Goal: Information Seeking & Learning: Learn about a topic

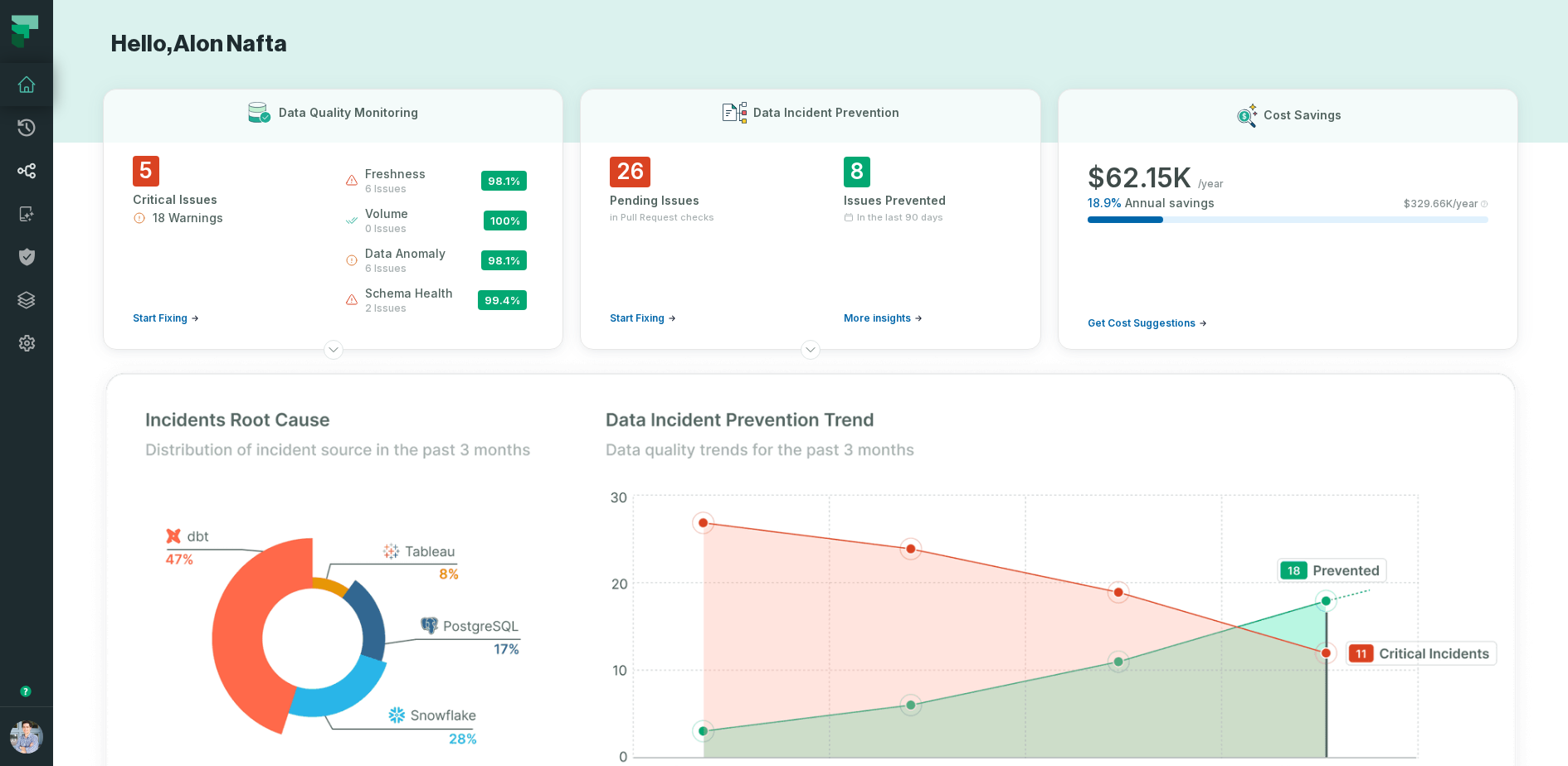
click at [37, 170] on link "Lineage" at bounding box center [26, 171] width 53 height 44
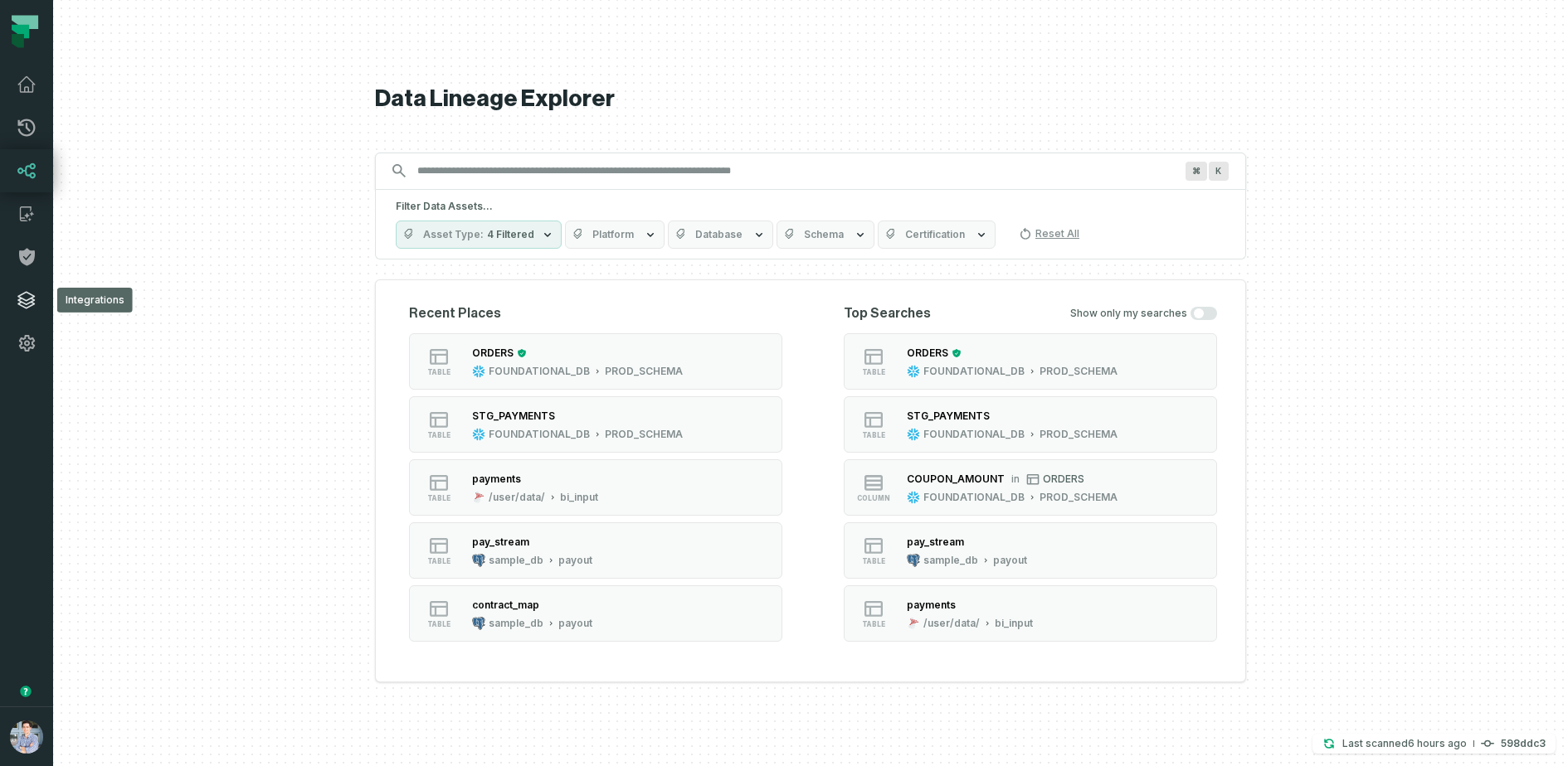
click at [28, 298] on icon at bounding box center [26, 300] width 20 height 20
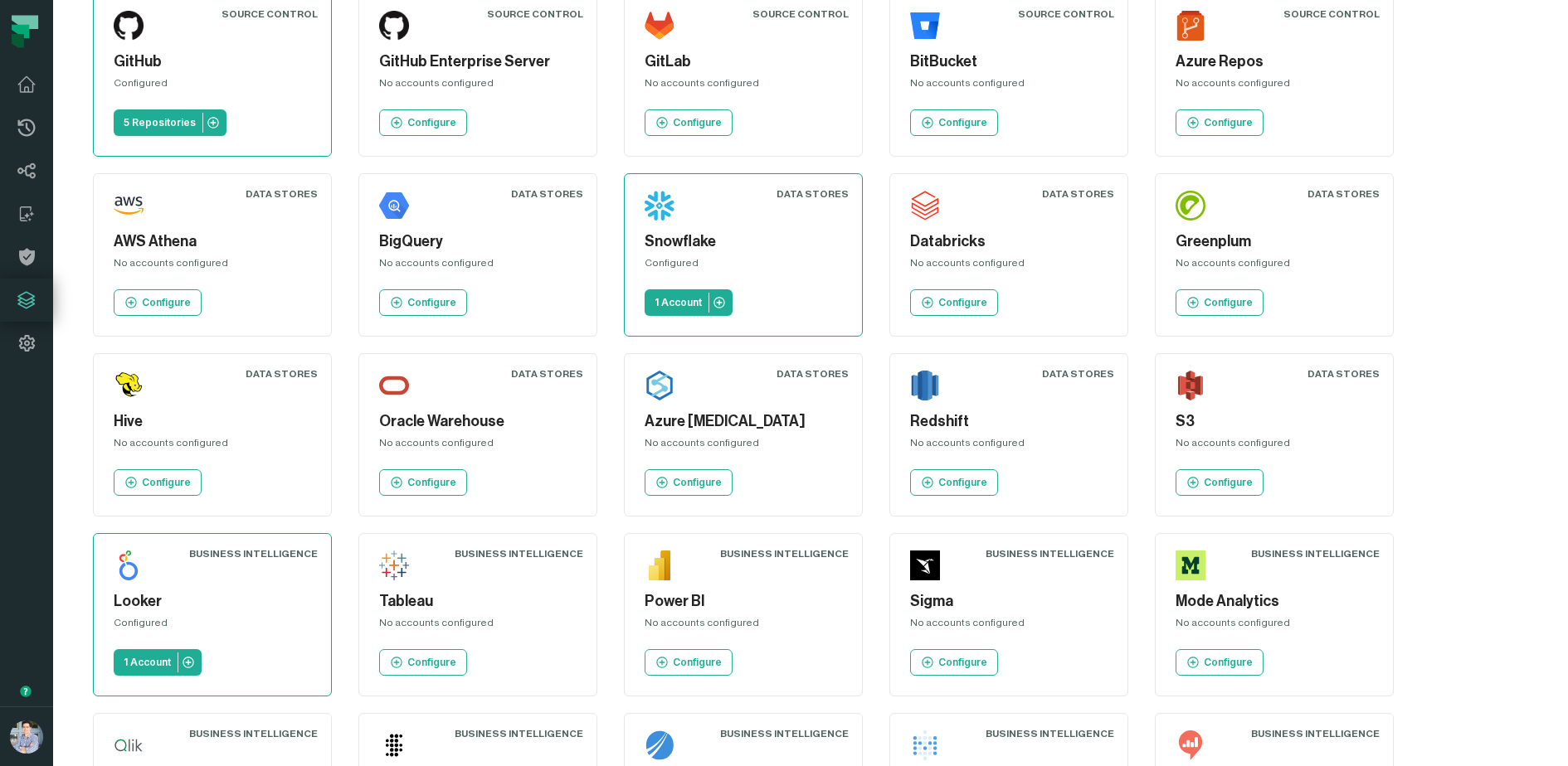
scroll to position [65, 0]
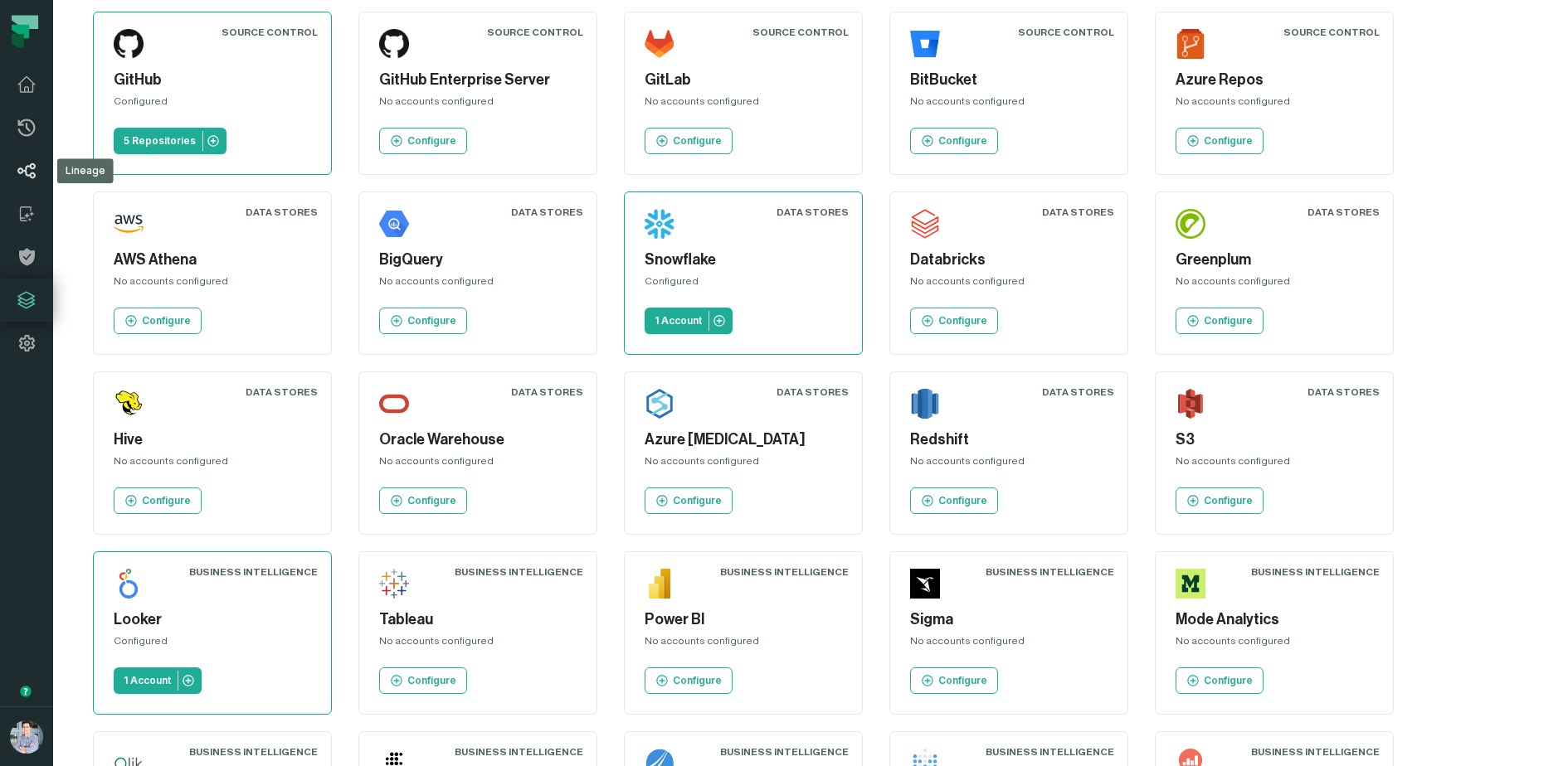
click at [28, 176] on icon at bounding box center [26, 170] width 20 height 20
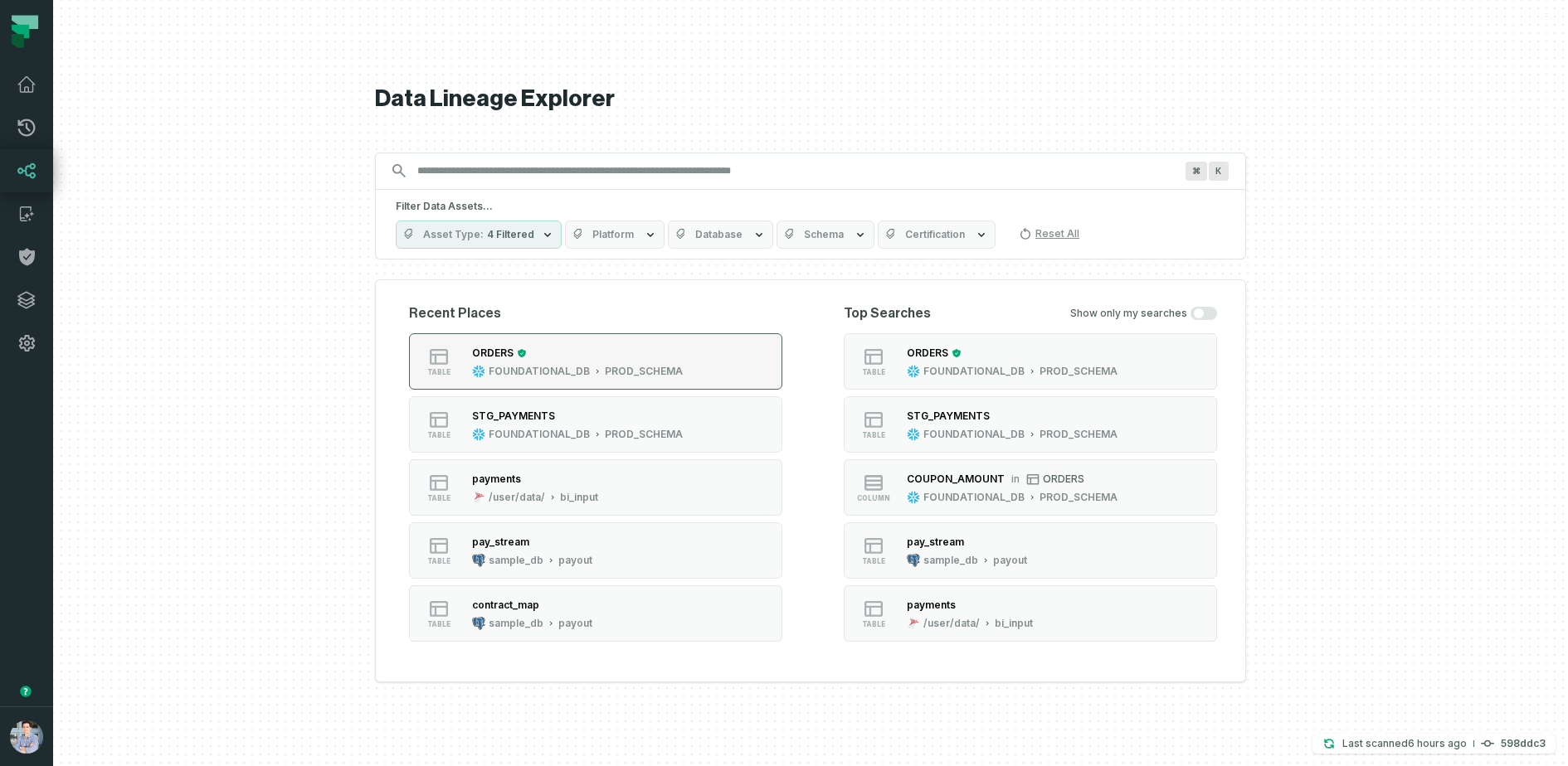
click at [533, 354] on div "ORDERS" at bounding box center [577, 353] width 211 height 16
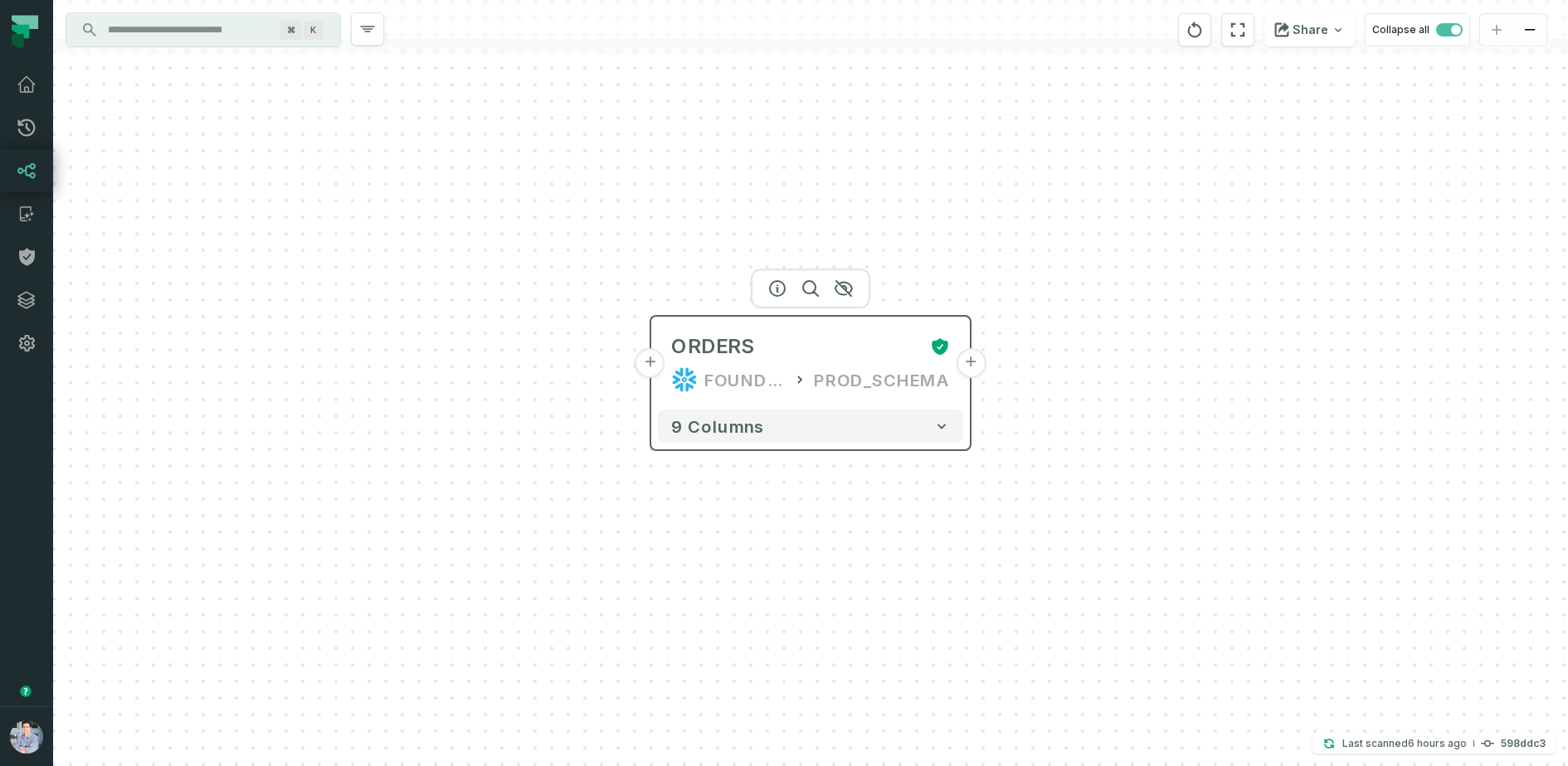
click at [652, 364] on button "+" at bounding box center [650, 363] width 30 height 30
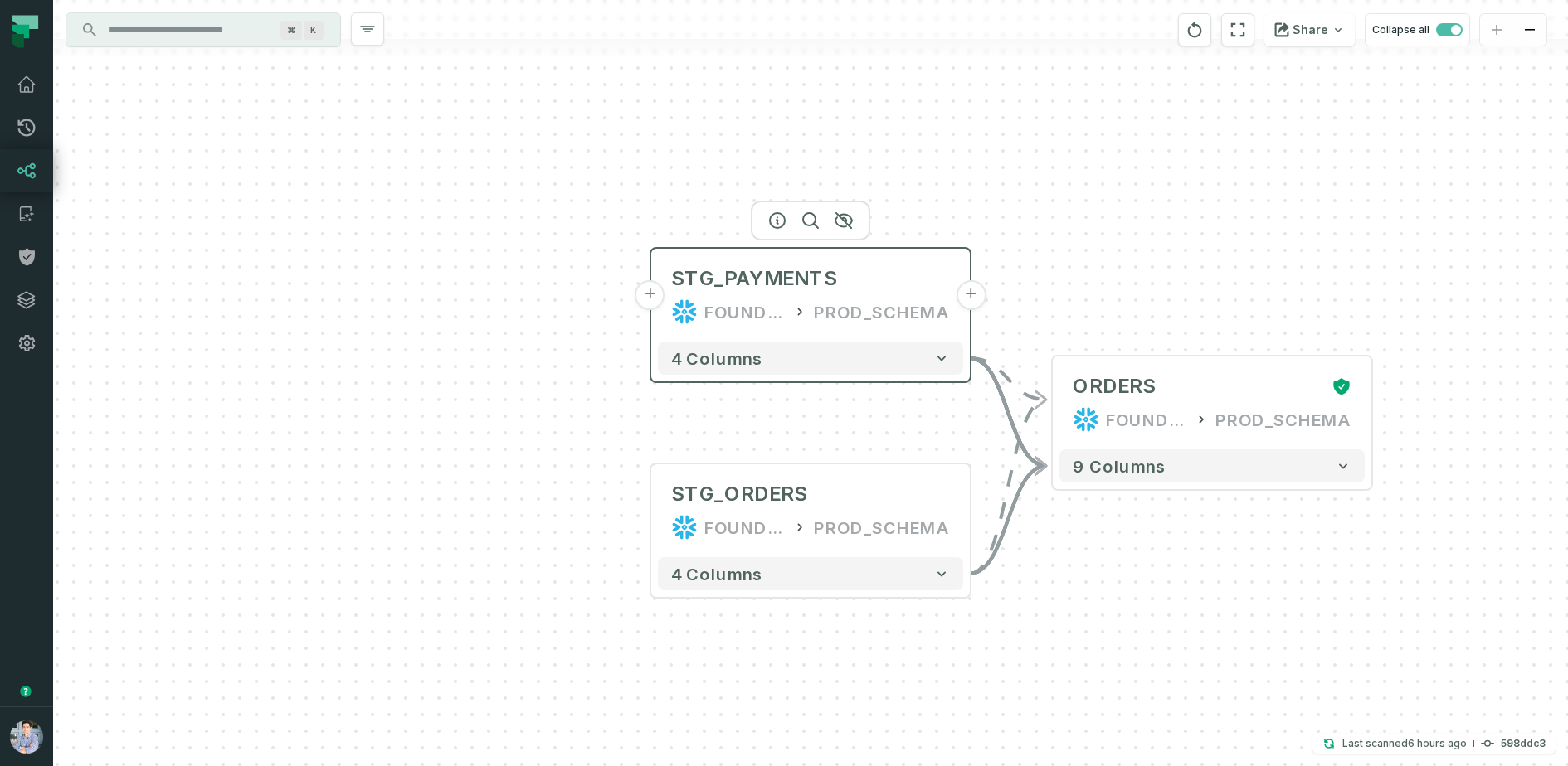
click at [648, 288] on button "+" at bounding box center [650, 295] width 30 height 30
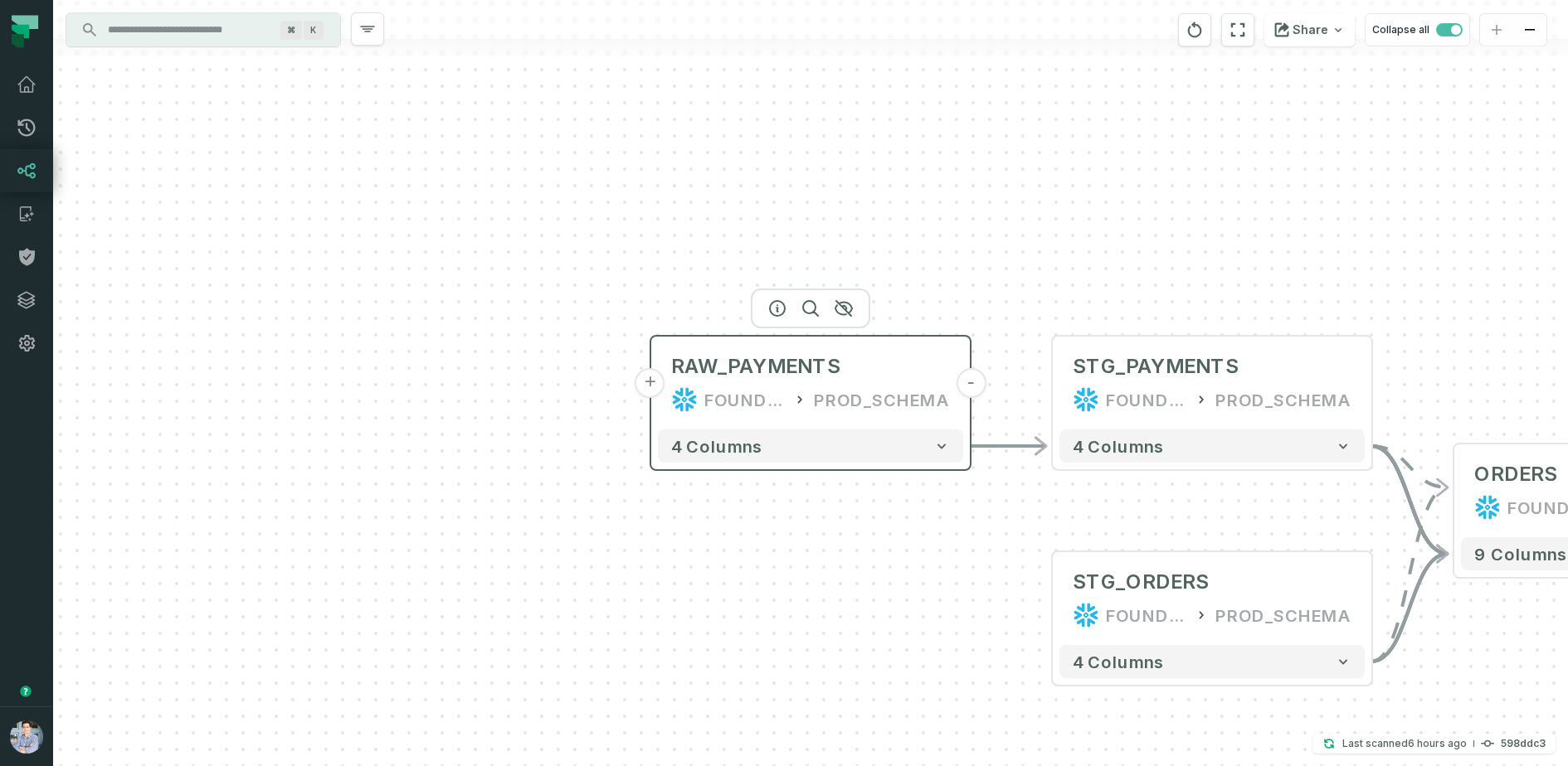
click at [649, 384] on button "+" at bounding box center [650, 383] width 30 height 30
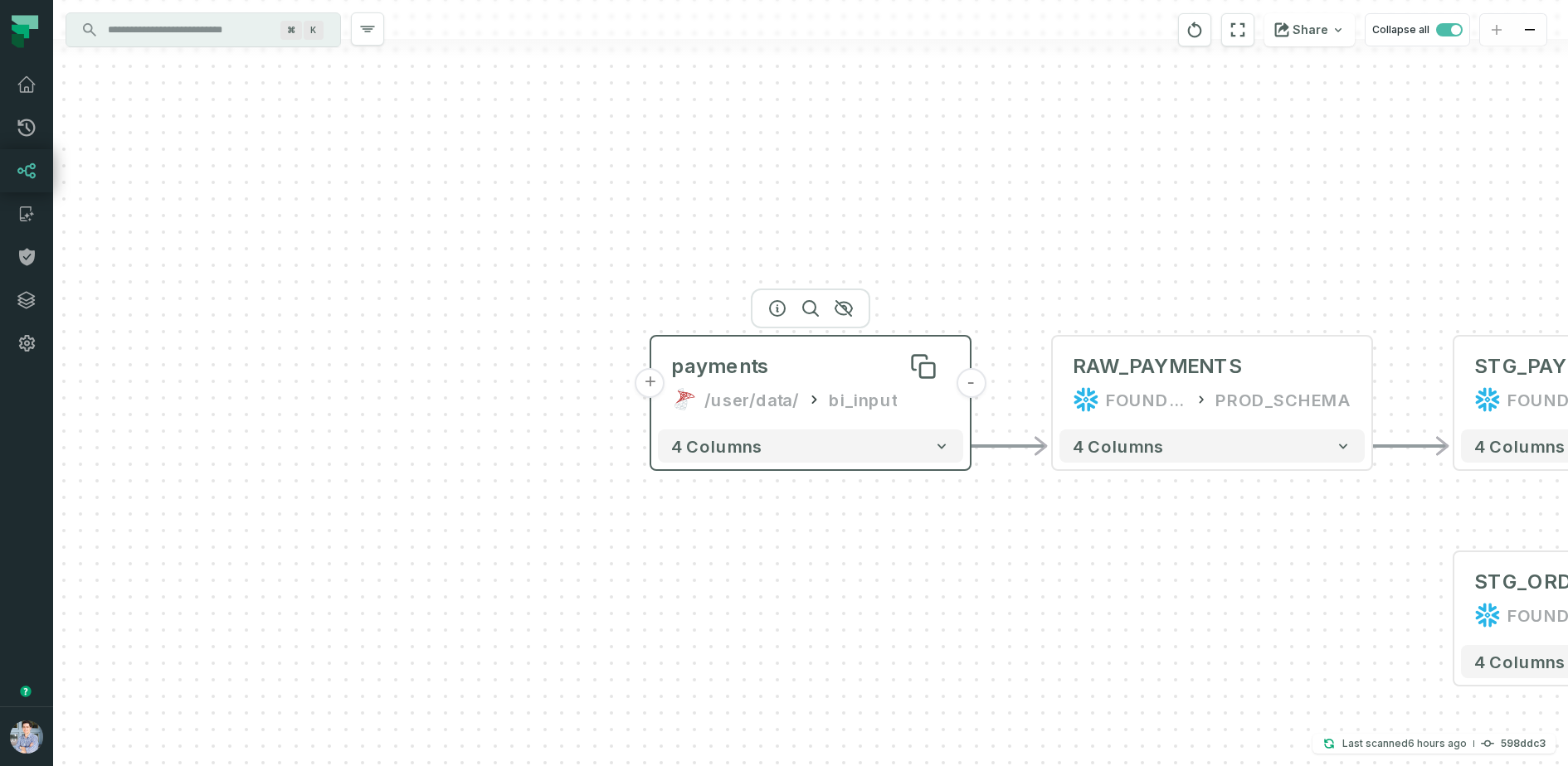
click at [771, 373] on div "payments" at bounding box center [810, 366] width 278 height 26
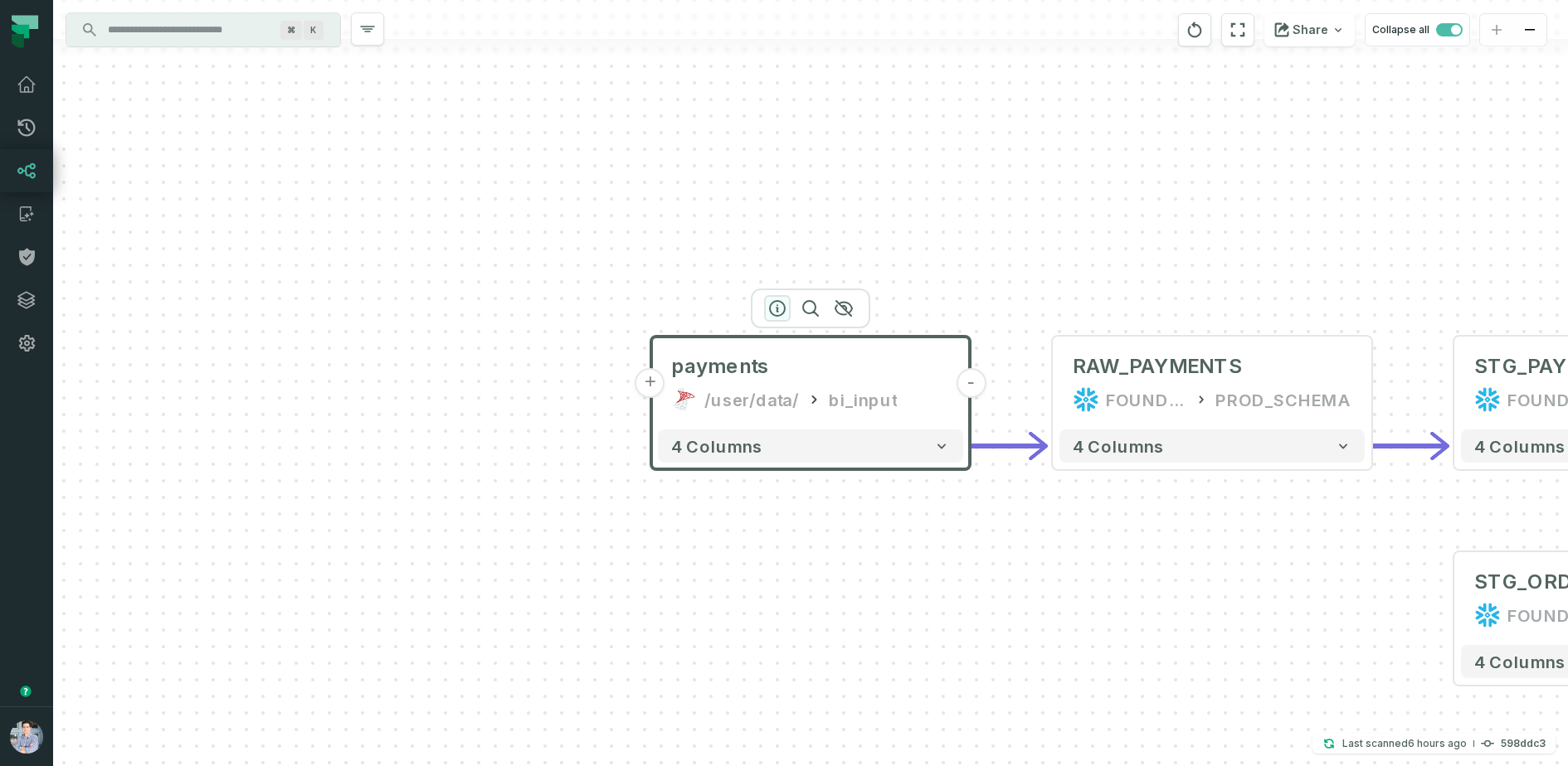
click at [775, 299] on icon "button" at bounding box center [776, 308] width 20 height 20
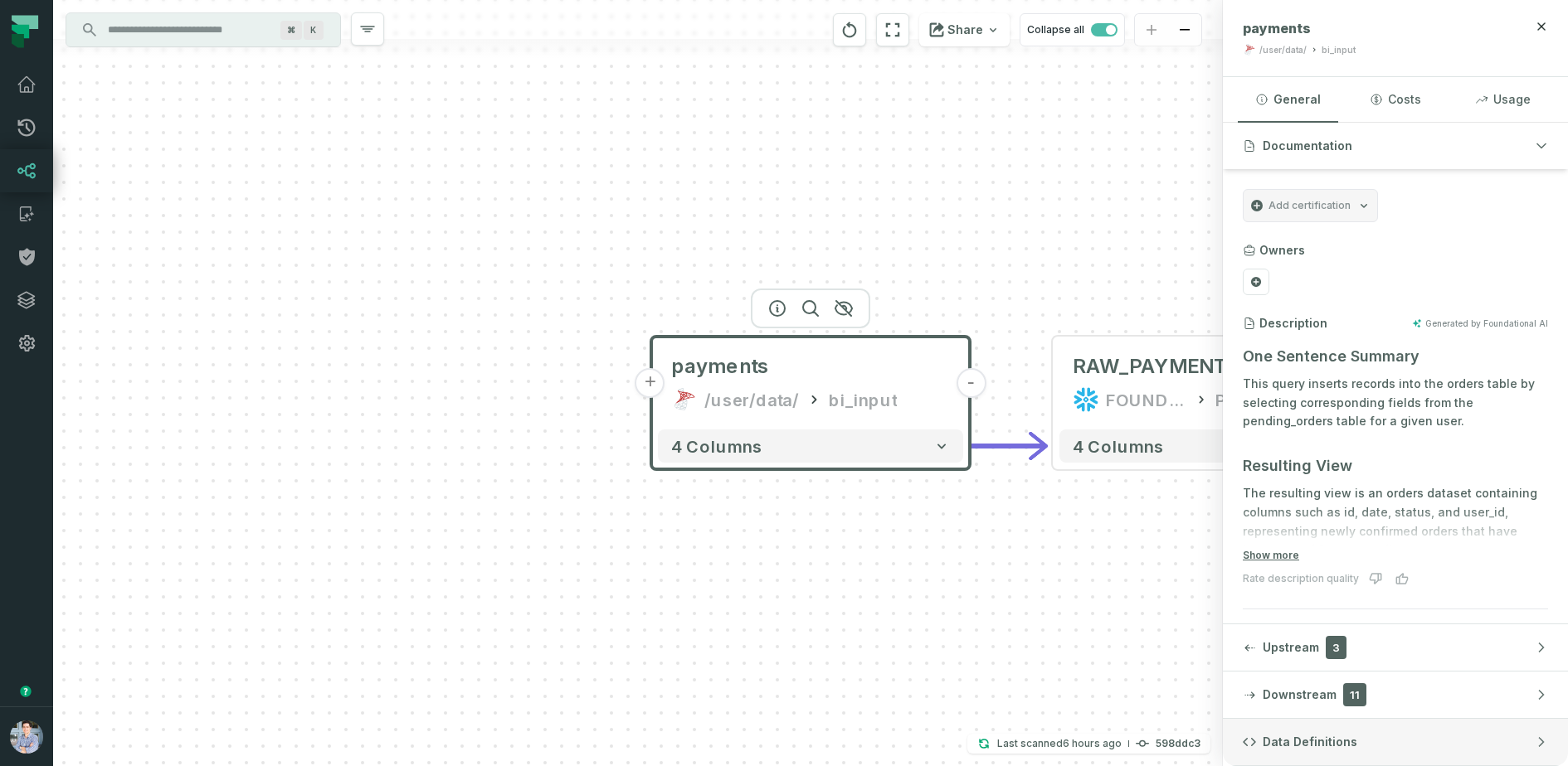
click at [1293, 739] on span "Data Definitions" at bounding box center [1309, 742] width 95 height 16
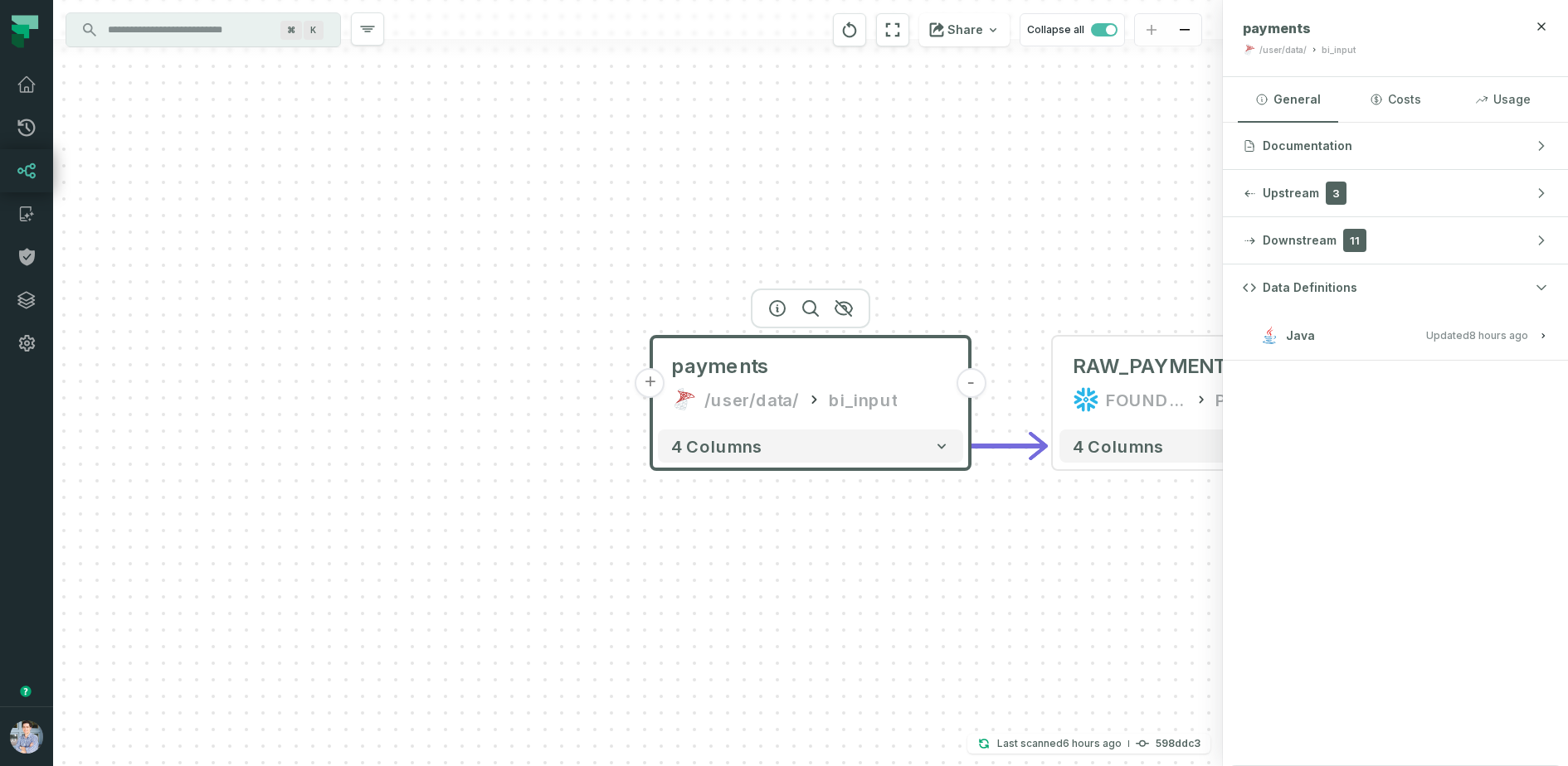
click at [1355, 321] on h3 "Java Updated [DATE] 1:01:39 AM" at bounding box center [1395, 336] width 345 height 50
click at [1354, 337] on button "Java Updated [DATE] 1:01:39 AM" at bounding box center [1395, 336] width 305 height 22
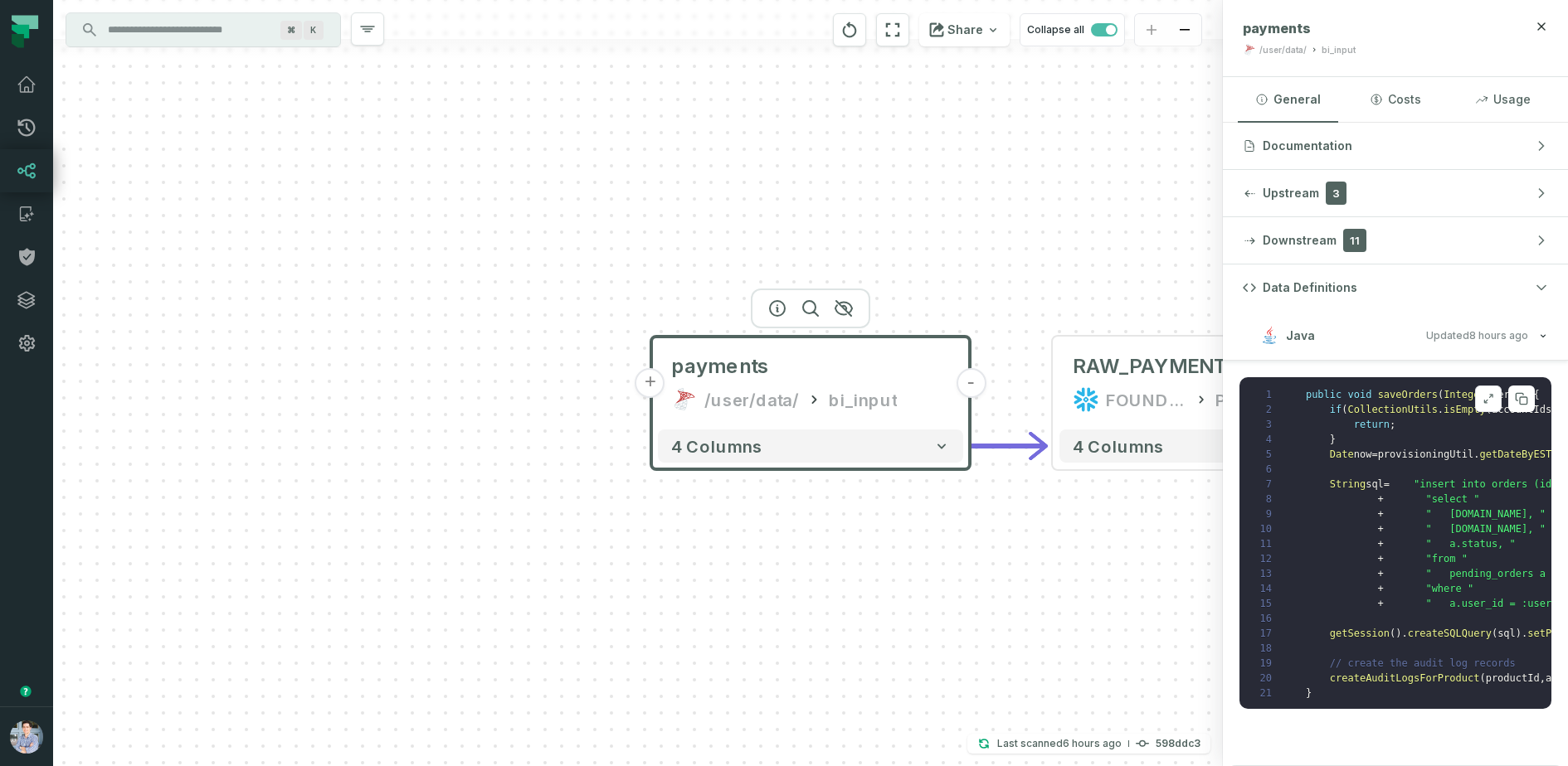
click at [1492, 402] on icon at bounding box center [1489, 399] width 12 height 14
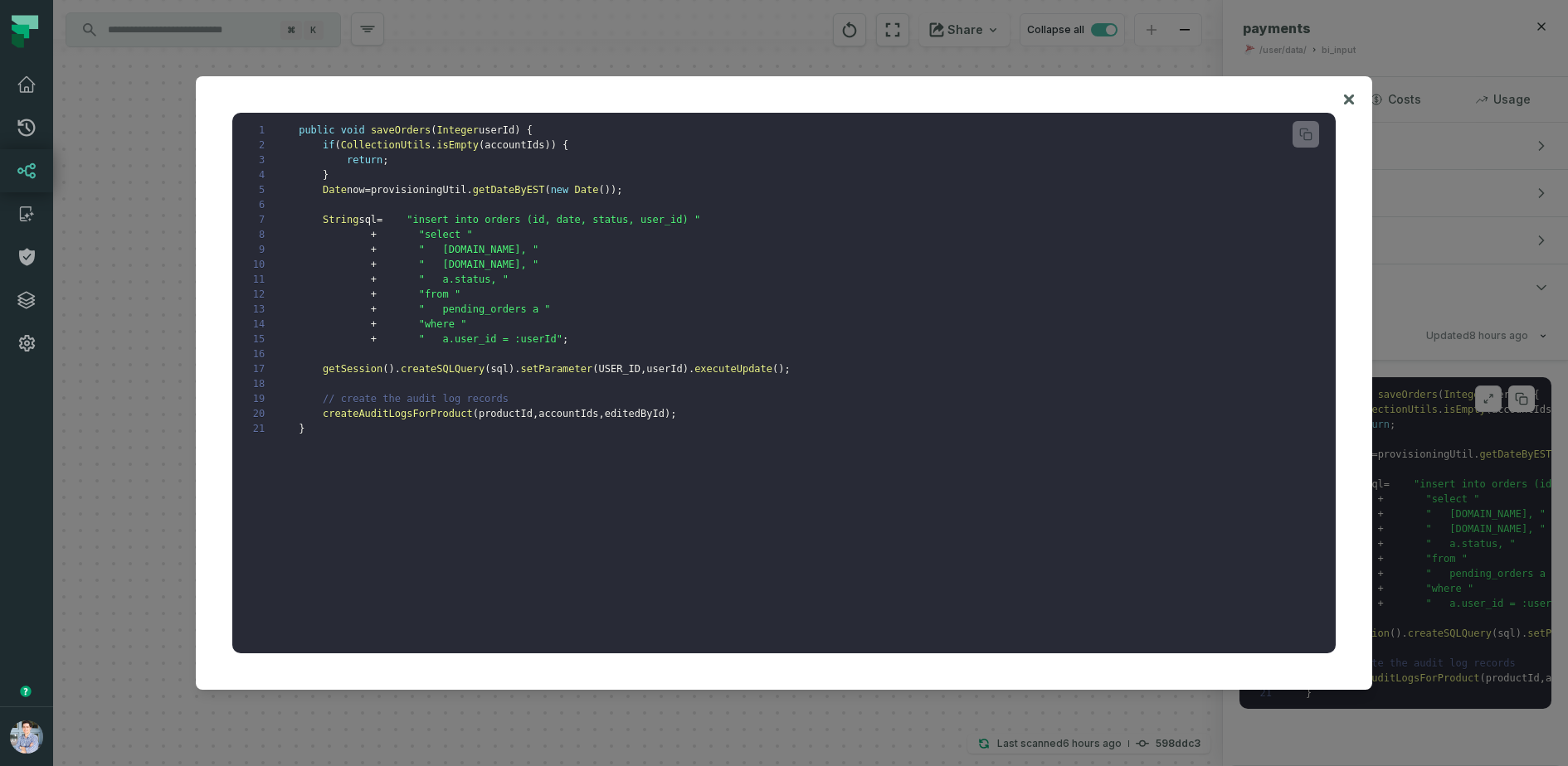
click at [1492, 402] on div at bounding box center [784, 383] width 1568 height 766
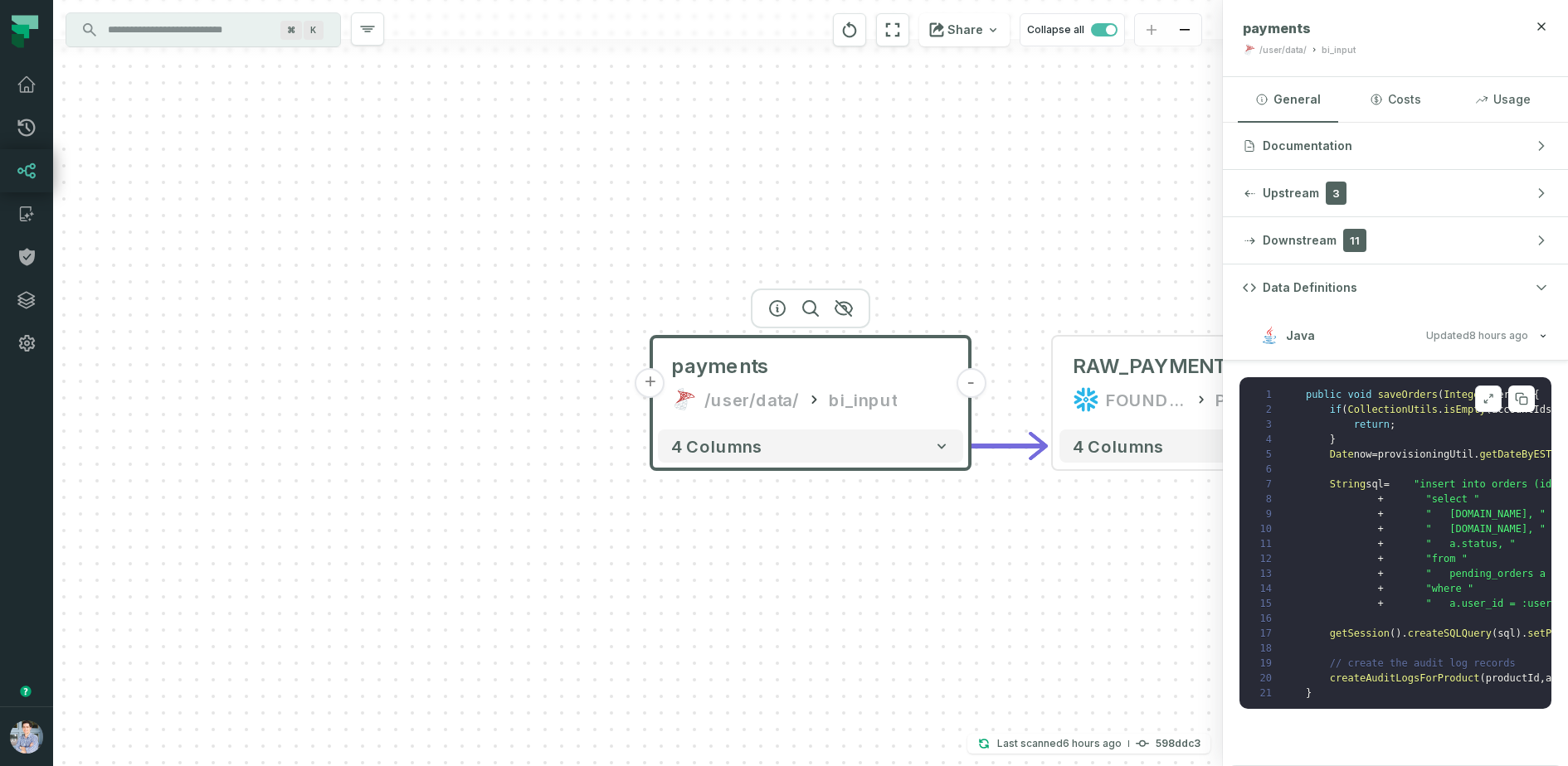
click at [1492, 402] on icon at bounding box center [1489, 399] width 12 height 14
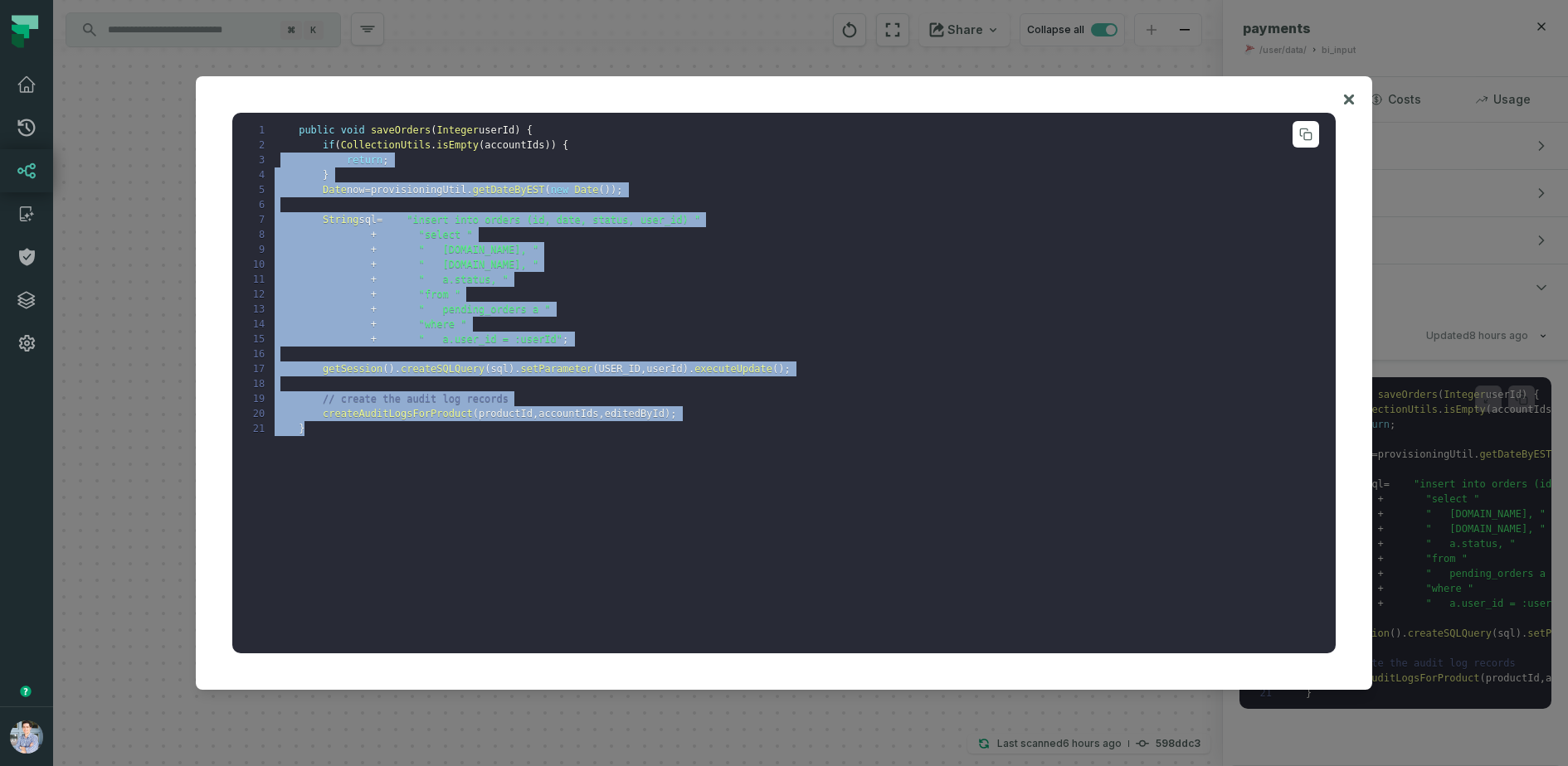
drag, startPoint x: 504, startPoint y: 471, endPoint x: 283, endPoint y: 158, distance: 383.2
click at [283, 158] on pre "1 public void saveOrders ( Integer userId ) { 2 if ( CollectionUtils . isEmpty …" at bounding box center [784, 383] width 1103 height 540
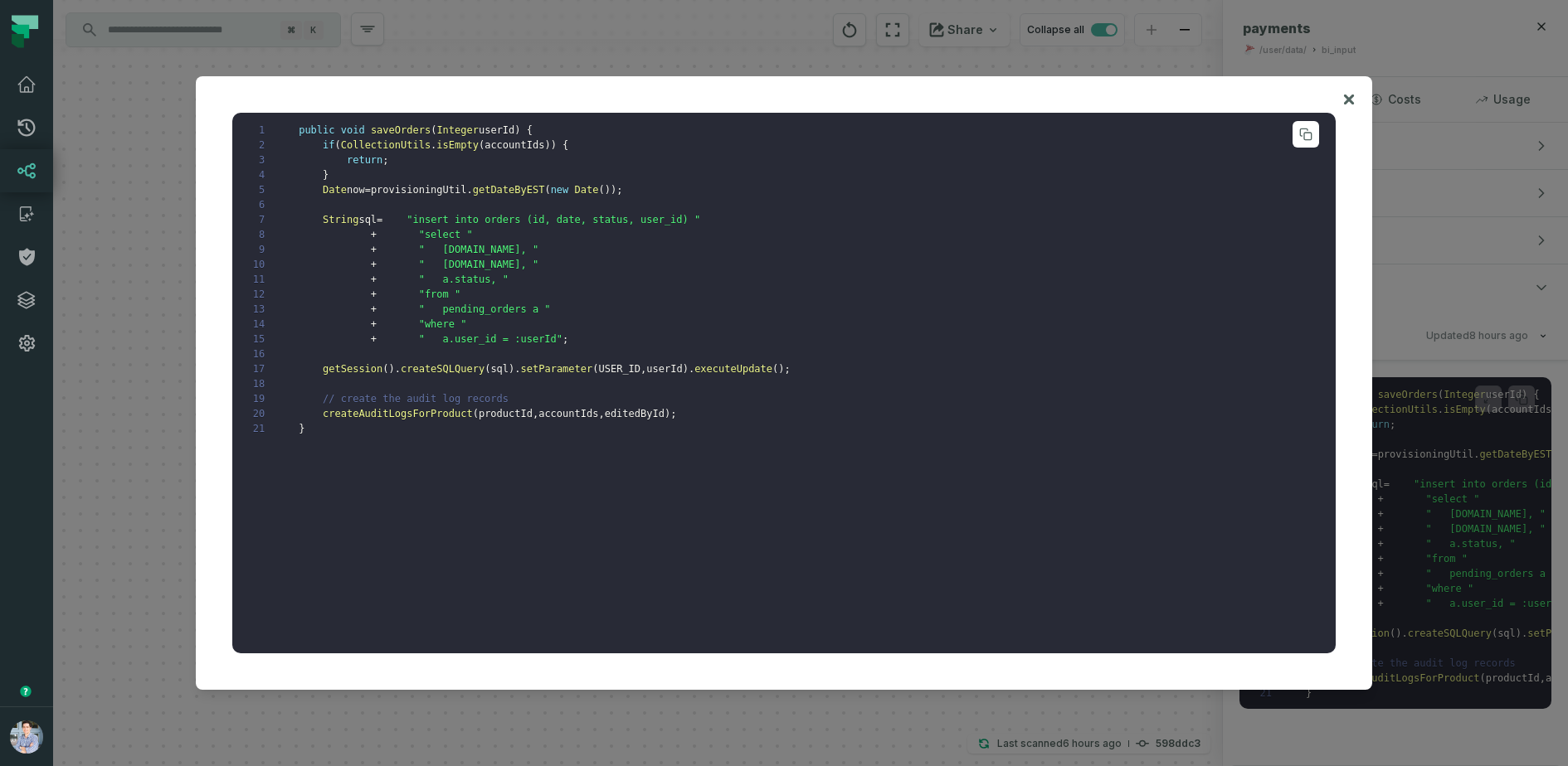
click at [299, 139] on span at bounding box center [298, 145] width 48 height 12
click at [1347, 102] on icon at bounding box center [1349, 99] width 12 height 20
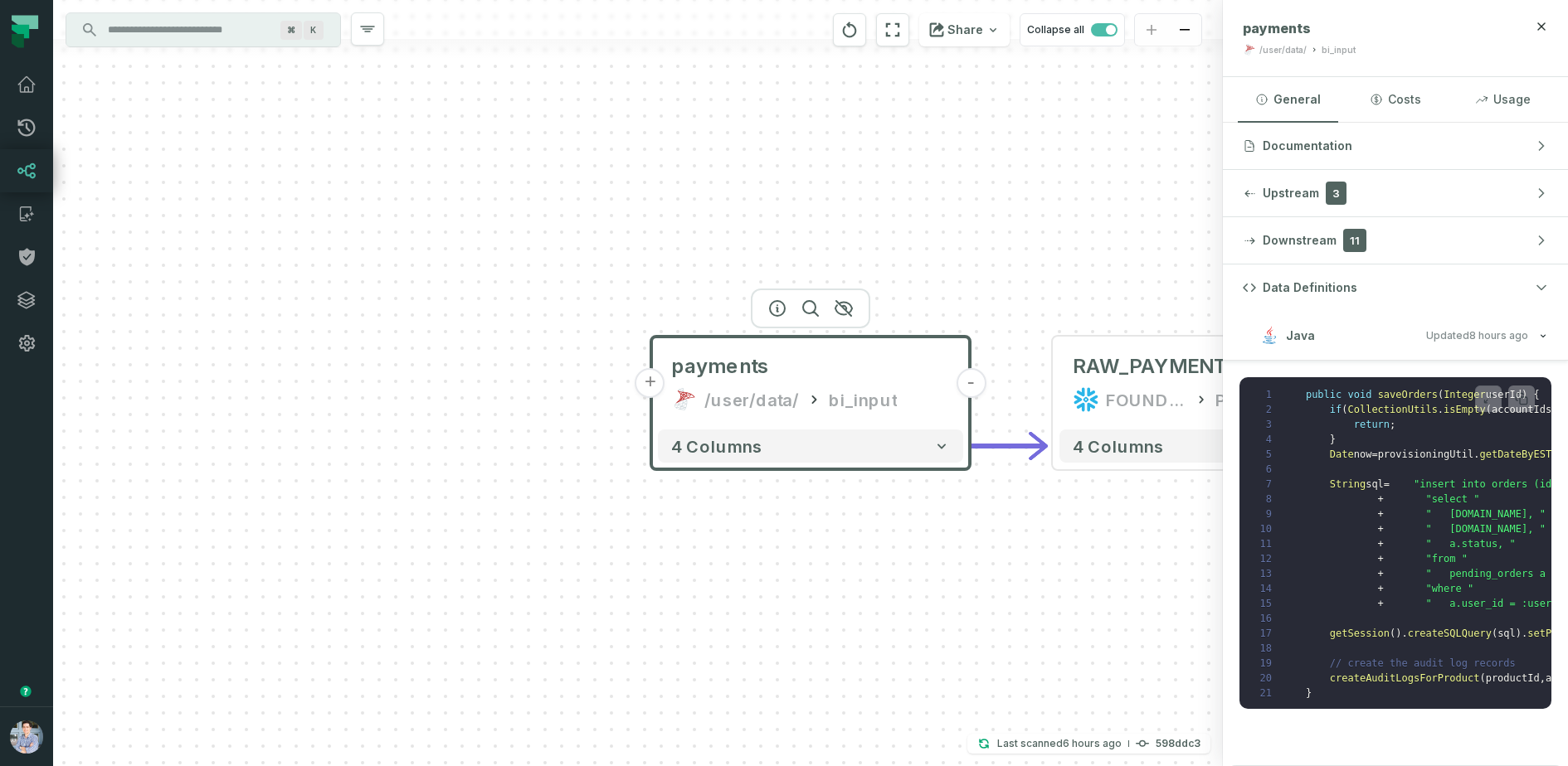
click at [787, 537] on div "+ payments /user/data/ bi_input - 4 columns - RAW_PAYMENTS FOUNDATIONAL_DB PROD…" at bounding box center [637, 383] width 1169 height 766
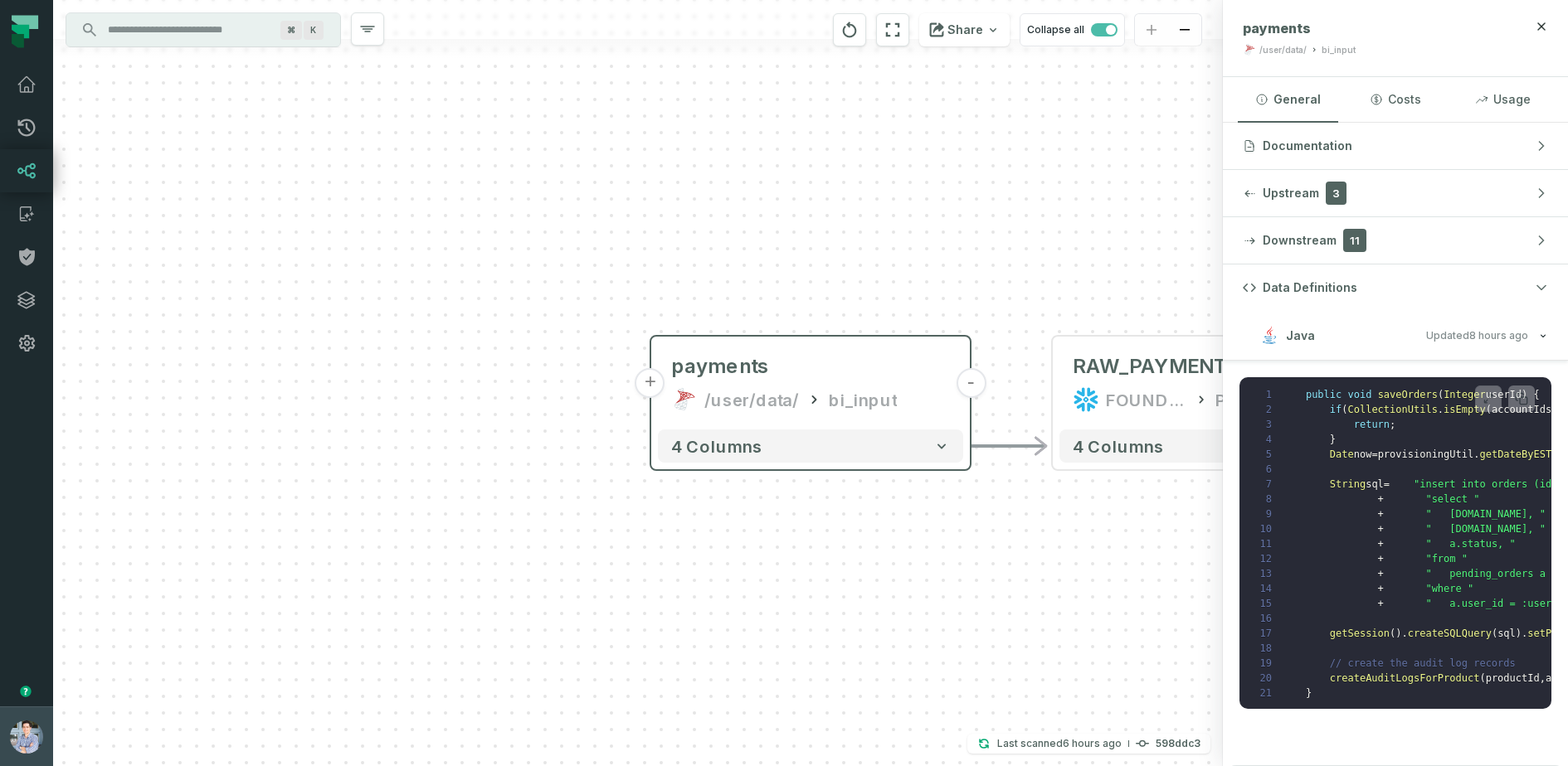
click at [26, 728] on img "button" at bounding box center [26, 737] width 33 height 33
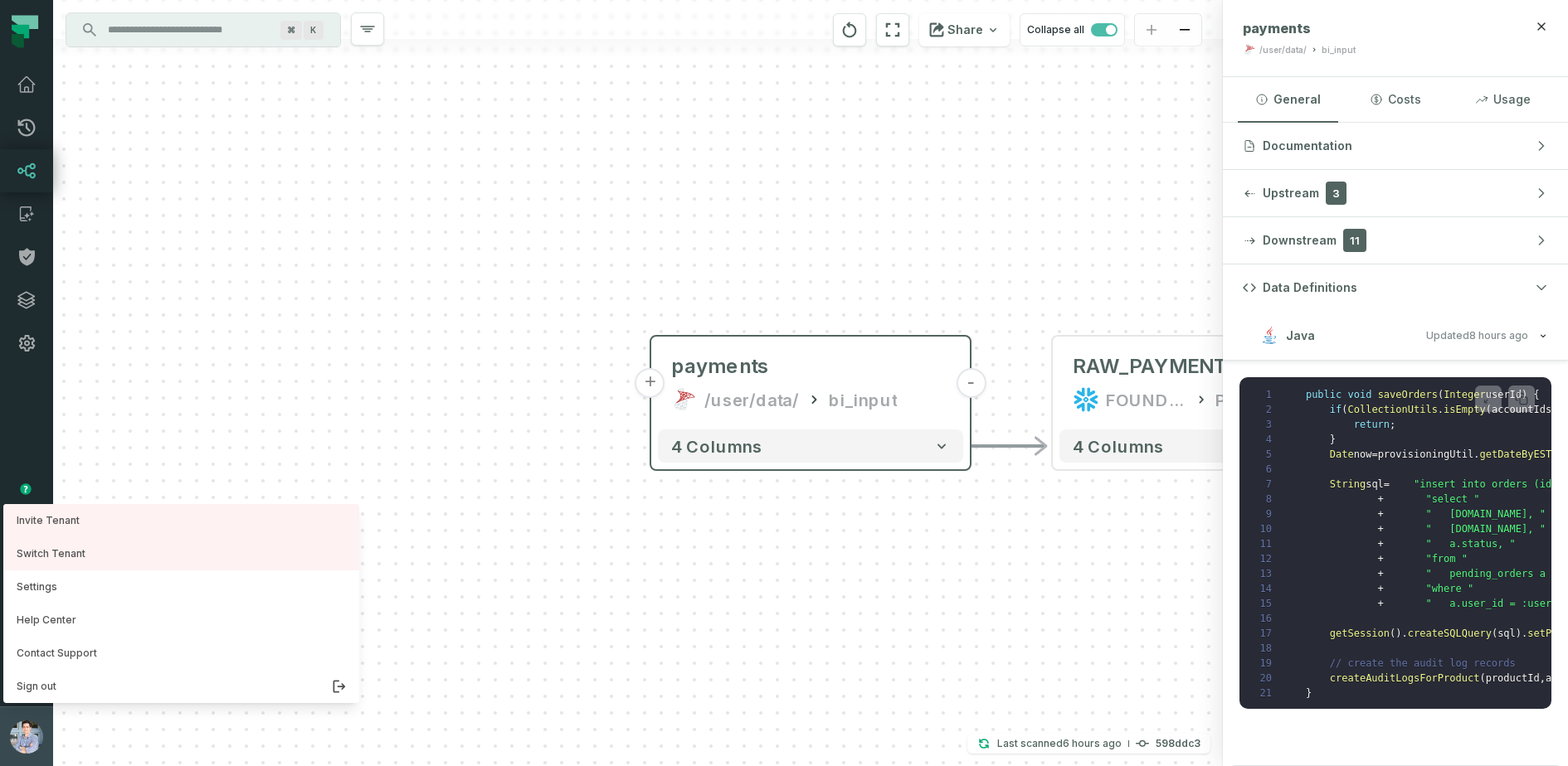
click at [27, 734] on img "button" at bounding box center [26, 737] width 33 height 33
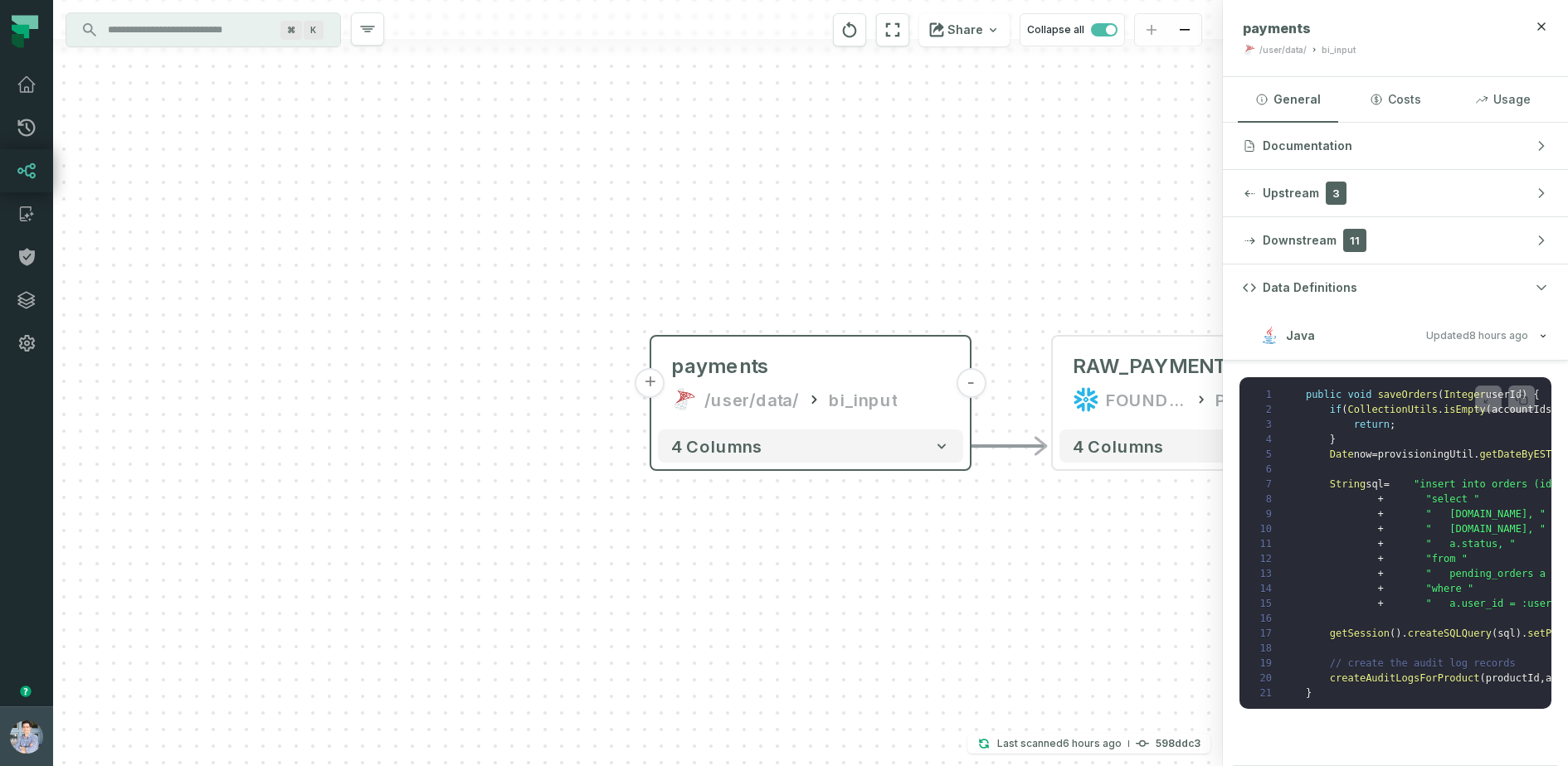
click at [27, 734] on img "button" at bounding box center [26, 737] width 33 height 33
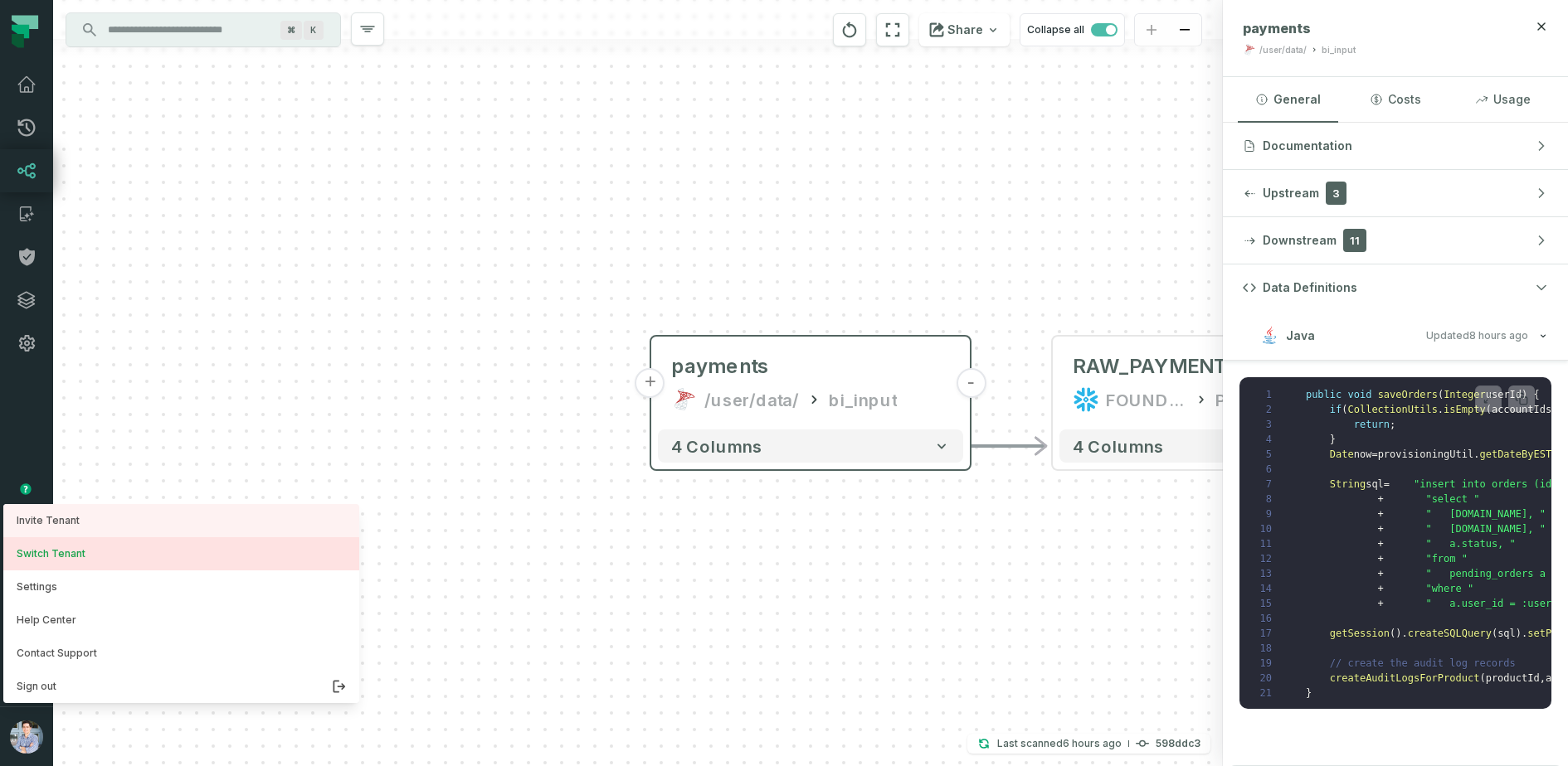
click at [80, 565] on button "Switch Tenant" at bounding box center [181, 553] width 356 height 33
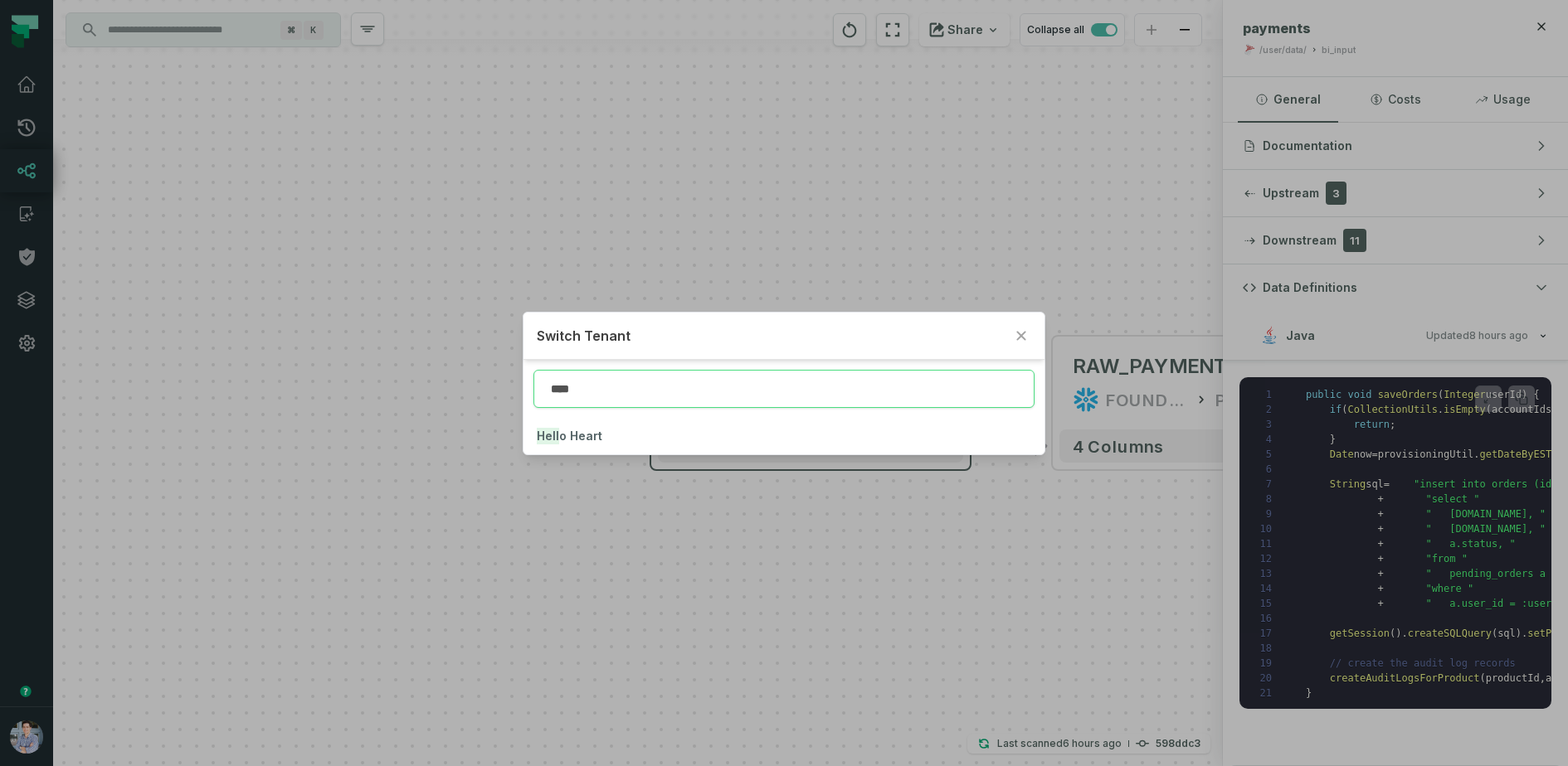
type input "****"
click button "Hell o Heart" at bounding box center [784, 436] width 521 height 37
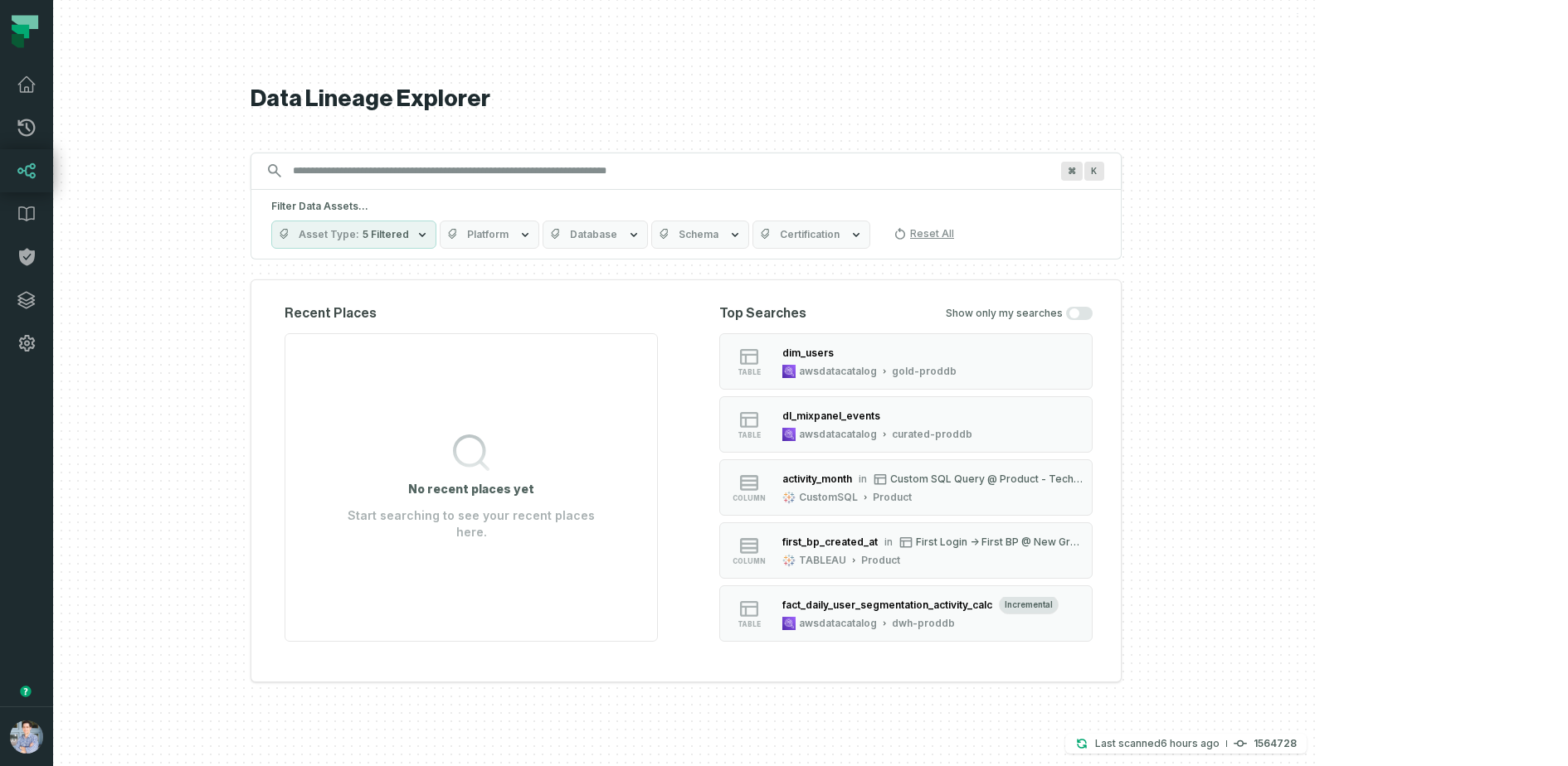
click at [508, 232] on span "Platform" at bounding box center [488, 235] width 42 height 14
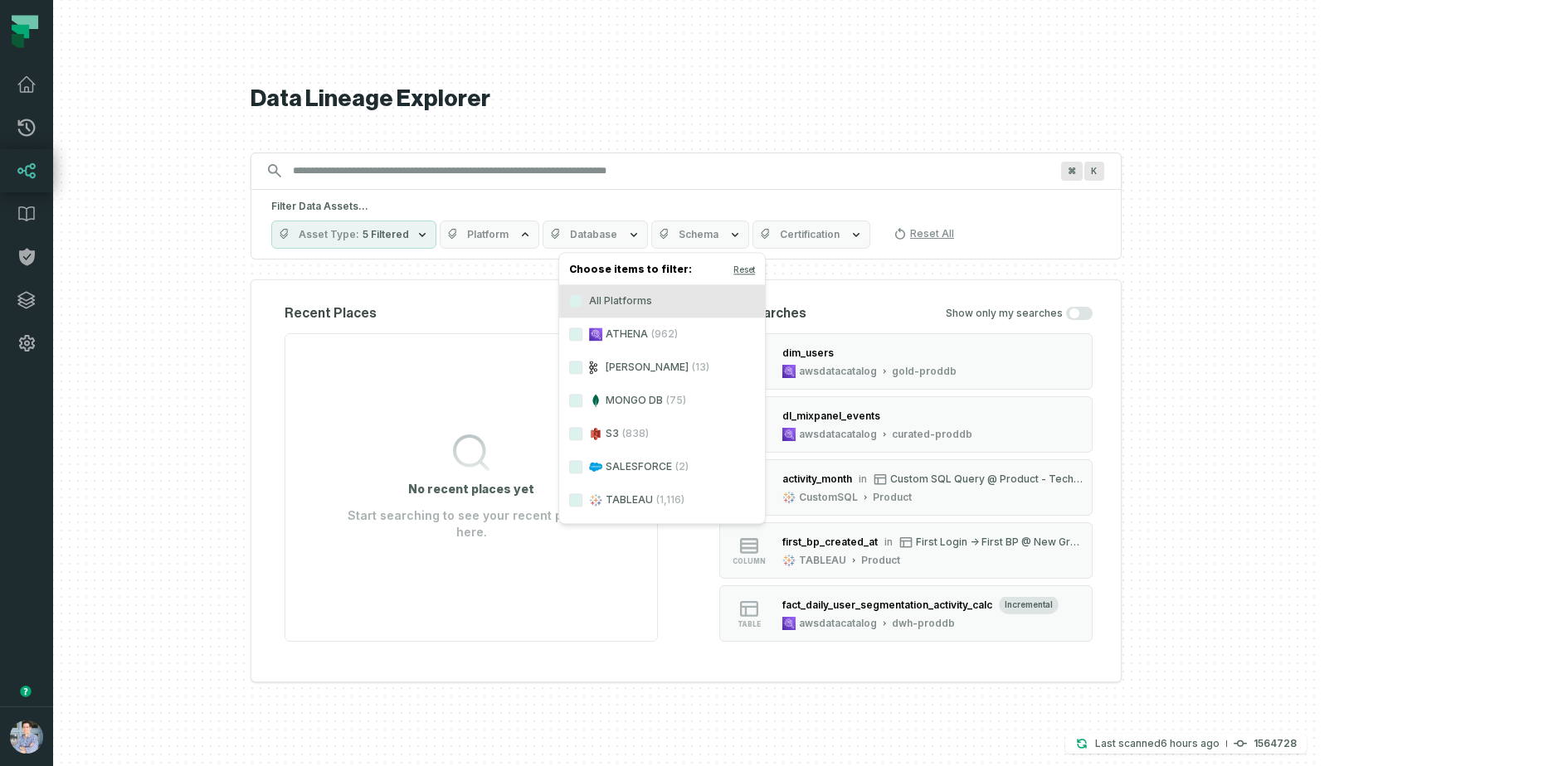
click at [611, 362] on label "KAFKA (13)" at bounding box center [662, 367] width 206 height 33
click at [582, 362] on button "KAFKA (13)" at bounding box center [576, 367] width 14 height 14
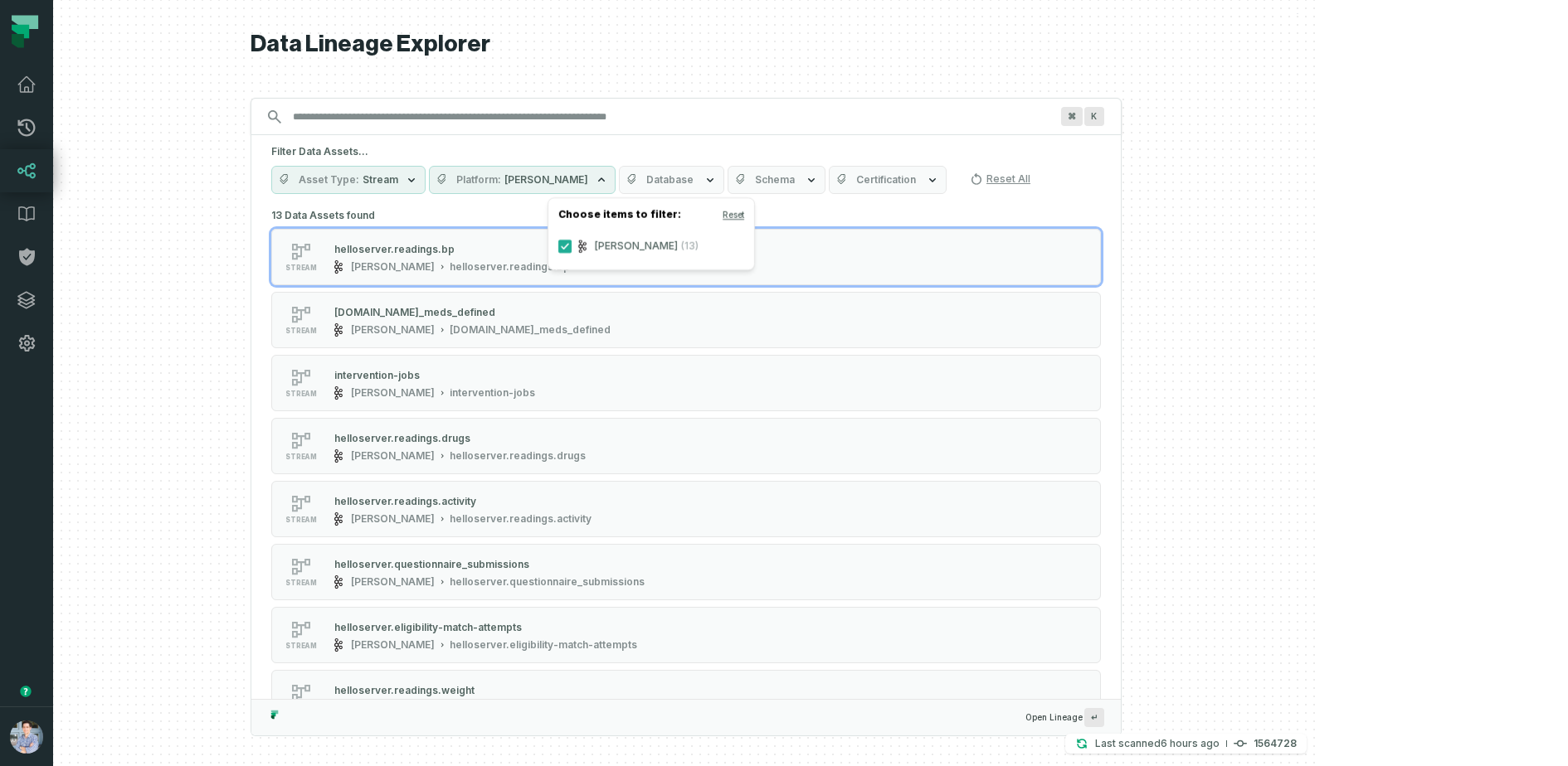
click at [869, 208] on div "13 Data Assets found stream helloserver.readings.bp Kafka helloserver.readings.…" at bounding box center [686, 634] width 829 height 859
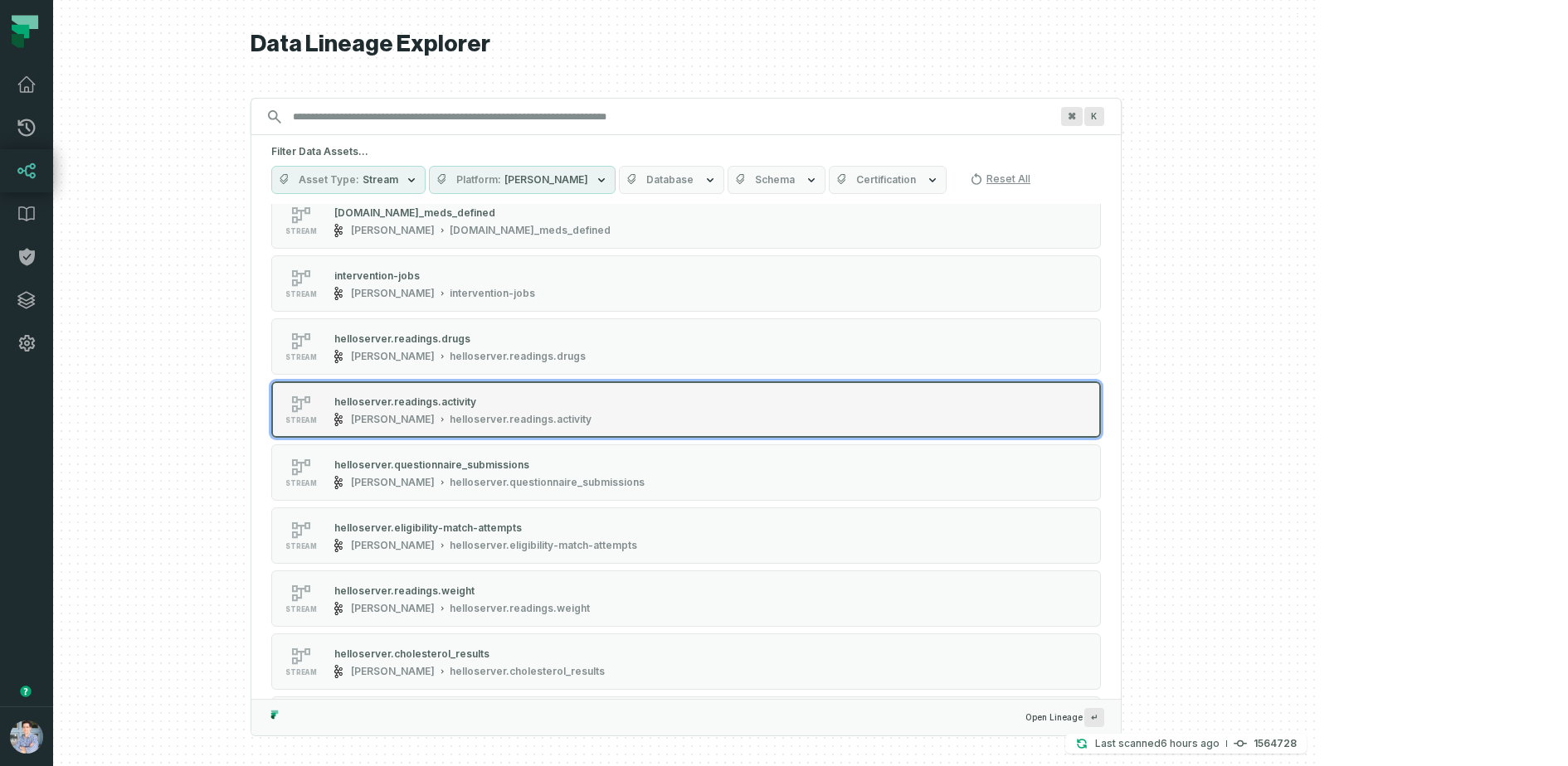
scroll to position [103, 0]
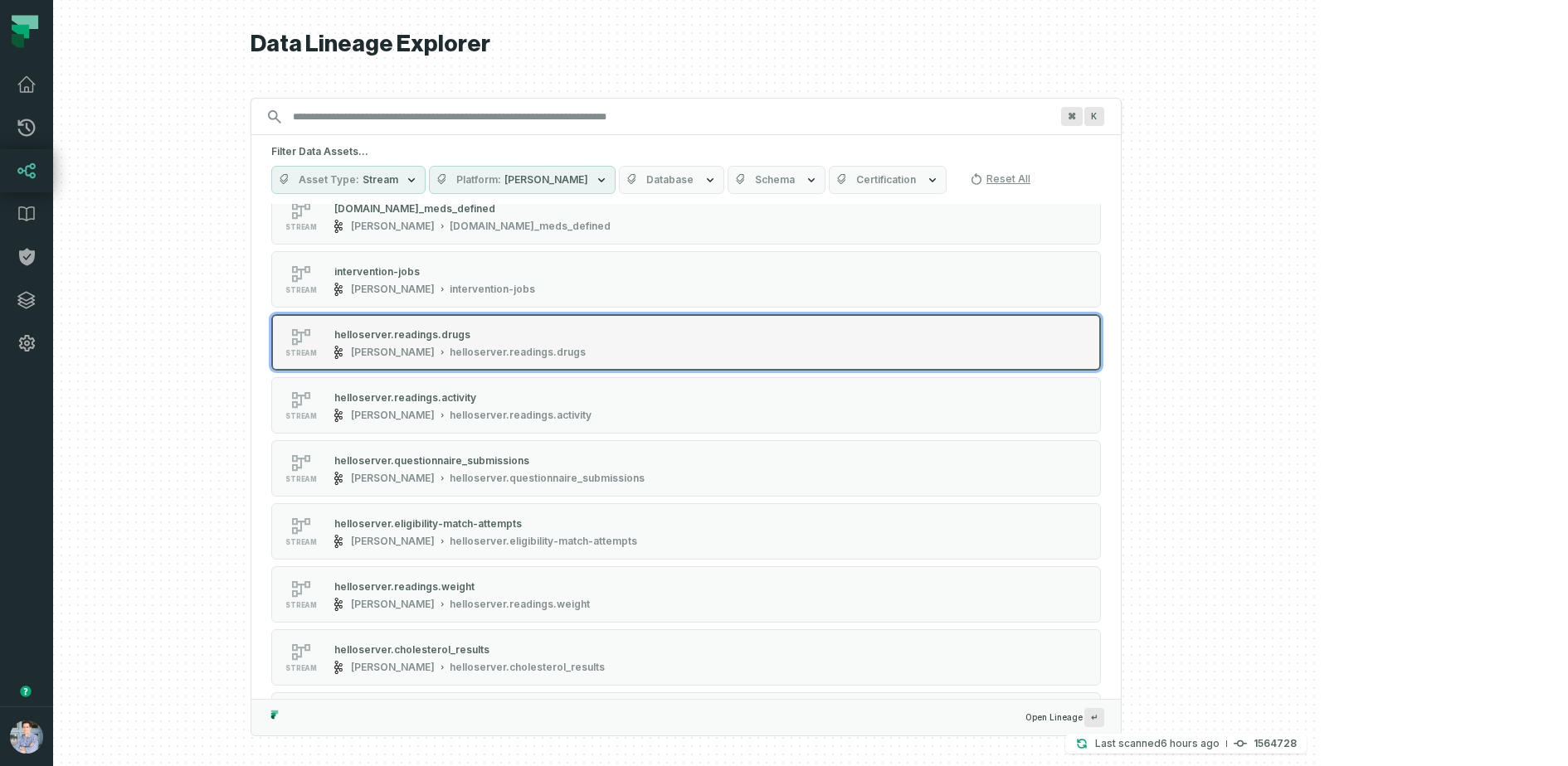
click at [573, 342] on div "helloserver.readings.drugs Kafka helloserver.readings.drugs" at bounding box center [460, 342] width 265 height 33
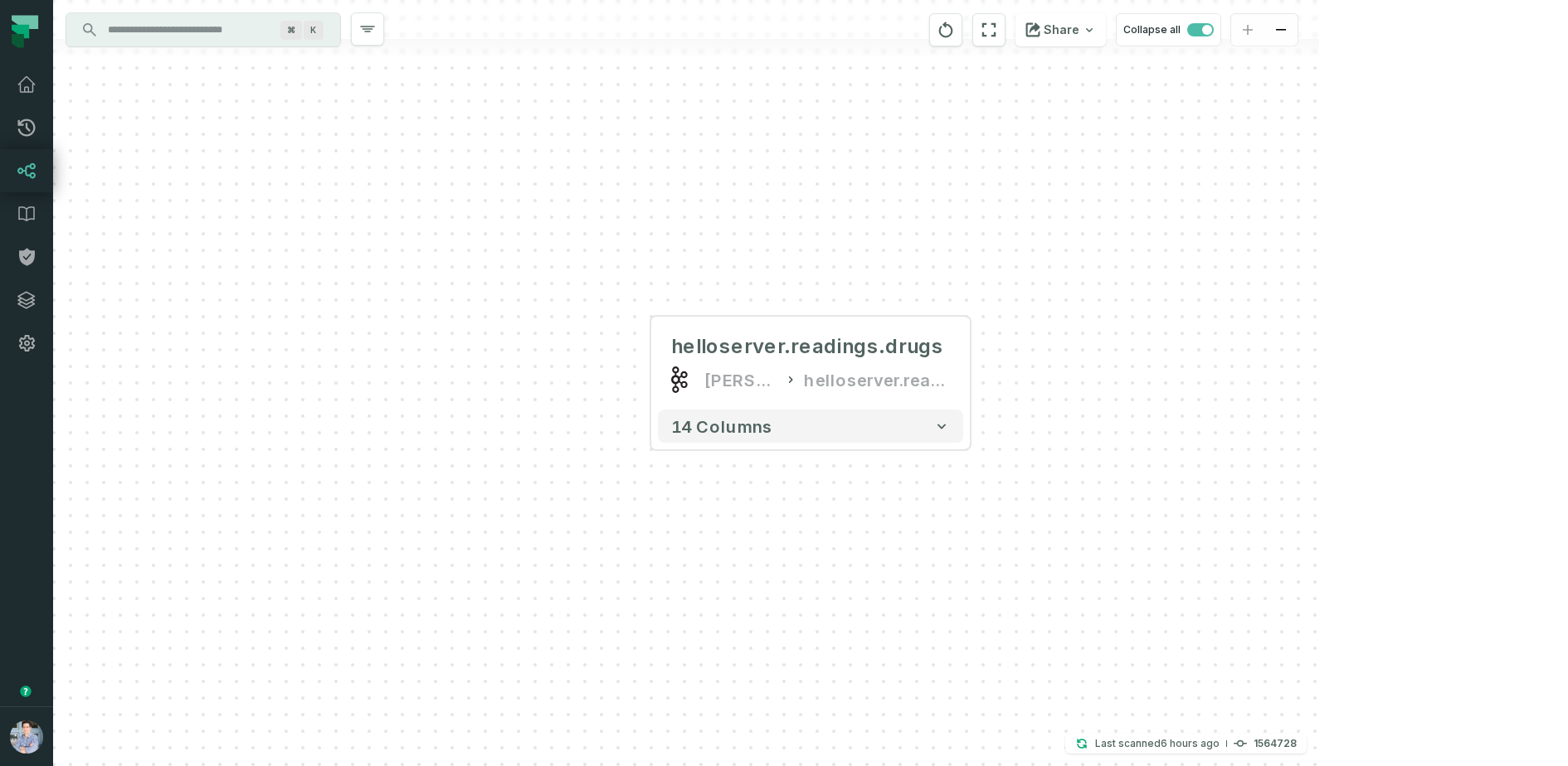
click at [209, 36] on input "Discovery Provider cmdk menu" at bounding box center [189, 29] width 181 height 26
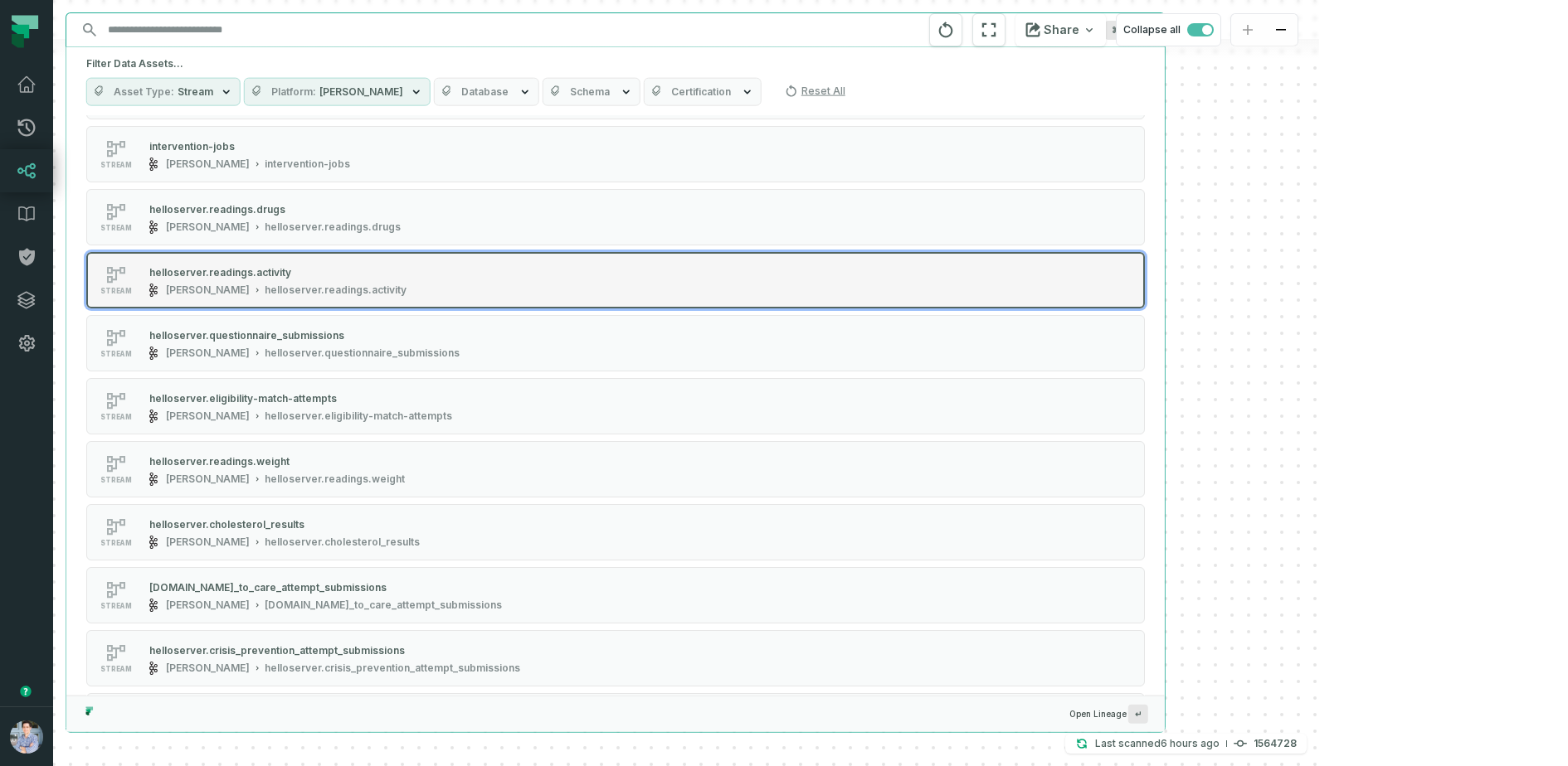
scroll to position [155, 0]
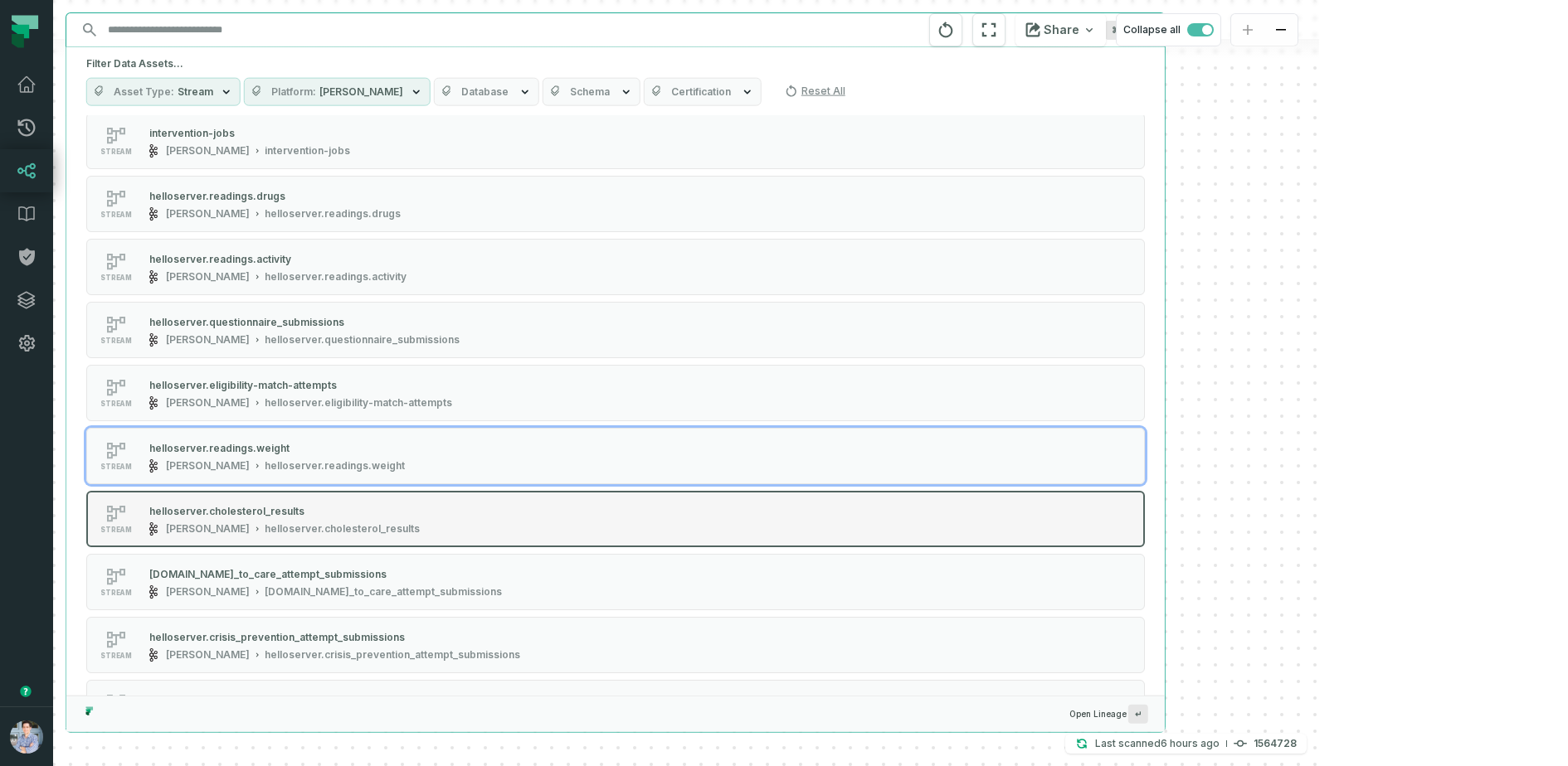
click at [355, 491] on button "stream helloserver.cholesterol_results Kafka helloserver.cholesterol_results" at bounding box center [615, 519] width 1058 height 56
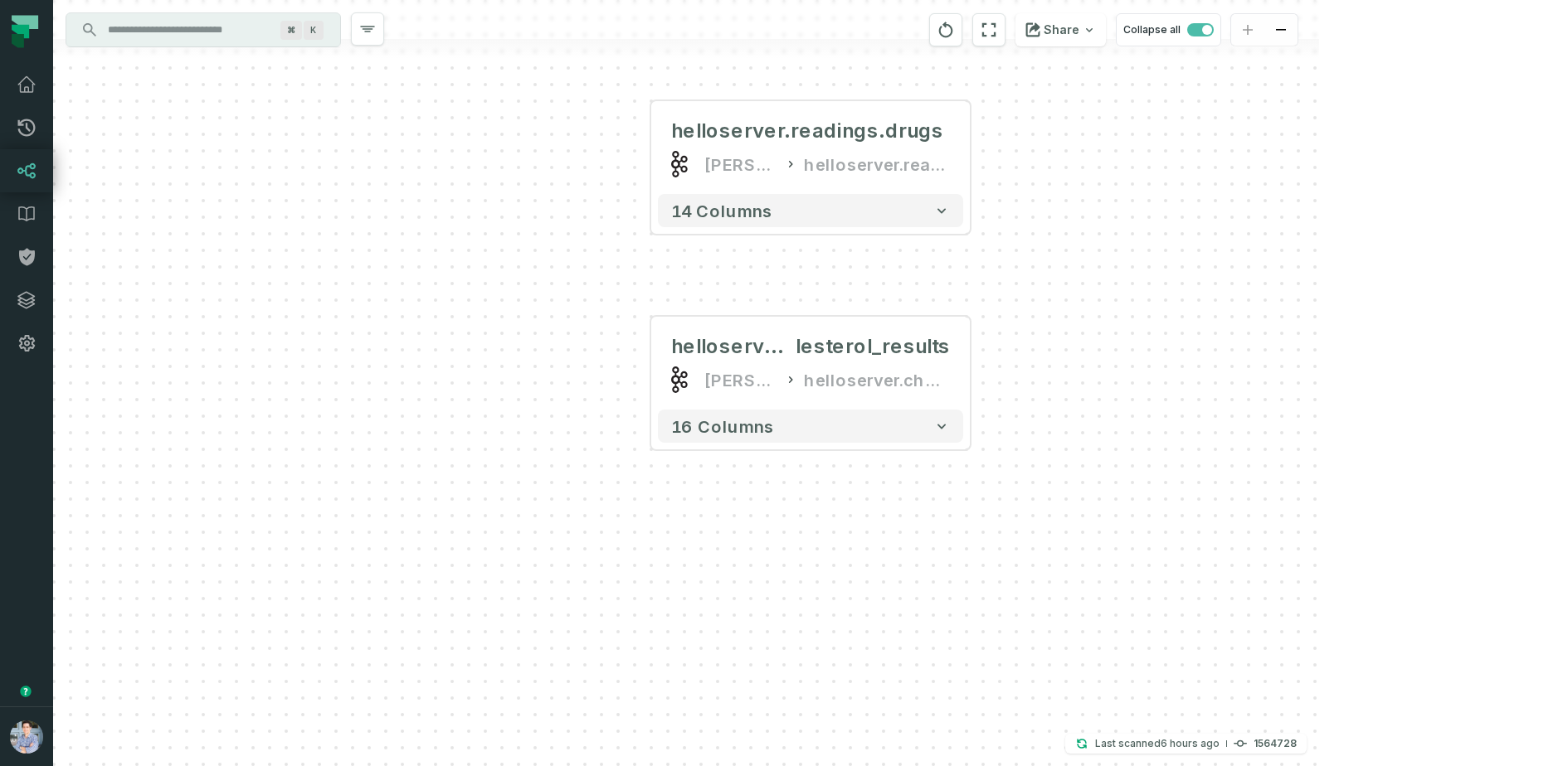
click at [235, 36] on input "Discovery Provider cmdk menu" at bounding box center [189, 29] width 181 height 26
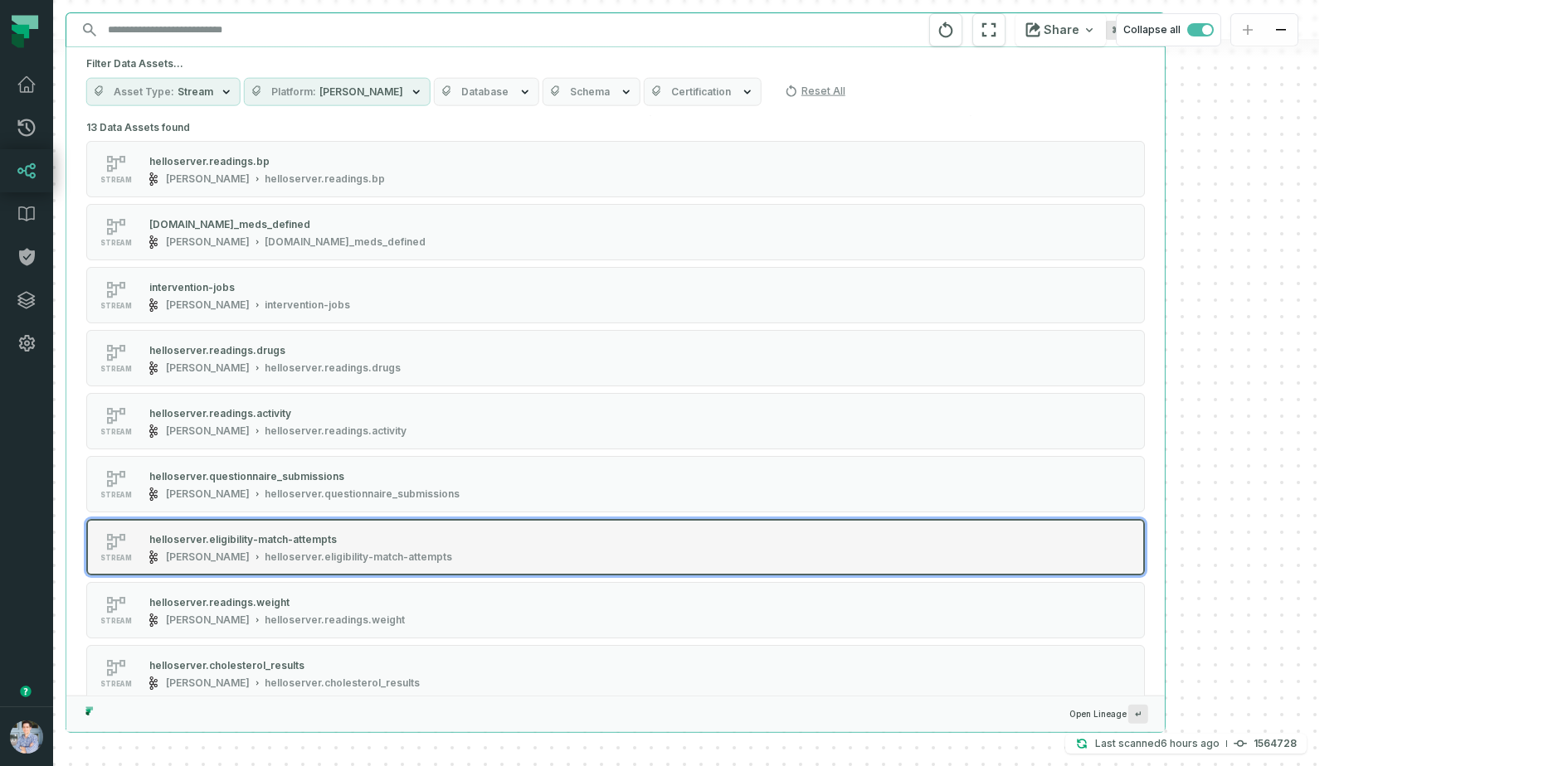
scroll to position [278, 0]
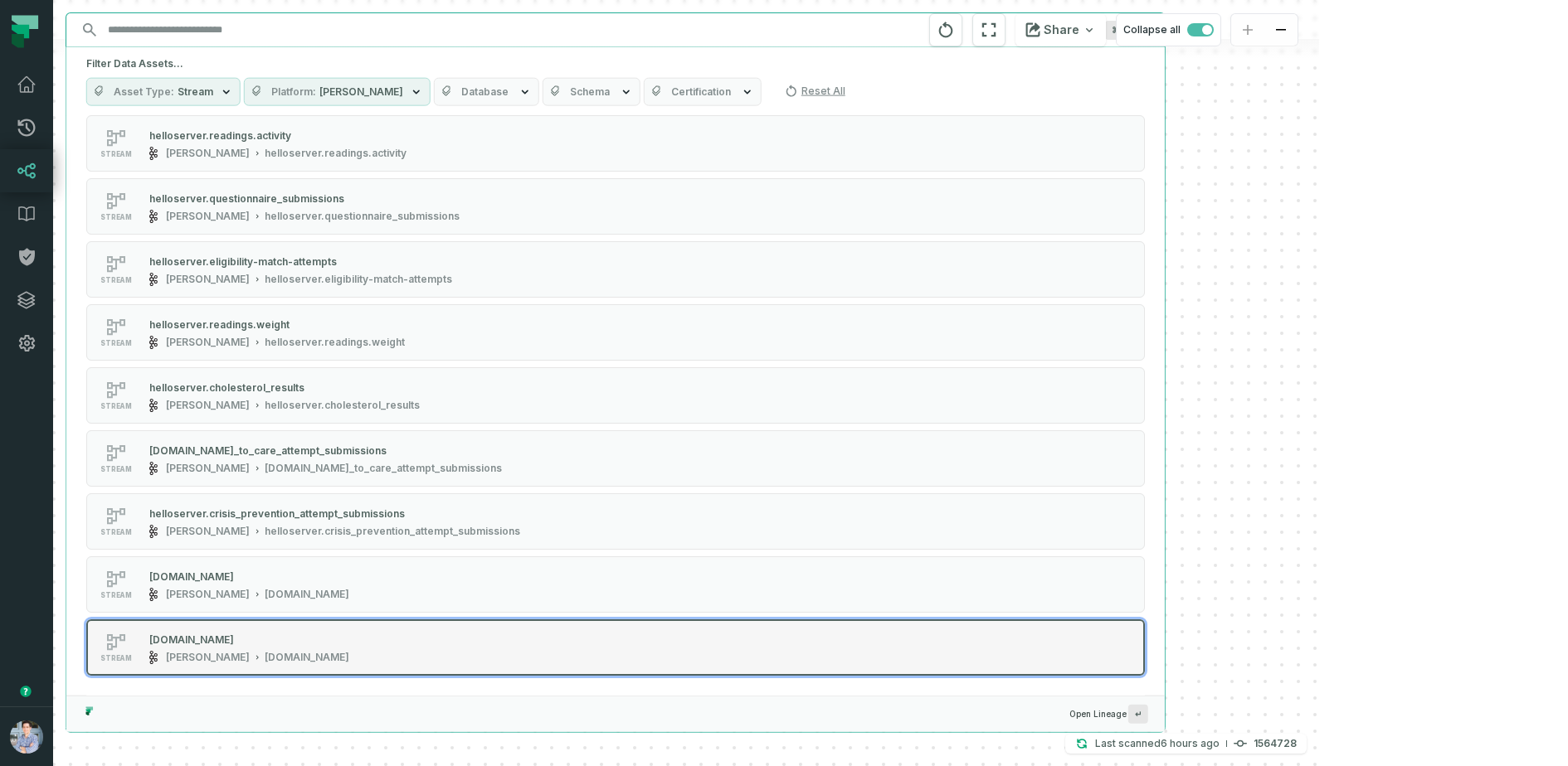
click at [278, 645] on div "helloserver.readings.doctor" at bounding box center [249, 639] width 200 height 16
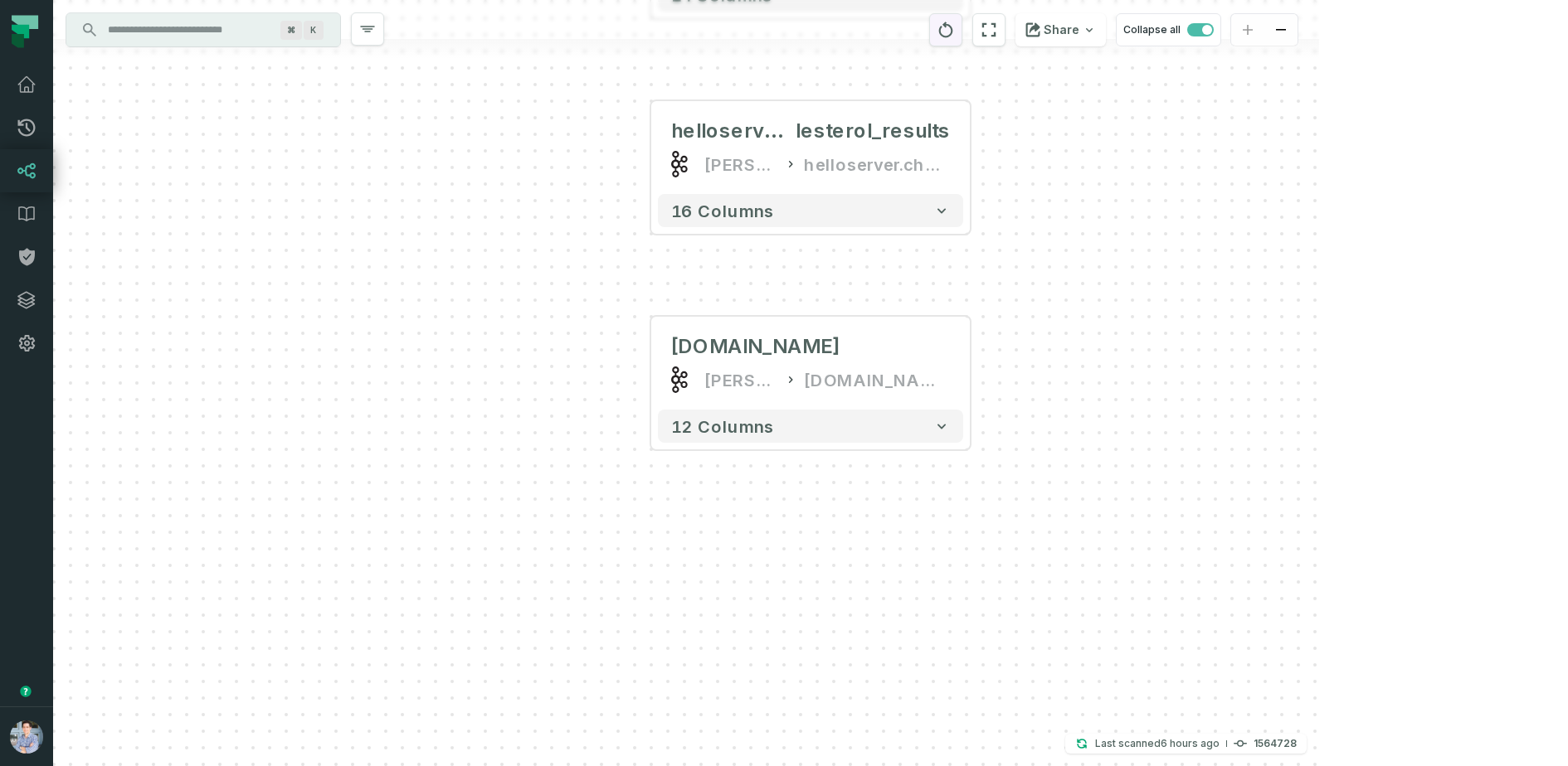
click at [955, 32] on icon "reset" at bounding box center [945, 29] width 18 height 20
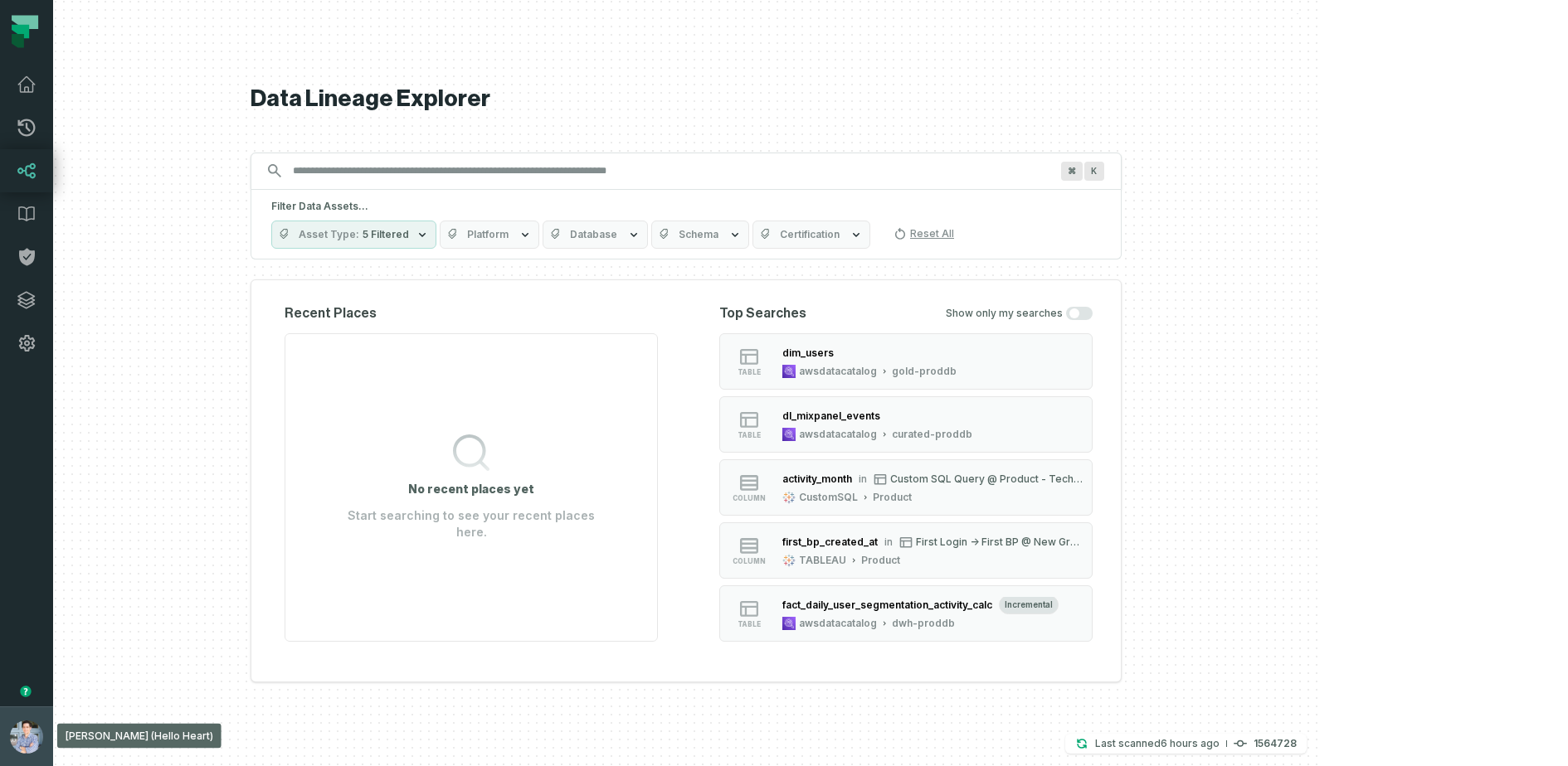
click at [15, 738] on img "button" at bounding box center [26, 737] width 33 height 33
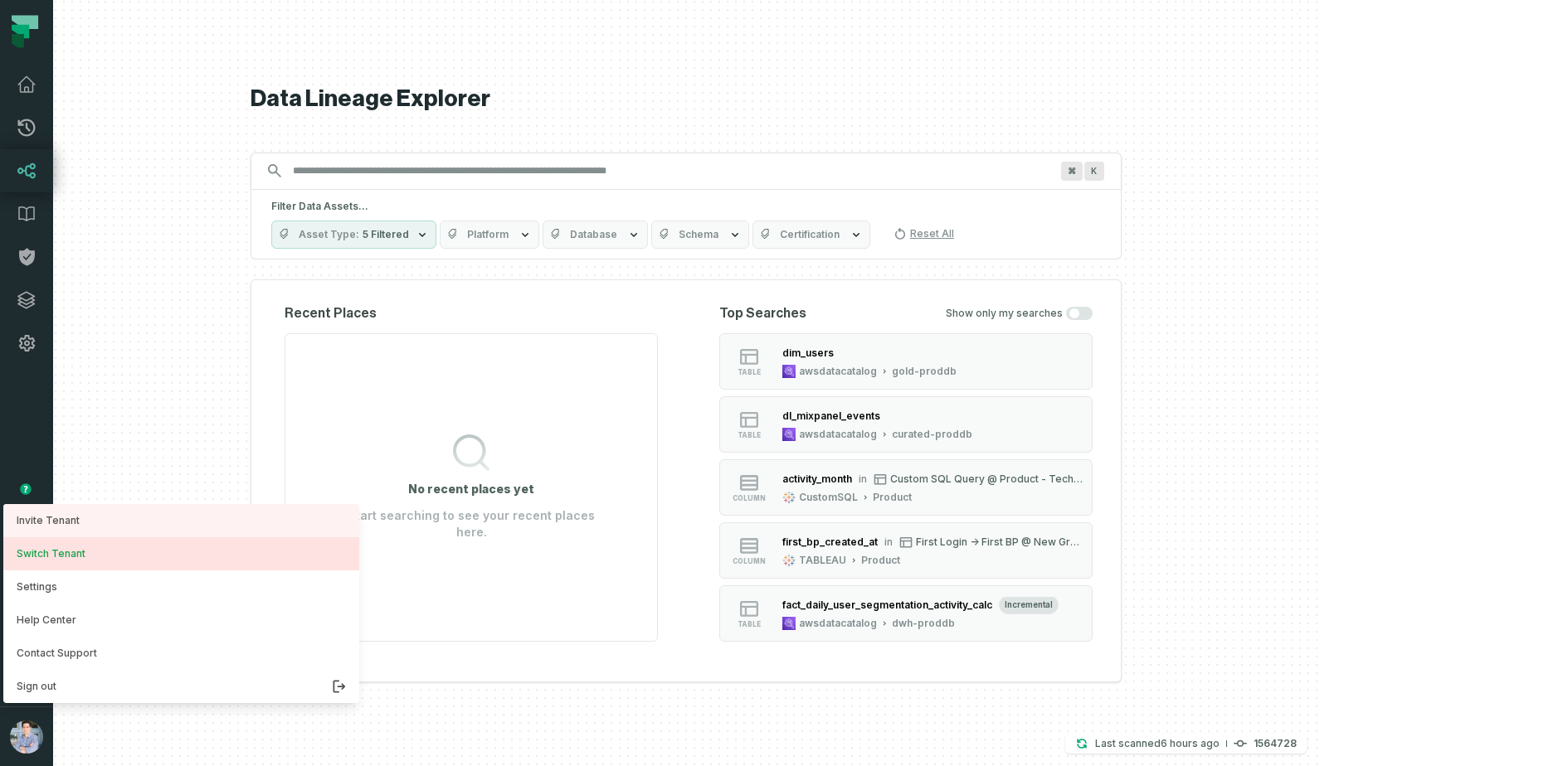
click at [109, 557] on button "Switch Tenant" at bounding box center [181, 553] width 356 height 33
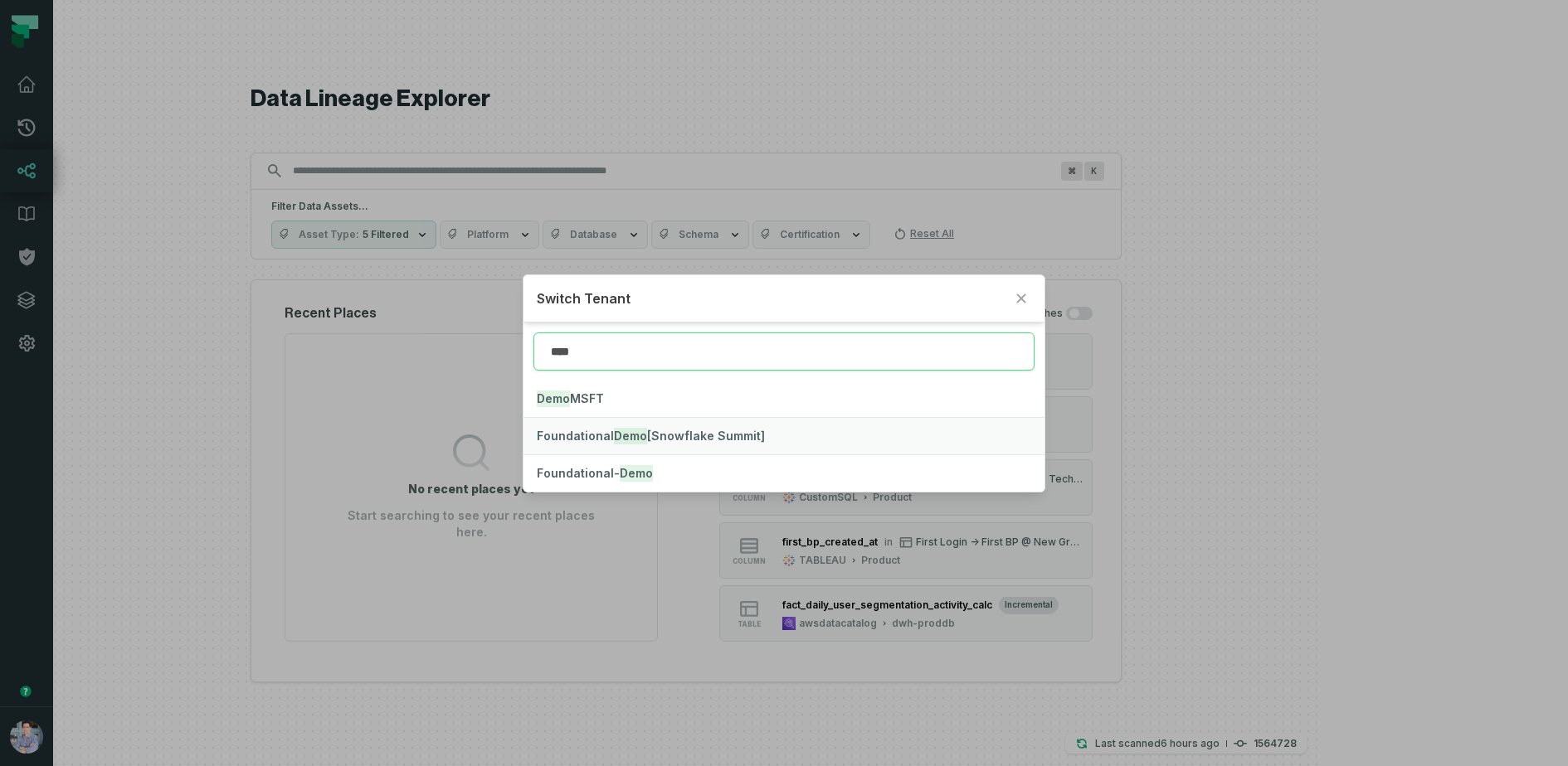
type input "****"
drag, startPoint x: 576, startPoint y: 451, endPoint x: 574, endPoint y: 473, distance: 22.1
click at [574, 473] on ul "Demo MSFT Foundational Demo [Snowflake Summit] Foundational- Demo" at bounding box center [784, 436] width 521 height 111
click at [574, 473] on span "Foundational- Demo" at bounding box center [594, 473] width 116 height 15
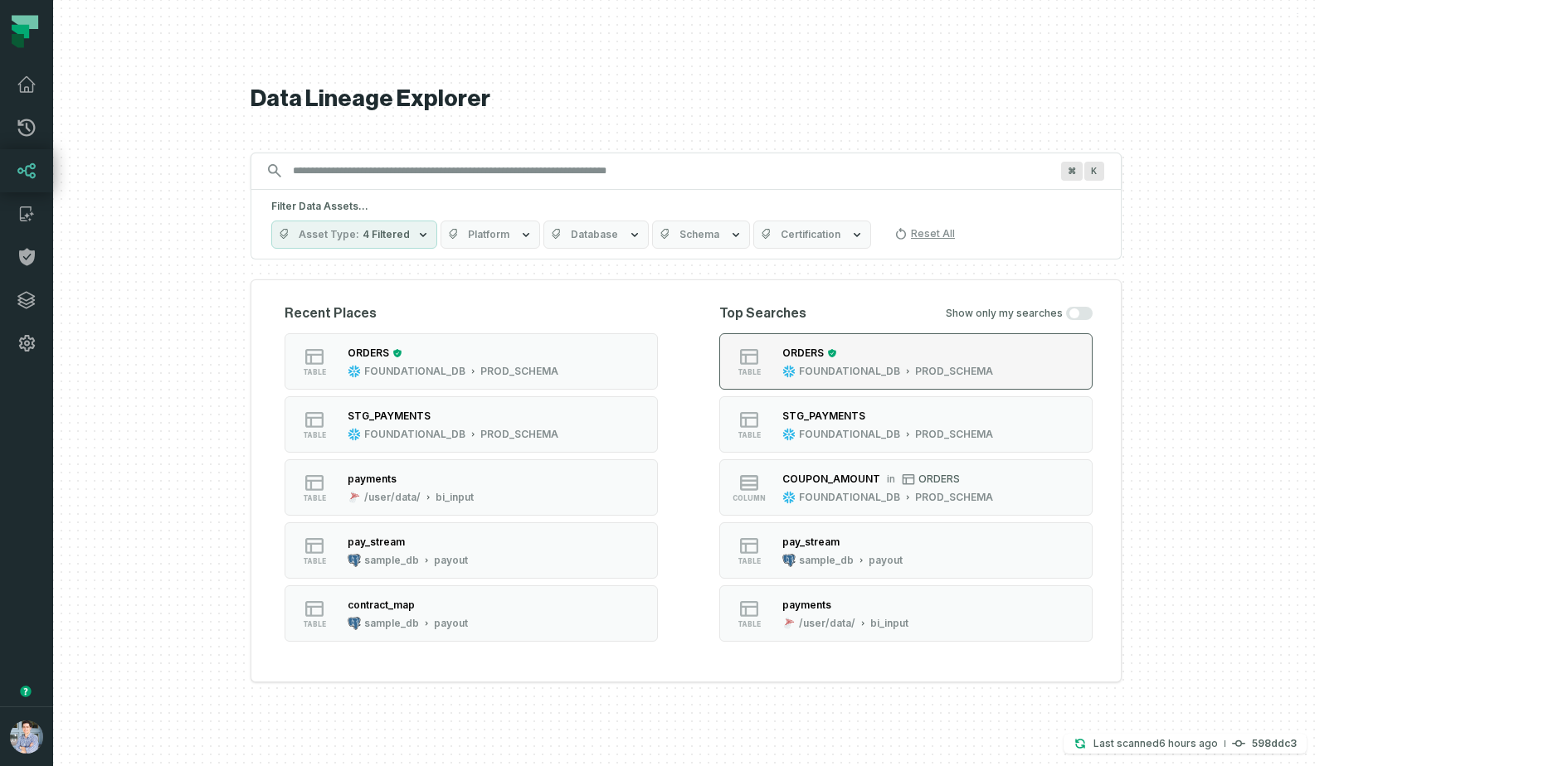
click at [795, 373] on icon "button" at bounding box center [789, 371] width 14 height 14
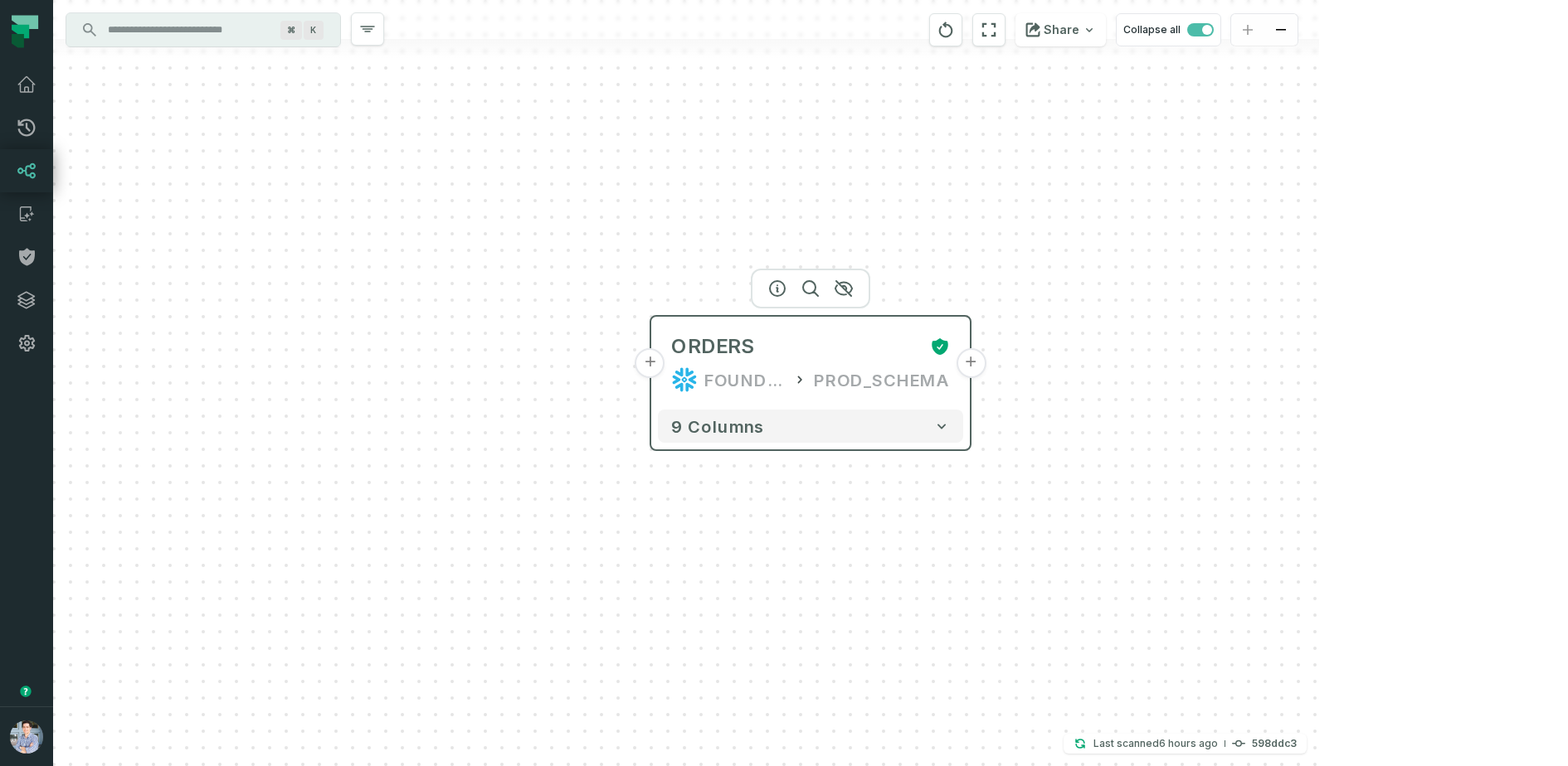
click at [649, 365] on button "+" at bounding box center [650, 363] width 30 height 30
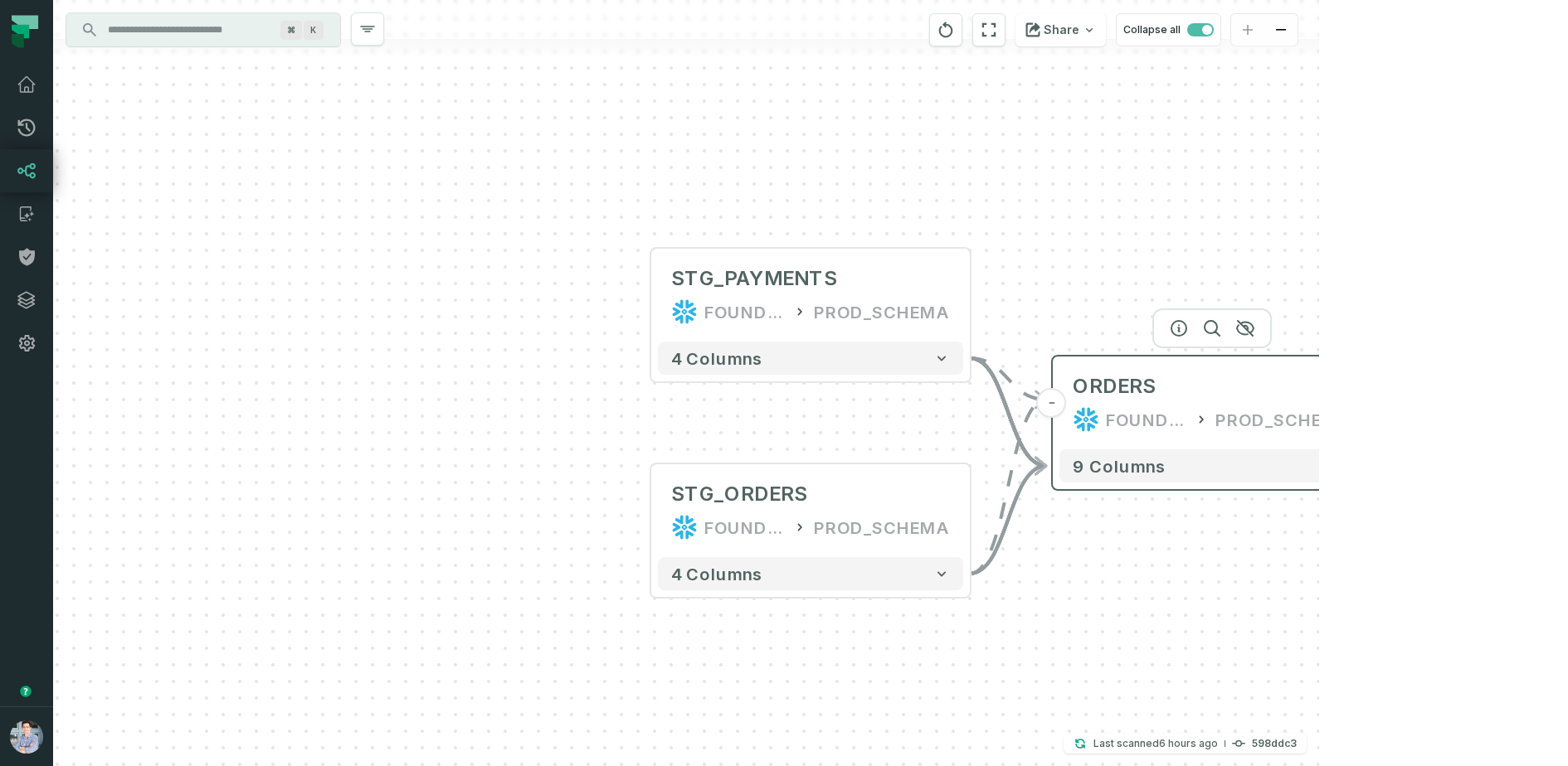
click at [1374, 398] on button "+" at bounding box center [1372, 403] width 30 height 30
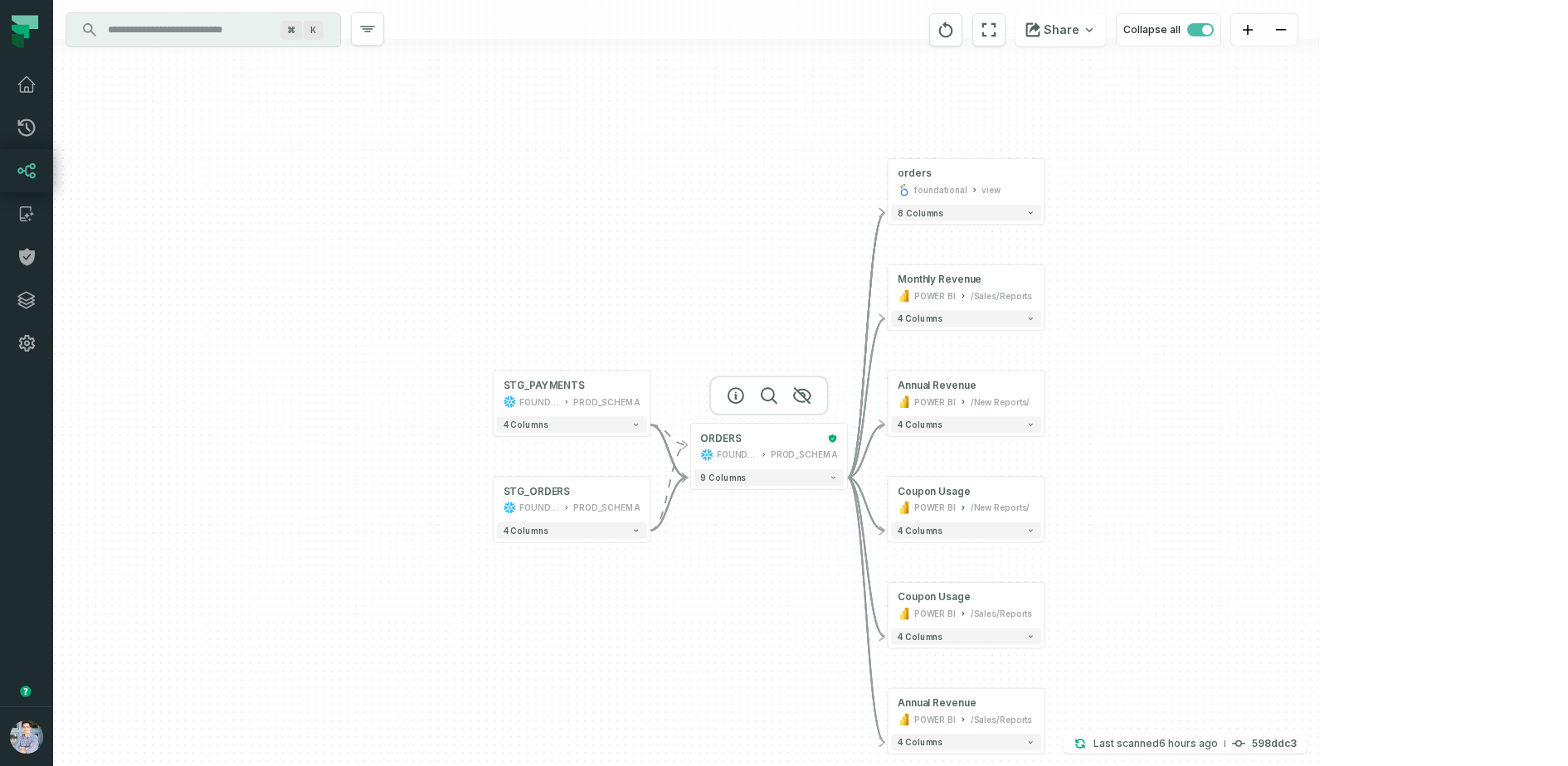
drag, startPoint x: 667, startPoint y: 395, endPoint x: 787, endPoint y: 391, distance: 120.1
click at [787, 391] on div at bounding box center [769, 395] width 120 height 40
click at [581, 393] on div "STG_PAYMENTS FOUNDATIONAL_DB PROD_SCHEMA" at bounding box center [574, 394] width 150 height 39
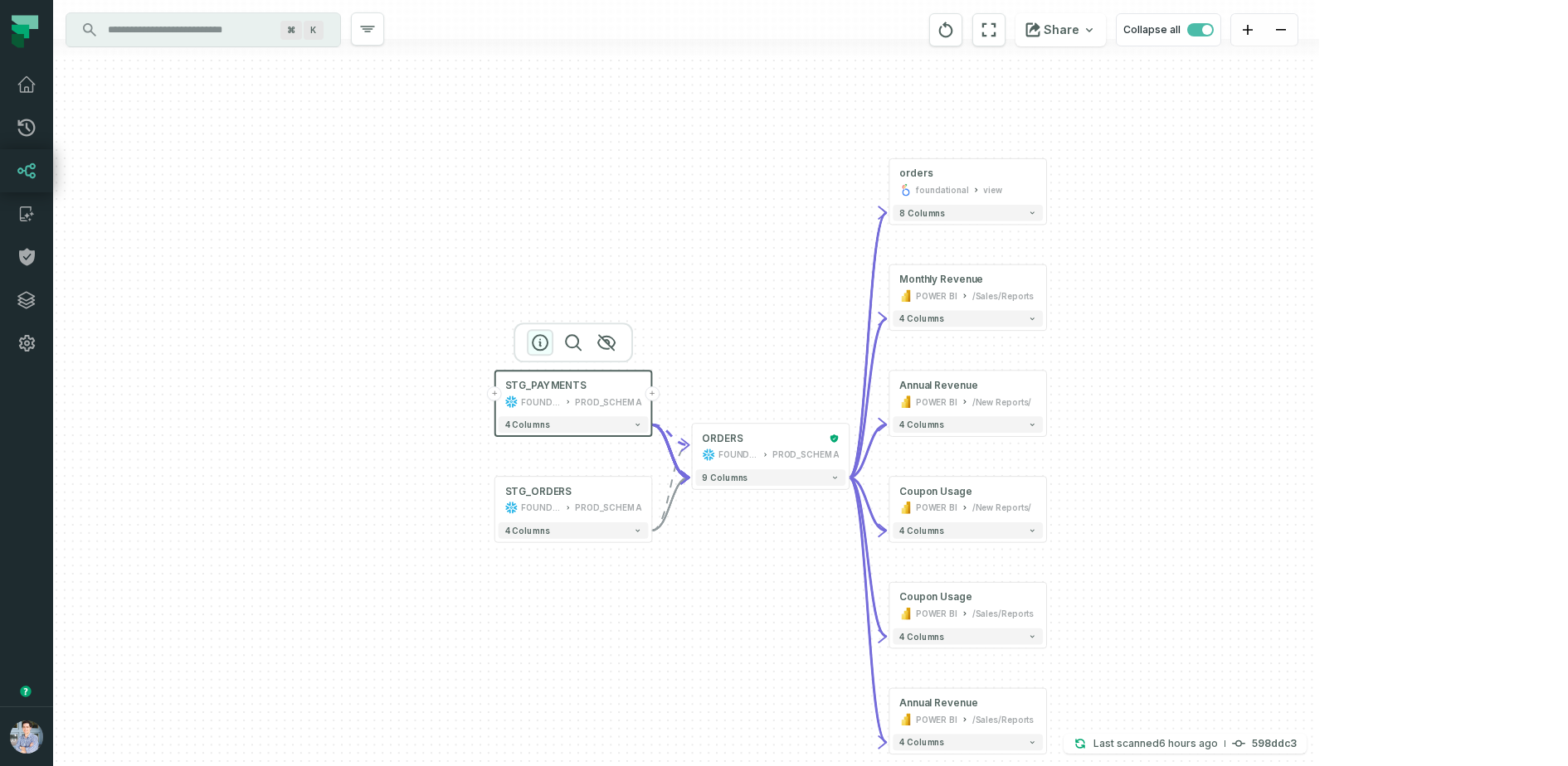
click at [535, 335] on icon "button" at bounding box center [540, 342] width 20 height 20
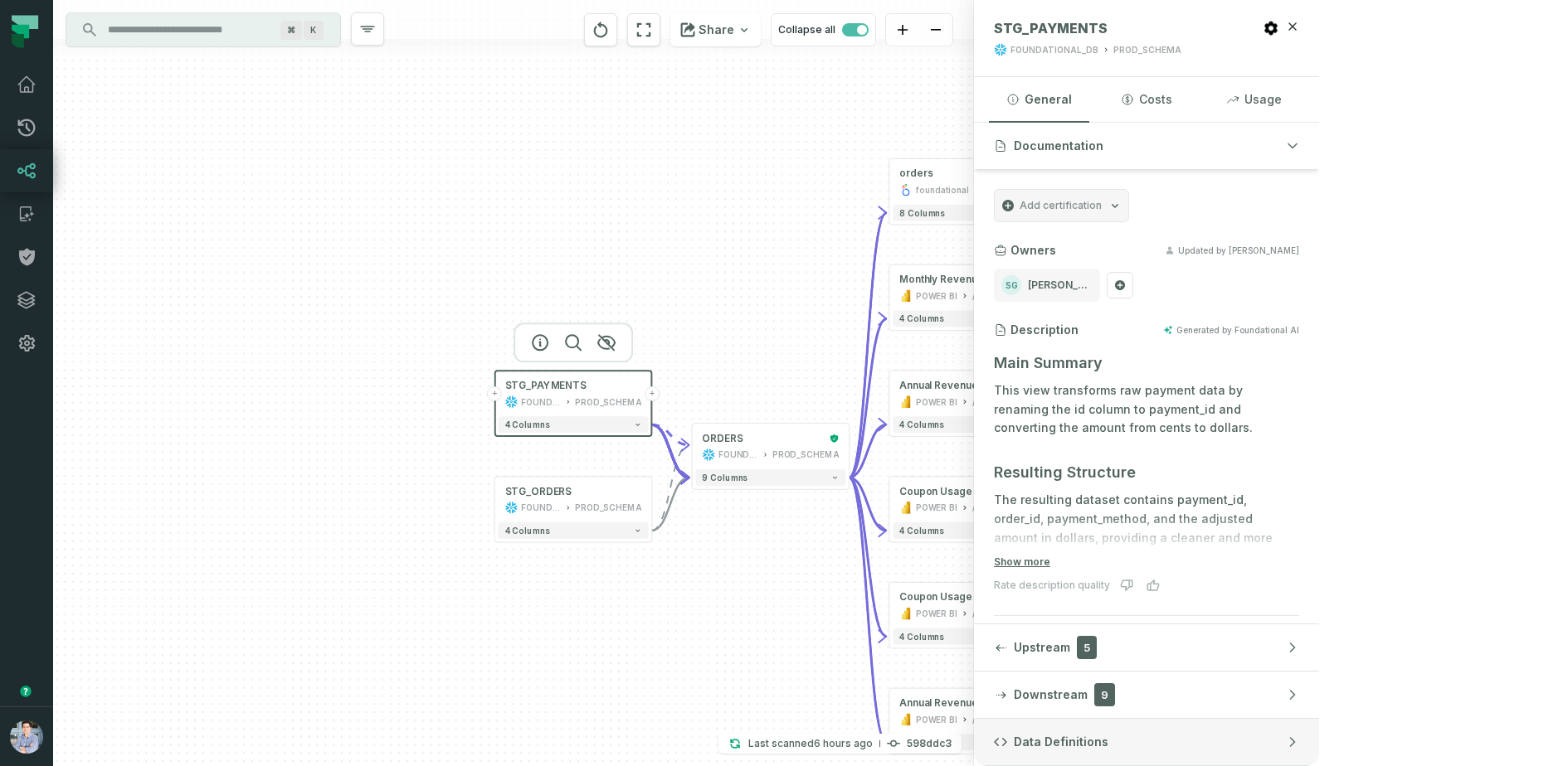
click at [1278, 723] on button "Data Definitions" at bounding box center [1146, 742] width 345 height 46
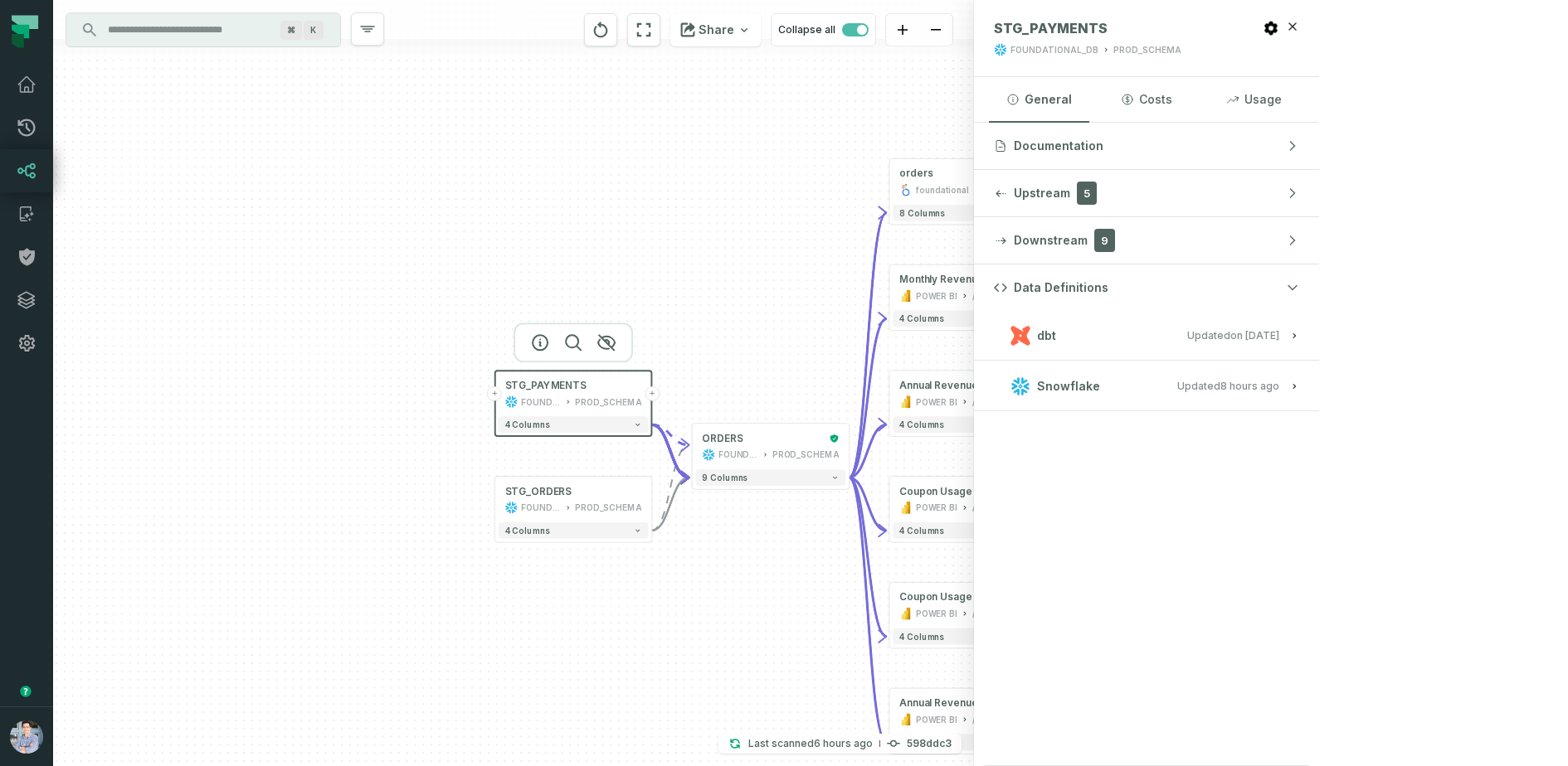
click at [1299, 334] on button "dbt Updated [DATE] 1:15:21 PM" at bounding box center [1145, 336] width 305 height 22
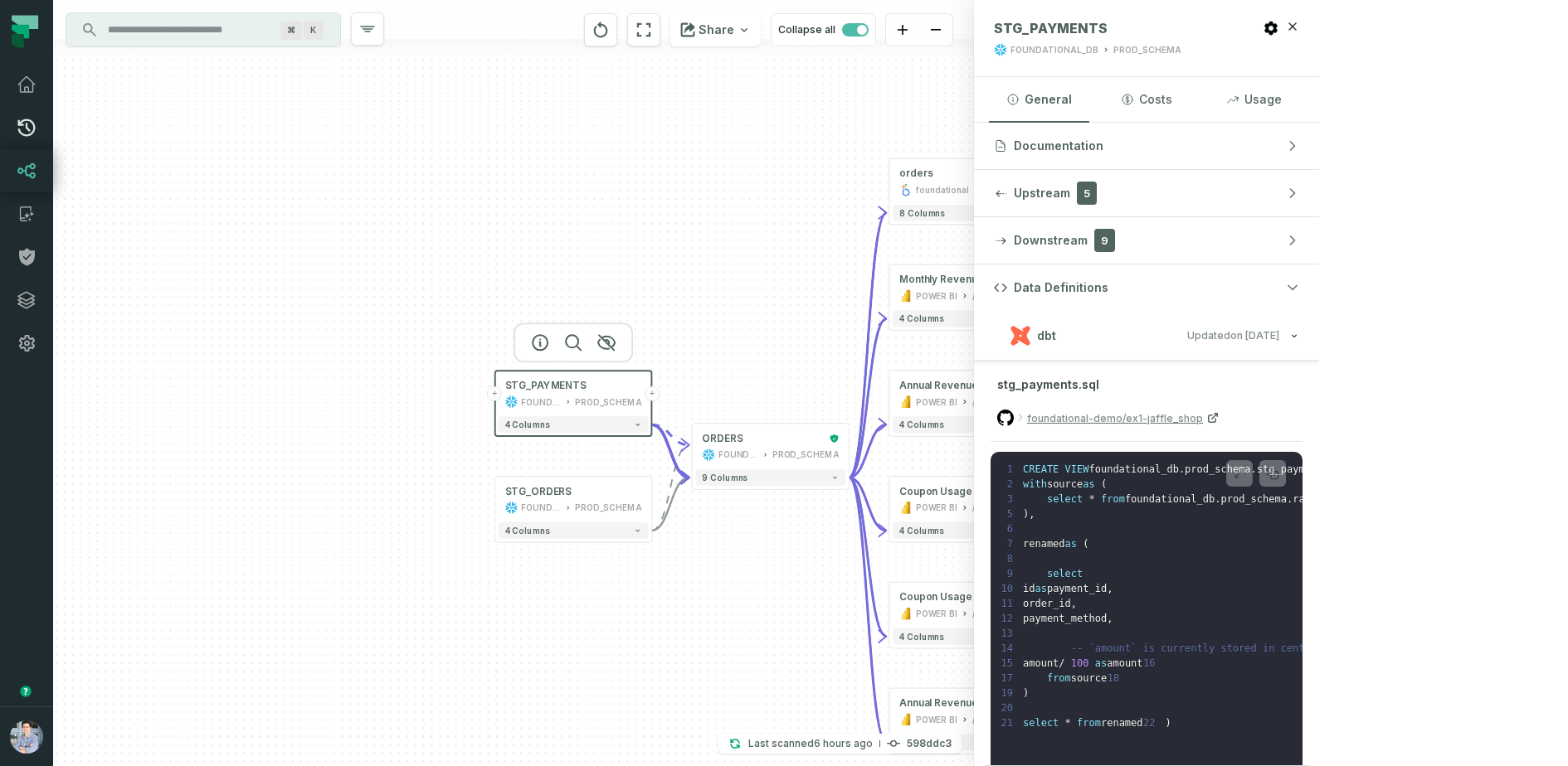
click at [25, 137] on icon at bounding box center [26, 127] width 20 height 20
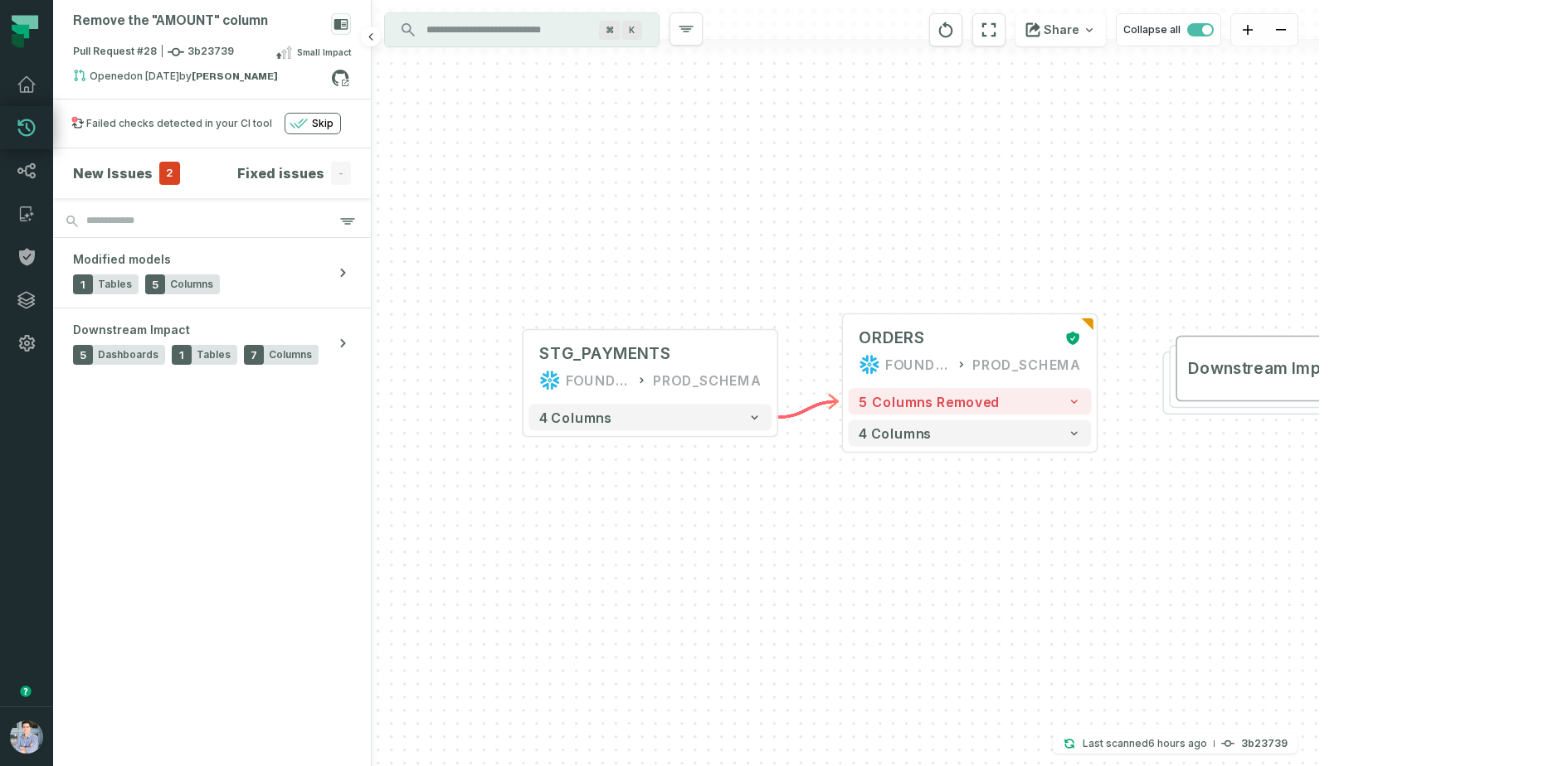
click at [162, 171] on span "2" at bounding box center [169, 172] width 20 height 23
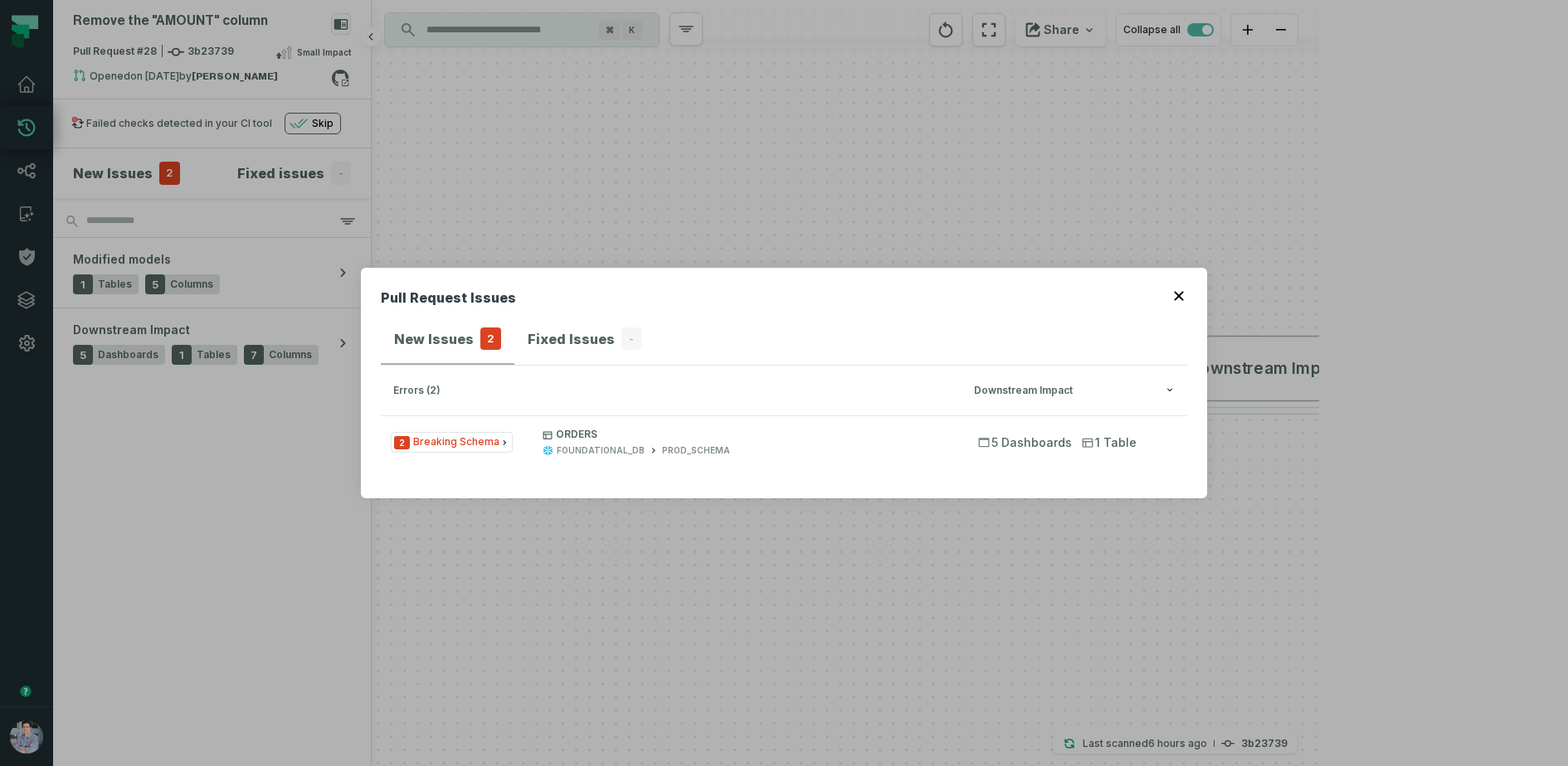
click at [162, 171] on div "Pull Request Issues New Issues 2 Fixed Issues - errors (2) Downstream Impact 2 …" at bounding box center [784, 383] width 1568 height 766
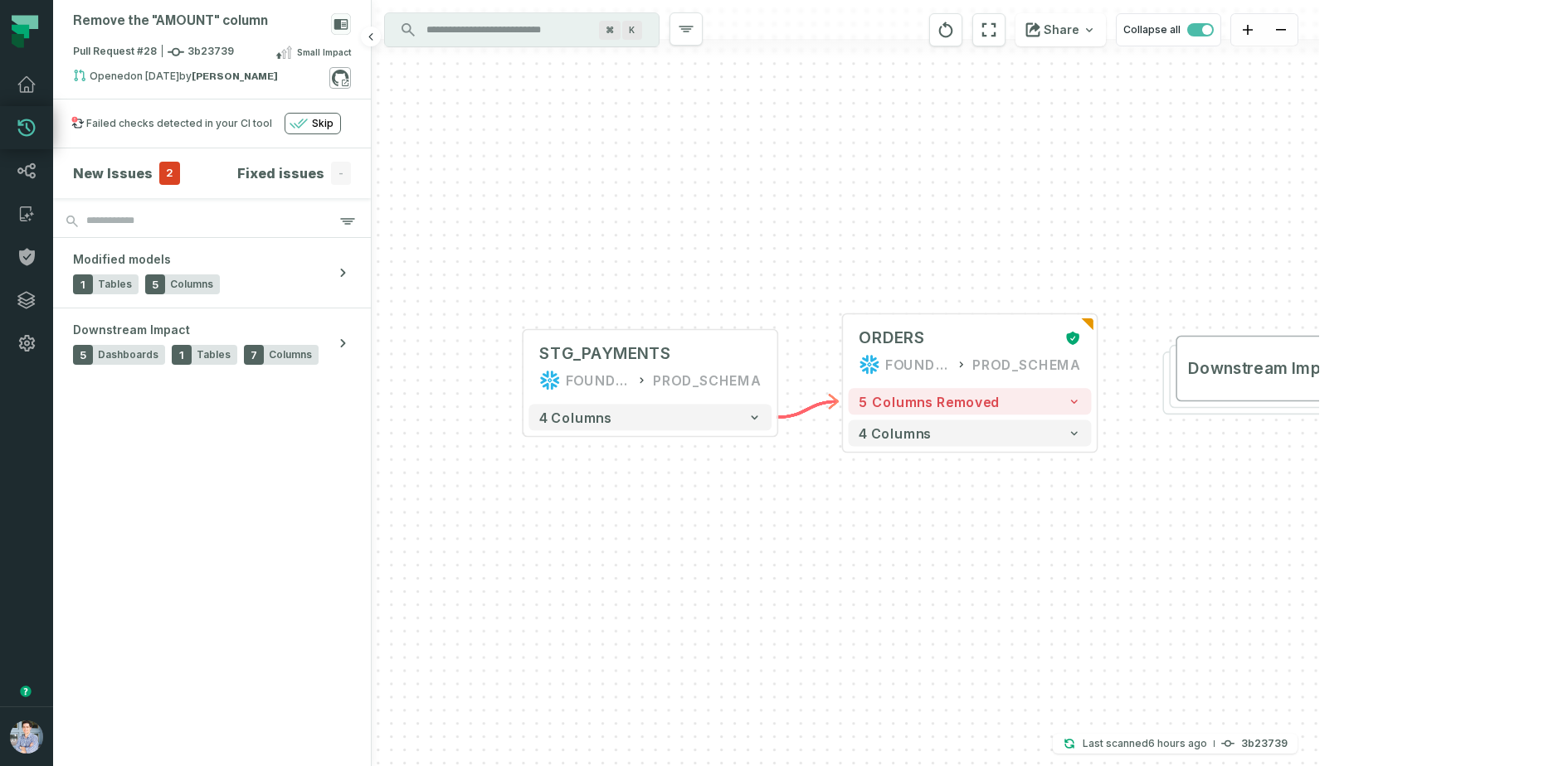
click at [346, 79] on icon at bounding box center [340, 78] width 21 height 21
click at [28, 254] on icon at bounding box center [26, 257] width 15 height 17
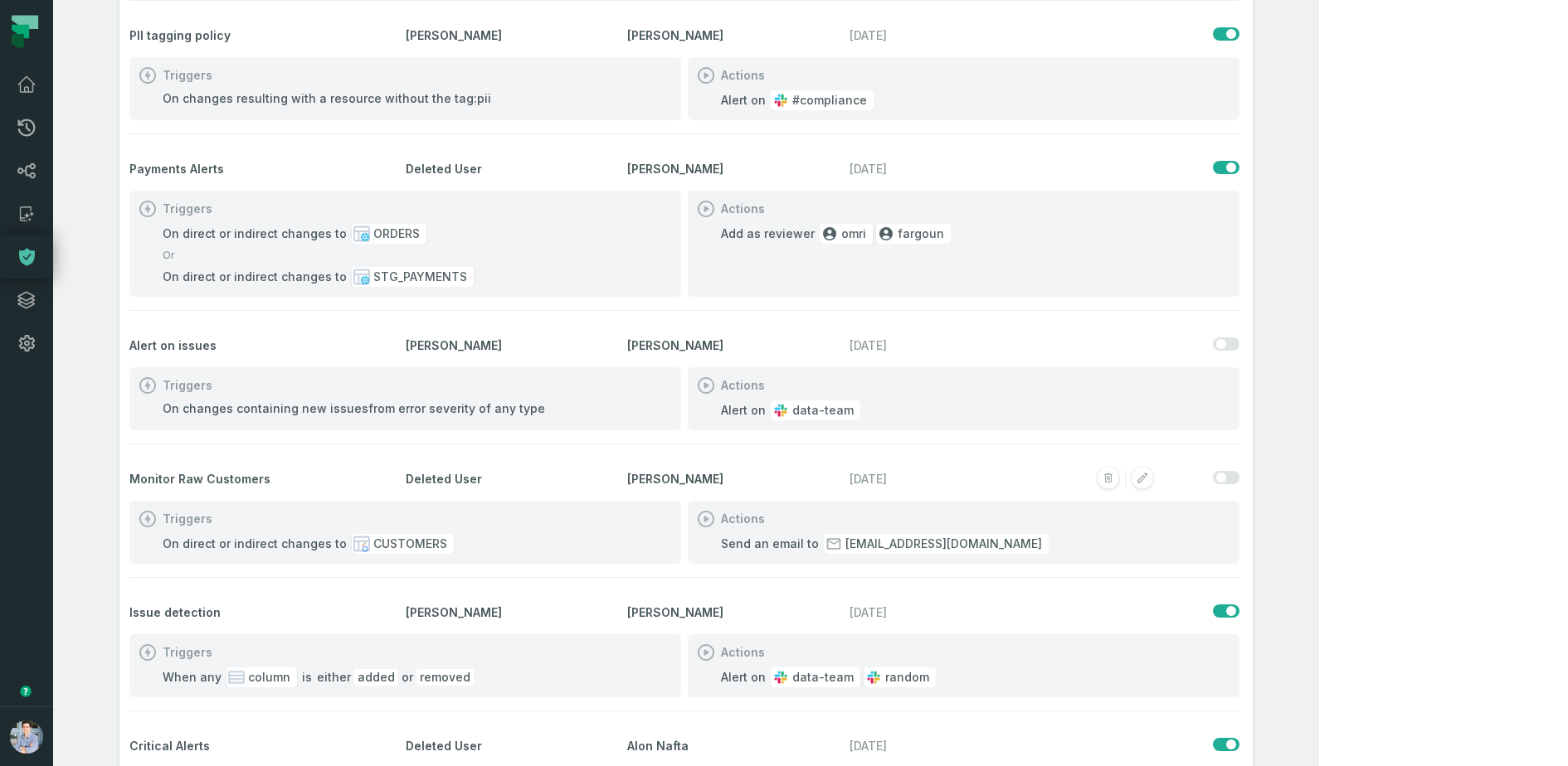
scroll to position [330, 0]
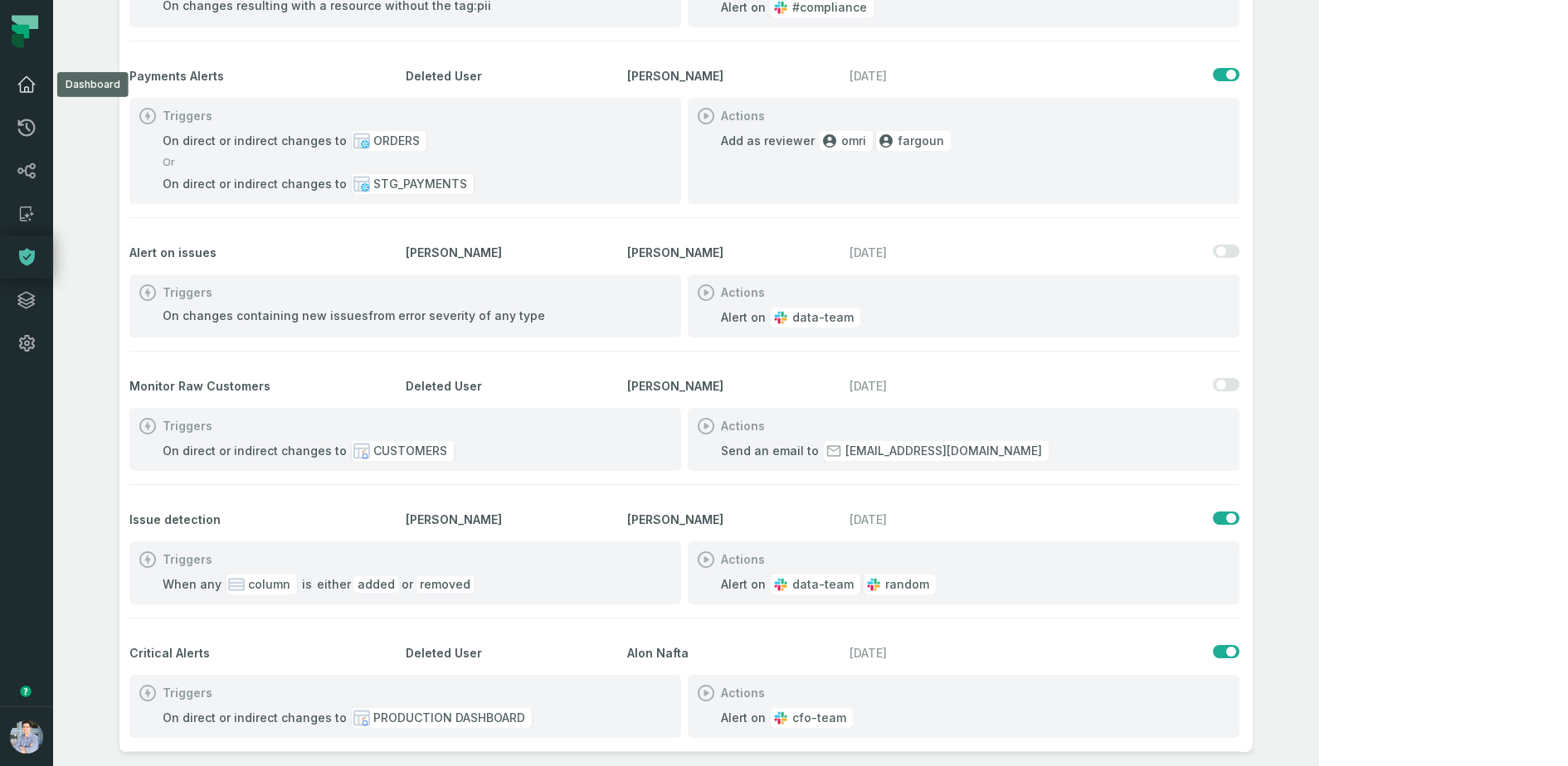
click at [36, 89] on icon at bounding box center [26, 84] width 20 height 20
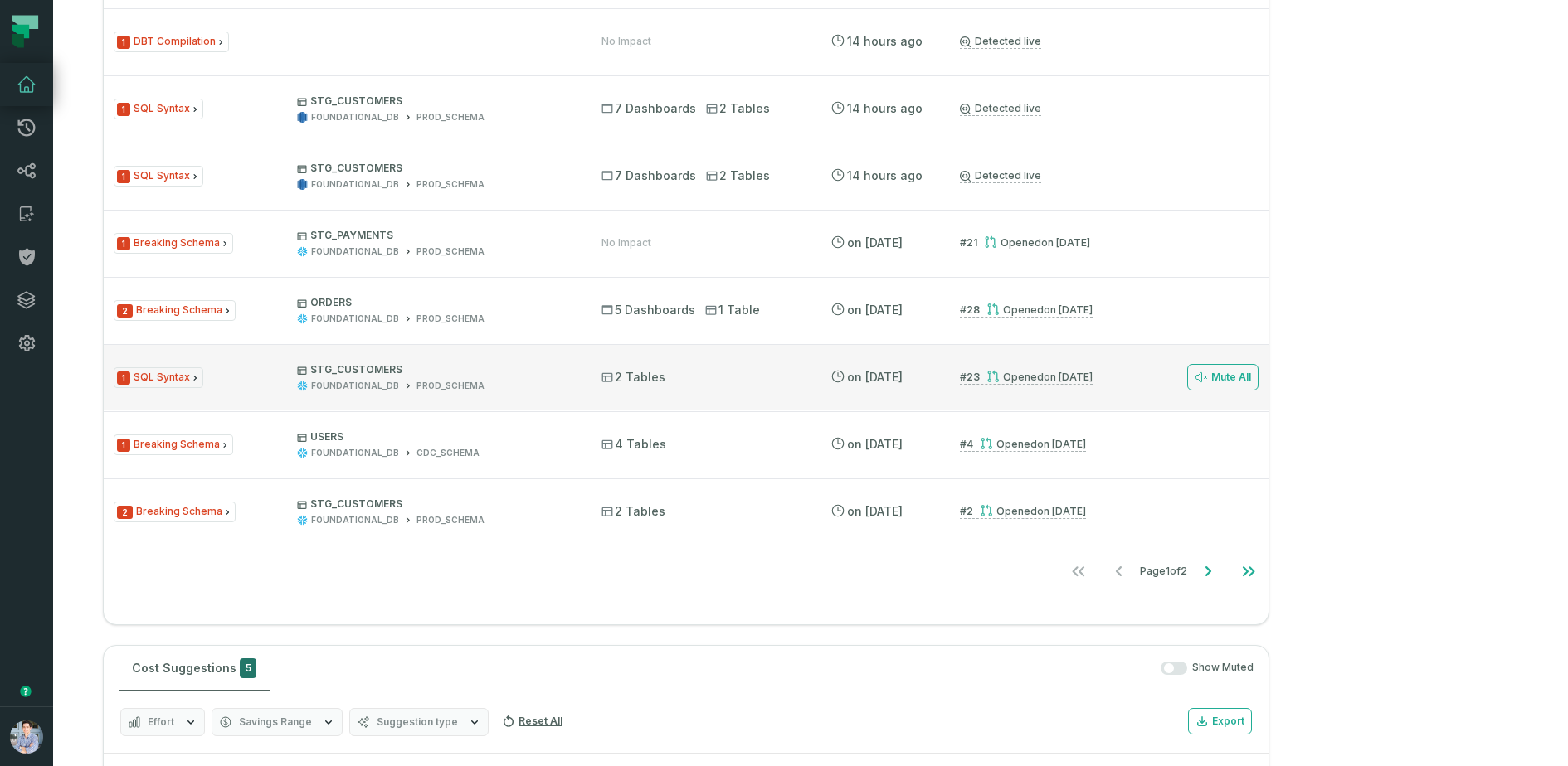
scroll to position [1499, 0]
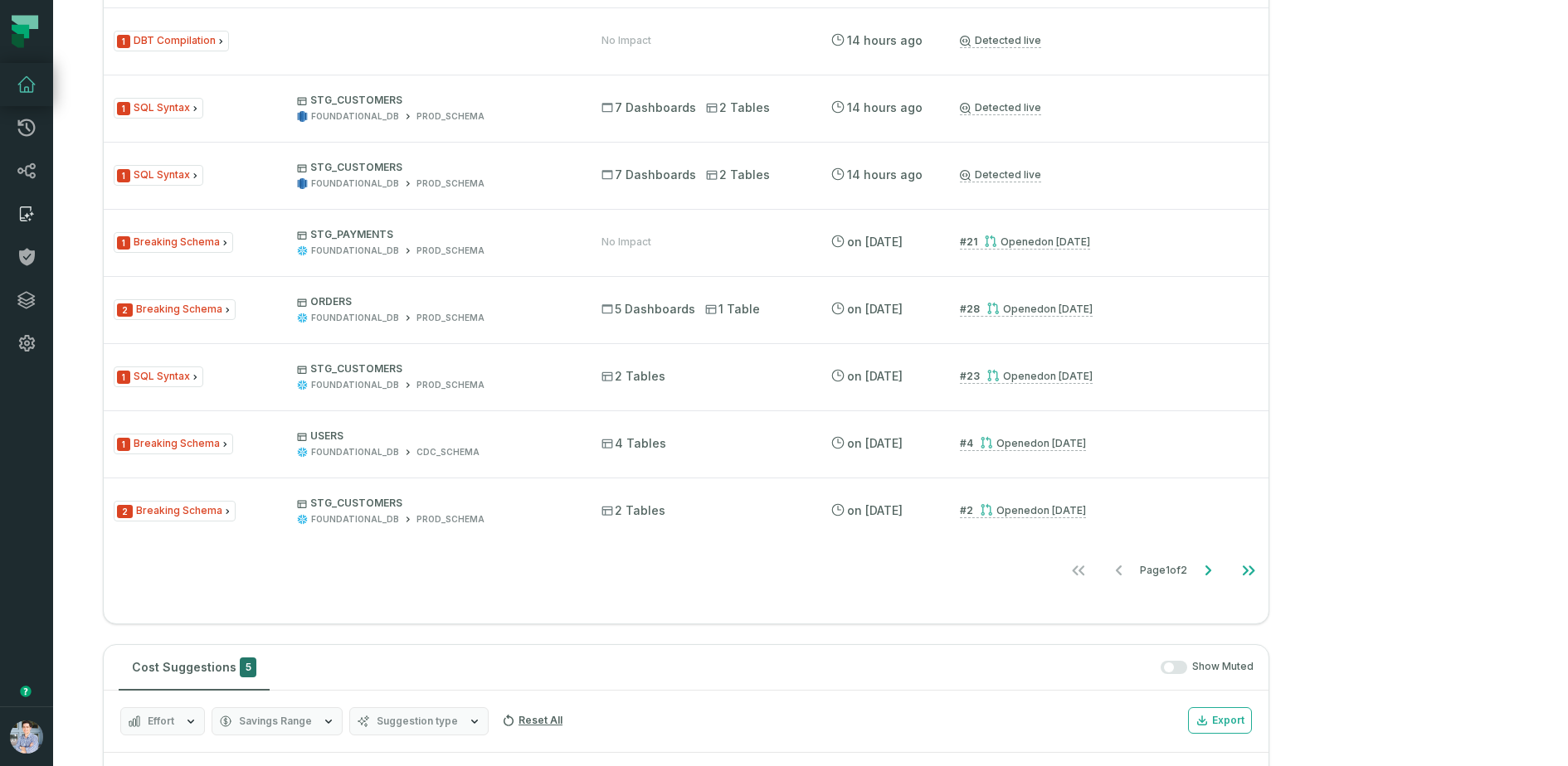
click at [26, 212] on icon at bounding box center [26, 213] width 20 height 20
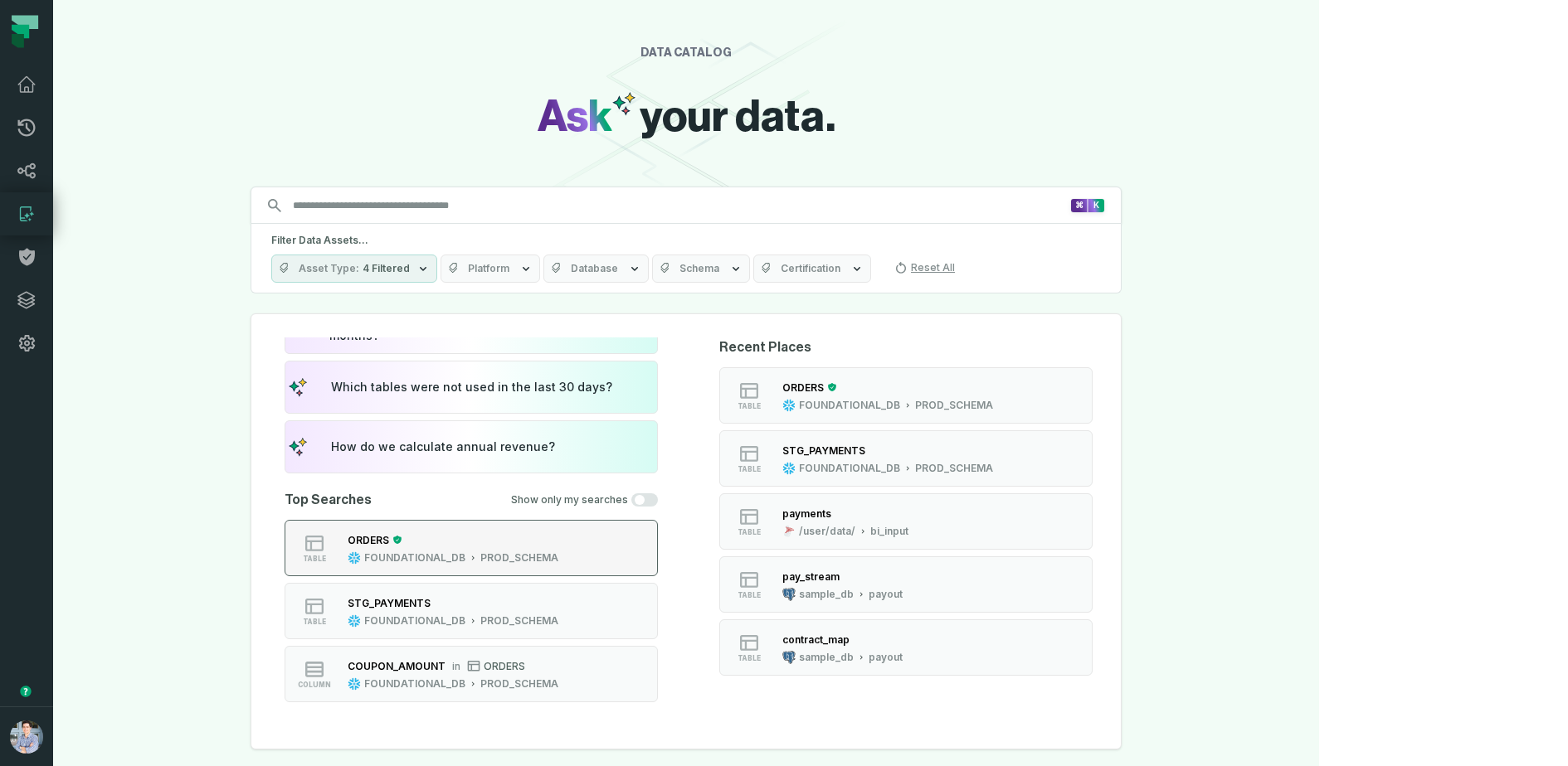
scroll to position [68, 0]
click at [559, 599] on div "STG_PAYMENTS" at bounding box center [453, 600] width 211 height 16
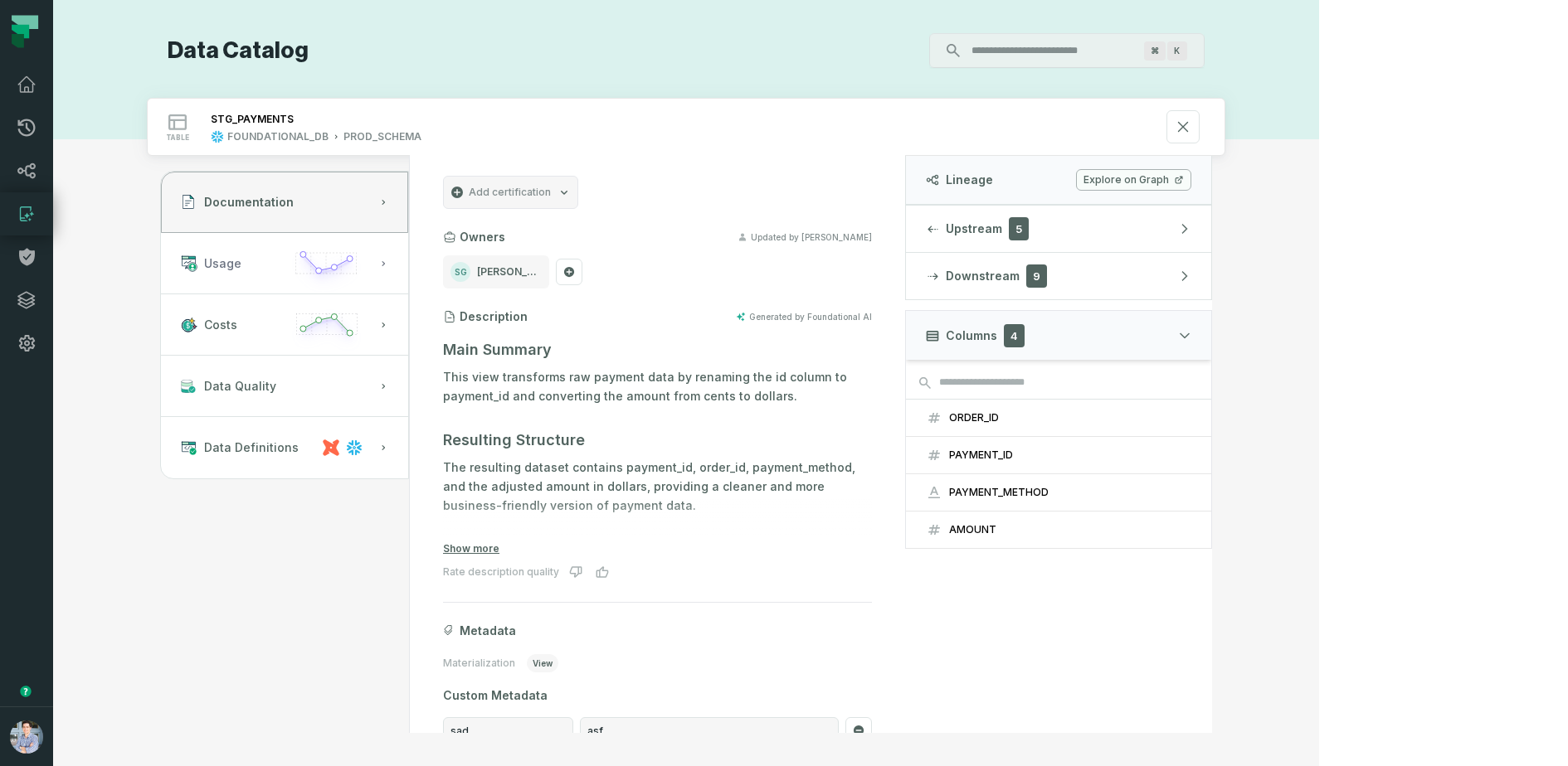
click at [408, 253] on button "Usage" at bounding box center [284, 264] width 247 height 61
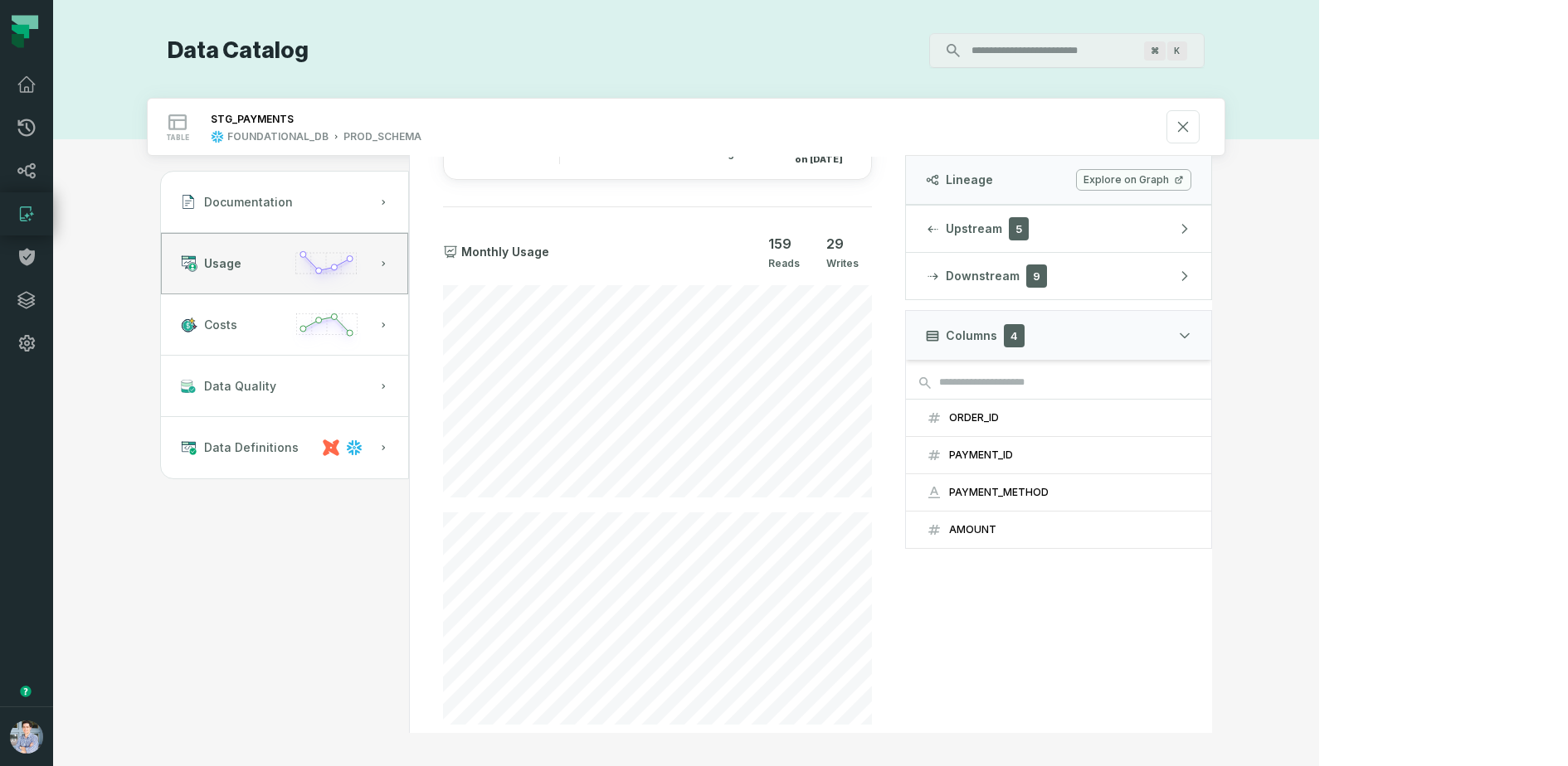
scroll to position [81, 0]
click at [365, 331] on icon "button" at bounding box center [326, 331] width 77 height 48
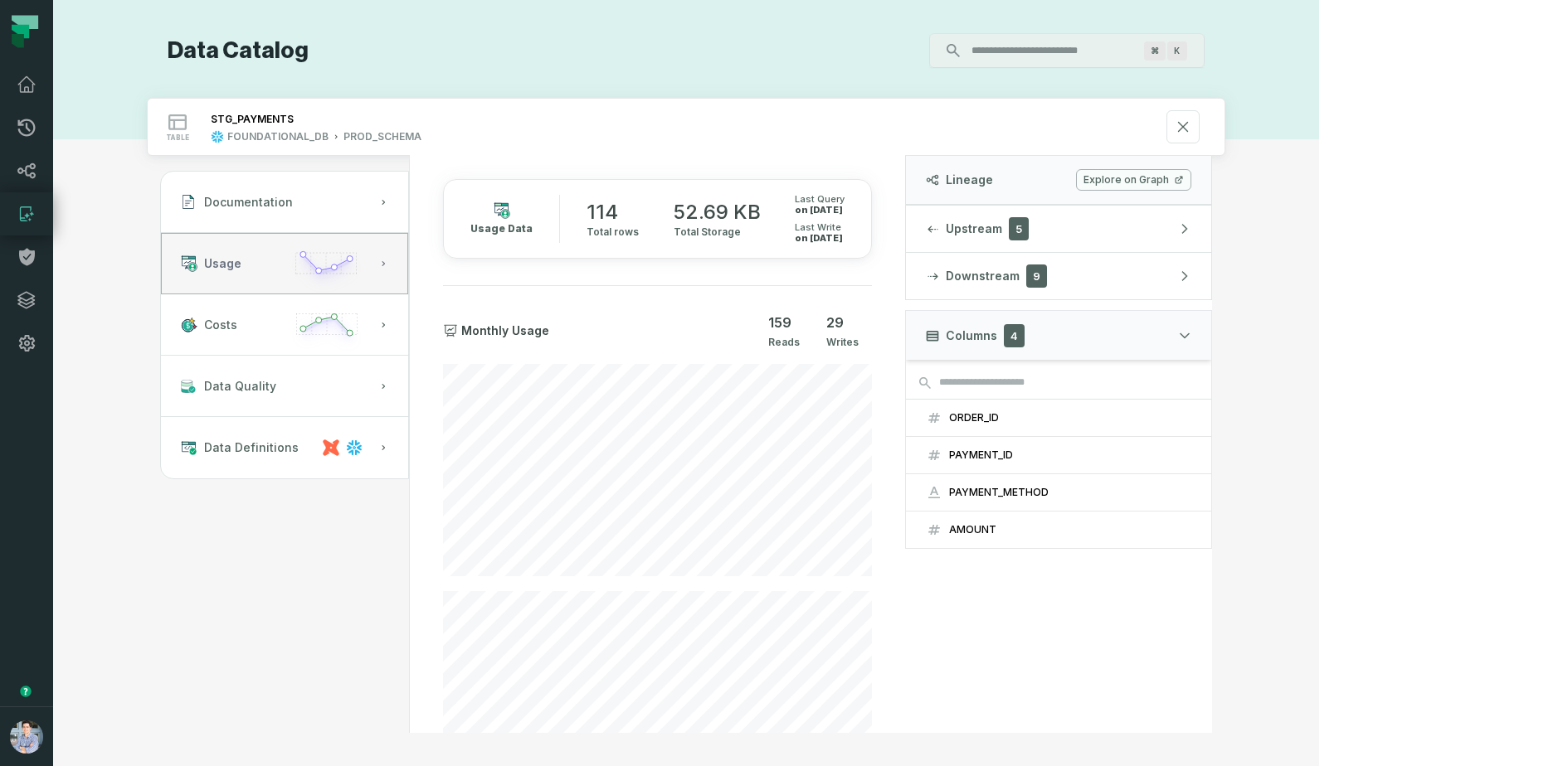
click at [405, 270] on button "Usage" at bounding box center [284, 264] width 247 height 61
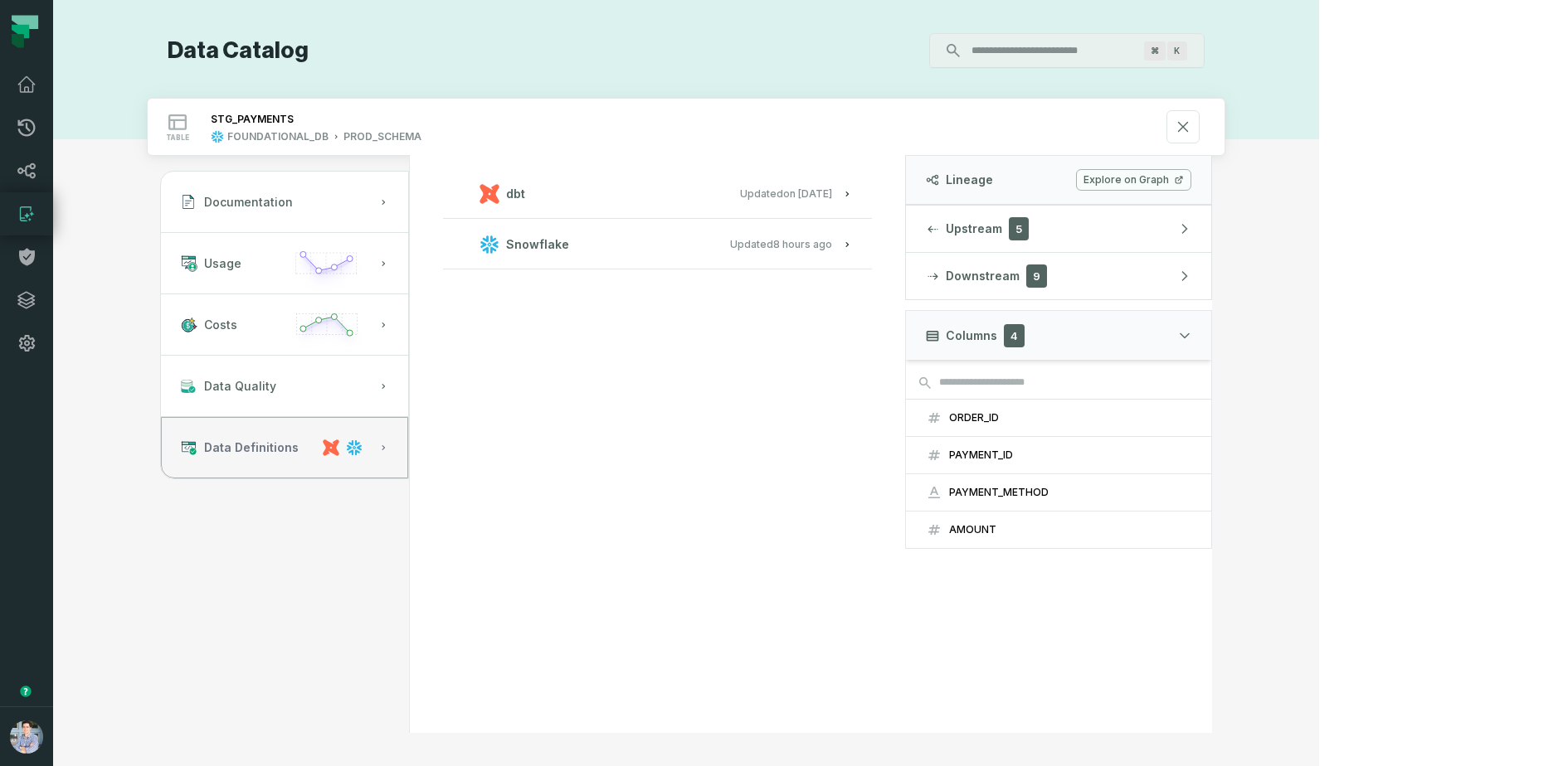
click at [401, 436] on button "Data Definitions" at bounding box center [284, 448] width 247 height 61
click at [1002, 225] on span "Upstream" at bounding box center [974, 228] width 56 height 16
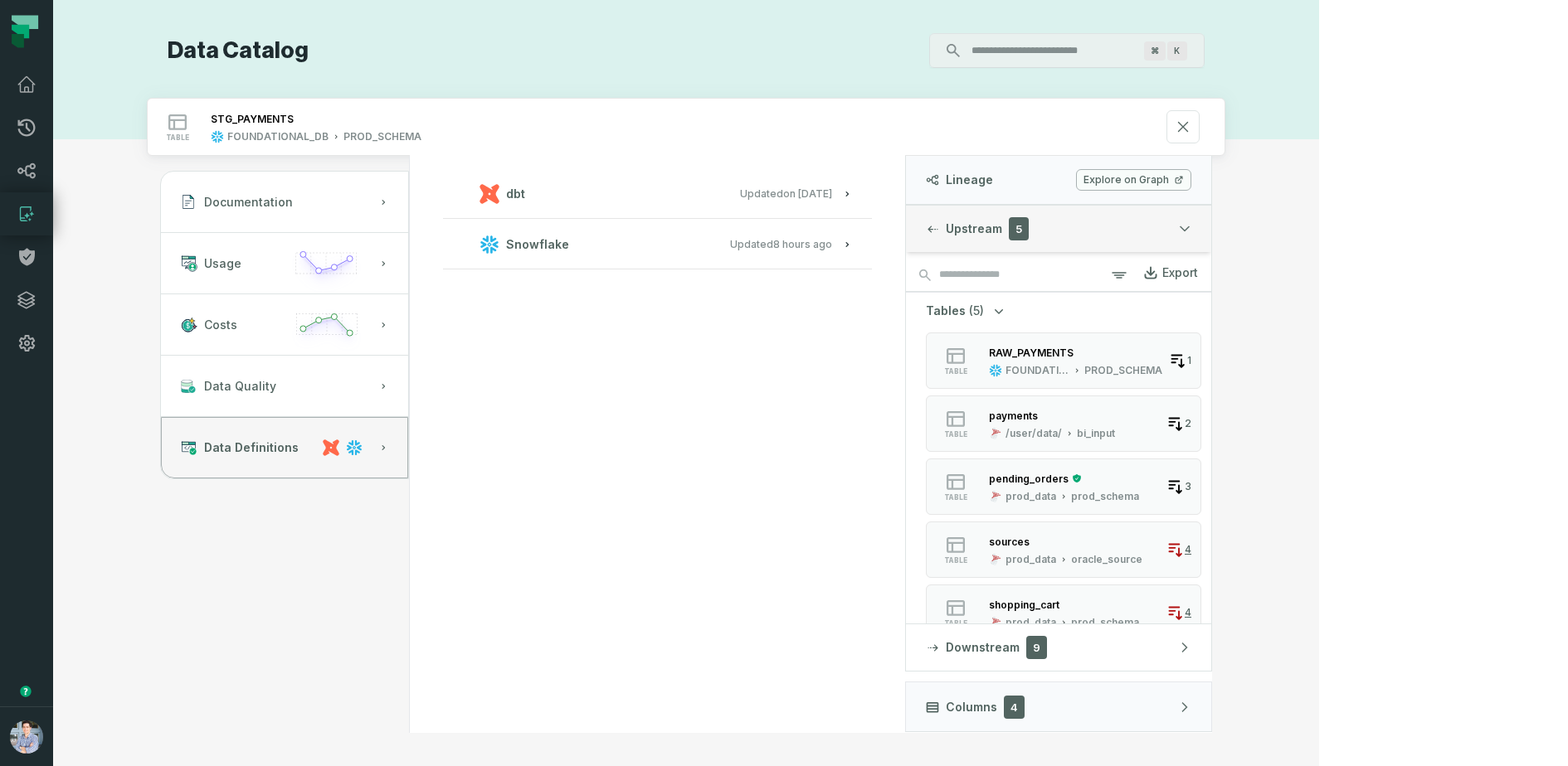
click at [1116, 243] on button "Upstream 5" at bounding box center [1058, 229] width 305 height 46
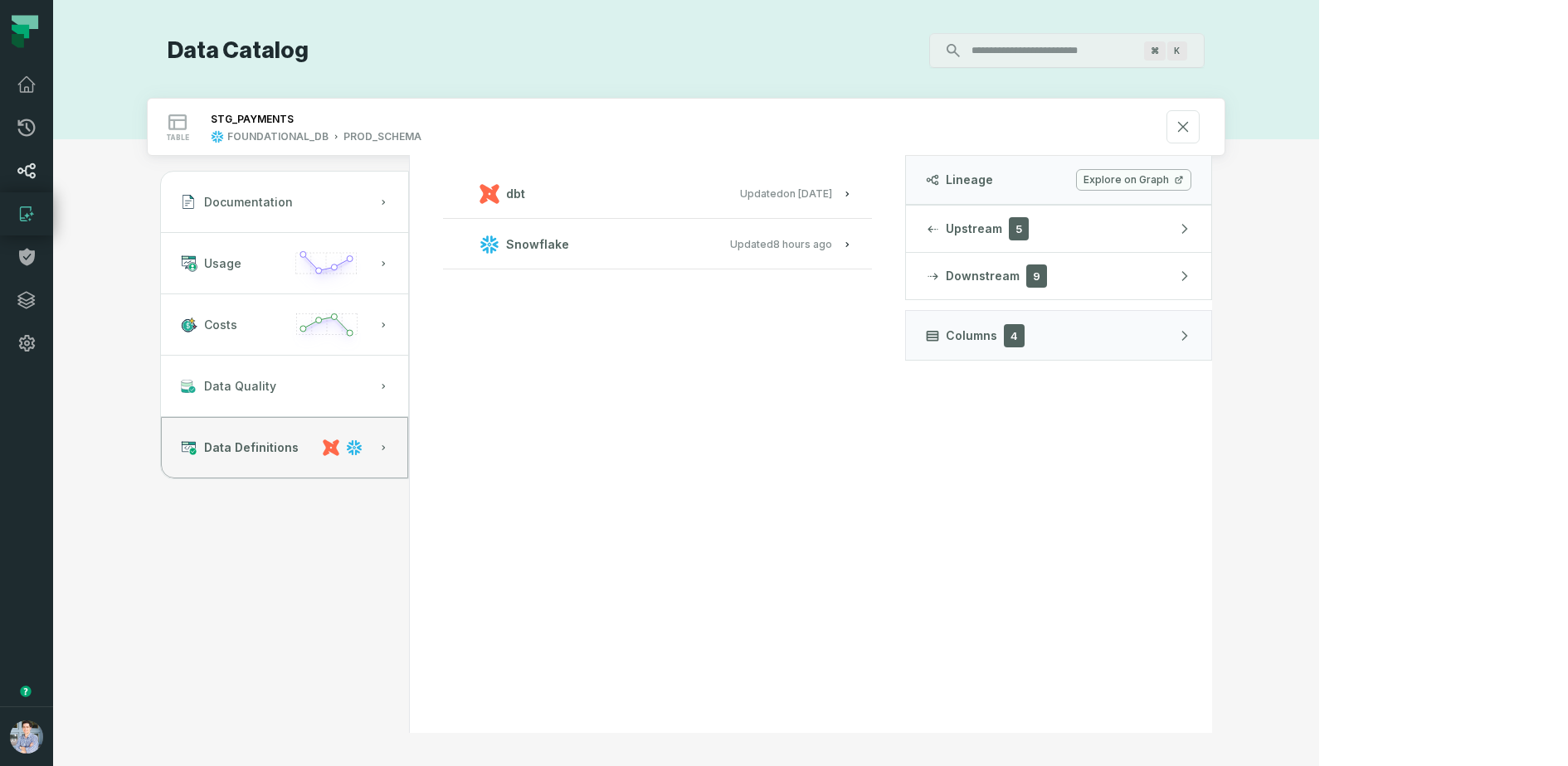
click at [31, 176] on icon at bounding box center [26, 171] width 18 height 15
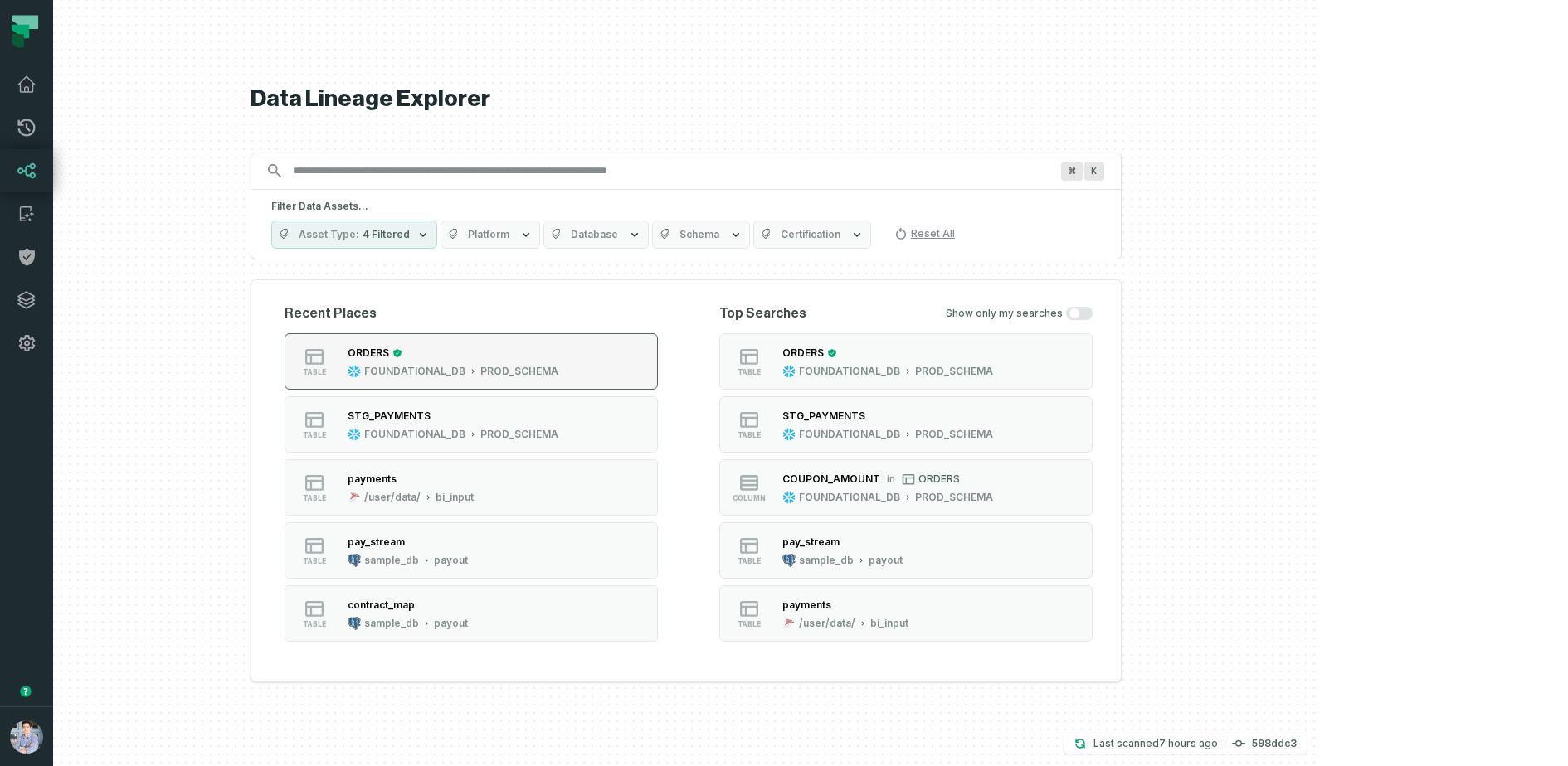
click at [341, 365] on div "table" at bounding box center [314, 361] width 53 height 30
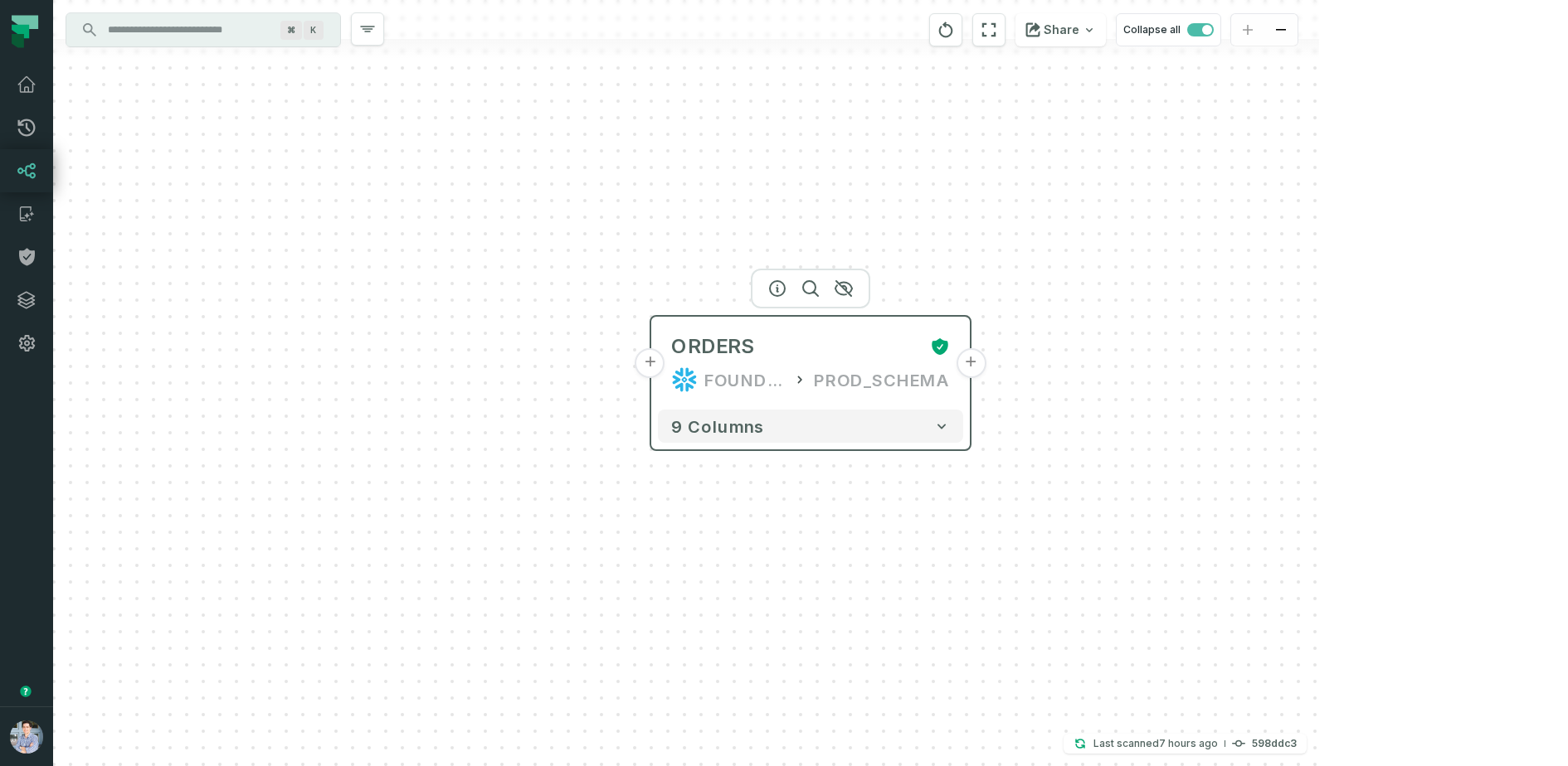
click at [653, 360] on button "+" at bounding box center [650, 363] width 30 height 30
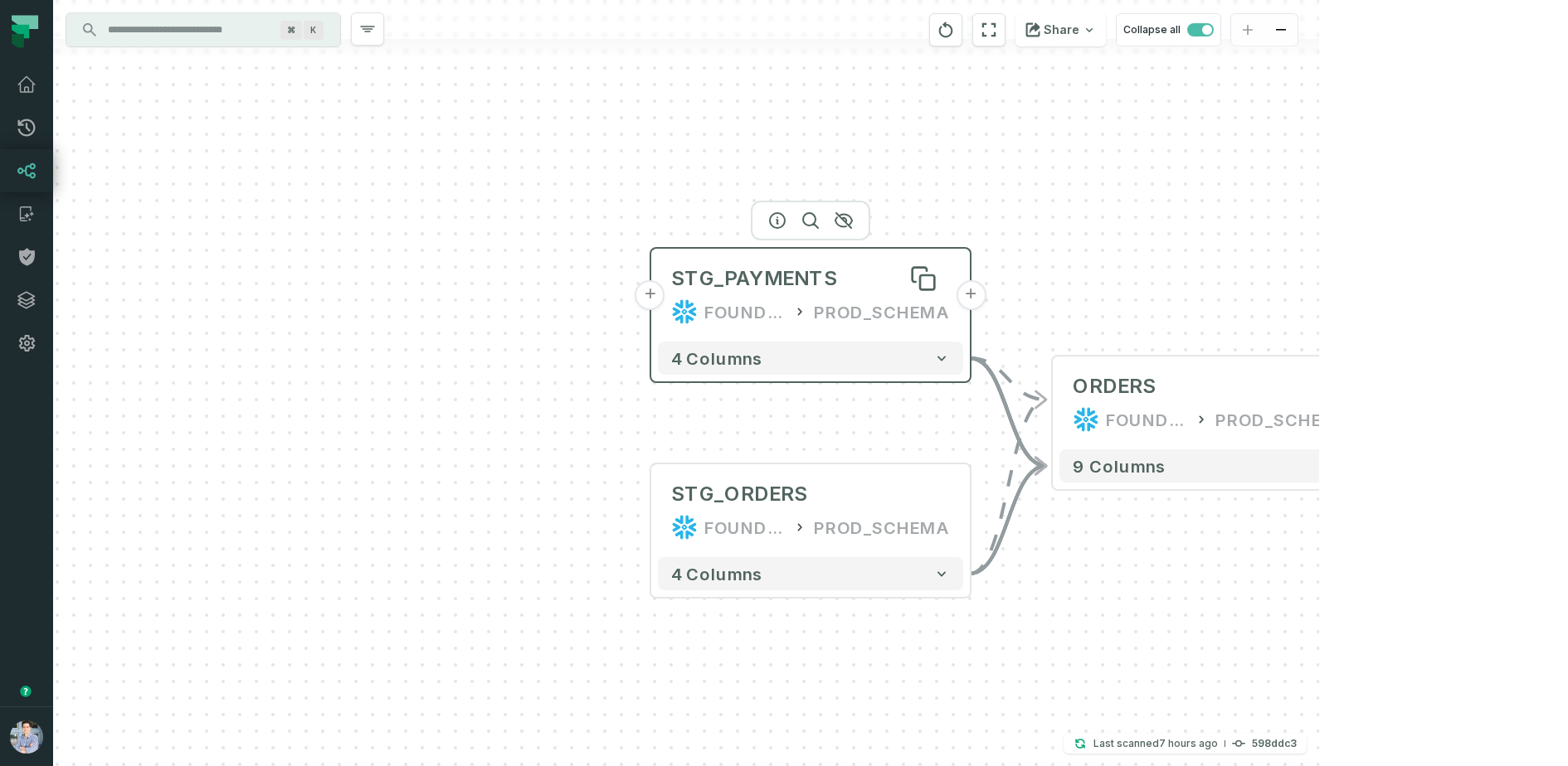
click at [770, 277] on div "STG_PAYMENTS" at bounding box center [754, 278] width 166 height 26
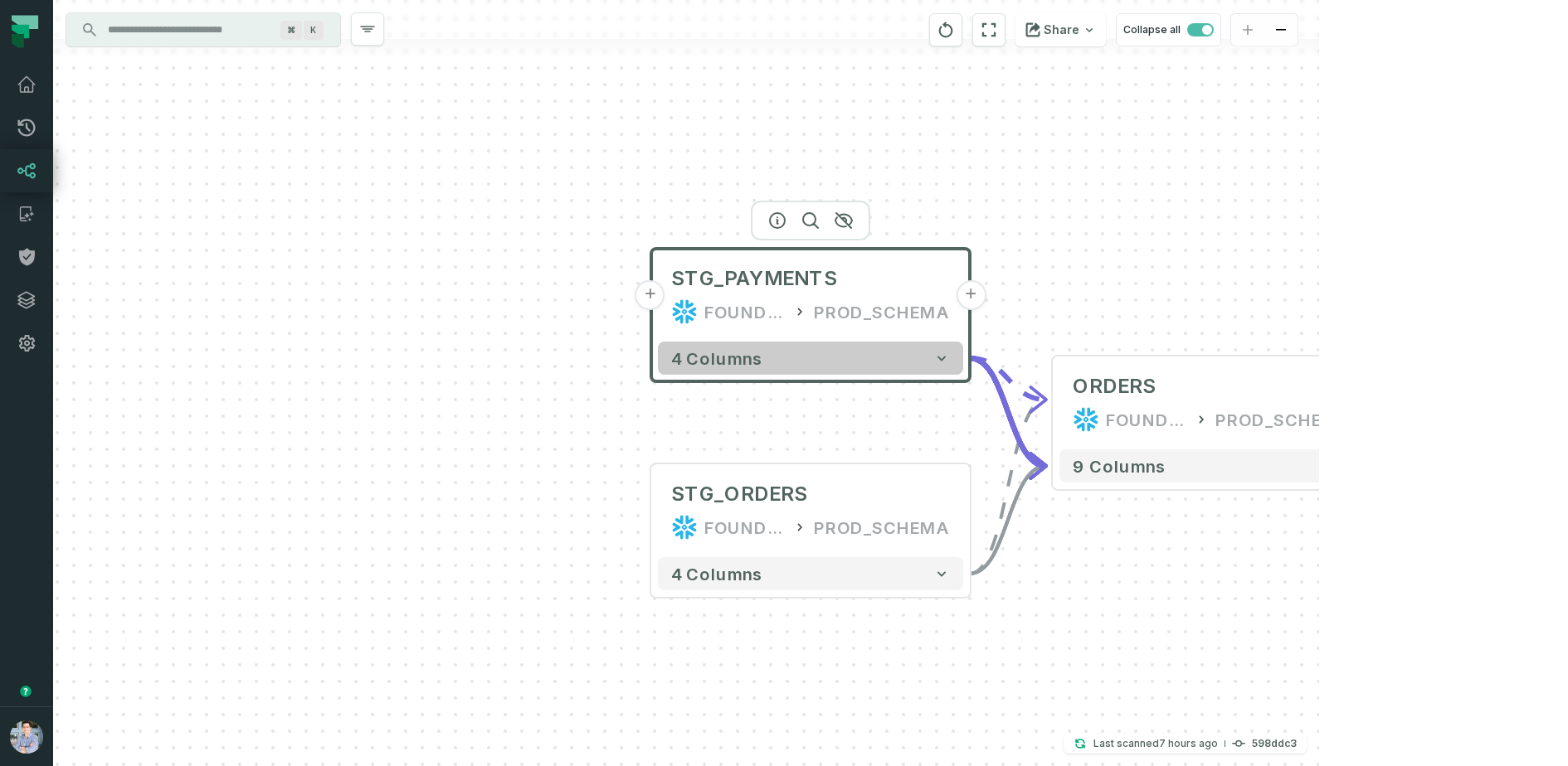
click at [892, 368] on button "4 columns" at bounding box center [810, 358] width 305 height 33
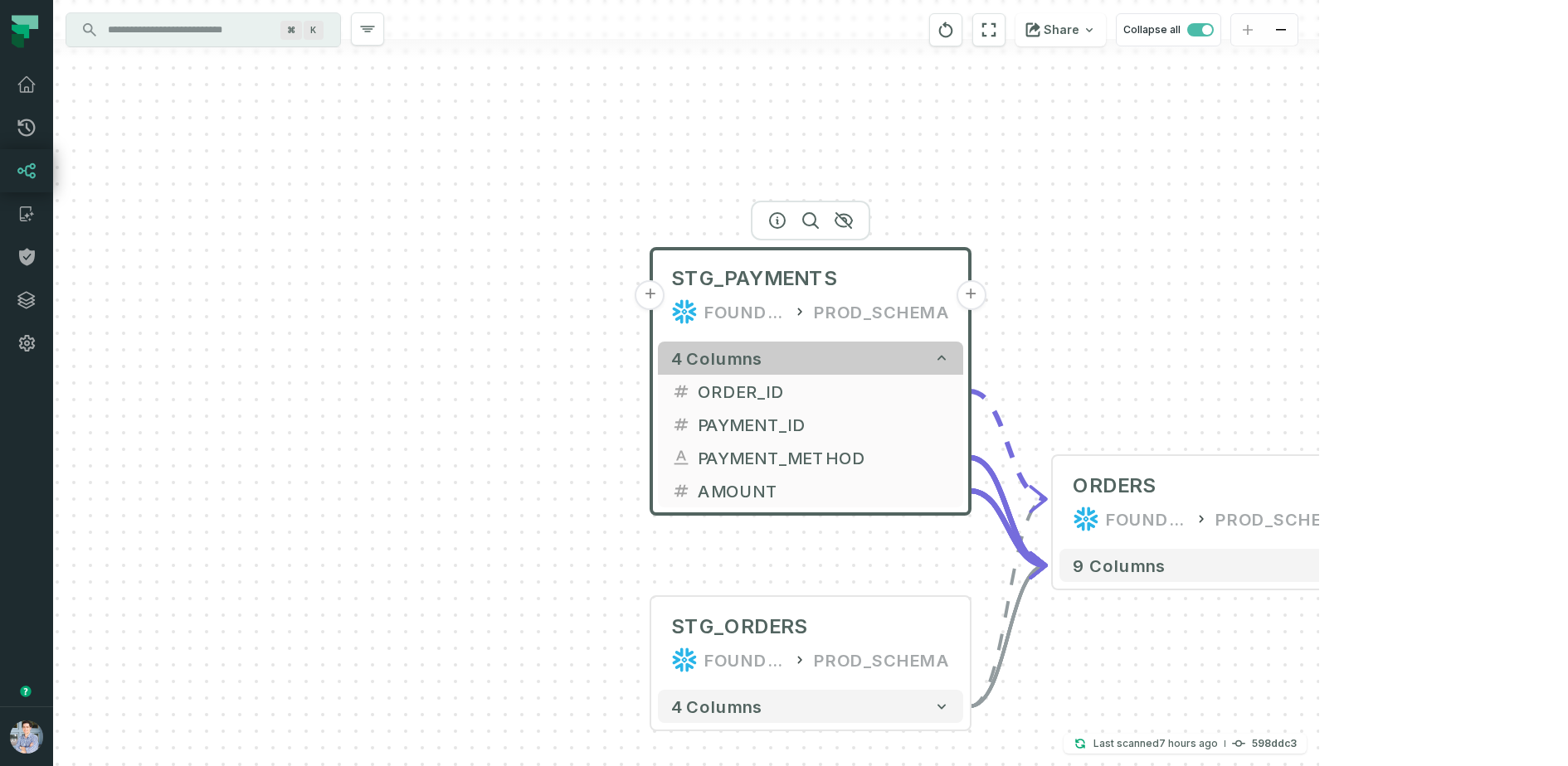
click at [871, 357] on button "4 columns" at bounding box center [810, 358] width 305 height 33
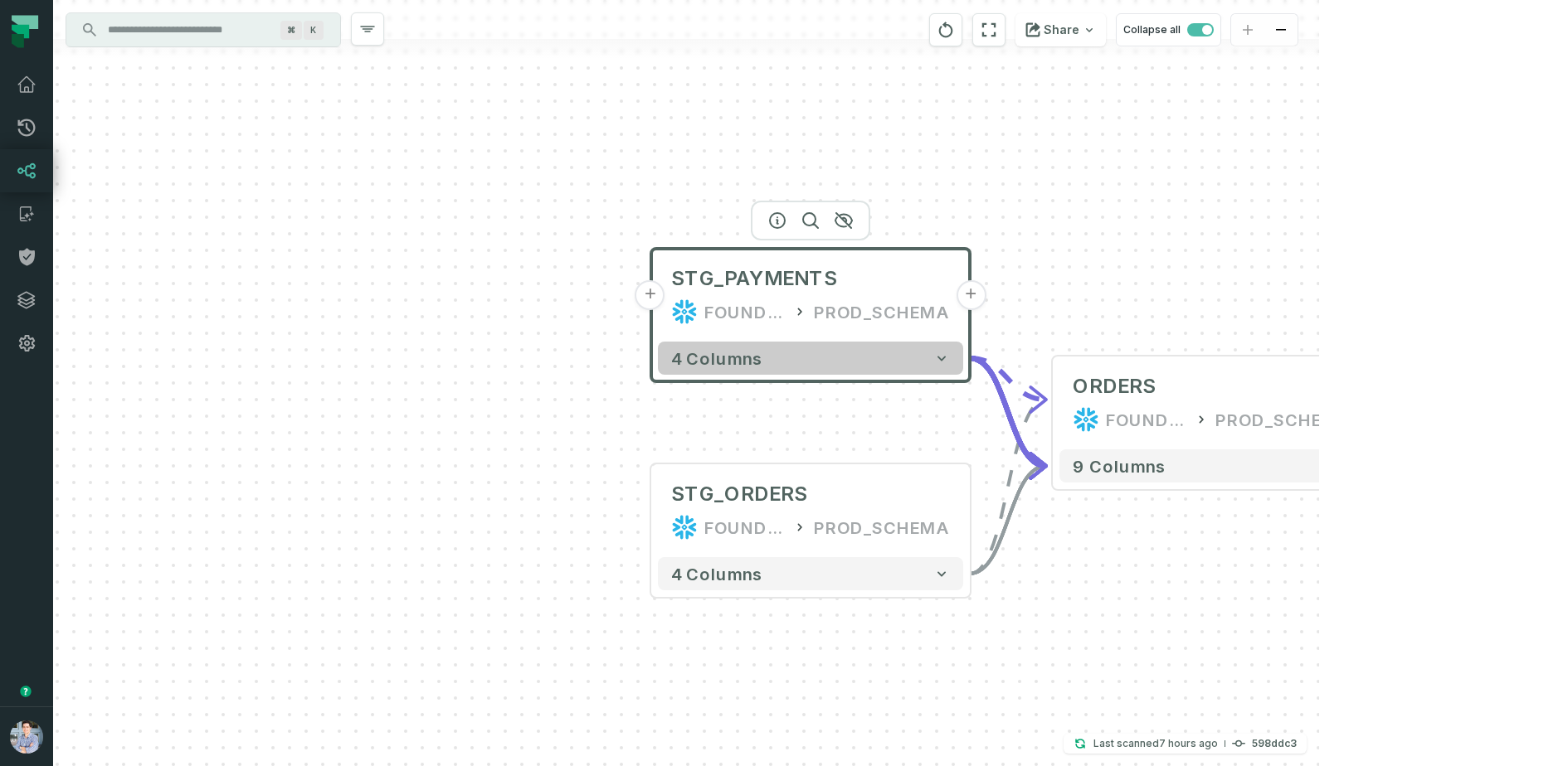
click at [871, 357] on button "4 columns" at bounding box center [810, 358] width 305 height 33
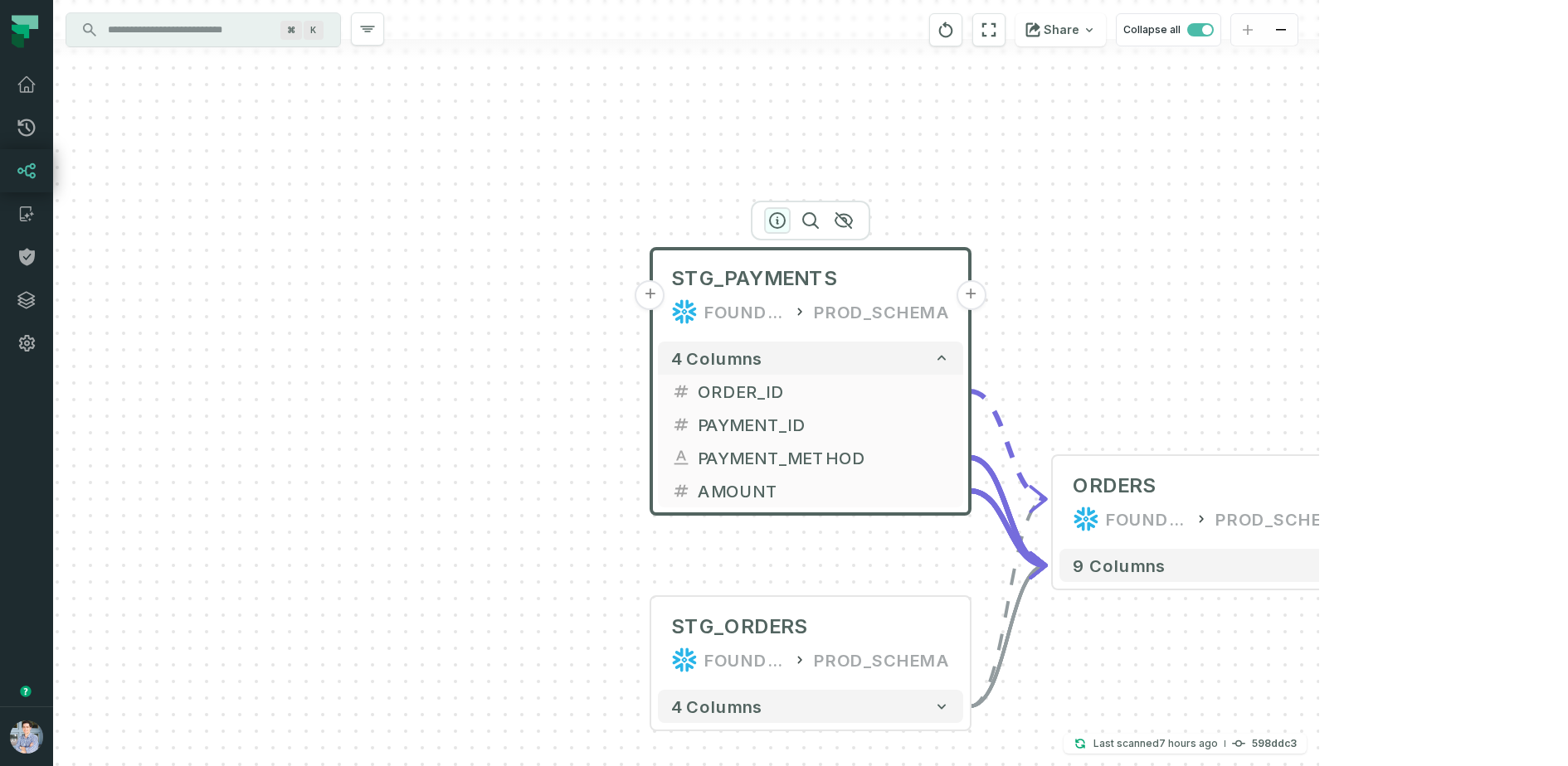
click at [774, 220] on icon "button" at bounding box center [776, 220] width 20 height 20
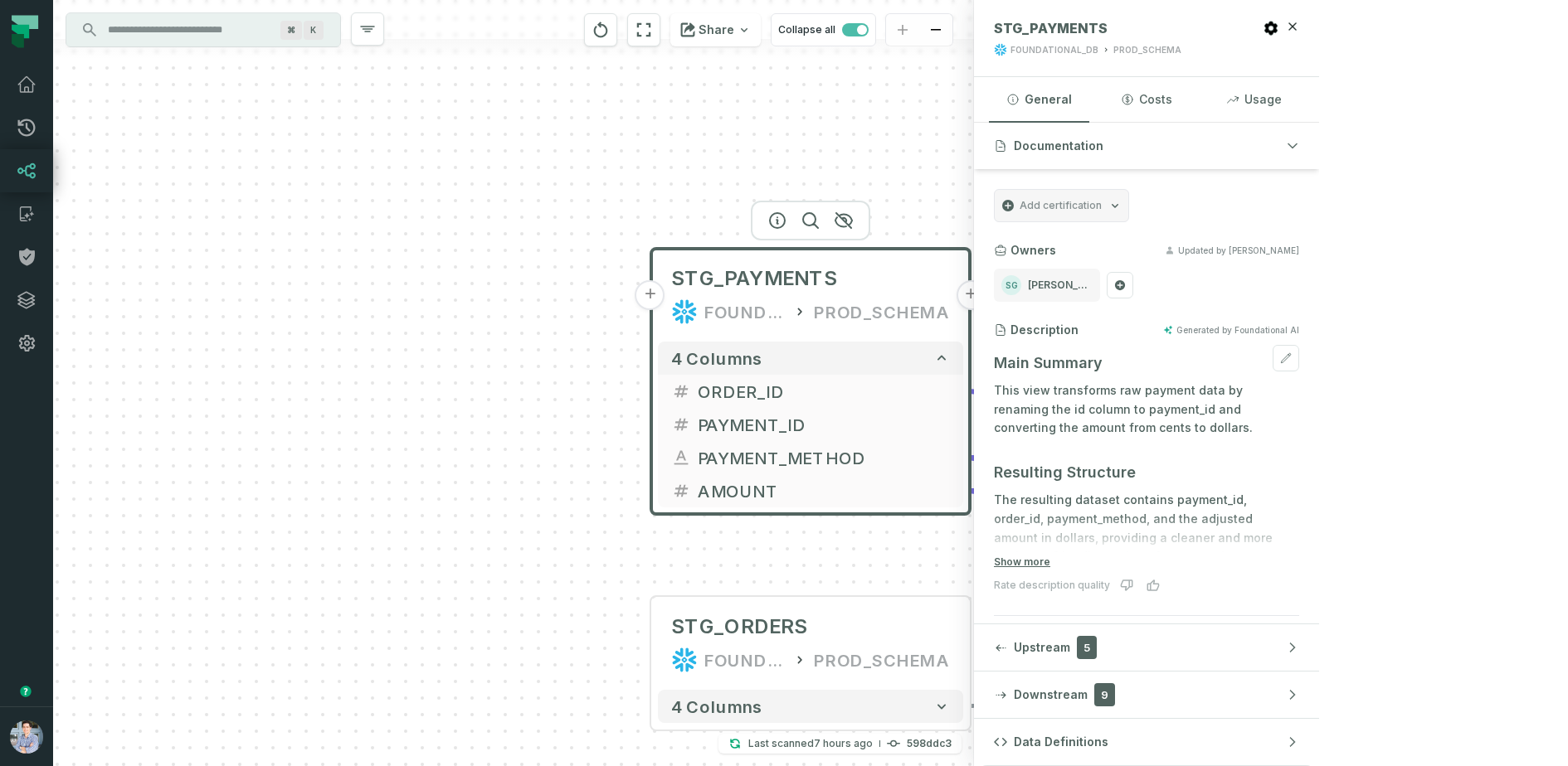
scroll to position [187, 0]
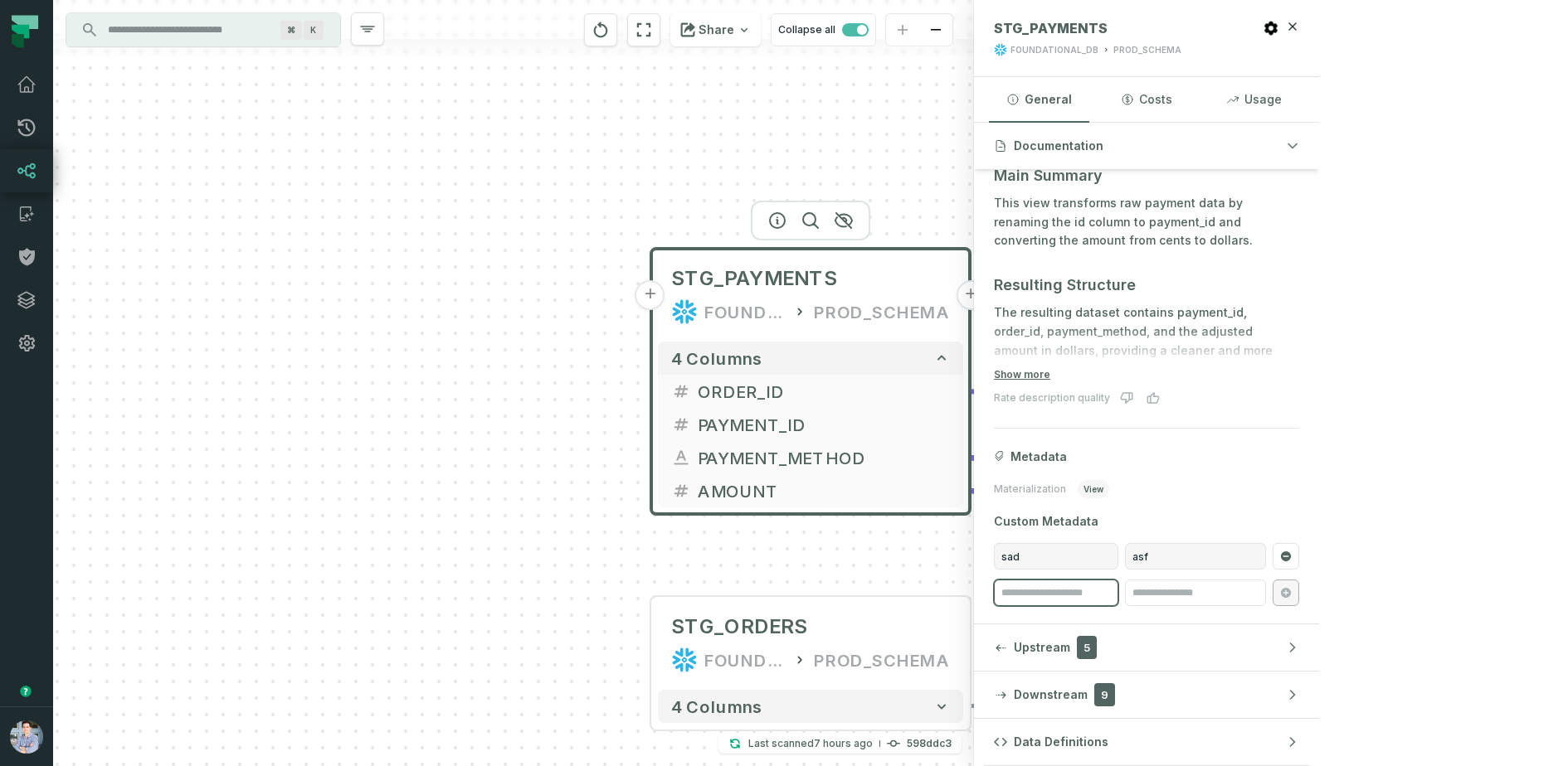
click at [1118, 599] on input "search" at bounding box center [1056, 593] width 125 height 26
type input "****"
type input "**********"
click at [1299, 487] on section "Materialization view" at bounding box center [1145, 488] width 305 height 18
click at [1266, 587] on input "**********" at bounding box center [1195, 593] width 141 height 26
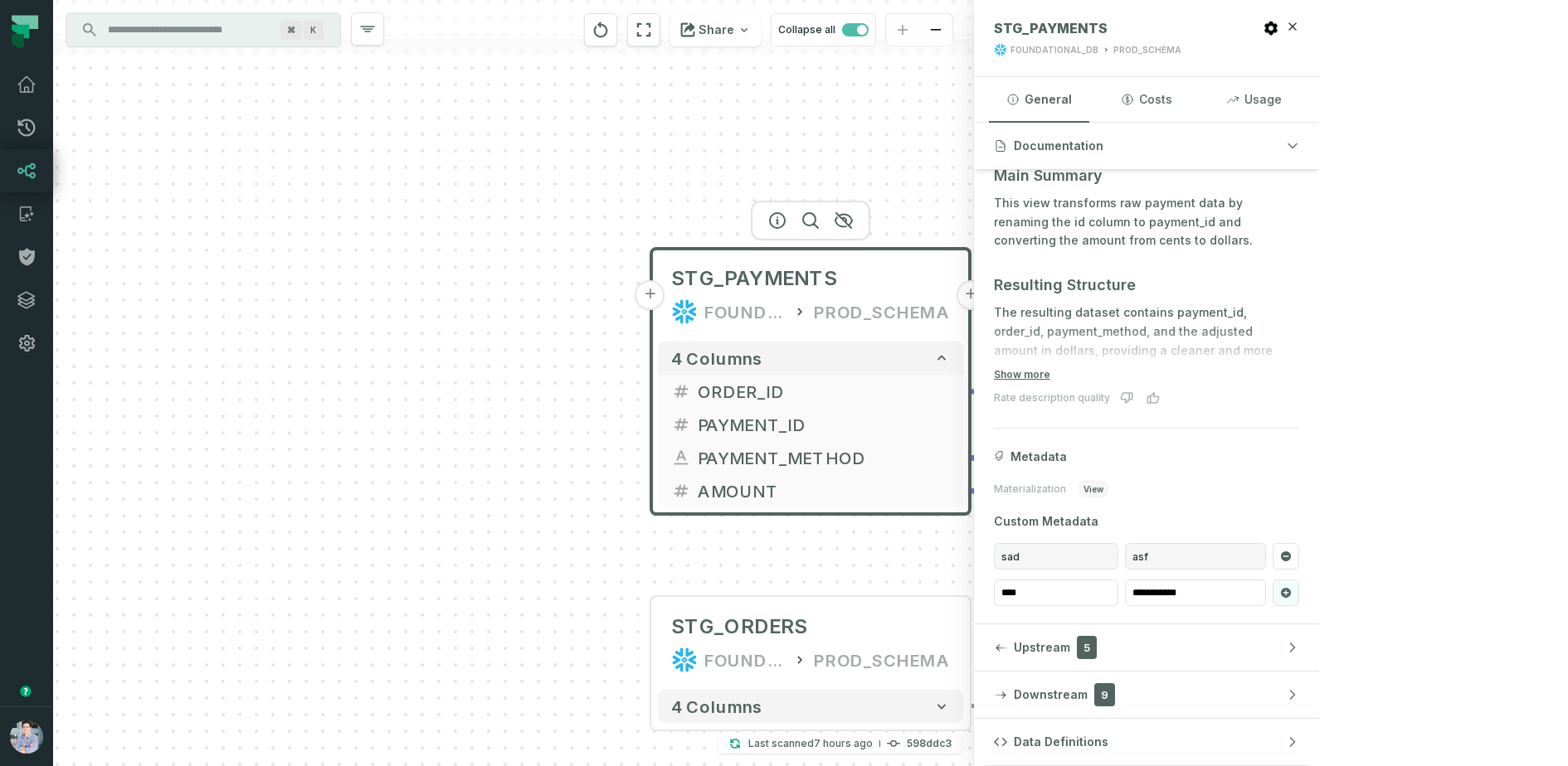
click at [1290, 594] on icon "submit" at bounding box center [1286, 594] width 10 height 10
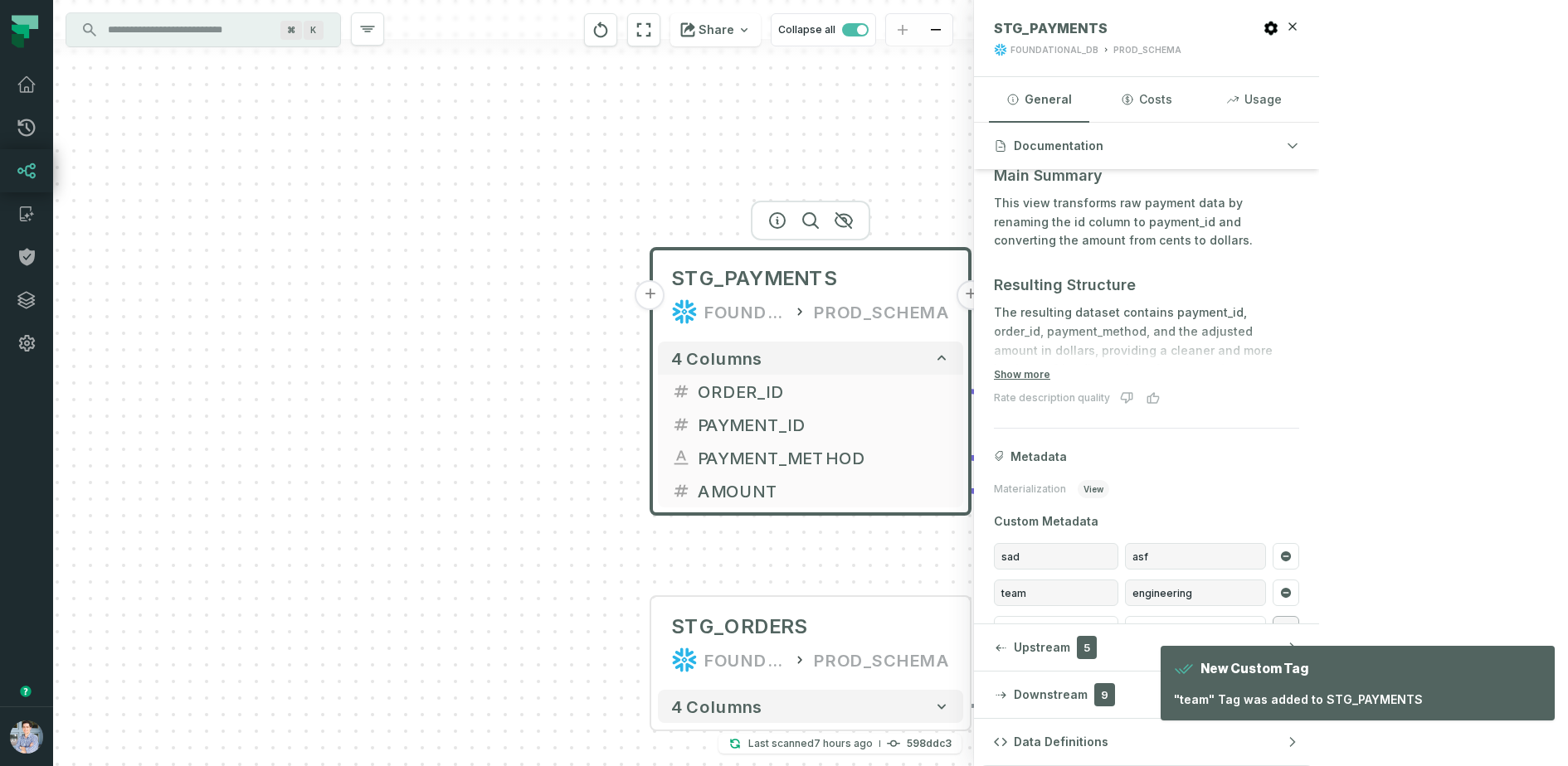
scroll to position [224, 0]
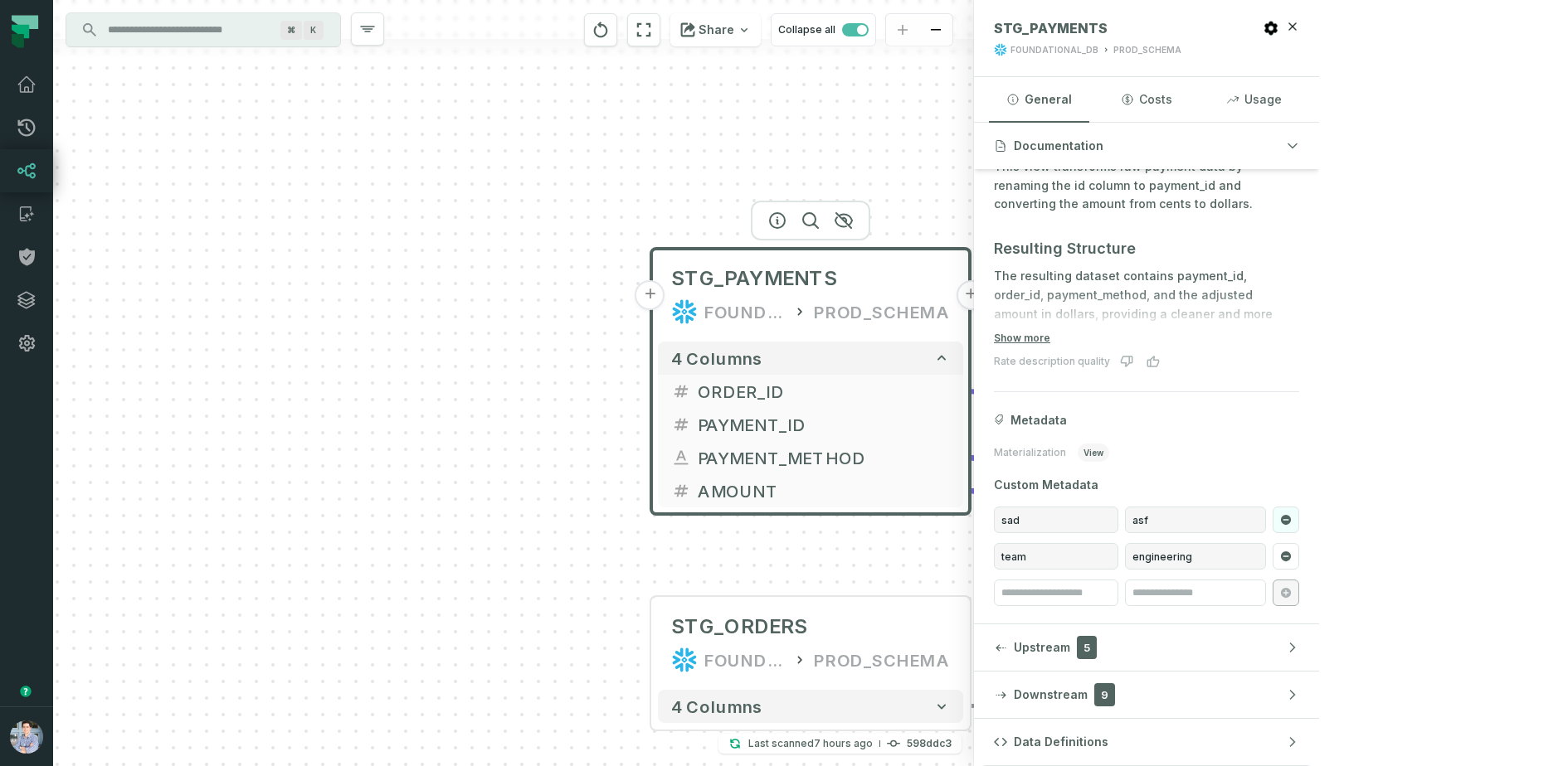
click at [1290, 519] on icon "button" at bounding box center [1286, 520] width 10 height 10
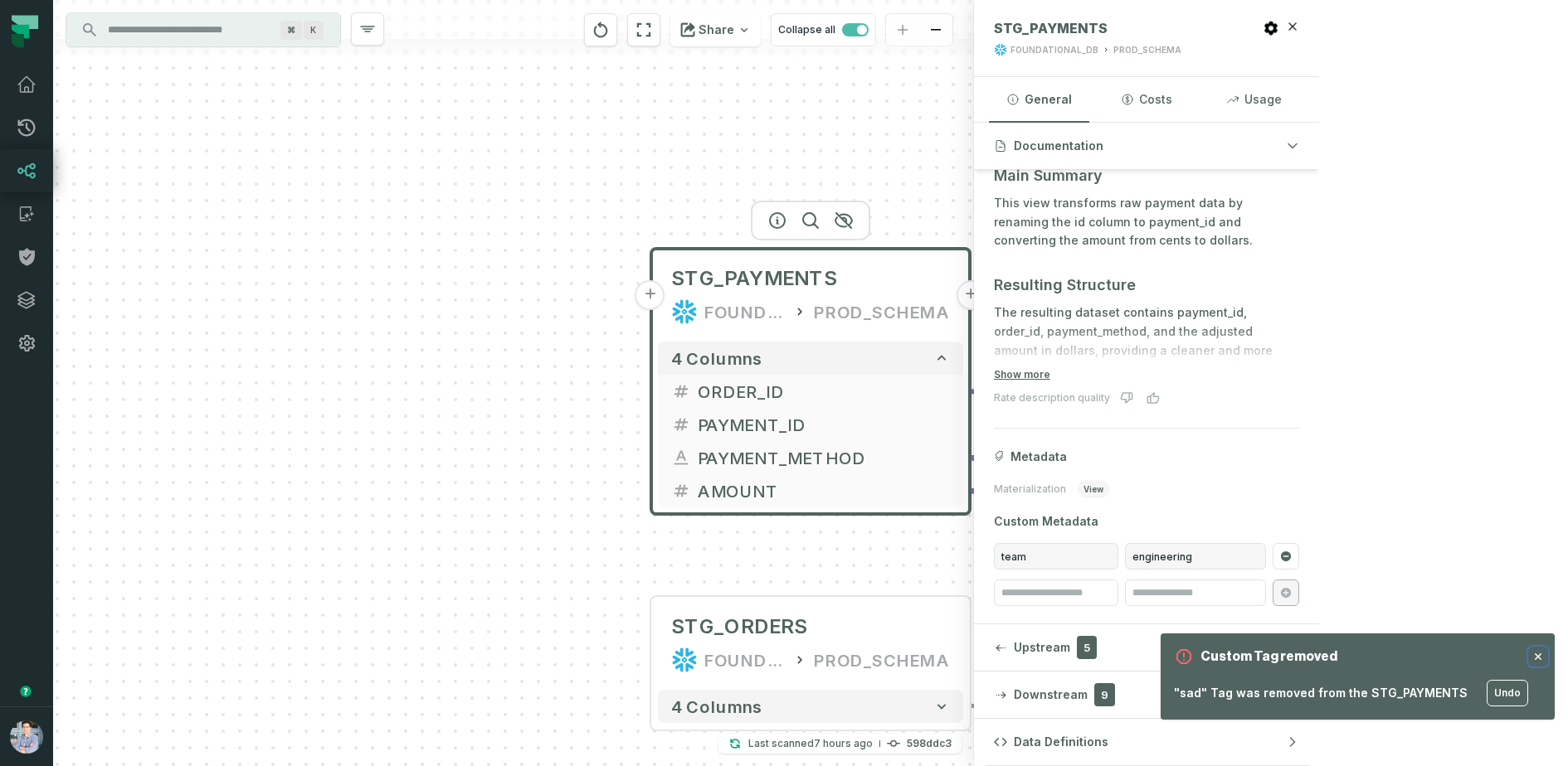
click at [1540, 652] on icon "button" at bounding box center [1538, 657] width 14 height 14
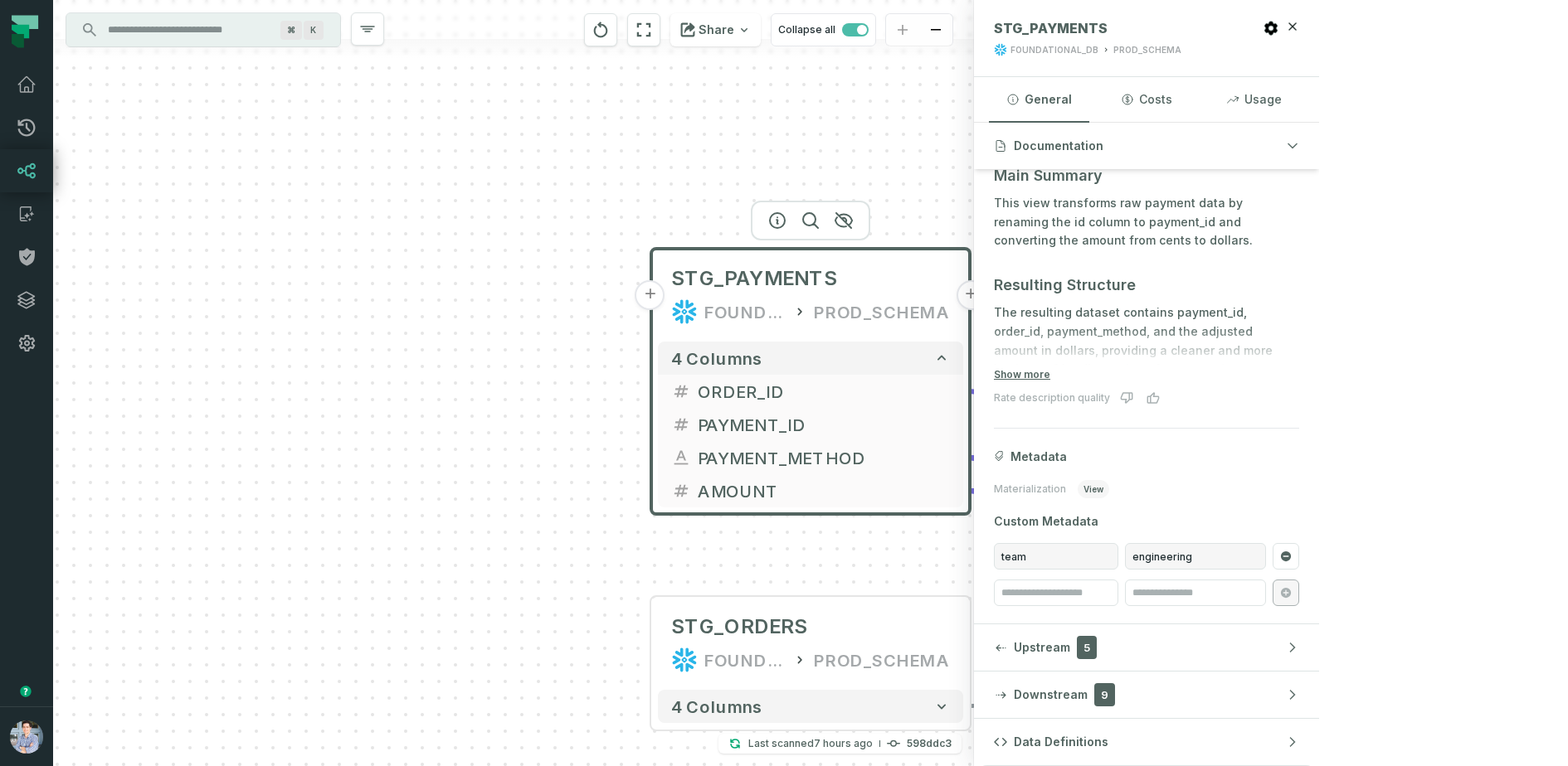
scroll to position [0, 0]
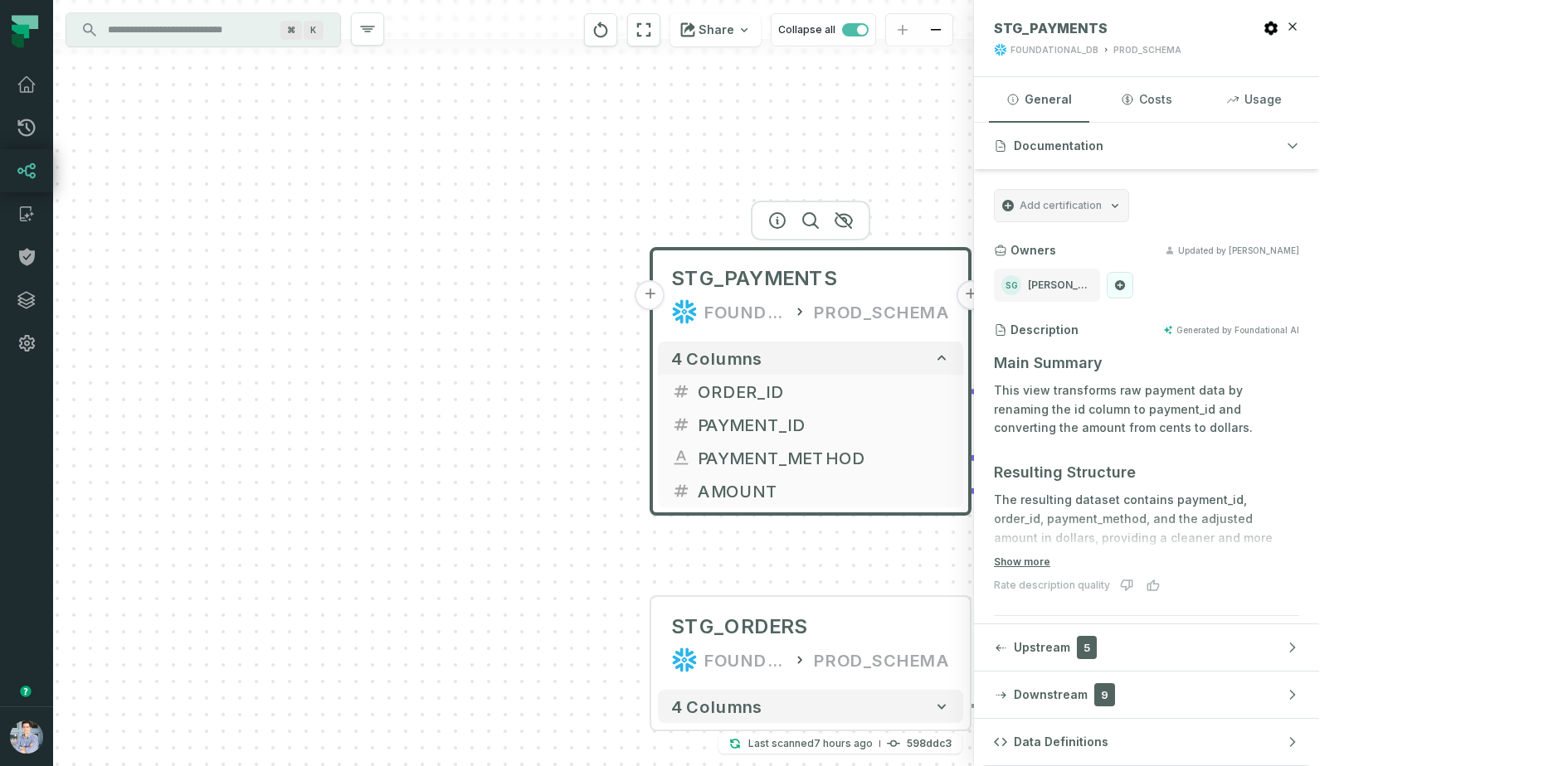
click at [1126, 290] on icon at bounding box center [1120, 285] width 12 height 14
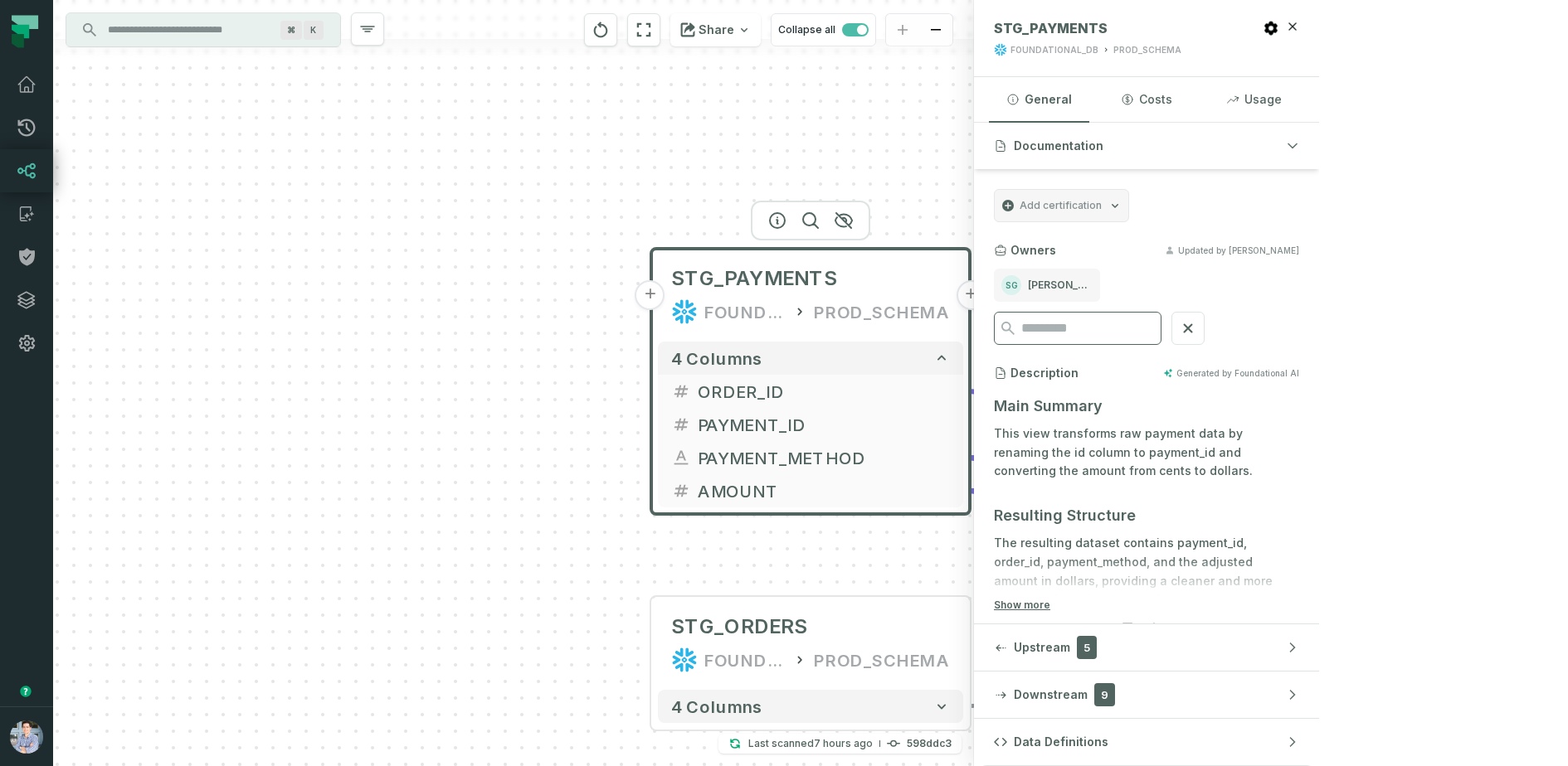
click at [1154, 340] on input "search" at bounding box center [1087, 328] width 132 height 32
type input "*****"
click at [1299, 325] on div "AN Alon Nafta alon@foundational.com" at bounding box center [1145, 328] width 305 height 33
click at [1196, 325] on icon at bounding box center [1187, 328] width 18 height 18
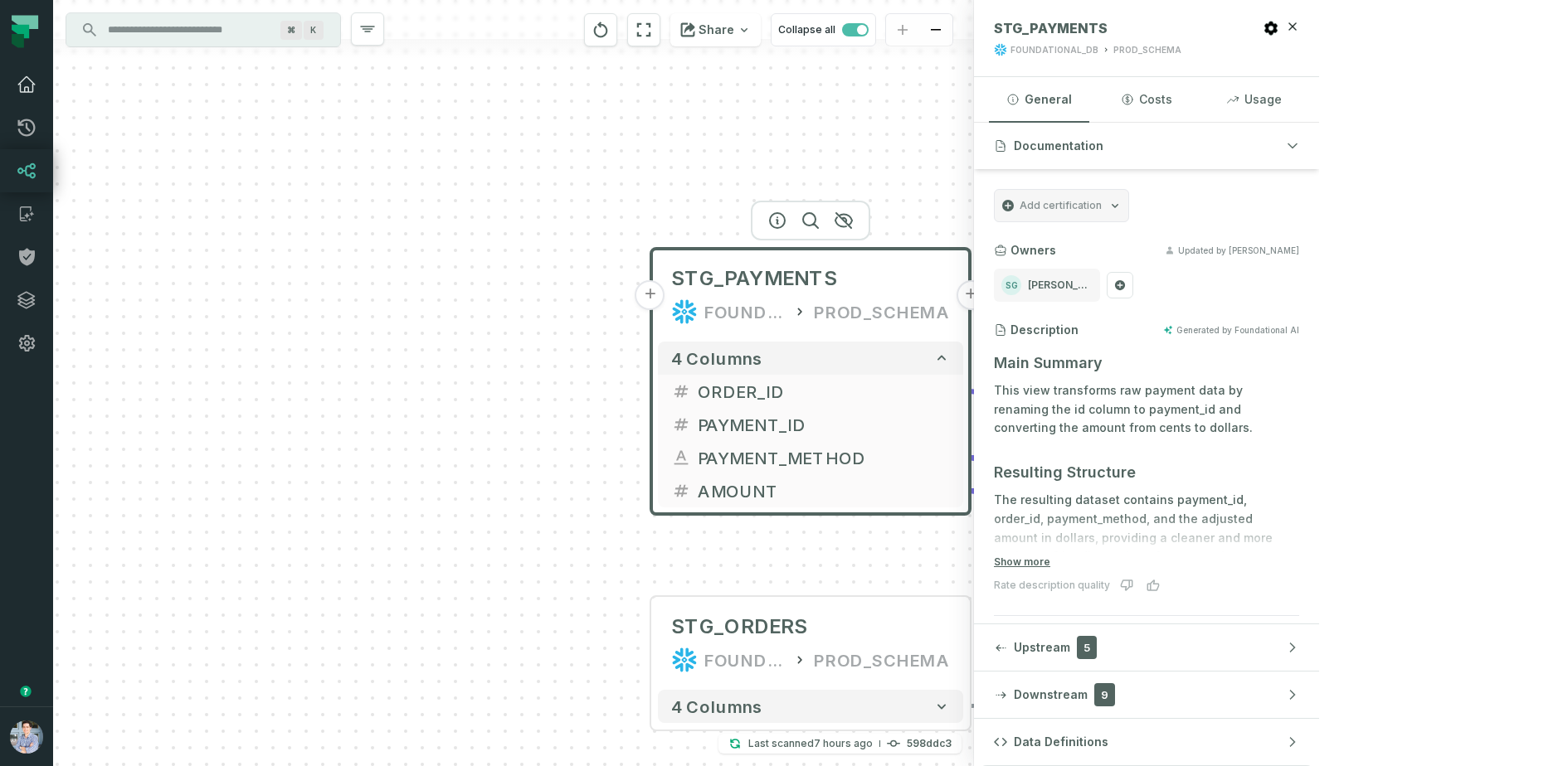
click at [31, 82] on icon at bounding box center [26, 84] width 20 height 20
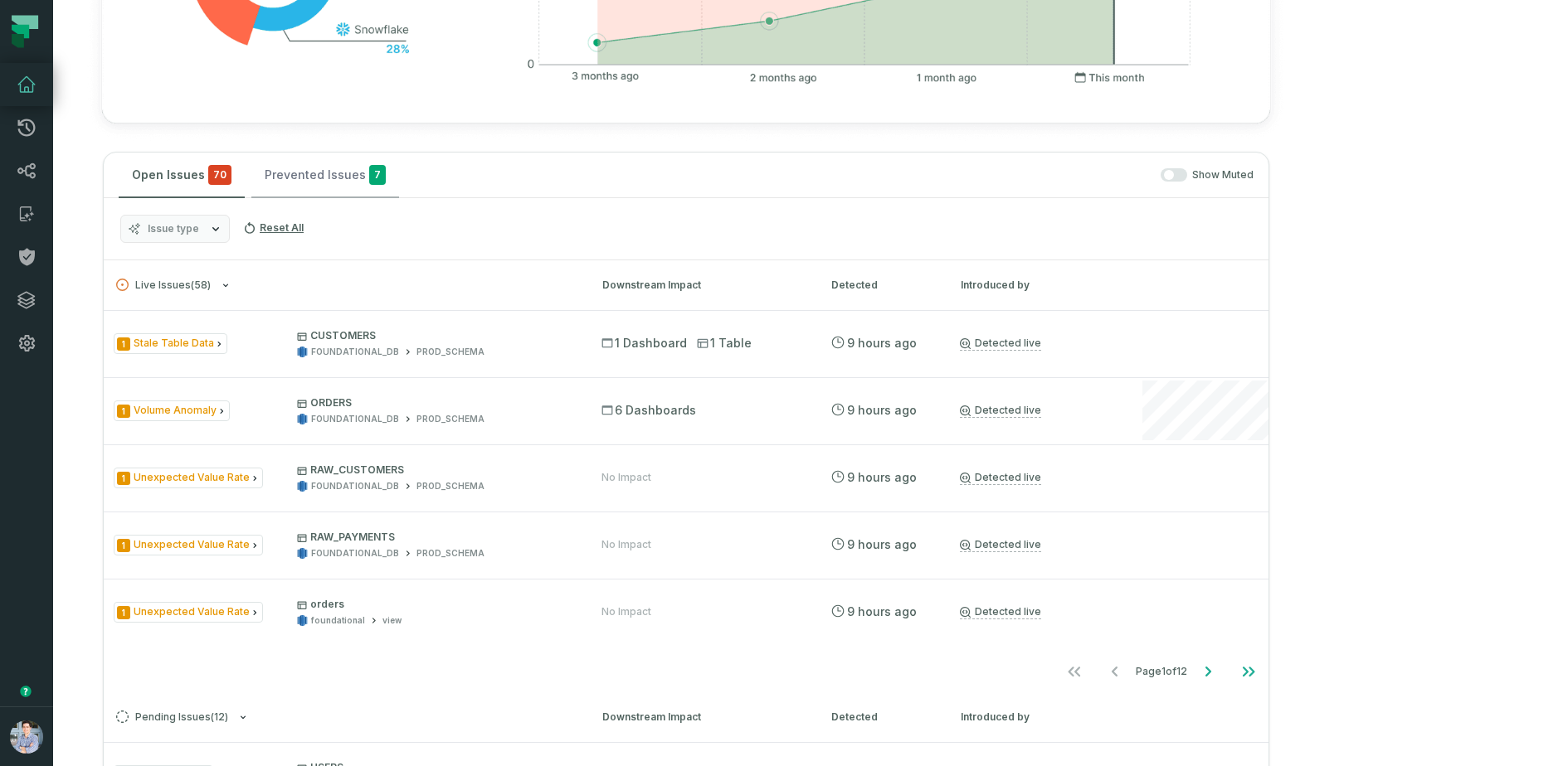
scroll to position [704, 0]
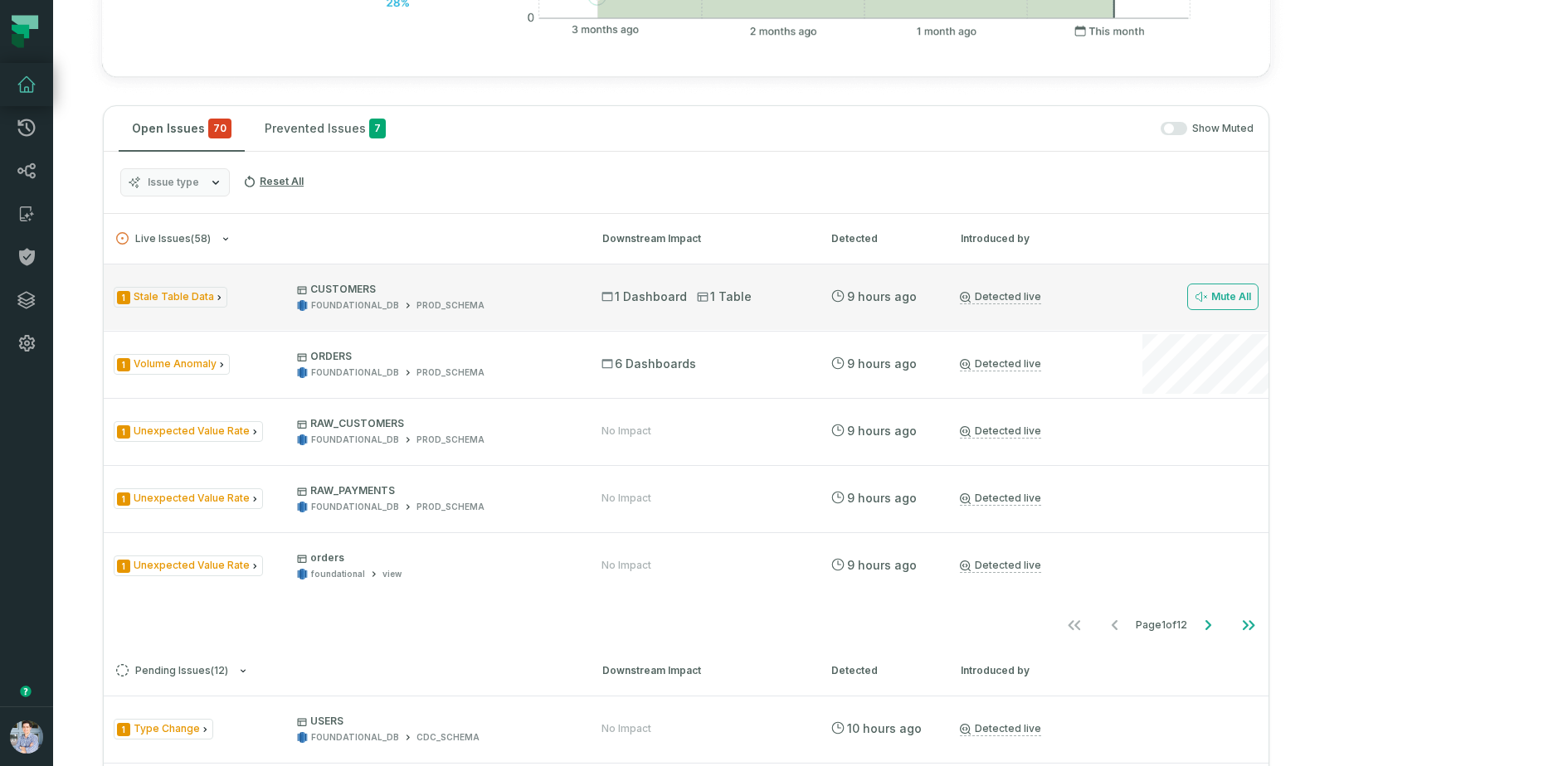
click at [239, 312] on div "1 Stale Table Data CUSTOMERS FOUNDATIONAL_DB PROD_SCHEMA" at bounding box center [342, 297] width 458 height 29
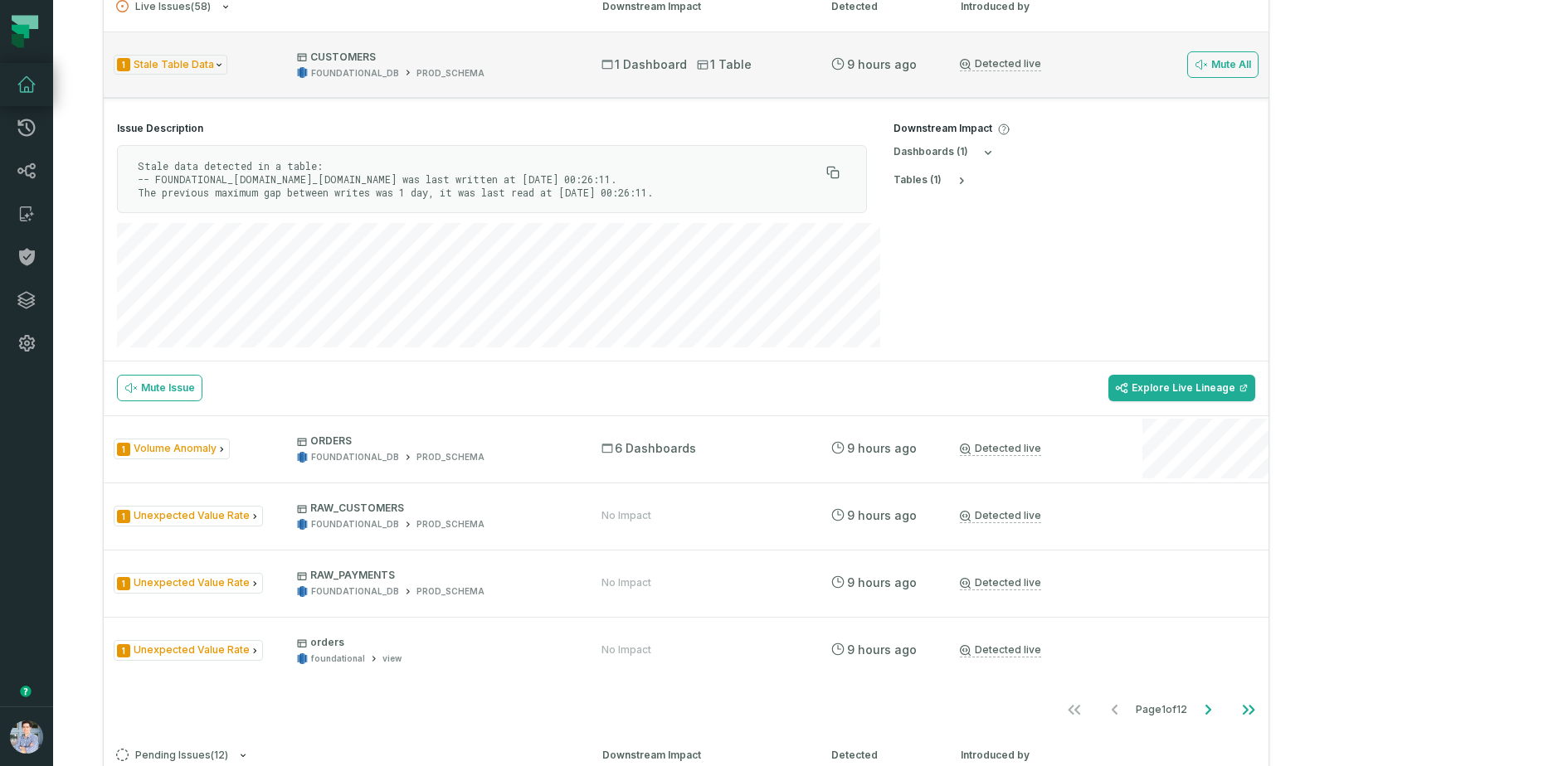
scroll to position [945, 0]
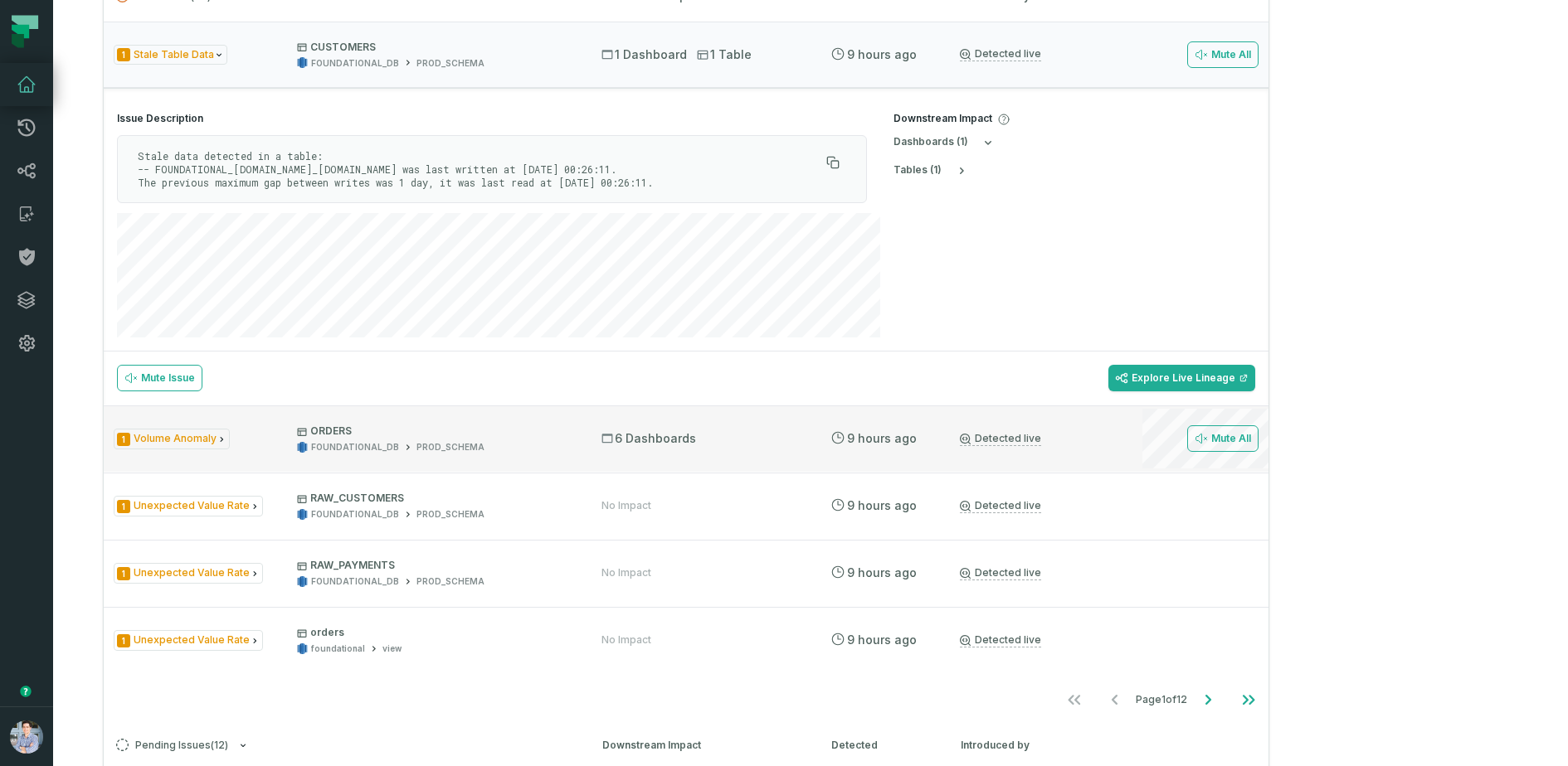
click at [283, 453] on div "1 Volume Anomaly ORDERS FOUNDATIONAL_DB PROD_SCHEMA" at bounding box center [342, 439] width 458 height 29
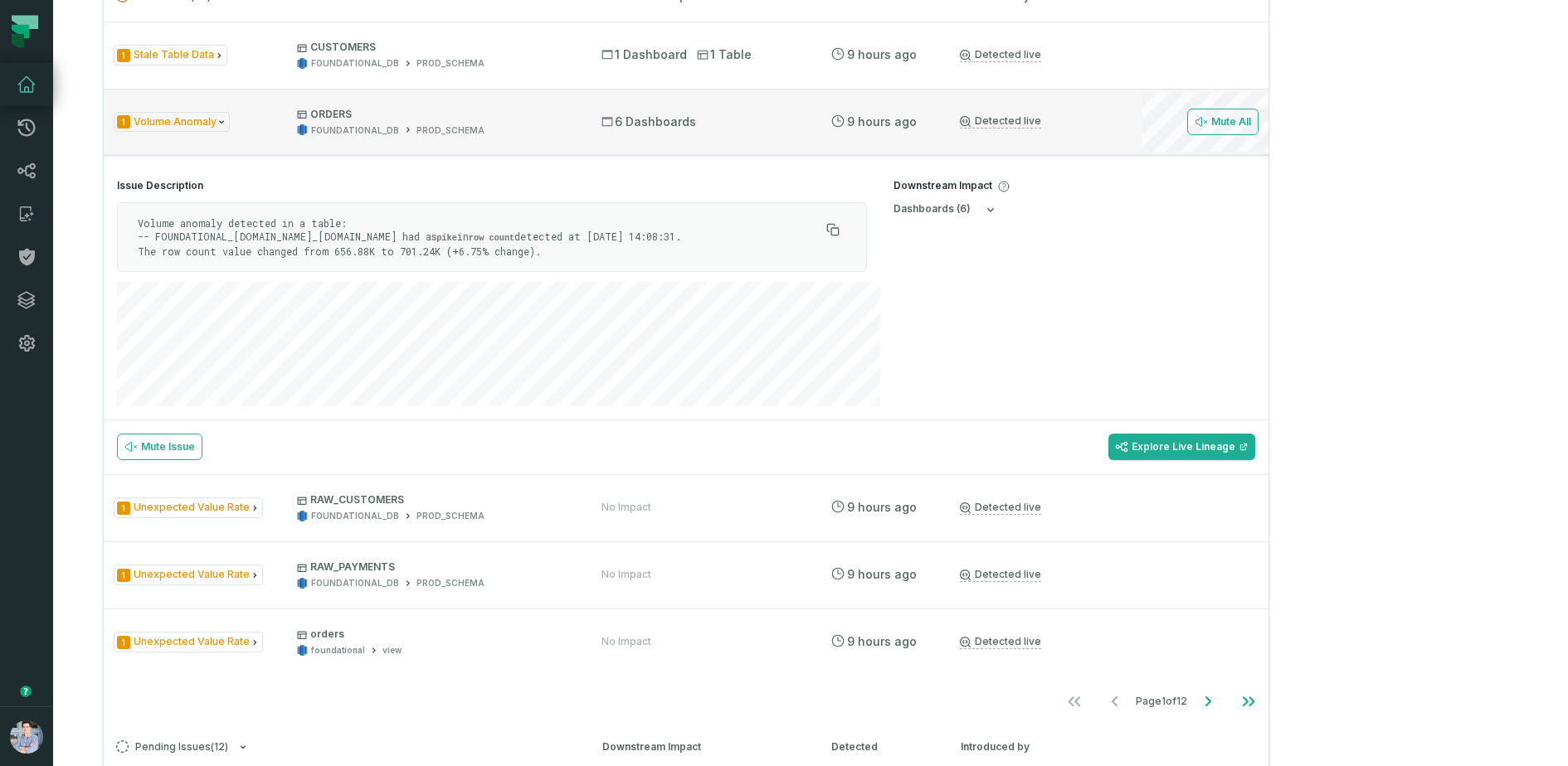
click at [301, 137] on div "1 Volume Anomaly ORDERS FOUNDATIONAL_DB PROD_SCHEMA" at bounding box center [342, 122] width 458 height 29
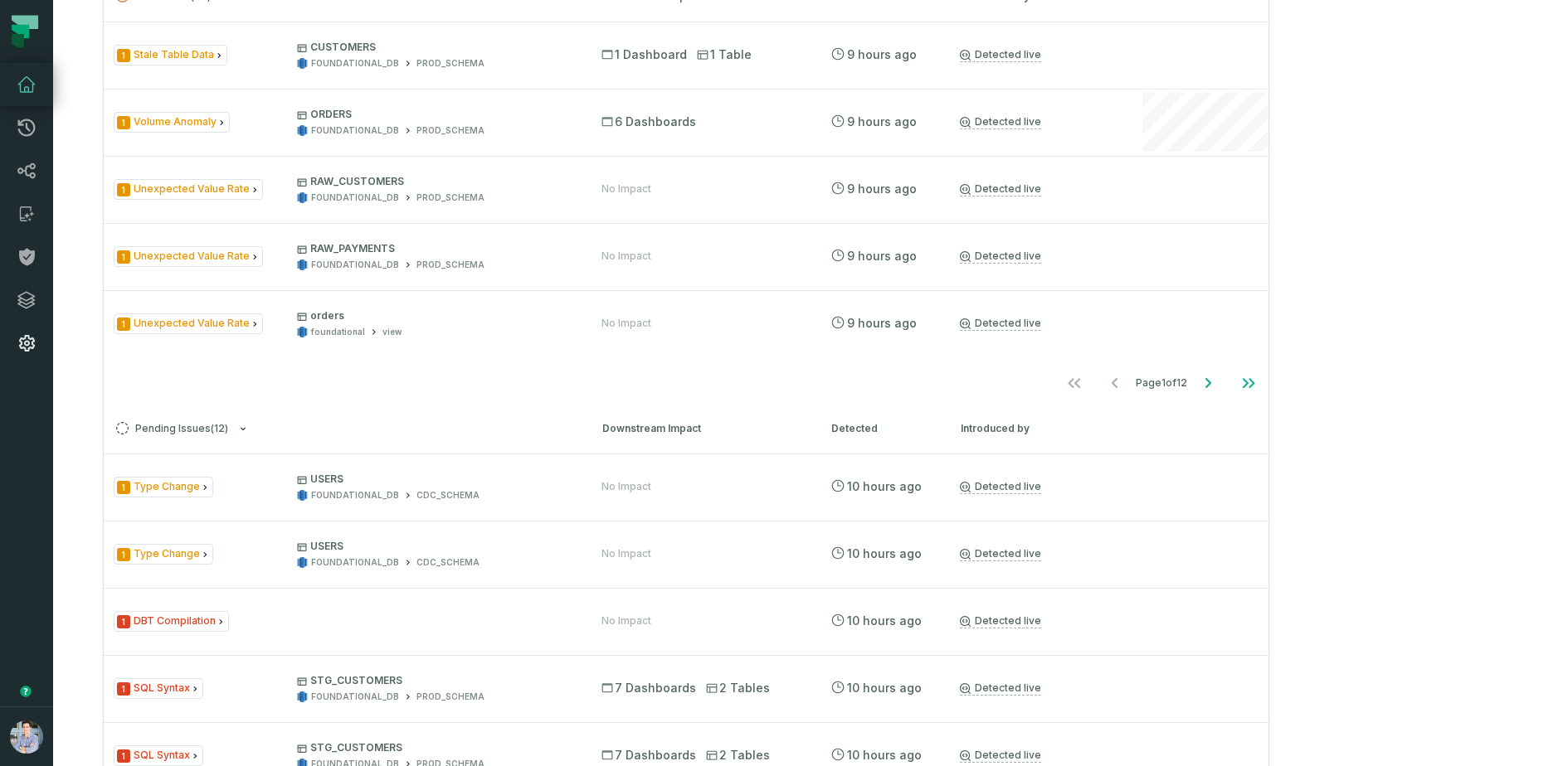
click at [20, 334] on icon at bounding box center [26, 342] width 20 height 20
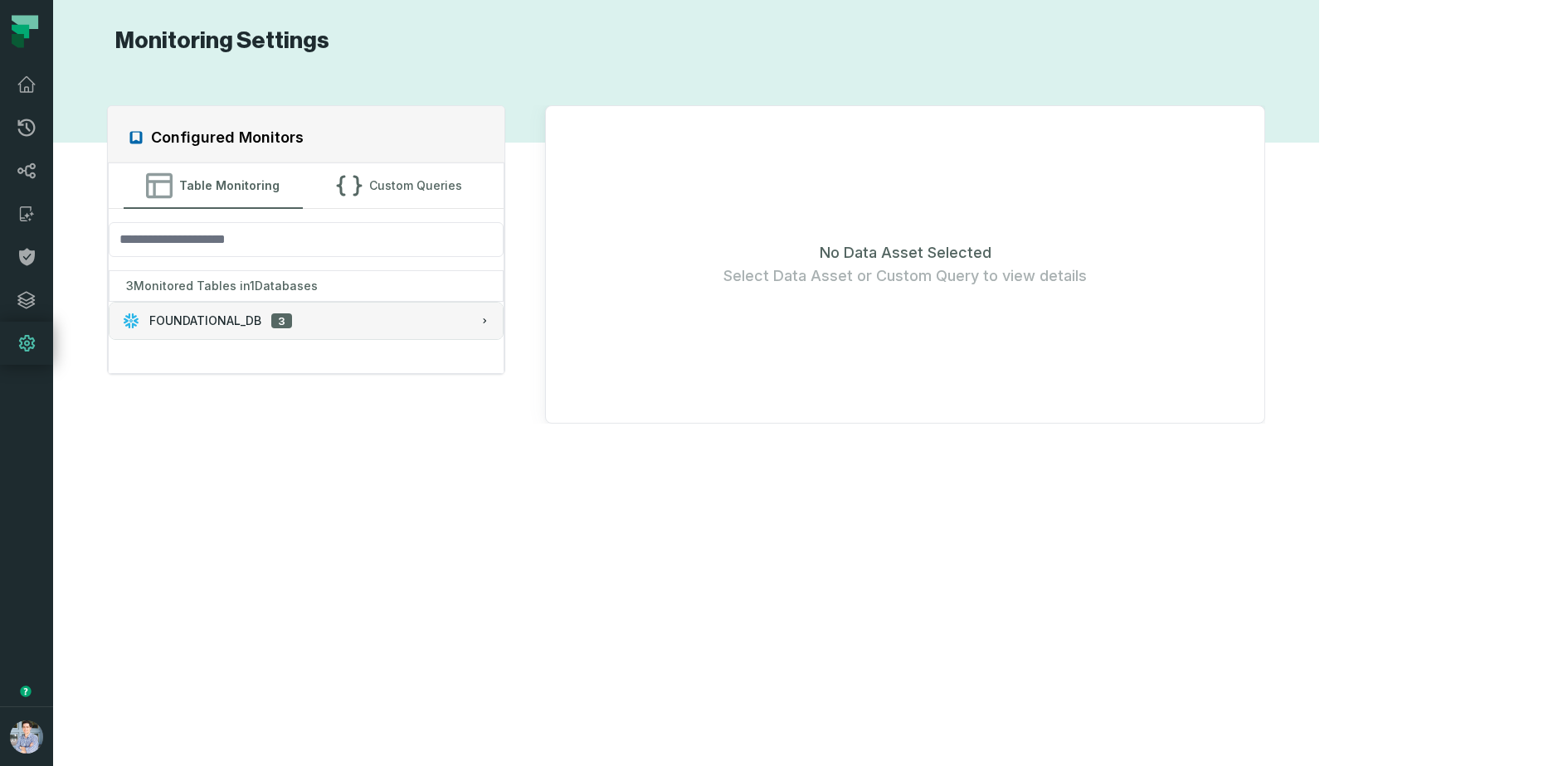
click at [253, 323] on span "FOUNDATIONAL_DB" at bounding box center [205, 320] width 112 height 16
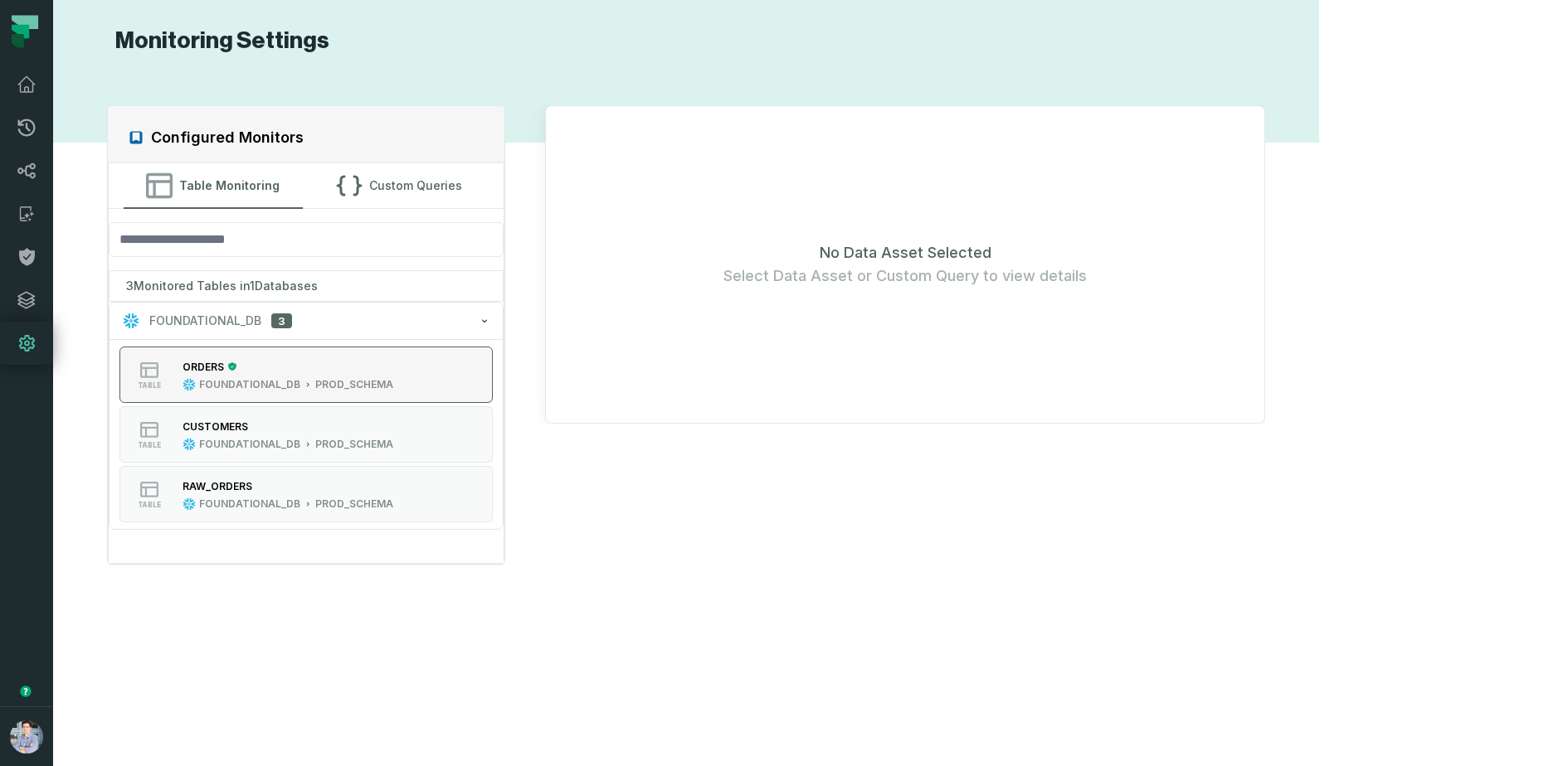
click at [316, 371] on div "ORDERS" at bounding box center [288, 366] width 211 height 16
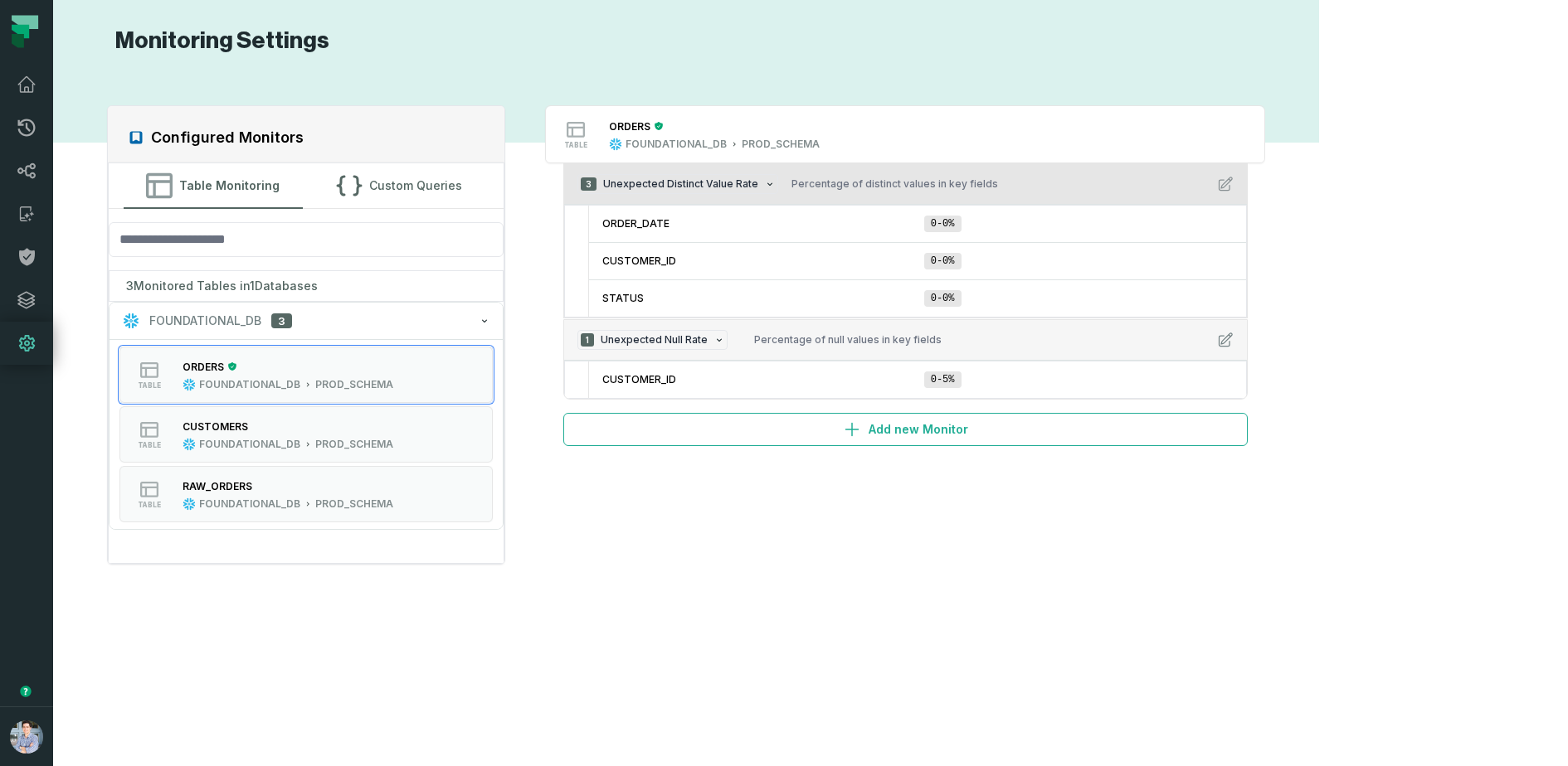
click at [1233, 187] on icon "button" at bounding box center [1225, 184] width 16 height 16
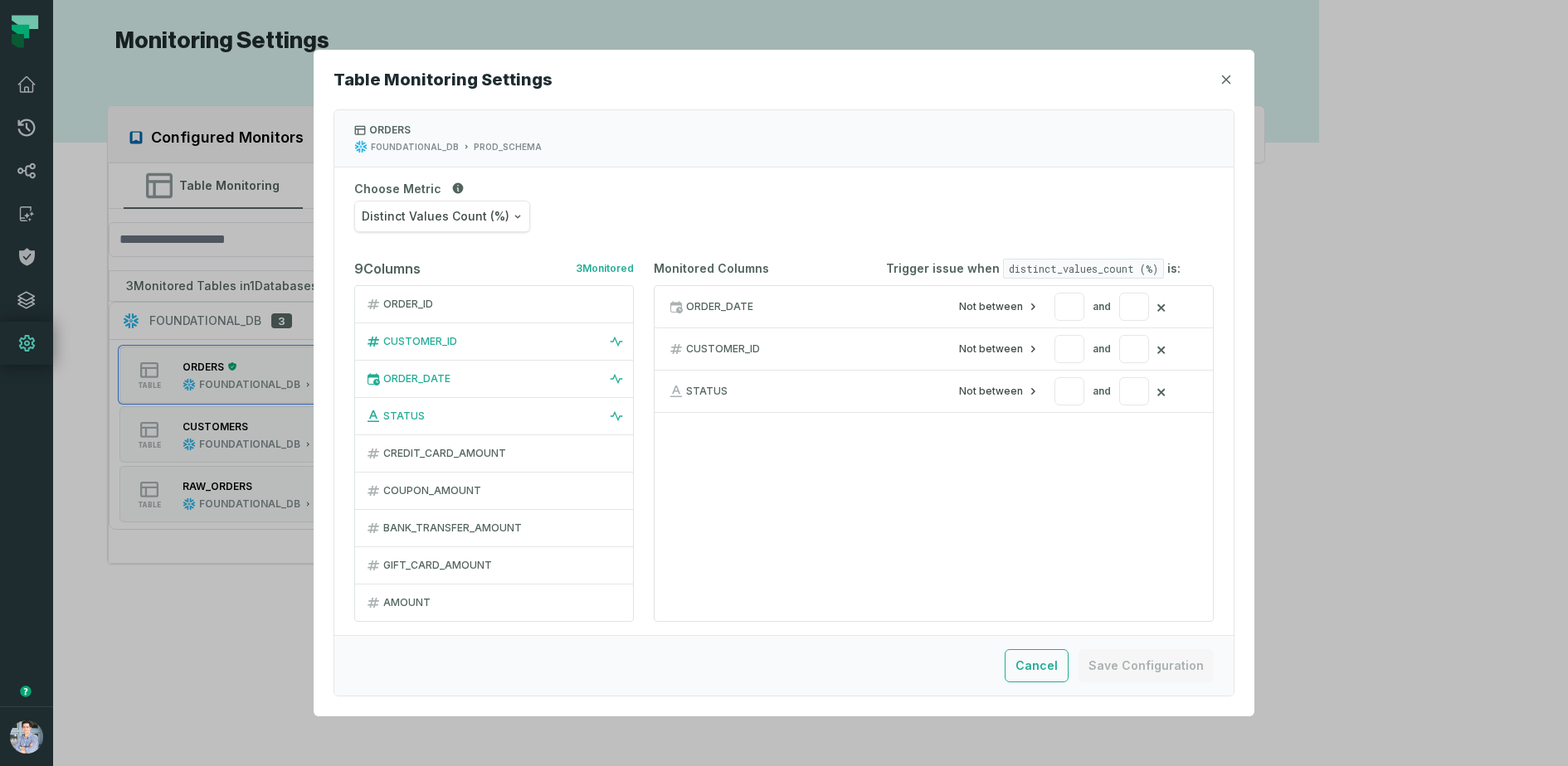
click at [471, 217] on span "Distinct Values Count (%)" at bounding box center [435, 216] width 148 height 16
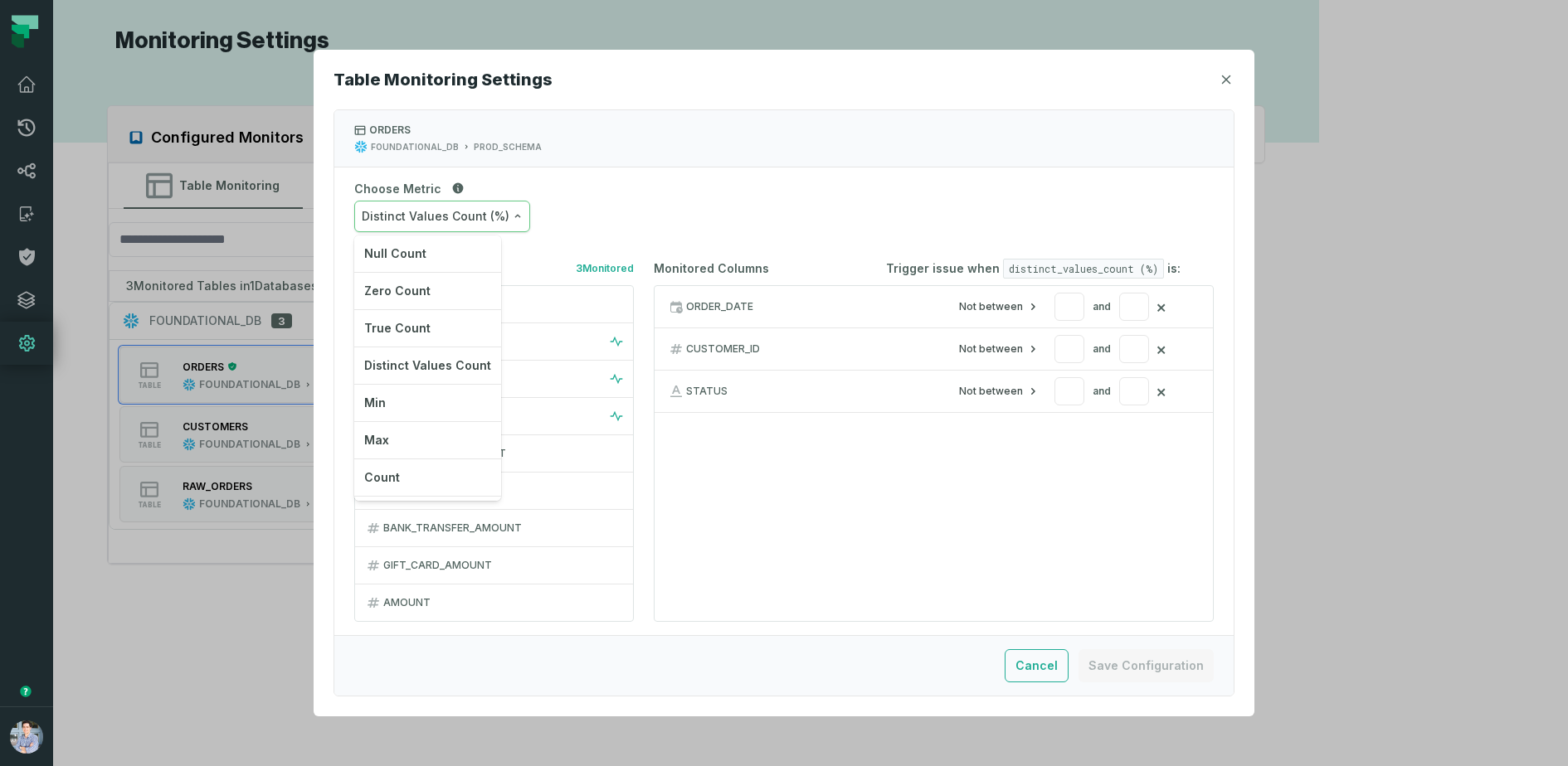
click at [1228, 79] on div "Table Monitoring Settings ORDERS FOUNDATIONAL_DB PROD_SCHEMA Choose Metric Dist…" at bounding box center [783, 383] width 940 height 667
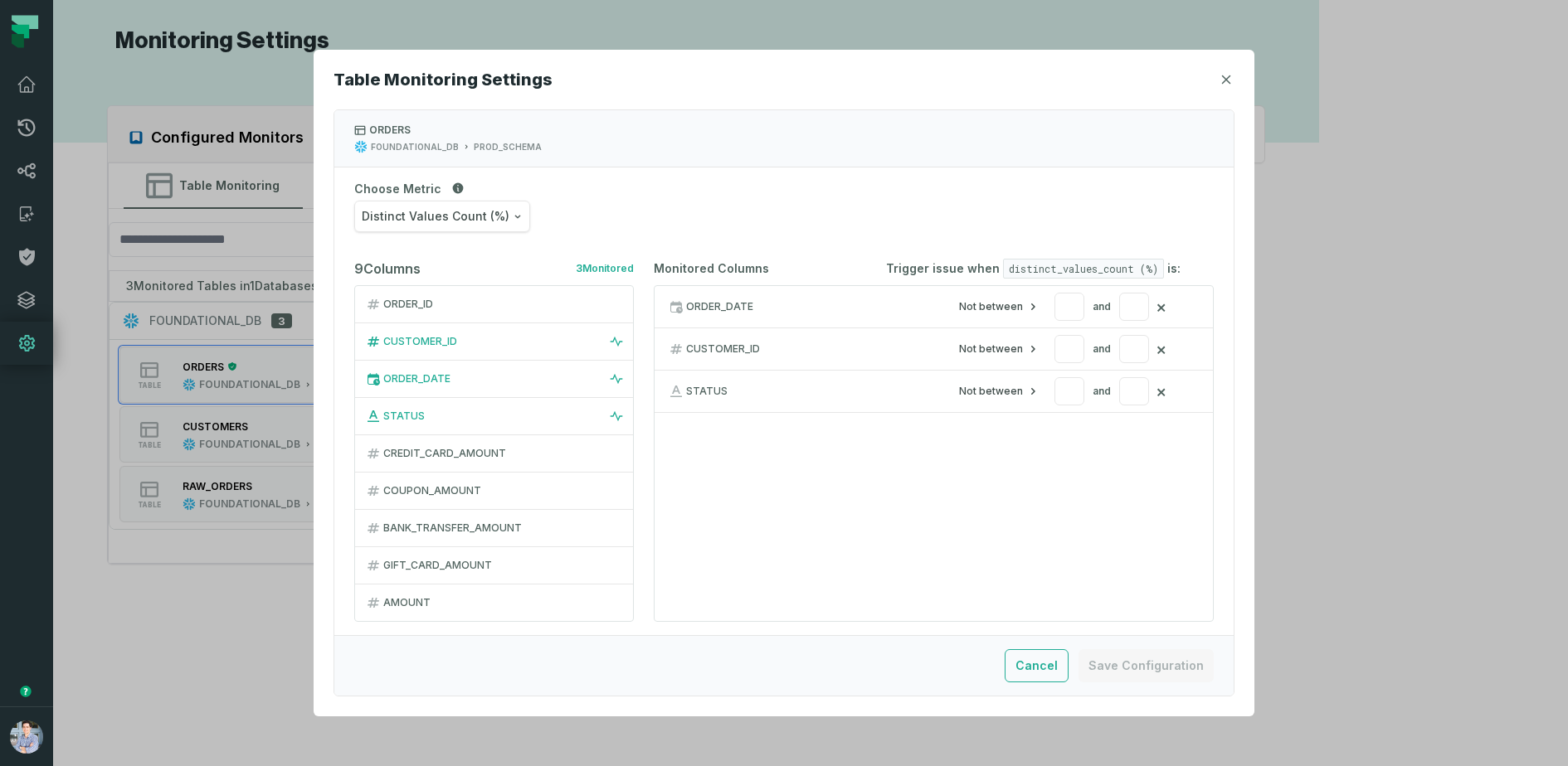
click at [1228, 79] on icon "button" at bounding box center [1226, 79] width 10 height 10
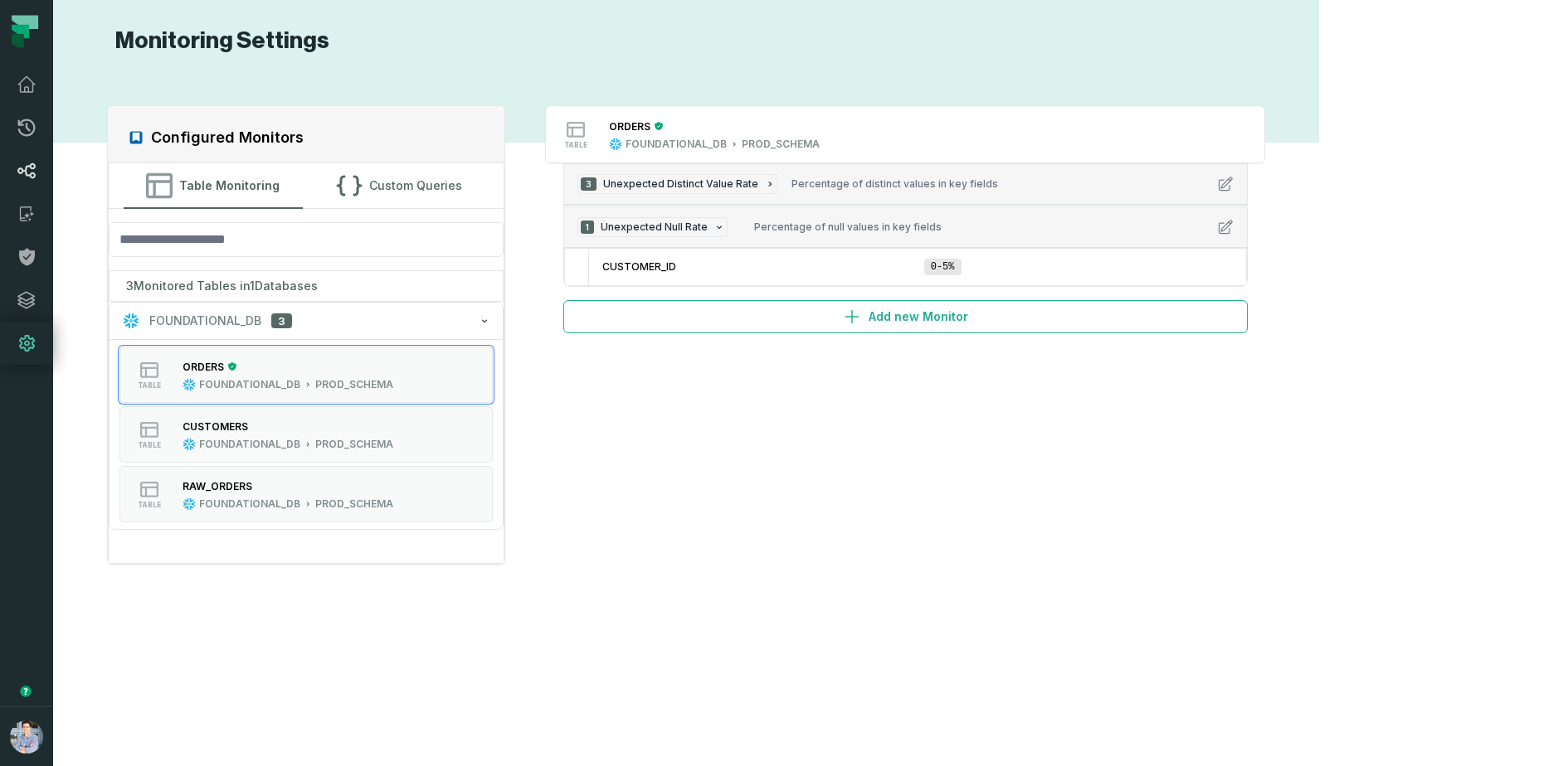
click at [31, 164] on icon at bounding box center [26, 170] width 17 height 15
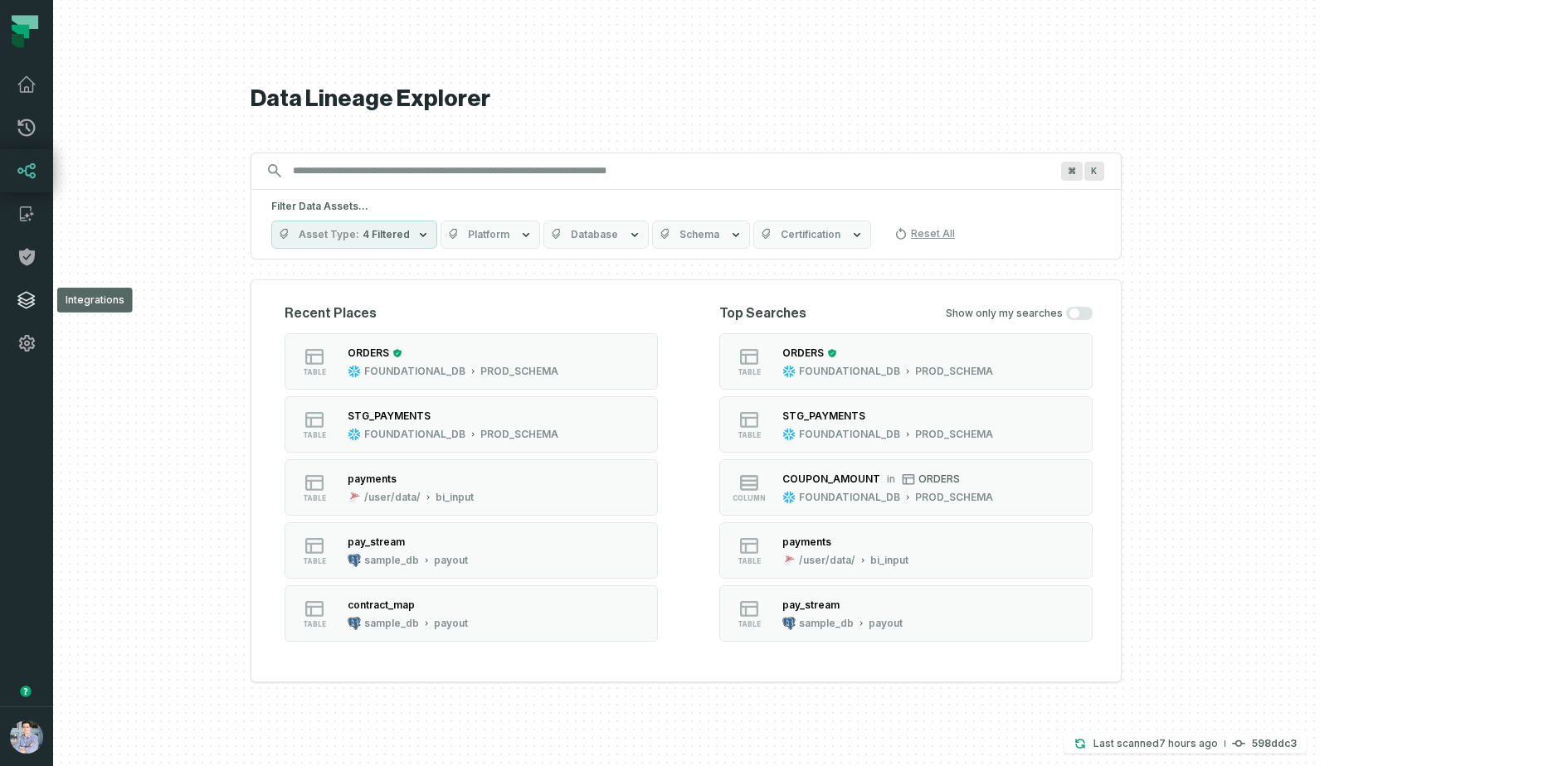
click at [18, 297] on icon at bounding box center [26, 300] width 16 height 16
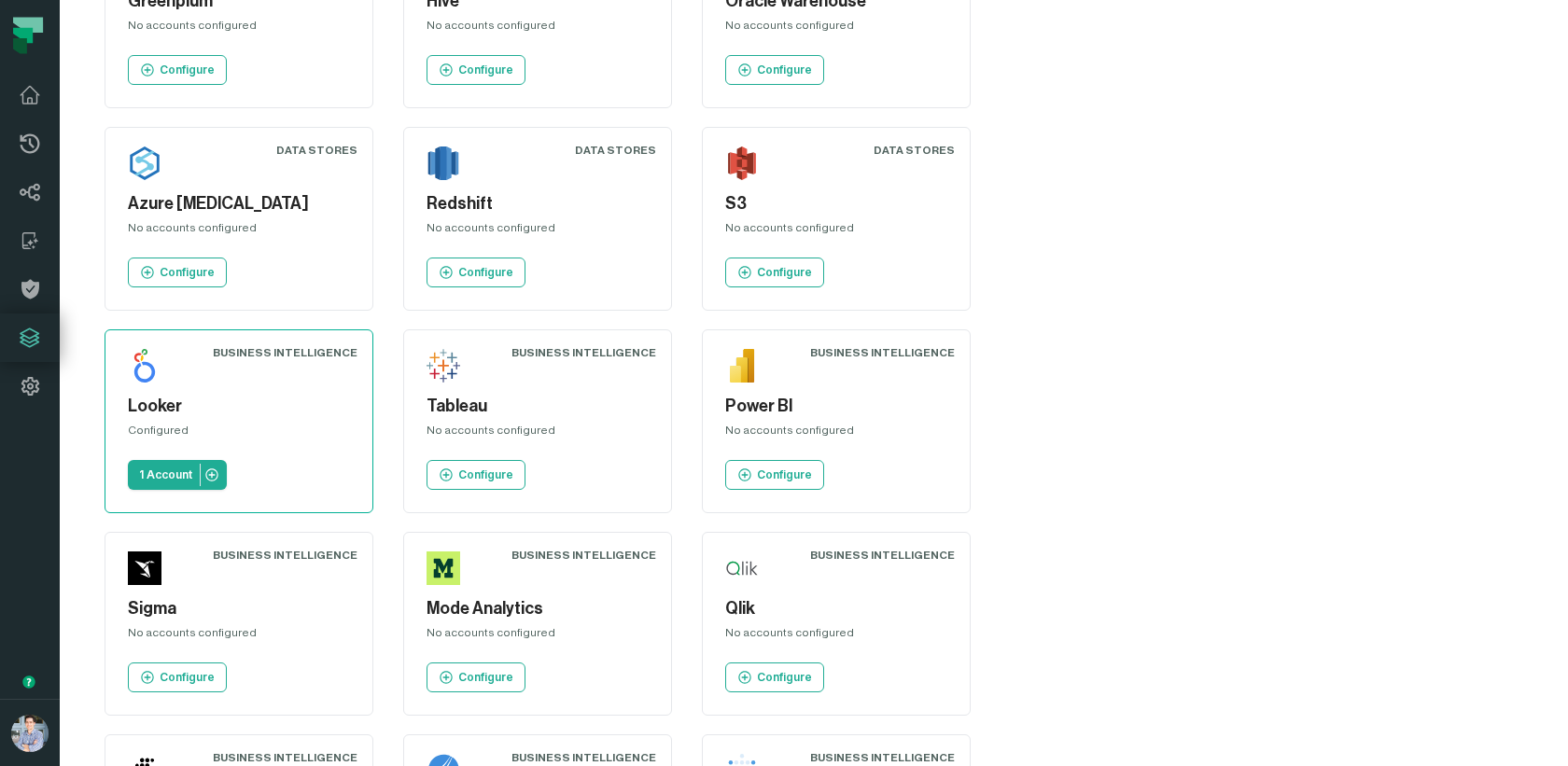
scroll to position [773, 0]
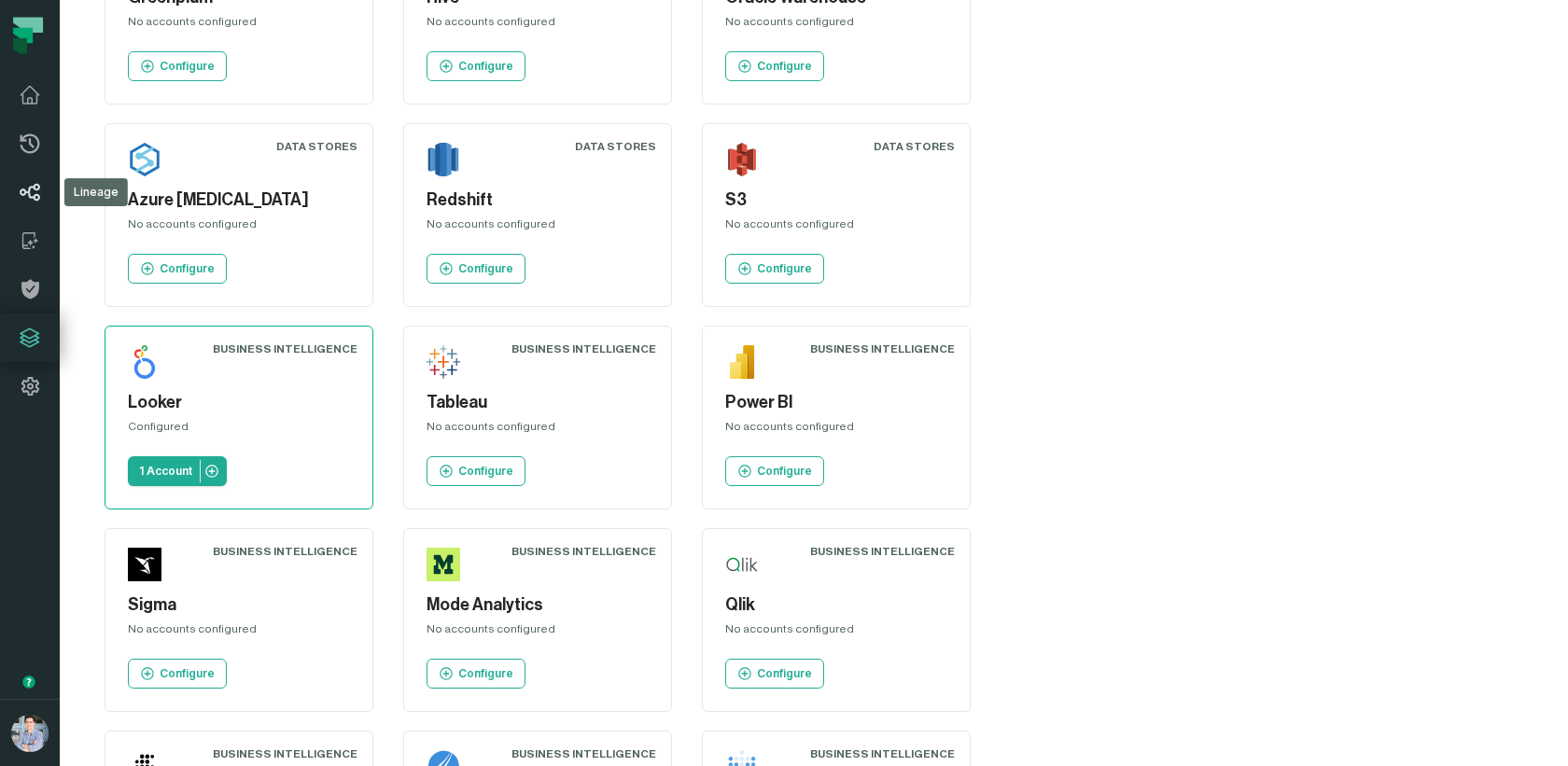
click at [37, 188] on icon at bounding box center [29, 192] width 20 height 17
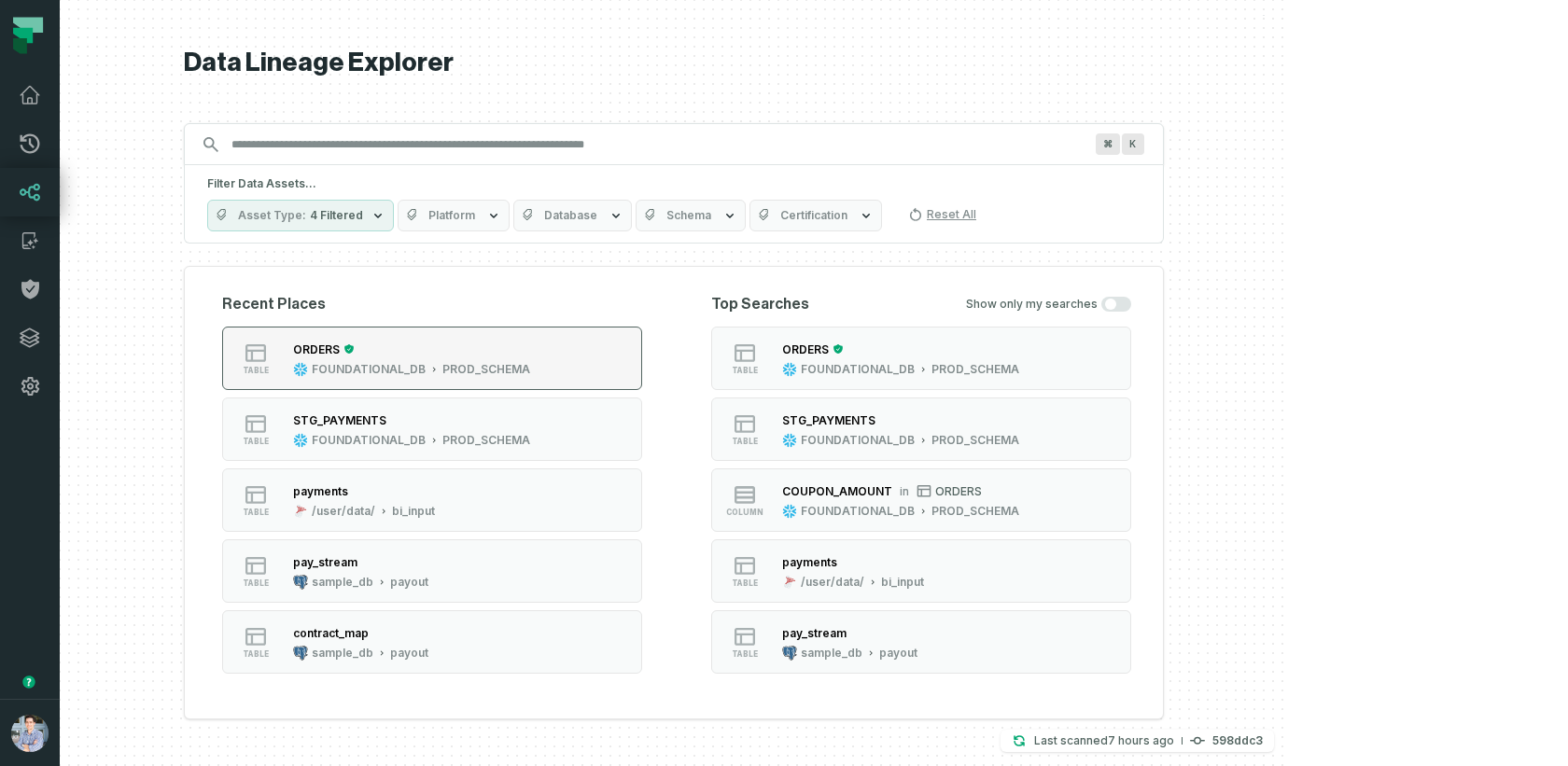
click at [426, 366] on div "FOUNDATIONAL_DB" at bounding box center [368, 370] width 113 height 15
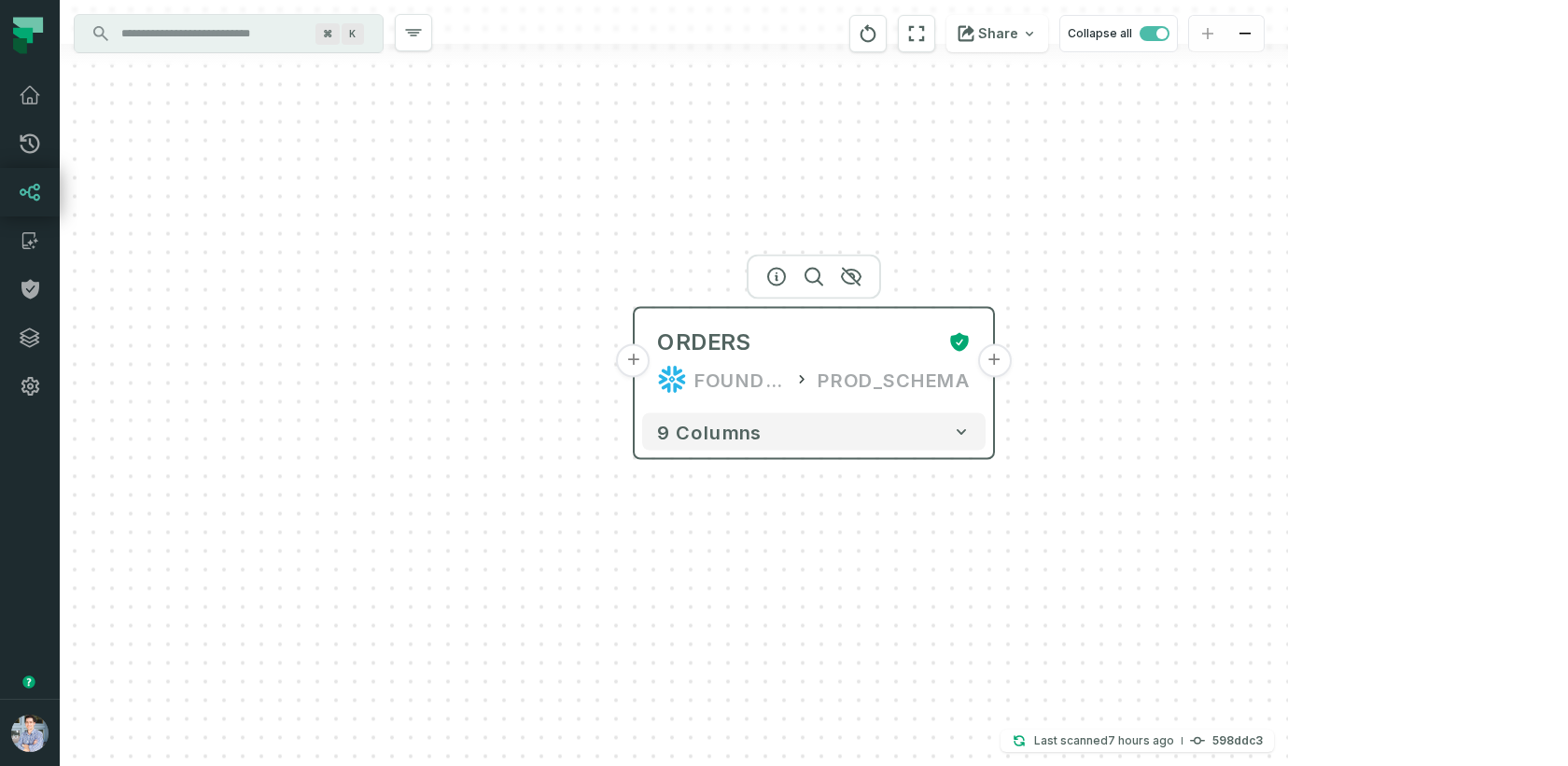
click at [637, 360] on button "+" at bounding box center [633, 360] width 34 height 34
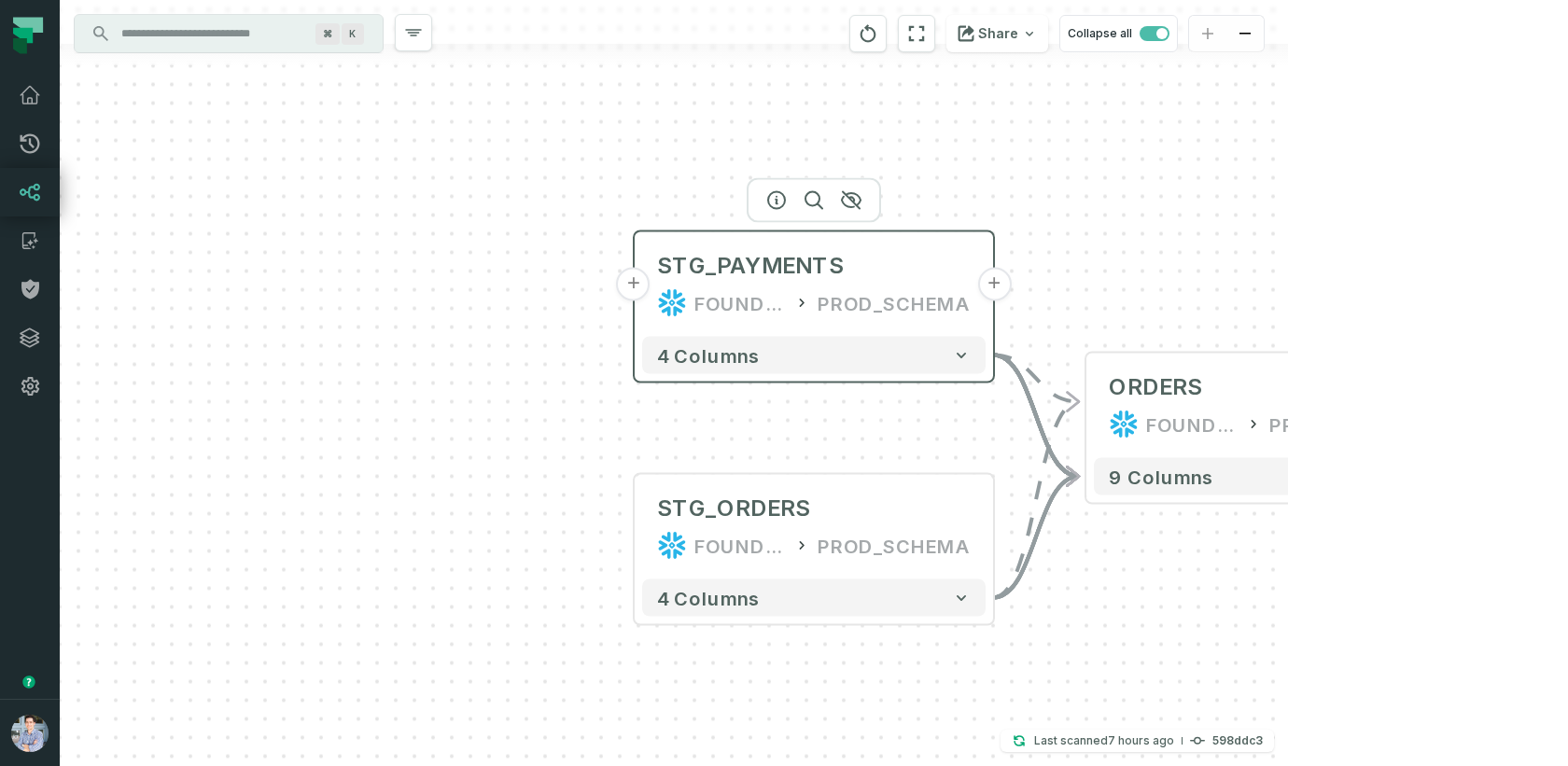
click at [633, 287] on button "+" at bounding box center [633, 284] width 34 height 34
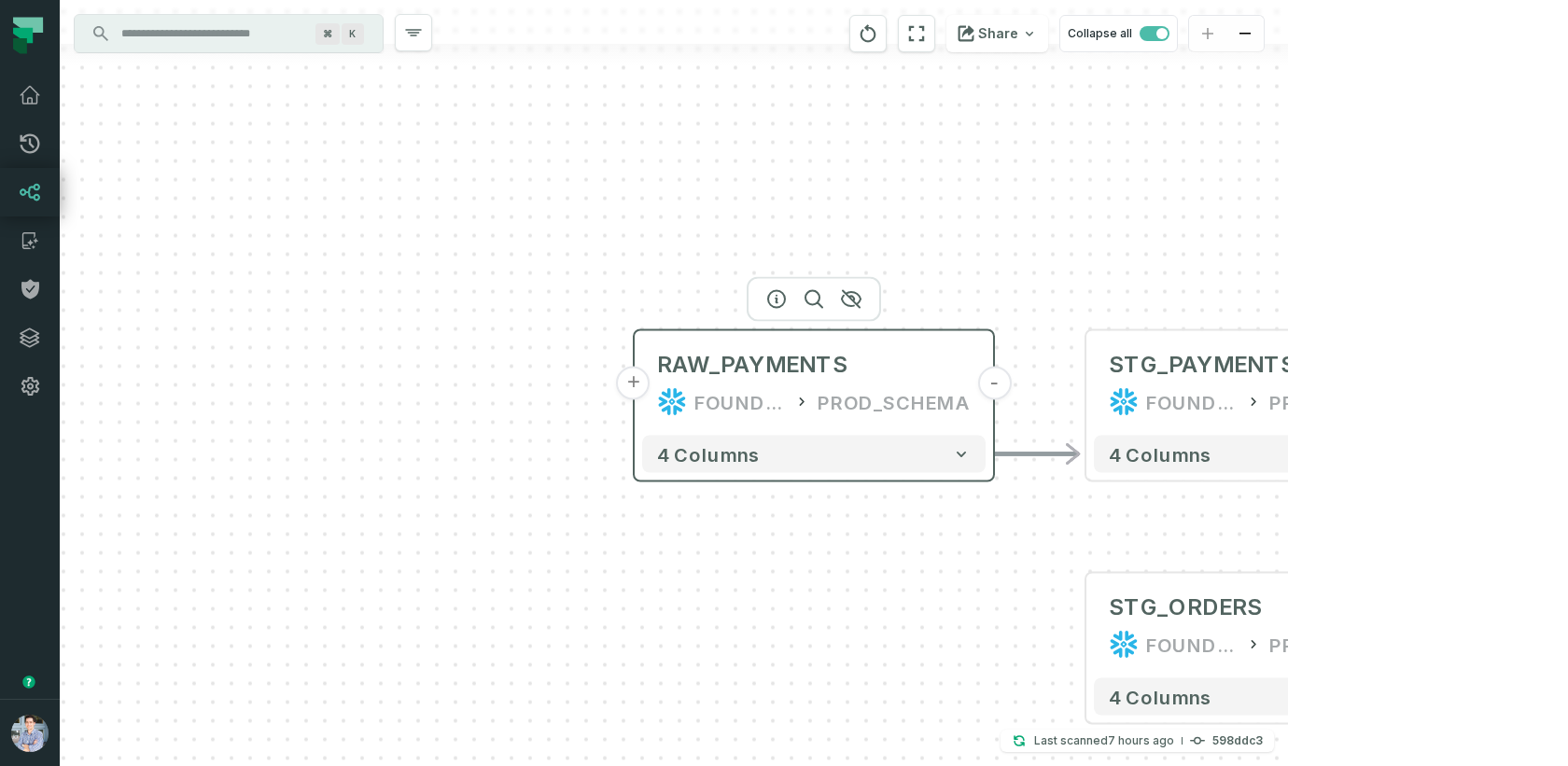
click at [635, 382] on button "+" at bounding box center [633, 383] width 34 height 34
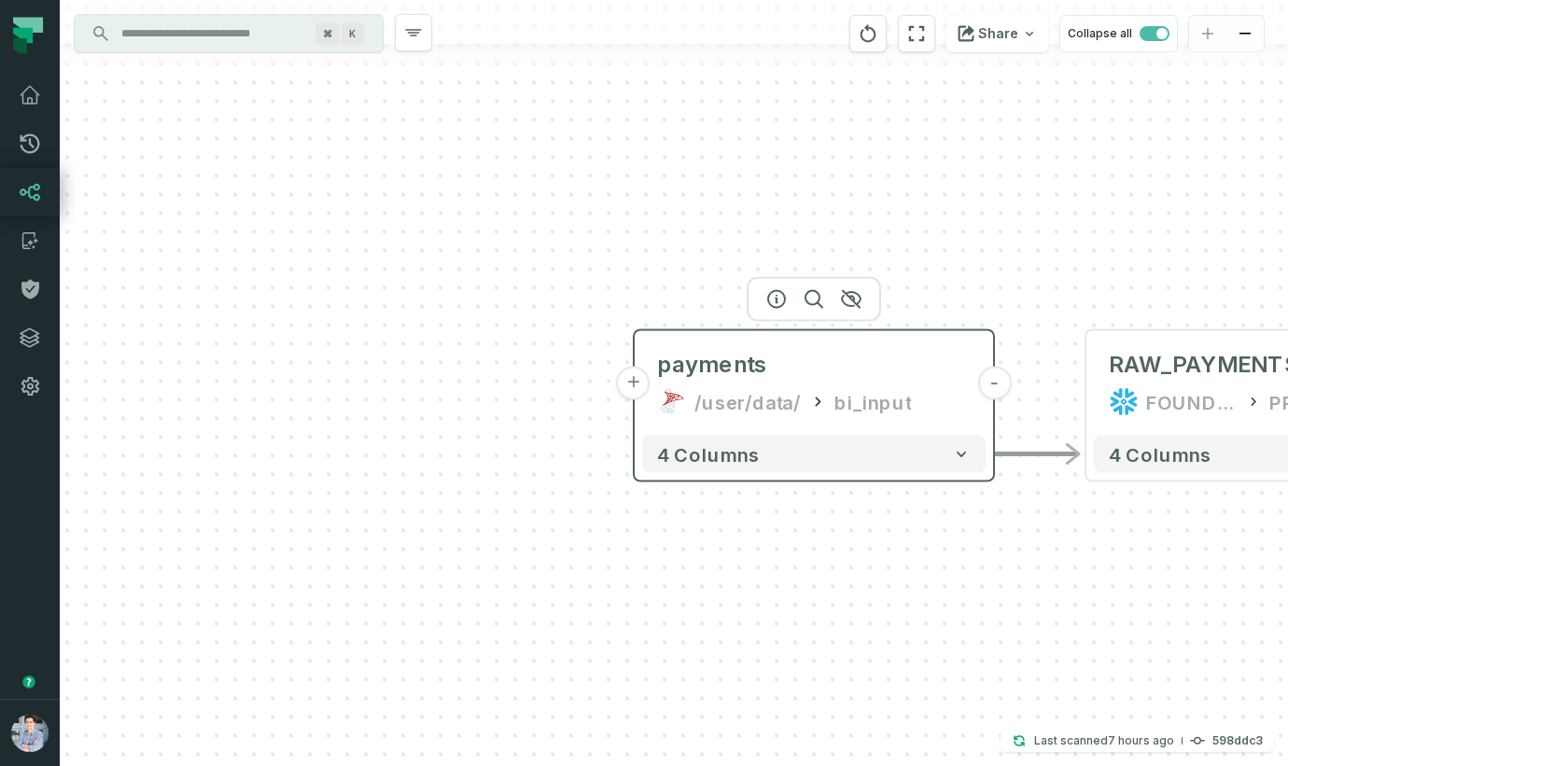
click at [640, 394] on button "+" at bounding box center [633, 383] width 34 height 34
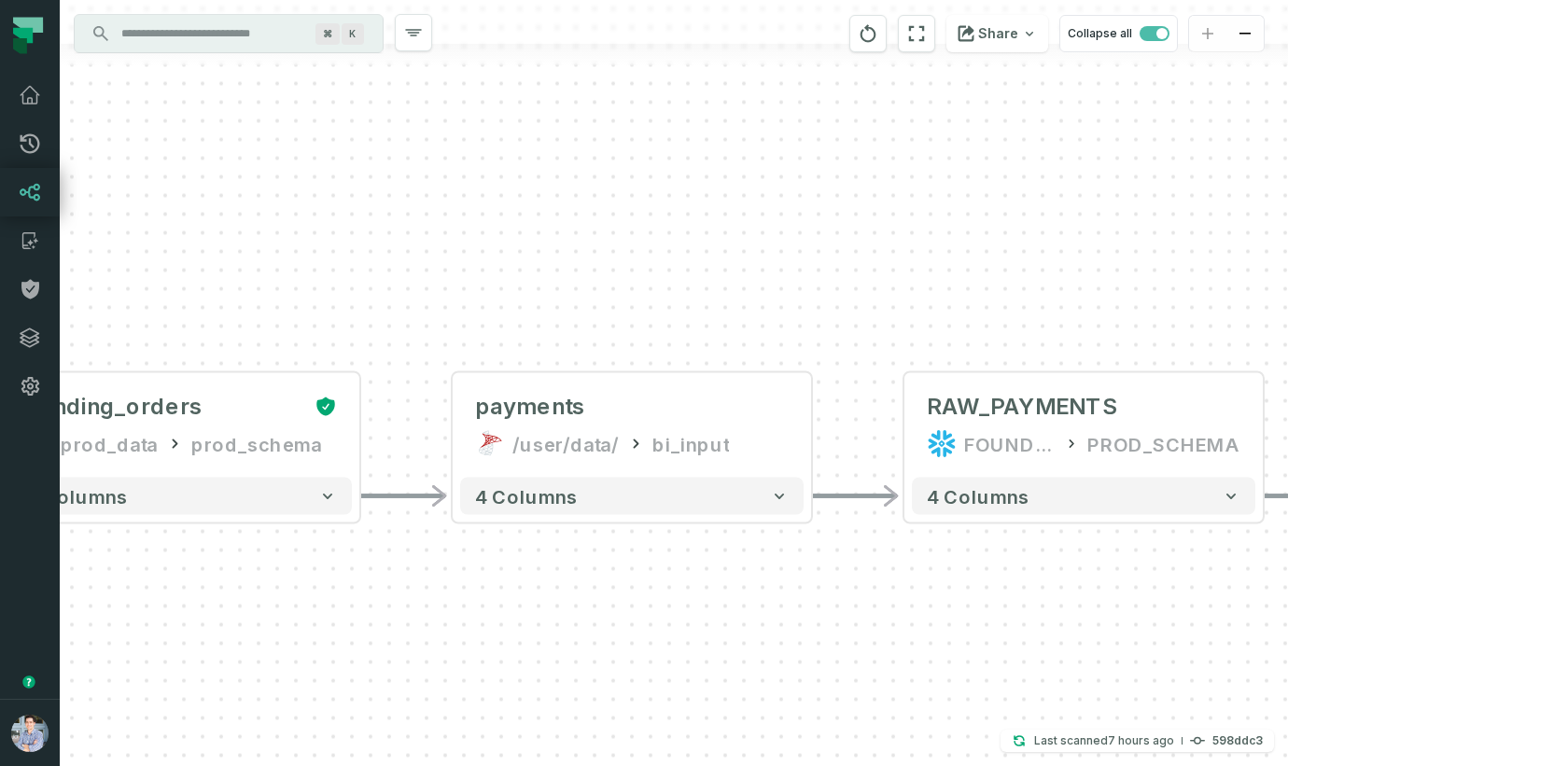
drag, startPoint x: 937, startPoint y: 226, endPoint x: 230, endPoint y: 260, distance: 707.8
click at [230, 260] on div "+ pending_orders prod_data prod_schema + 7 columns - payments /user/data/ bi_in…" at bounding box center [674, 383] width 1228 height 766
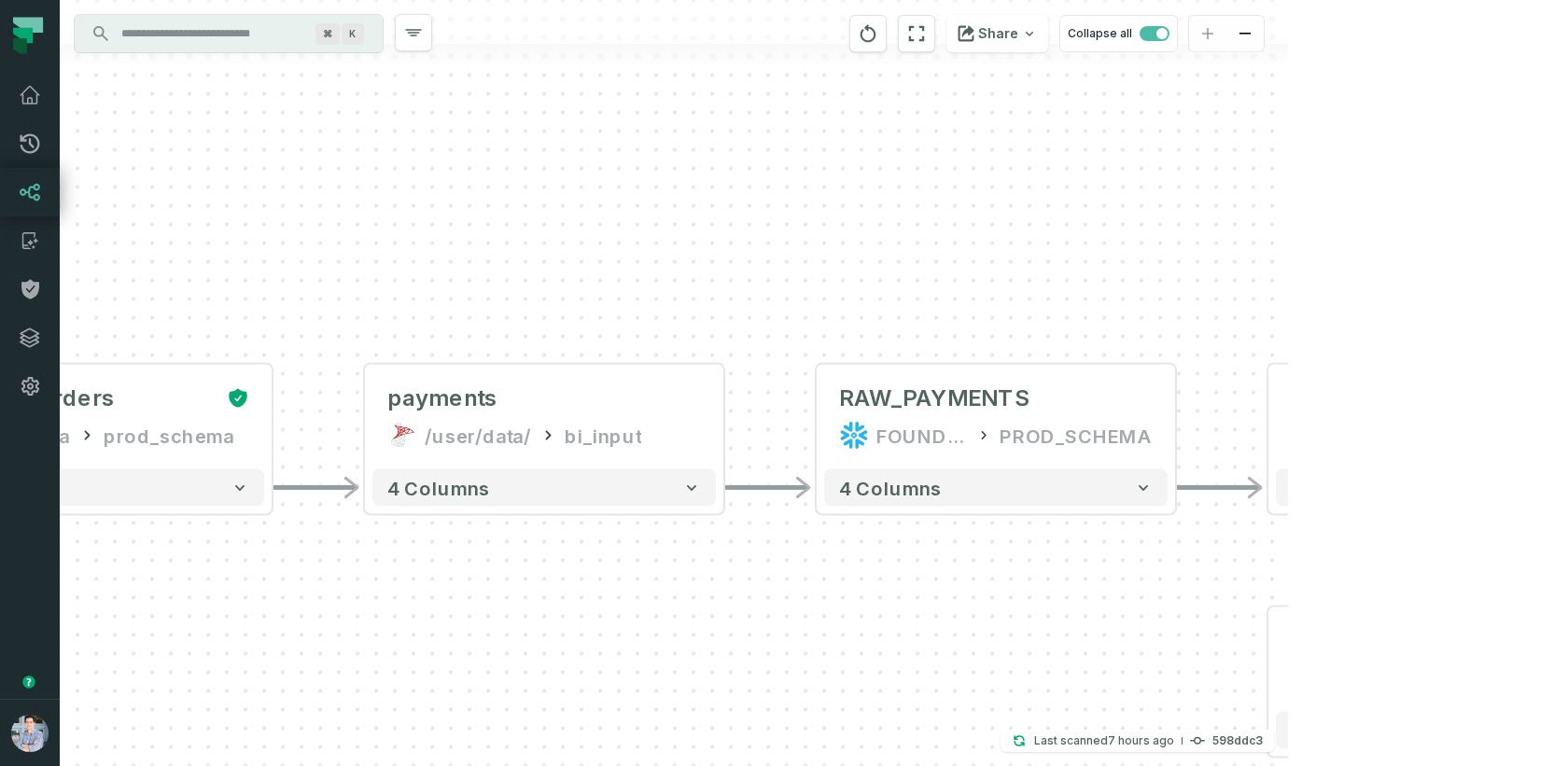
drag, startPoint x: 1063, startPoint y: 310, endPoint x: 475, endPoint y: 285, distance: 588.5
click at [475, 285] on div "+ pending_orders prod_data prod_schema + 7 columns - payments /user/data/ bi_in…" at bounding box center [674, 383] width 1228 height 766
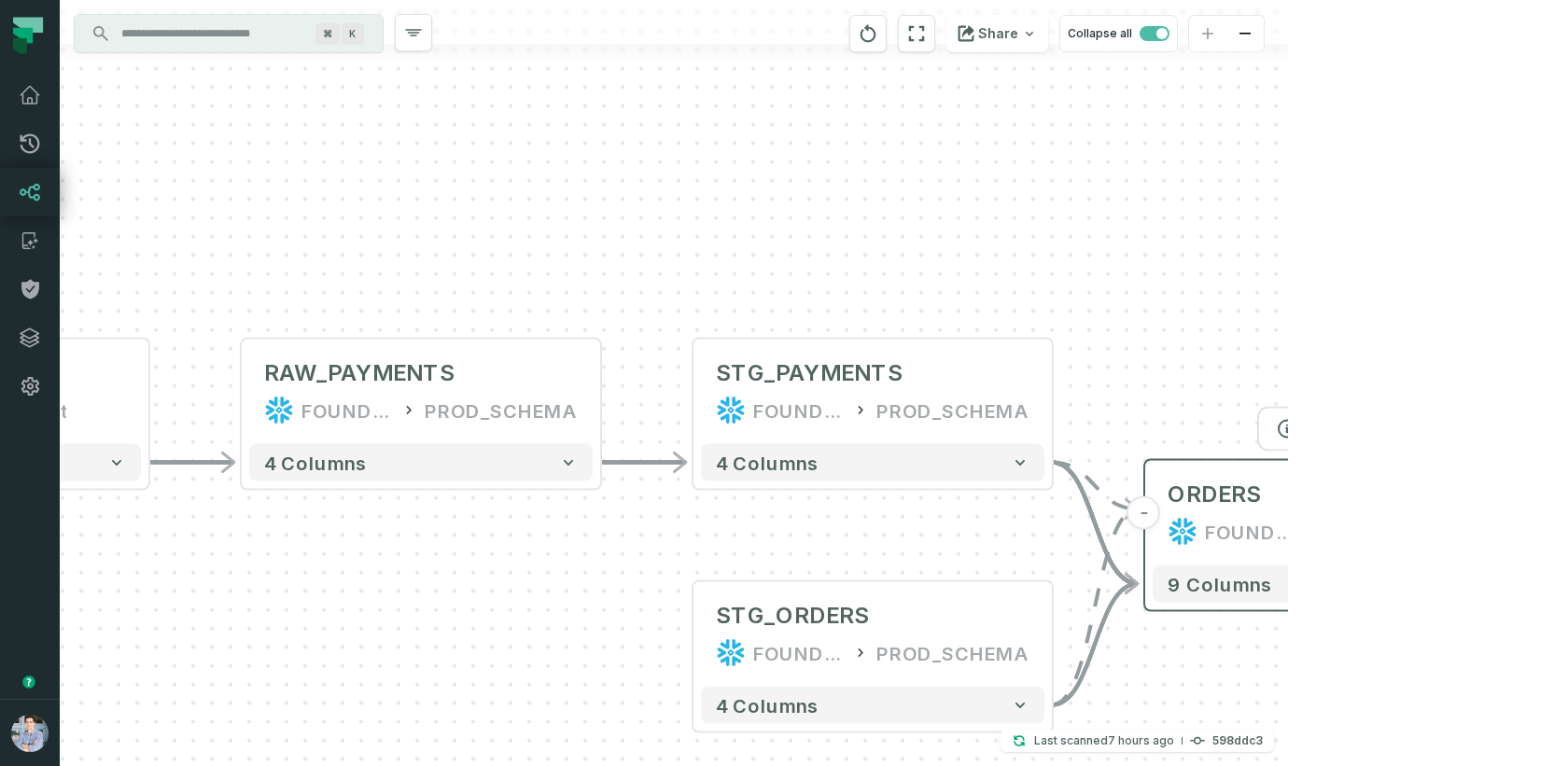
click at [1504, 515] on button "+" at bounding box center [1504, 513] width 34 height 34
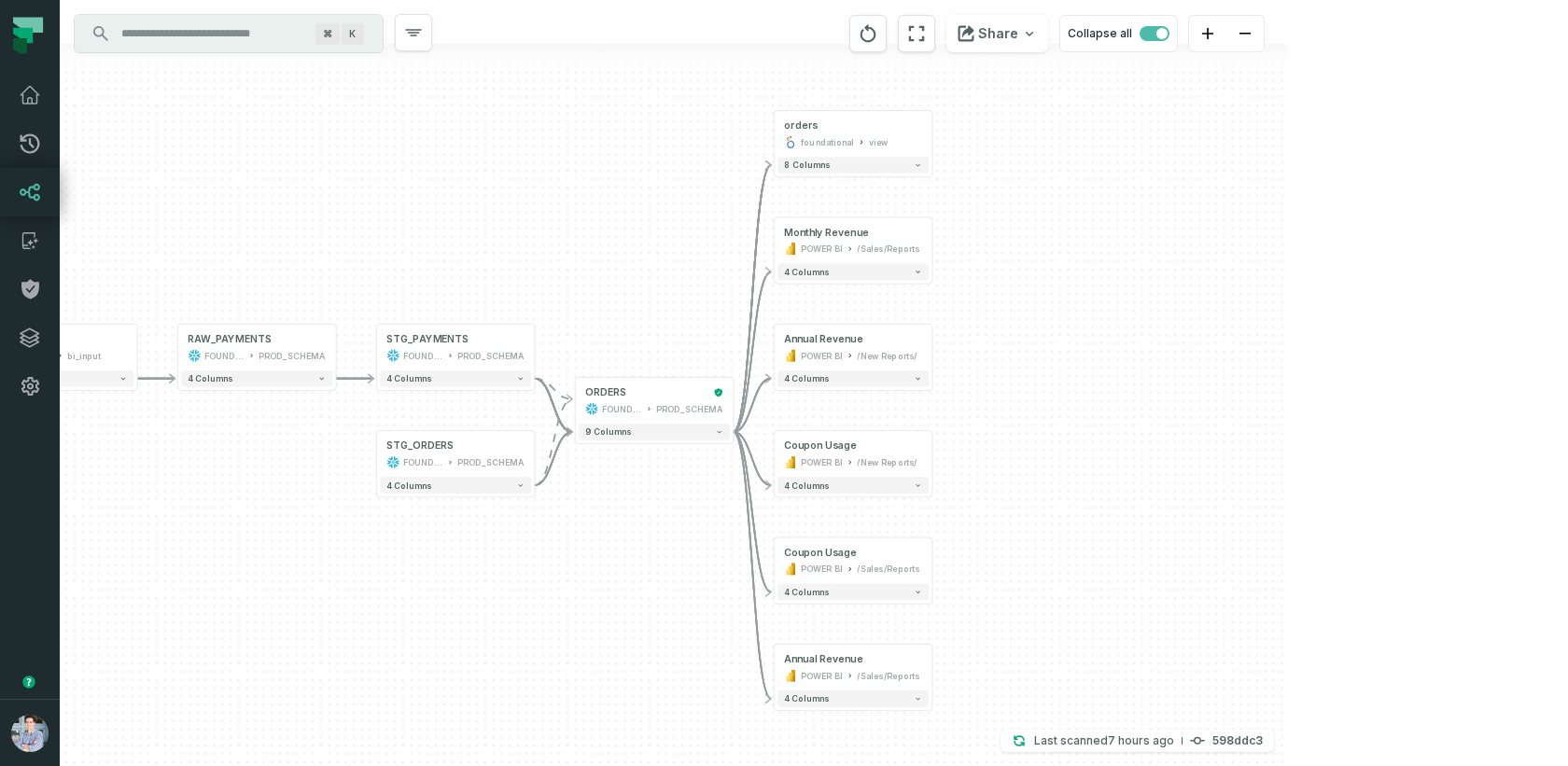
drag, startPoint x: 616, startPoint y: 546, endPoint x: 638, endPoint y: 510, distance: 42.2
click at [638, 510] on div "+ orders foundational view + 8 columns + Monthly Revenue POWER BI /Sales/Report…" at bounding box center [674, 383] width 1228 height 766
click at [774, 240] on button "+" at bounding box center [773, 241] width 15 height 15
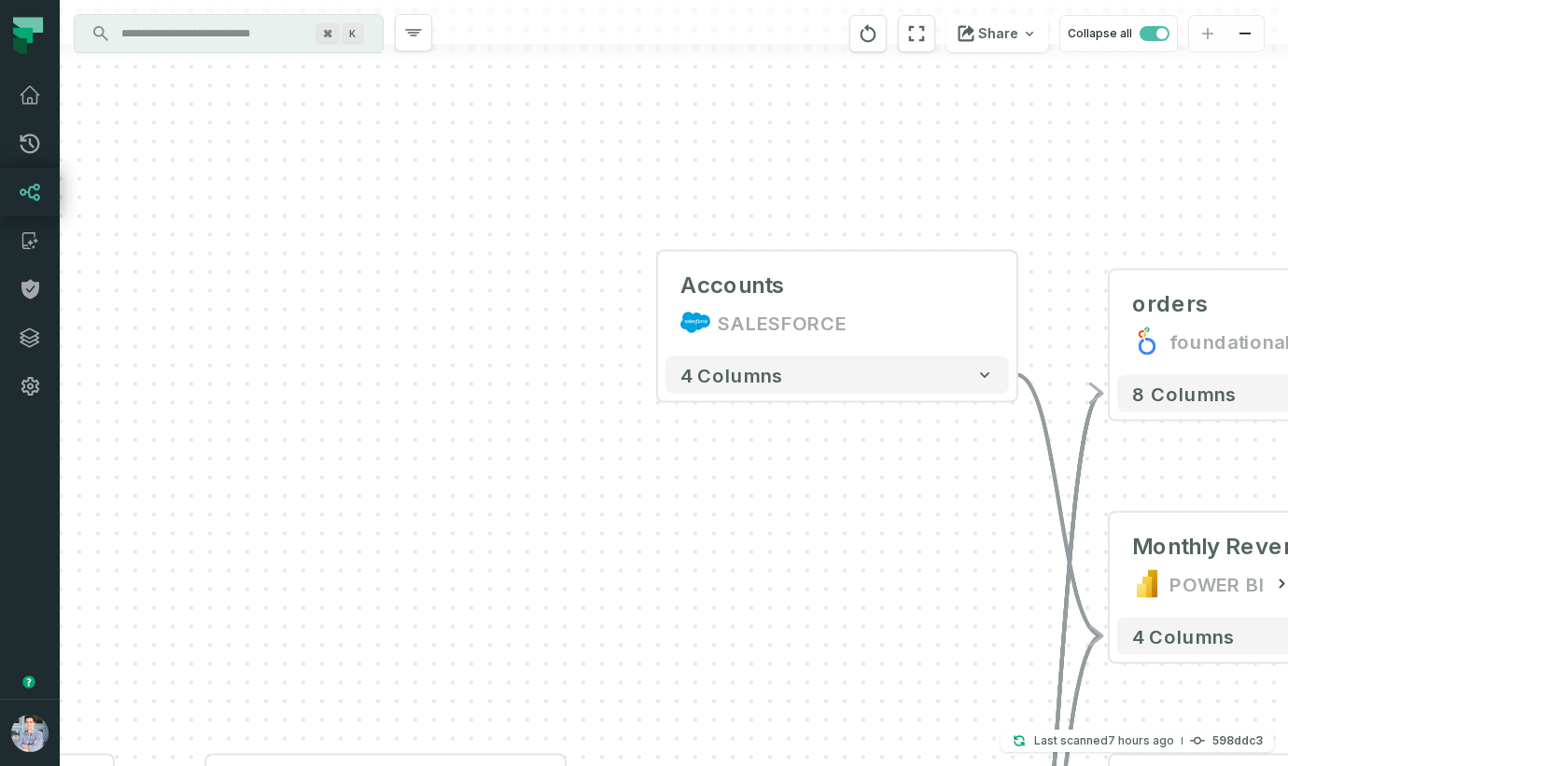
drag, startPoint x: 752, startPoint y: 587, endPoint x: 777, endPoint y: 502, distance: 88.6
click at [777, 502] on div "Accounts SALESFORCE + 4 columns + orders foundational view + 8 columns - Monthl…" at bounding box center [674, 383] width 1228 height 766
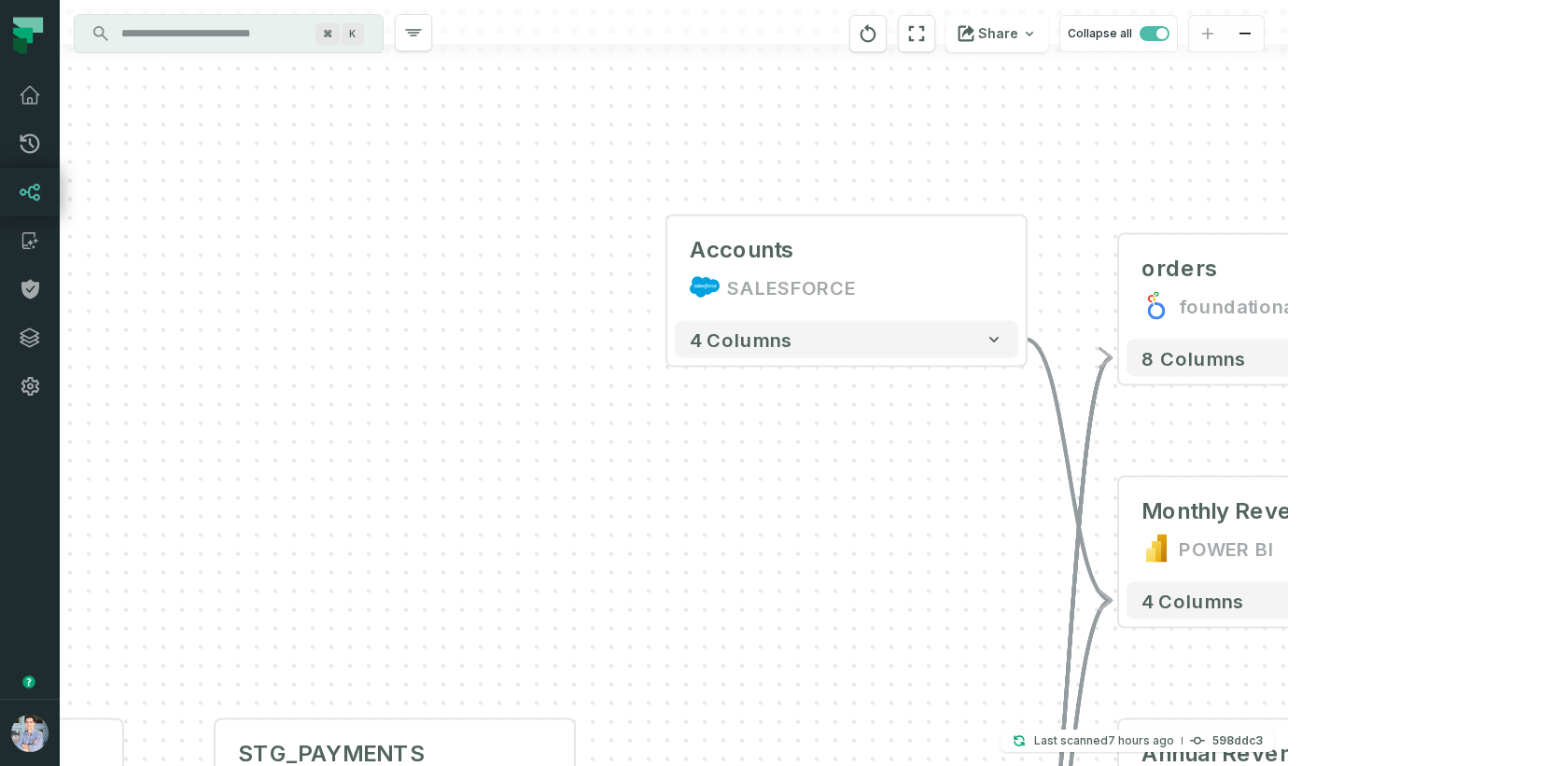
drag, startPoint x: 867, startPoint y: 520, endPoint x: 912, endPoint y: 406, distance: 122.6
click at [912, 406] on div "Accounts SALESFORCE + 4 columns + orders foundational view + 8 columns - Monthl…" at bounding box center [674, 383] width 1228 height 766
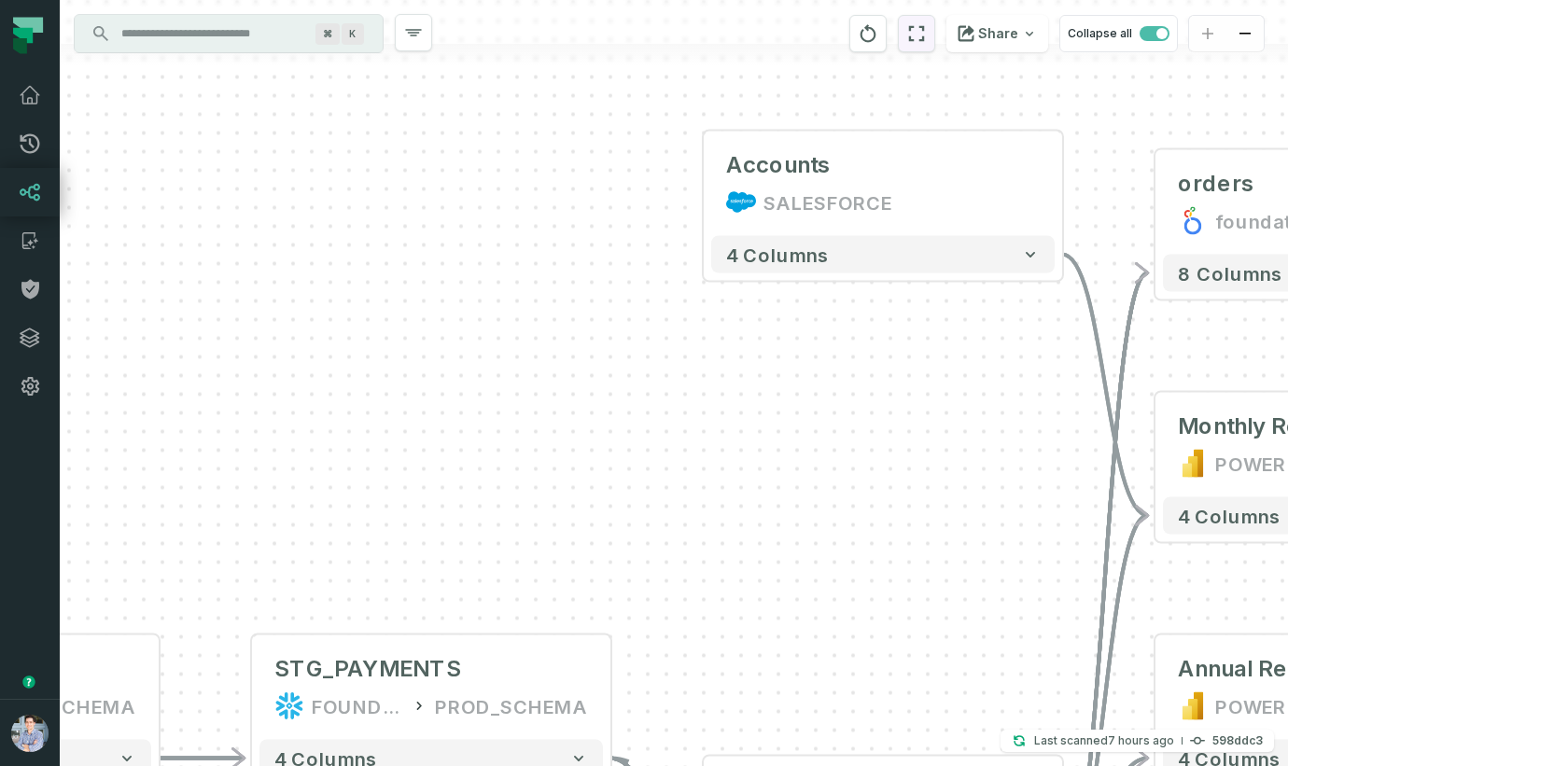
click at [926, 43] on icon "reset" at bounding box center [916, 33] width 20 height 22
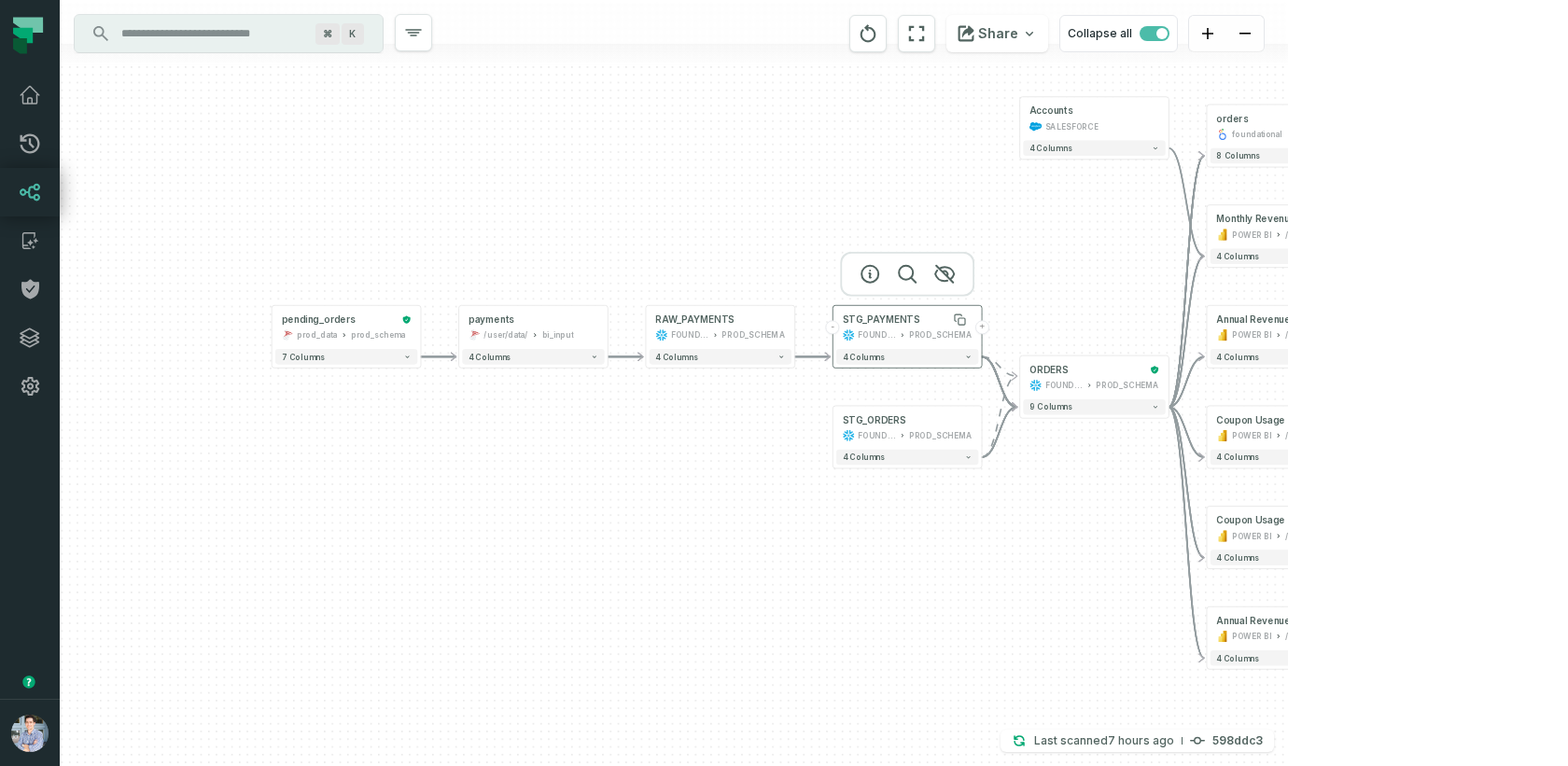
click at [890, 324] on div "STG_PAYMENTS" at bounding box center [881, 319] width 78 height 12
click at [869, 266] on icon "button" at bounding box center [869, 274] width 16 height 16
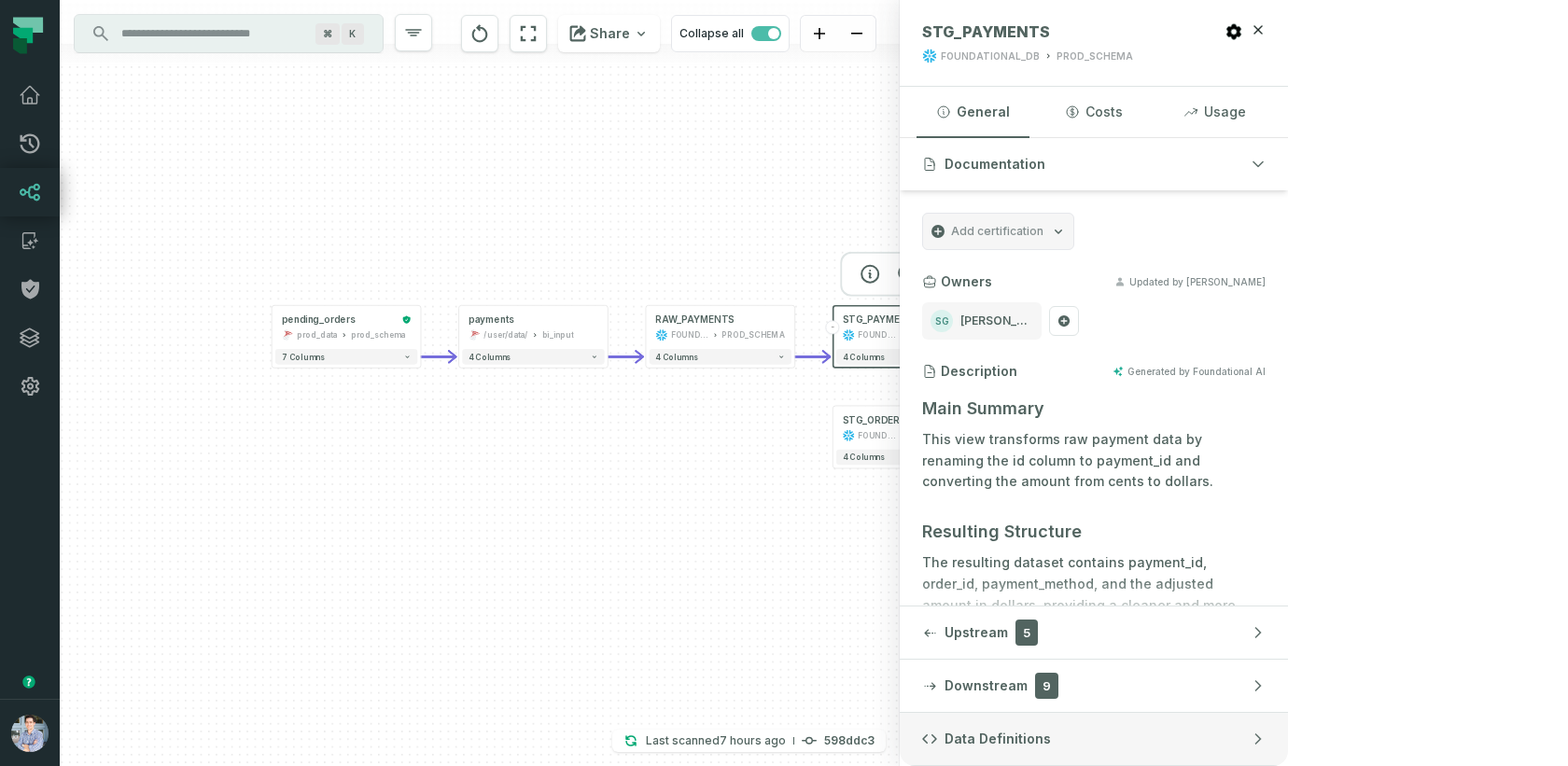
click at [1051, 729] on span "Data Definitions" at bounding box center [997, 738] width 107 height 18
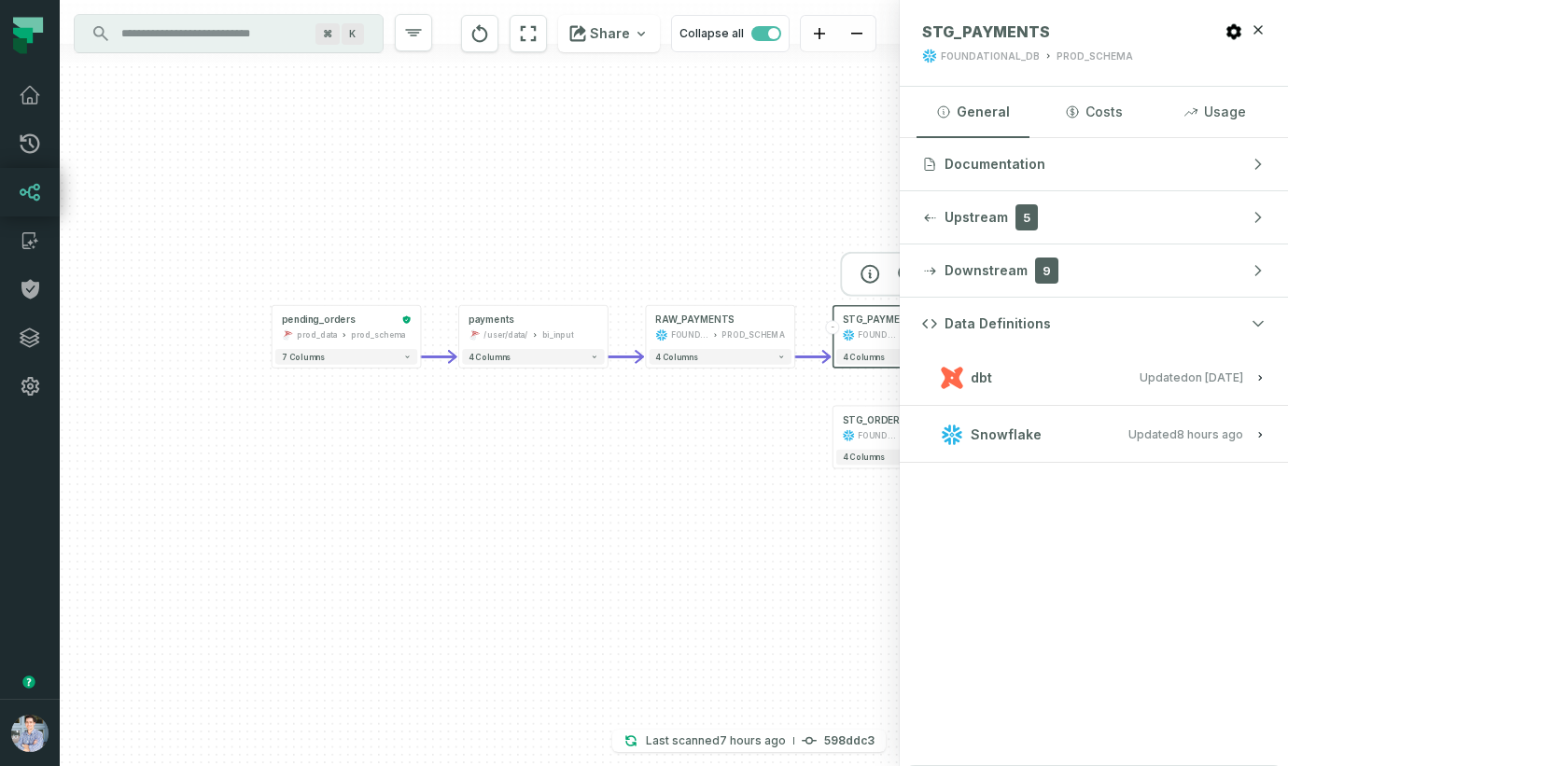
click at [1265, 383] on button "dbt Updated [DATE] 1:15:21 PM" at bounding box center [1093, 378] width 343 height 25
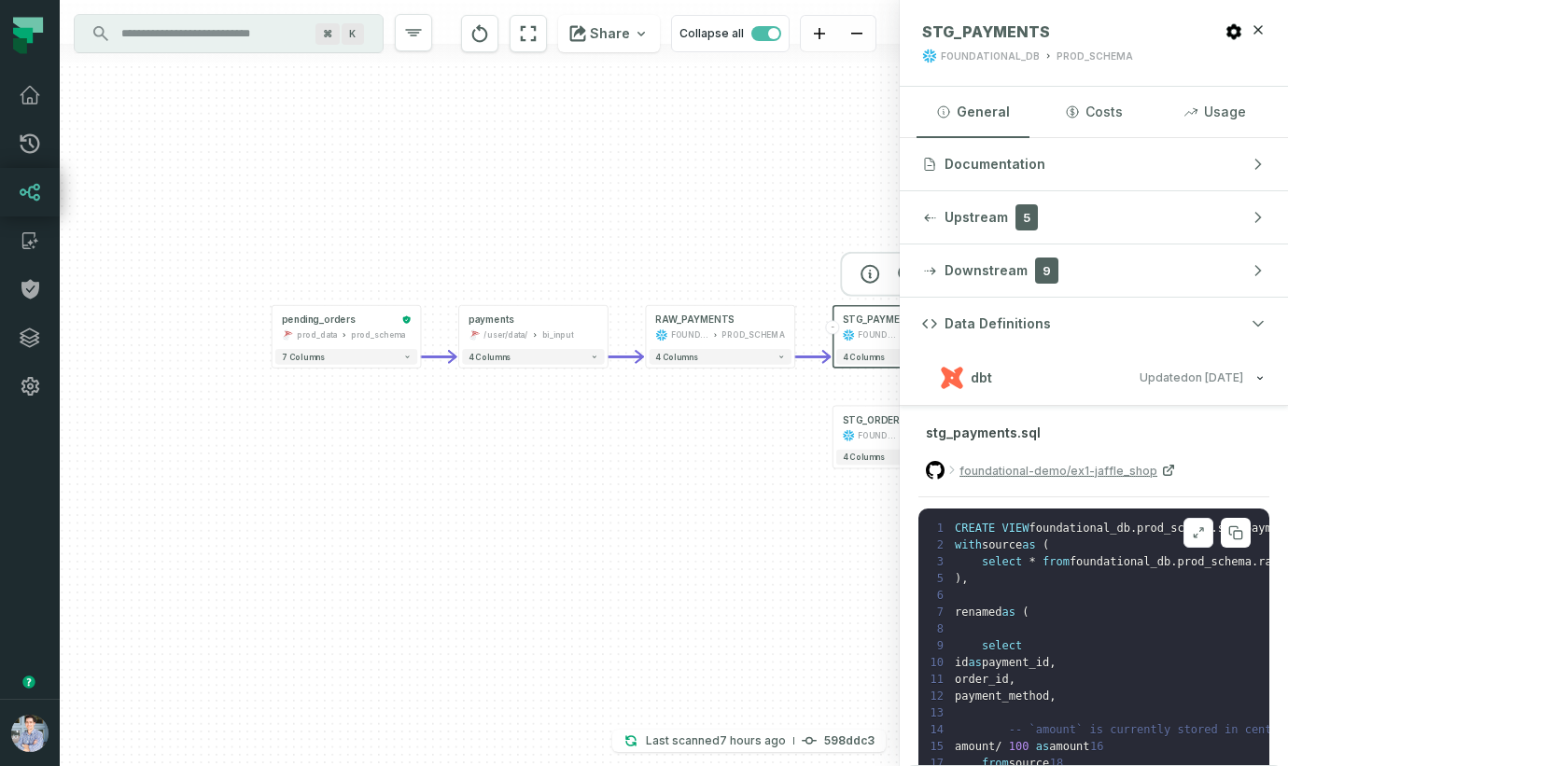
scroll to position [17, 13]
click at [367, 325] on div "pending_orders Copy to Clipboard Copy to Clipboard" at bounding box center [338, 319] width 114 height 12
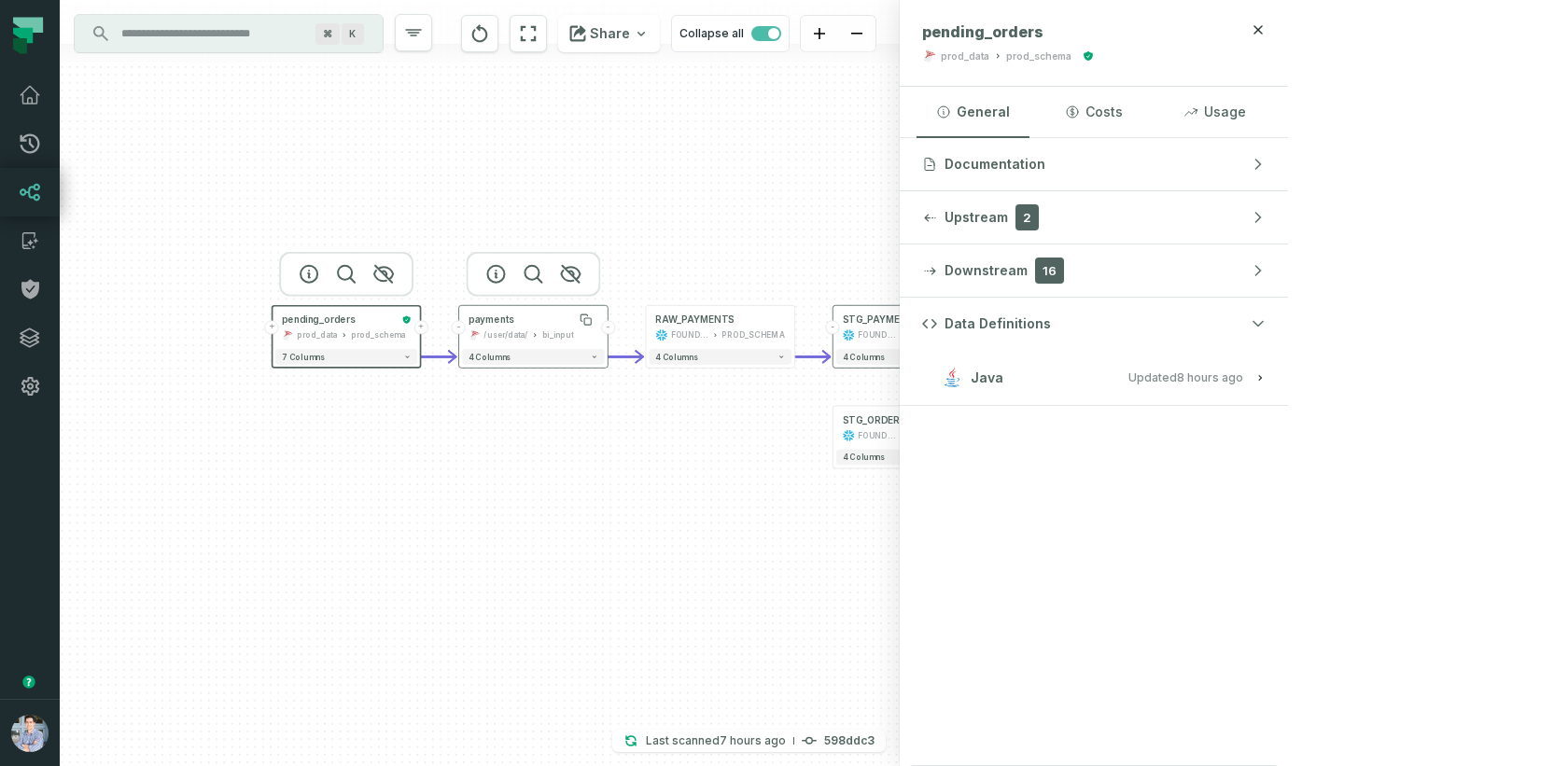
click at [529, 313] on div "payments" at bounding box center [533, 319] width 130 height 12
click at [1265, 374] on button "Java Updated [DATE] 1:01:39 AM" at bounding box center [1093, 378] width 343 height 25
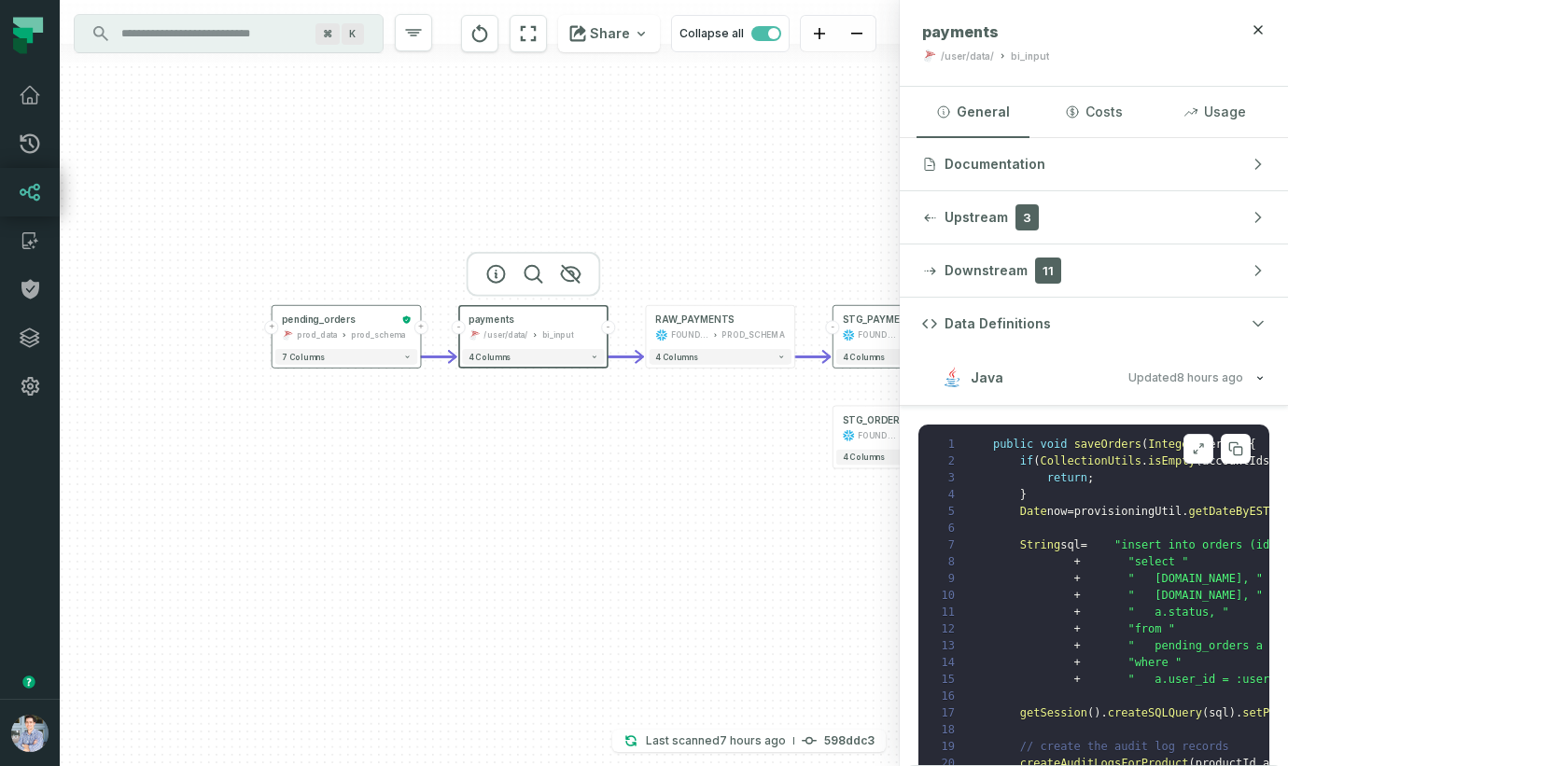
click at [1205, 445] on icon at bounding box center [1198, 449] width 13 height 15
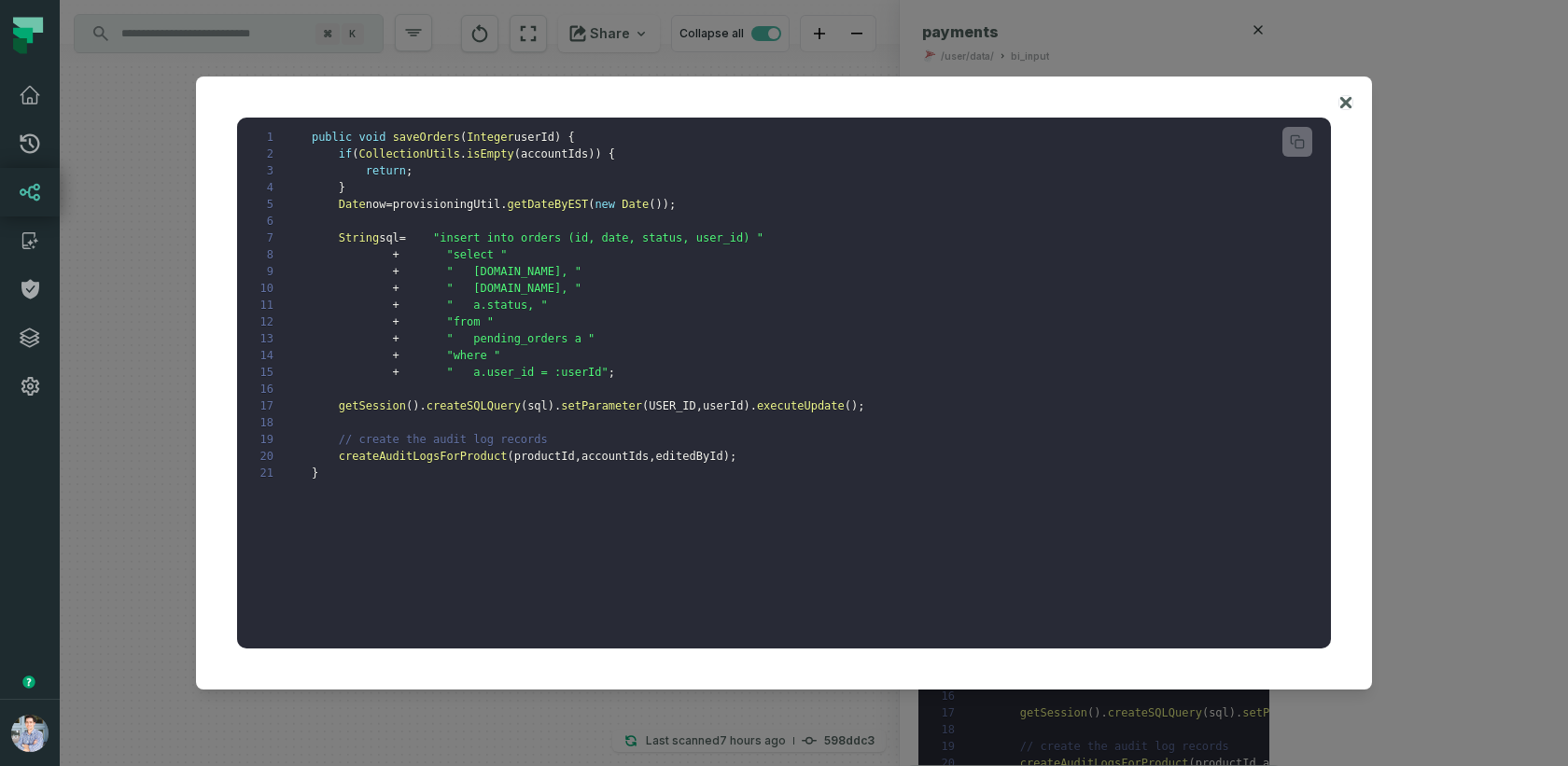
click at [1350, 102] on icon at bounding box center [1346, 102] width 13 height 22
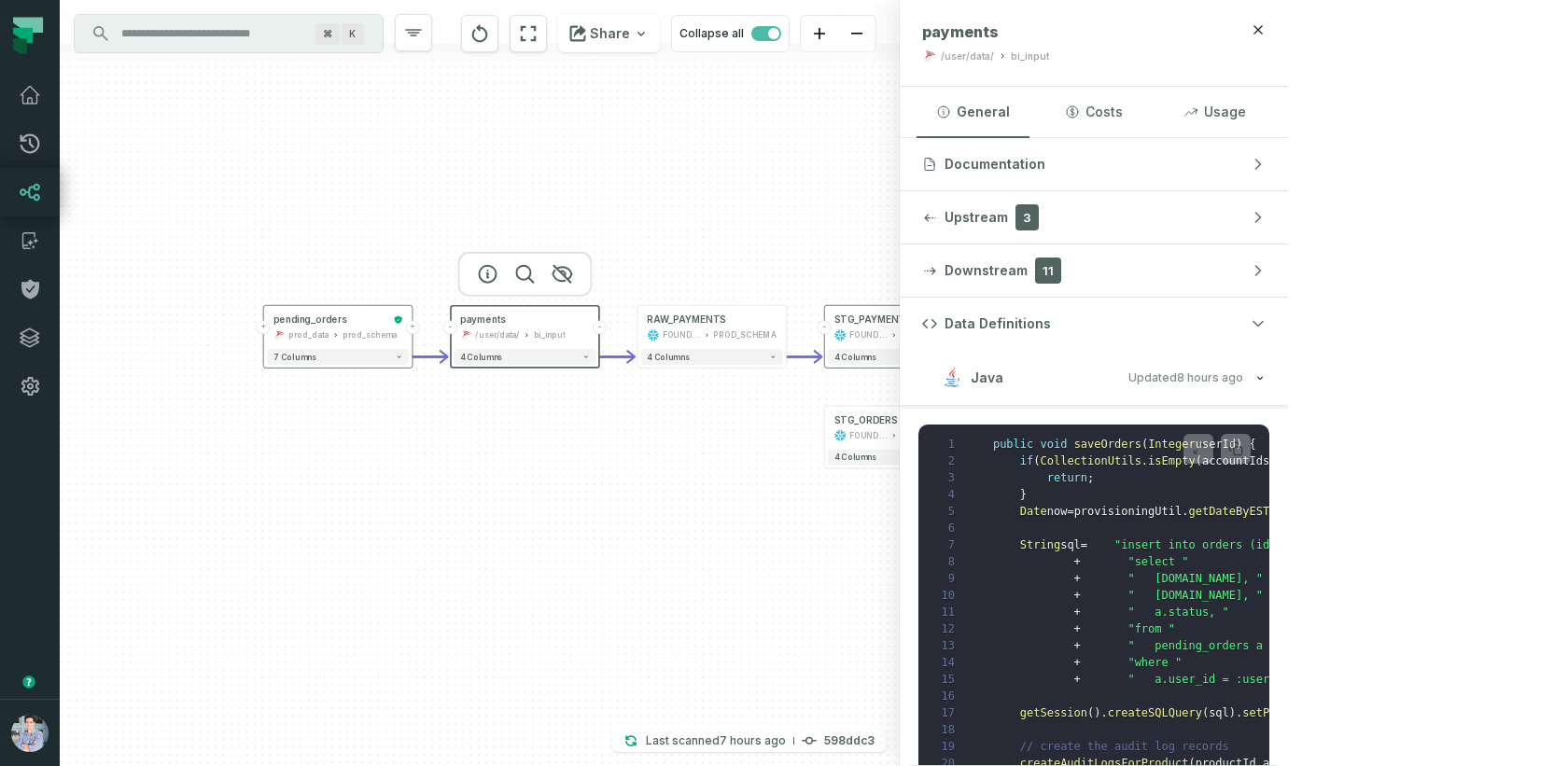
drag, startPoint x: 839, startPoint y: 568, endPoint x: 548, endPoint y: 553, distance: 291.4
click at [548, 553] on div "Accounts SALESFORCE + 4 columns + orders foundational view + 8 columns - Monthl…" at bounding box center [479, 383] width 840 height 766
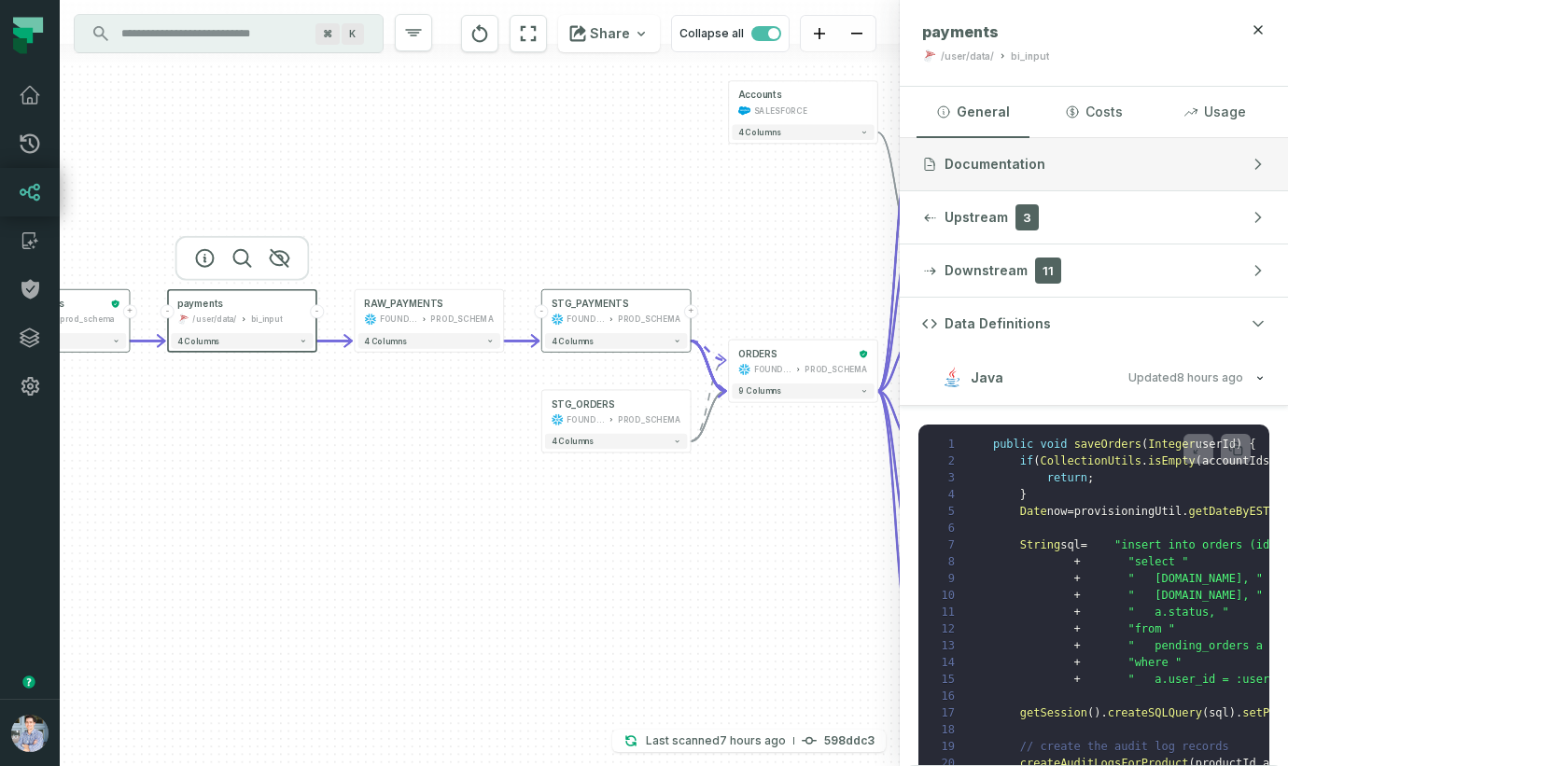
click at [1045, 162] on span "Documentation" at bounding box center [994, 163] width 101 height 18
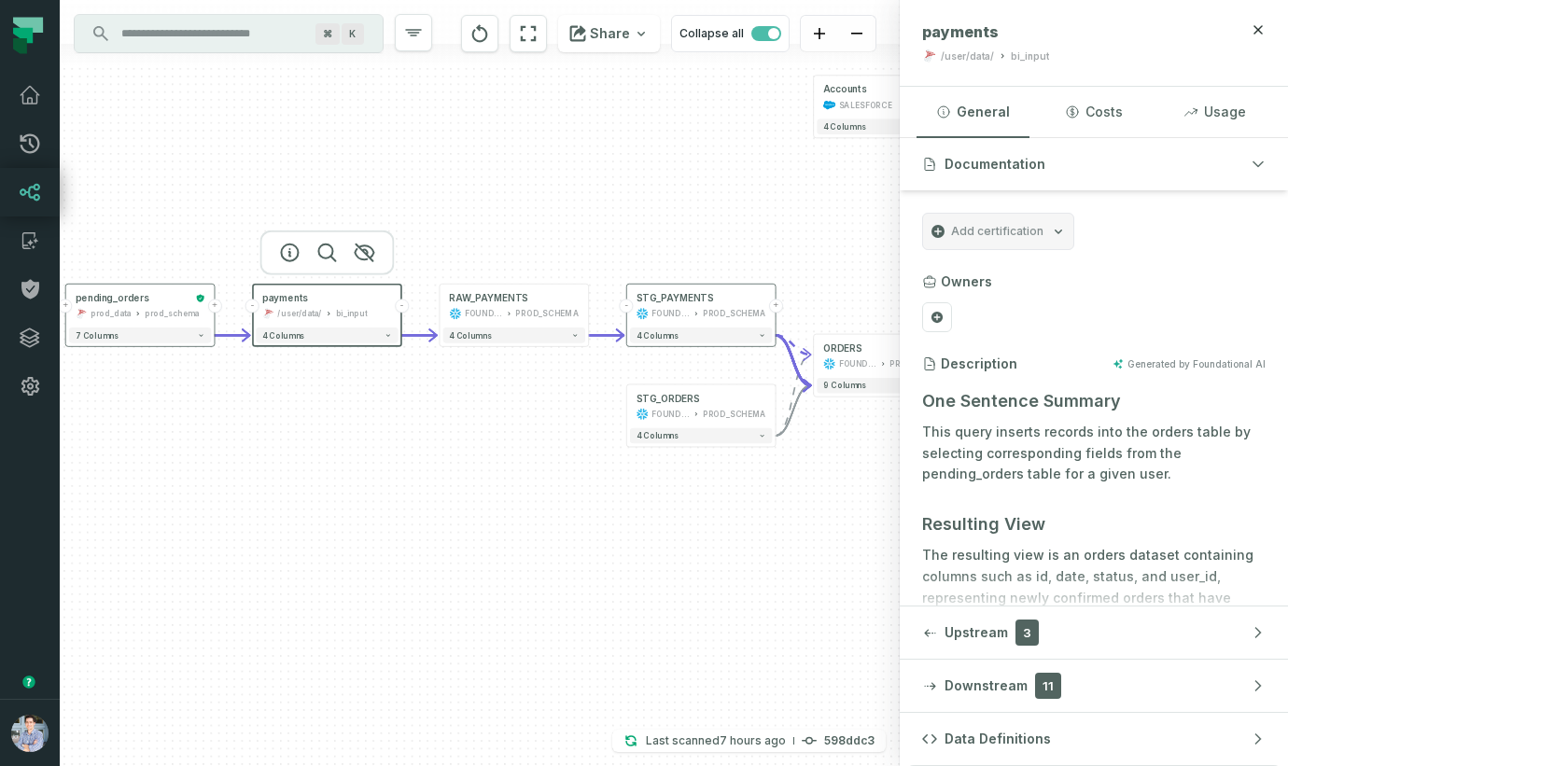
drag, startPoint x: 662, startPoint y: 549, endPoint x: 747, endPoint y: 543, distance: 85.2
click at [747, 543] on div "Accounts SALESFORCE + 4 columns + orders foundational view + 8 columns - Monthl…" at bounding box center [479, 383] width 840 height 766
click at [42, 144] on link "Pull Requests" at bounding box center [30, 143] width 60 height 49
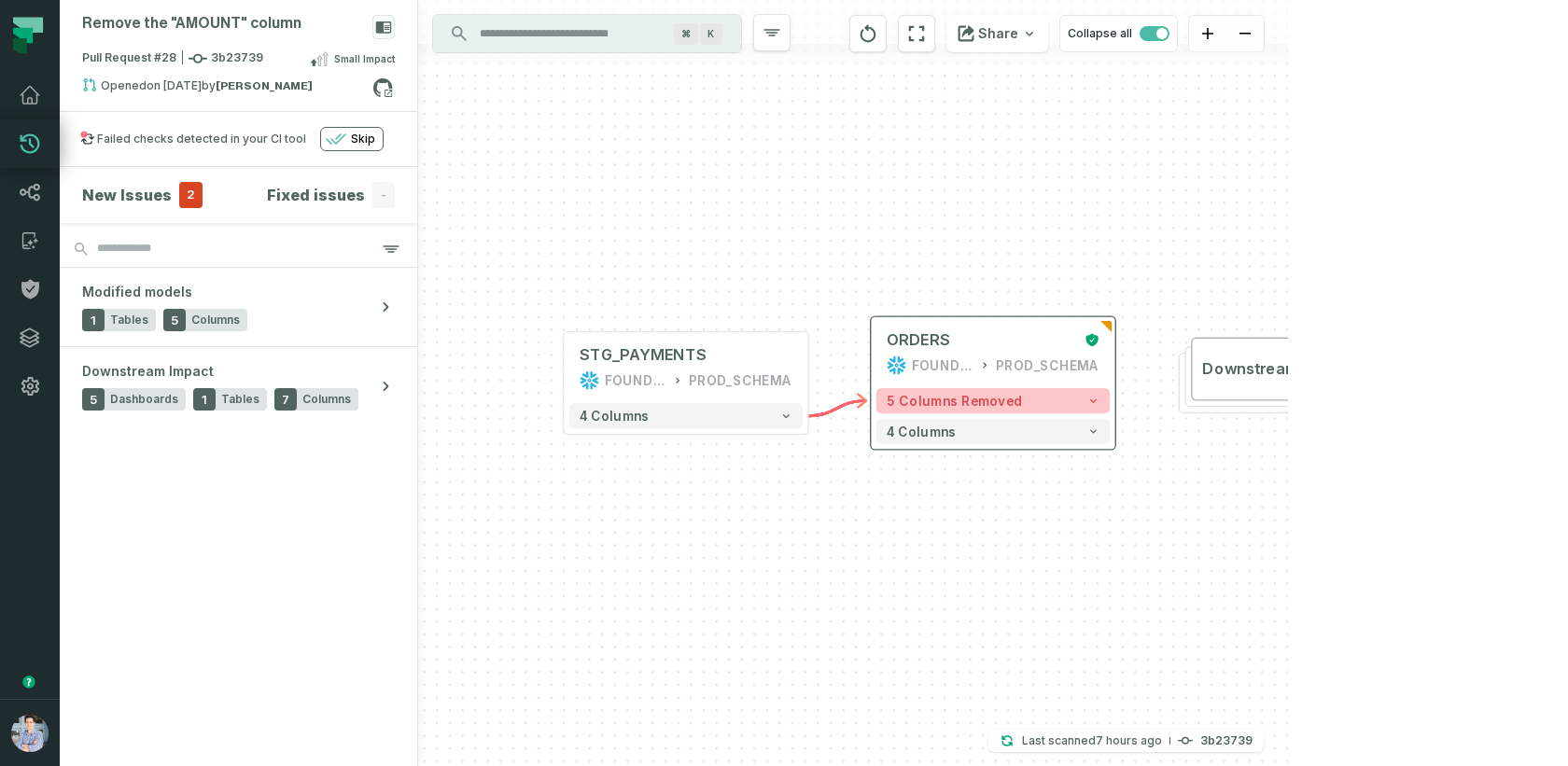
click at [1018, 406] on button "5 columns removed" at bounding box center [992, 401] width 233 height 25
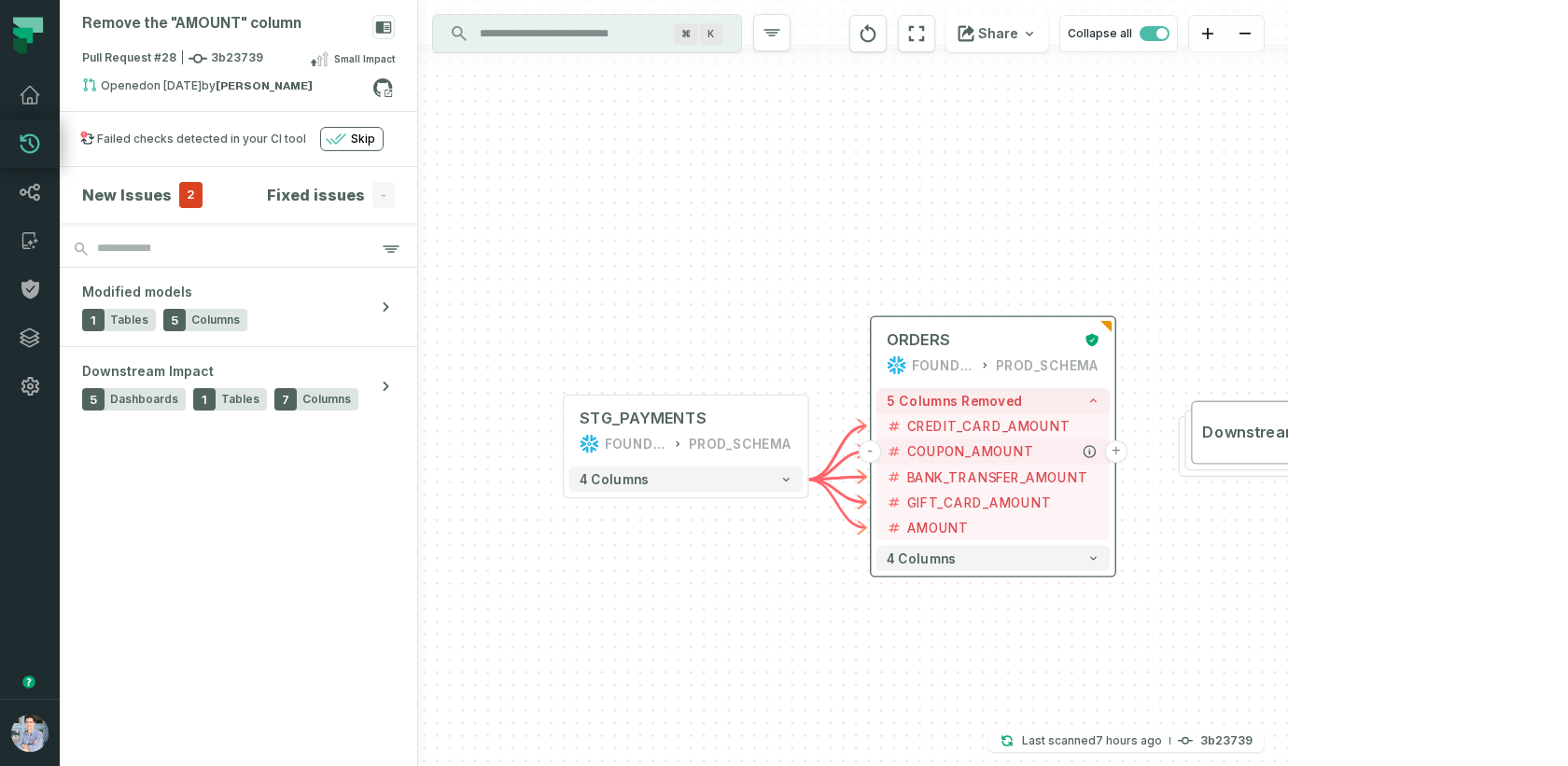
click at [1123, 448] on button "+" at bounding box center [1115, 451] width 22 height 22
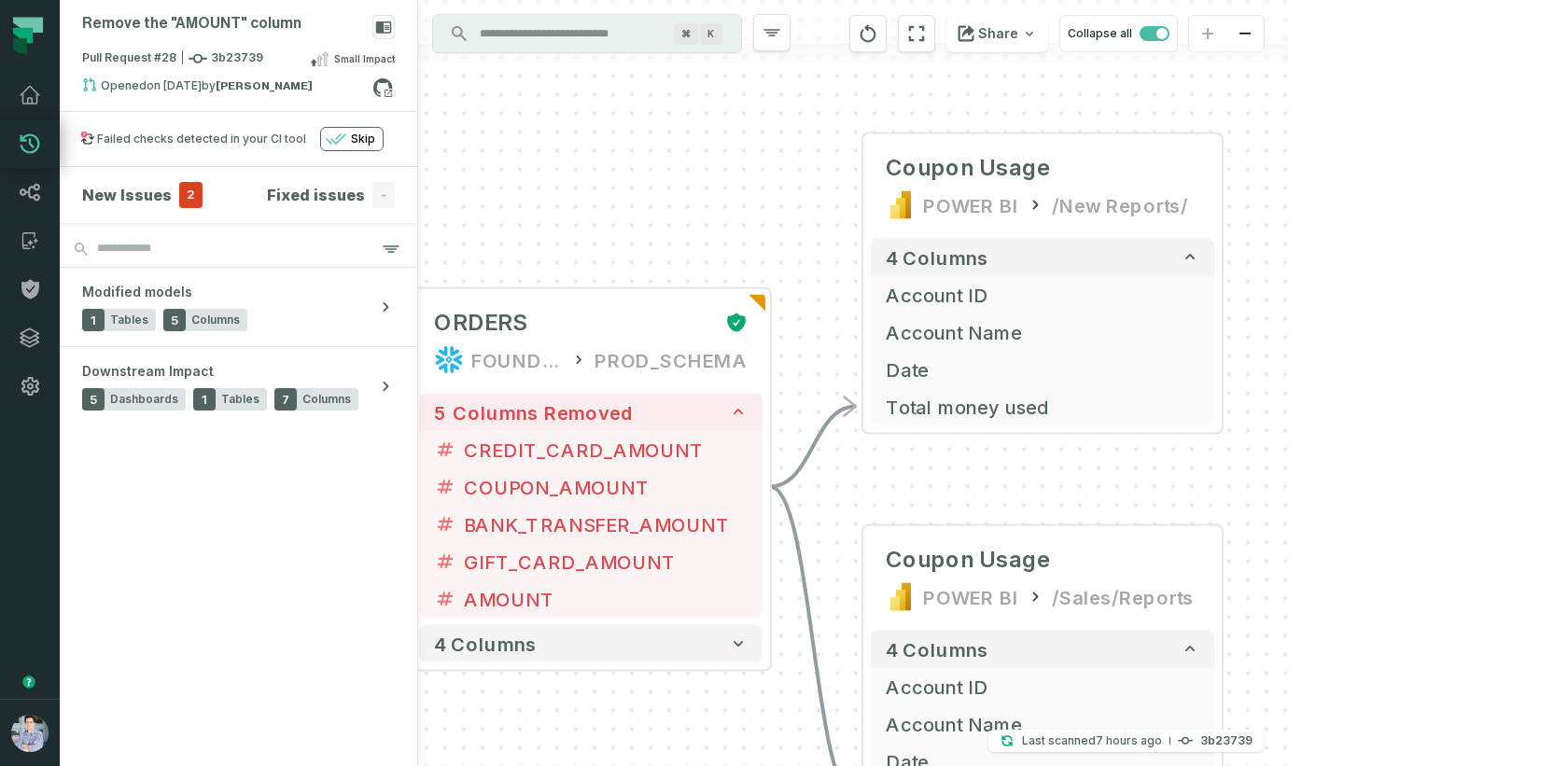
drag, startPoint x: 564, startPoint y: 292, endPoint x: 621, endPoint y: 177, distance: 128.4
click at [624, 177] on div "+ Coupon Usage POWER BI /New Reports/ 4 columns + Account ID + Account Name + D…" at bounding box center [852, 383] width 870 height 766
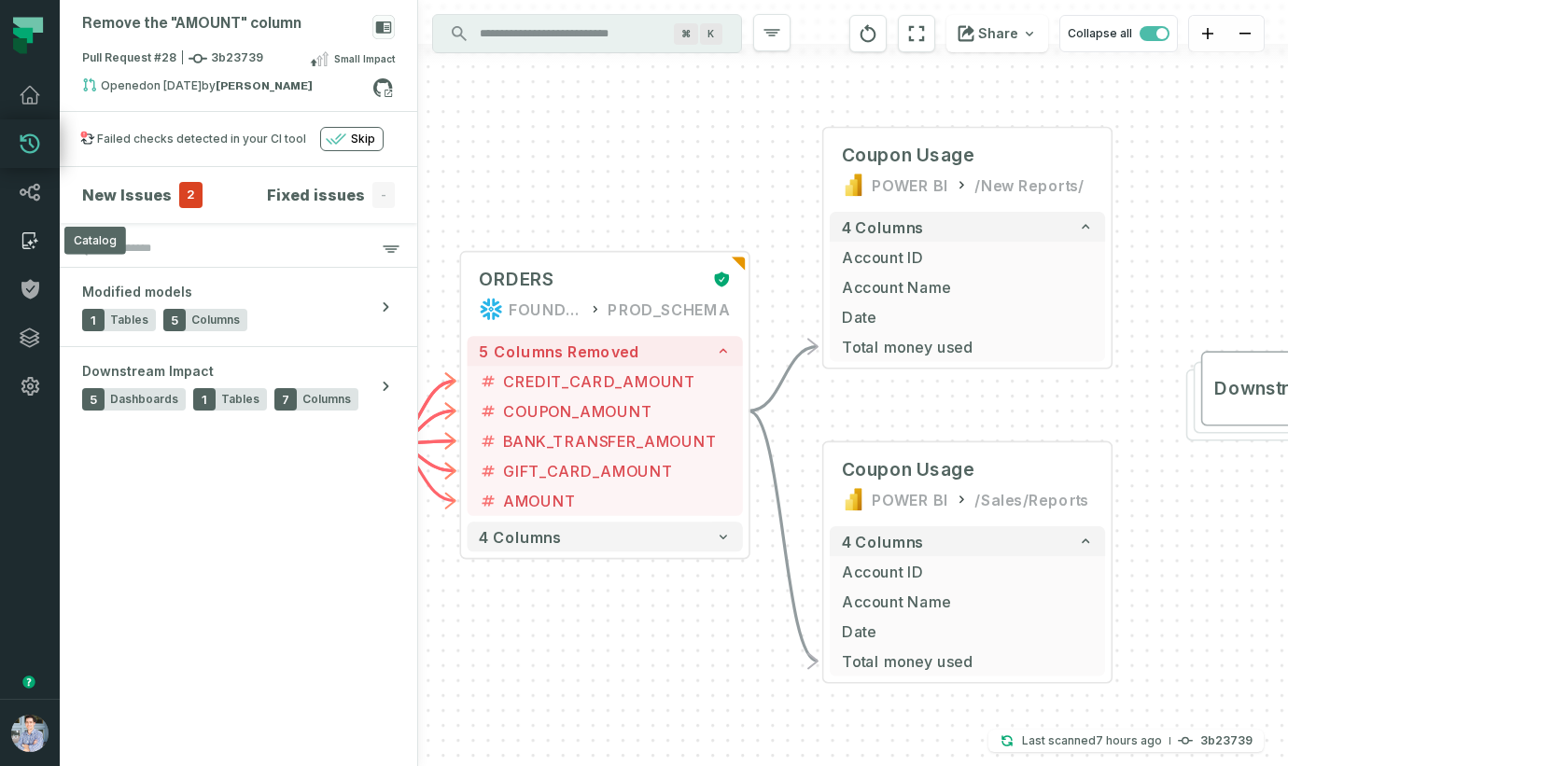
click at [25, 238] on icon at bounding box center [29, 240] width 22 height 22
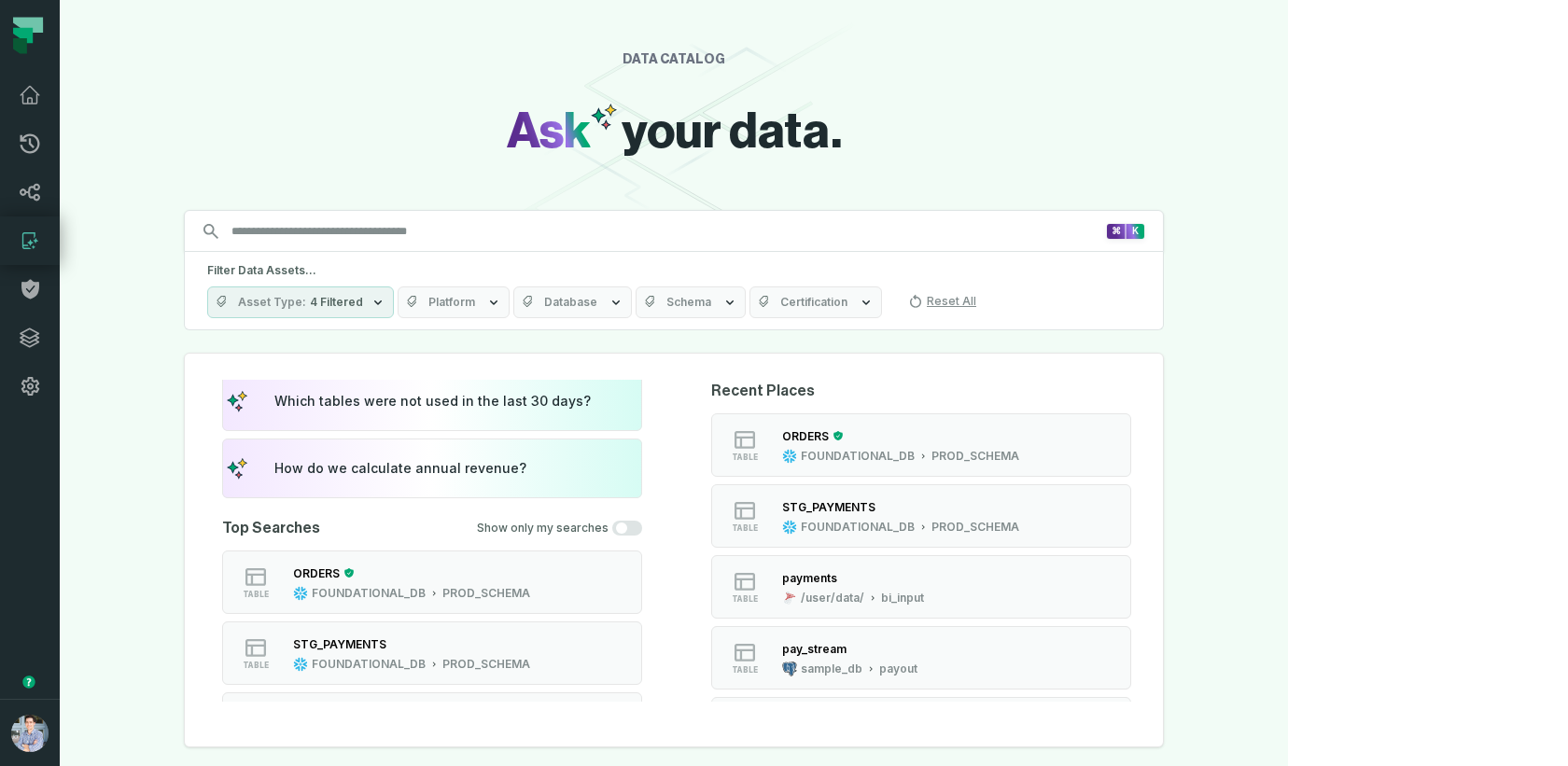
scroll to position [145, 0]
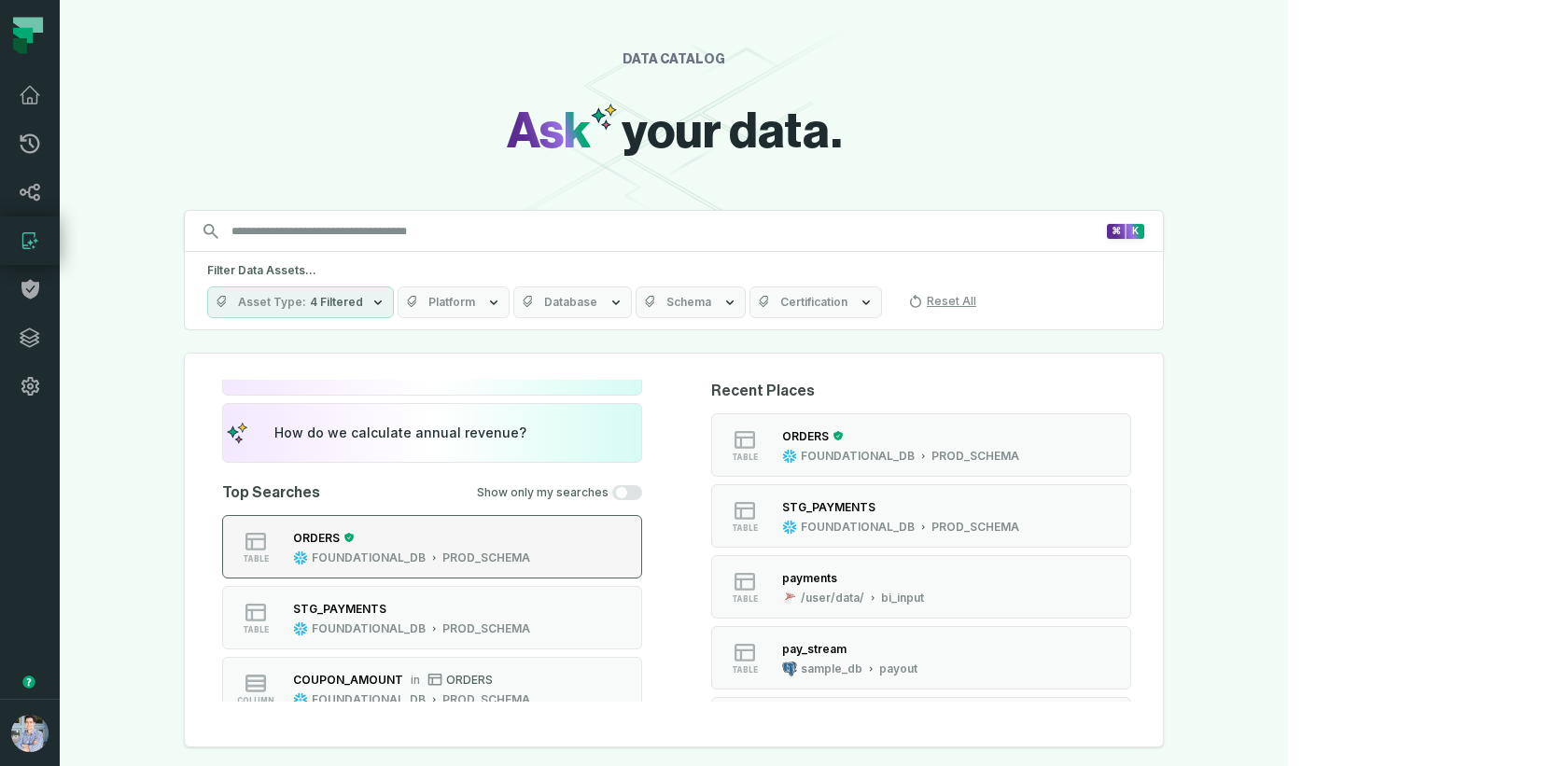
click at [523, 537] on div "ORDERS" at bounding box center [411, 537] width 237 height 18
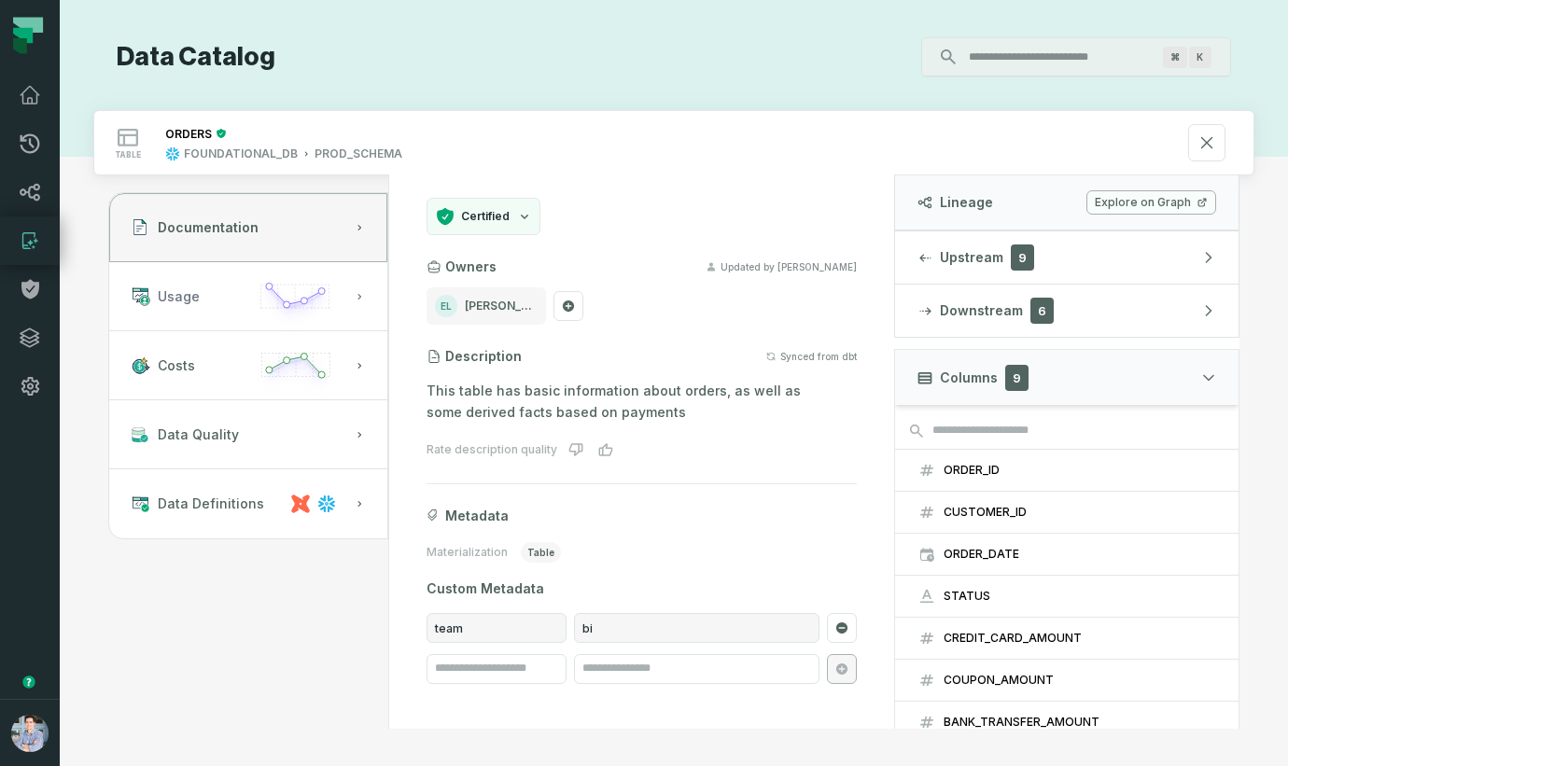
click at [261, 286] on line "button" at bounding box center [261, 297] width 0 height 23
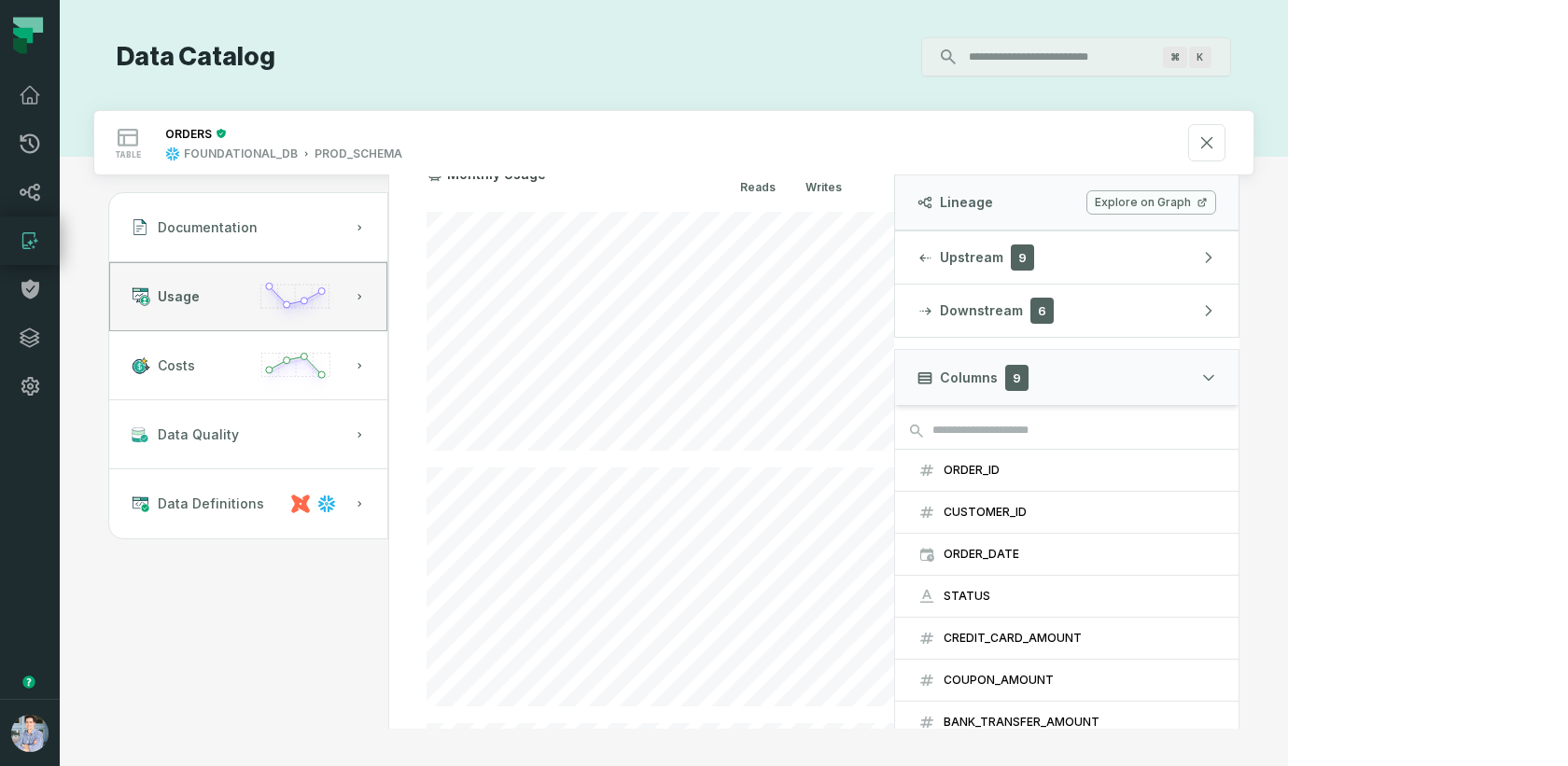
scroll to position [200, 0]
click at [1221, 263] on button "Upstream 9" at bounding box center [1066, 258] width 343 height 52
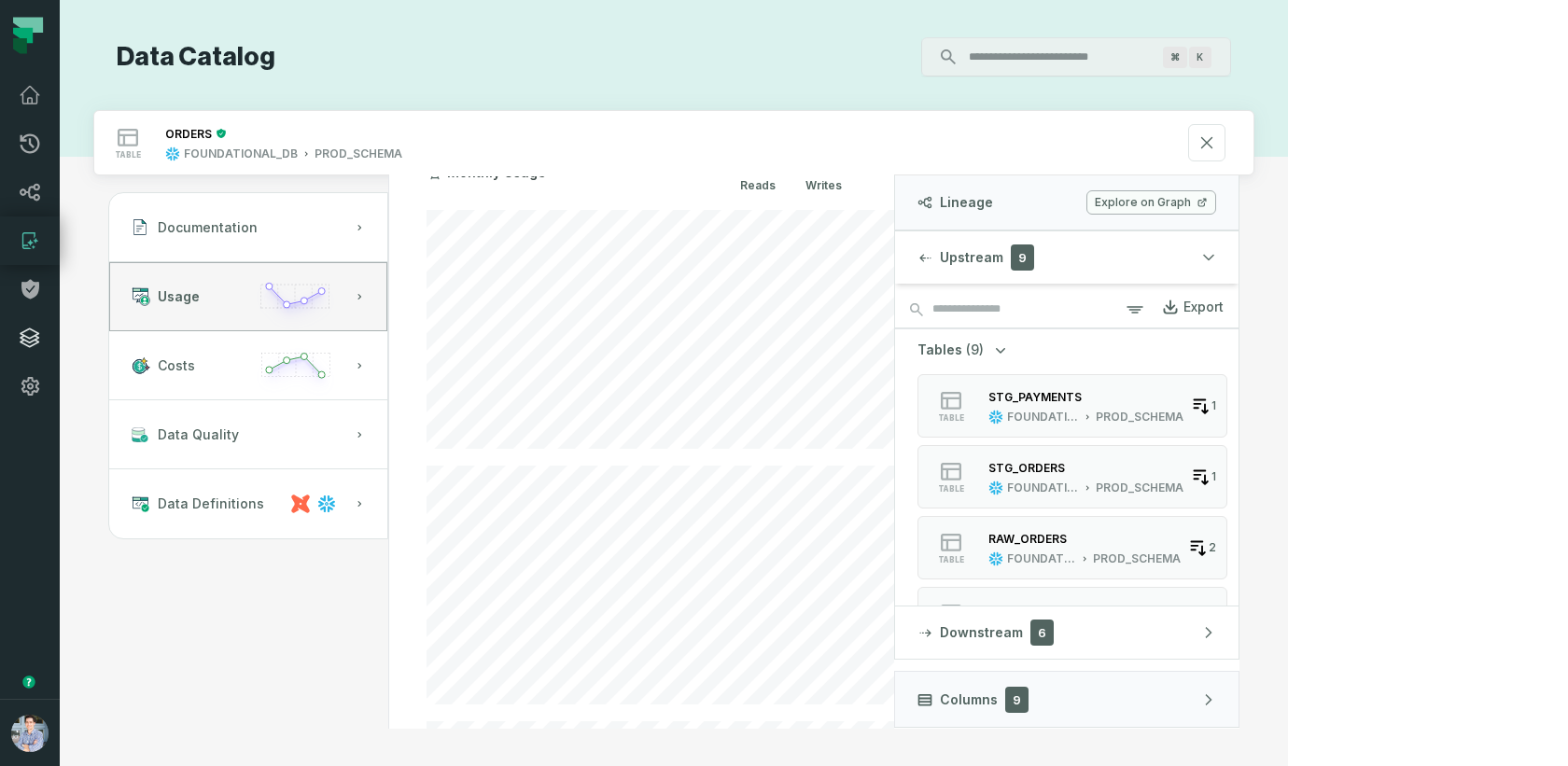
click at [32, 351] on link "Integrations" at bounding box center [30, 337] width 60 height 49
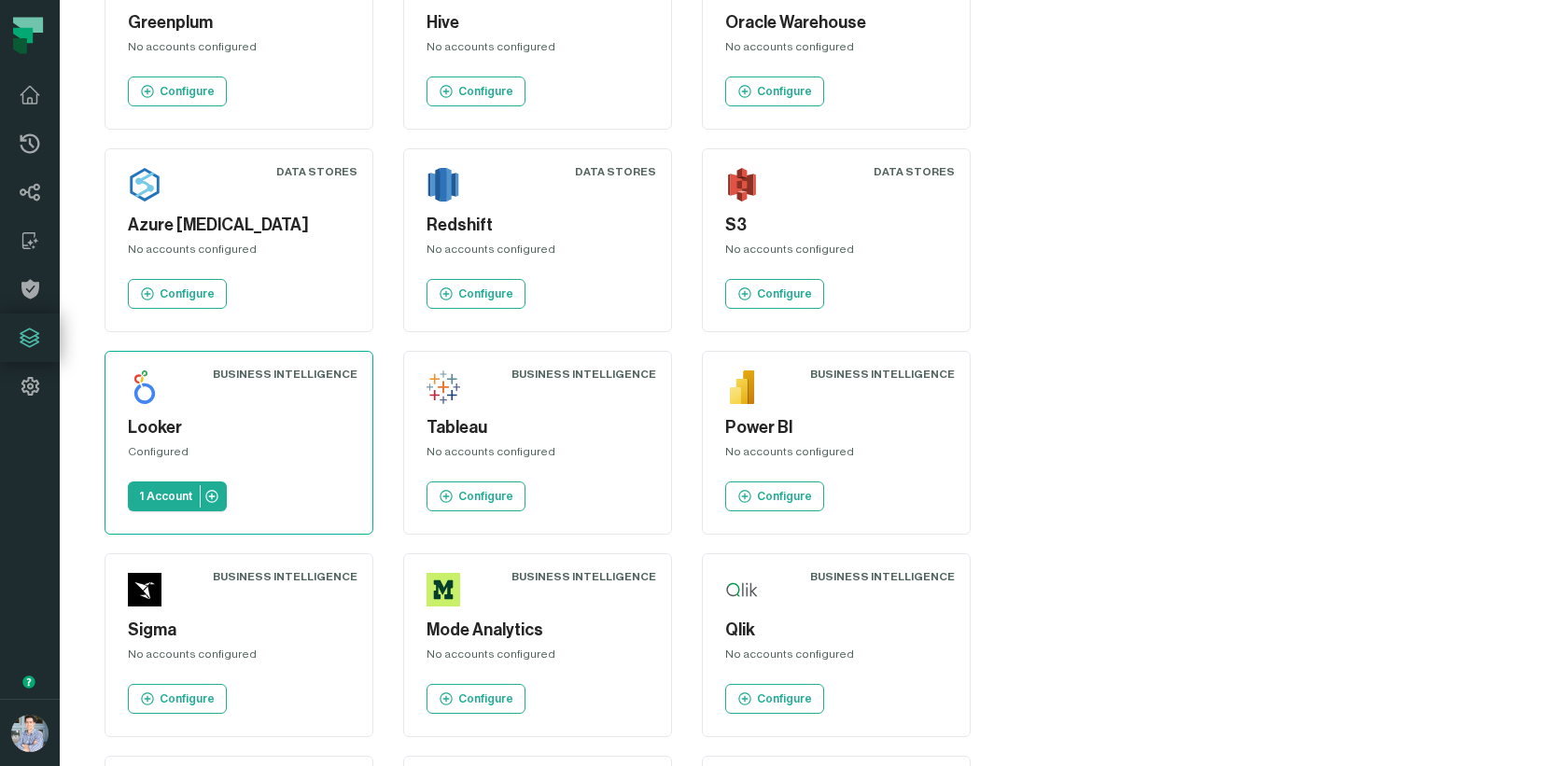
scroll to position [747, 0]
click at [34, 188] on icon at bounding box center [29, 191] width 22 height 22
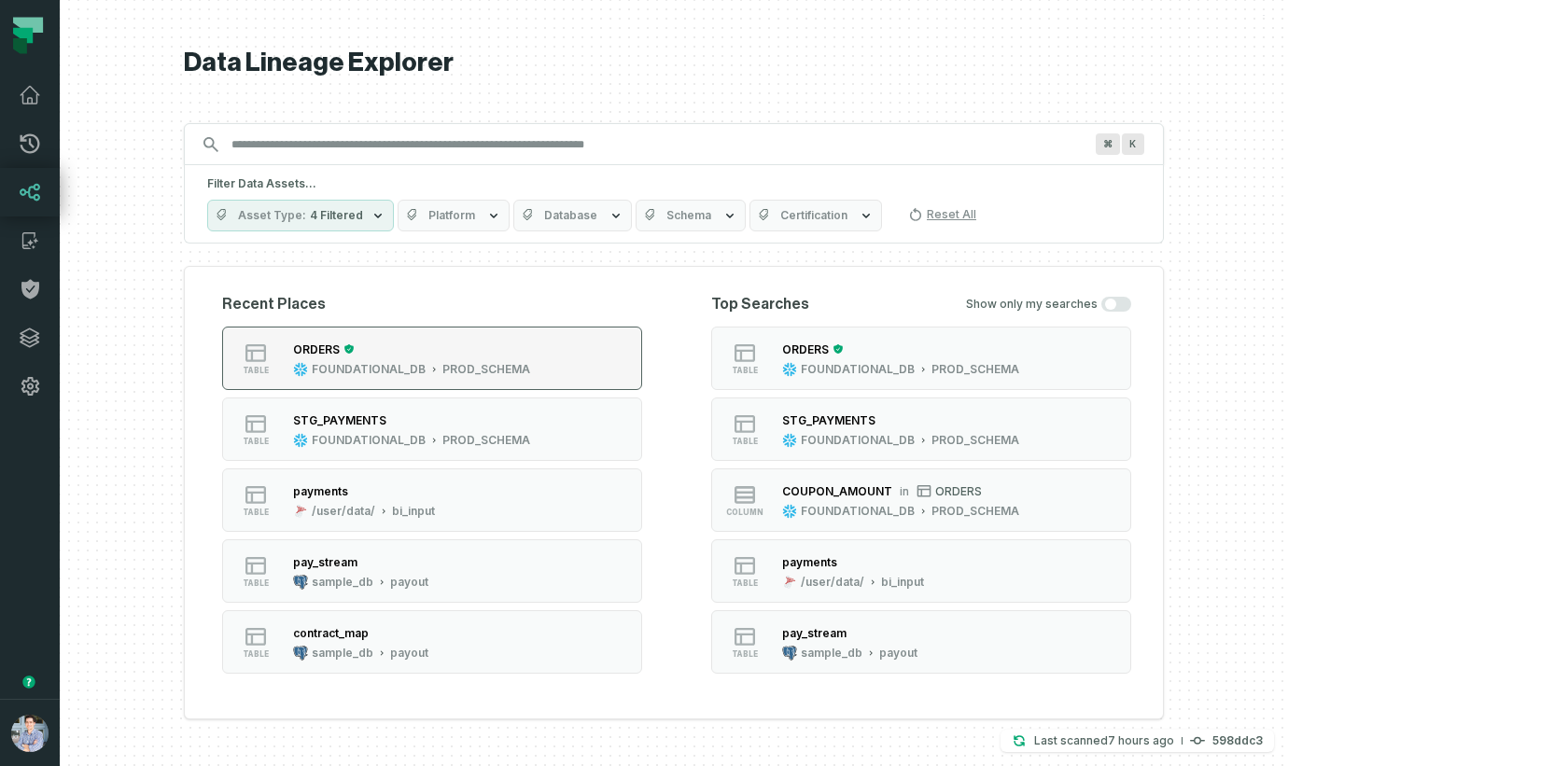
click at [516, 354] on div "ORDERS" at bounding box center [411, 349] width 237 height 18
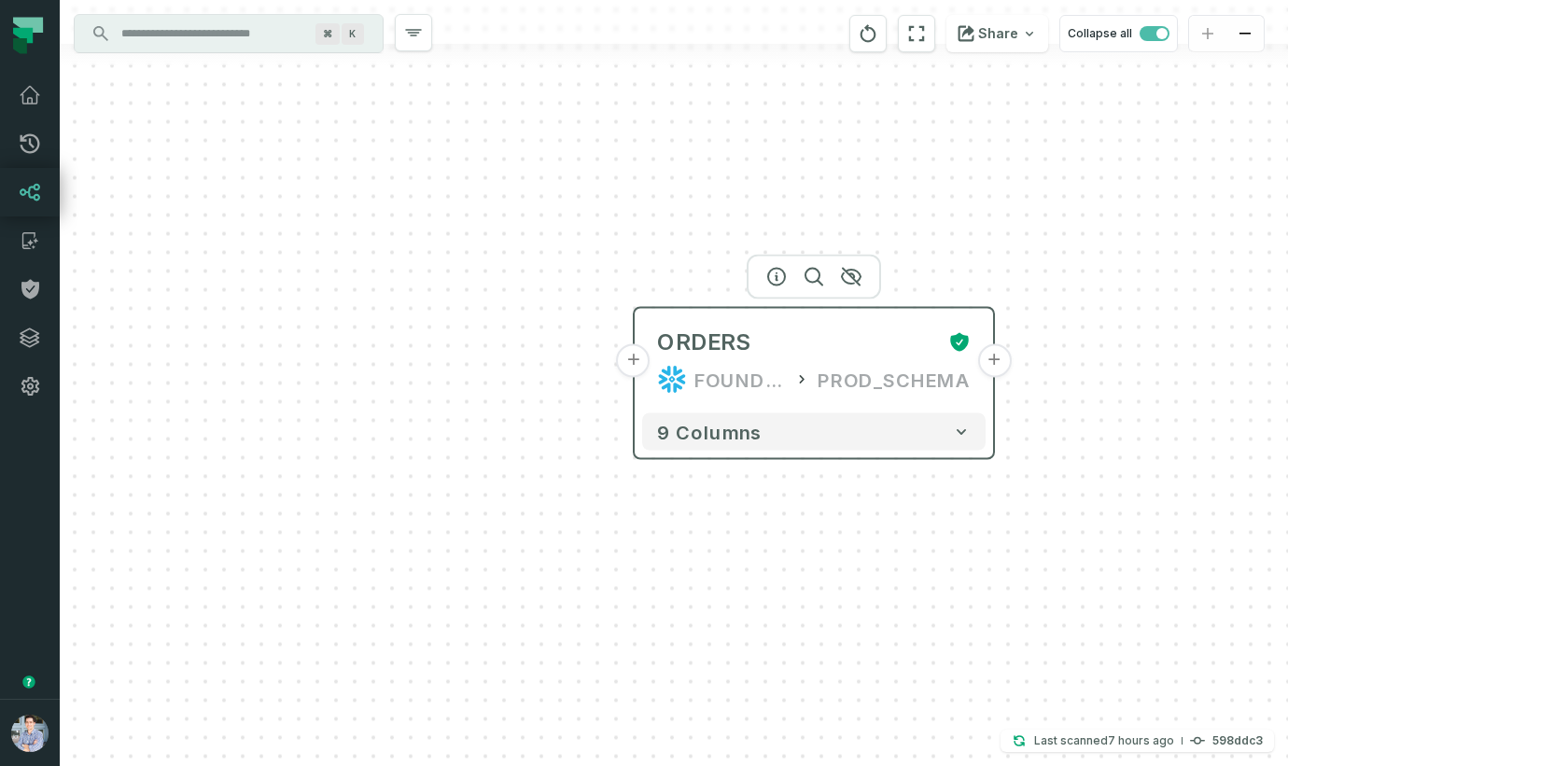
click at [632, 364] on button "+" at bounding box center [633, 360] width 34 height 34
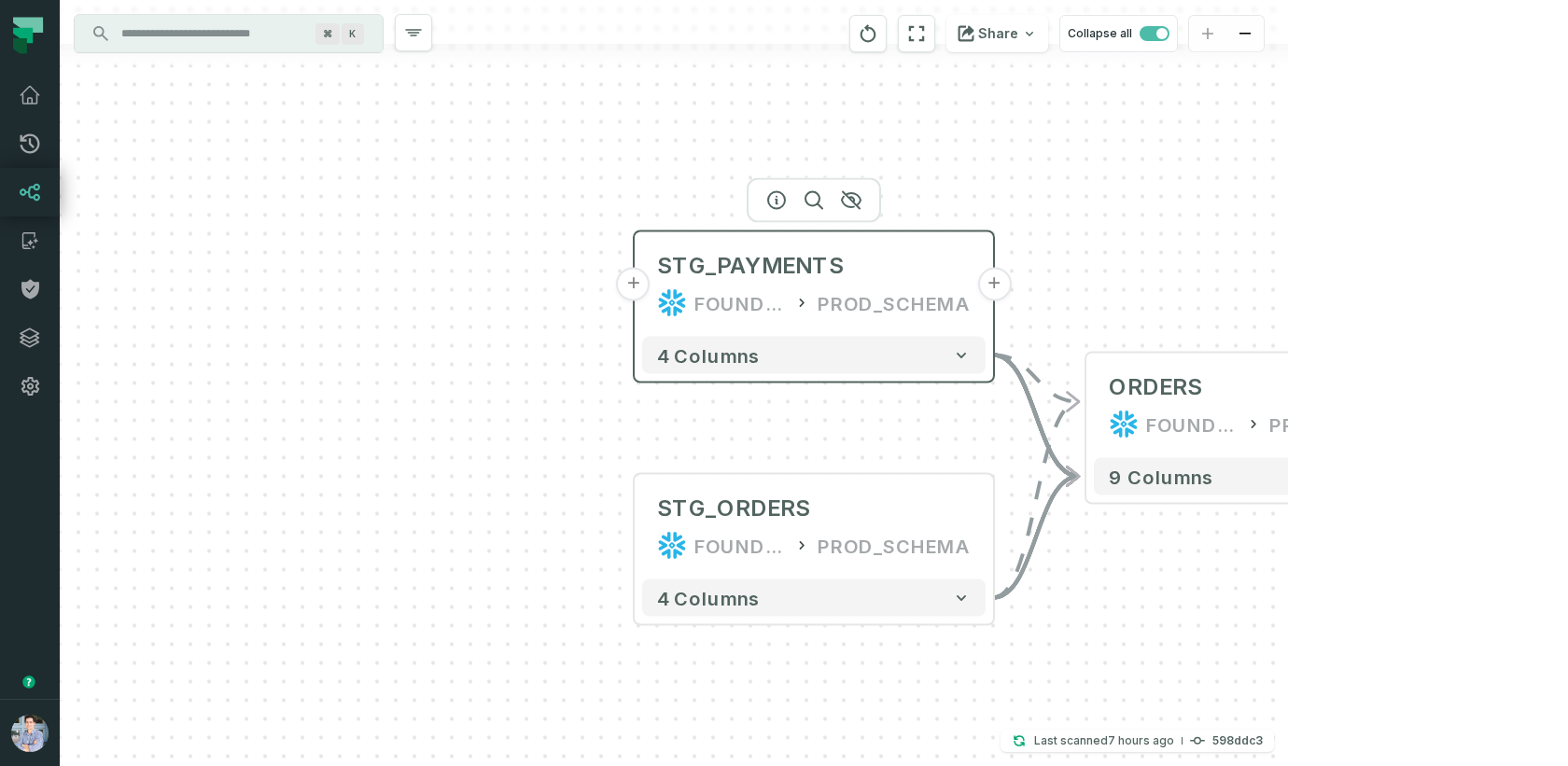
click at [636, 288] on button "+" at bounding box center [633, 284] width 34 height 34
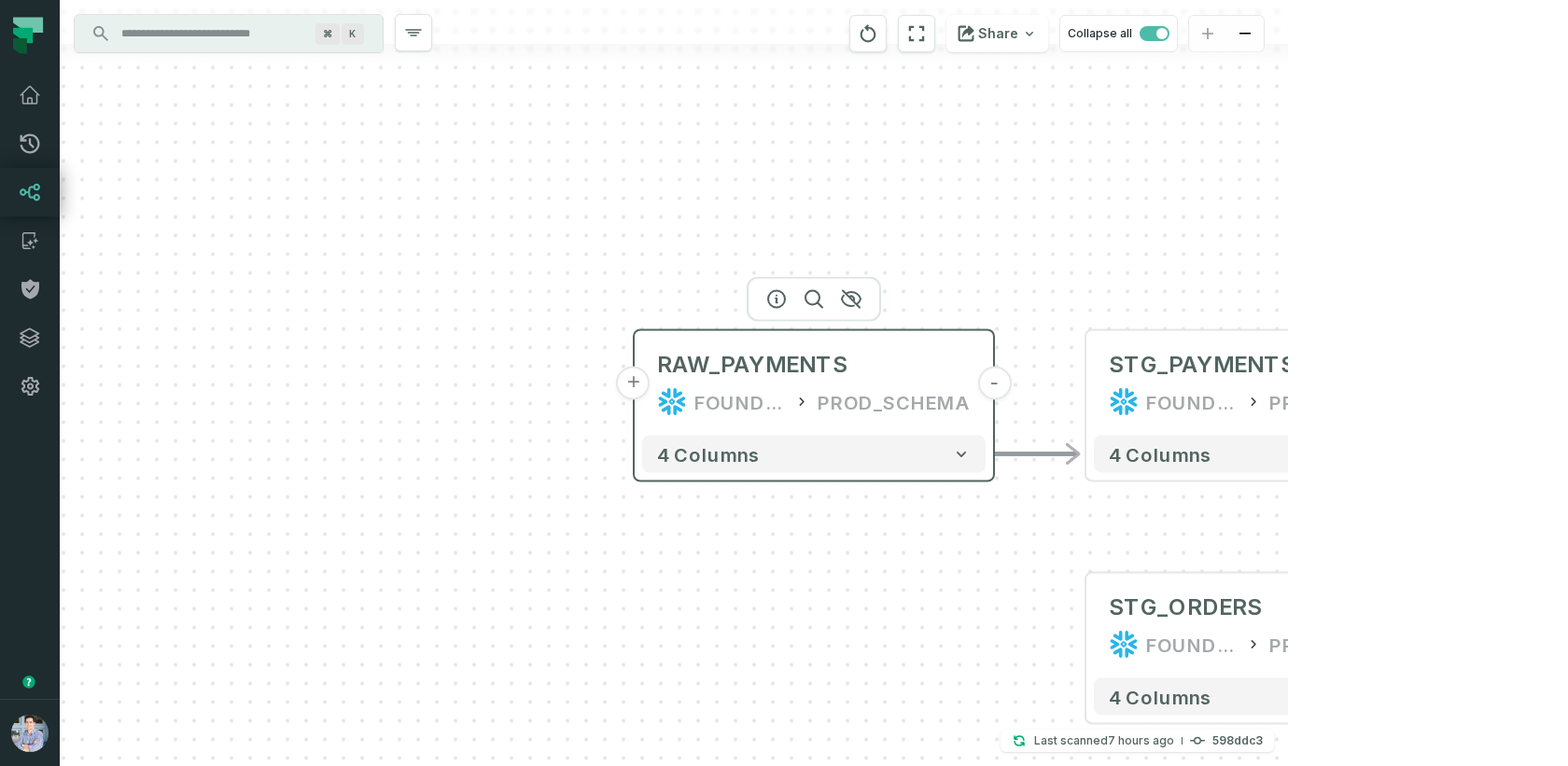
click at [638, 387] on button "+" at bounding box center [633, 383] width 34 height 34
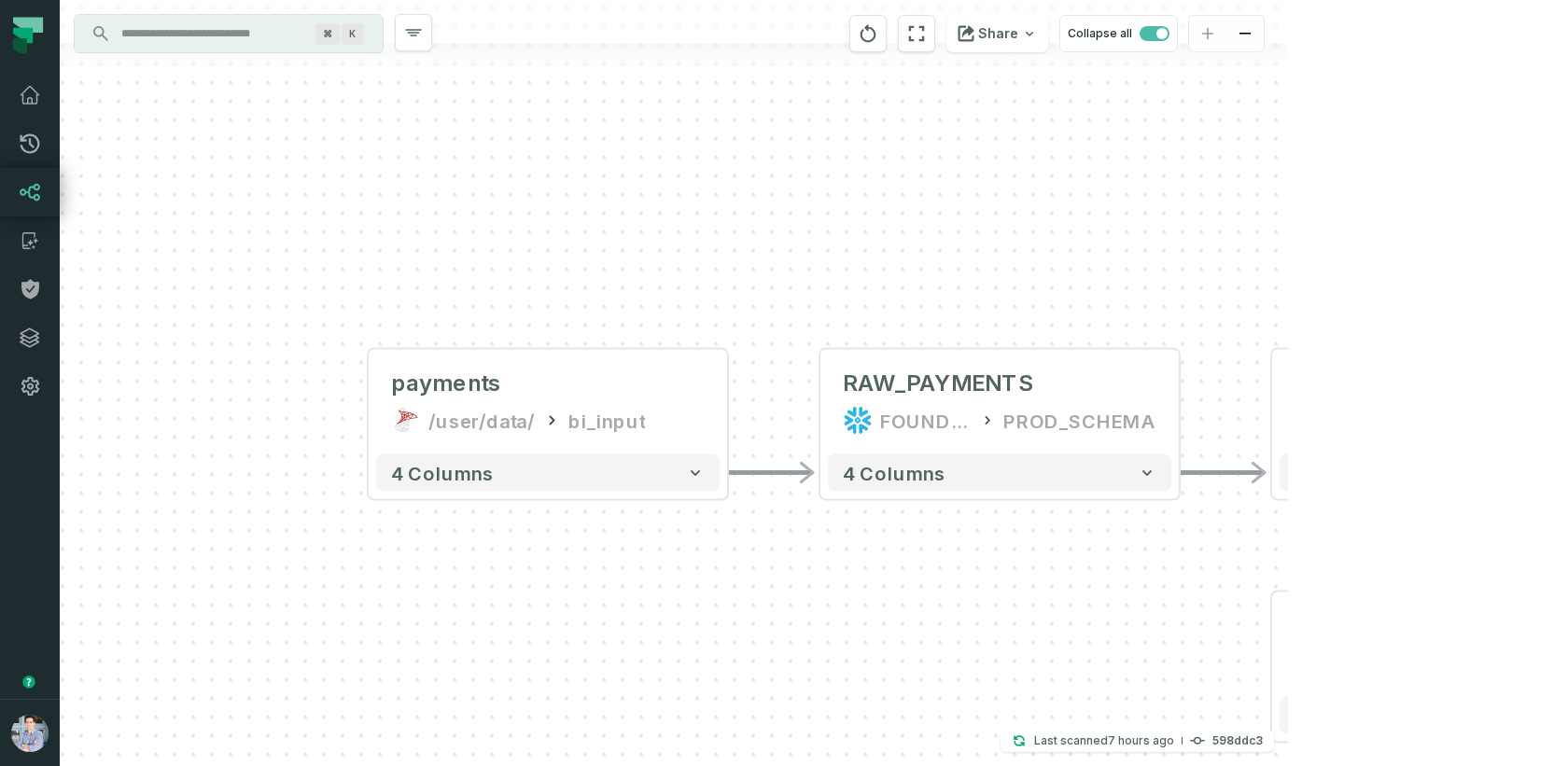
drag, startPoint x: 1063, startPoint y: 217, endPoint x: 796, endPoint y: 235, distance: 267.6
click at [796, 235] on div "+ payments /user/data/ bi_input - 4 columns - RAW_PAYMENTS FOUNDATIONAL_DB PROD…" at bounding box center [674, 383] width 1228 height 766
click at [926, 28] on icon "reset" at bounding box center [916, 33] width 20 height 22
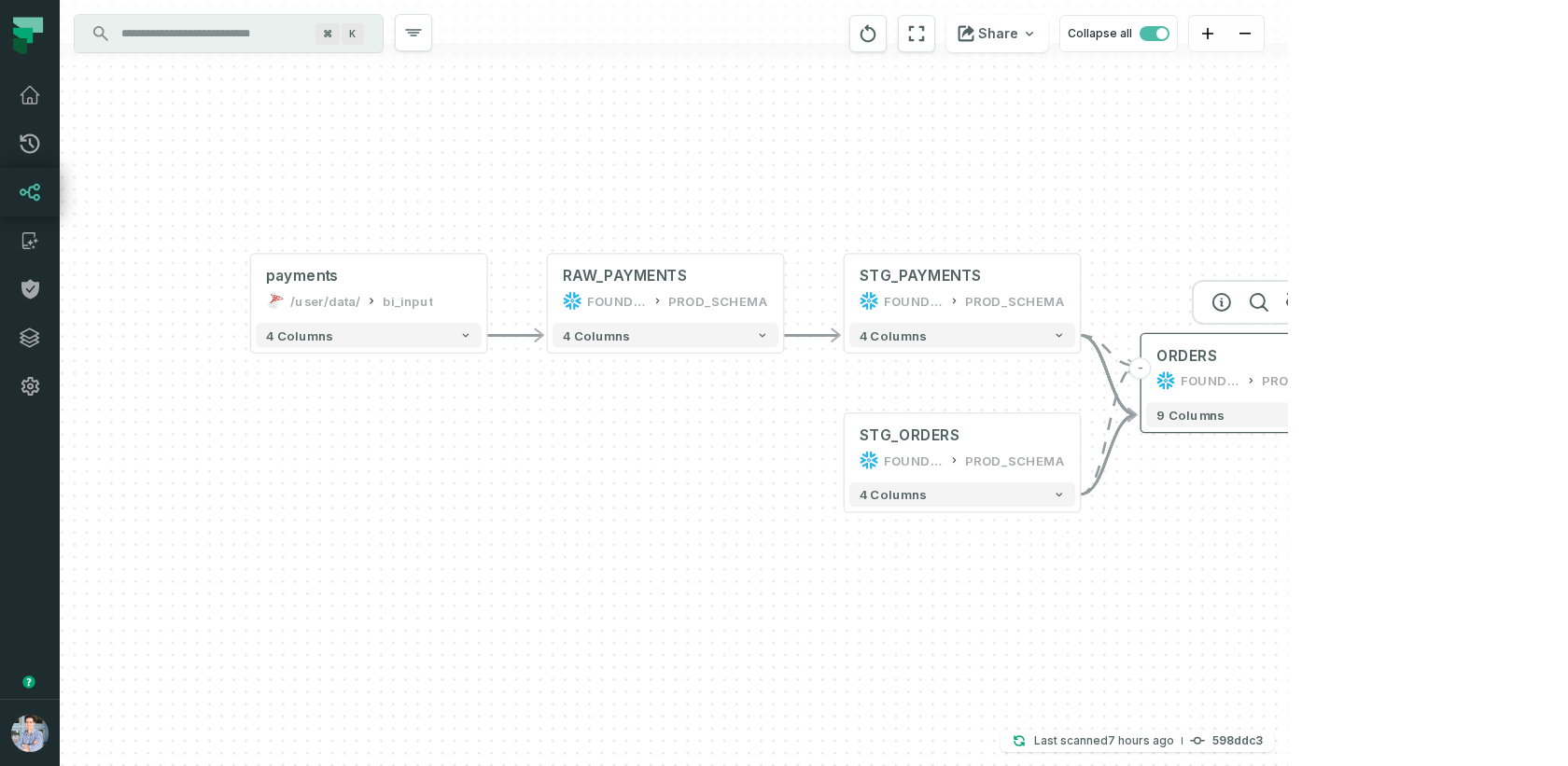
click at [1378, 366] on button "+" at bounding box center [1377, 368] width 22 height 22
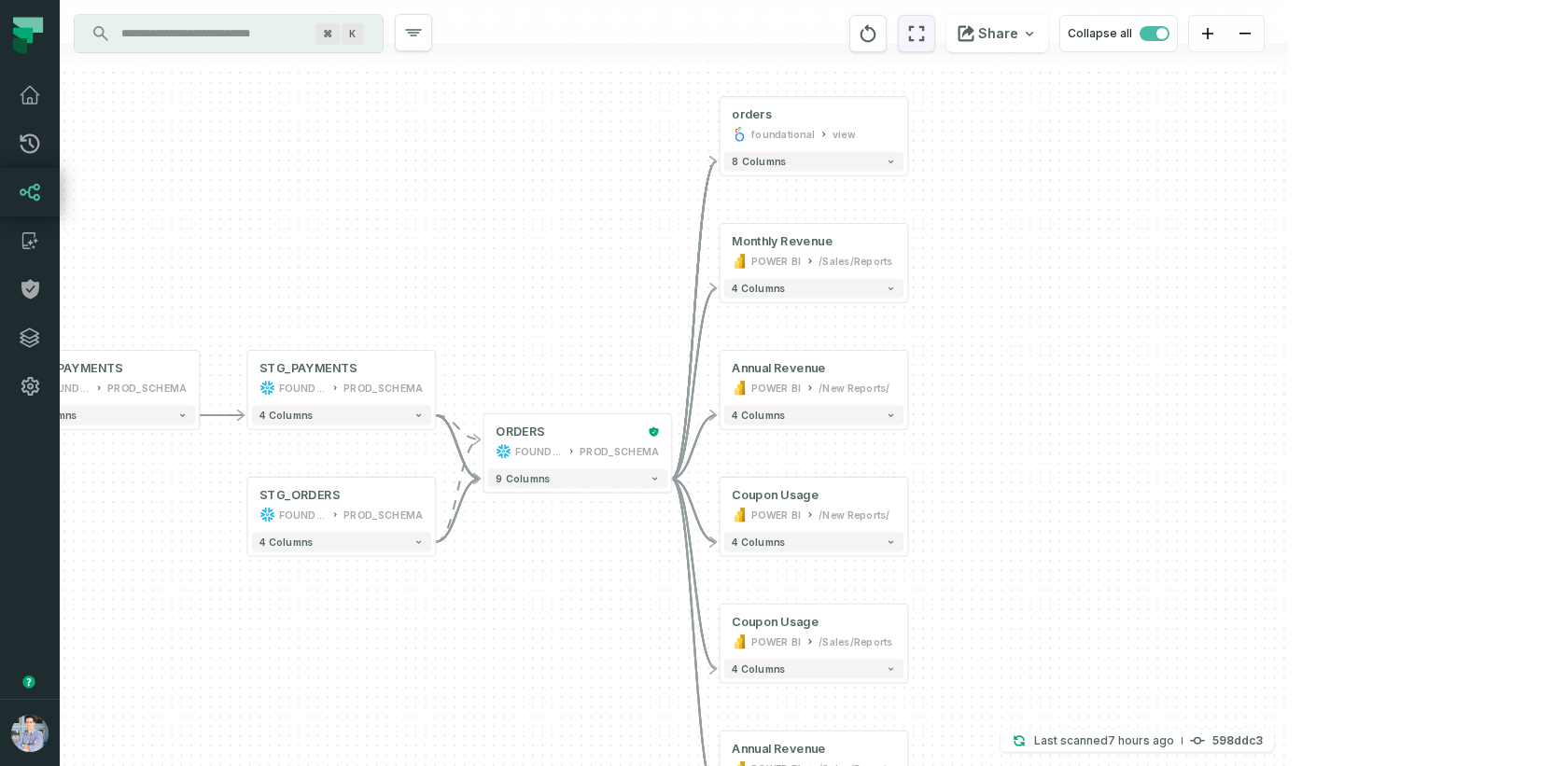
click at [926, 30] on icon "reset" at bounding box center [916, 33] width 20 height 22
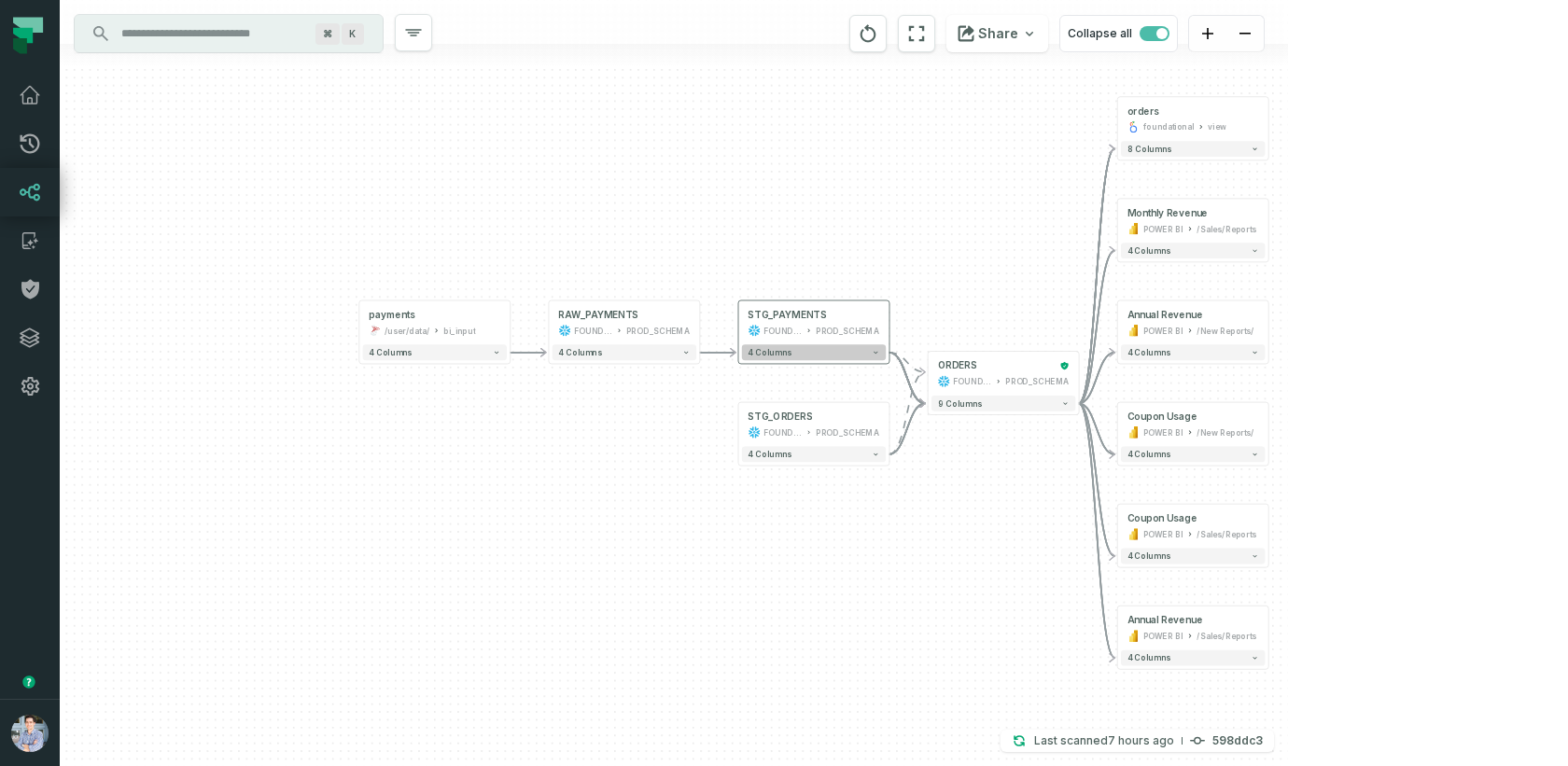
click at [796, 350] on button "4 columns" at bounding box center [814, 352] width 144 height 16
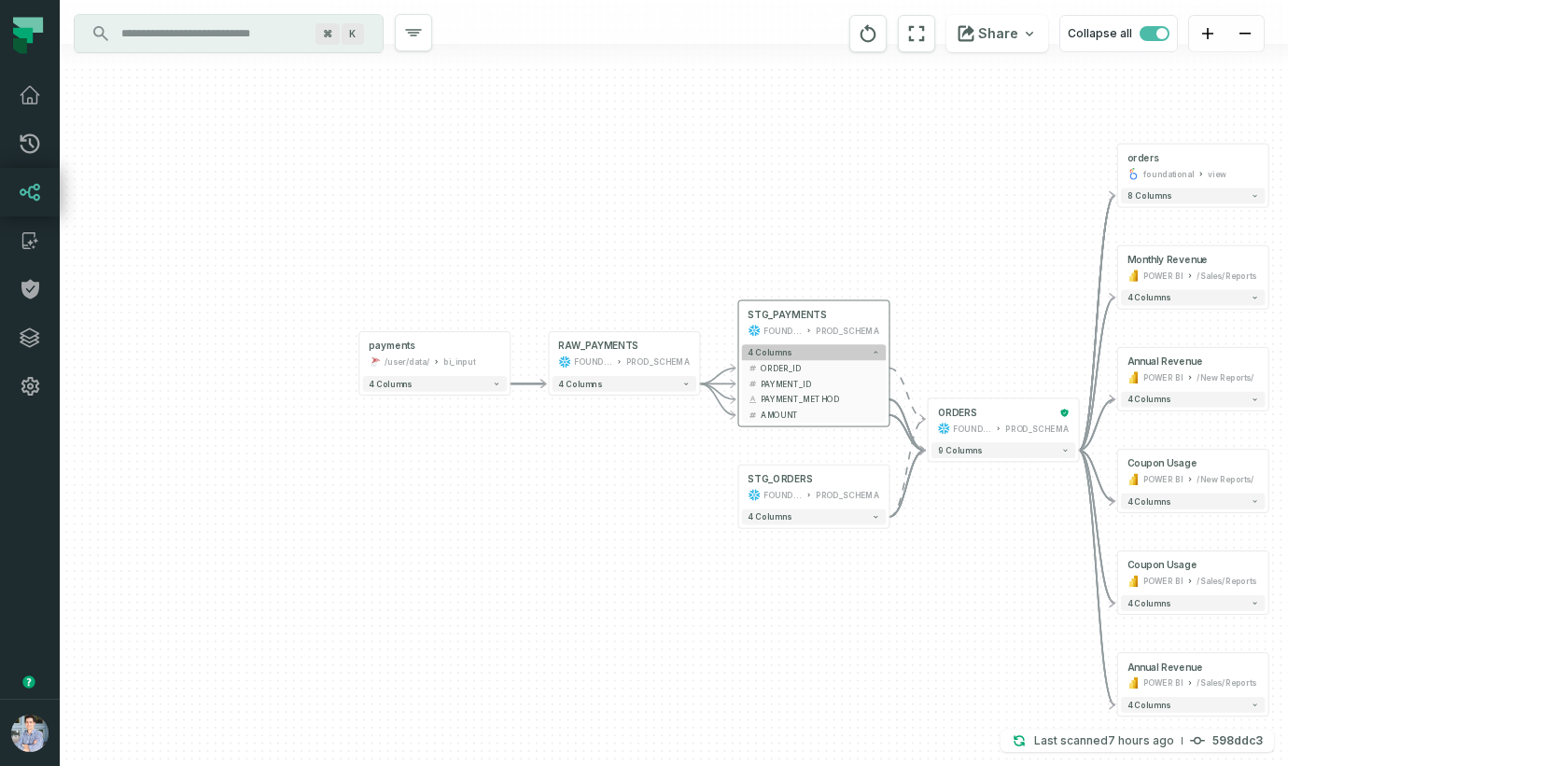
click at [796, 350] on button "4 columns" at bounding box center [814, 352] width 144 height 16
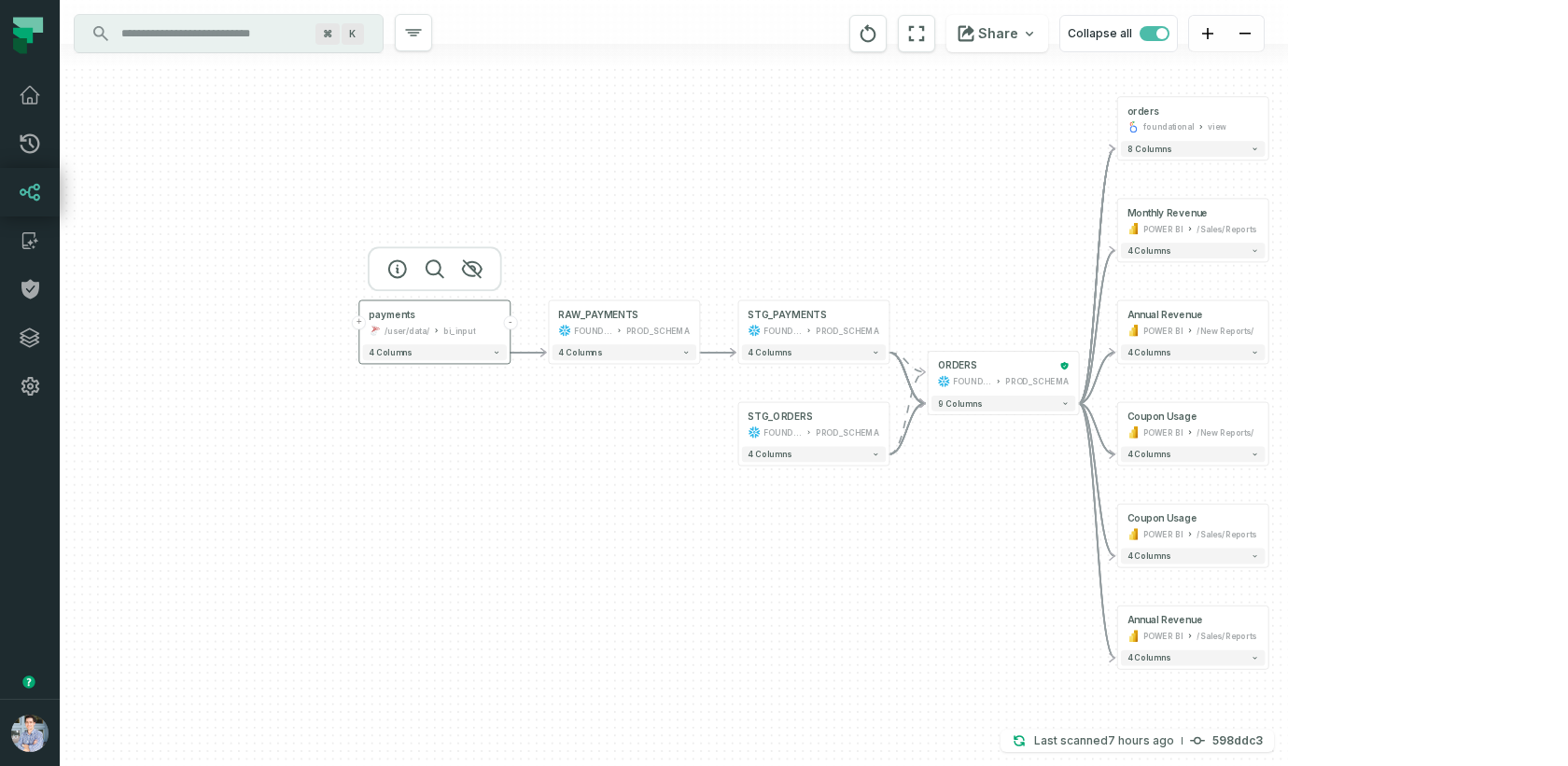
click at [436, 323] on div "payments /user/data/ bi_input" at bounding box center [435, 323] width 144 height 37
click at [390, 269] on icon "button" at bounding box center [397, 268] width 22 height 22
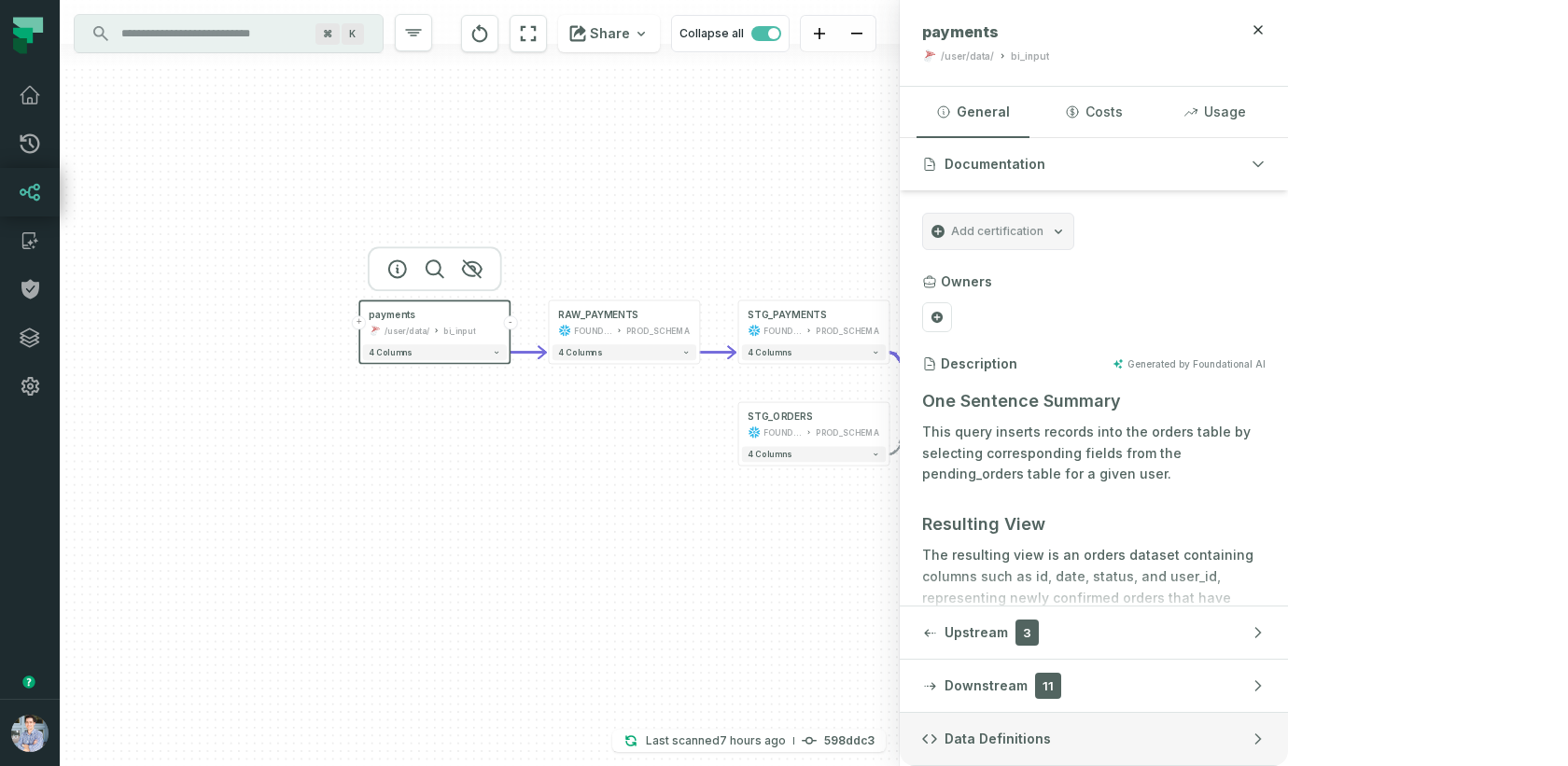
click at [1287, 729] on button "Data Definitions" at bounding box center [1093, 739] width 388 height 52
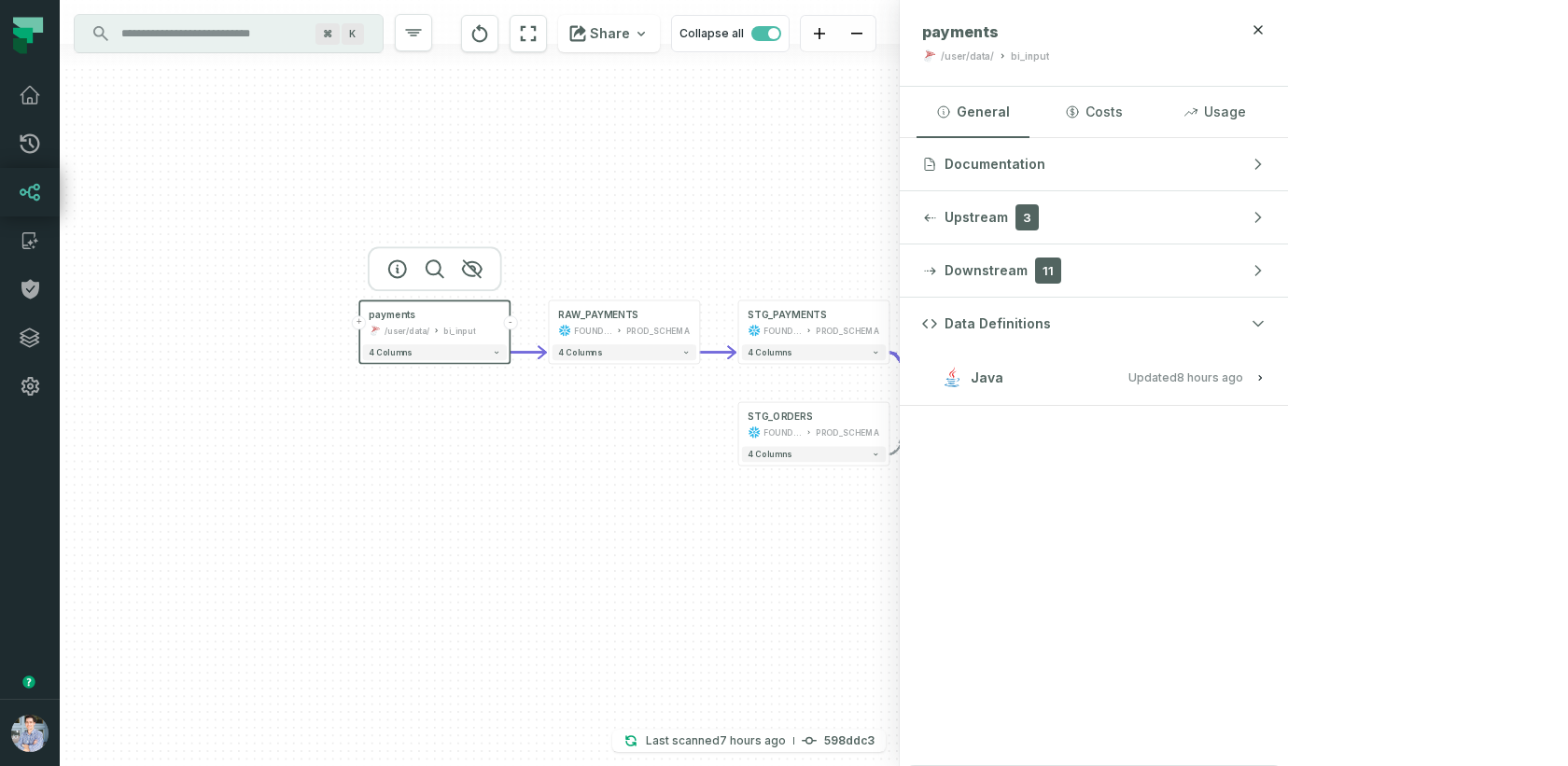
click at [1265, 365] on button "Java Updated [DATE] 1:01:39 AM" at bounding box center [1093, 378] width 343 height 25
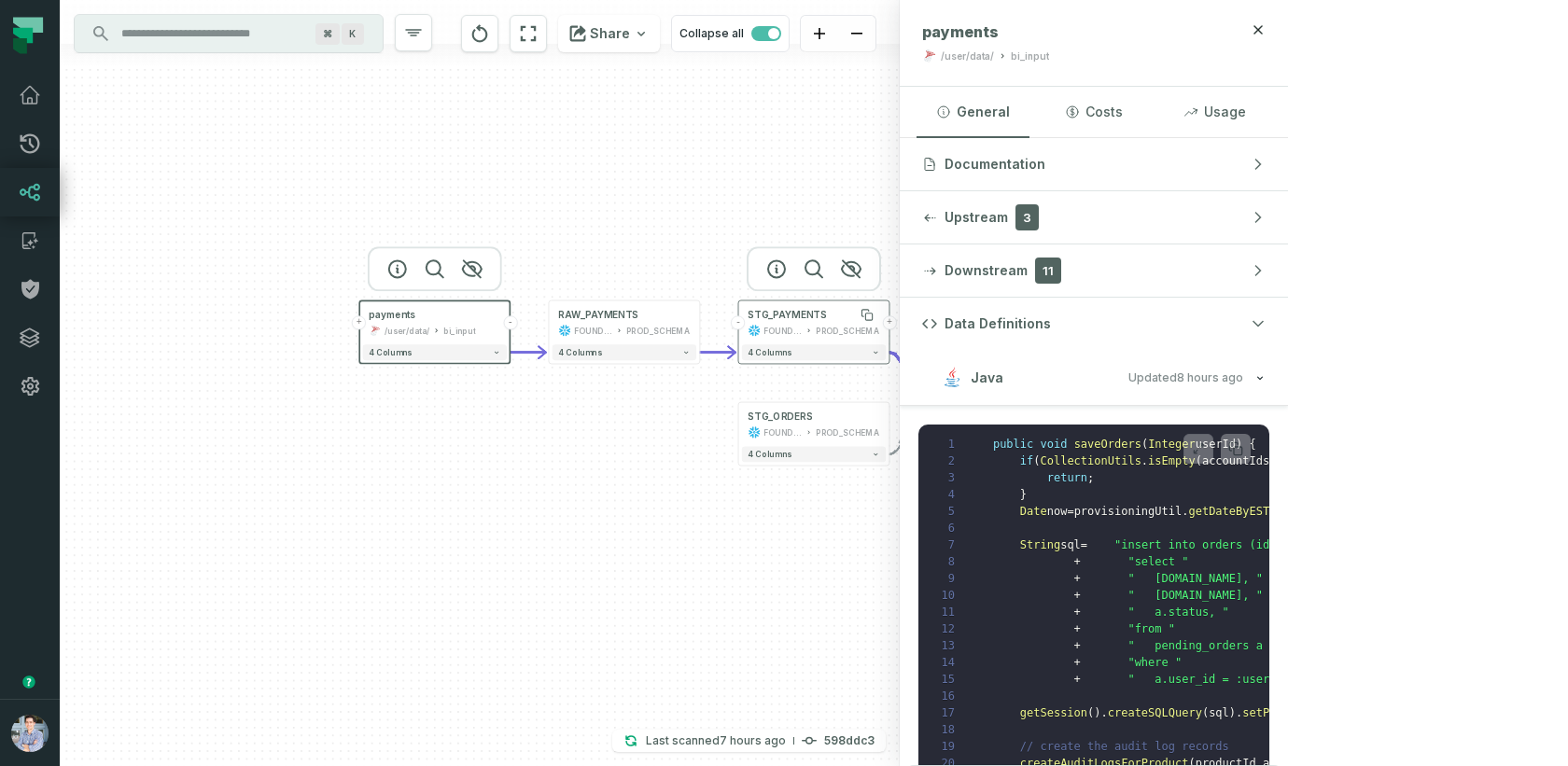
click at [782, 316] on div "STG_PAYMENTS" at bounding box center [787, 314] width 79 height 12
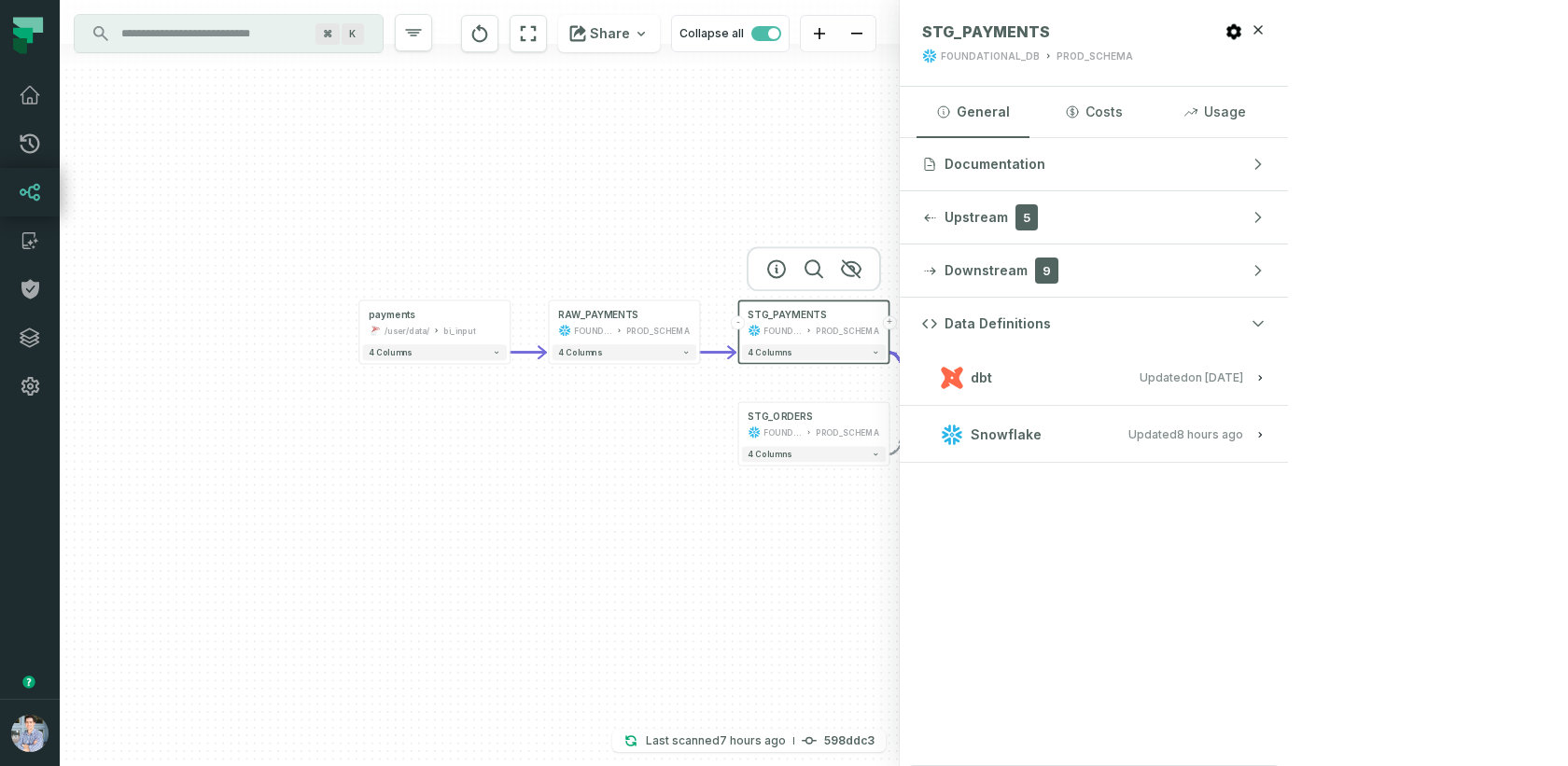
click at [1265, 387] on button "dbt Updated [DATE] 1:15:21 PM" at bounding box center [1093, 378] width 343 height 25
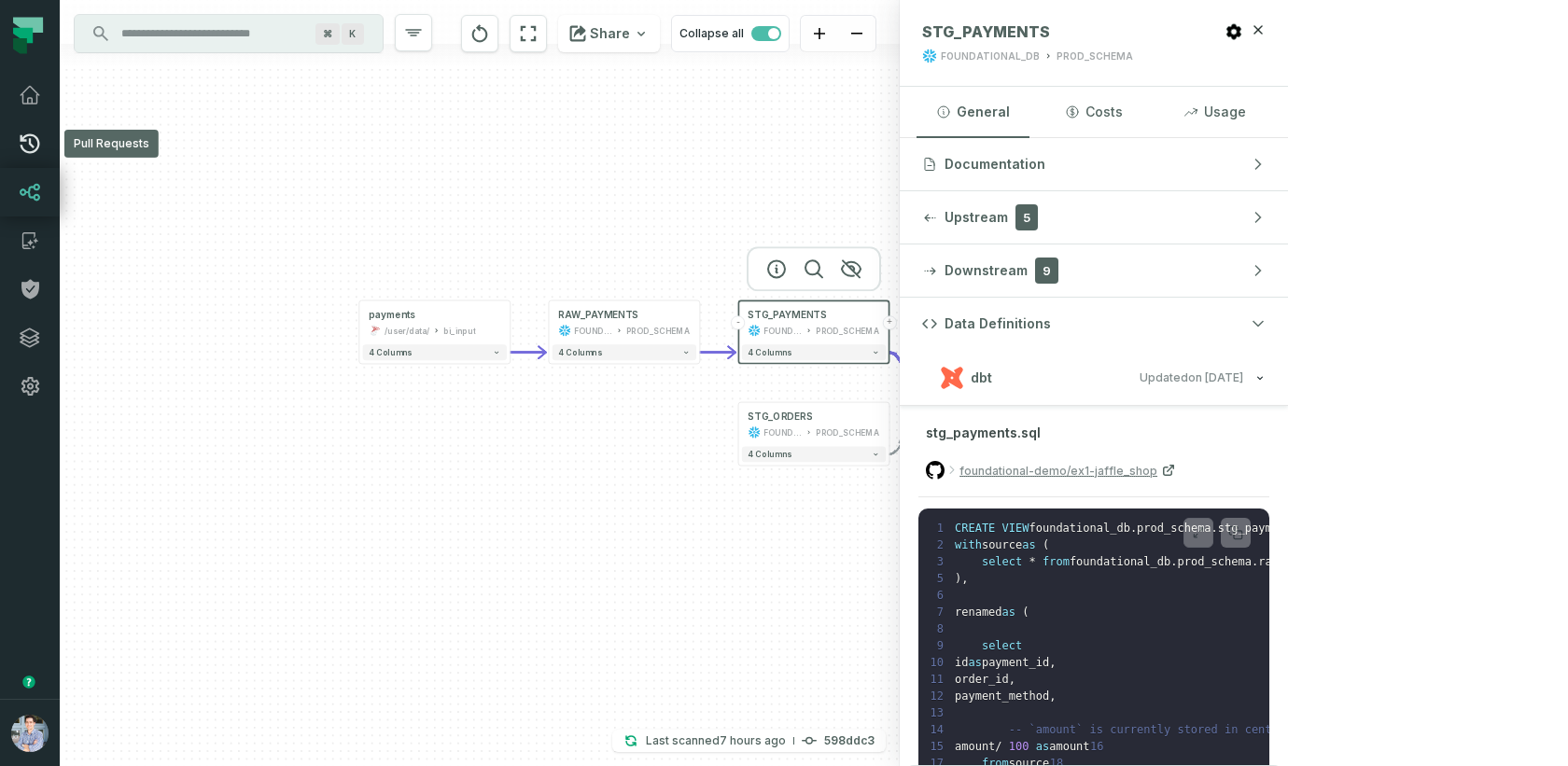
click at [31, 129] on link "Pull Requests" at bounding box center [30, 143] width 60 height 49
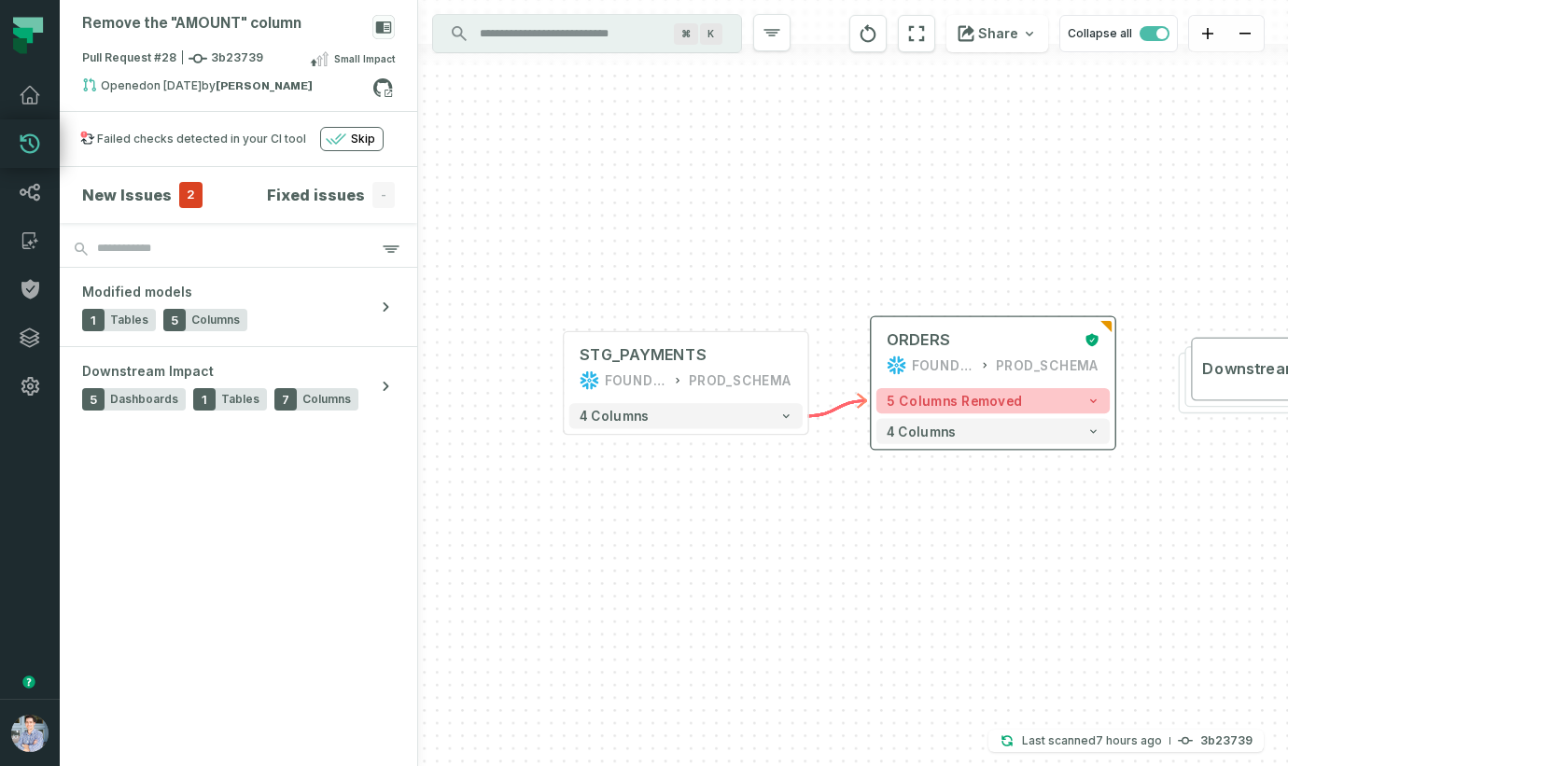
click at [930, 395] on span "5 columns removed" at bounding box center [955, 401] width 136 height 15
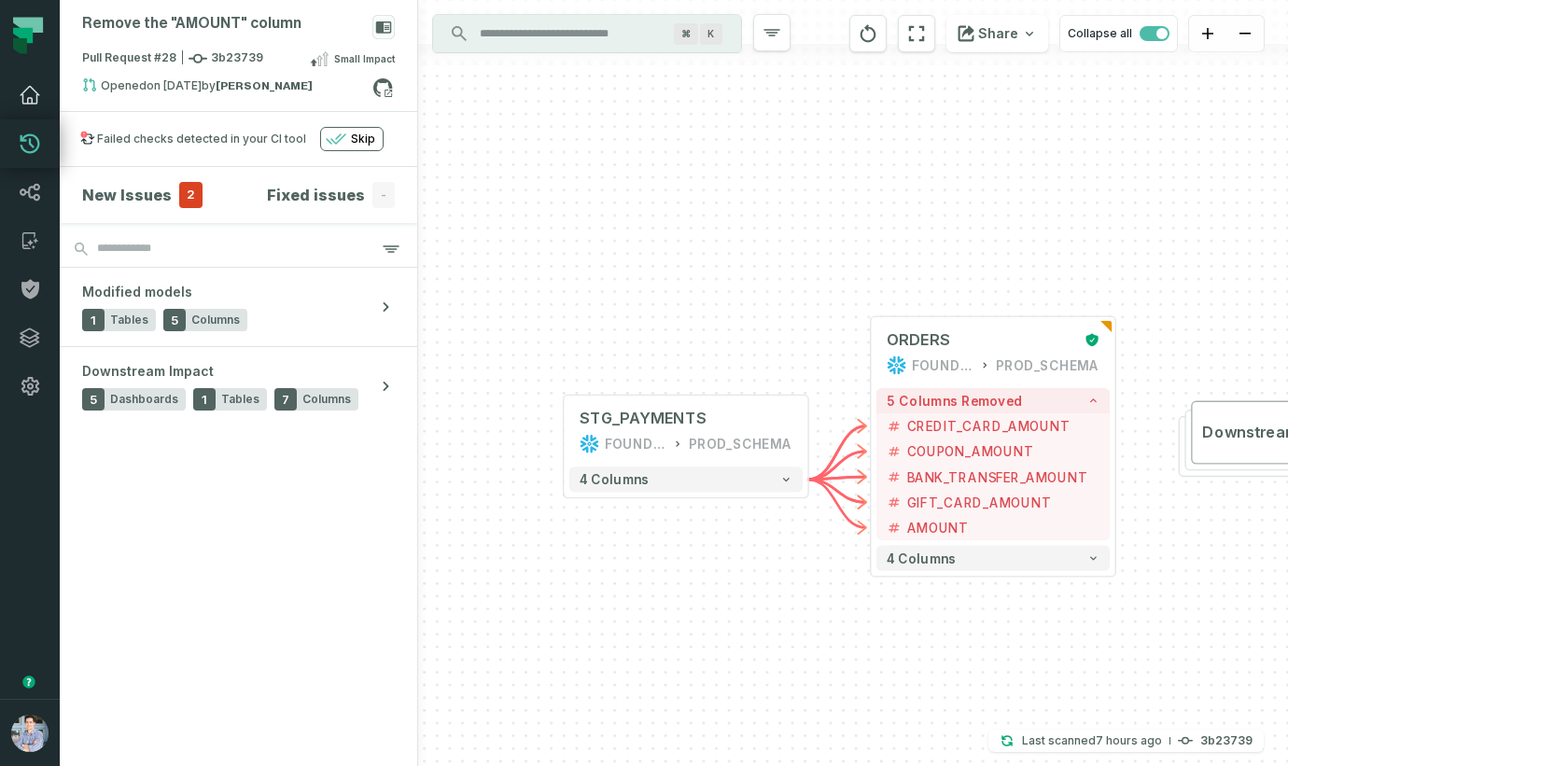
click at [29, 100] on icon at bounding box center [29, 94] width 22 height 22
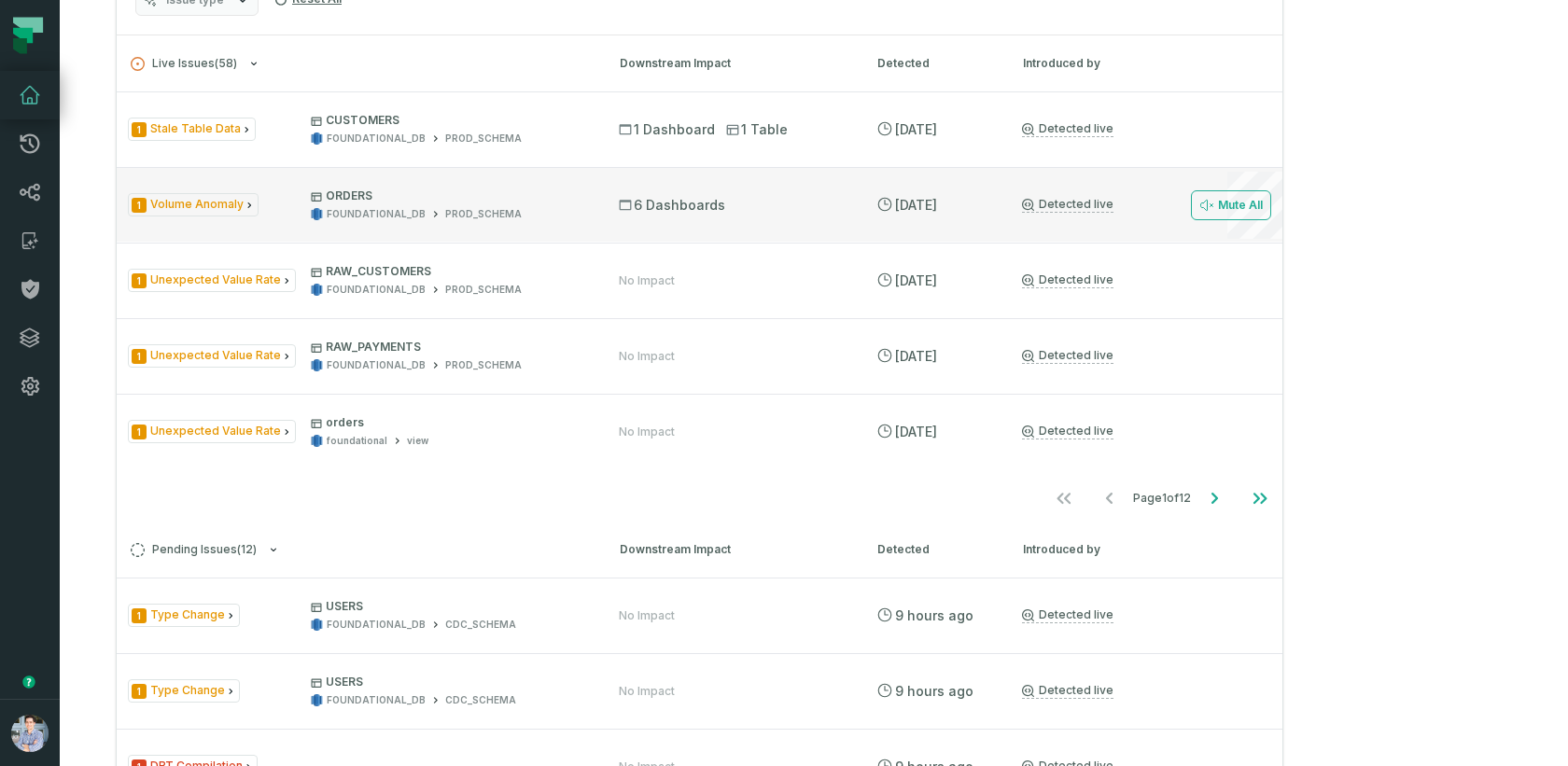
scroll to position [930, 0]
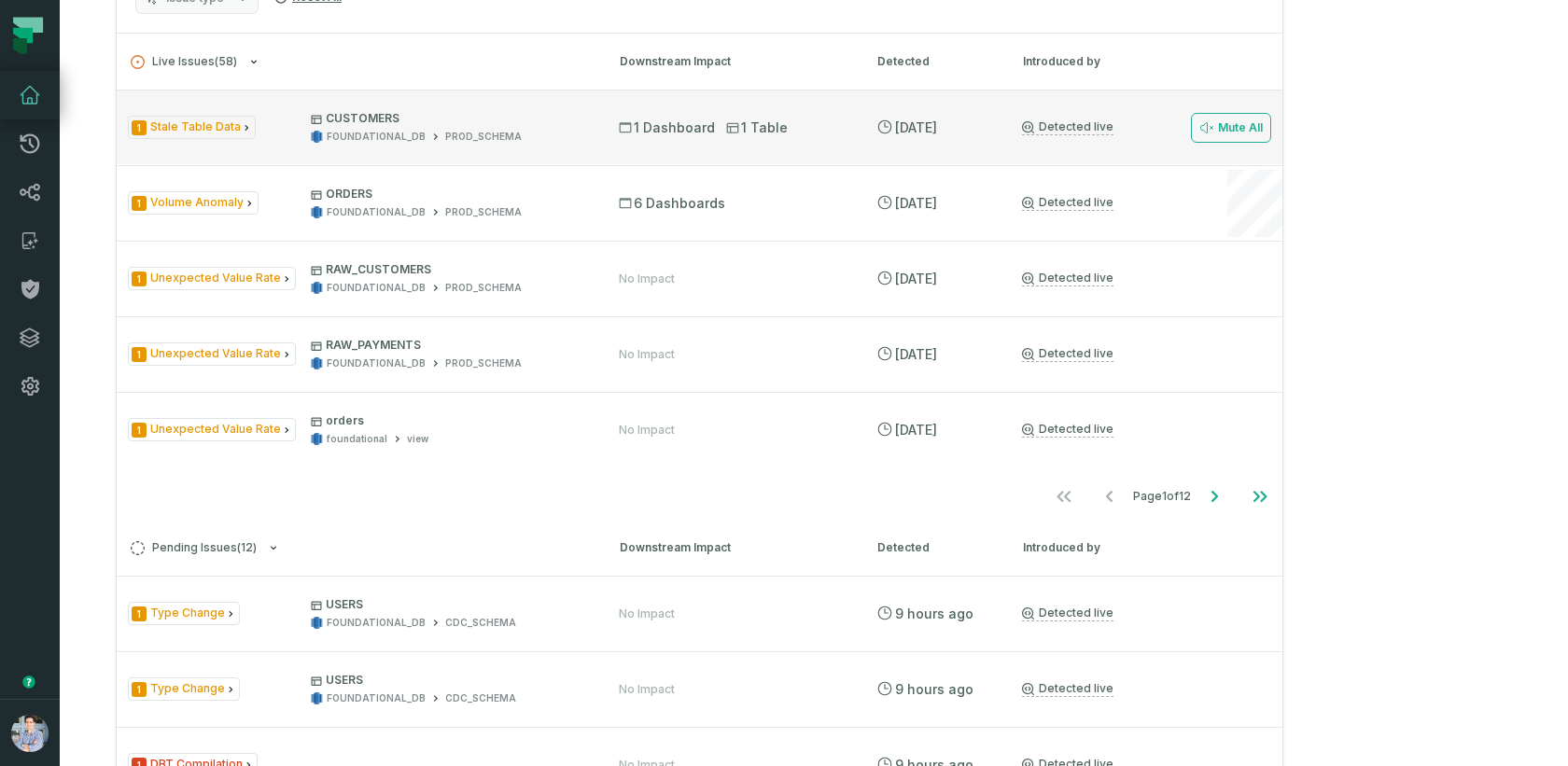
click at [265, 144] on div "1 Stale Table Data CUSTOMERS FOUNDATIONAL_DB PROD_SCHEMA" at bounding box center [356, 128] width 457 height 33
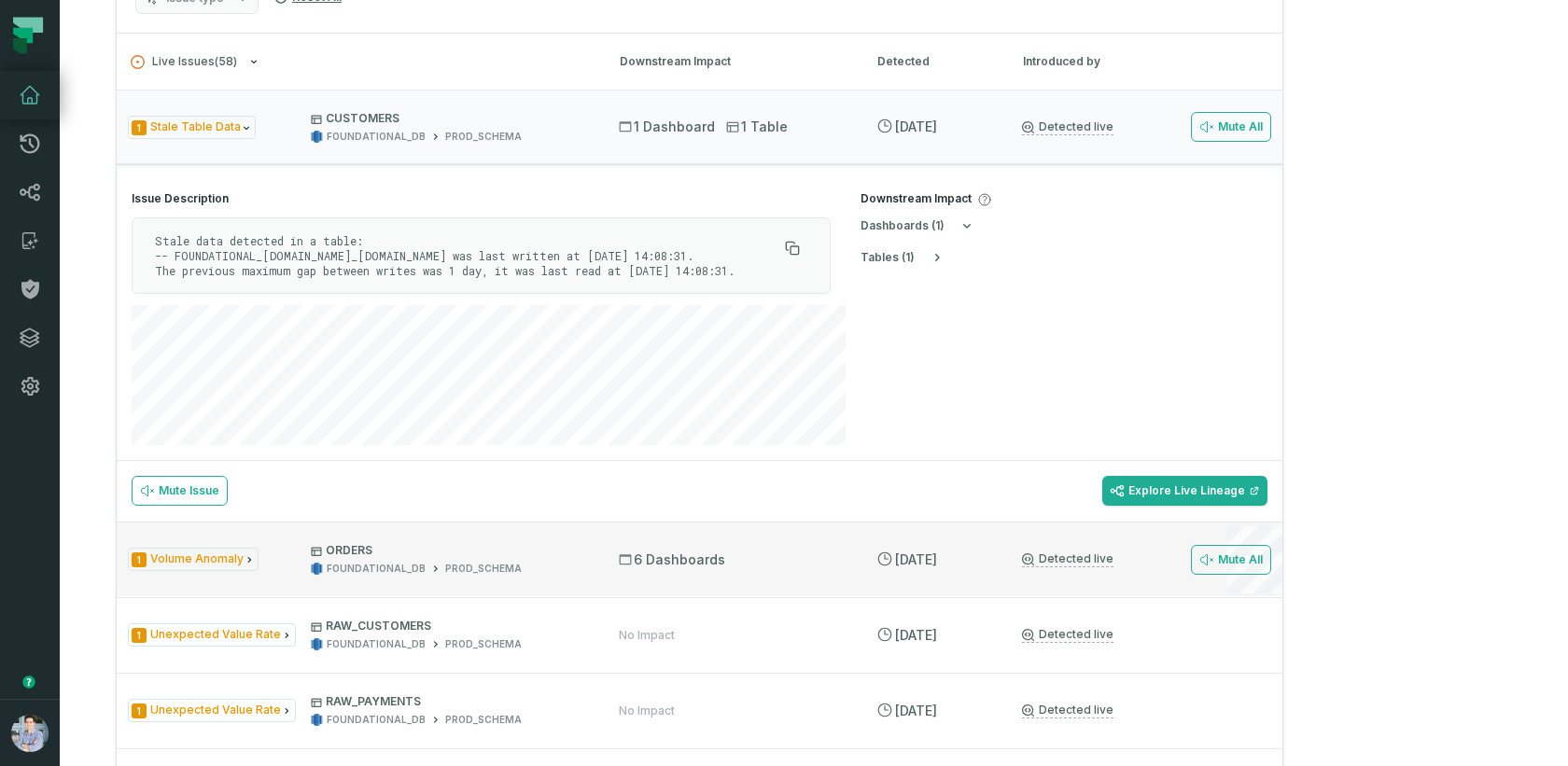
click at [243, 566] on icon "Issue Type" at bounding box center [249, 560] width 12 height 12
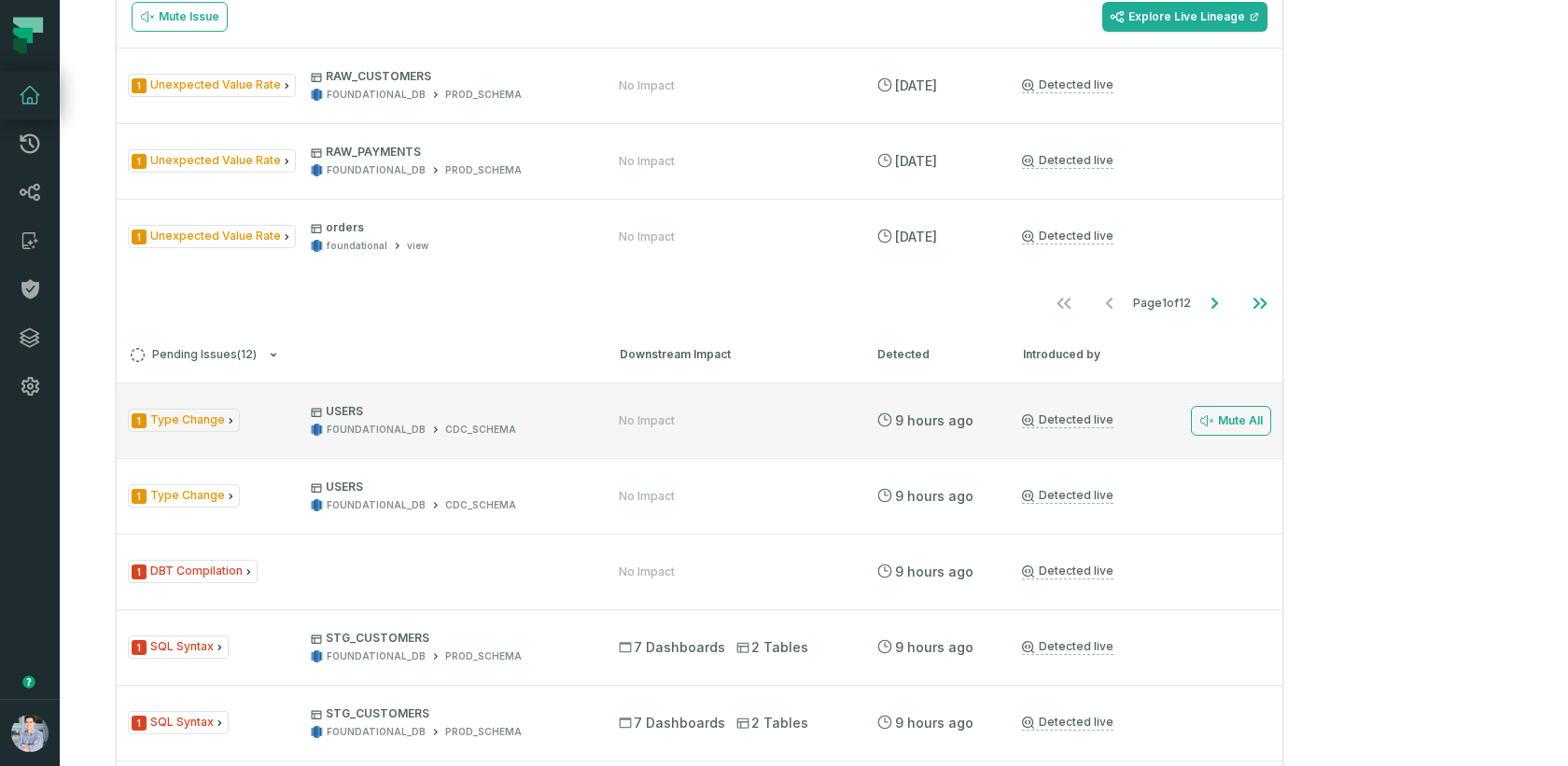
scroll to position [1485, 0]
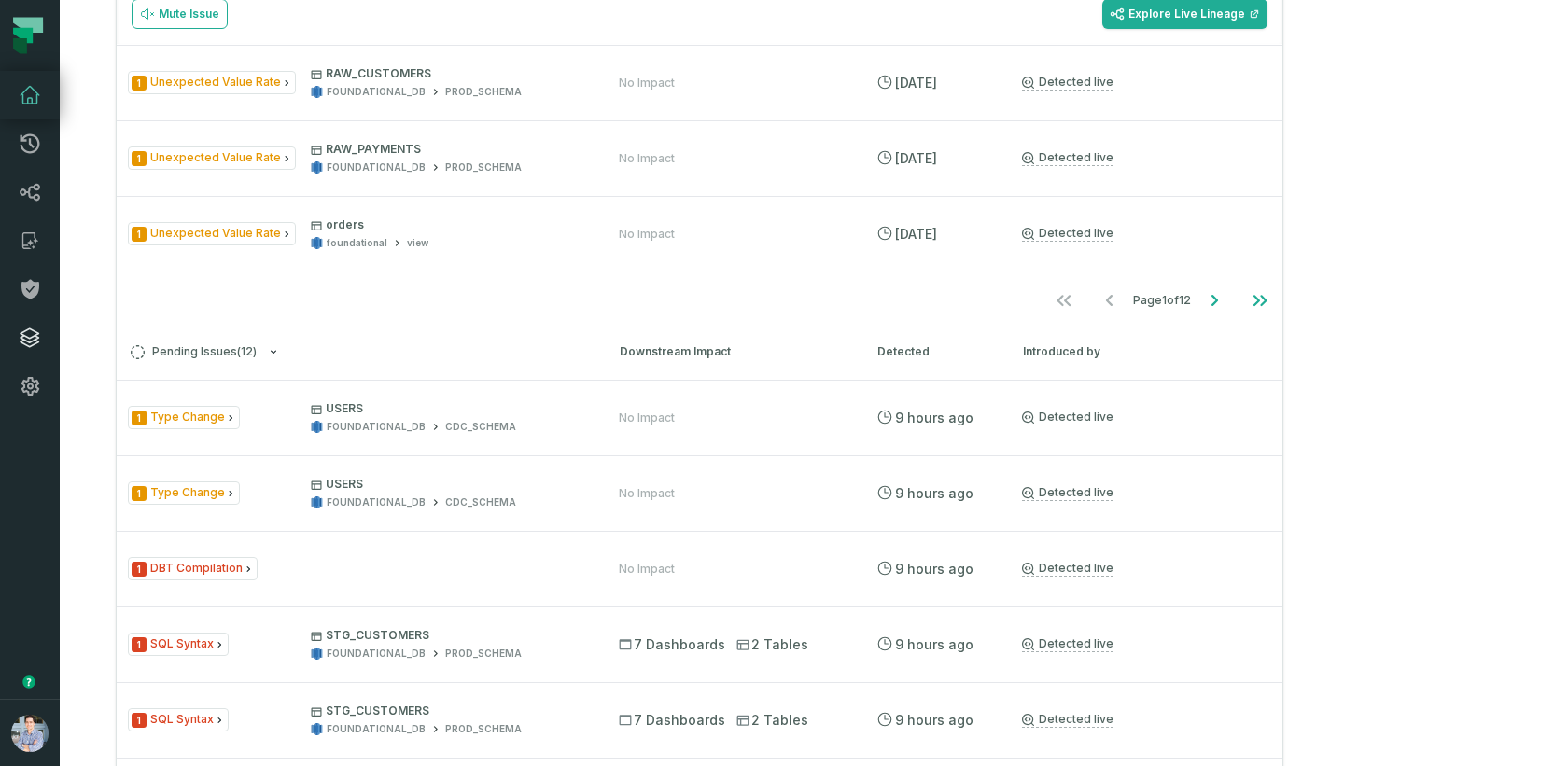
click at [30, 339] on icon at bounding box center [29, 337] width 22 height 22
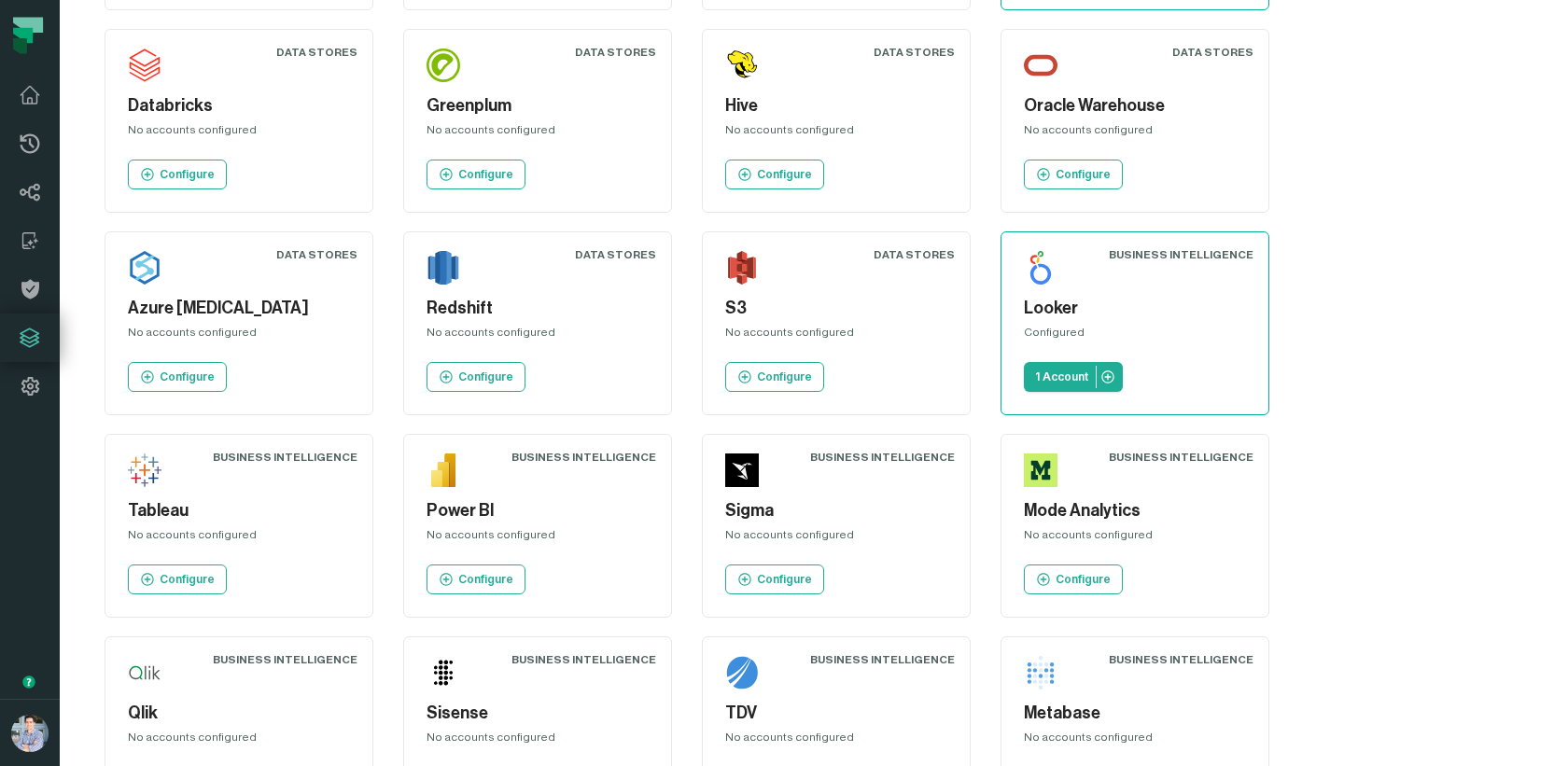
scroll to position [480, 0]
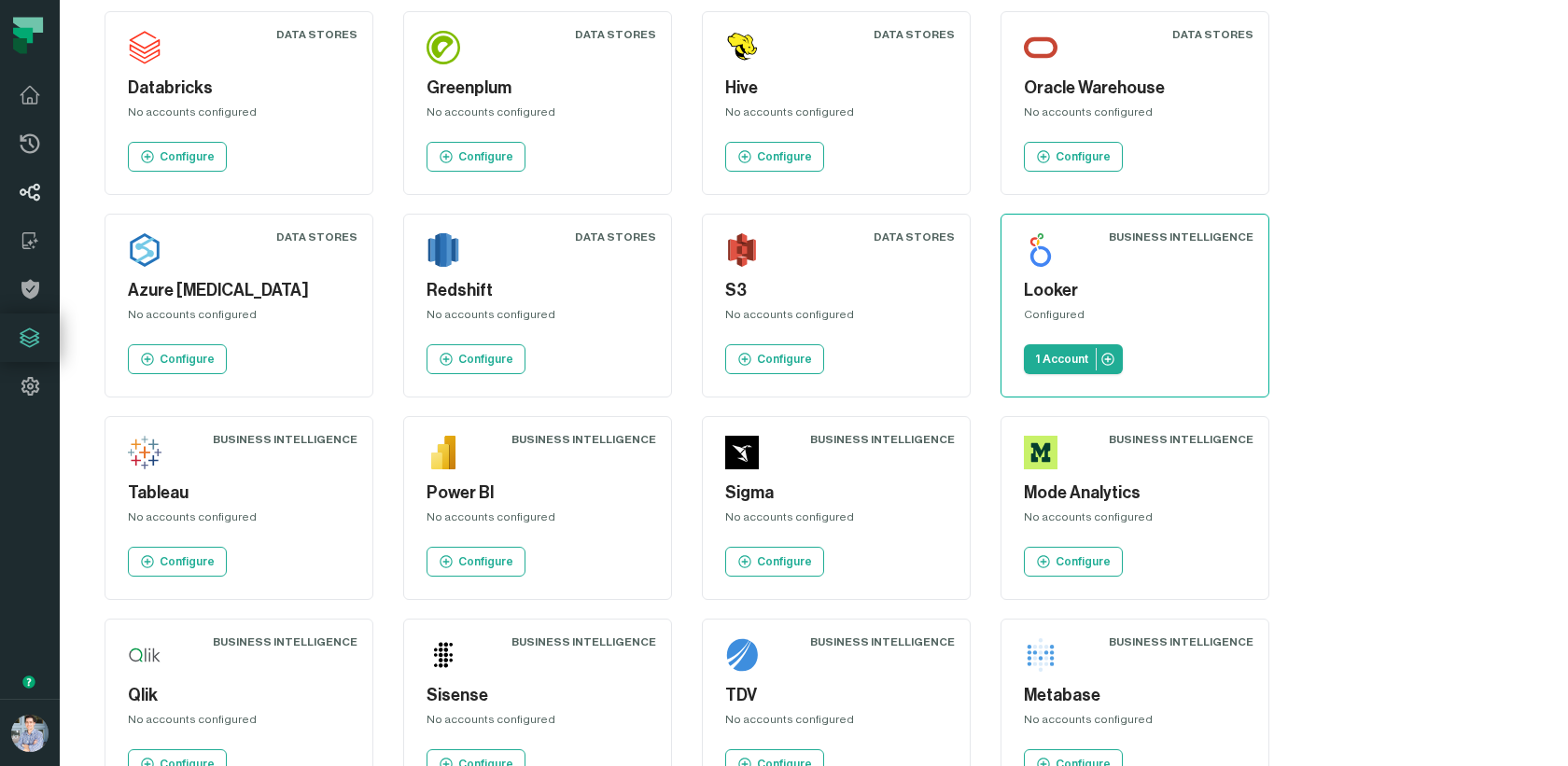
click at [28, 200] on icon at bounding box center [29, 191] width 22 height 22
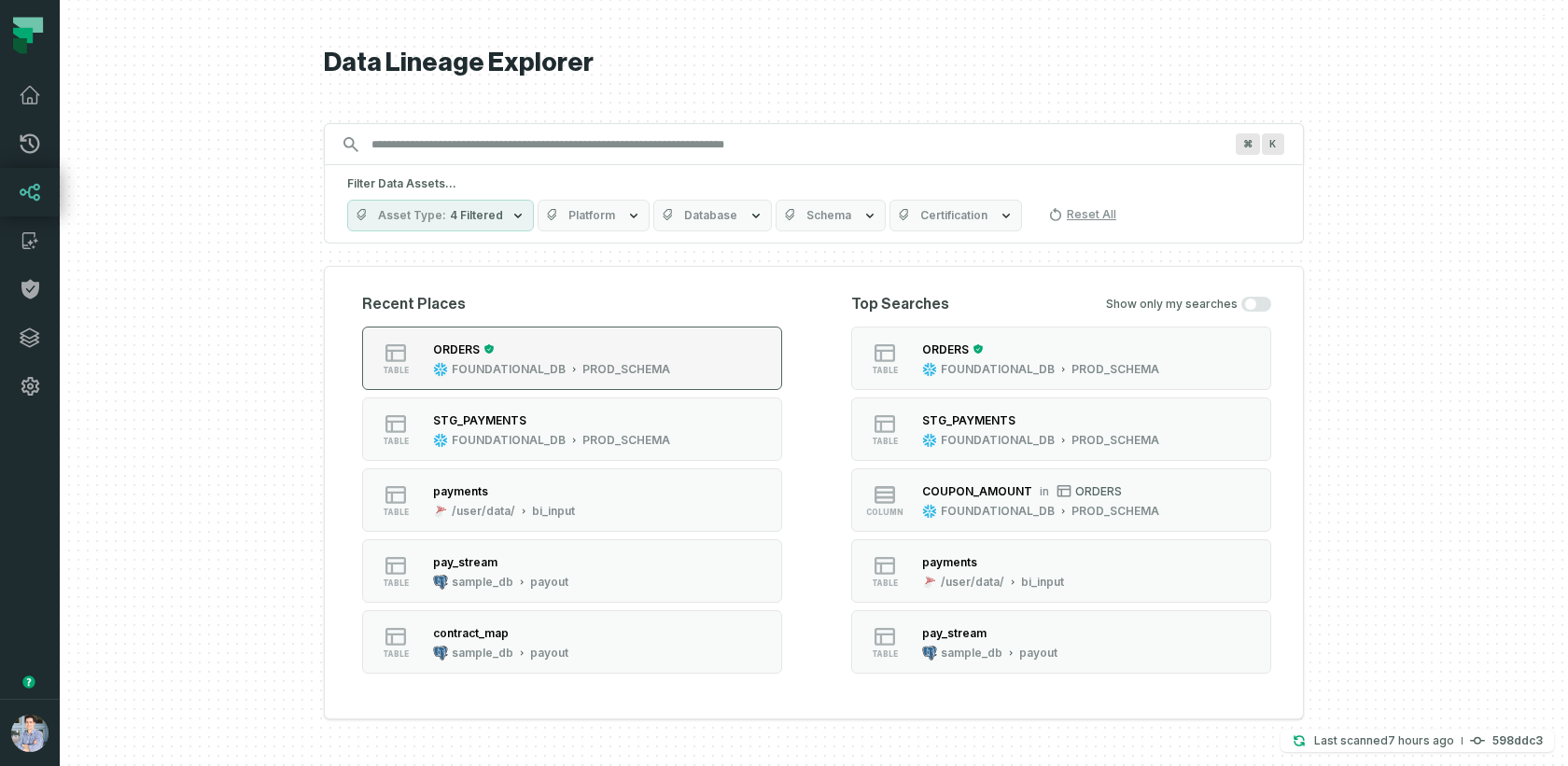
click at [558, 382] on button "table ORDERS FOUNDATIONAL_DB PROD_SCHEMA" at bounding box center [572, 358] width 420 height 63
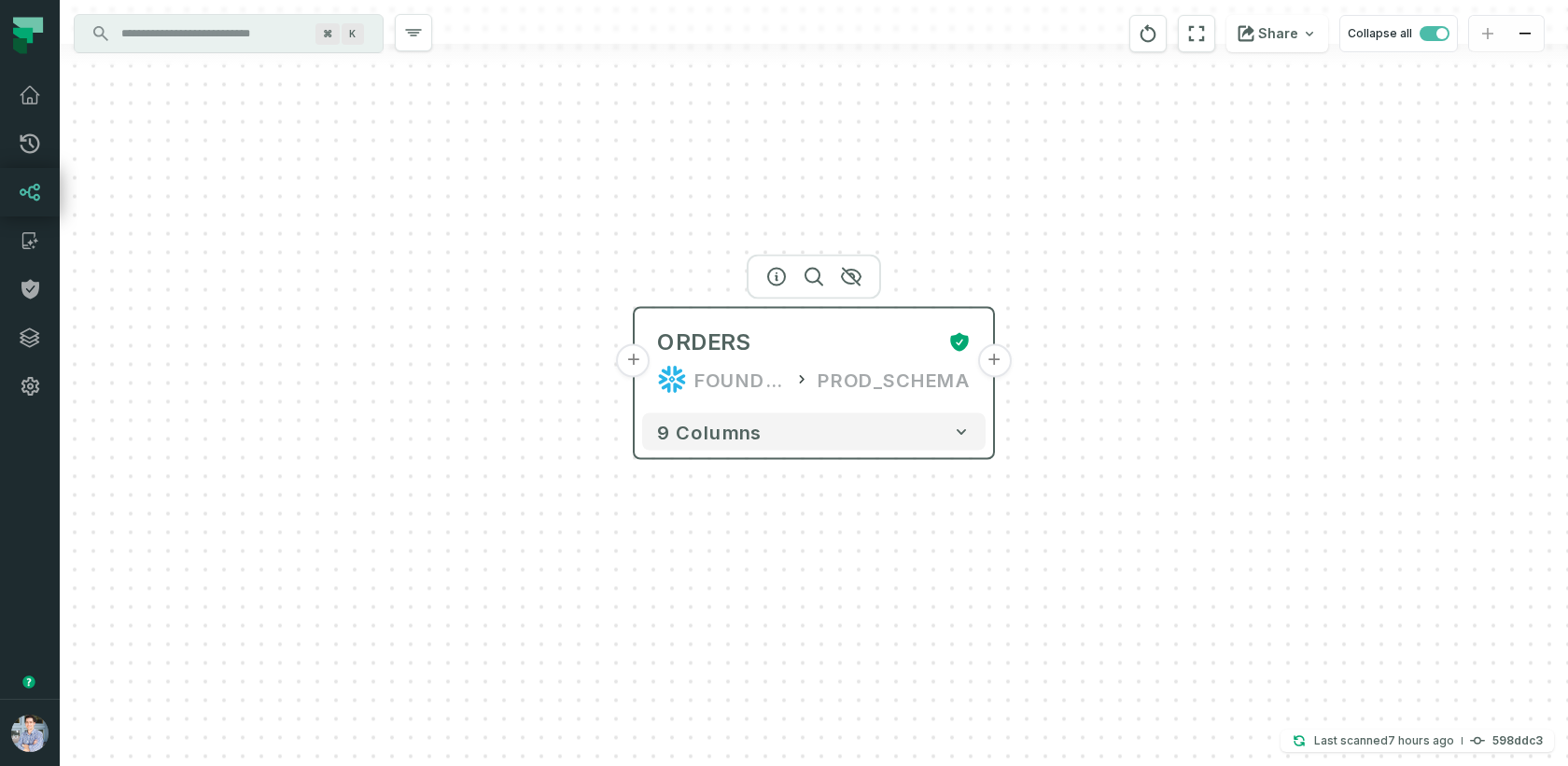
click at [635, 367] on button "+" at bounding box center [633, 360] width 34 height 34
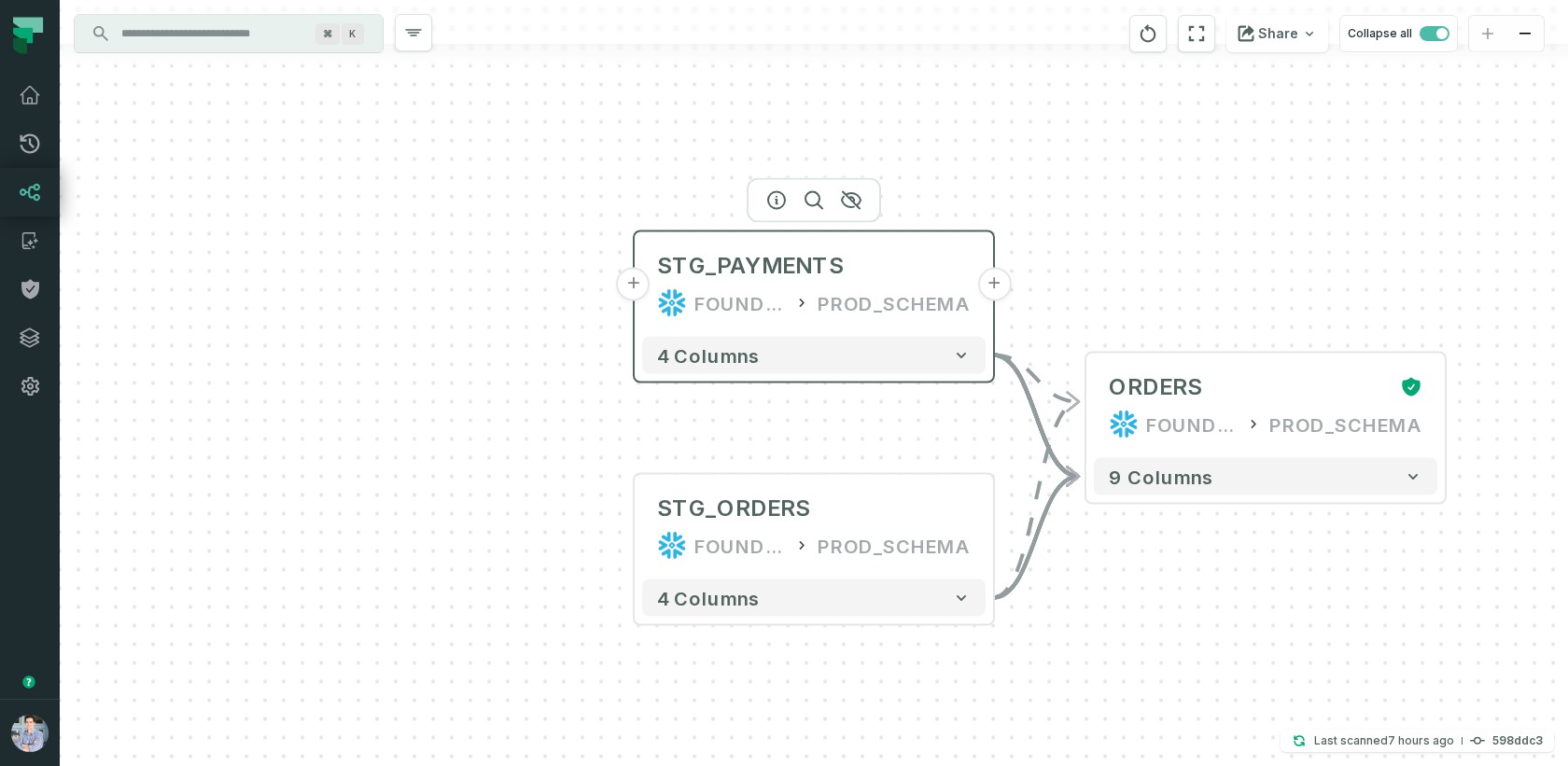
click at [635, 285] on button "+" at bounding box center [633, 284] width 34 height 34
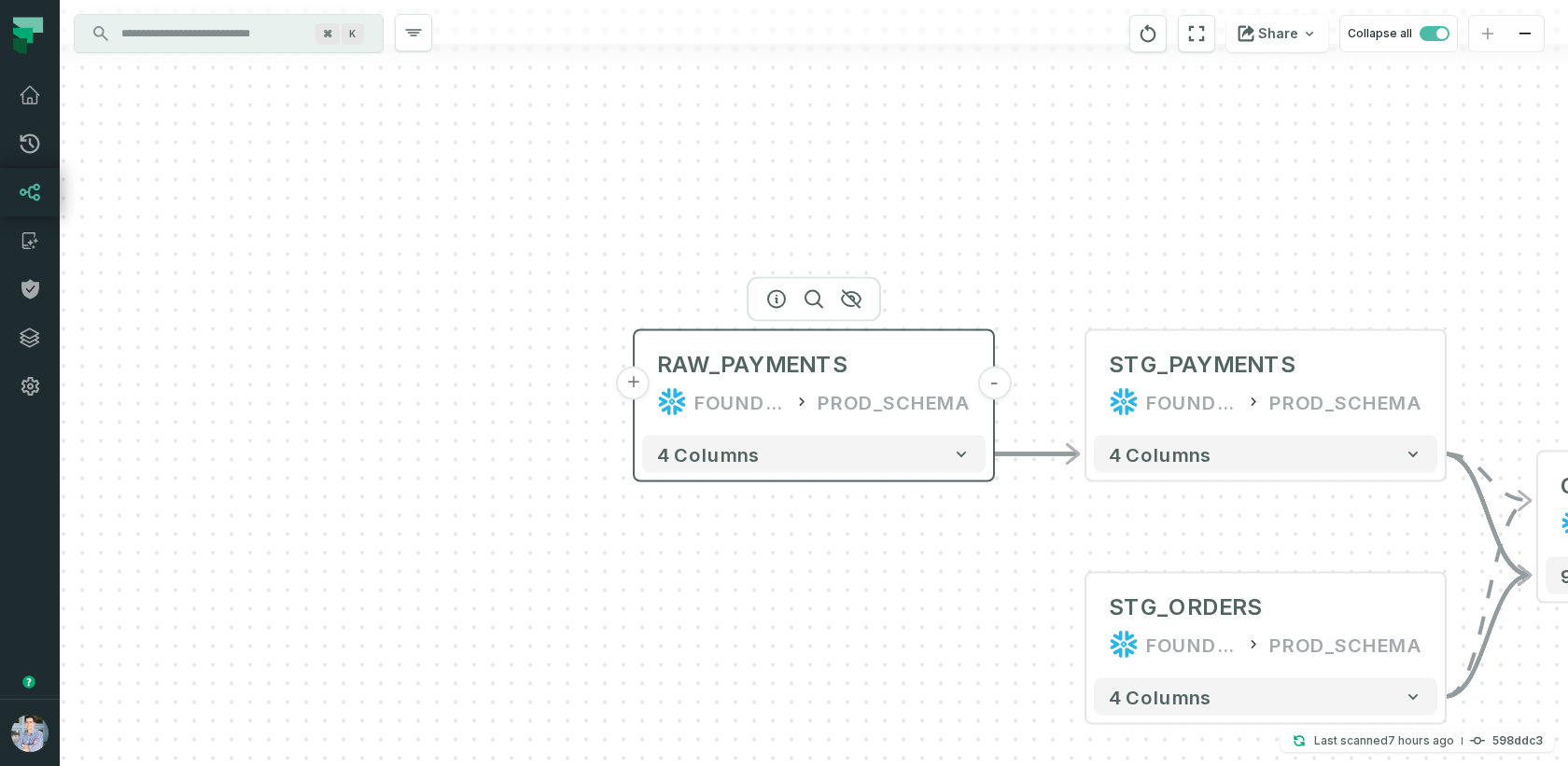
click at [639, 395] on button "+" at bounding box center [633, 383] width 34 height 34
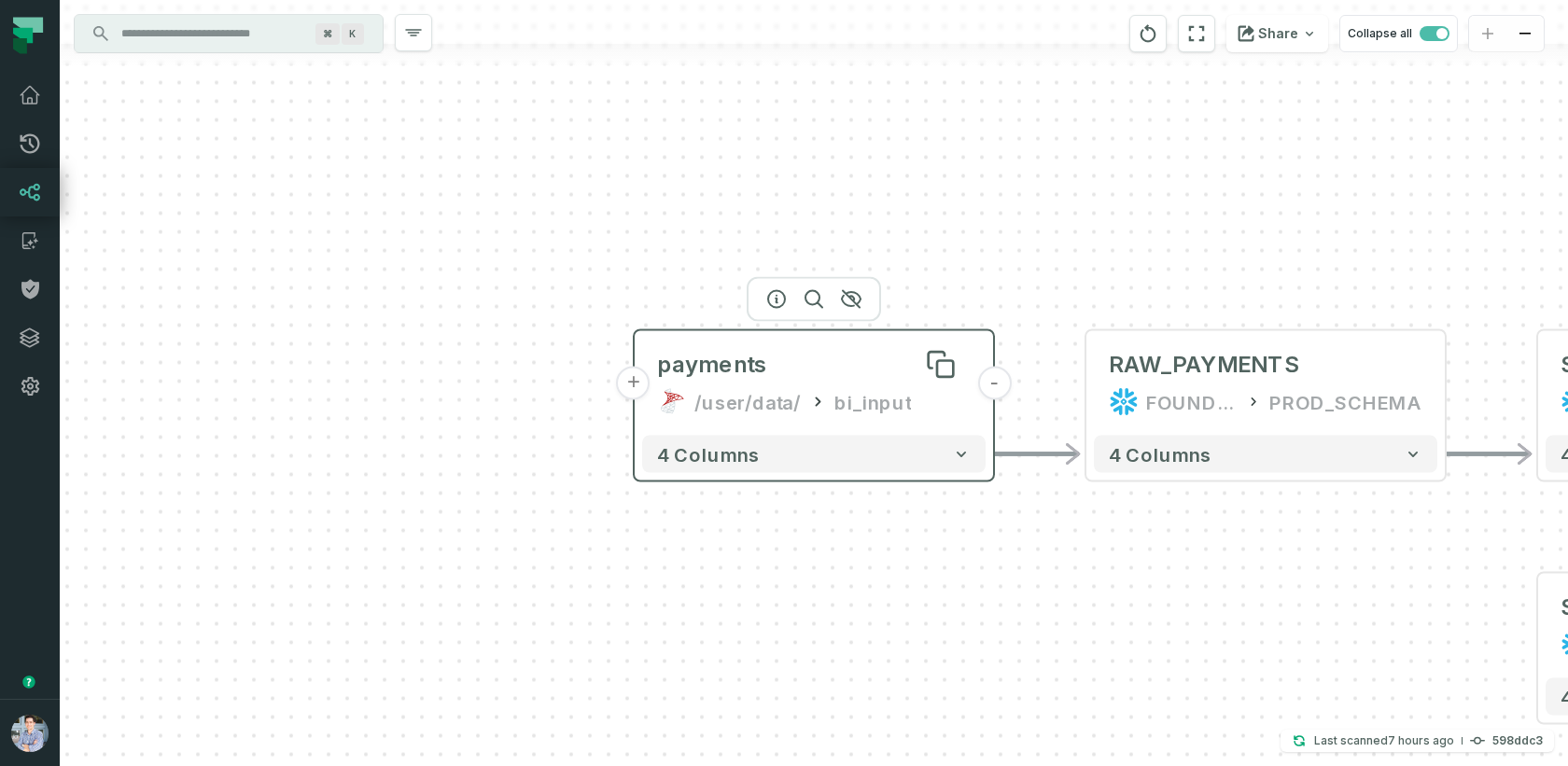
click at [743, 375] on div "payments" at bounding box center [712, 364] width 110 height 30
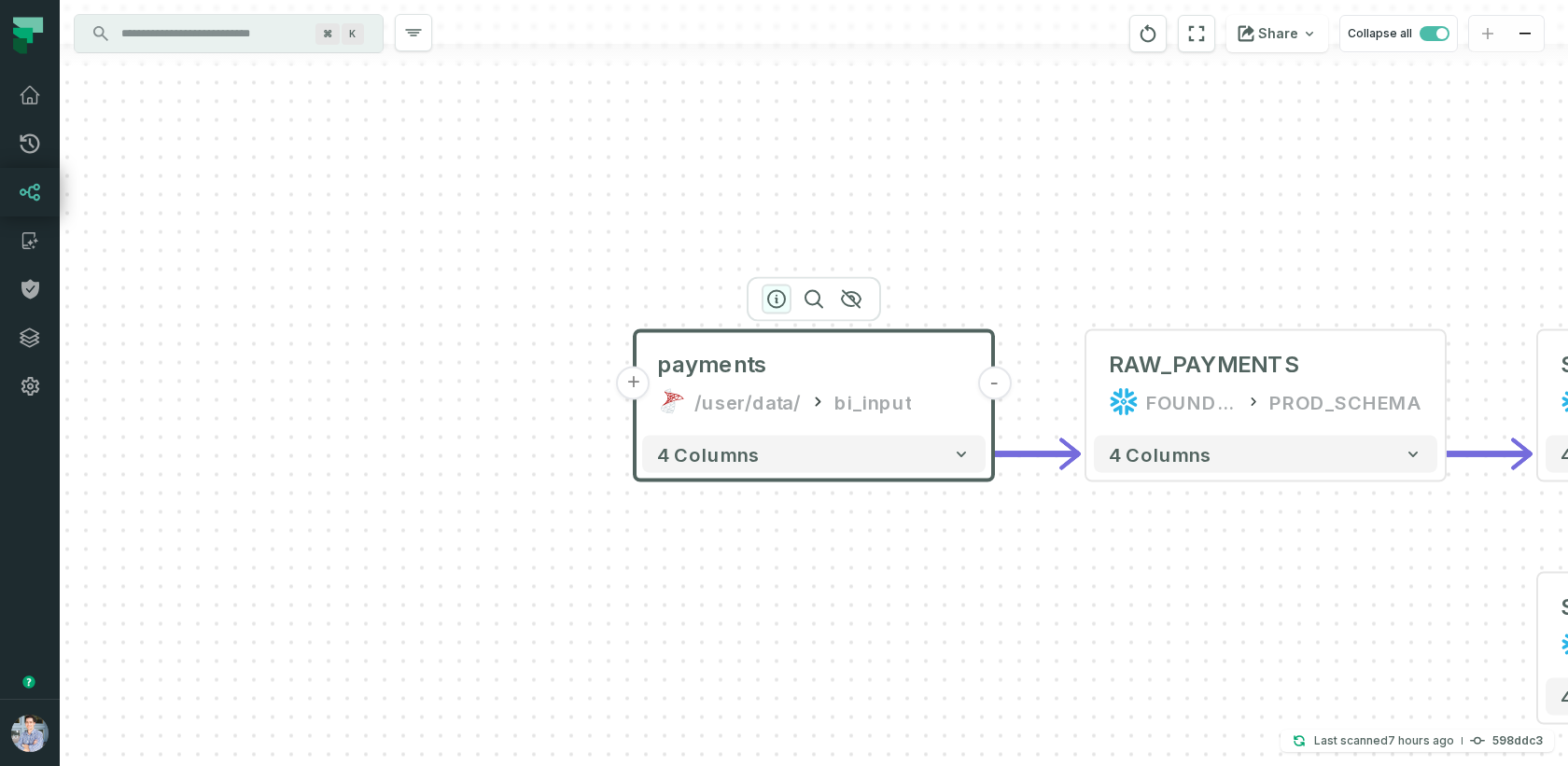
click at [782, 299] on icon "button" at bounding box center [775, 299] width 22 height 22
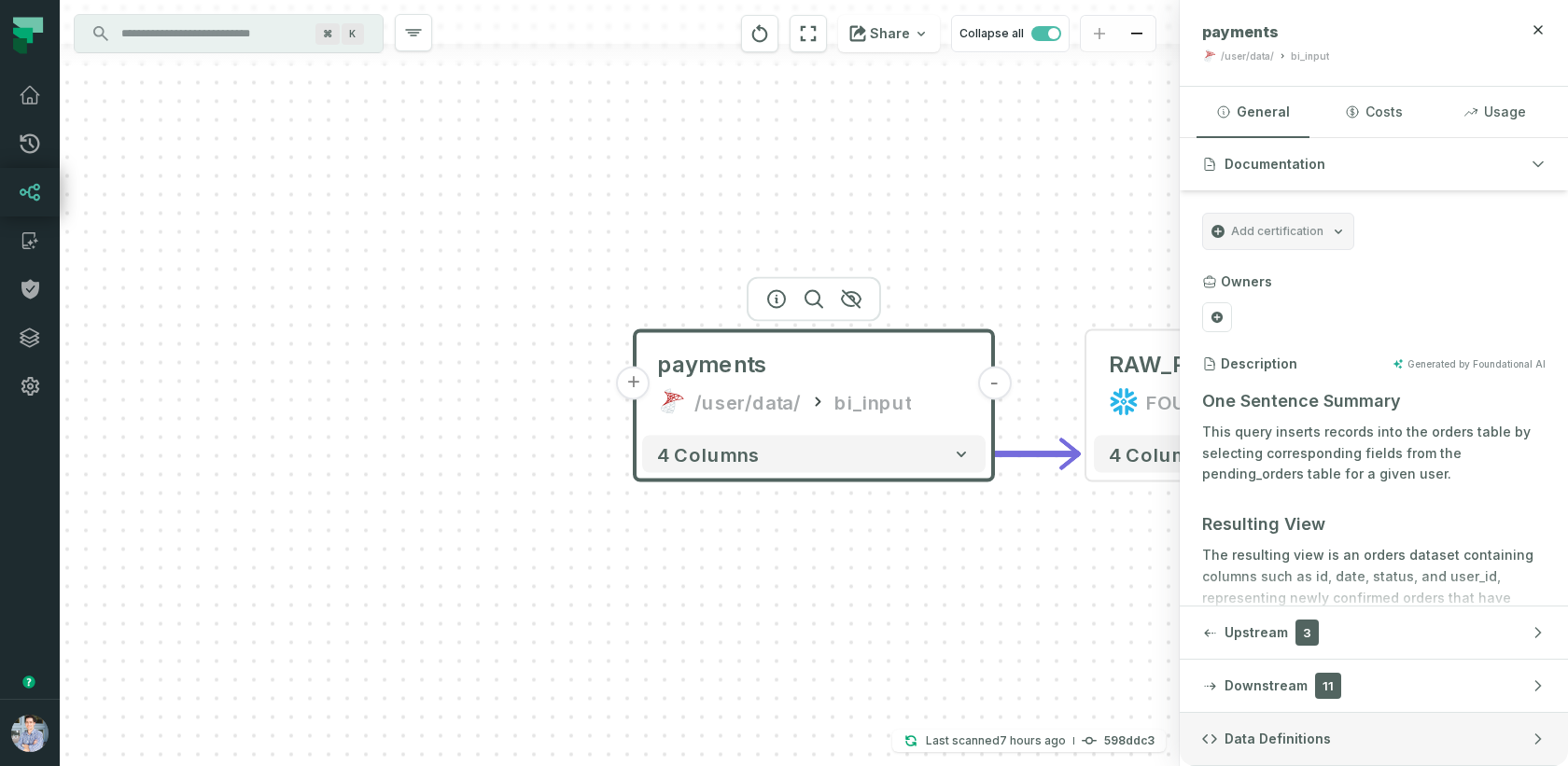
click at [1271, 740] on span "Data Definitions" at bounding box center [1277, 738] width 107 height 18
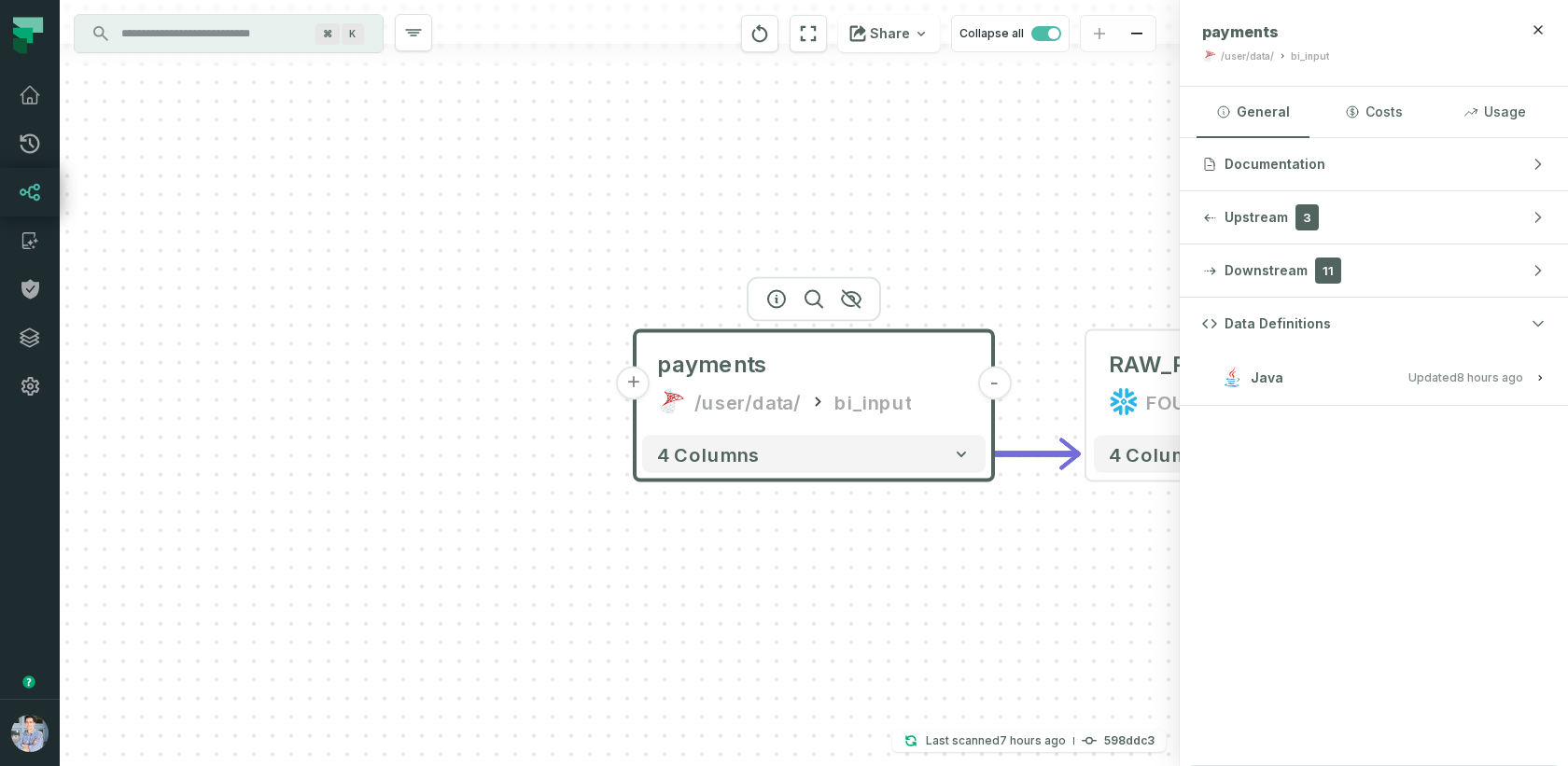
click at [1283, 379] on button "Java Updated [DATE] 1:01:39 AM" at bounding box center [1373, 378] width 343 height 25
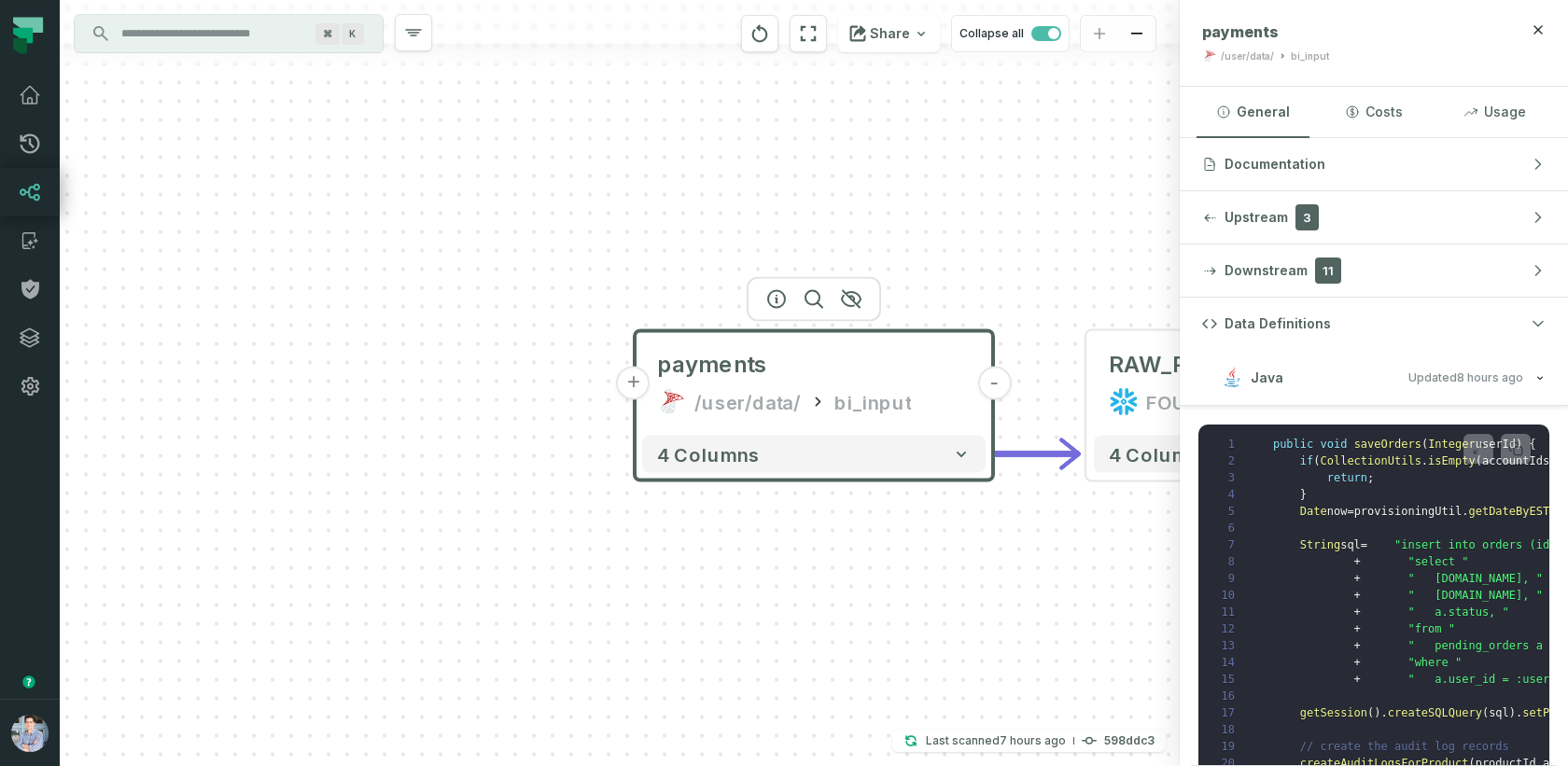
drag, startPoint x: 1045, startPoint y: 531, endPoint x: 827, endPoint y: 549, distance: 218.7
click at [827, 549] on div "+ payments /user/data/ bi_input - 4 columns - RAW_PAYMENTS FOUNDATIONAL_DB PROD…" at bounding box center [619, 383] width 1119 height 766
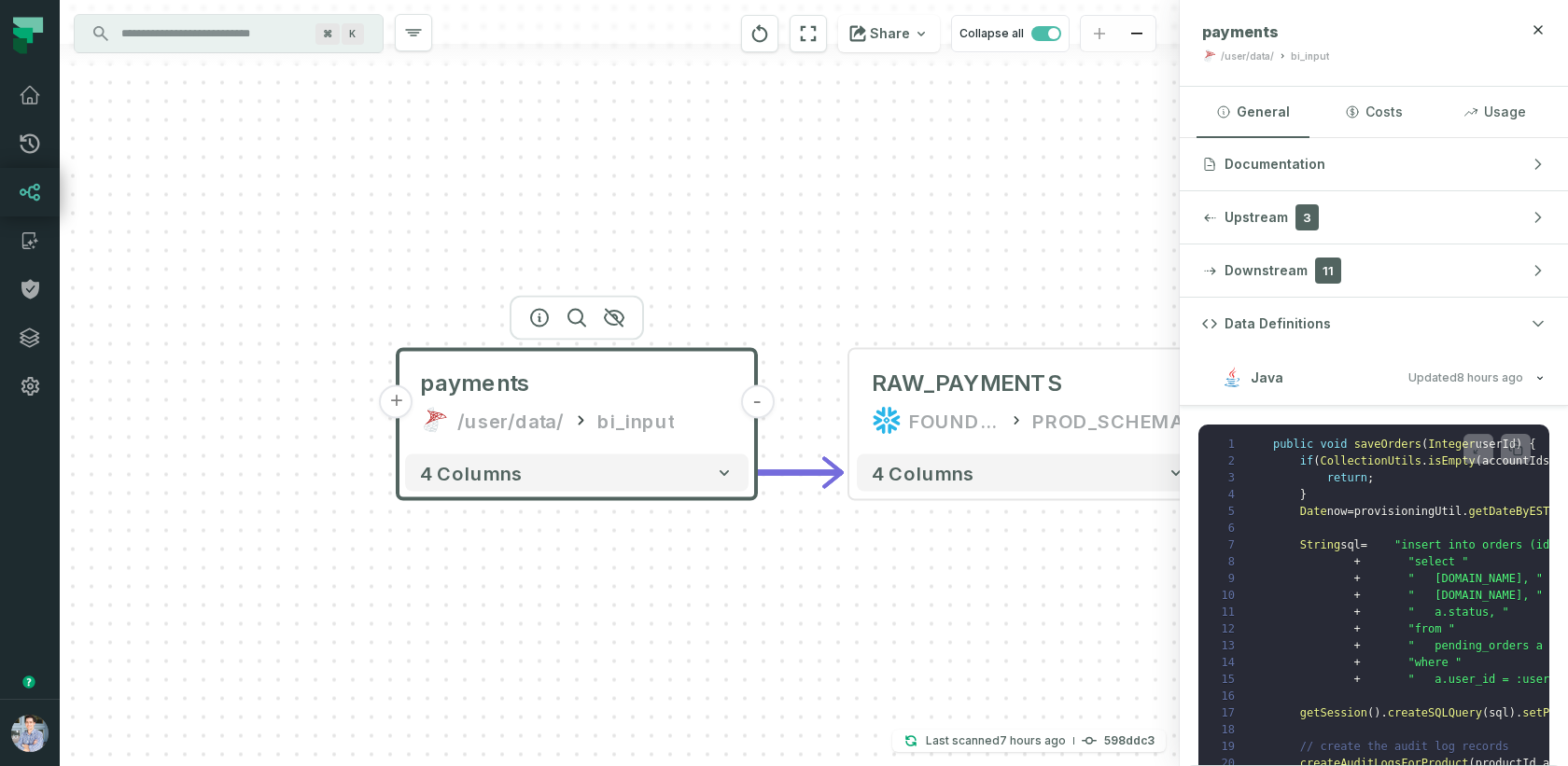
drag, startPoint x: 971, startPoint y: 267, endPoint x: 699, endPoint y: 266, distance: 272.0
click at [699, 266] on div "+ payments /user/data/ bi_input - 4 columns - RAW_PAYMENTS FOUNDATIONAL_DB PROD…" at bounding box center [619, 383] width 1119 height 766
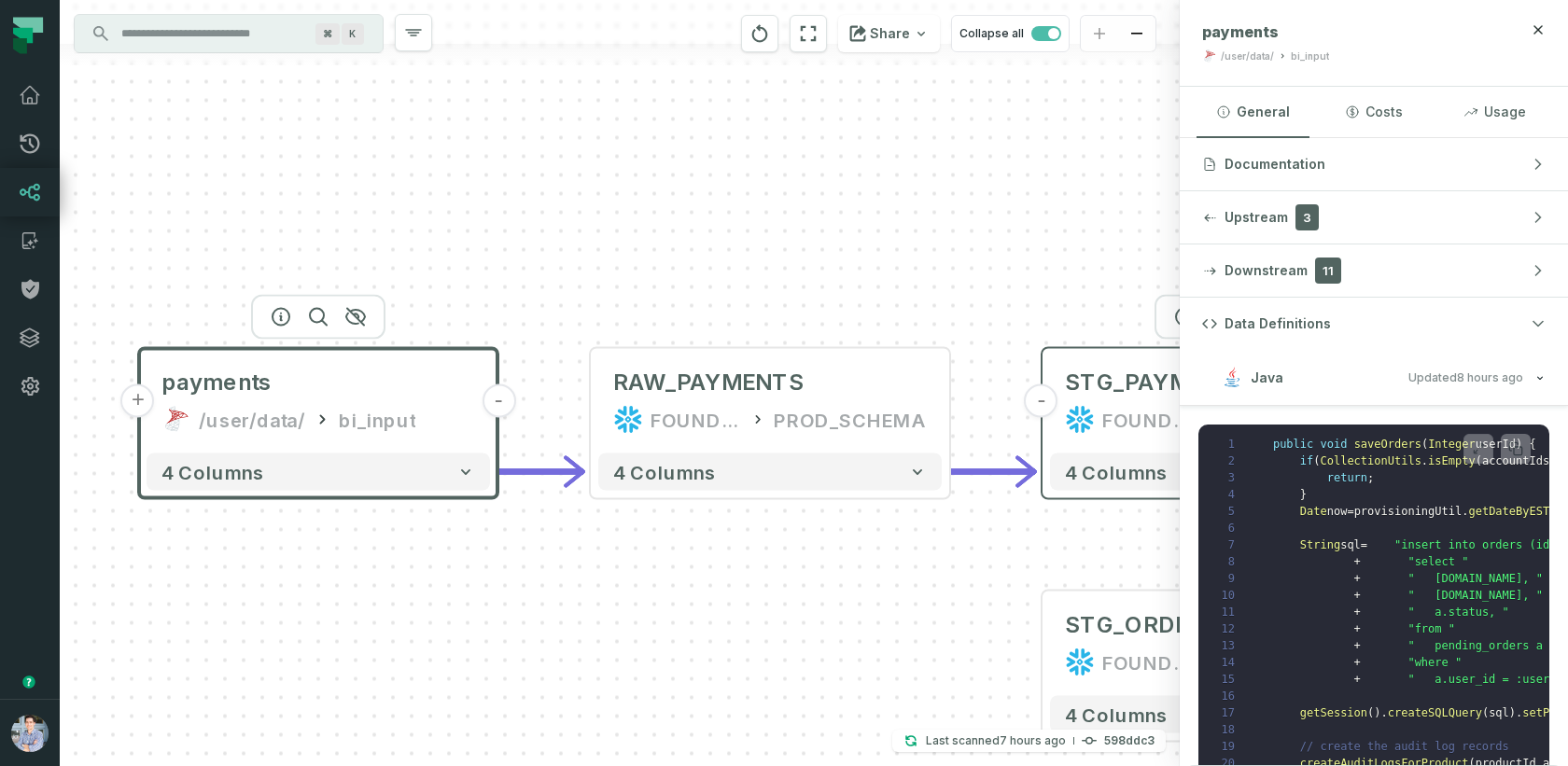
click at [1127, 384] on div "STG_PAYMENTS" at bounding box center [1158, 383] width 186 height 30
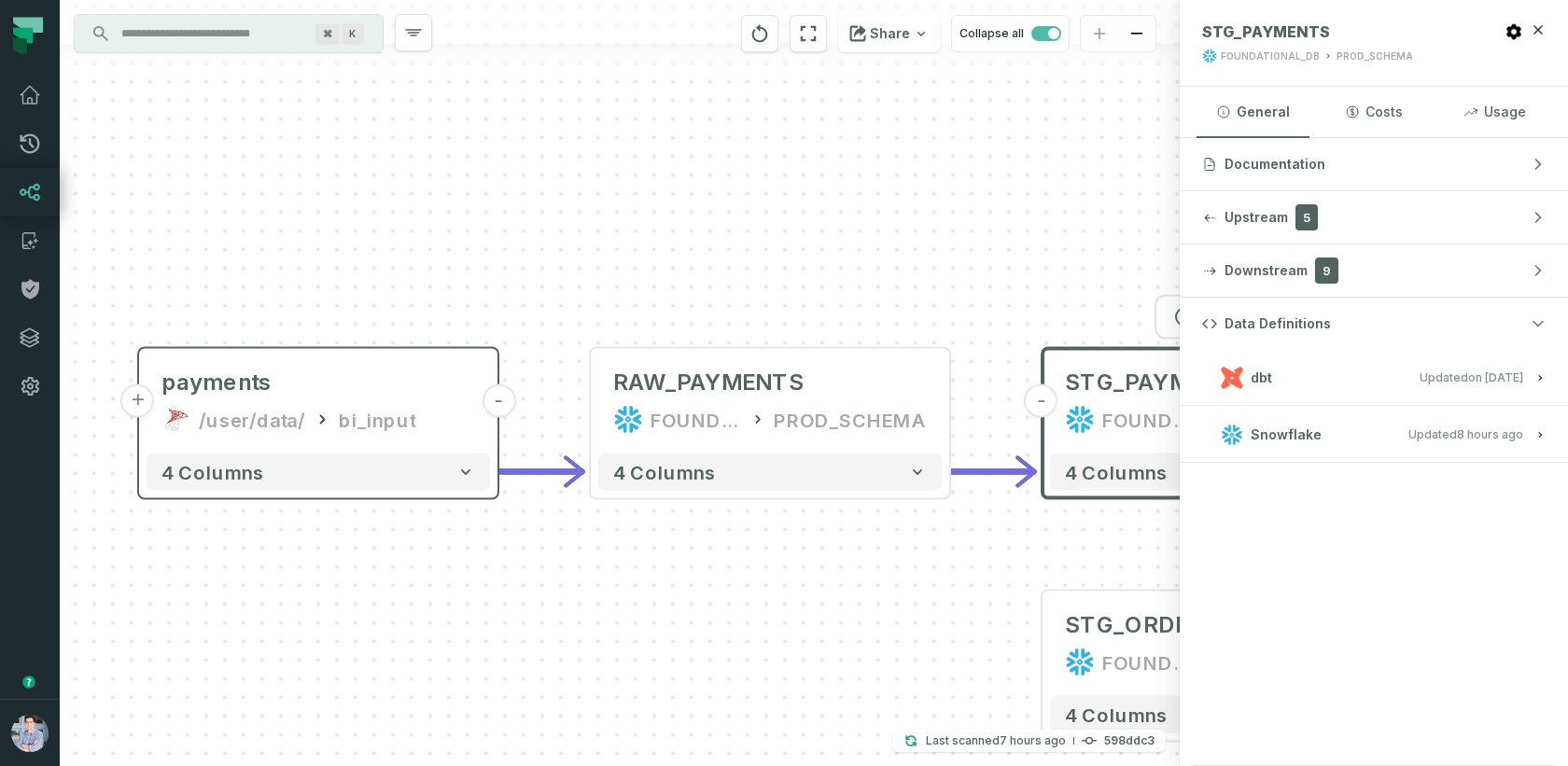
click at [1301, 378] on button "dbt Updated [DATE] 1:15:21 PM" at bounding box center [1373, 378] width 343 height 25
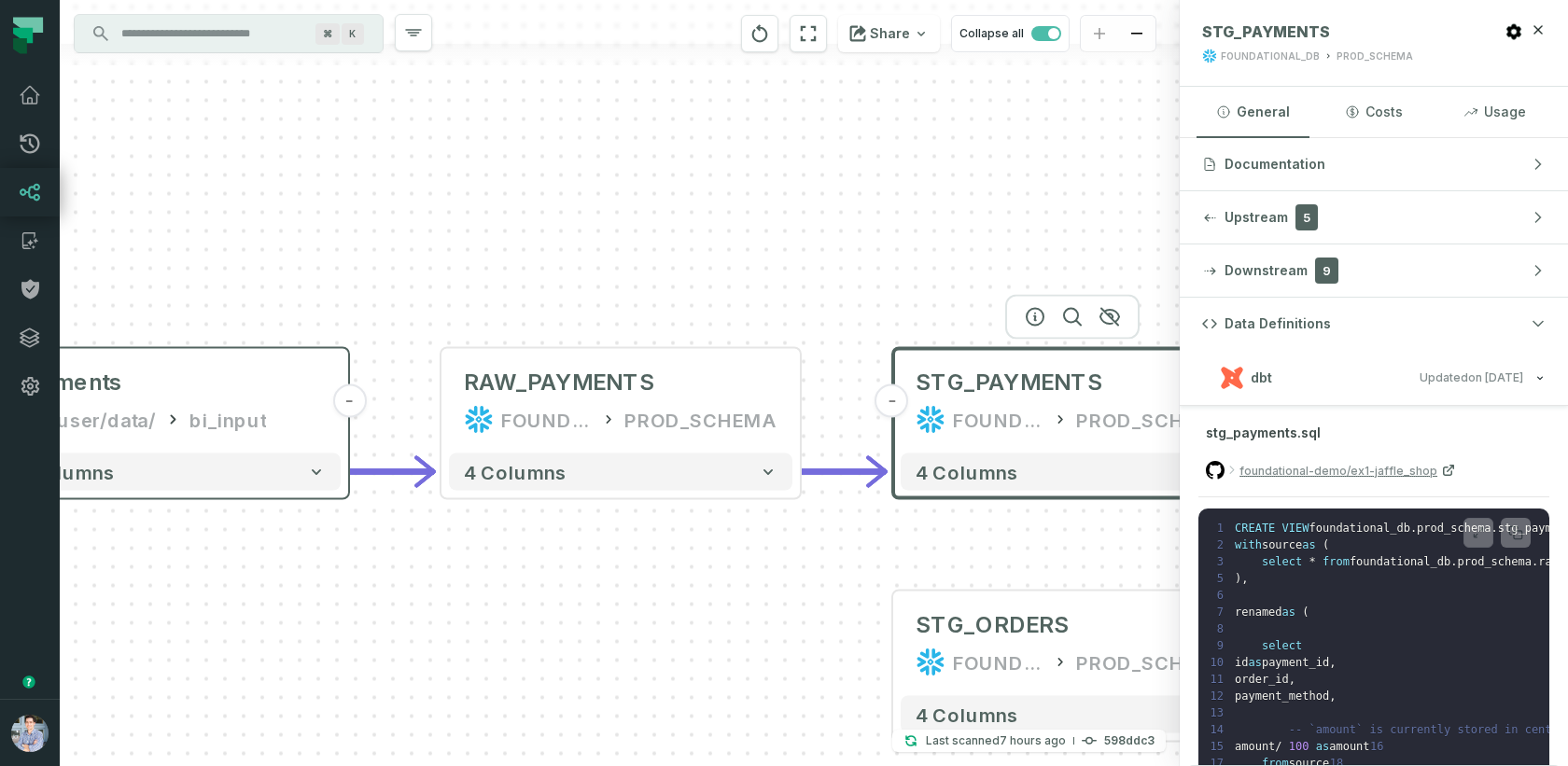
drag, startPoint x: 856, startPoint y: 293, endPoint x: 680, endPoint y: 293, distance: 176.0
click at [680, 293] on div "+ payments /user/data/ bi_input - 4 columns - RAW_PAYMENTS FOUNDATIONAL_DB PROD…" at bounding box center [619, 383] width 1119 height 766
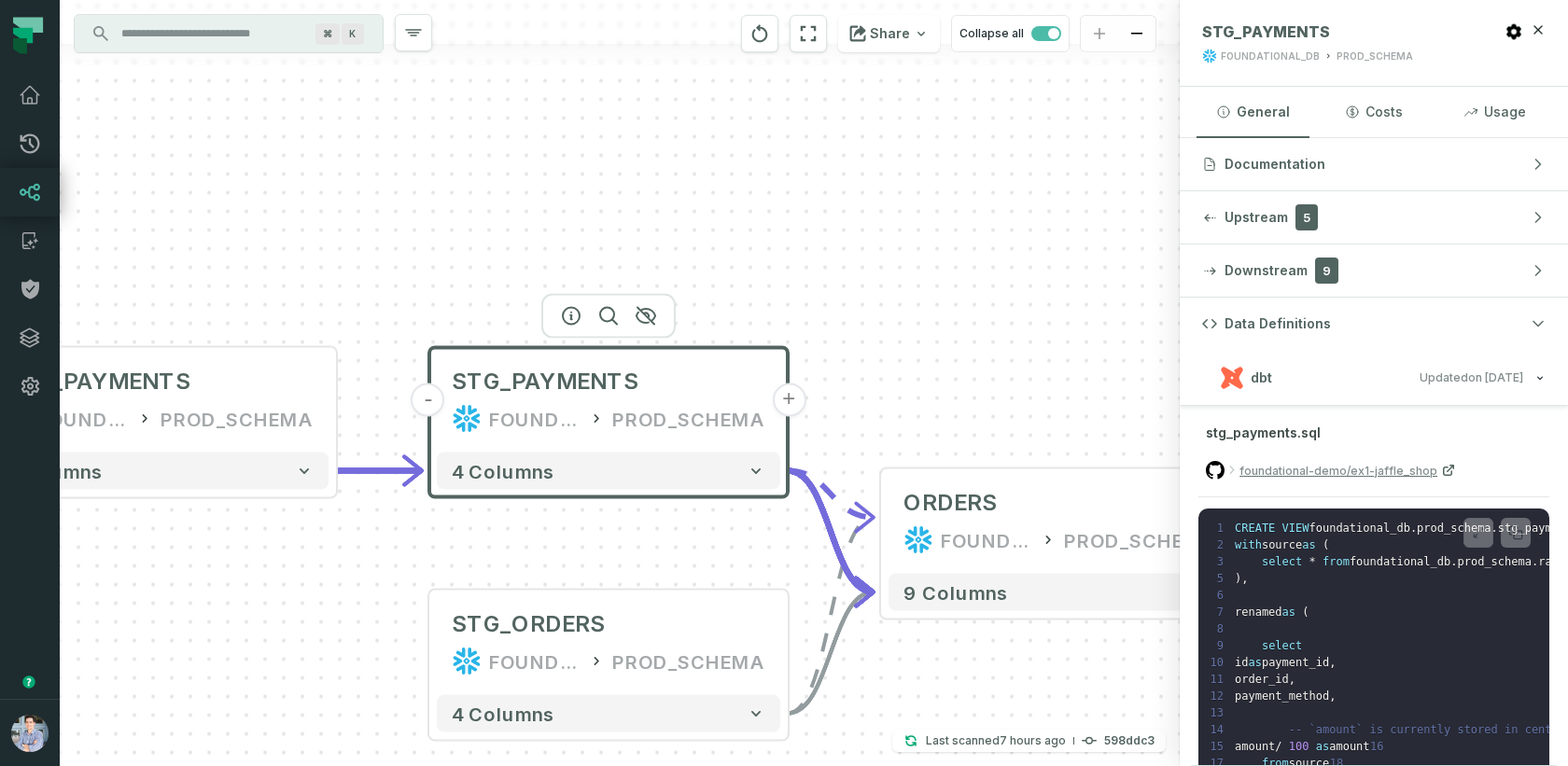
drag, startPoint x: 855, startPoint y: 311, endPoint x: 314, endPoint y: 273, distance: 542.3
click at [309, 273] on div "+ payments /user/data/ bi_input - 4 columns - RAW_PAYMENTS FOUNDATIONAL_DB PROD…" at bounding box center [619, 383] width 1119 height 766
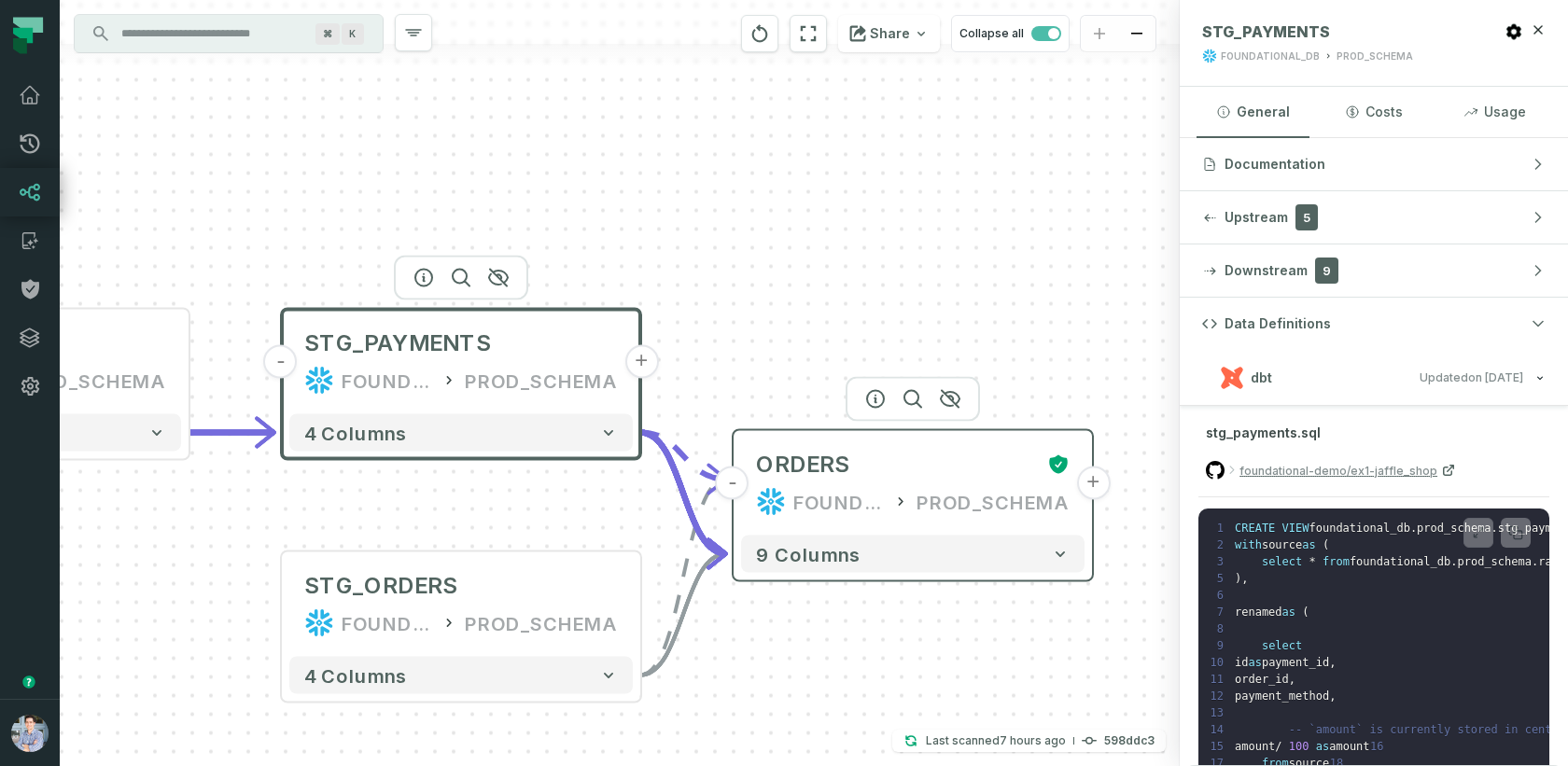
click at [1091, 485] on button "+" at bounding box center [1092, 483] width 34 height 34
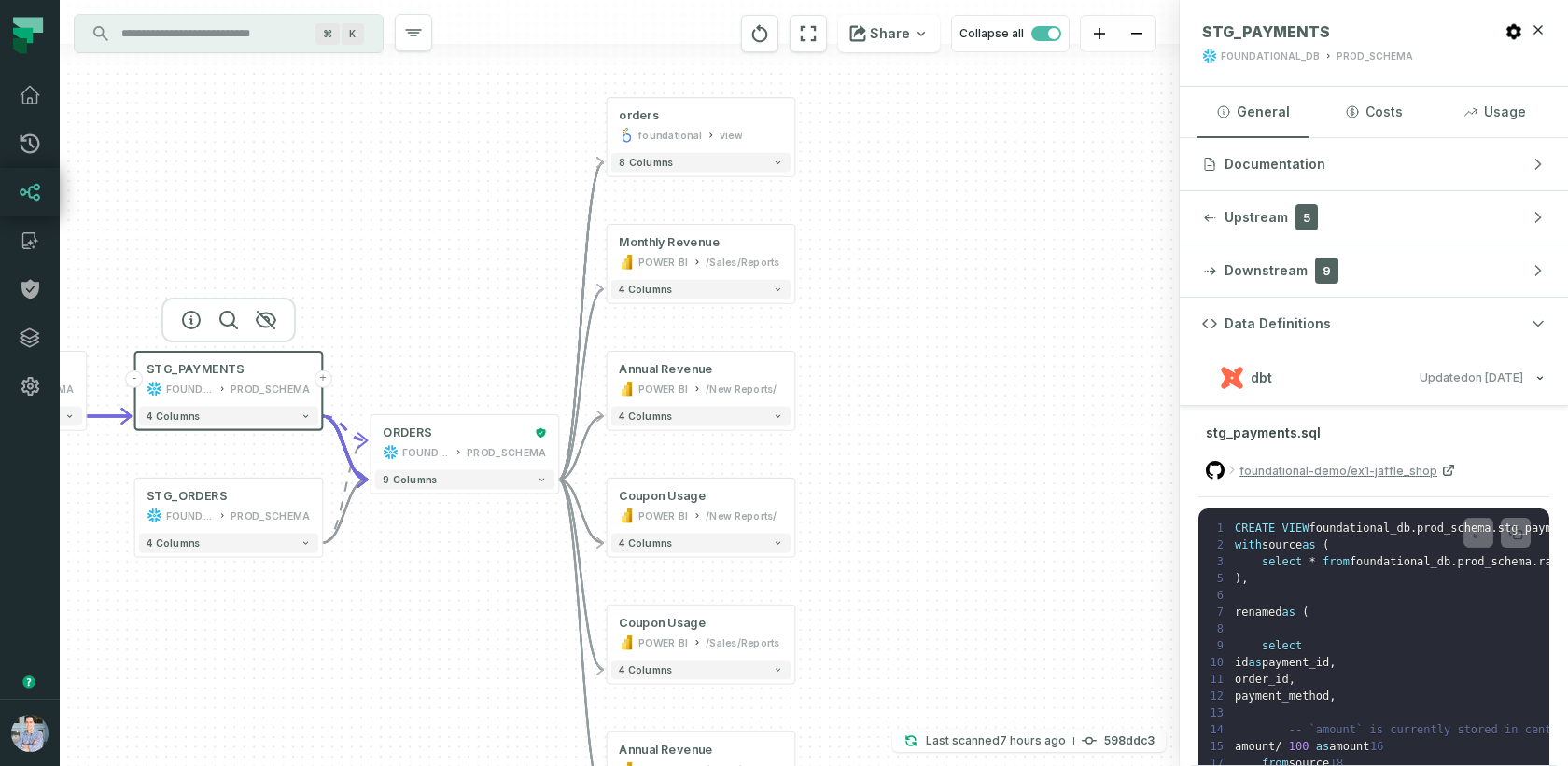
drag, startPoint x: 807, startPoint y: 297, endPoint x: 887, endPoint y: 297, distance: 80.0
click at [887, 297] on div "+ orders foundational view + 8 columns + Monthly Revenue POWER BI /Sales/Report…" at bounding box center [619, 383] width 1119 height 766
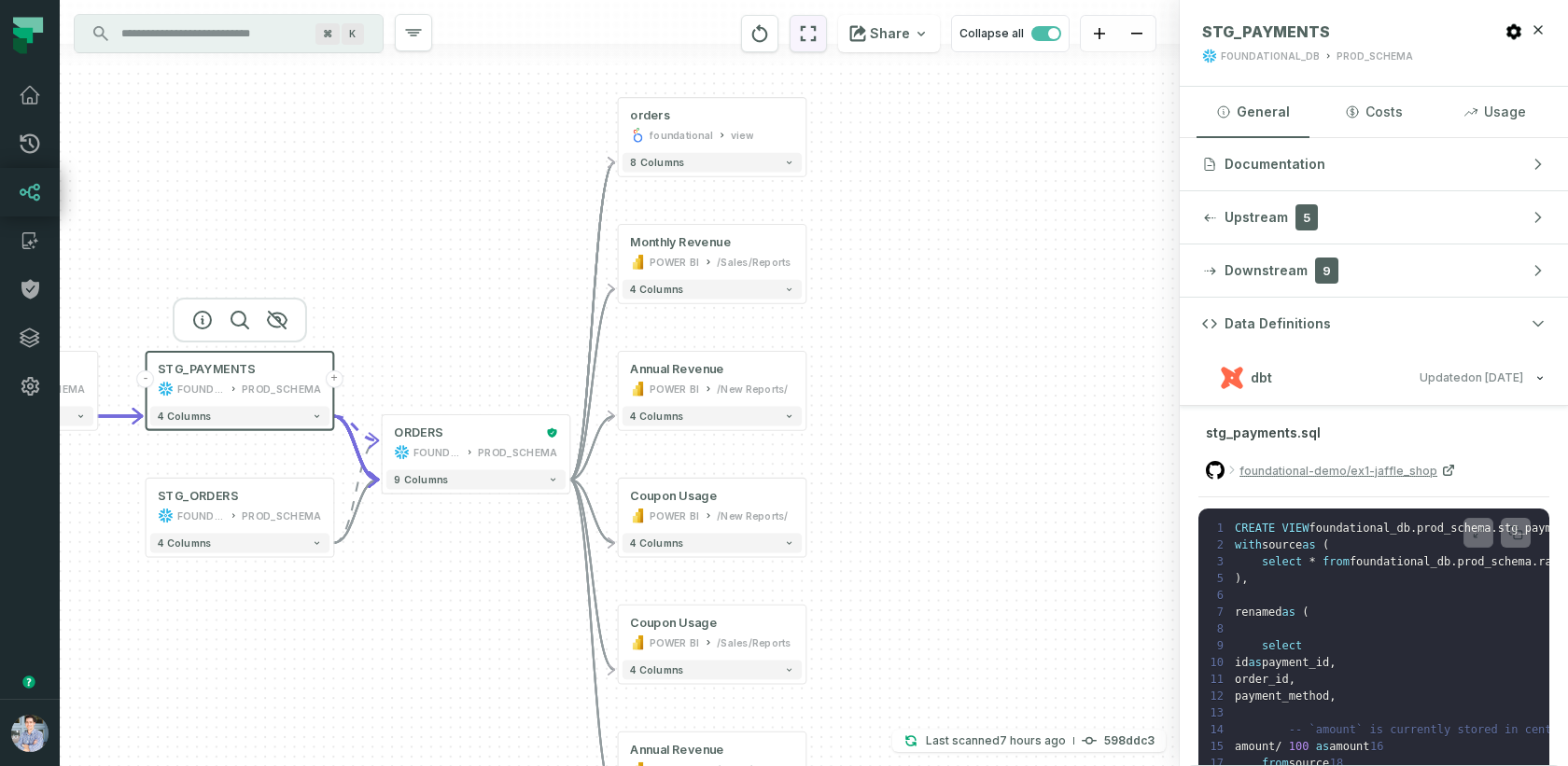
click at [816, 37] on icon "reset" at bounding box center [807, 33] width 20 height 22
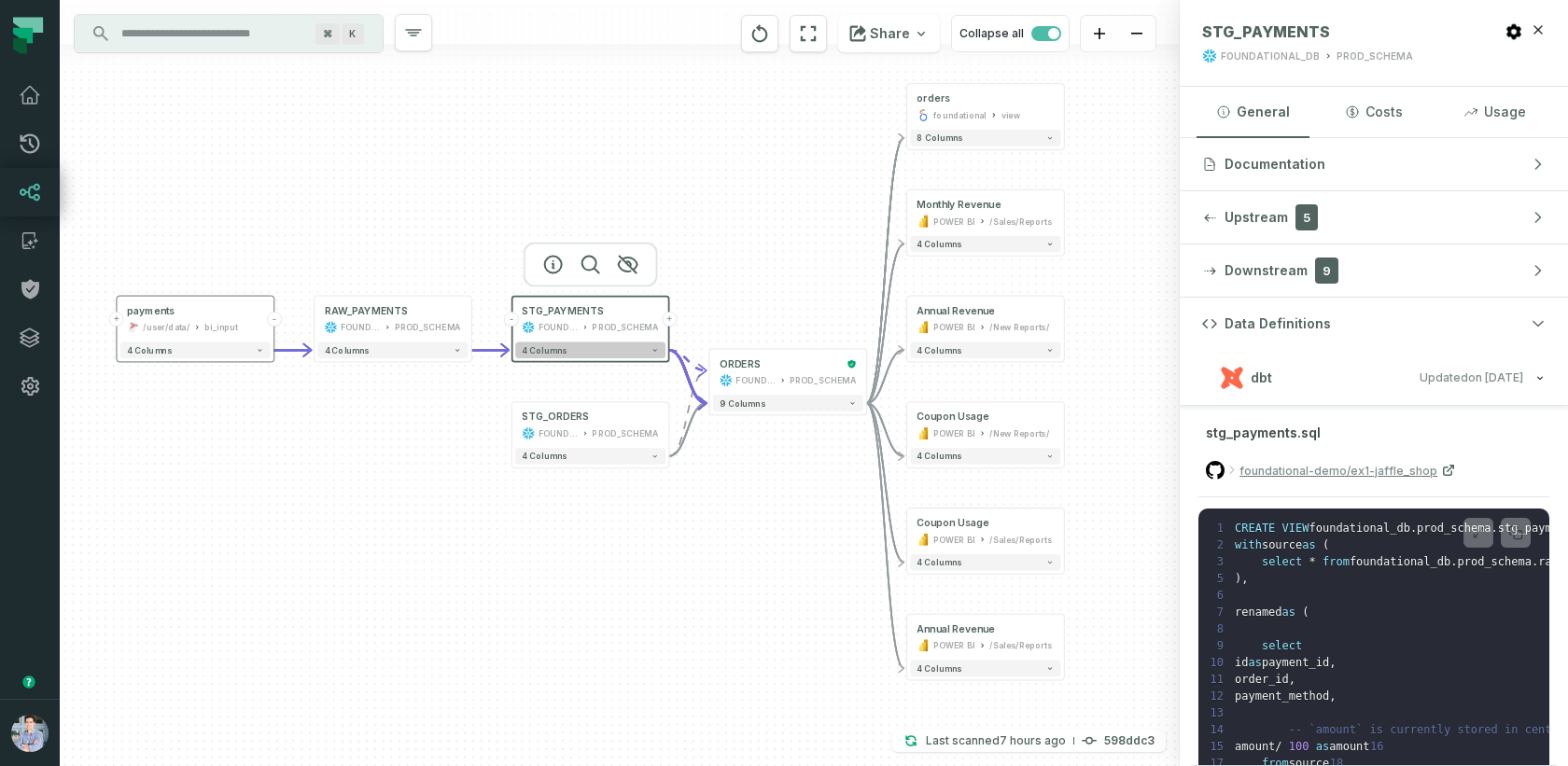
click at [567, 351] on button "4 columns" at bounding box center [590, 350] width 150 height 16
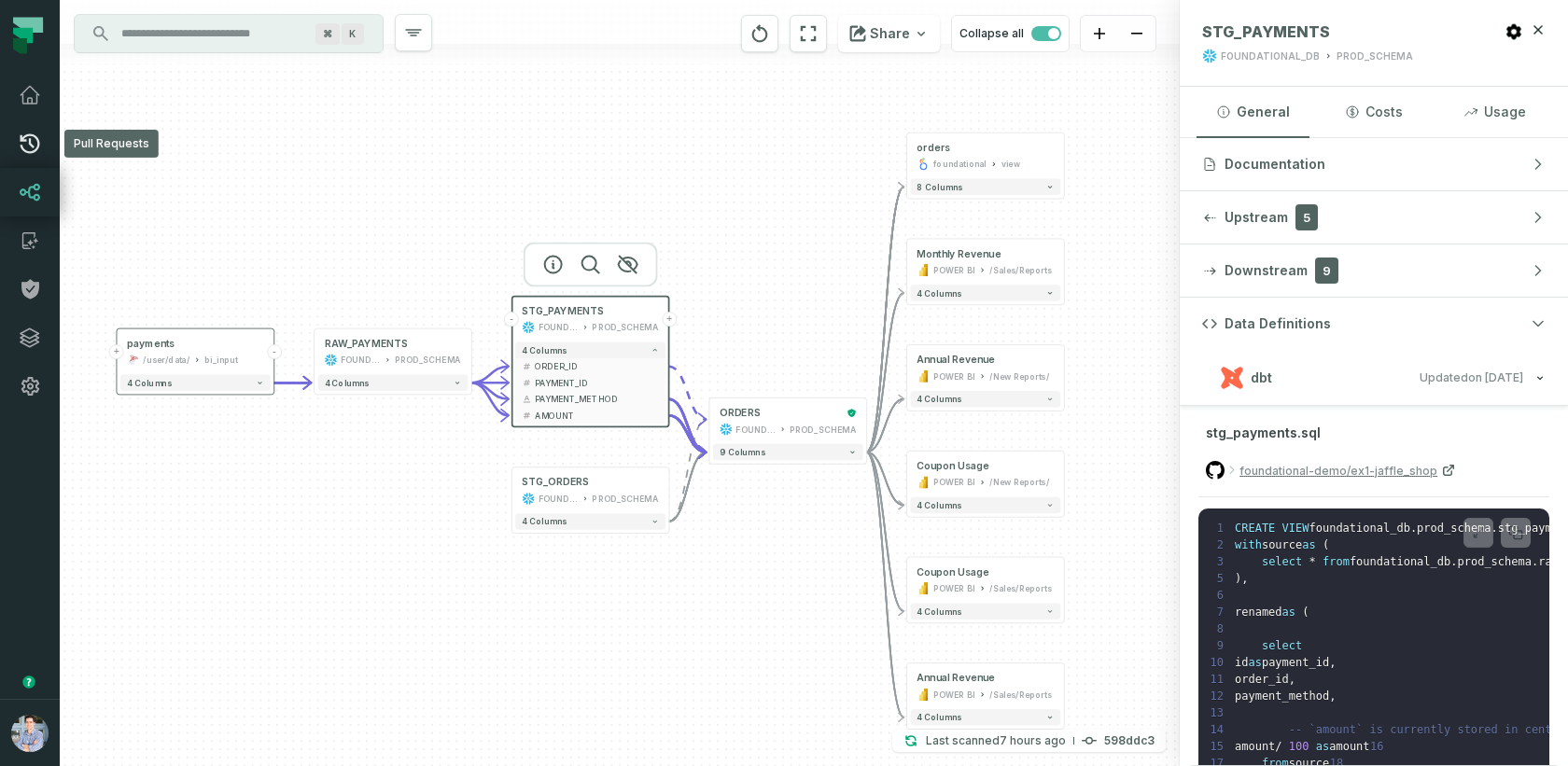
click at [28, 148] on icon at bounding box center [29, 143] width 22 height 22
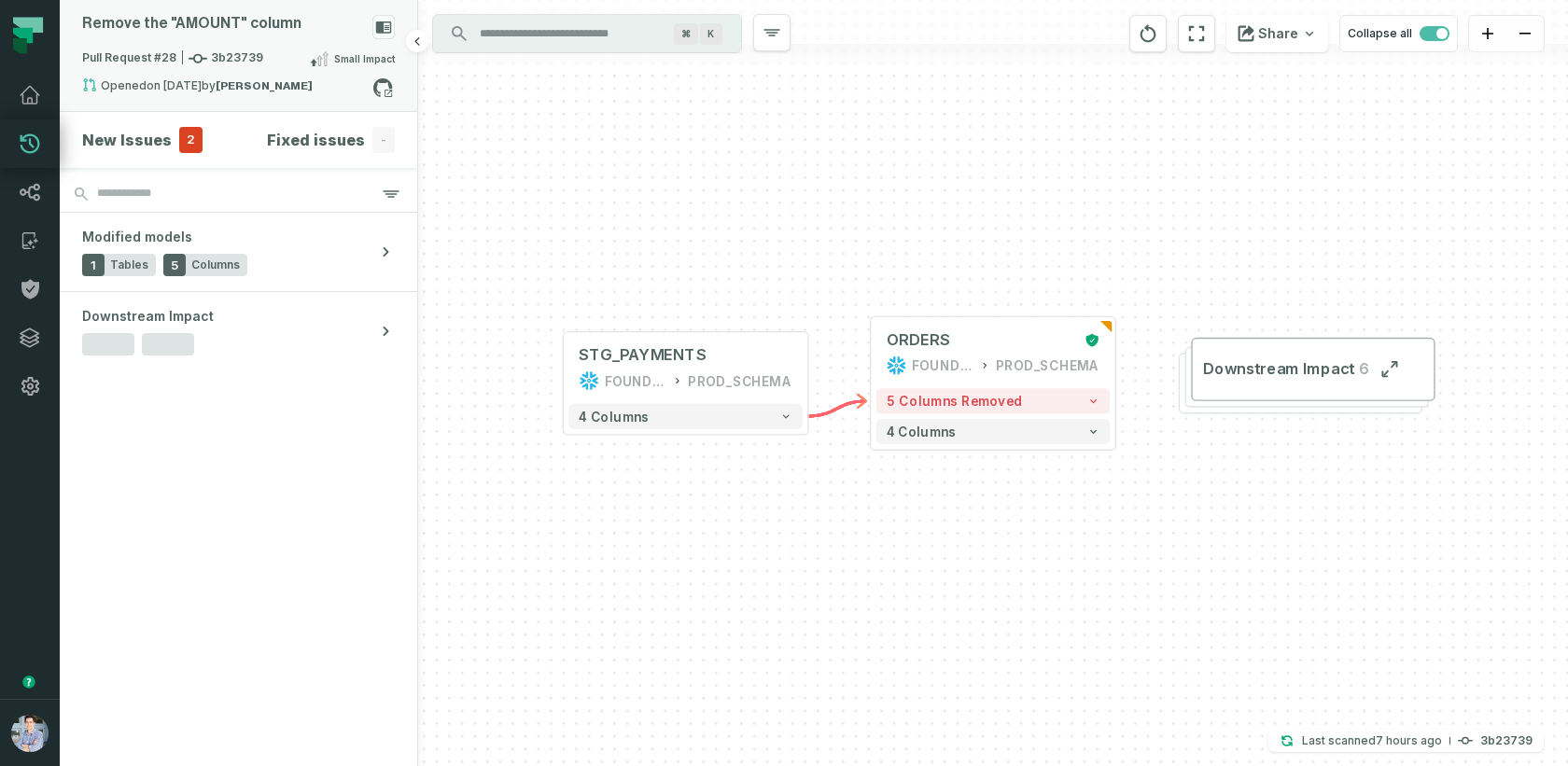
click at [239, 30] on div "Remove the "AMOUNT" column" at bounding box center [191, 24] width 219 height 17
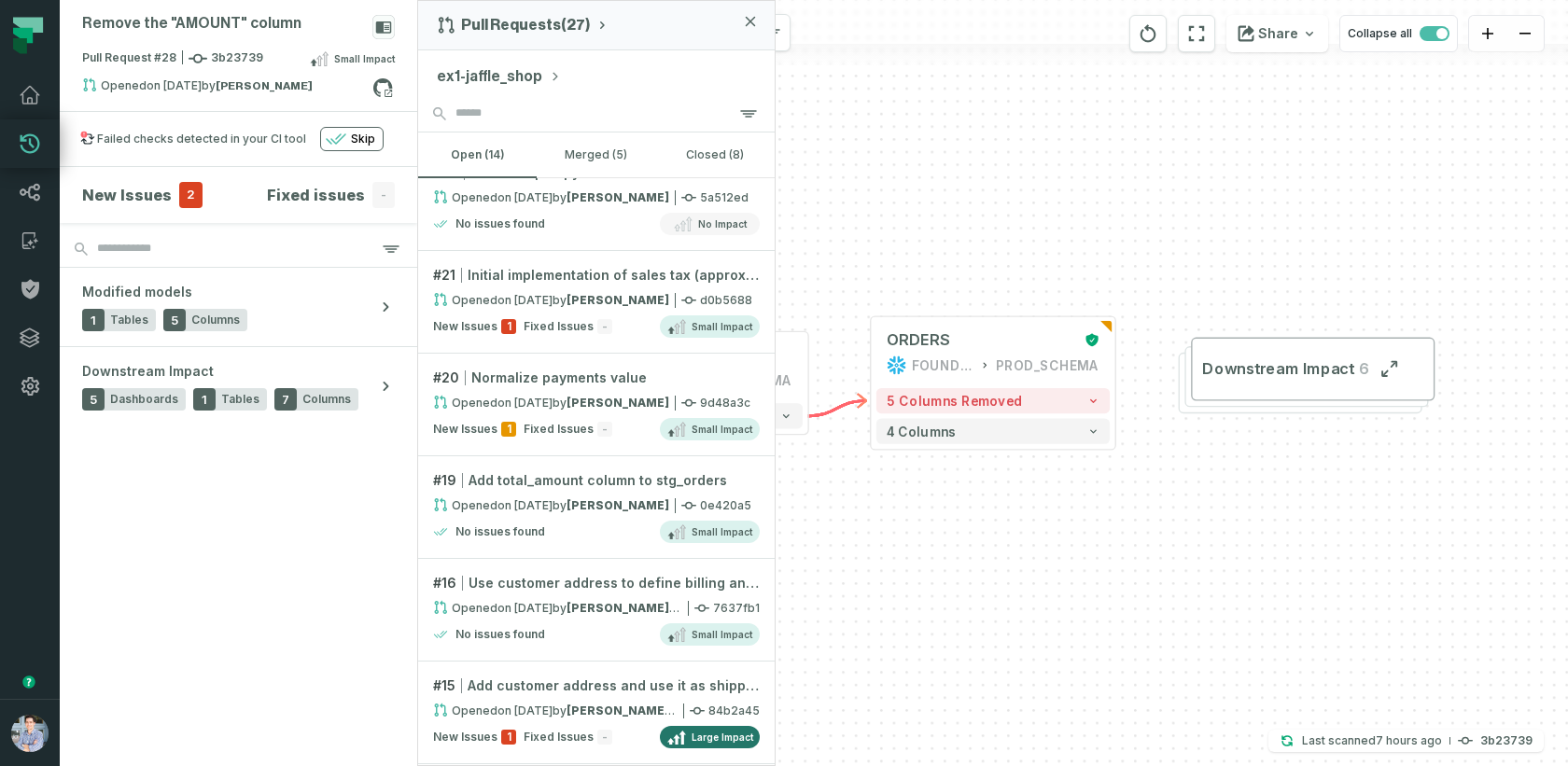
scroll to position [648, 0]
click at [536, 303] on link "# 21 Initial implementation of sales tax (approximation) Opened [DATE] 6:46:02 …" at bounding box center [596, 300] width 356 height 103
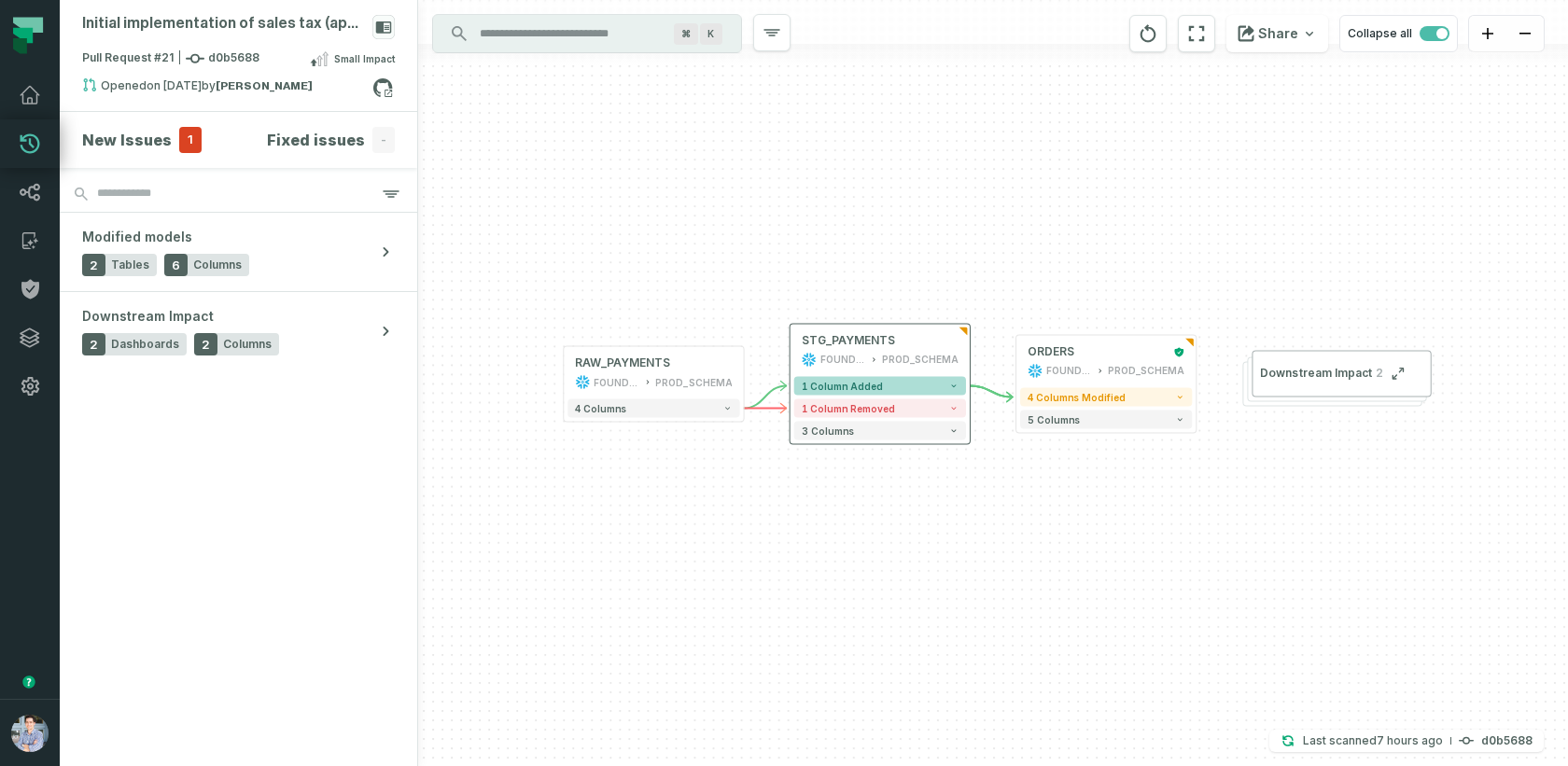
click at [855, 376] on button "1 column added" at bounding box center [879, 384] width 172 height 18
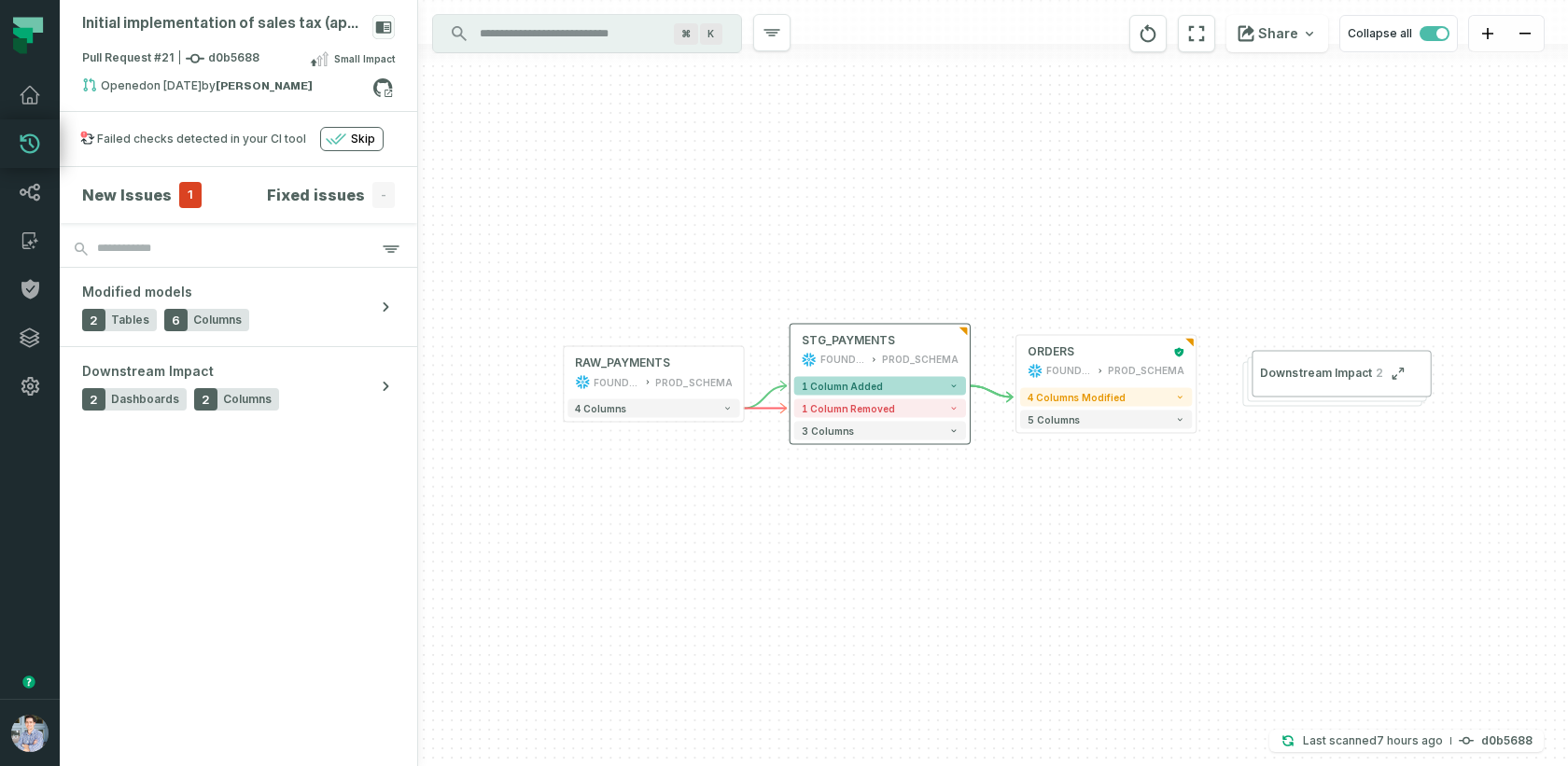
click at [855, 384] on span "1 column added" at bounding box center [842, 385] width 81 height 12
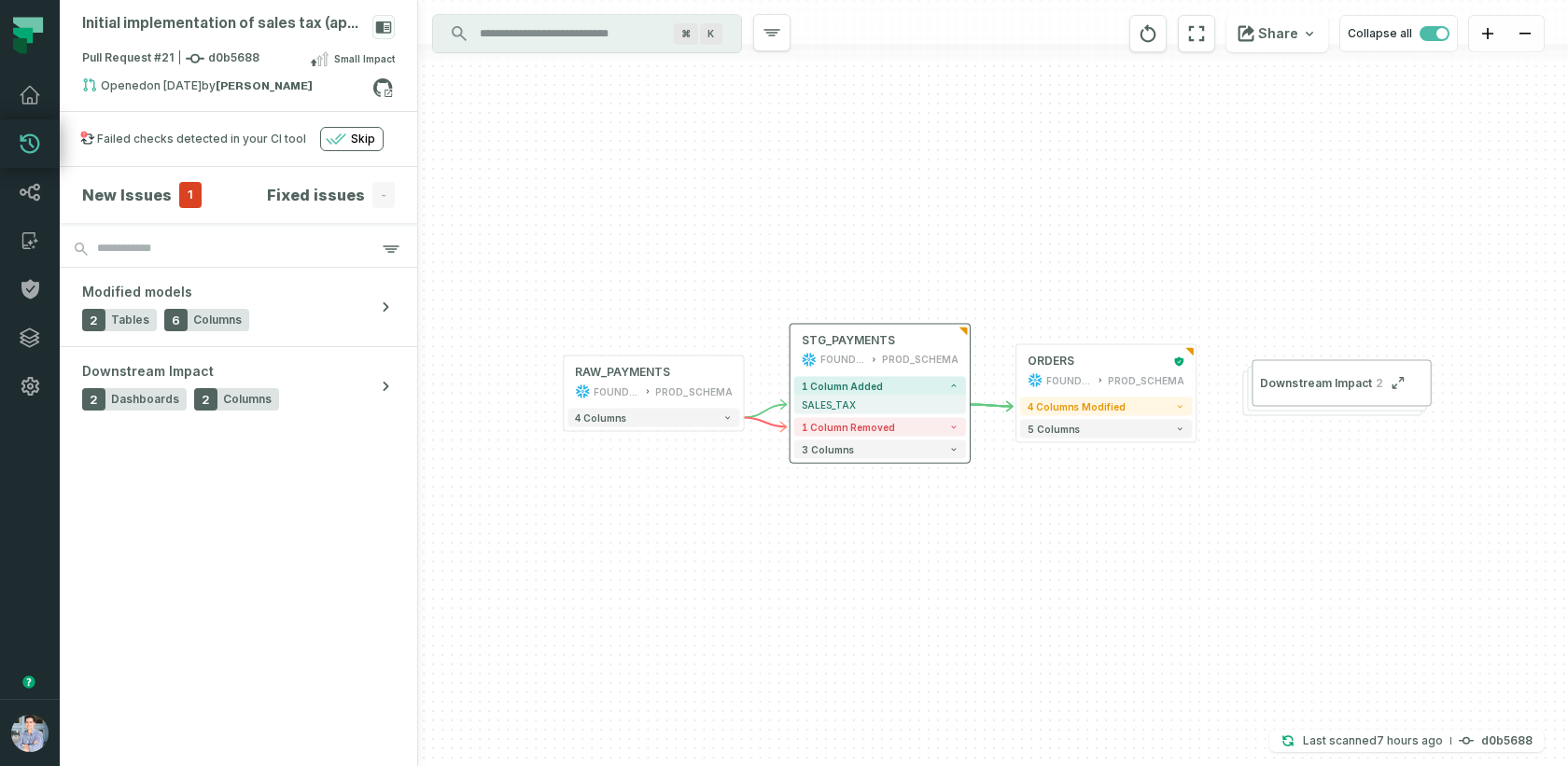
click at [847, 414] on div "1 column added - SALES_TAX - 1 column removed 3 columns" at bounding box center [880, 417] width 179 height 89
click at [842, 433] on button "1 column removed" at bounding box center [879, 427] width 172 height 18
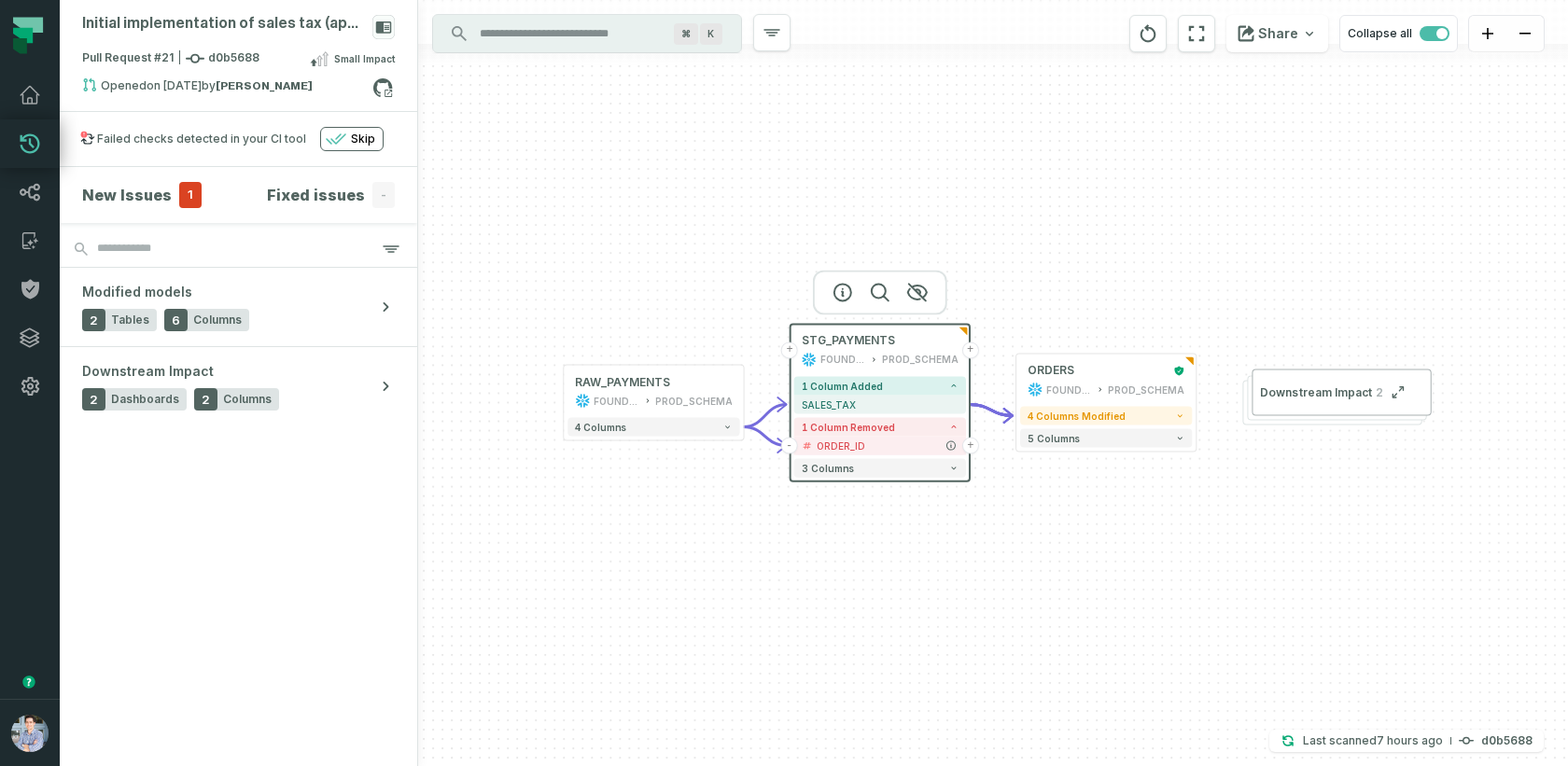
click at [971, 441] on button "+" at bounding box center [969, 445] width 16 height 16
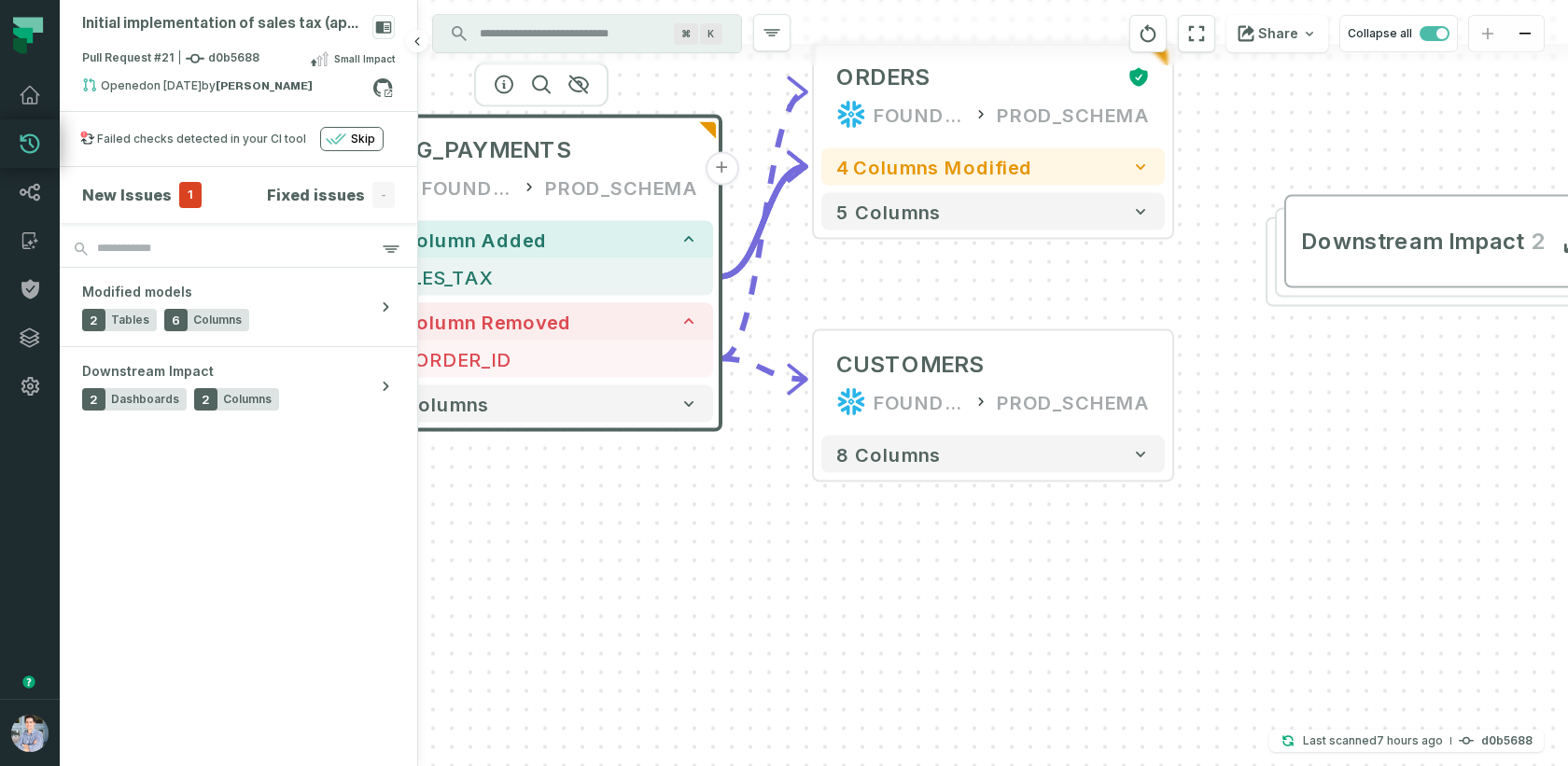
click at [192, 191] on span "1" at bounding box center [189, 194] width 22 height 26
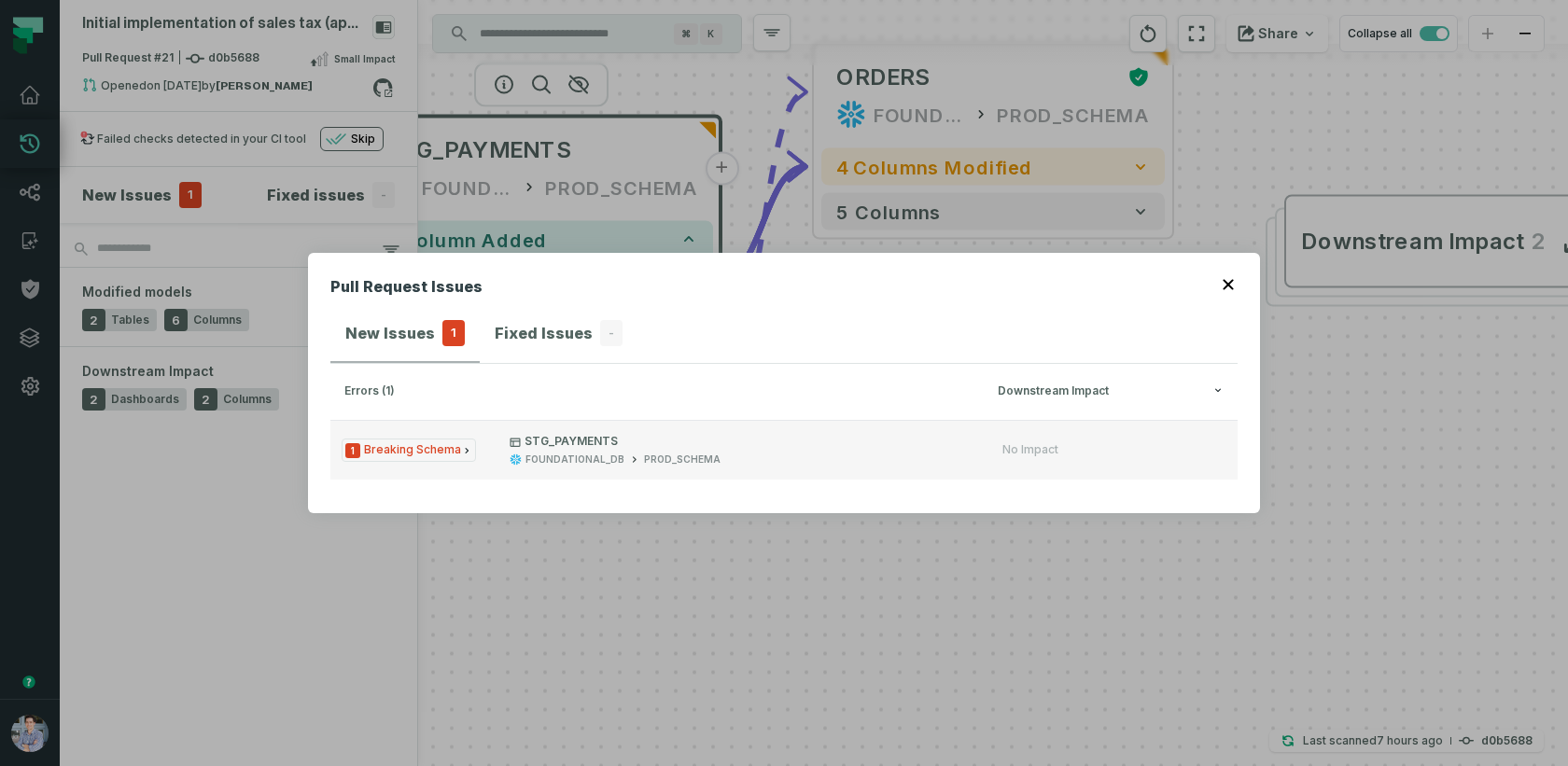
click at [452, 451] on span "1 Breaking Schema" at bounding box center [408, 450] width 135 height 23
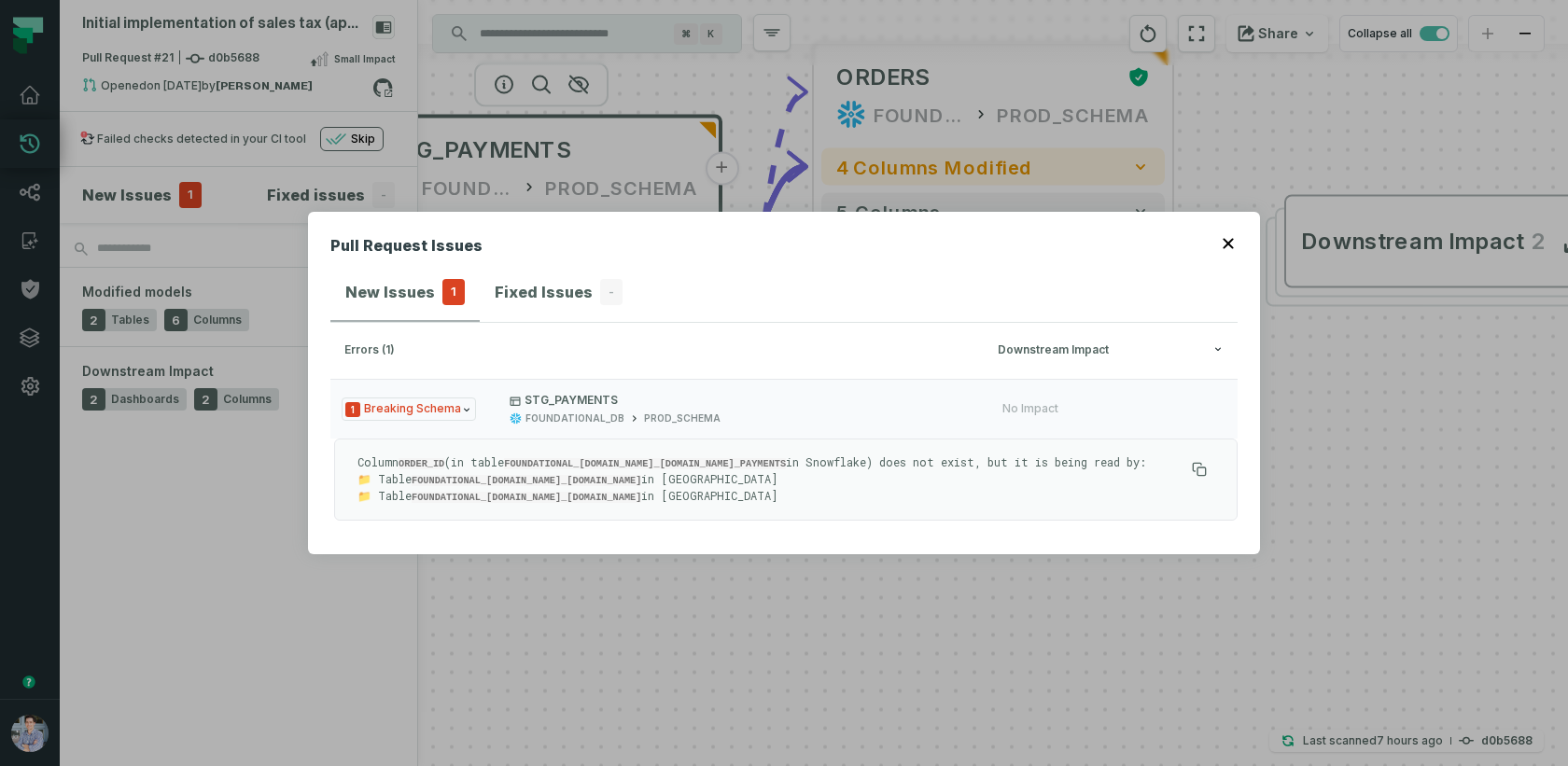
click at [267, 242] on div "Pull Request Issues New Issues 1 Fixed Issues - errors (1) Downstream Impact 1 …" at bounding box center [784, 383] width 1568 height 766
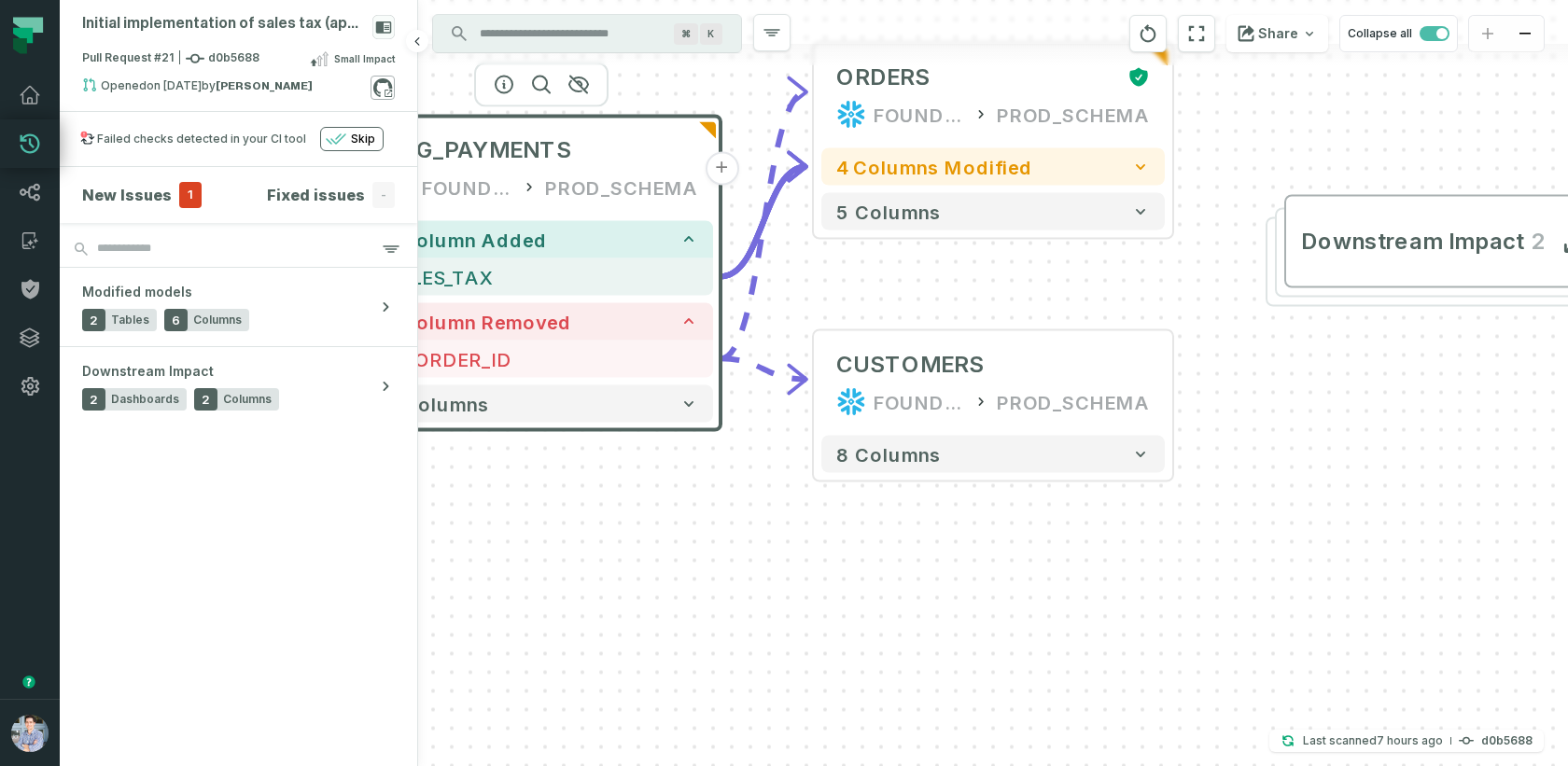
click at [383, 88] on icon at bounding box center [382, 87] width 24 height 24
click at [35, 89] on icon at bounding box center [29, 94] width 18 height 16
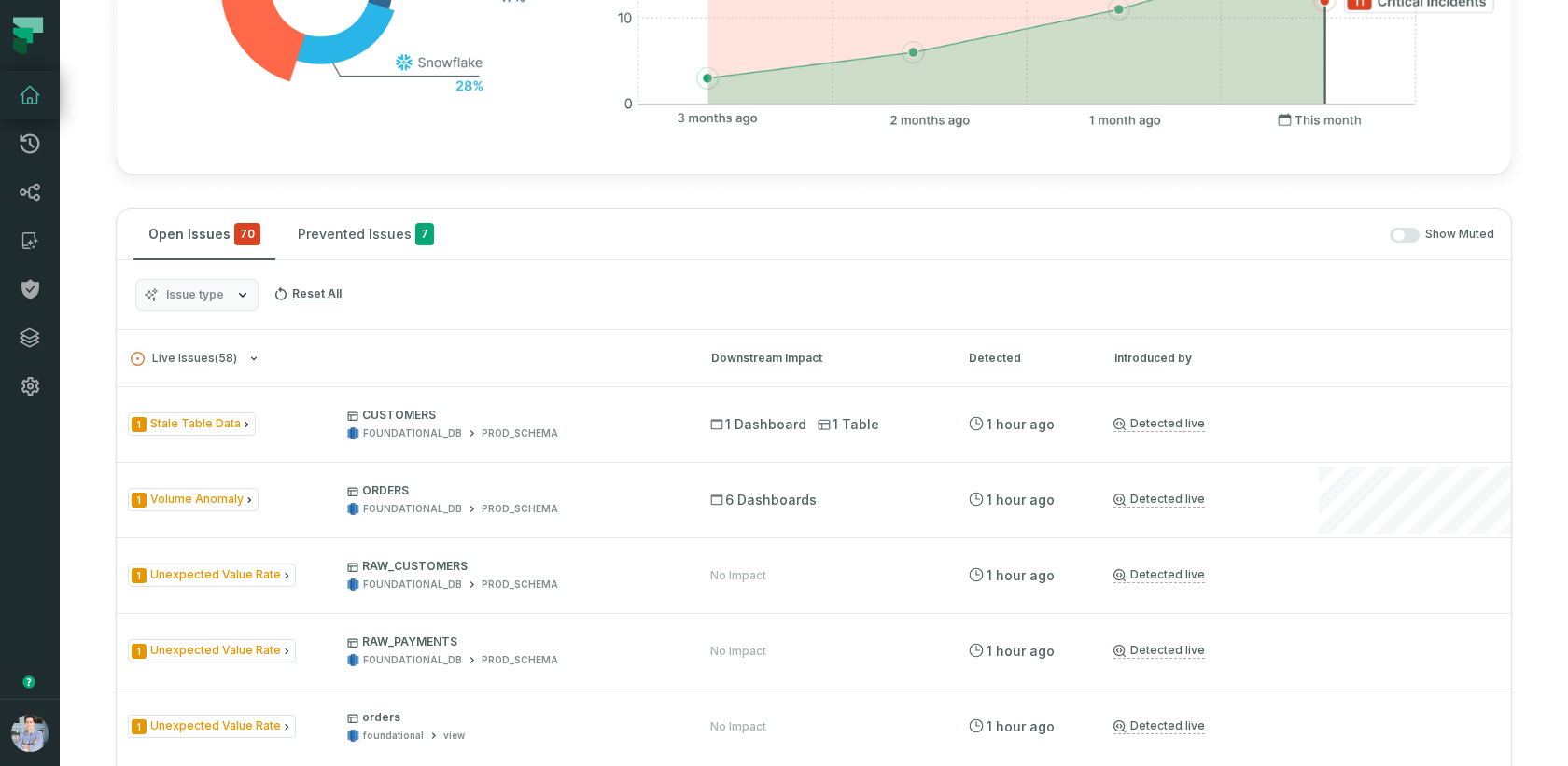
scroll to position [714, 0]
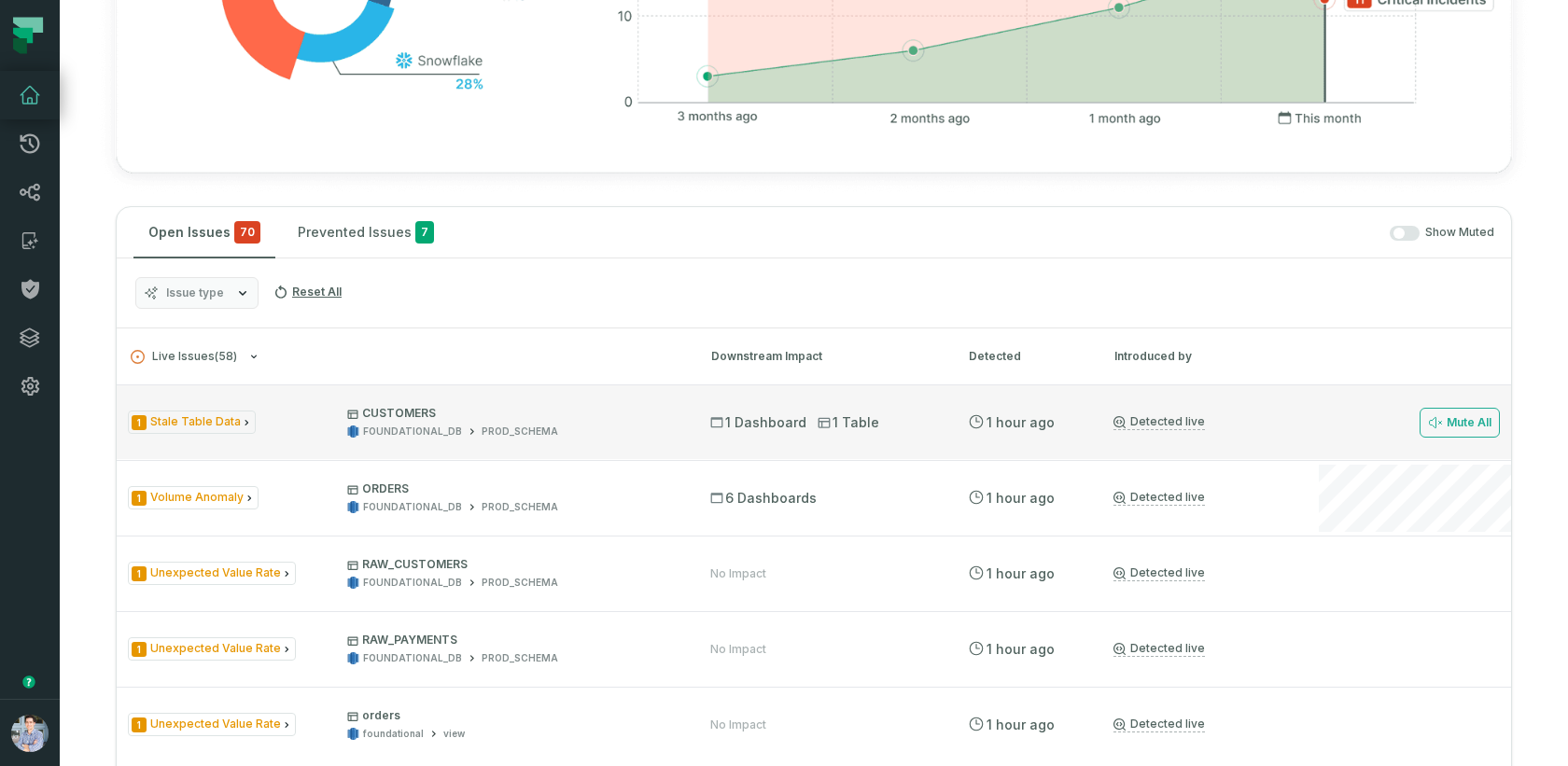
click at [258, 406] on div "1 Stale Table Data CUSTOMERS FOUNDATIONAL_DB PROD_SCHEMA" at bounding box center [402, 422] width 549 height 33
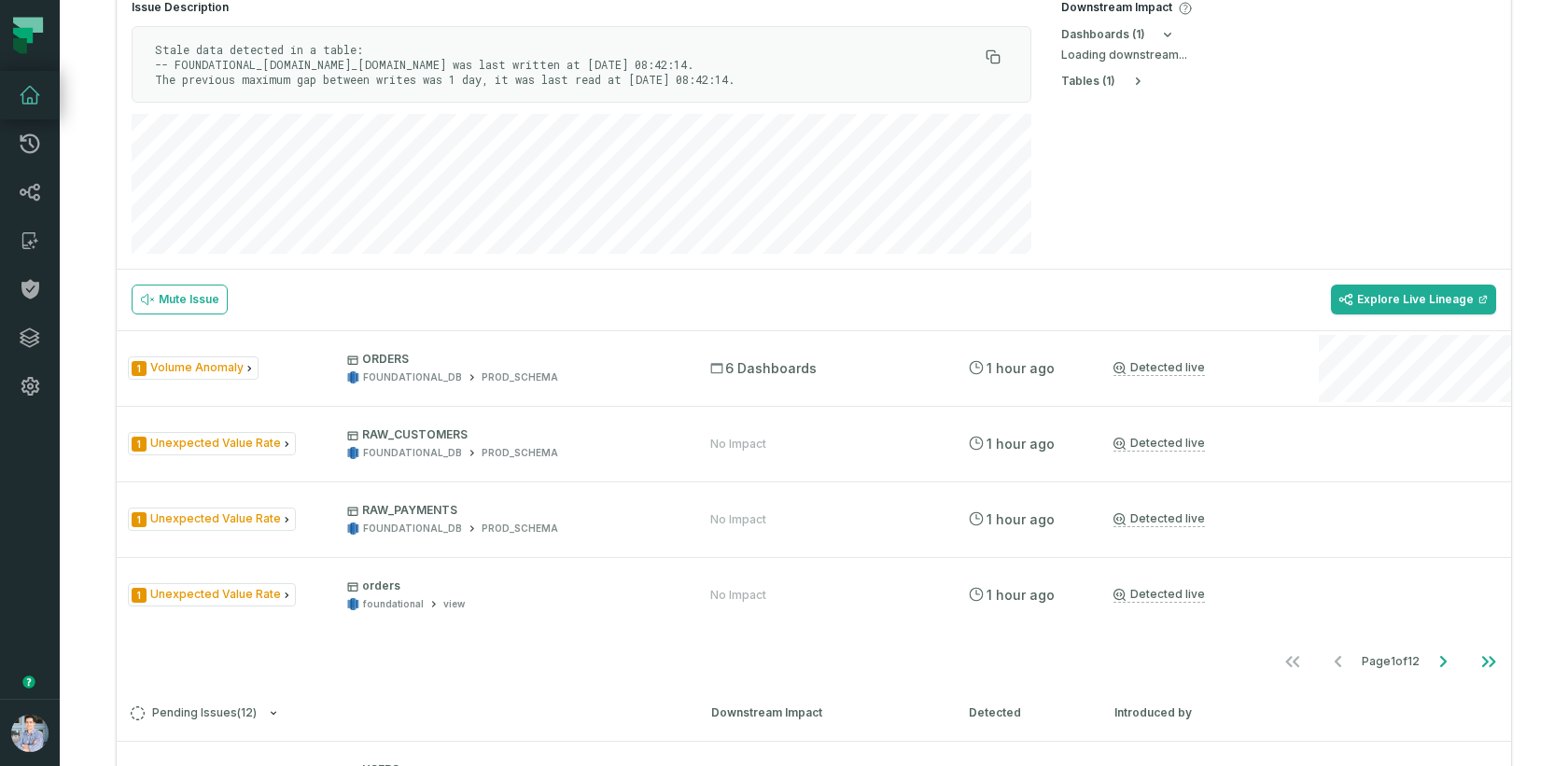
scroll to position [1232, 0]
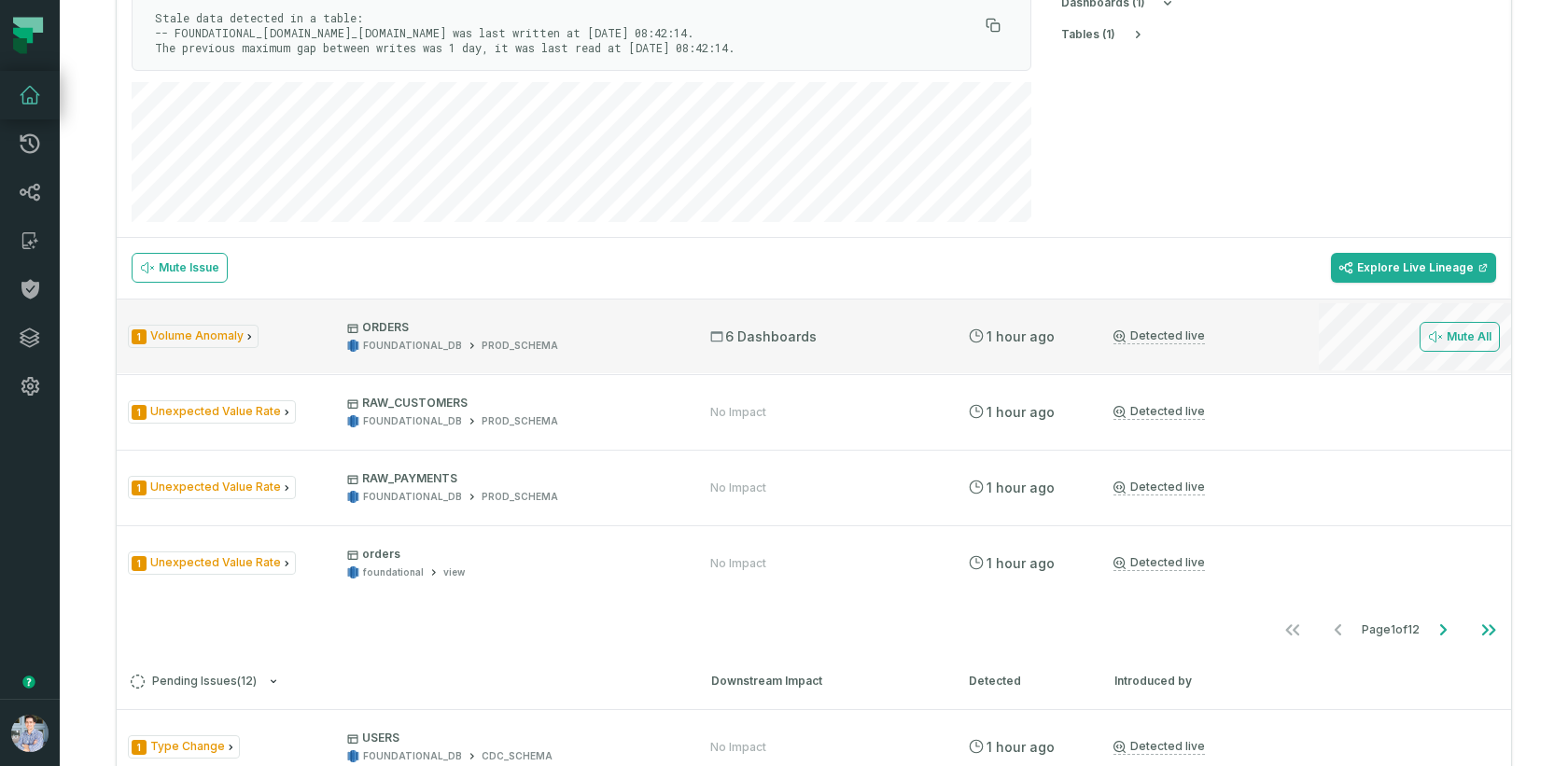
click at [279, 320] on div "1 Volume Anomaly ORDERS FOUNDATIONAL_DB PROD_SCHEMA" at bounding box center [402, 336] width 549 height 33
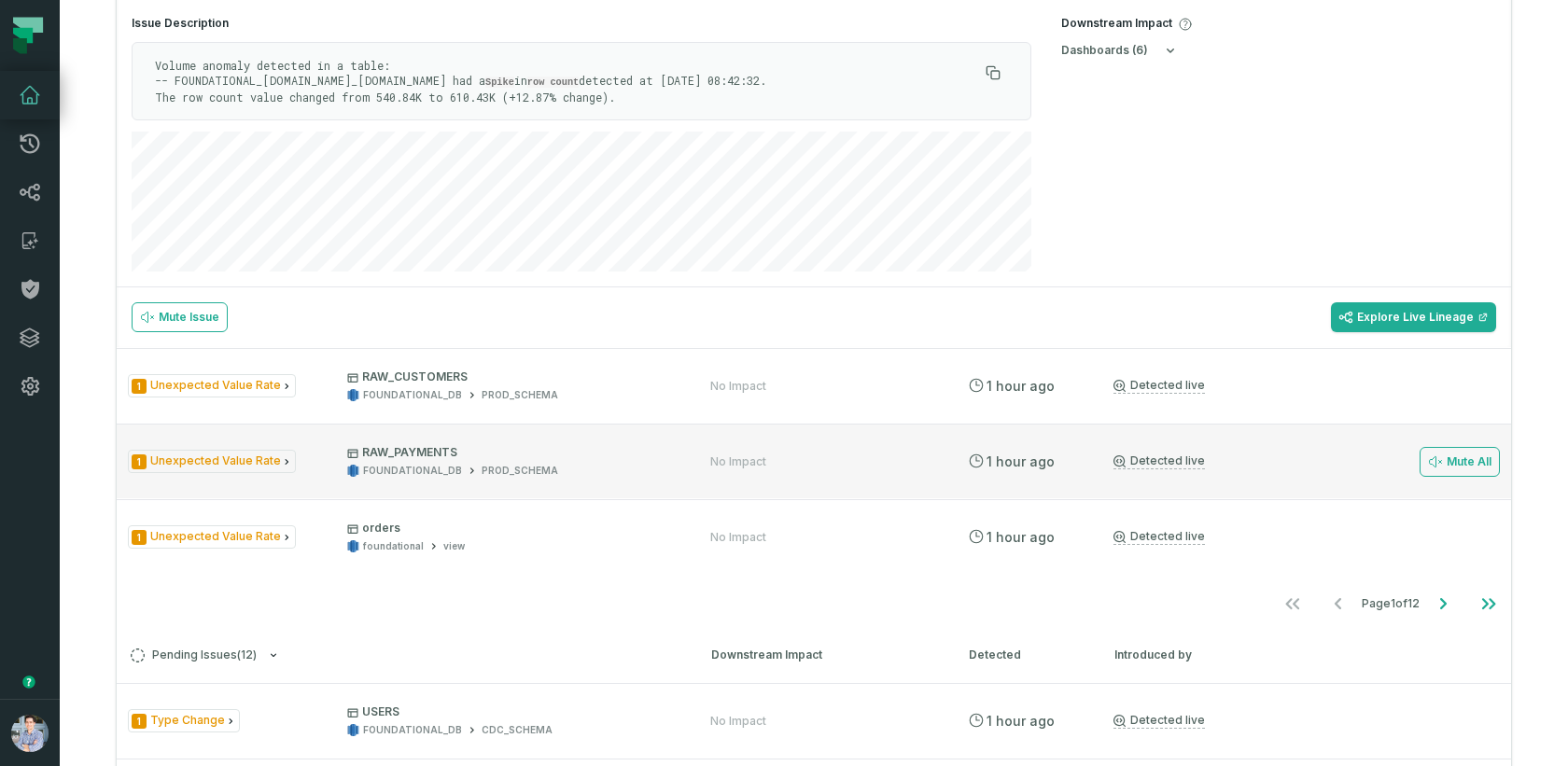
scroll to position [1261, 0]
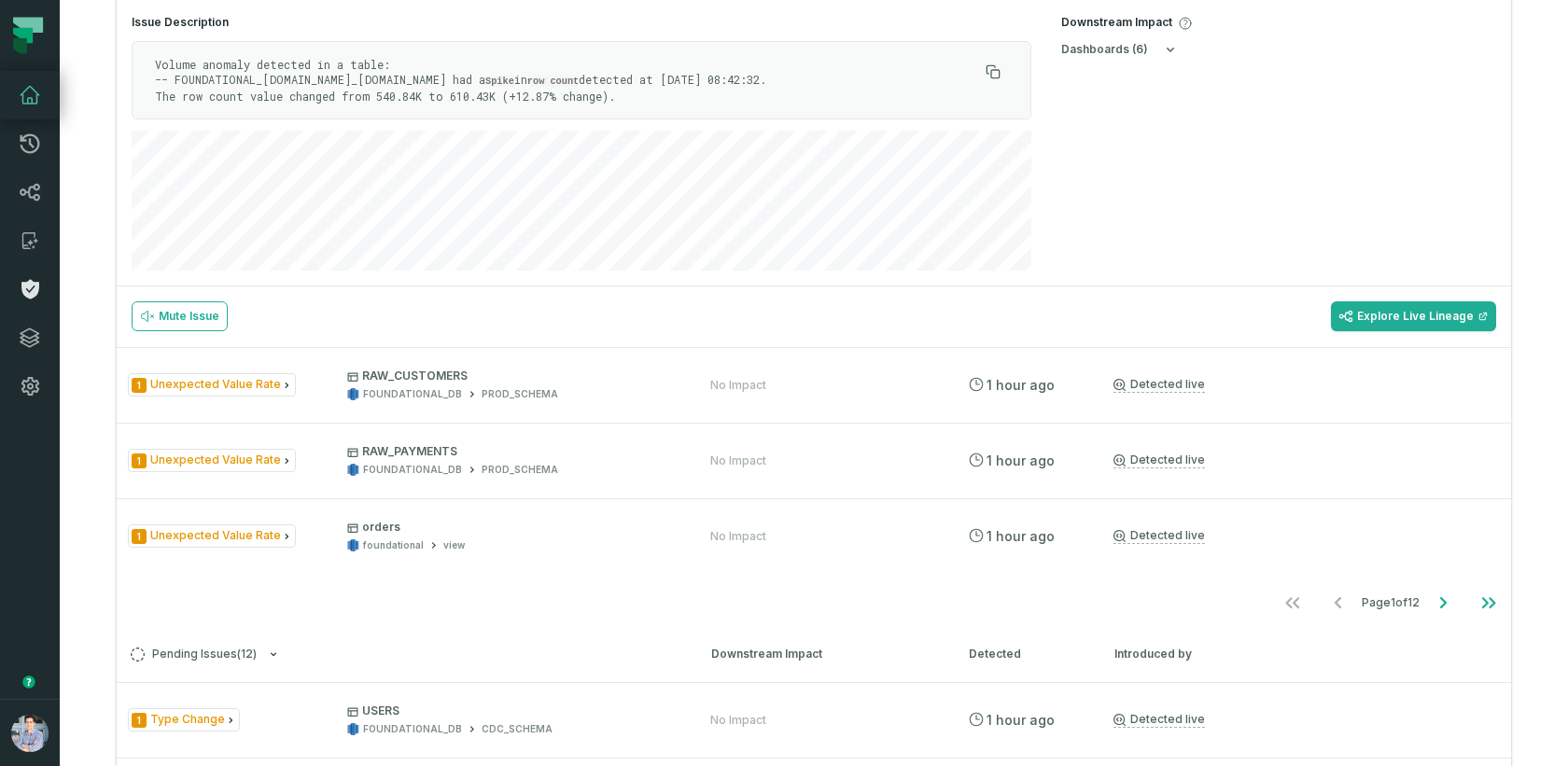
click at [36, 291] on icon at bounding box center [30, 289] width 17 height 19
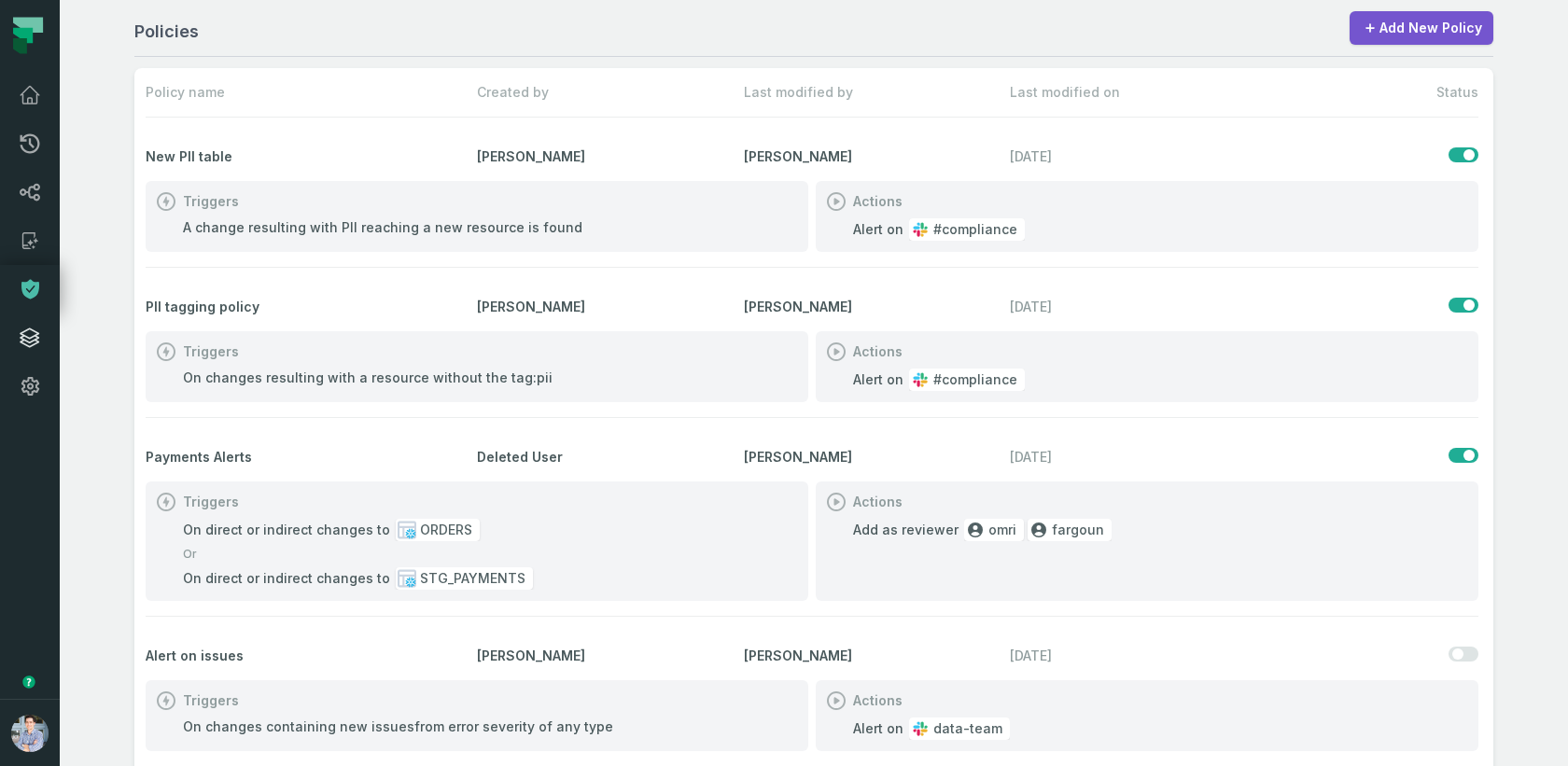
click at [35, 337] on icon at bounding box center [29, 337] width 22 height 22
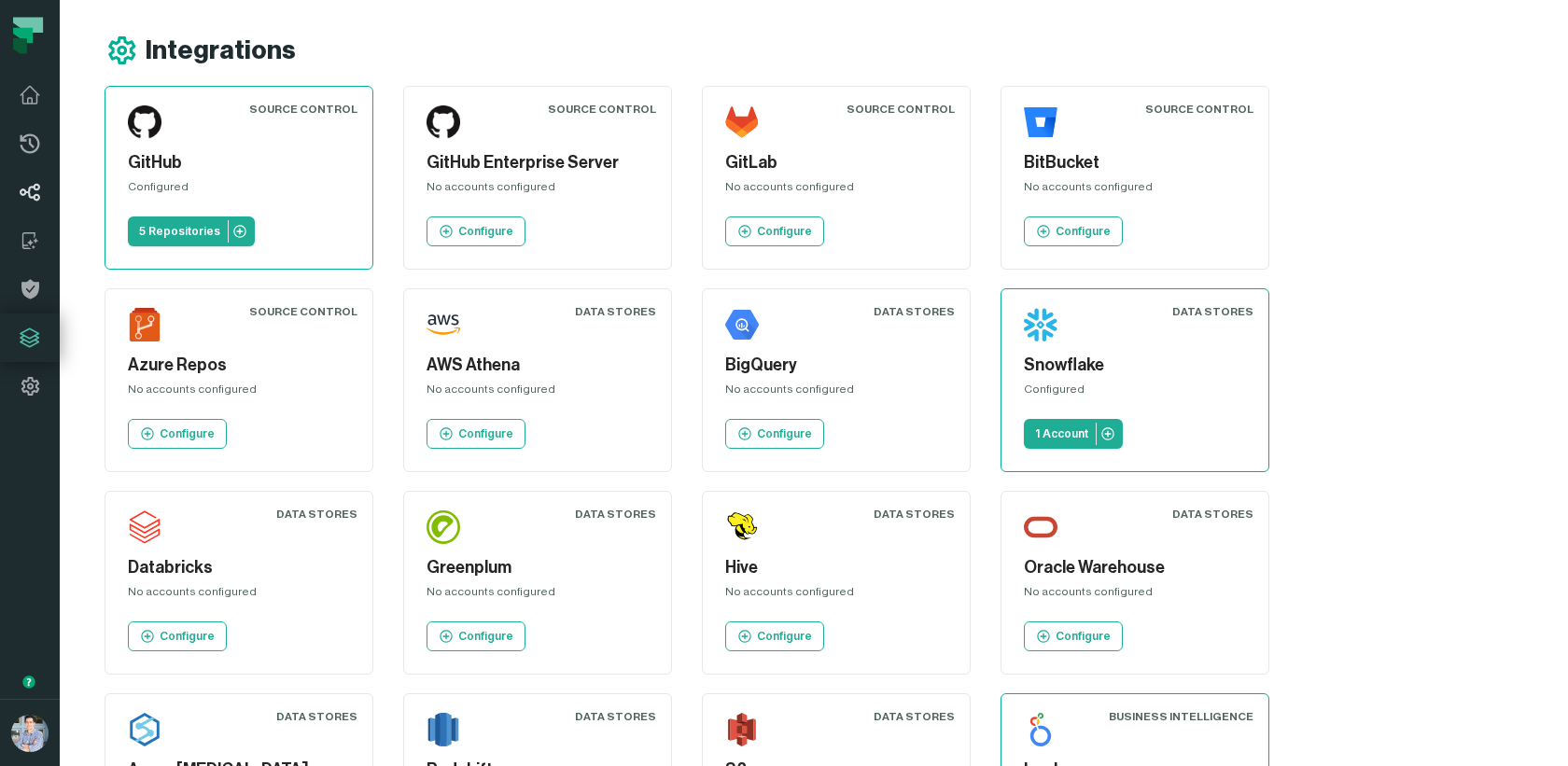
click at [34, 197] on icon at bounding box center [30, 191] width 19 height 16
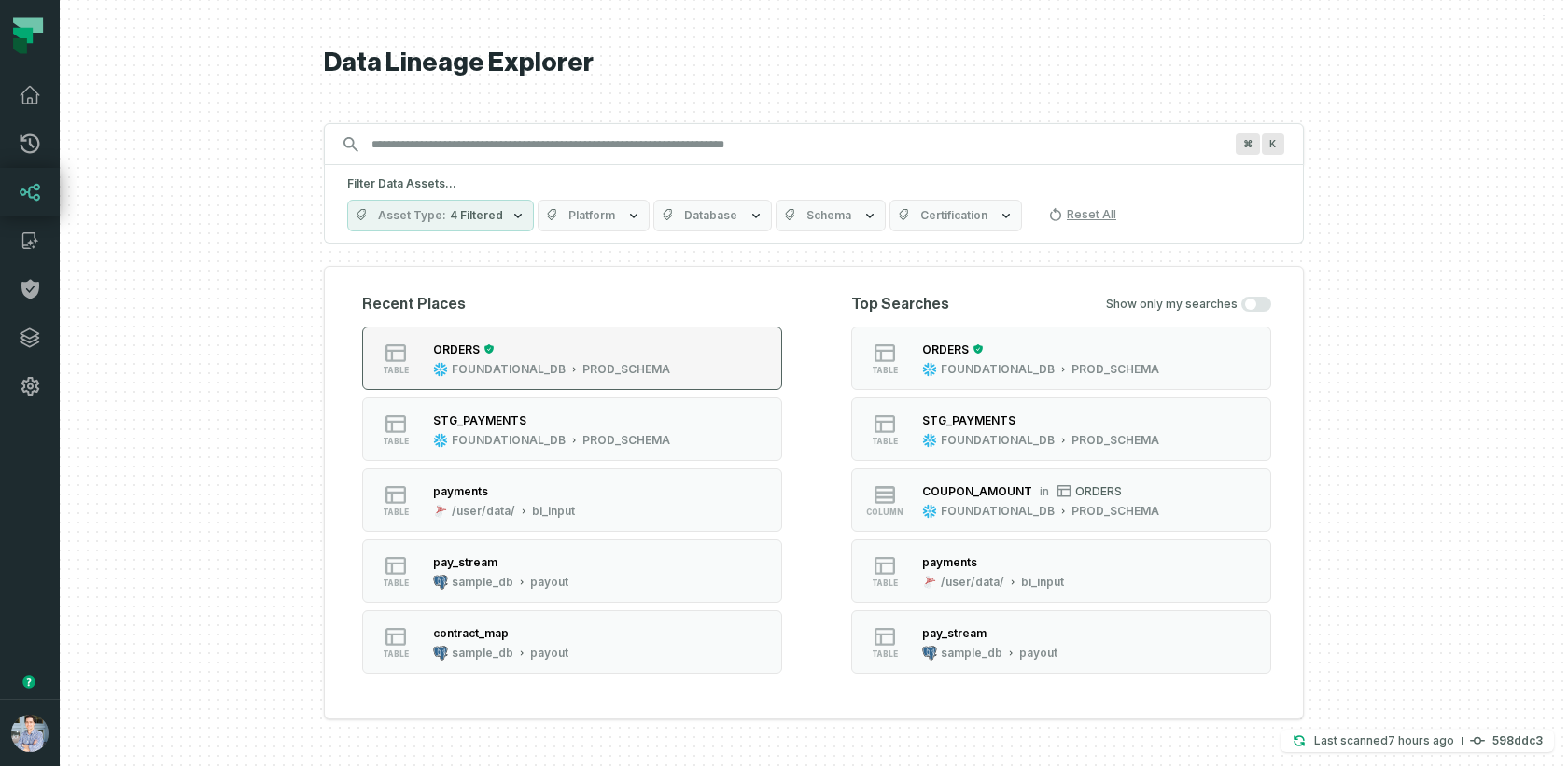
click at [479, 362] on div "FOUNDATIONAL_DB" at bounding box center [508, 370] width 113 height 15
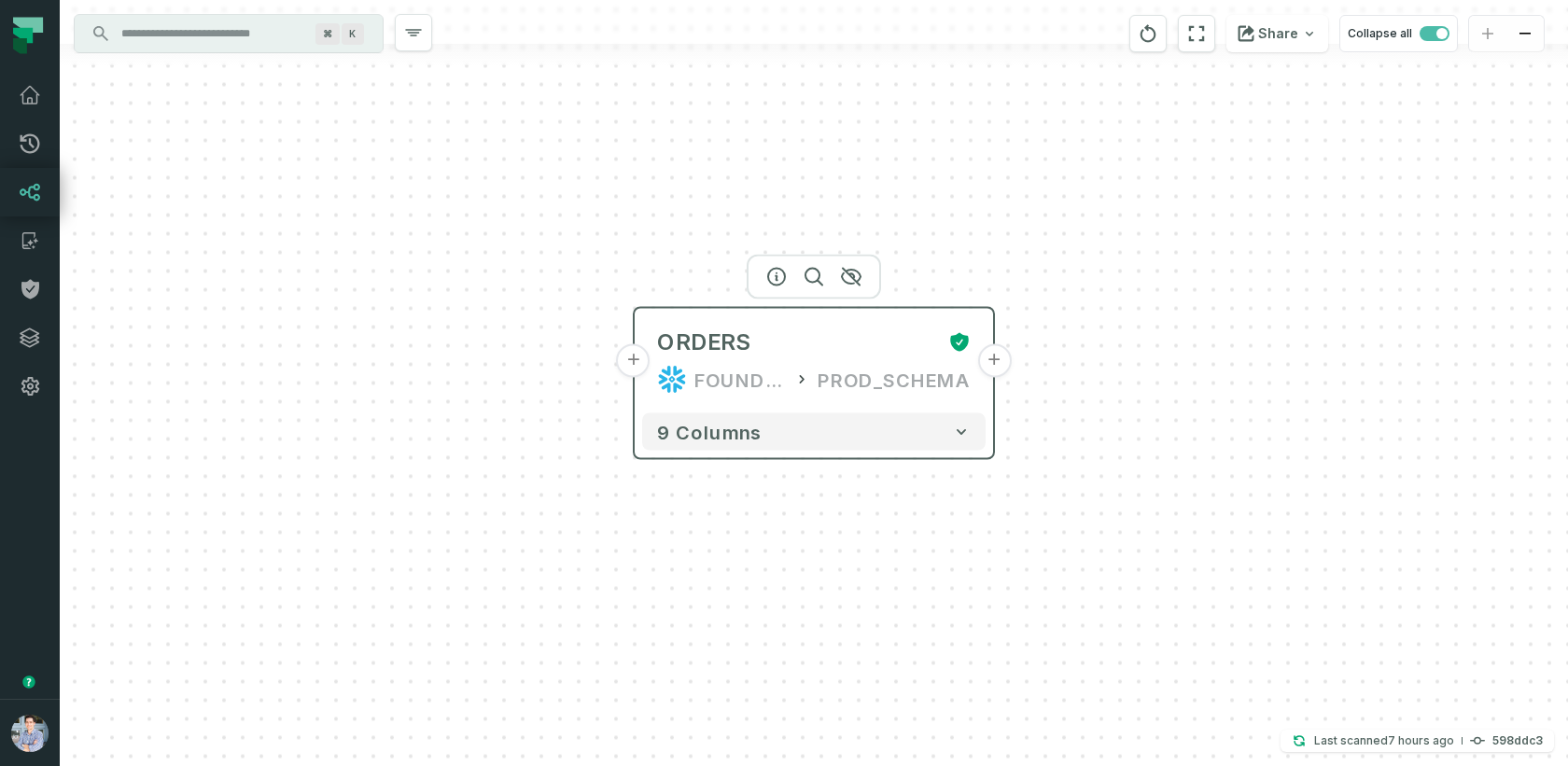
click at [632, 355] on button "+" at bounding box center [633, 360] width 34 height 34
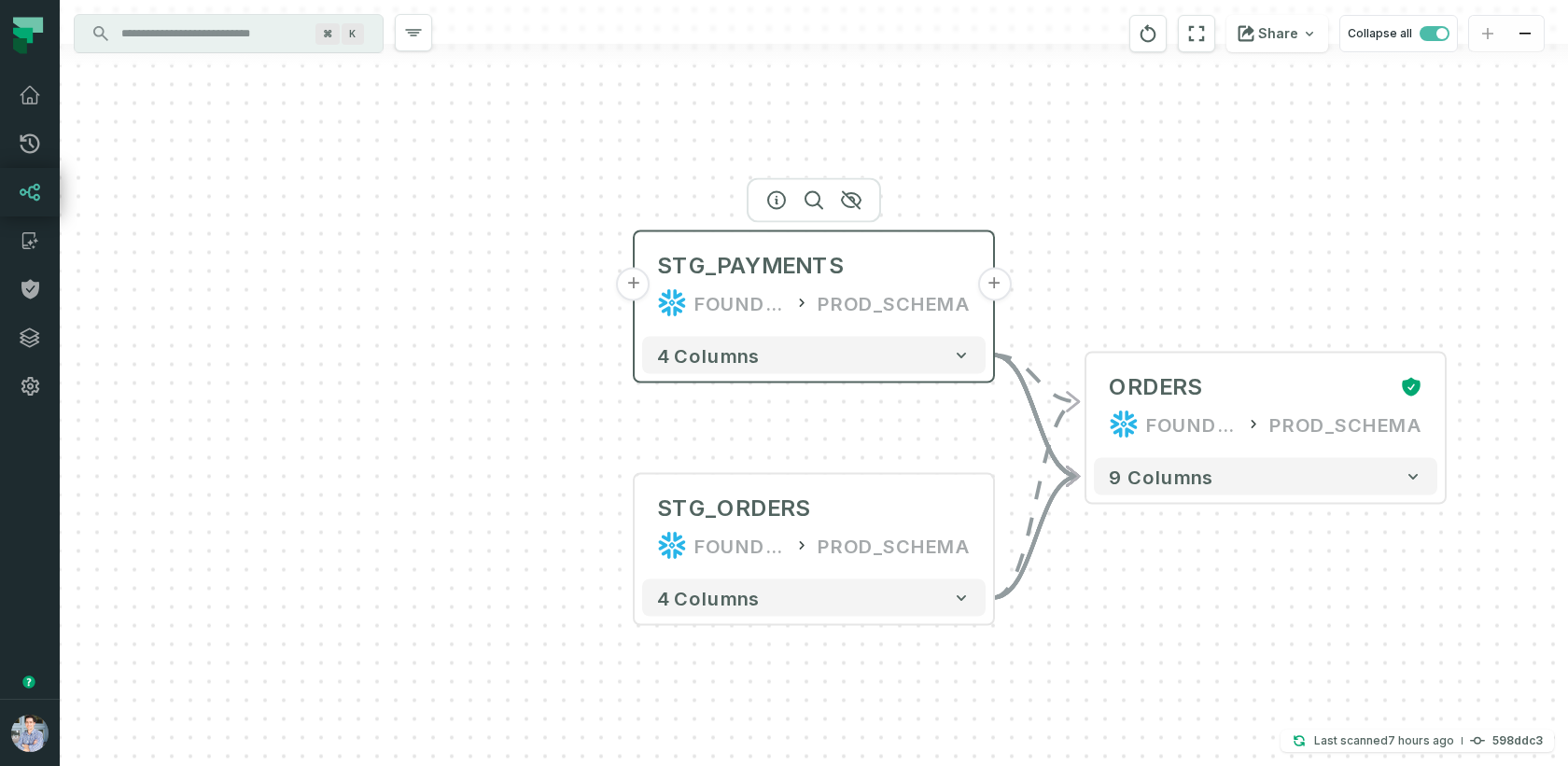
click at [636, 282] on button "+" at bounding box center [633, 284] width 34 height 34
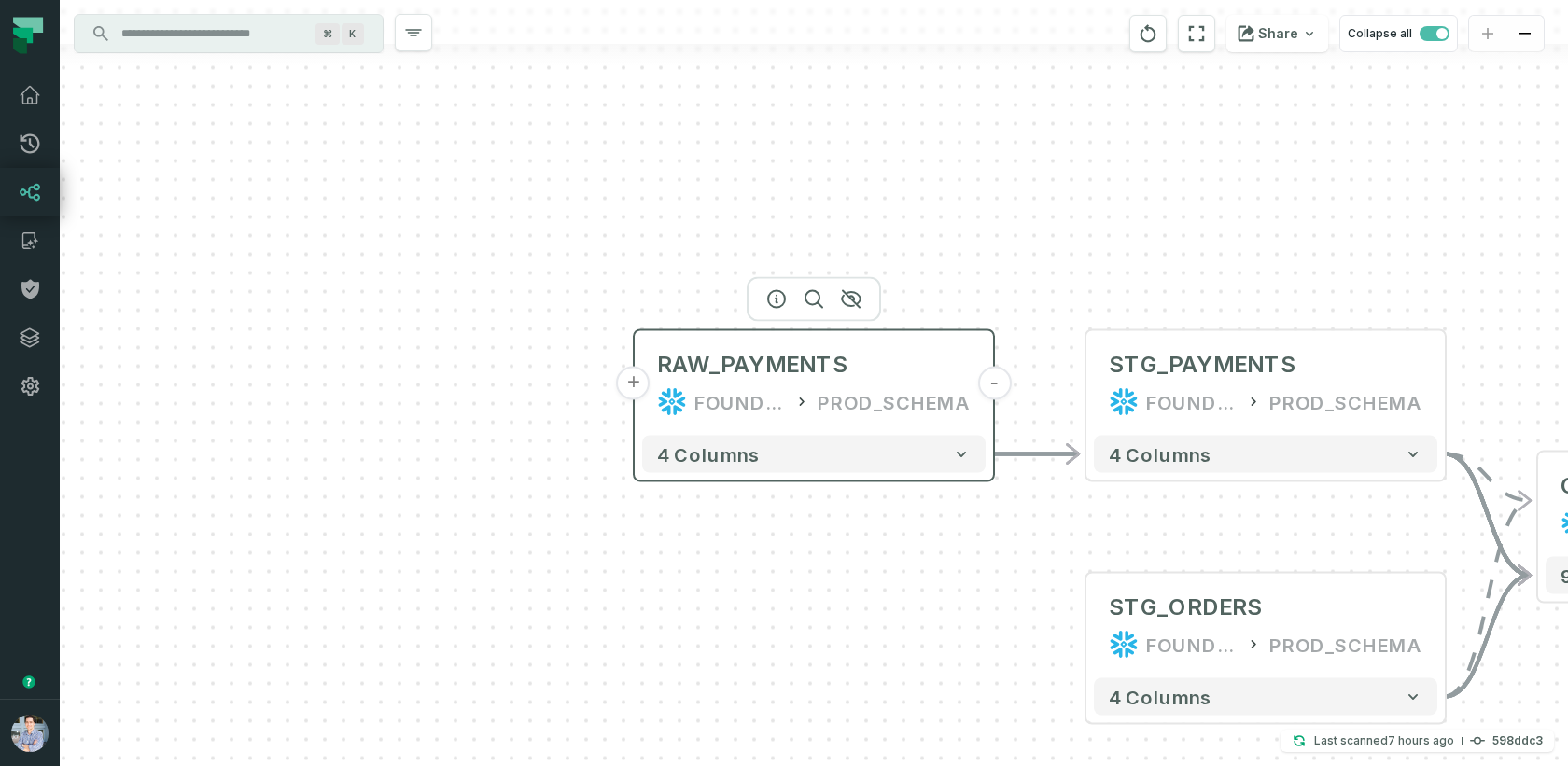
click at [638, 386] on button "+" at bounding box center [633, 383] width 34 height 34
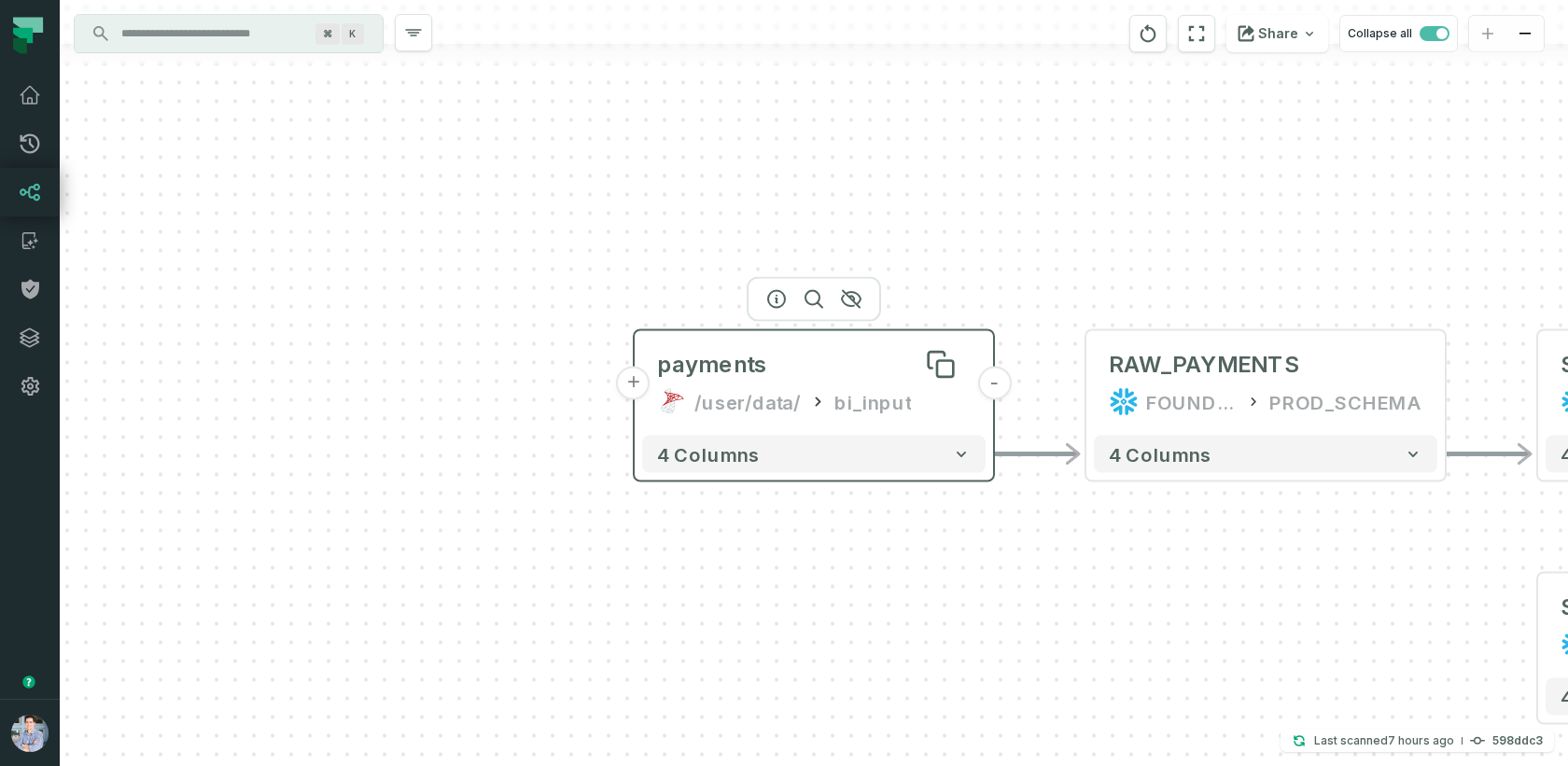
click at [752, 376] on div "payments" at bounding box center [712, 364] width 110 height 30
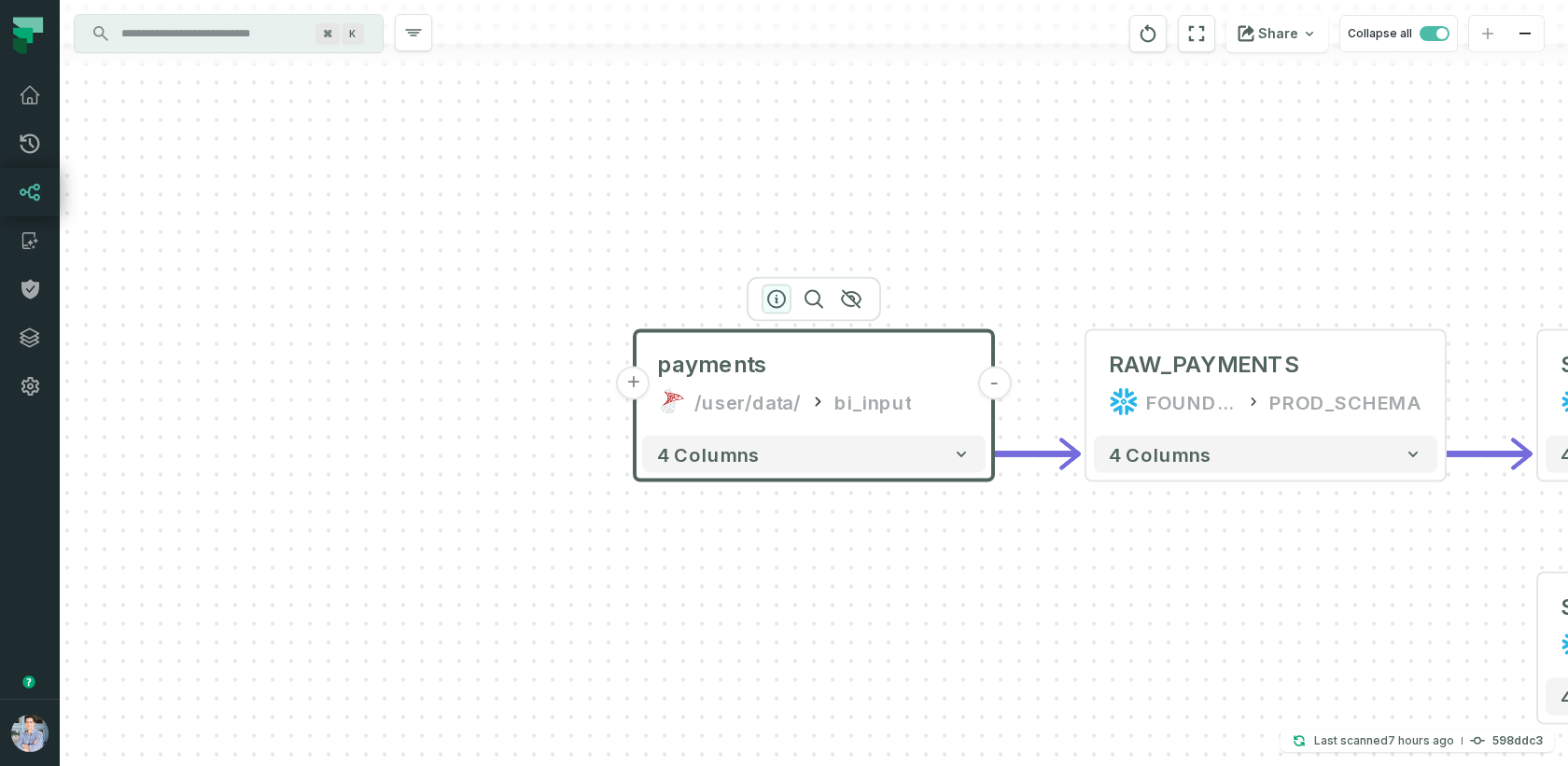
click at [772, 296] on icon "button" at bounding box center [775, 299] width 22 height 22
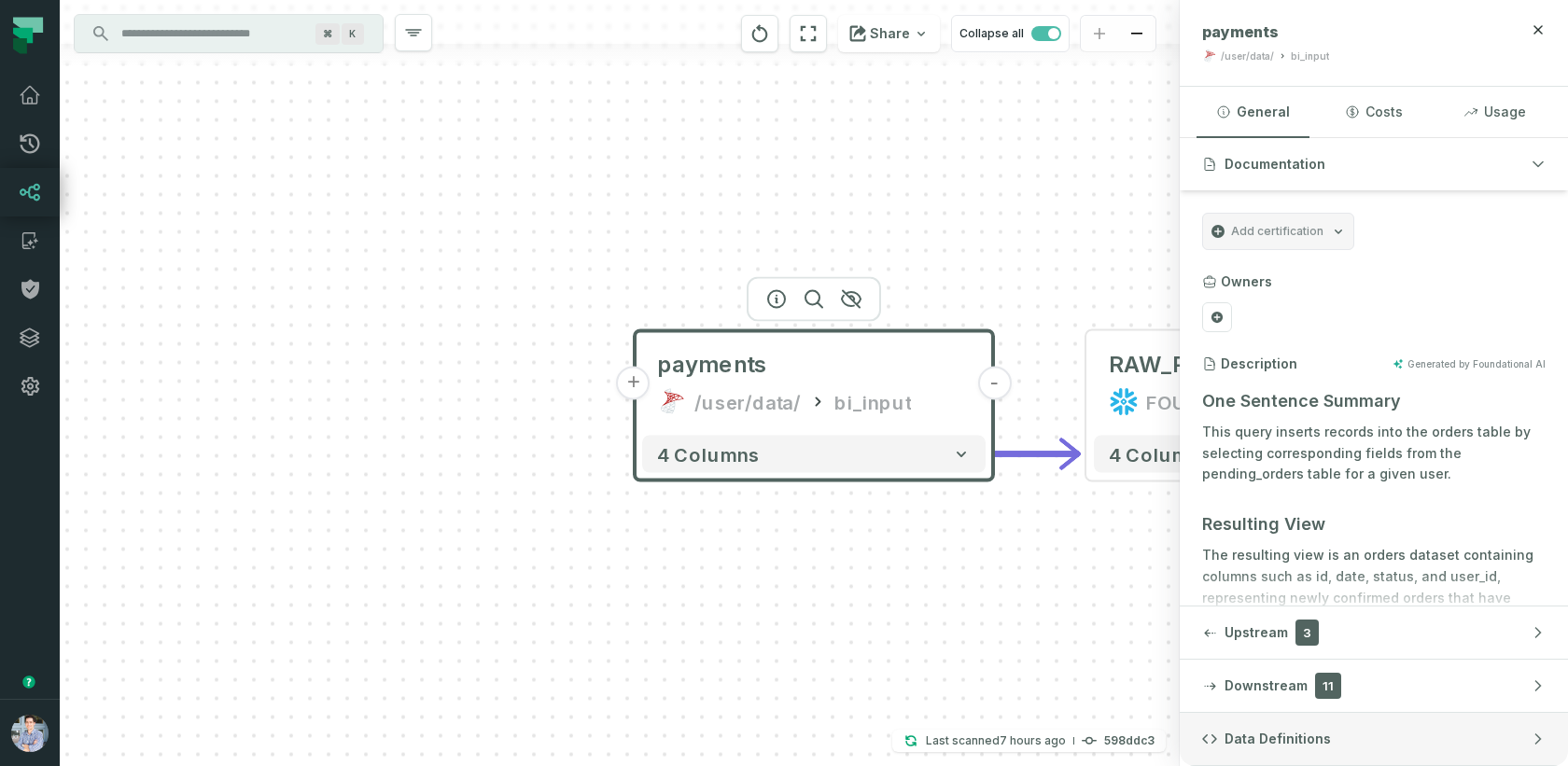
click at [1245, 726] on button "Data Definitions" at bounding box center [1374, 739] width 388 height 52
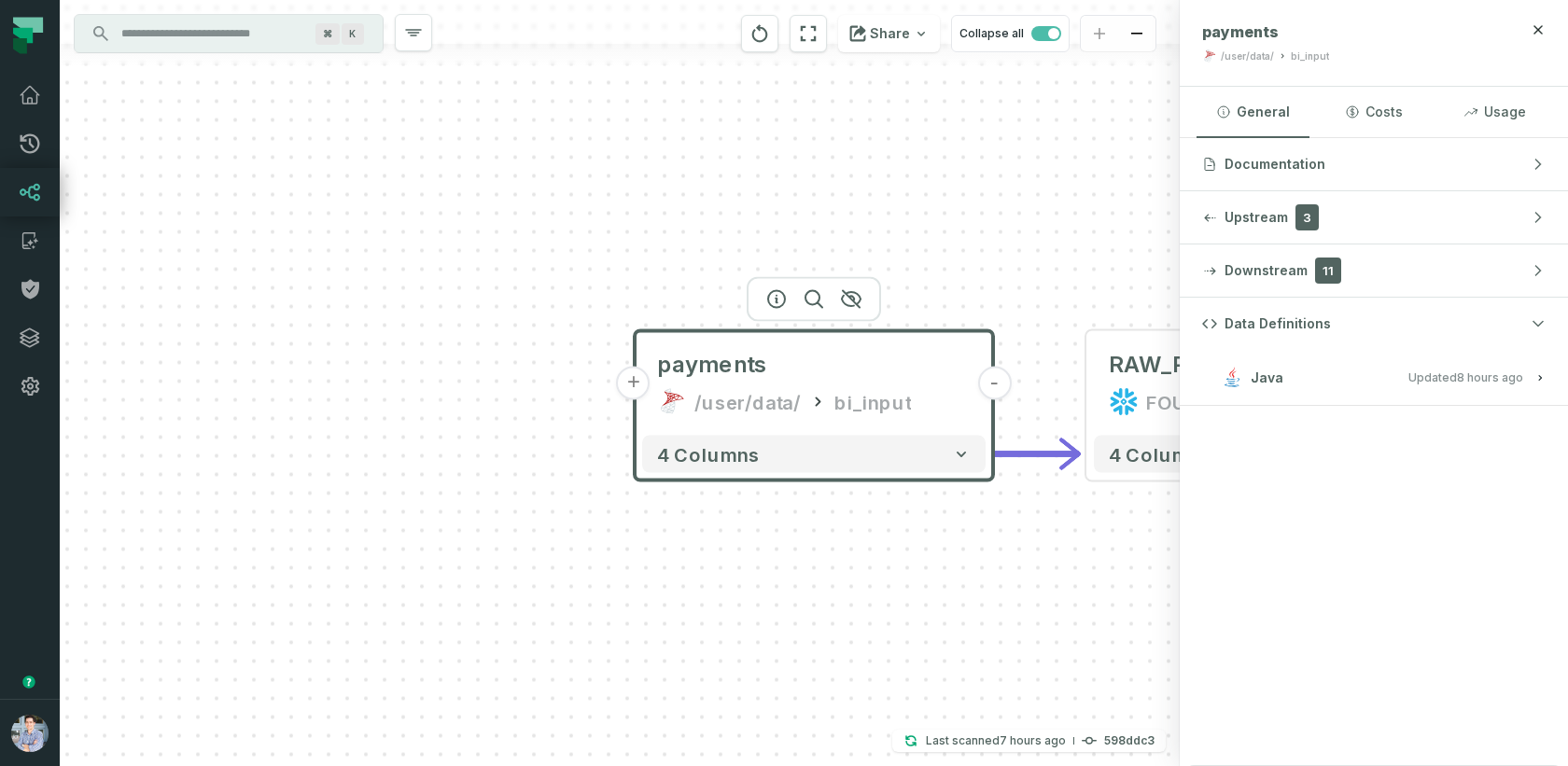
click at [1292, 386] on button "Java Updated [DATE] 1:01:39 AM" at bounding box center [1373, 378] width 343 height 25
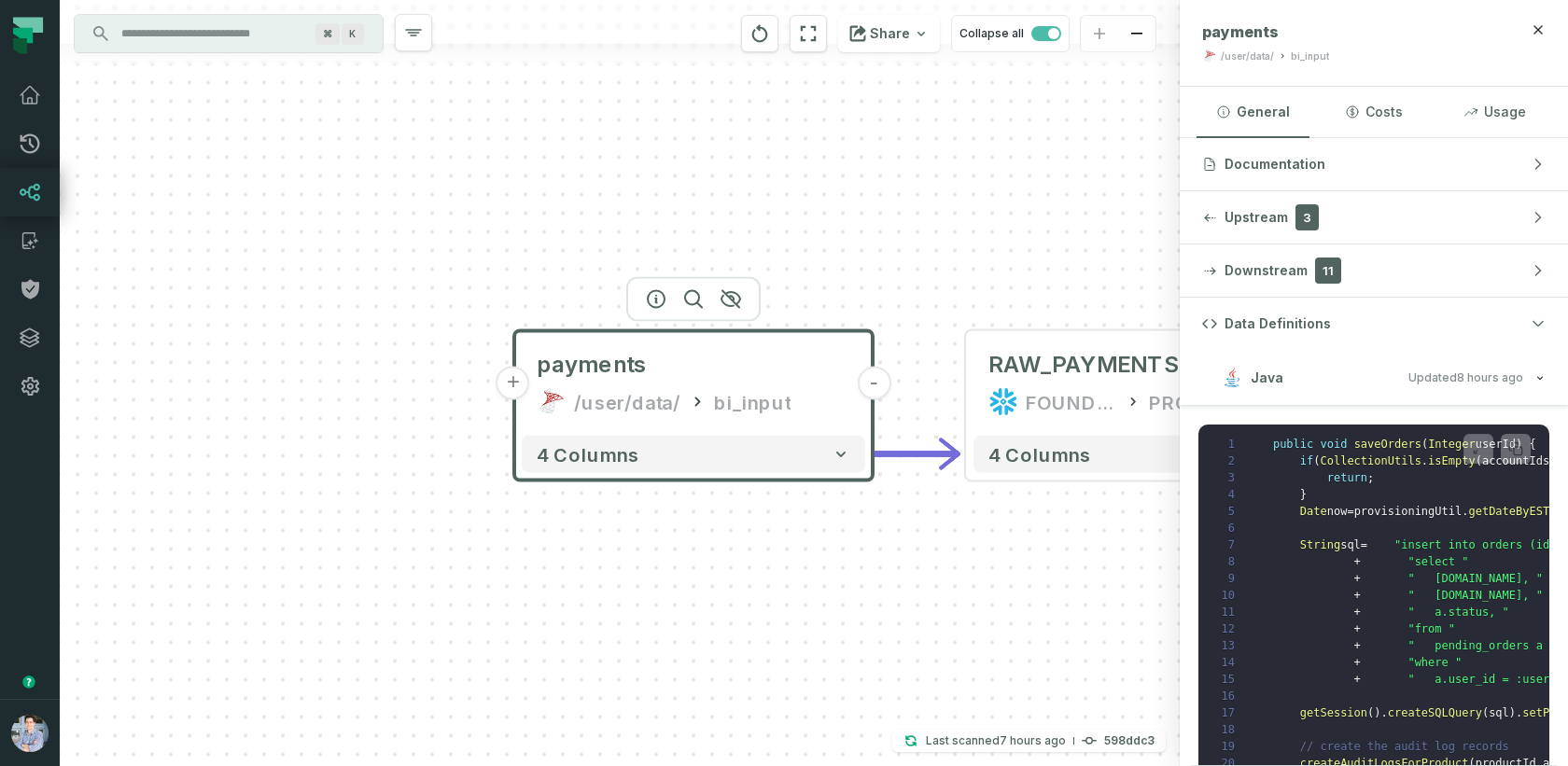
drag, startPoint x: 954, startPoint y: 578, endPoint x: 859, endPoint y: 578, distance: 95.0
click at [859, 578] on div "+ payments /user/data/ bi_input - 4 columns - RAW_PAYMENTS FOUNDATIONAL_DB PROD…" at bounding box center [619, 383] width 1119 height 766
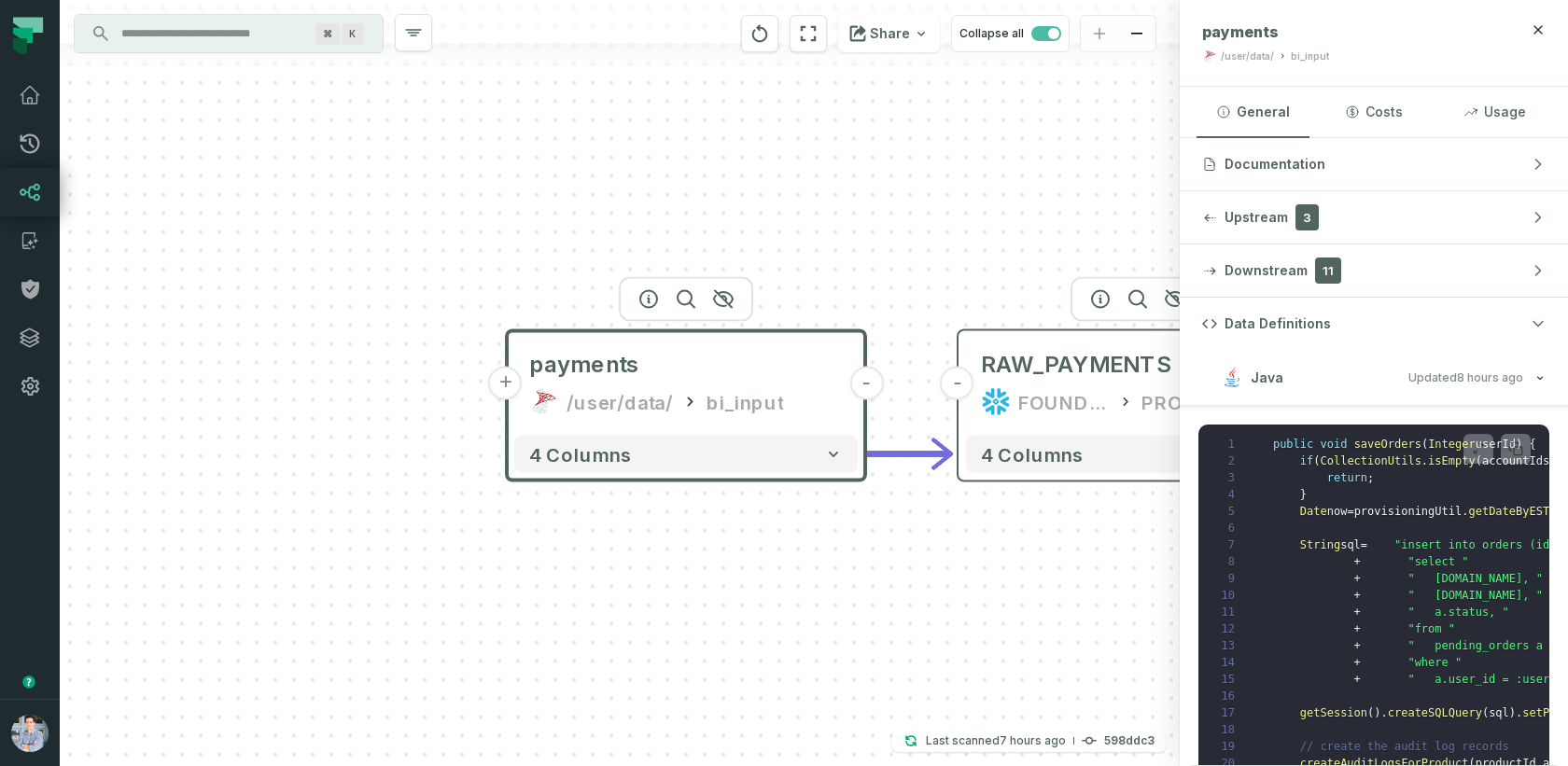
click at [1061, 388] on div "FOUNDATIONAL_DB" at bounding box center [1064, 402] width 91 height 30
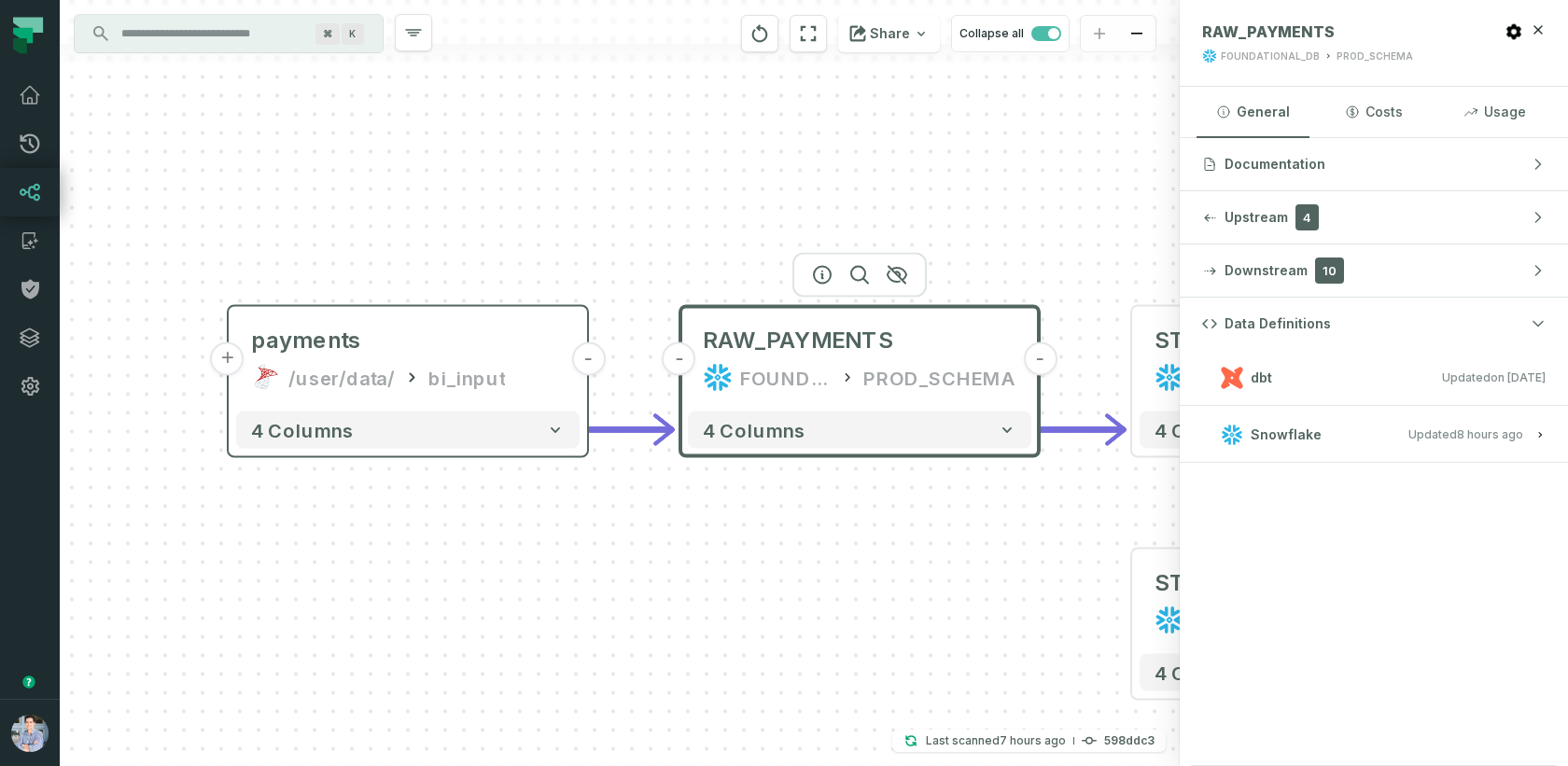
drag, startPoint x: 919, startPoint y: 198, endPoint x: 636, endPoint y: 172, distance: 284.2
click at [636, 172] on div "+ payments /user/data/ bi_input - 4 columns - RAW_PAYMENTS FOUNDATIONAL_DB PROD…" at bounding box center [619, 383] width 1119 height 766
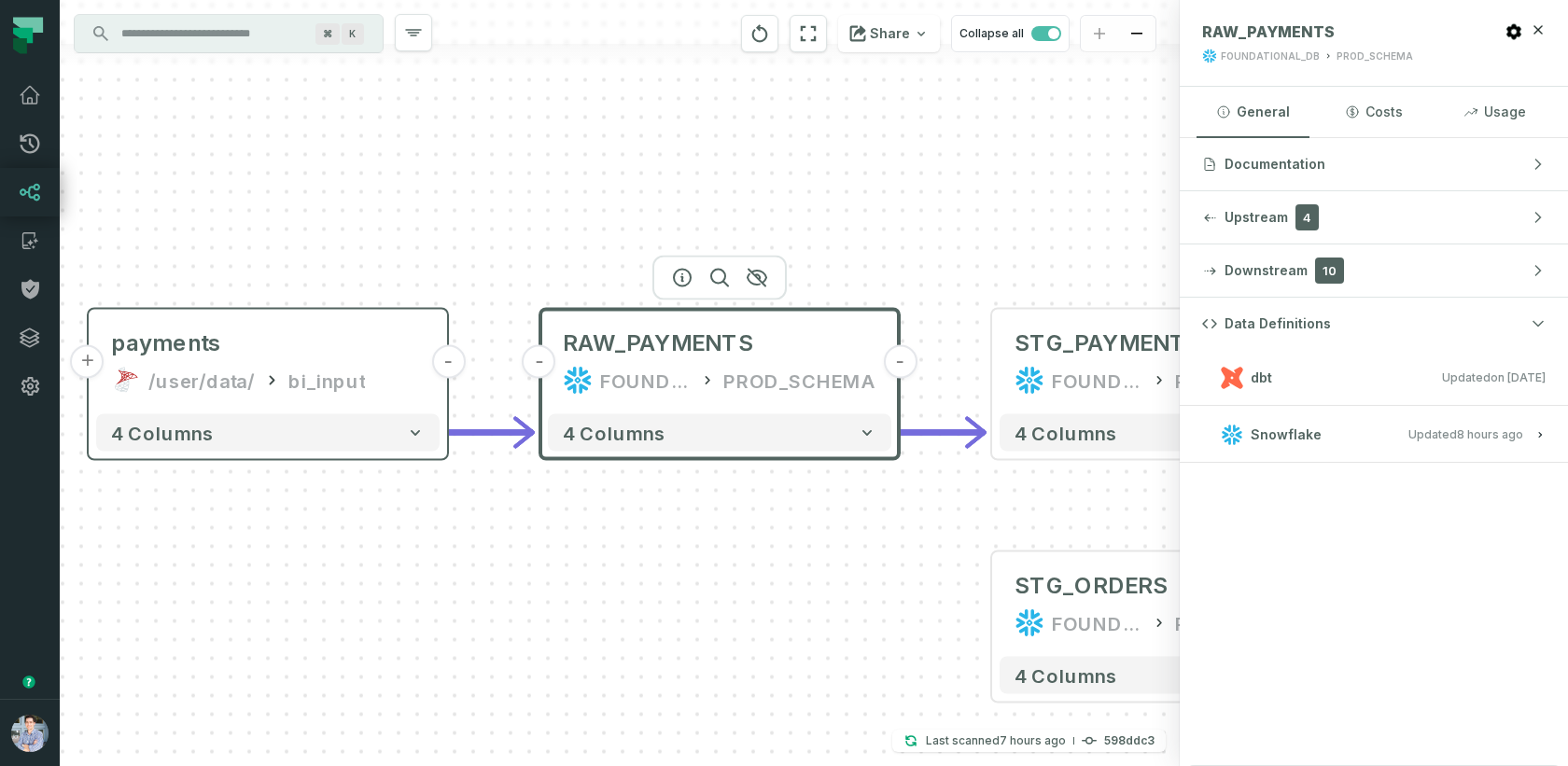
drag, startPoint x: 916, startPoint y: 236, endPoint x: 779, endPoint y: 241, distance: 137.1
click at [779, 241] on div "+ payments /user/data/ bi_input - 4 columns - RAW_PAYMENTS FOUNDATIONAL_DB PROD…" at bounding box center [619, 383] width 1119 height 766
click at [1109, 346] on div "STG_PAYMENTS" at bounding box center [1107, 343] width 186 height 30
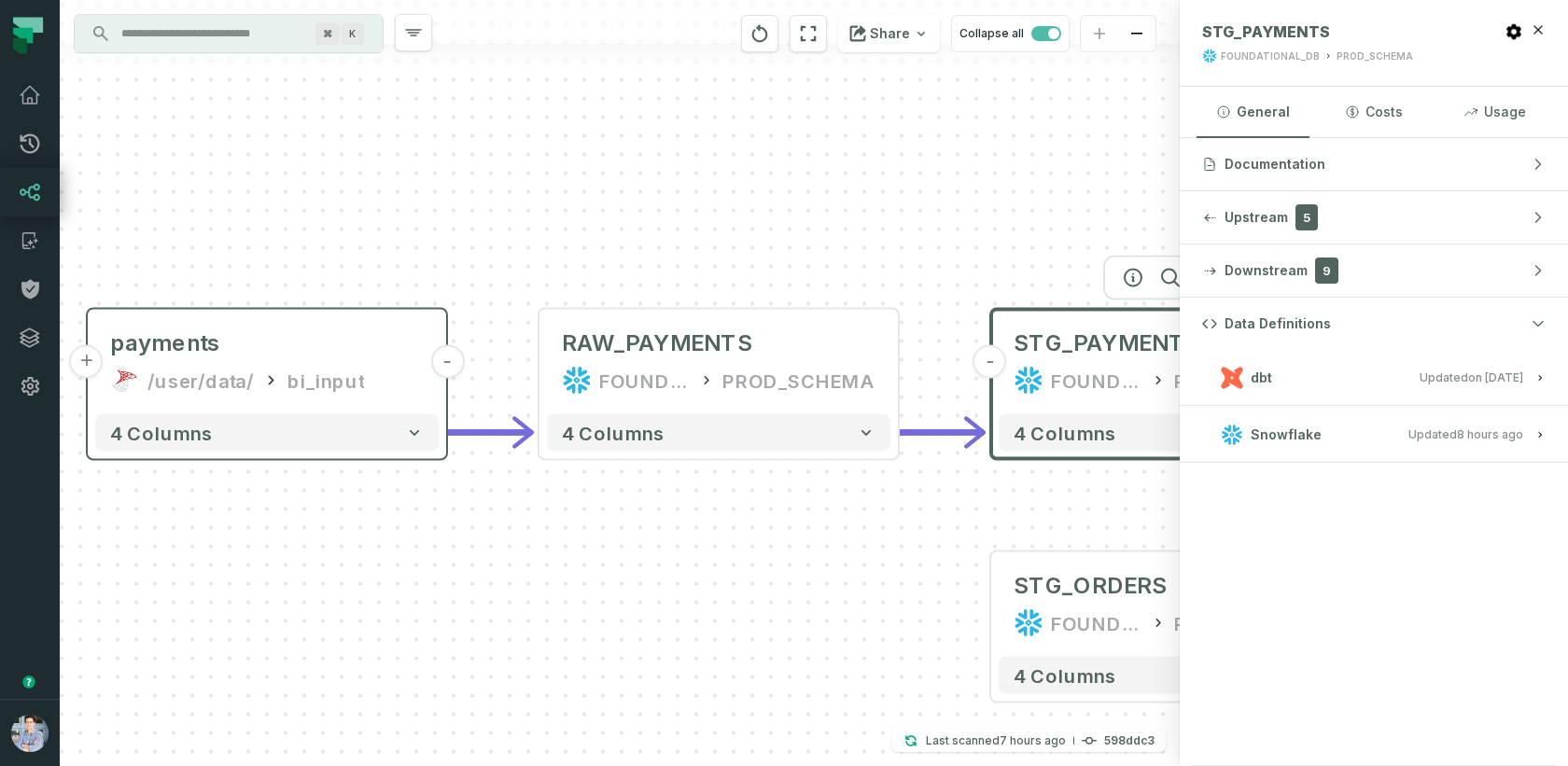
click at [1329, 372] on button "dbt Updated [DATE] 1:15:21 PM" at bounding box center [1373, 378] width 343 height 25
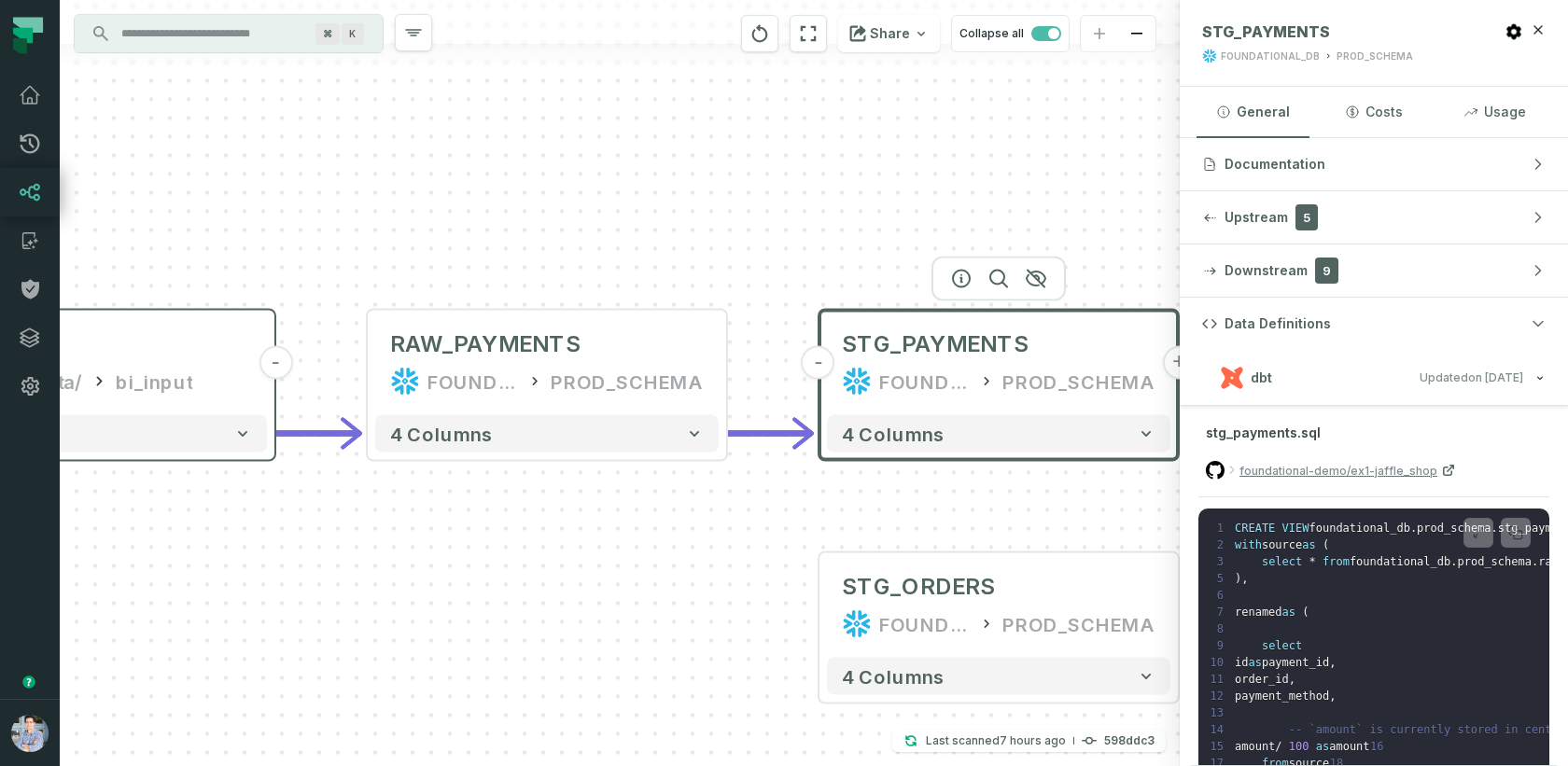
drag, startPoint x: 969, startPoint y: 506, endPoint x: 625, endPoint y: 503, distance: 344.0
click at [625, 503] on div "+ payments /user/data/ bi_input - 4 columns - RAW_PAYMENTS FOUNDATIONAL_DB PROD…" at bounding box center [619, 383] width 1119 height 766
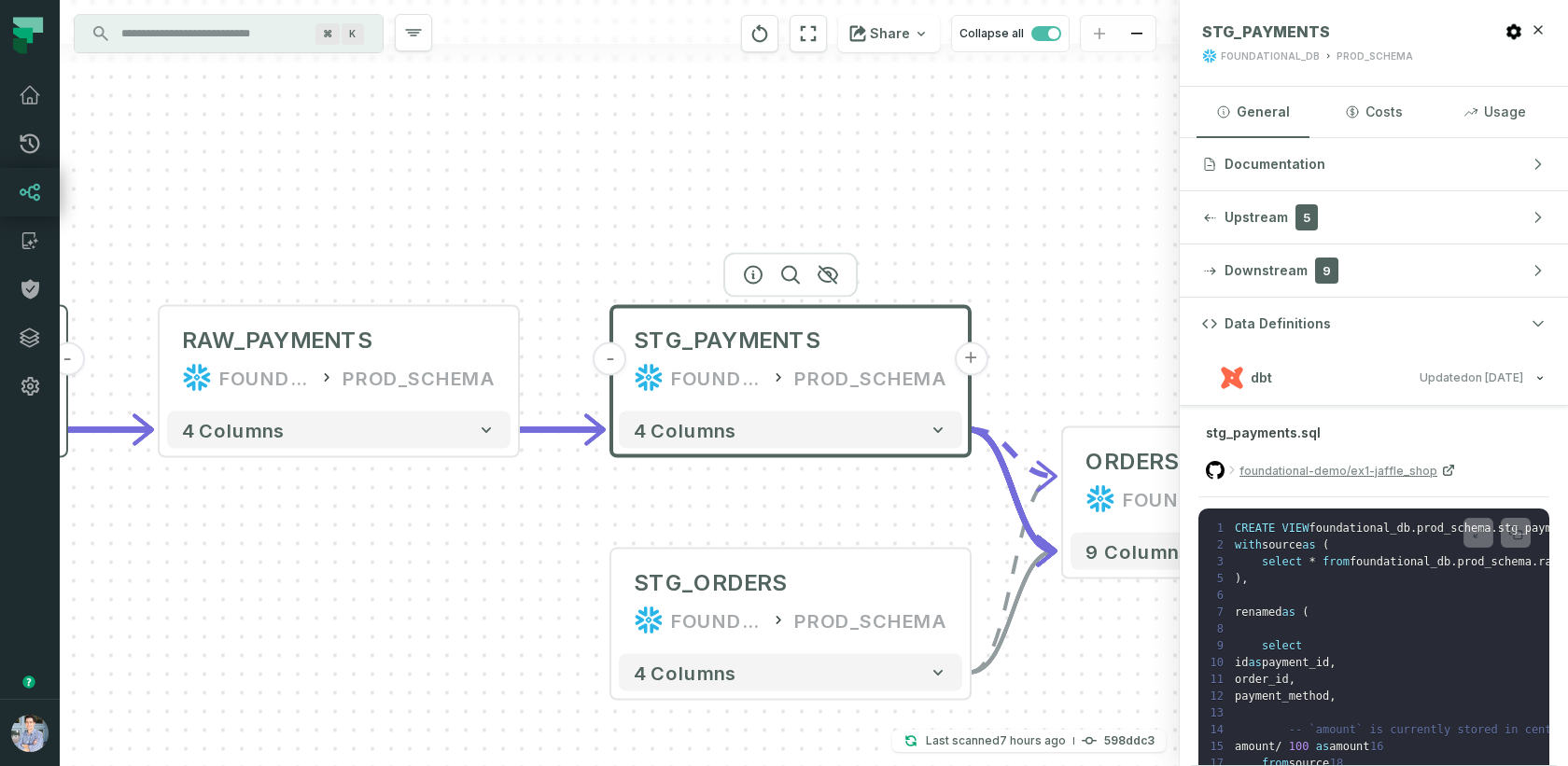
drag, startPoint x: 749, startPoint y: 482, endPoint x: 421, endPoint y: 499, distance: 328.4
click at [421, 499] on div "+ payments /user/data/ bi_input - 4 columns - RAW_PAYMENTS FOUNDATIONAL_DB PROD…" at bounding box center [619, 383] width 1119 height 766
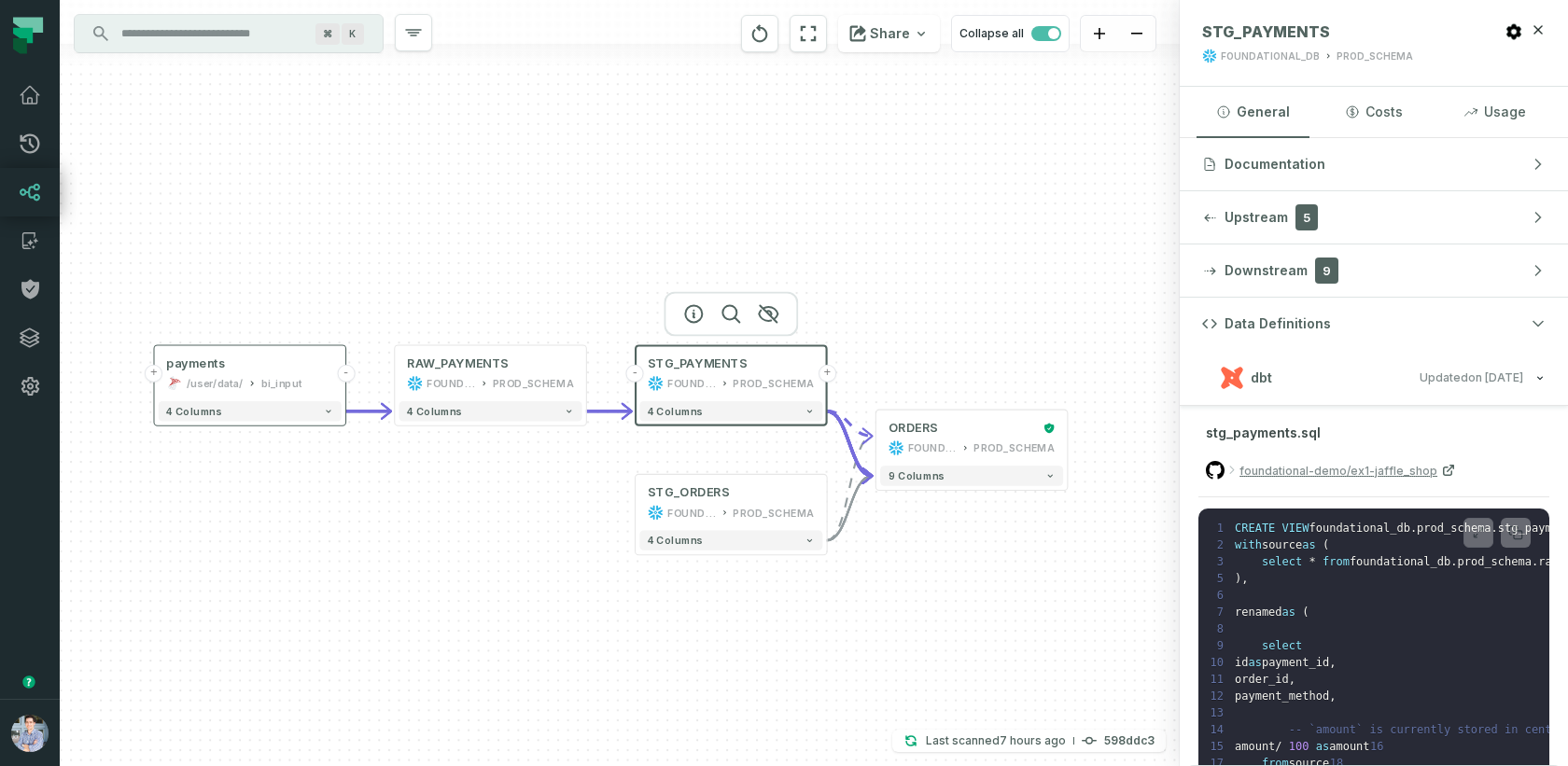
drag, startPoint x: 1017, startPoint y: 371, endPoint x: 839, endPoint y: 371, distance: 178.0
click at [839, 371] on div "+ payments /user/data/ bi_input - 4 columns - RAW_PAYMENTS FOUNDATIONAL_DB PROD…" at bounding box center [619, 383] width 1119 height 766
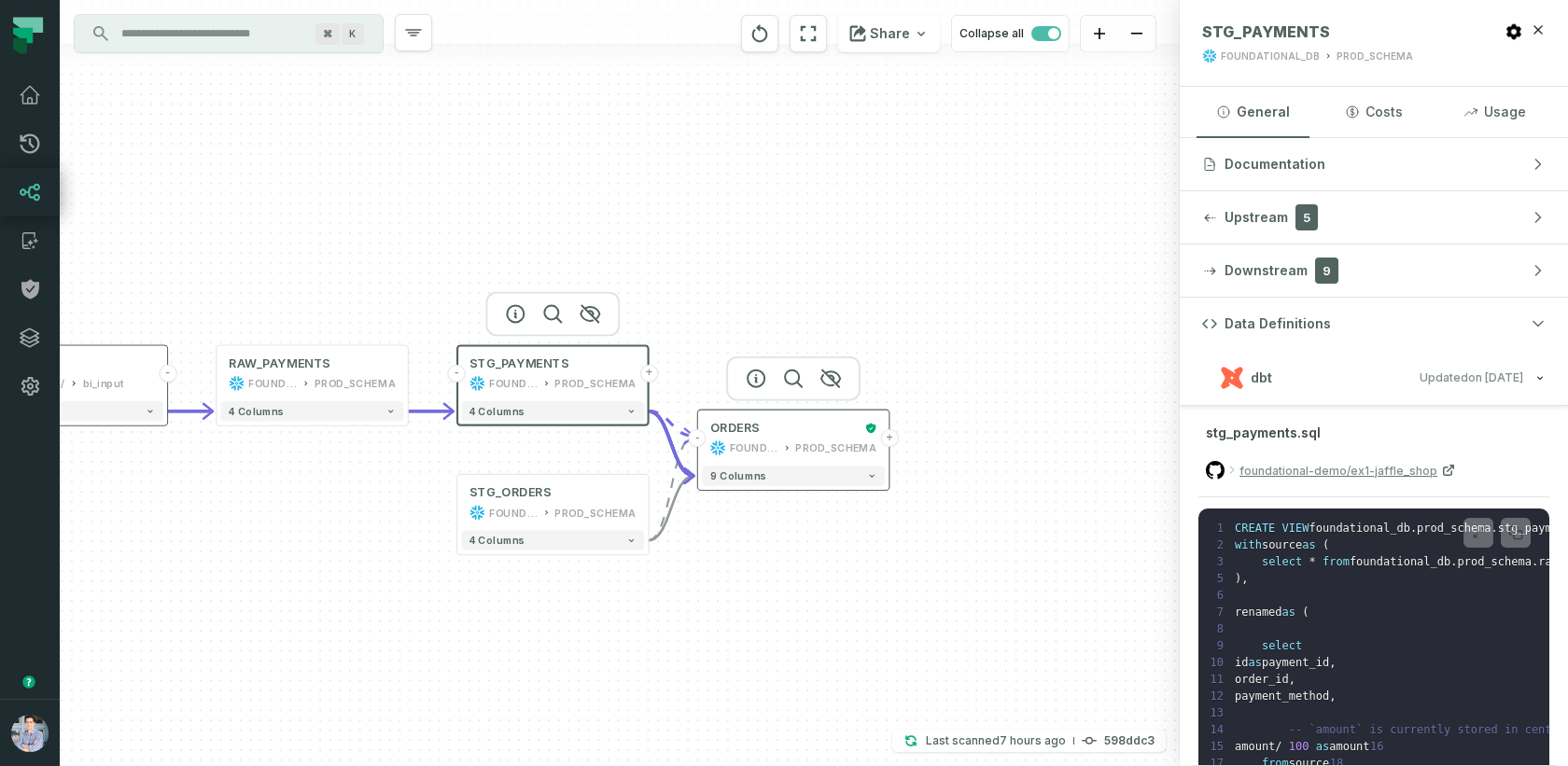
click at [888, 437] on button "+" at bounding box center [889, 438] width 17 height 17
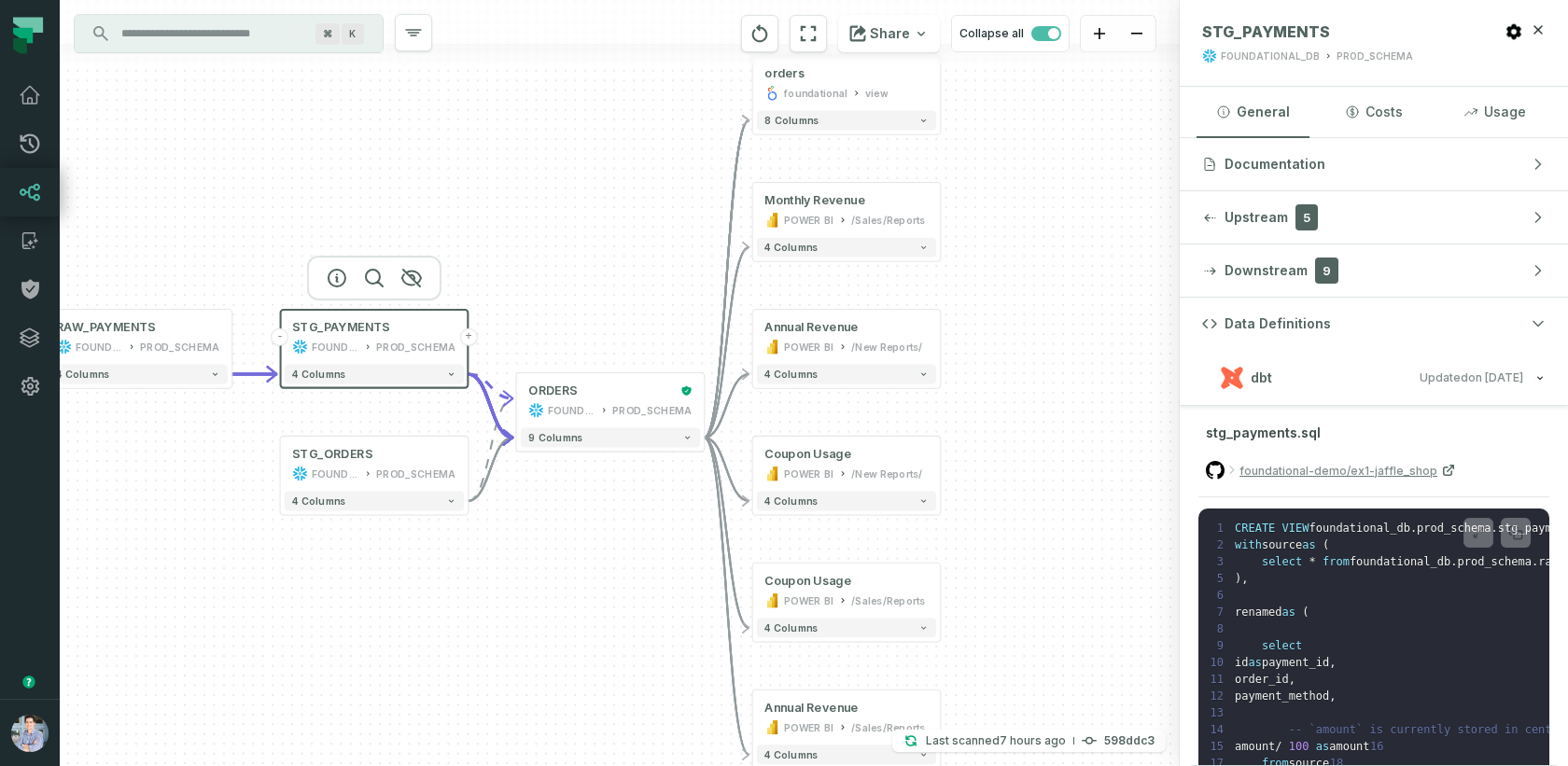
drag, startPoint x: 801, startPoint y: 453, endPoint x: 1065, endPoint y: 356, distance: 281.3
click at [1065, 356] on div "+ orders foundational view + 8 columns + Monthly Revenue POWER BI /Sales/Report…" at bounding box center [619, 383] width 1119 height 766
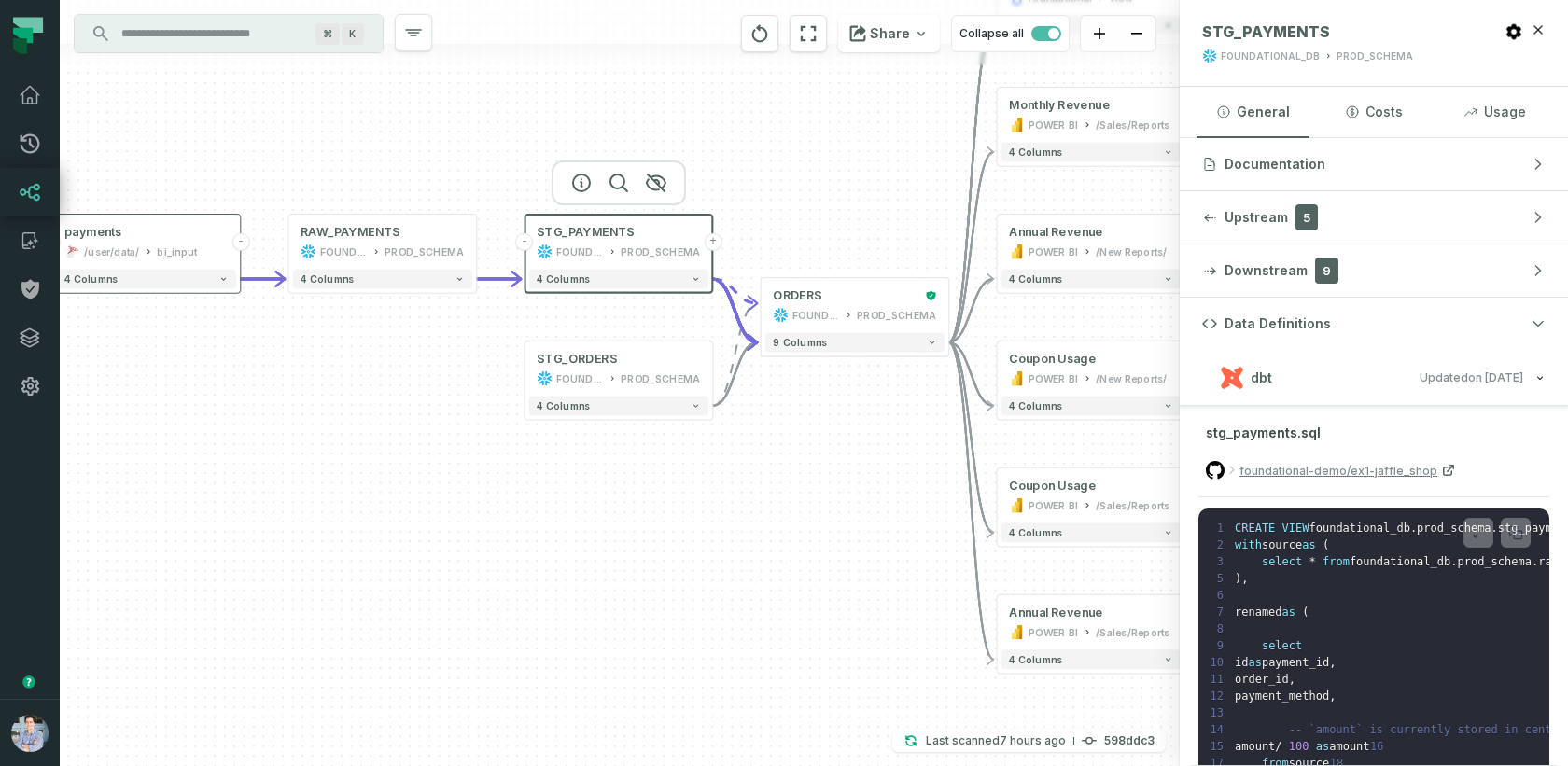
drag, startPoint x: 497, startPoint y: 588, endPoint x: 723, endPoint y: 548, distance: 229.5
click at [723, 548] on div "+ orders foundational view + 8 columns + Monthly Revenue POWER BI /Sales/Report…" at bounding box center [619, 383] width 1119 height 766
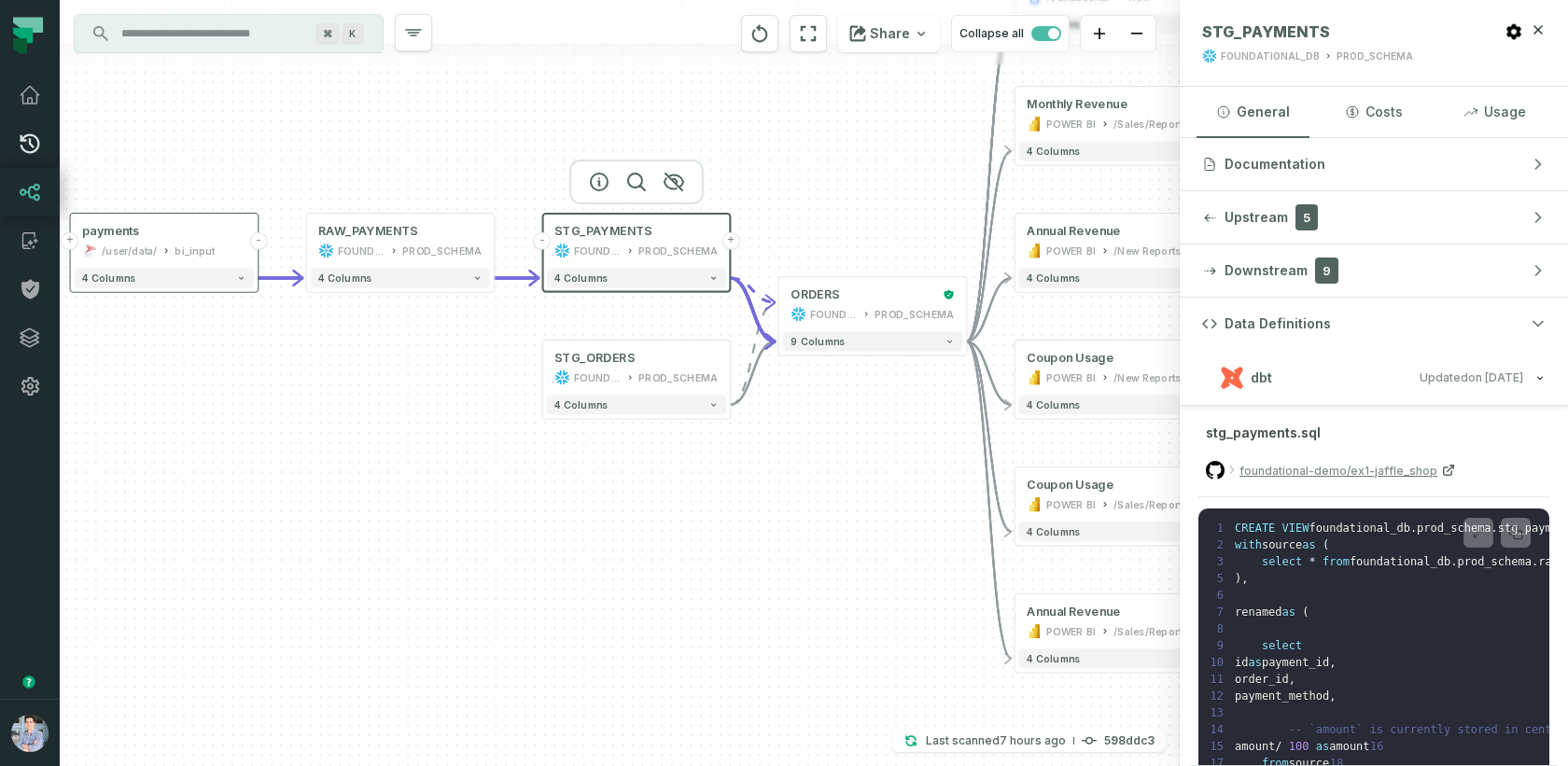
click at [32, 141] on icon at bounding box center [29, 143] width 22 height 22
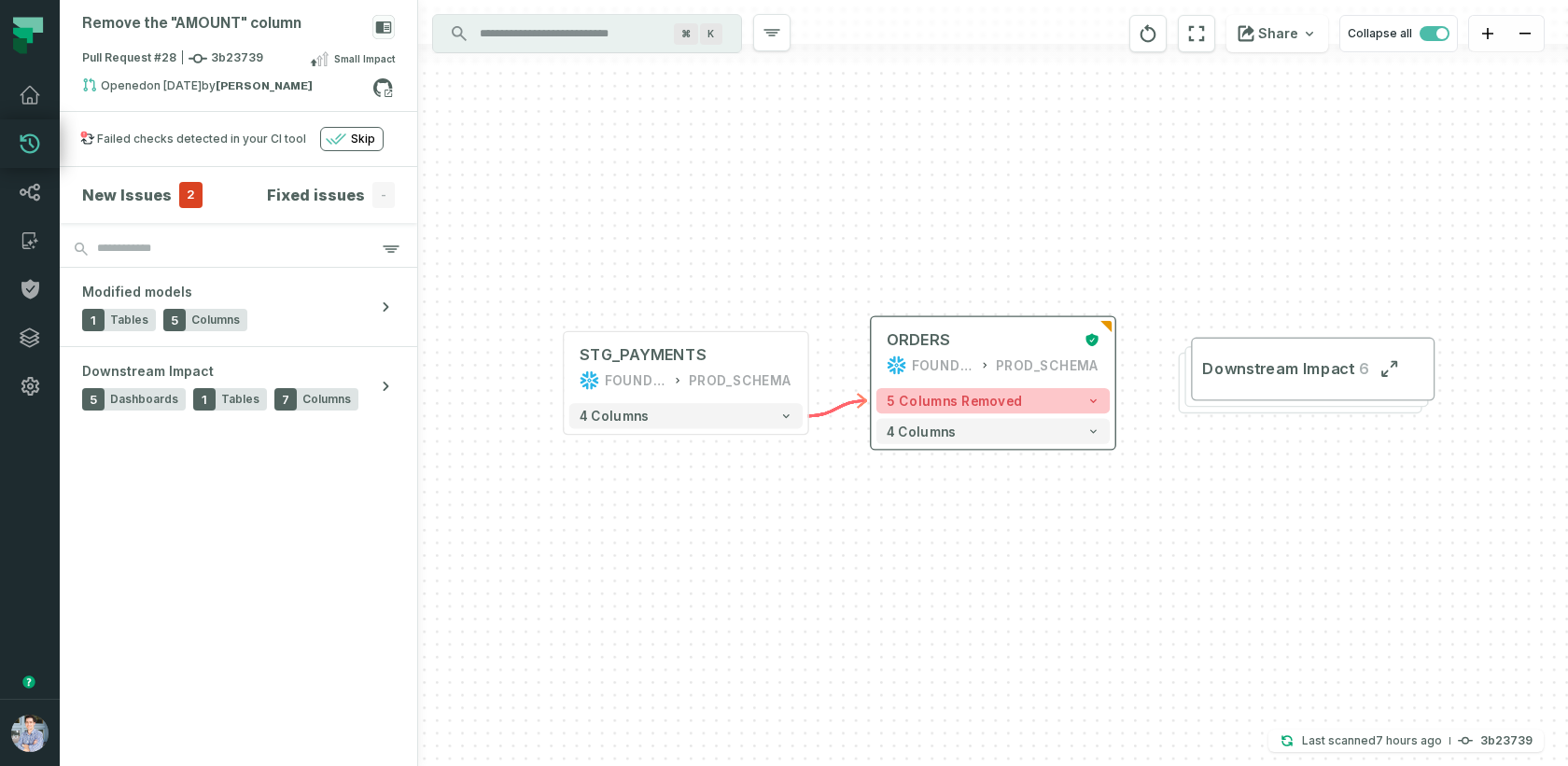
click at [945, 400] on span "5 columns removed" at bounding box center [955, 401] width 136 height 15
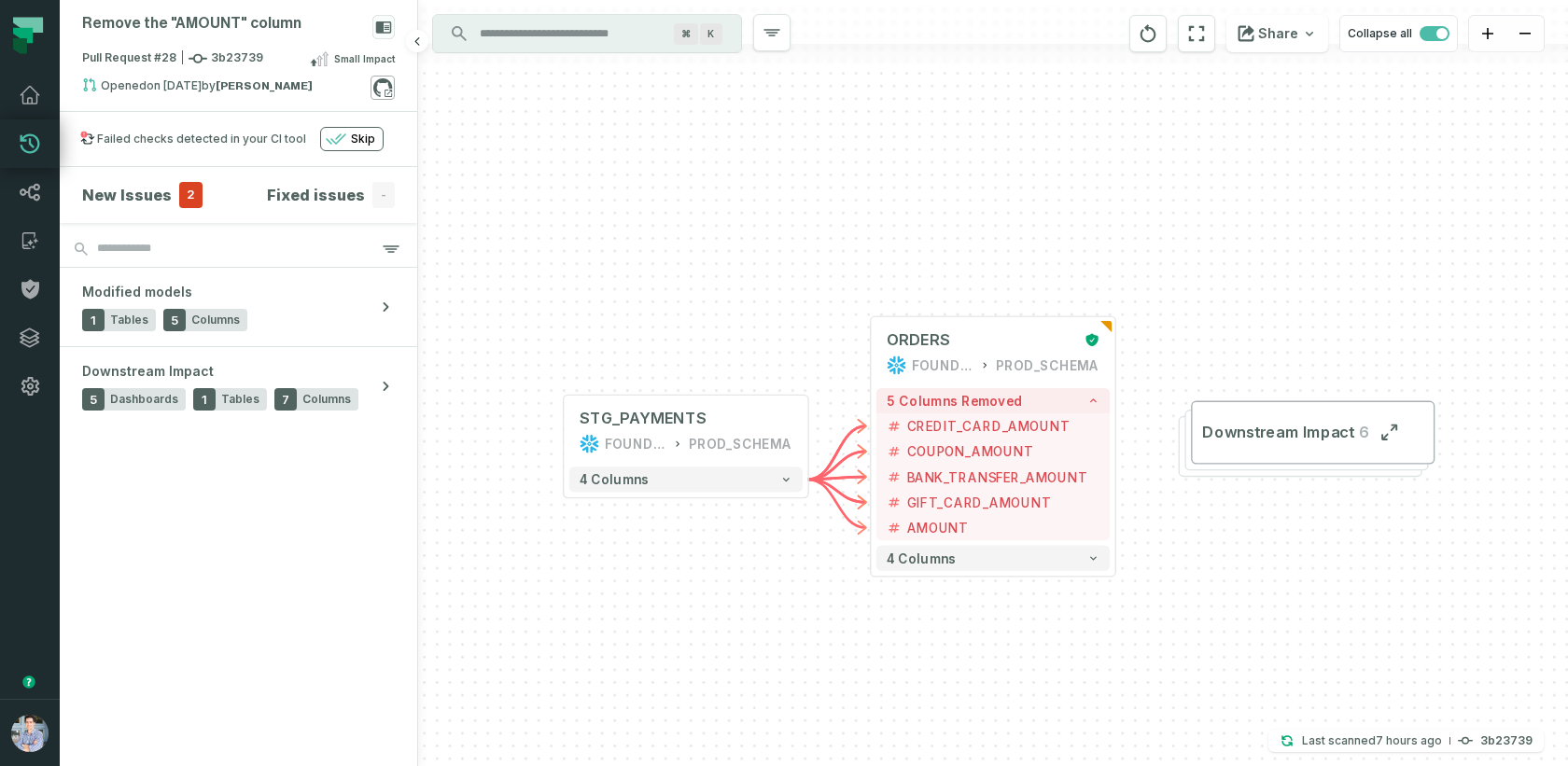
click at [382, 86] on icon at bounding box center [382, 87] width 24 height 24
click at [1115, 449] on button "+" at bounding box center [1115, 451] width 22 height 22
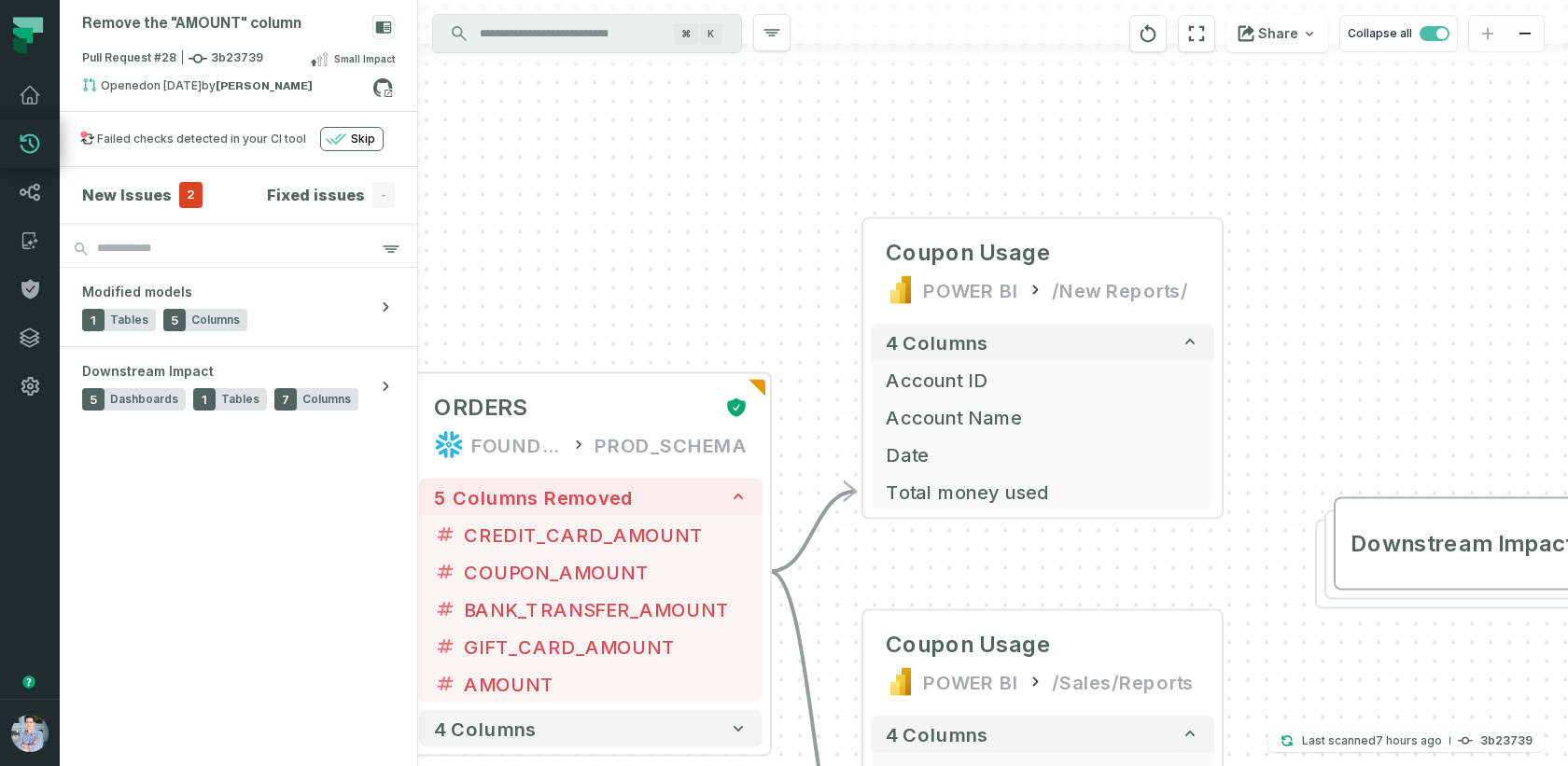
drag, startPoint x: 649, startPoint y: 286, endPoint x: 836, endPoint y: 240, distance: 192.6
click at [836, 240] on div "+ Coupon Usage POWER BI /New Reports/ 4 columns + Account ID + Account Name + D…" at bounding box center [992, 383] width 1150 height 766
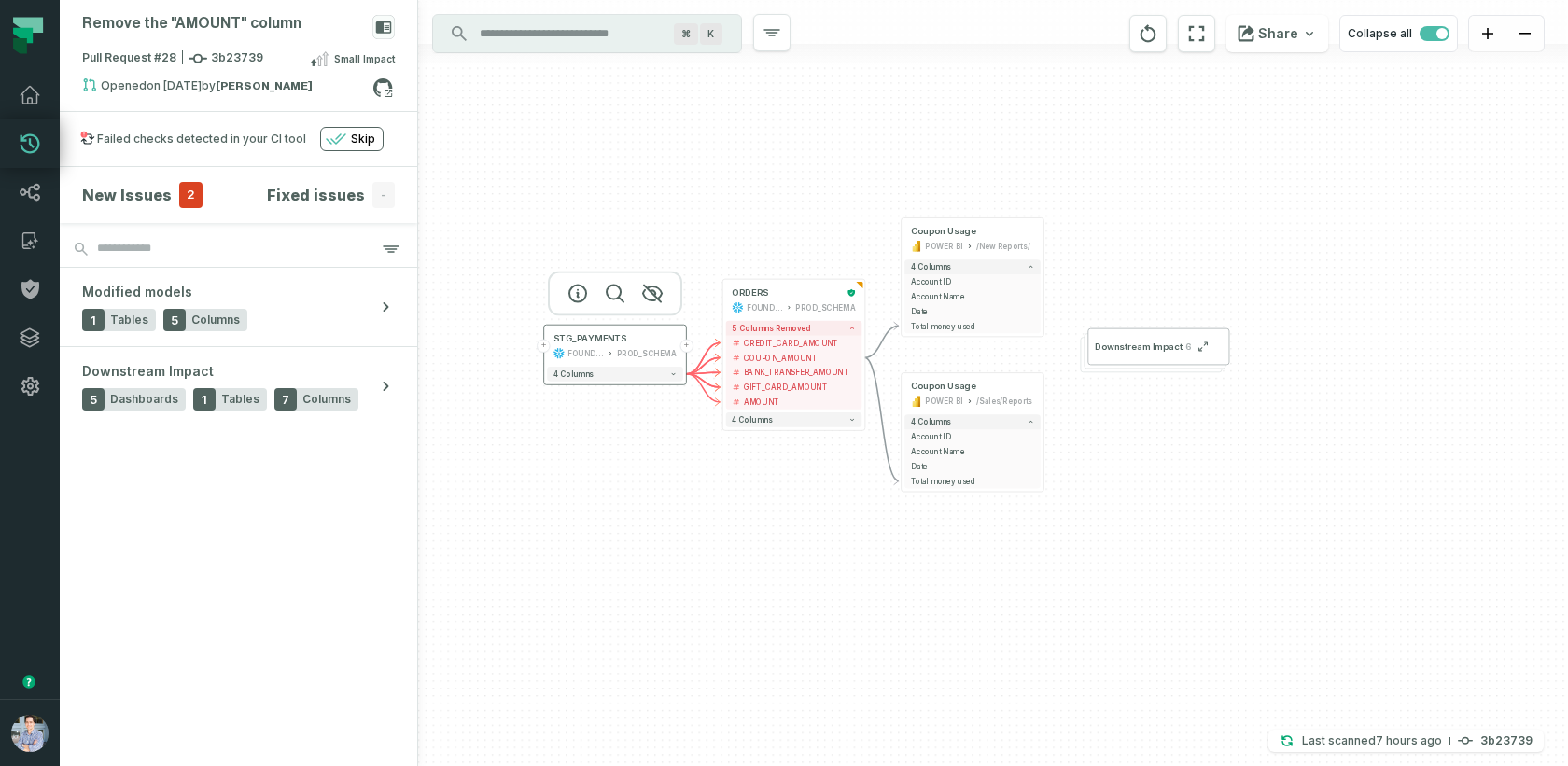
click at [616, 346] on div "STG_PAYMENTS FOUNDATIONAL_DB PROD_SCHEMA" at bounding box center [615, 346] width 136 height 36
click at [574, 294] on icon "button" at bounding box center [577, 293] width 22 height 22
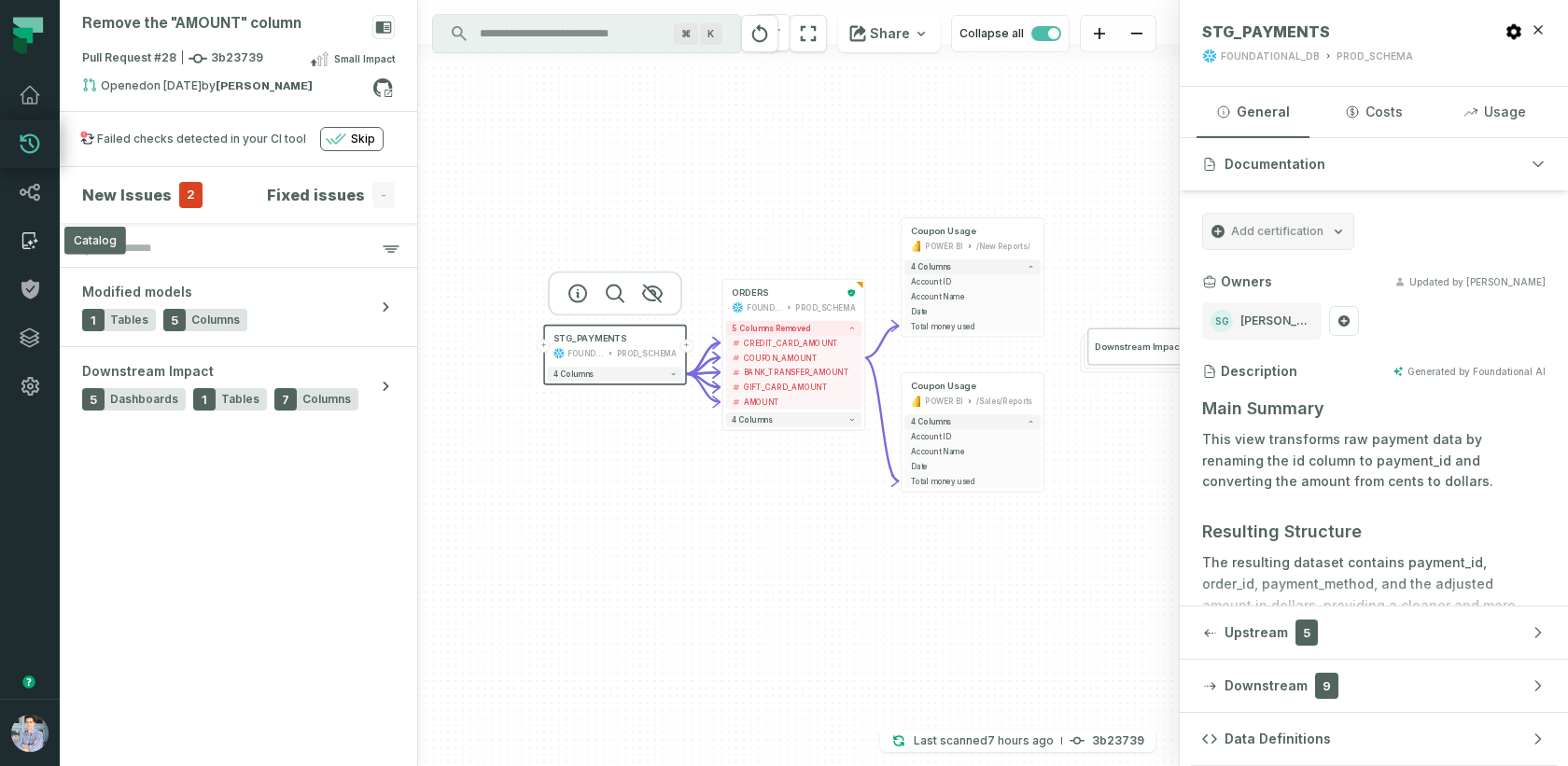
click at [24, 243] on icon at bounding box center [29, 240] width 22 height 22
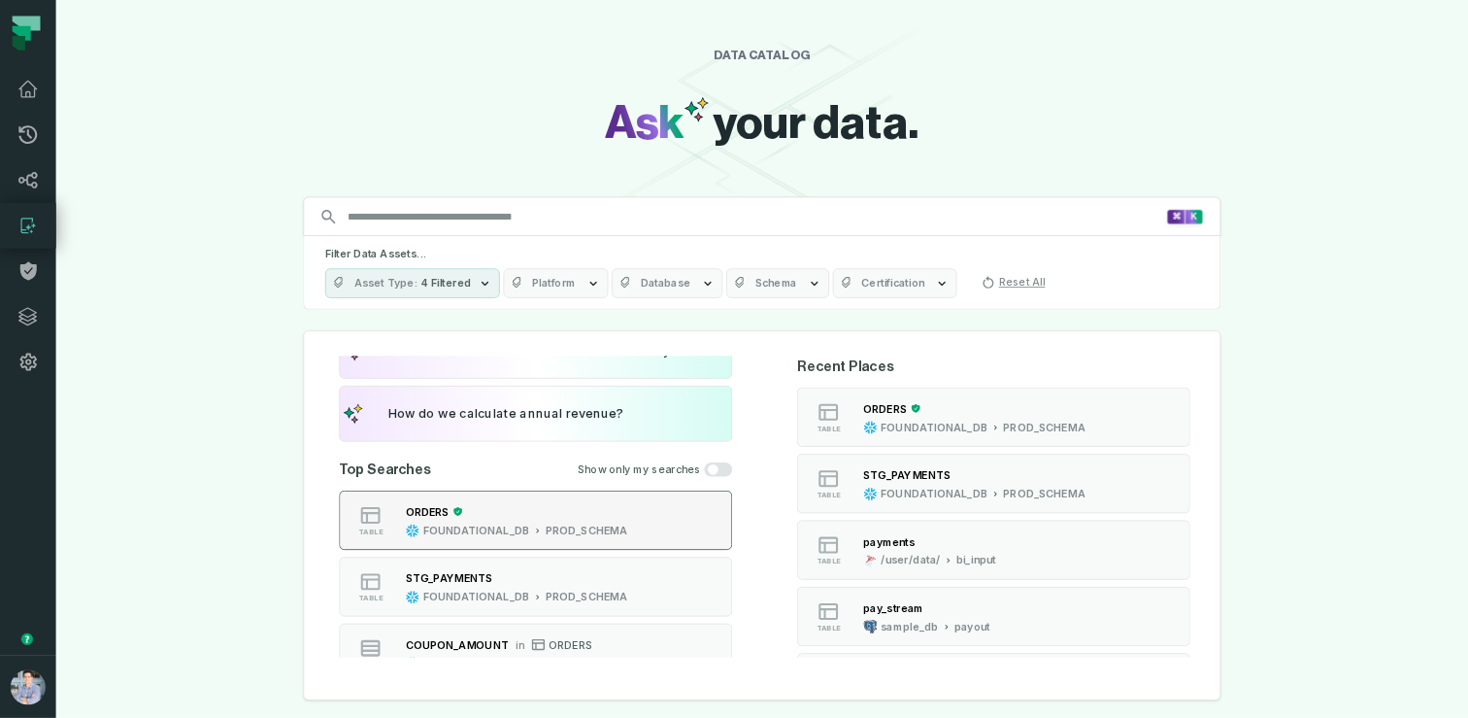
scroll to position [143, 0]
click at [577, 651] on div "STG_PAYMENTS FOUNDATIONAL_DB PROD_SCHEMA" at bounding box center [574, 650] width 262 height 39
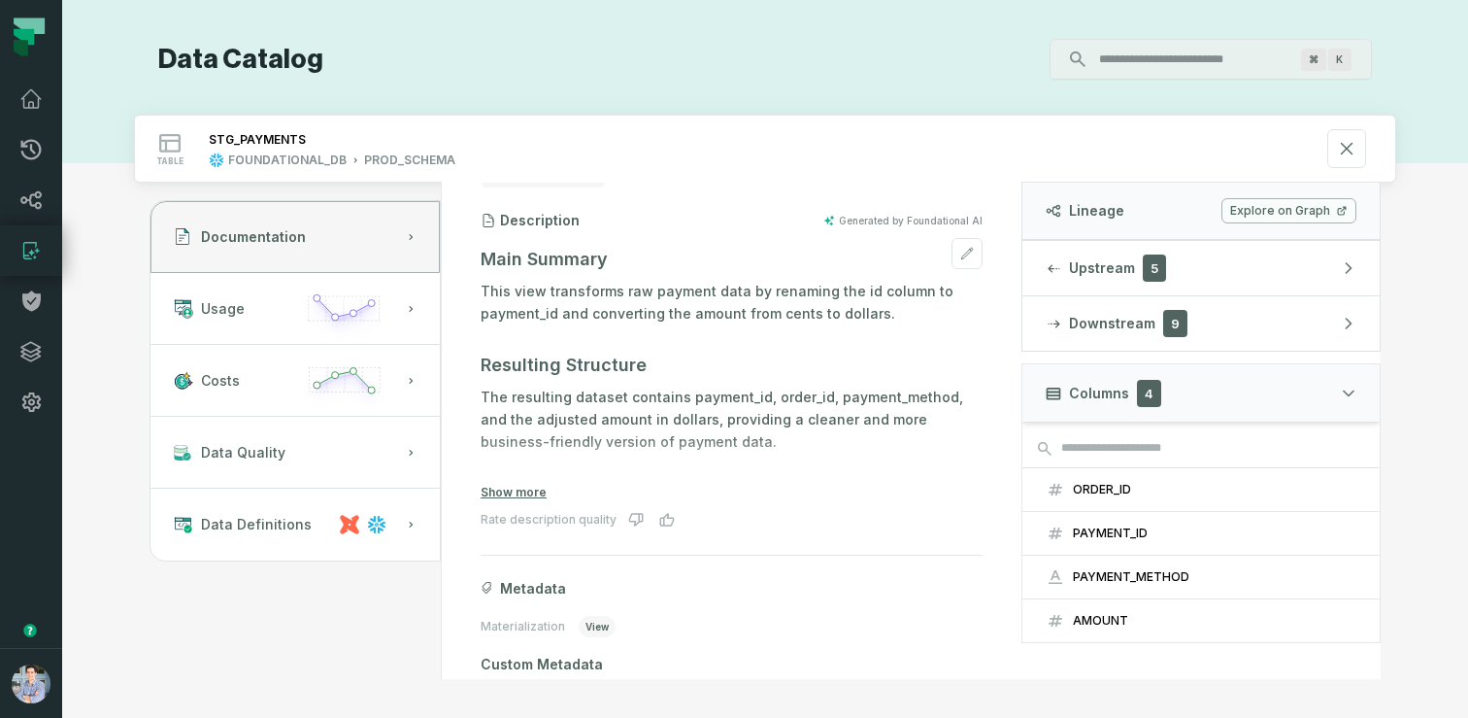
scroll to position [156, 0]
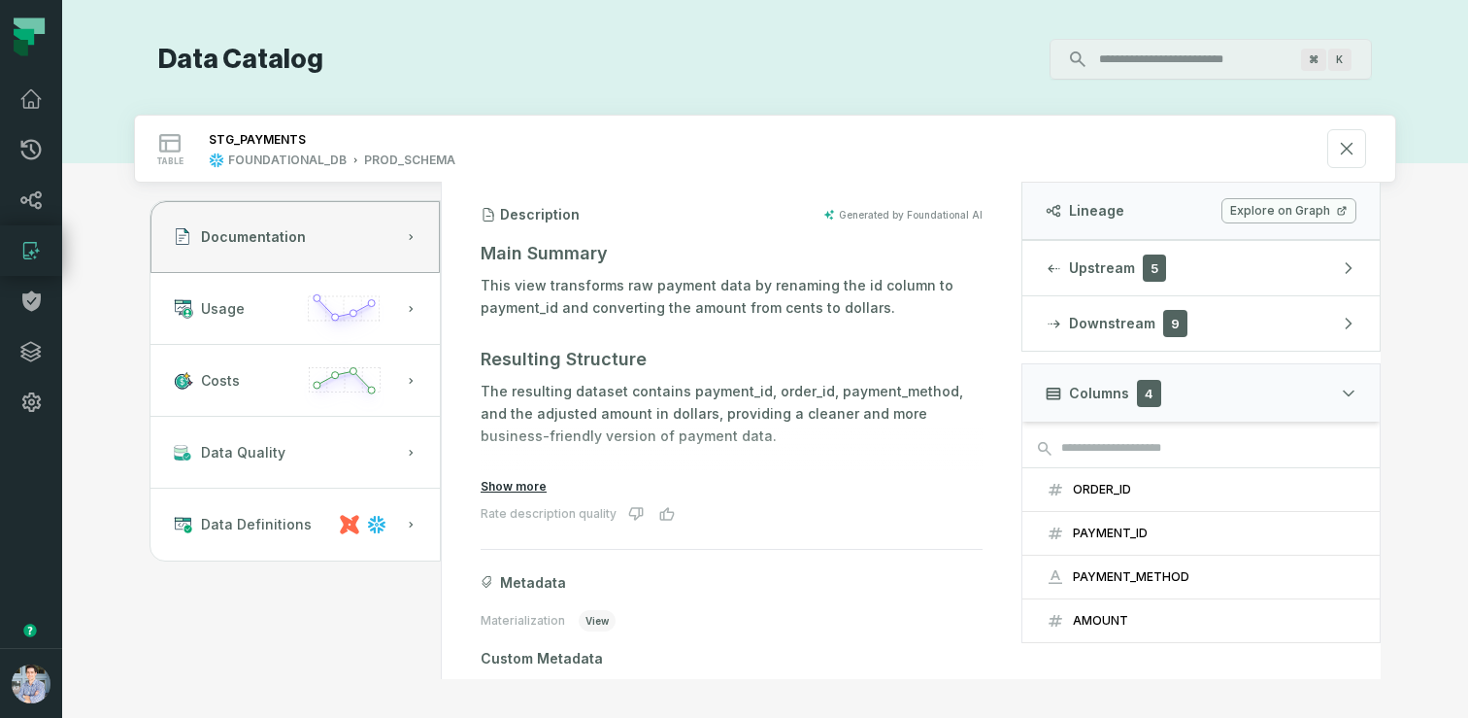
click at [514, 480] on button "Show more" at bounding box center [514, 487] width 66 height 16
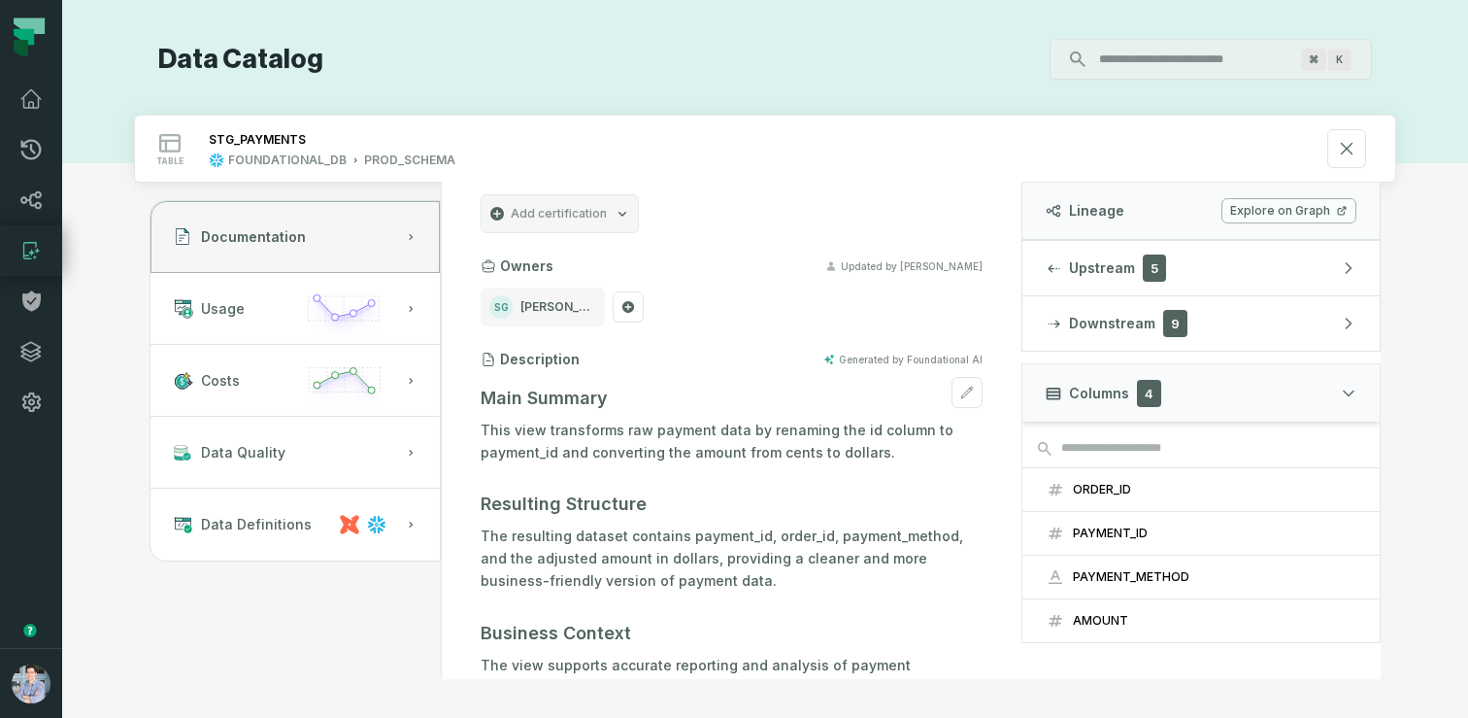
scroll to position [0, 0]
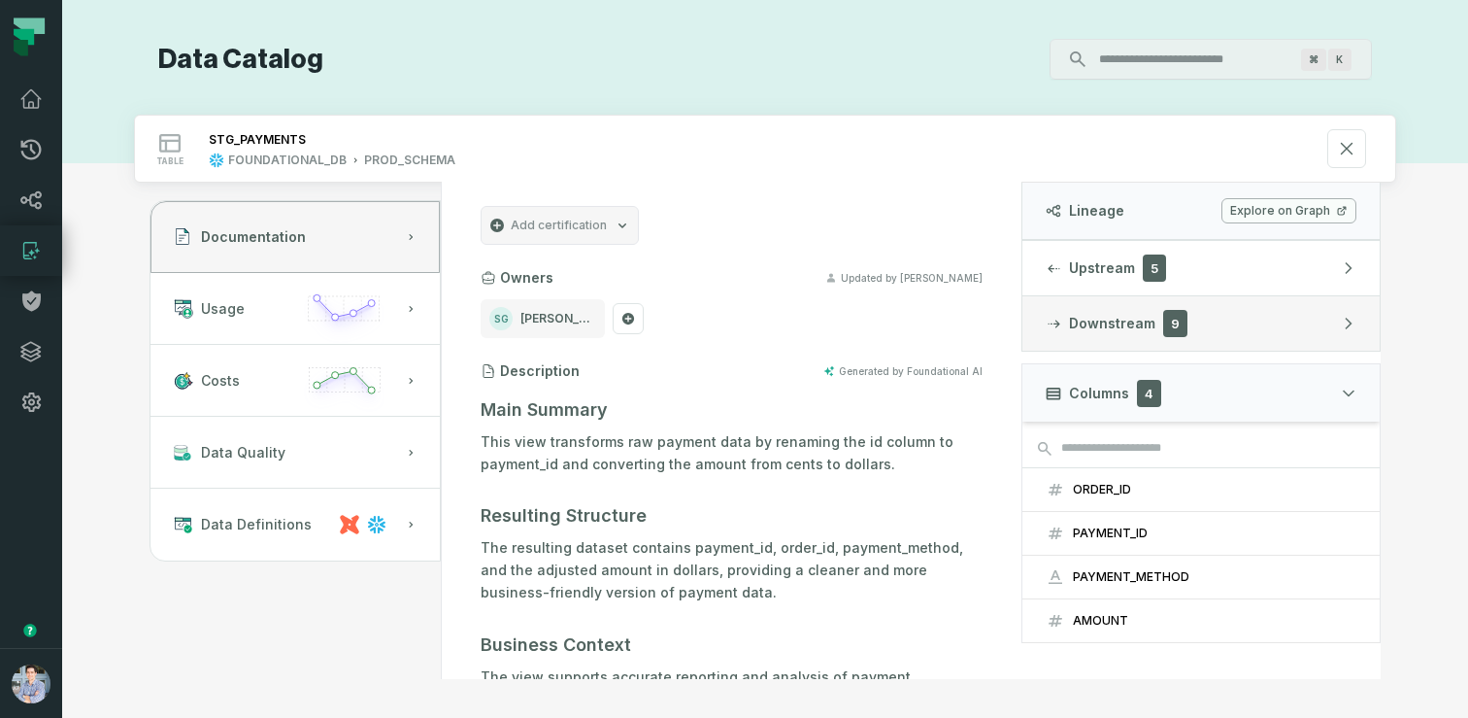
click at [1099, 323] on span "Downstream" at bounding box center [1112, 323] width 86 height 19
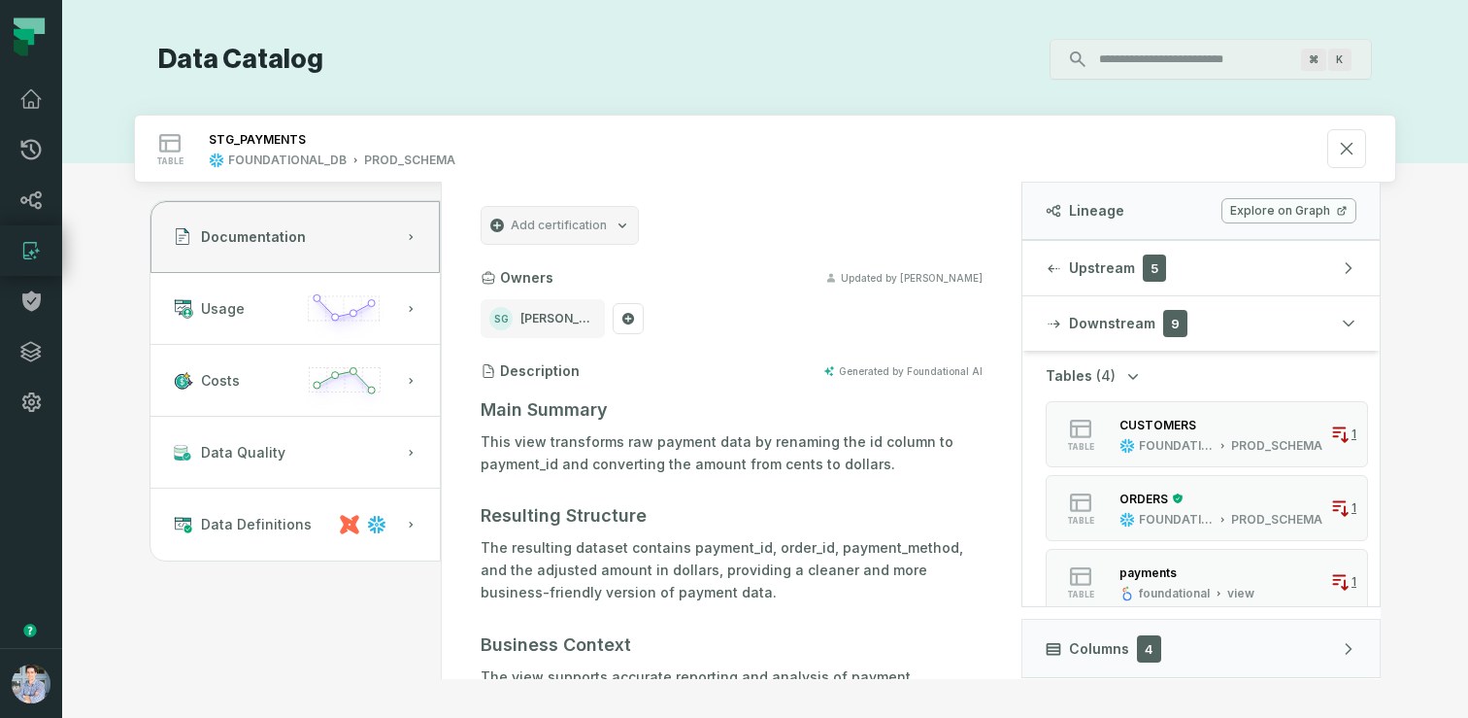
scroll to position [446, 0]
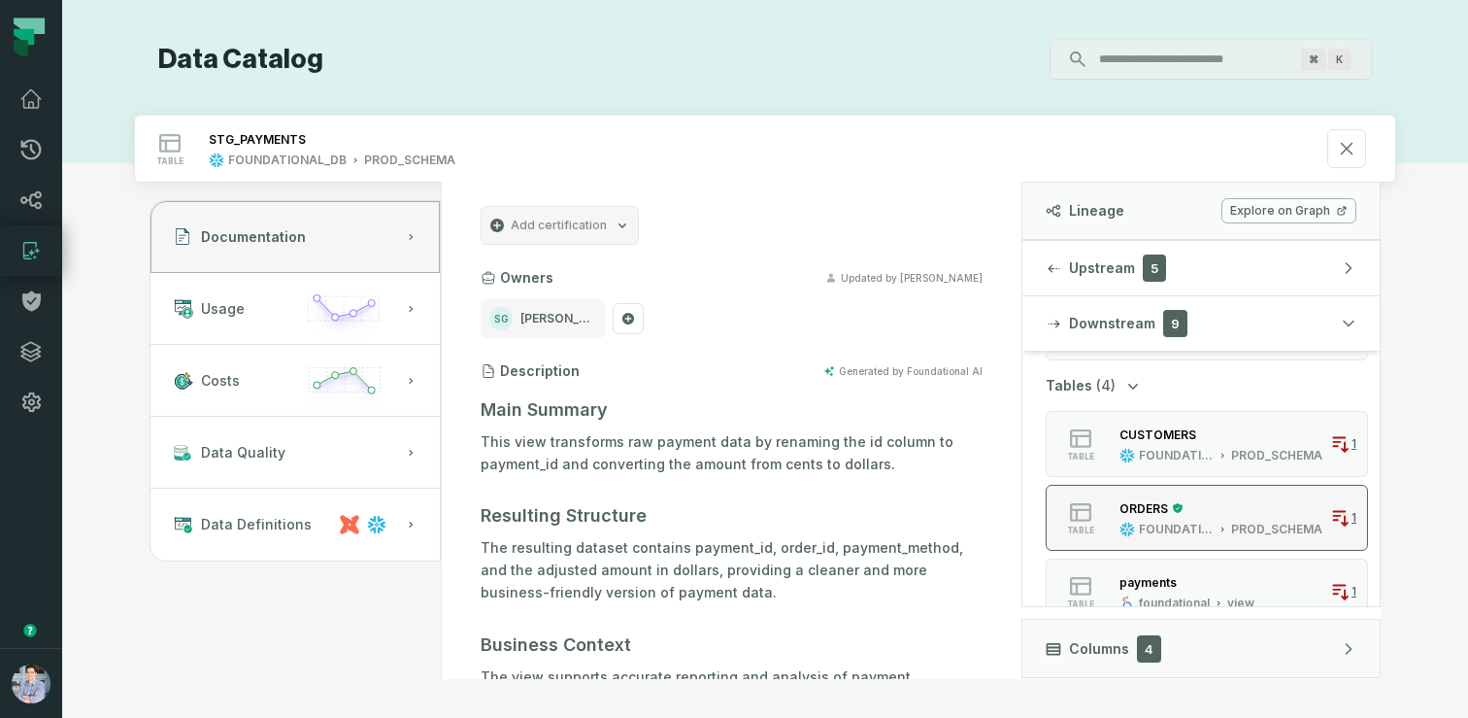
click at [1146, 523] on div "FOUNDATIONAL_DB" at bounding box center [1176, 530] width 75 height 16
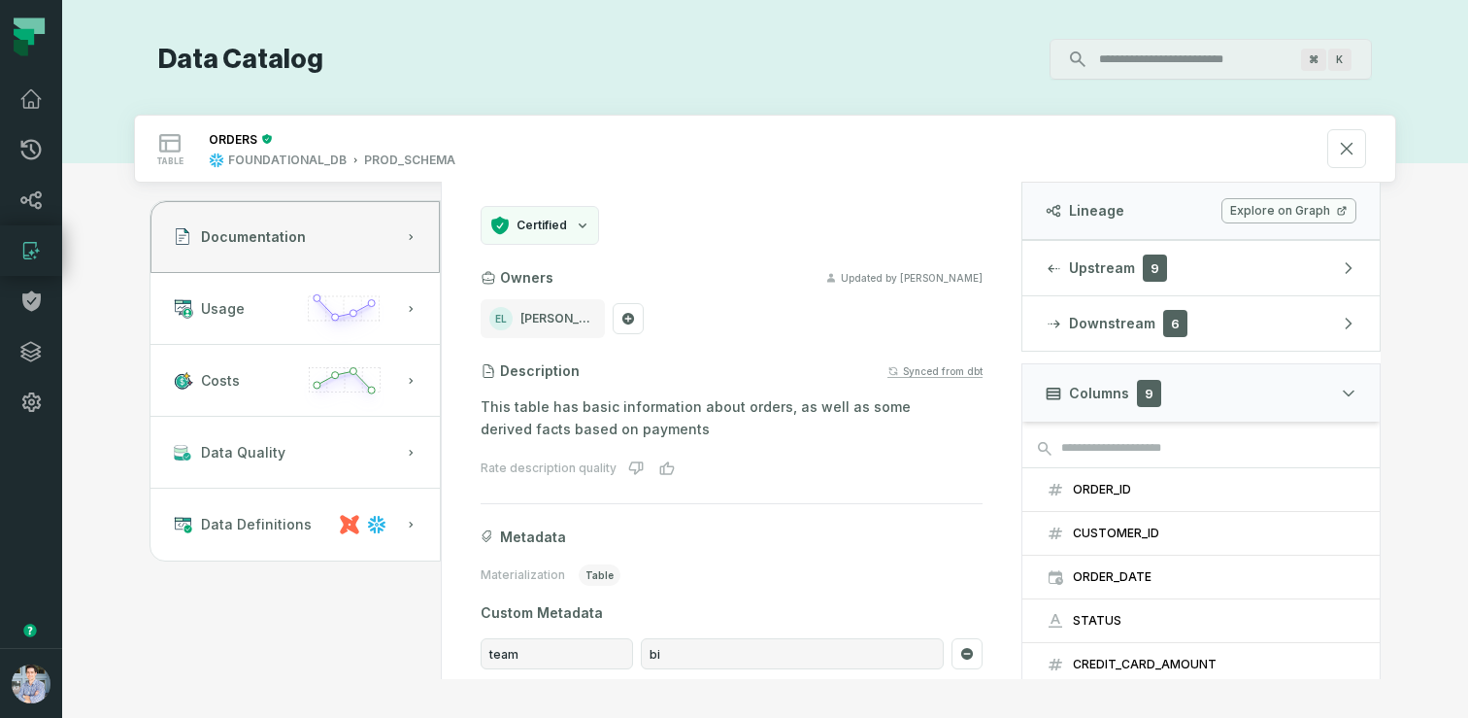
click at [938, 368] on div "Synced from dbt" at bounding box center [935, 371] width 95 height 13
click at [1110, 264] on span "Upstream" at bounding box center [1102, 267] width 66 height 19
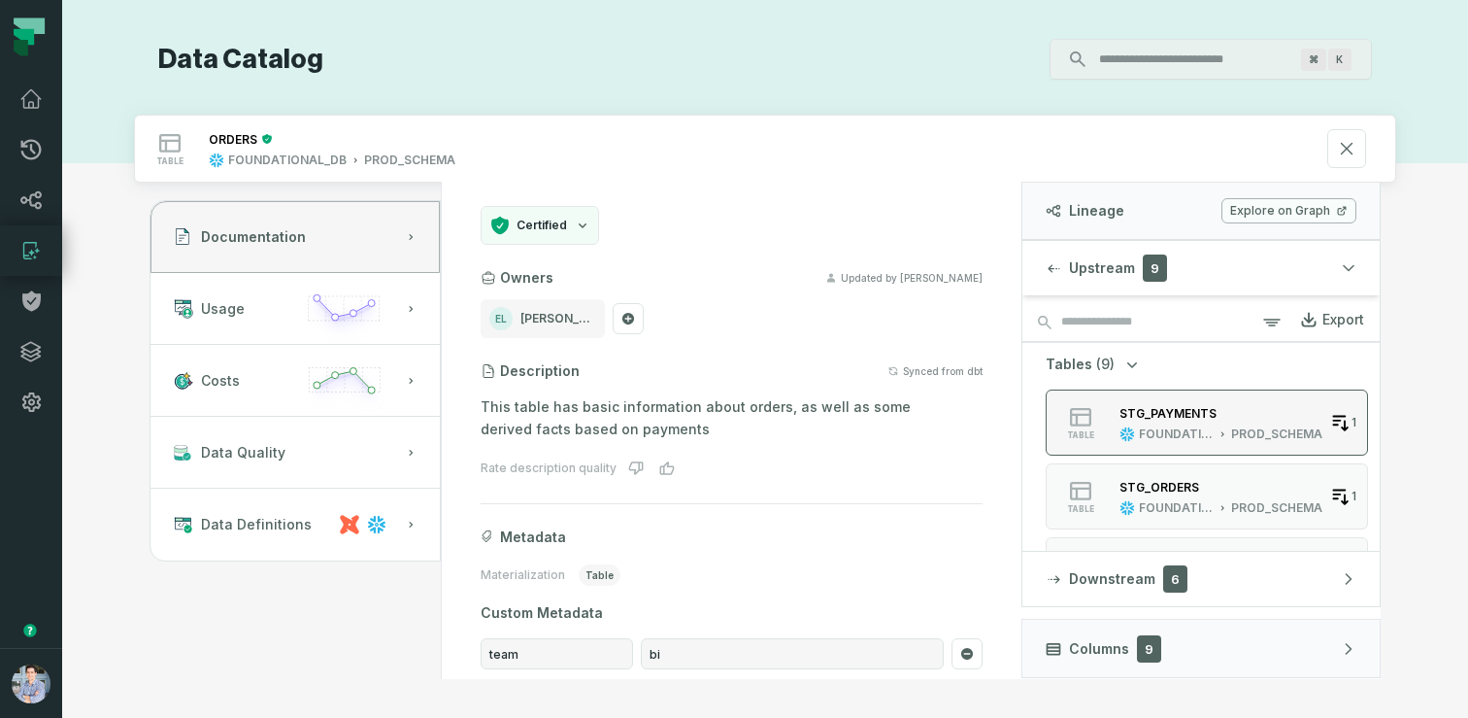
click at [1160, 417] on div "STG_PAYMENTS" at bounding box center [1168, 413] width 97 height 15
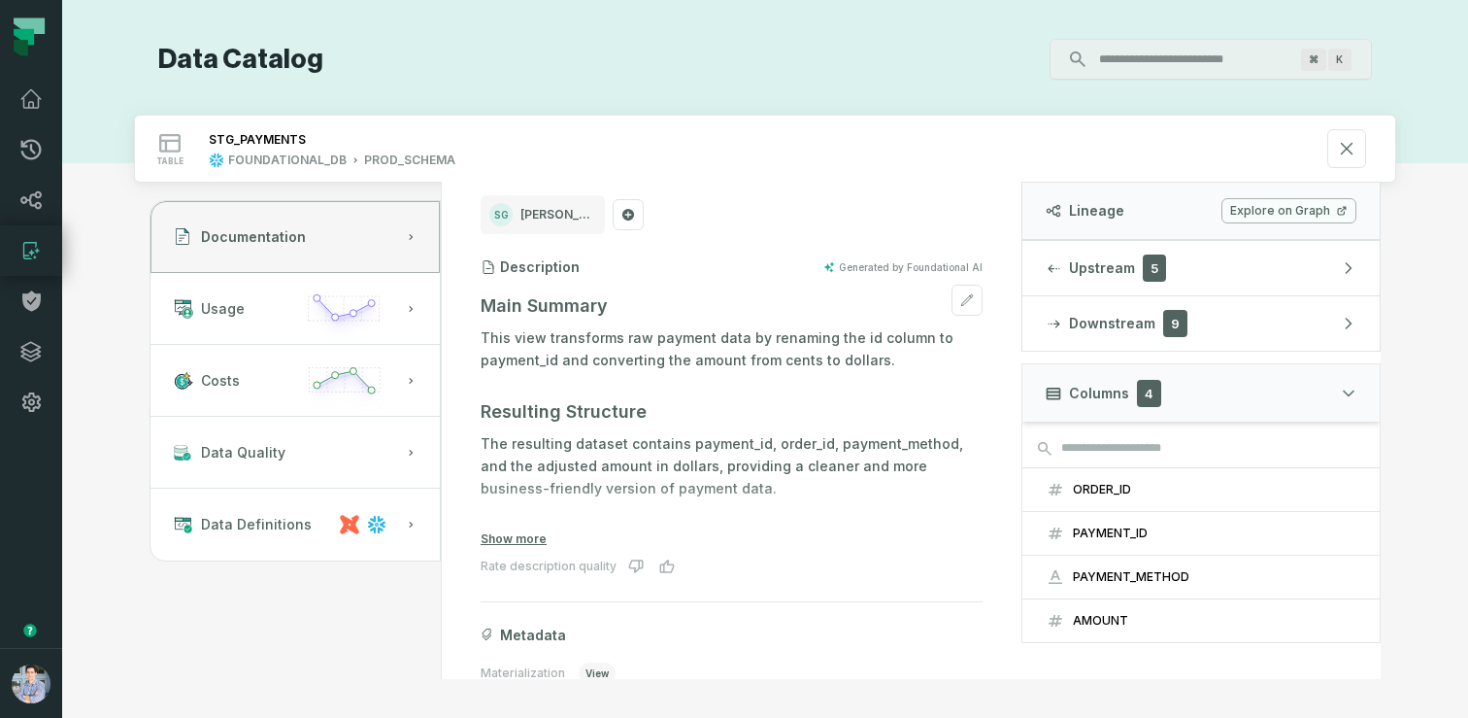
scroll to position [110, 0]
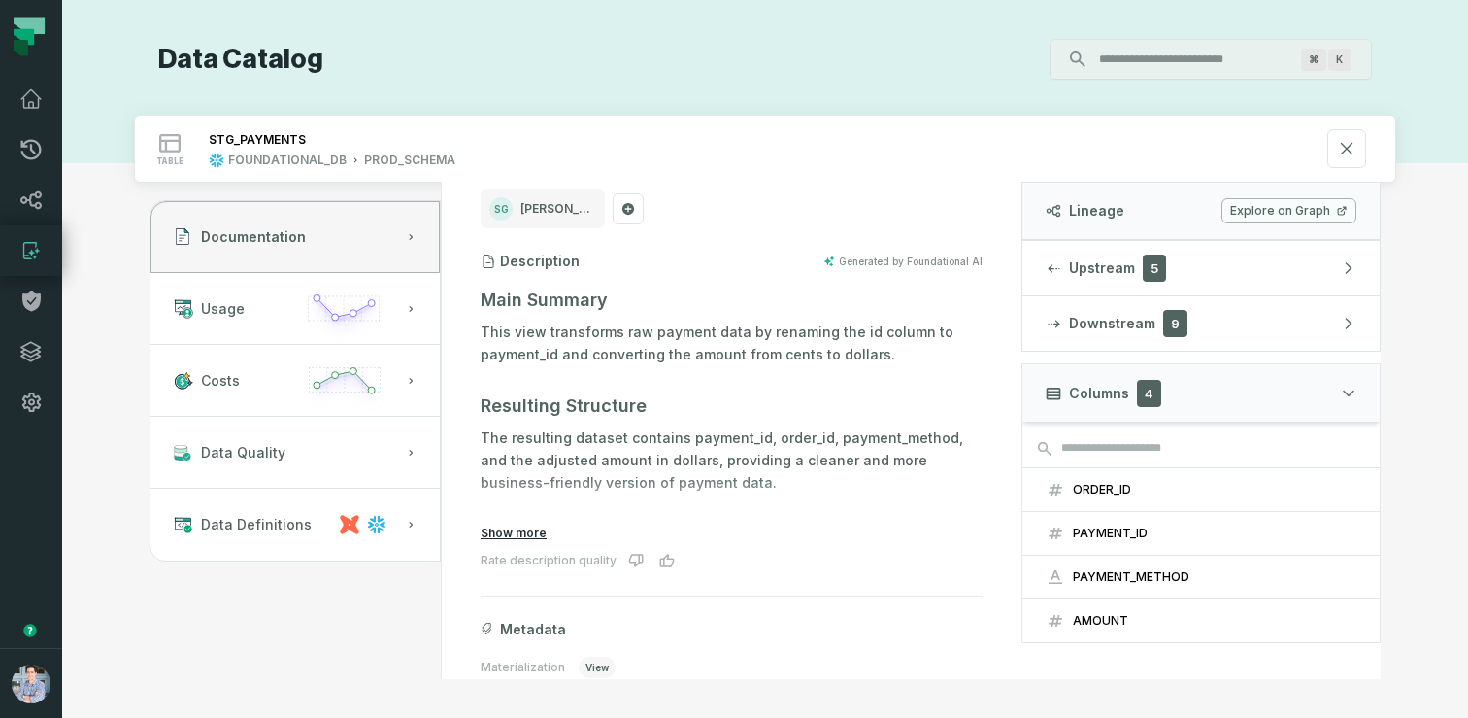
click at [502, 532] on button "Show more" at bounding box center [514, 533] width 66 height 16
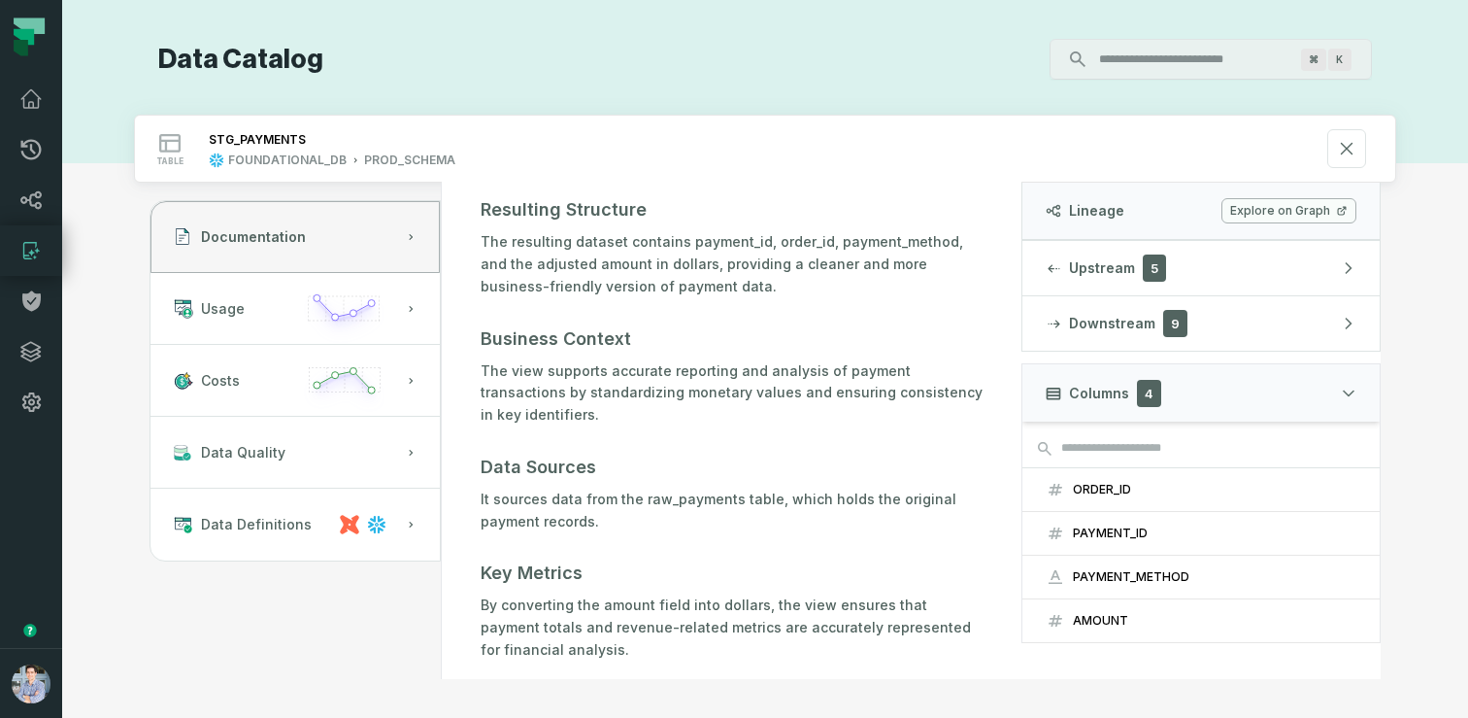
scroll to position [0, 0]
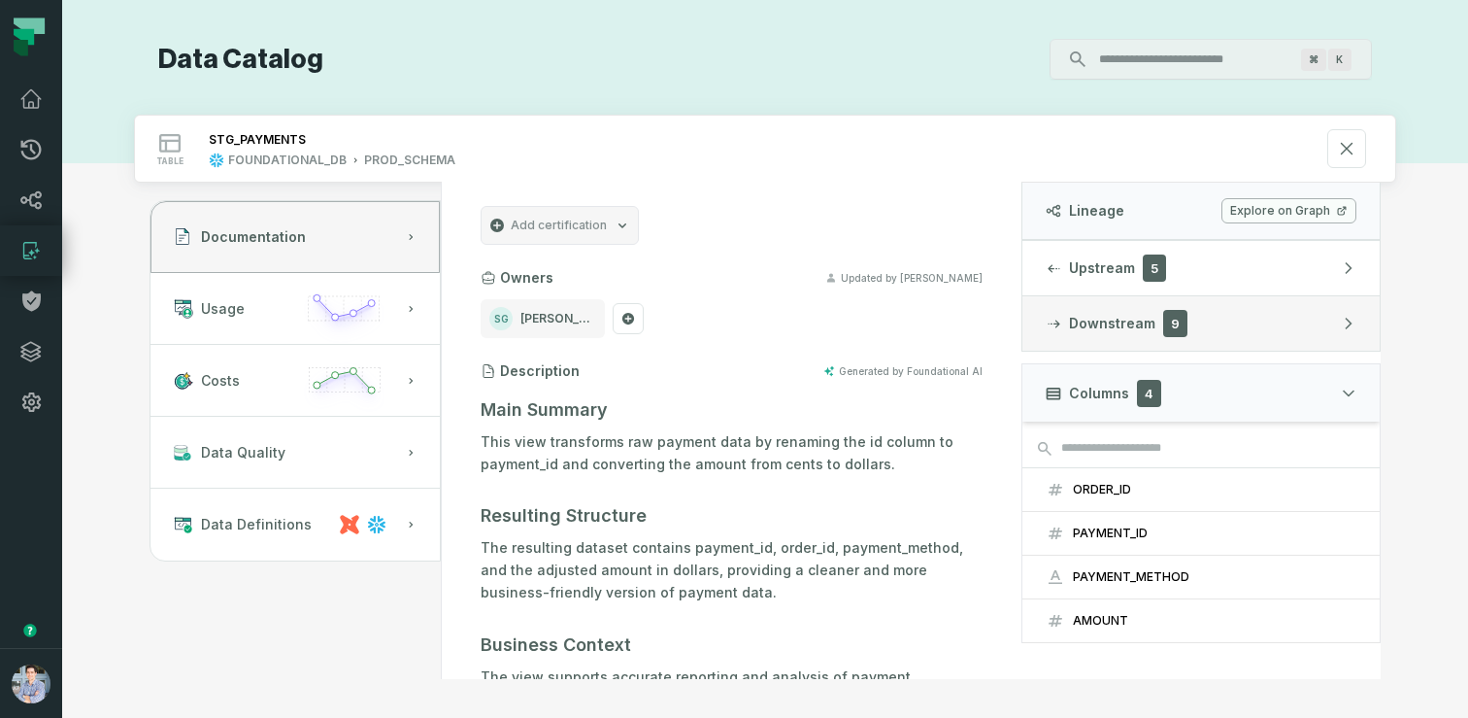
click at [1108, 319] on span "Downstream" at bounding box center [1112, 323] width 86 height 19
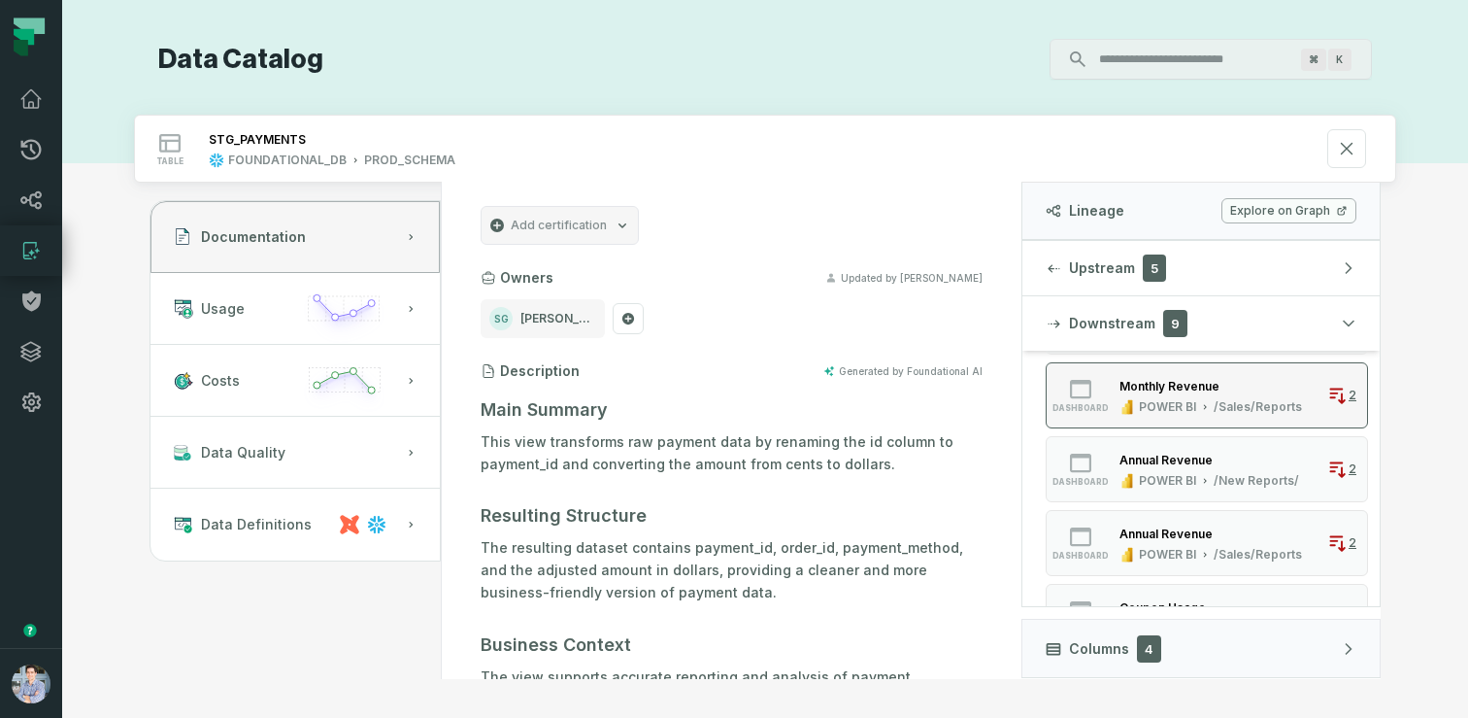
scroll to position [157, 0]
click at [1154, 401] on div "POWER BI" at bounding box center [1167, 406] width 57 height 16
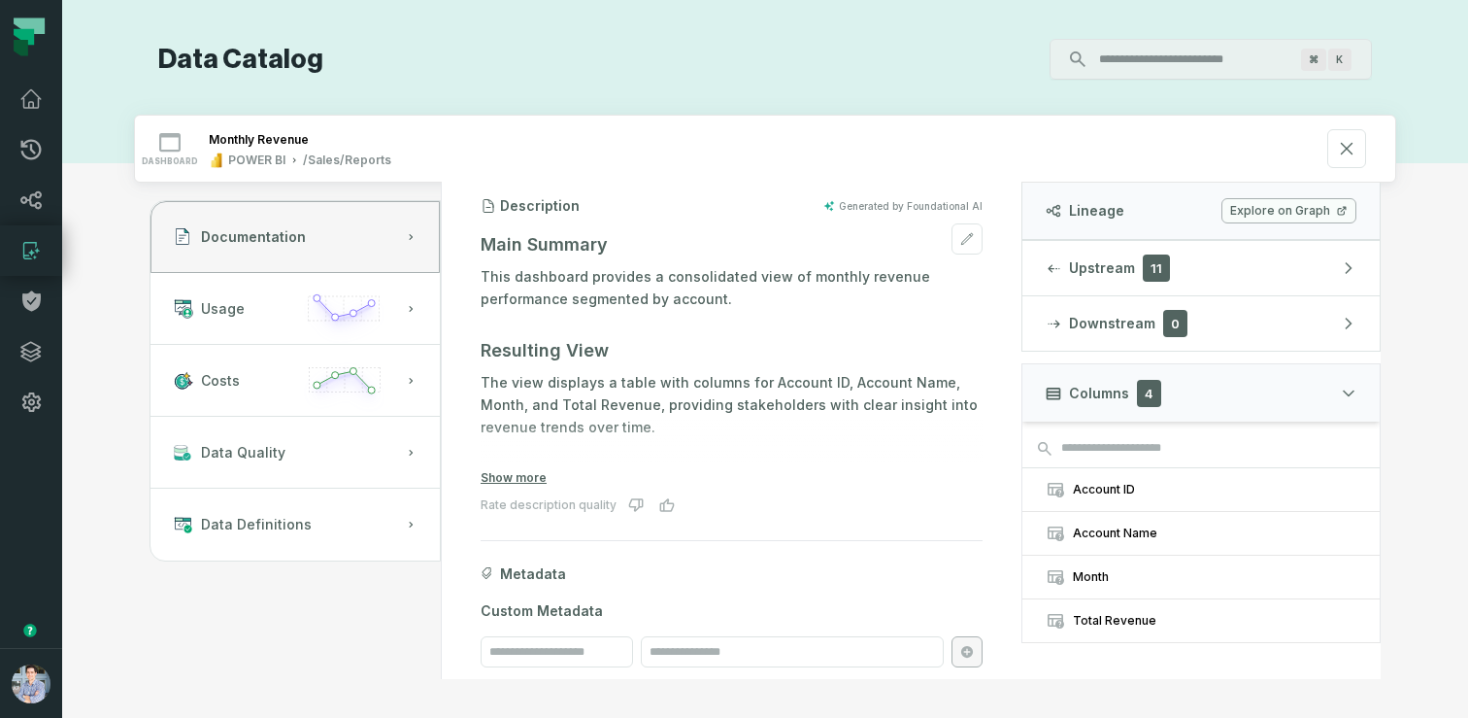
scroll to position [177, 0]
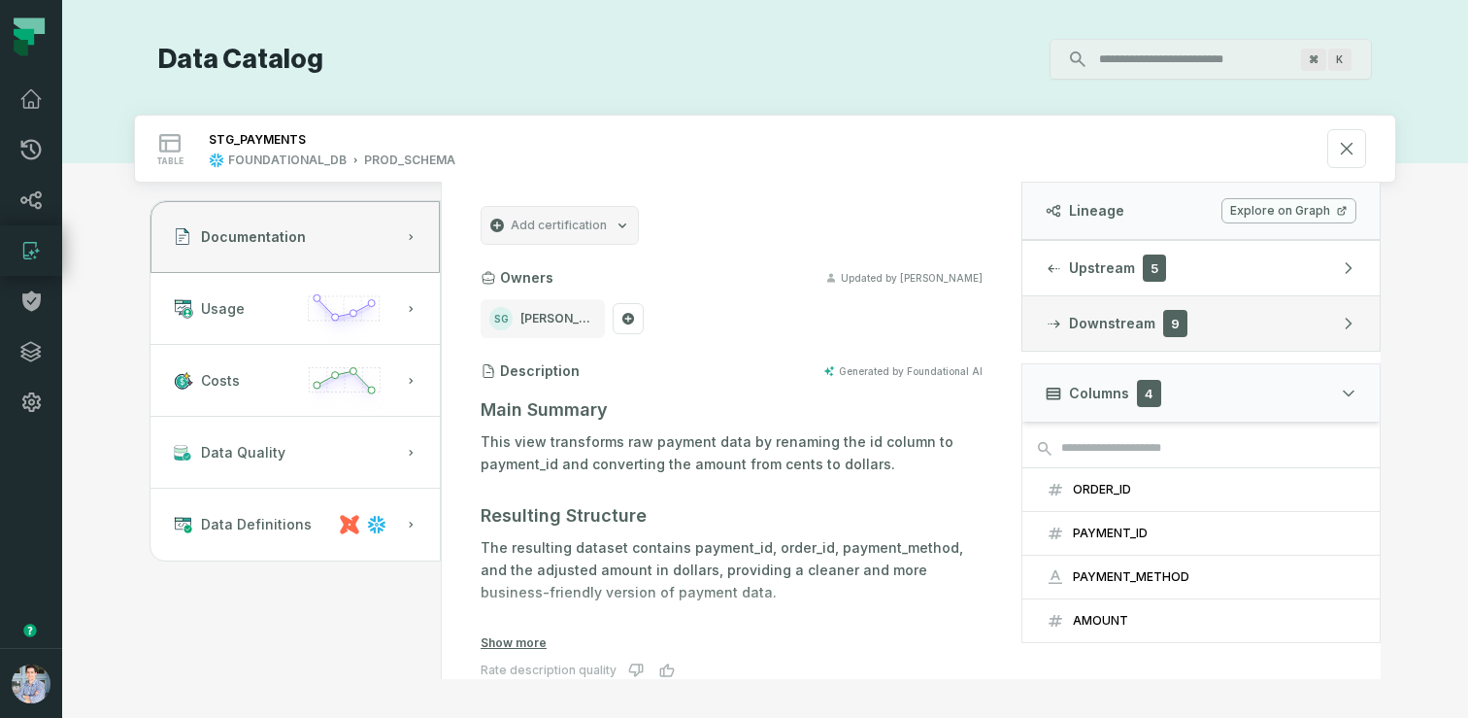
click at [1171, 321] on span "9" at bounding box center [1175, 323] width 24 height 27
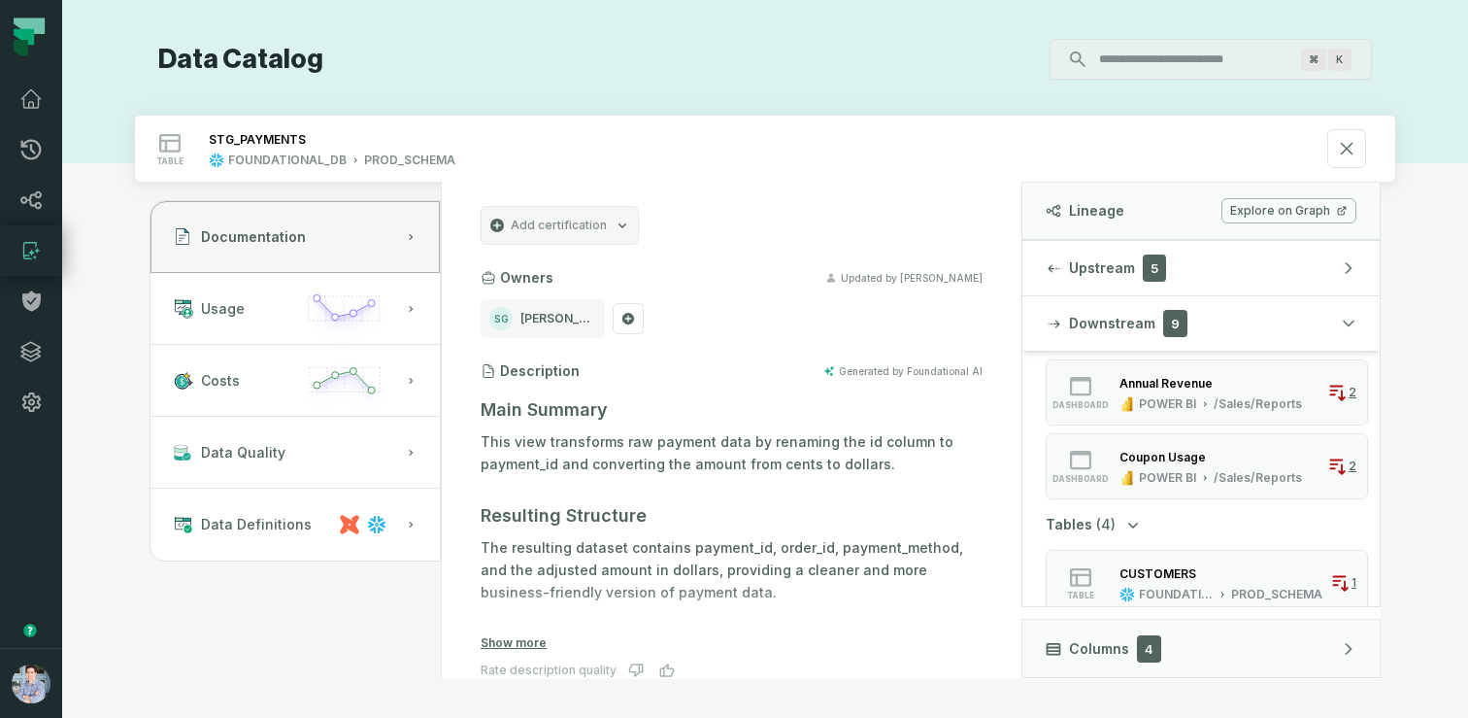
scroll to position [284, 0]
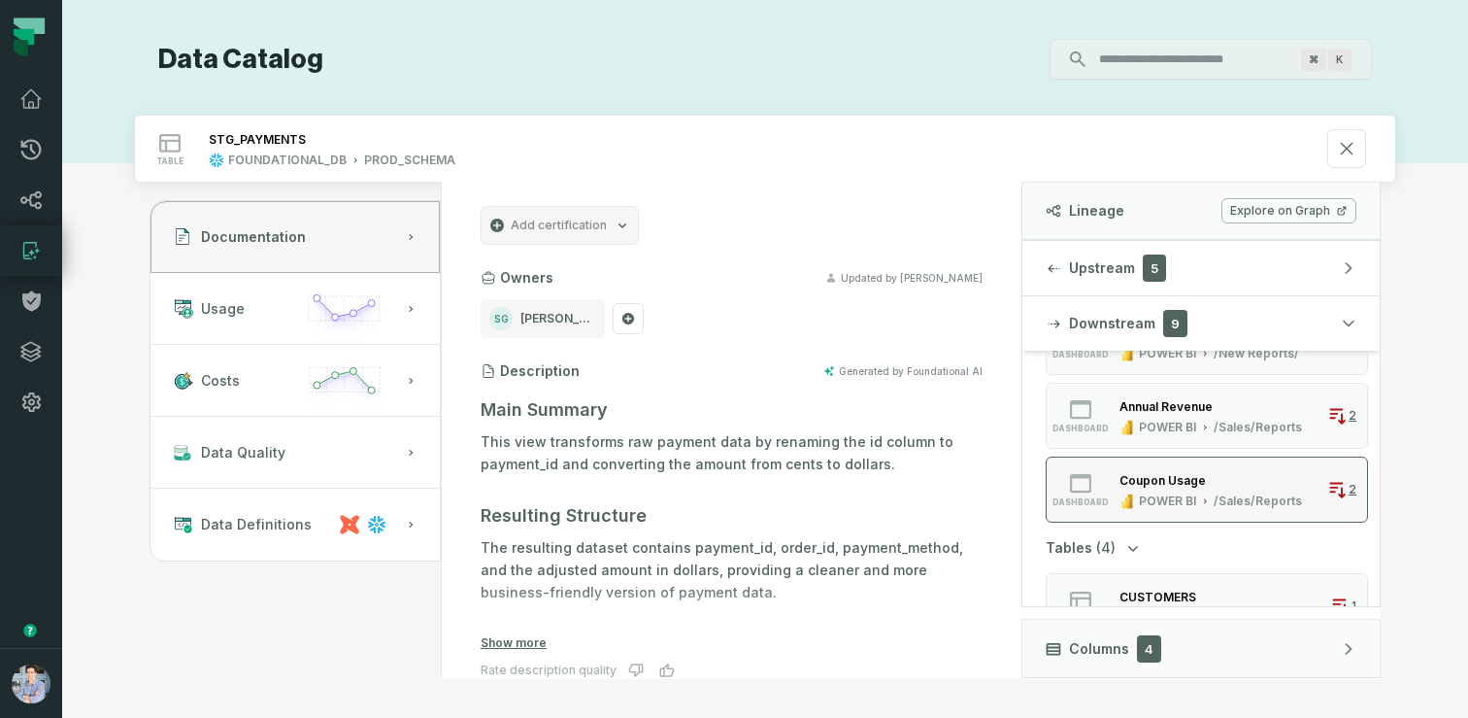
click at [1196, 484] on div "Coupon Usage" at bounding box center [1163, 480] width 86 height 15
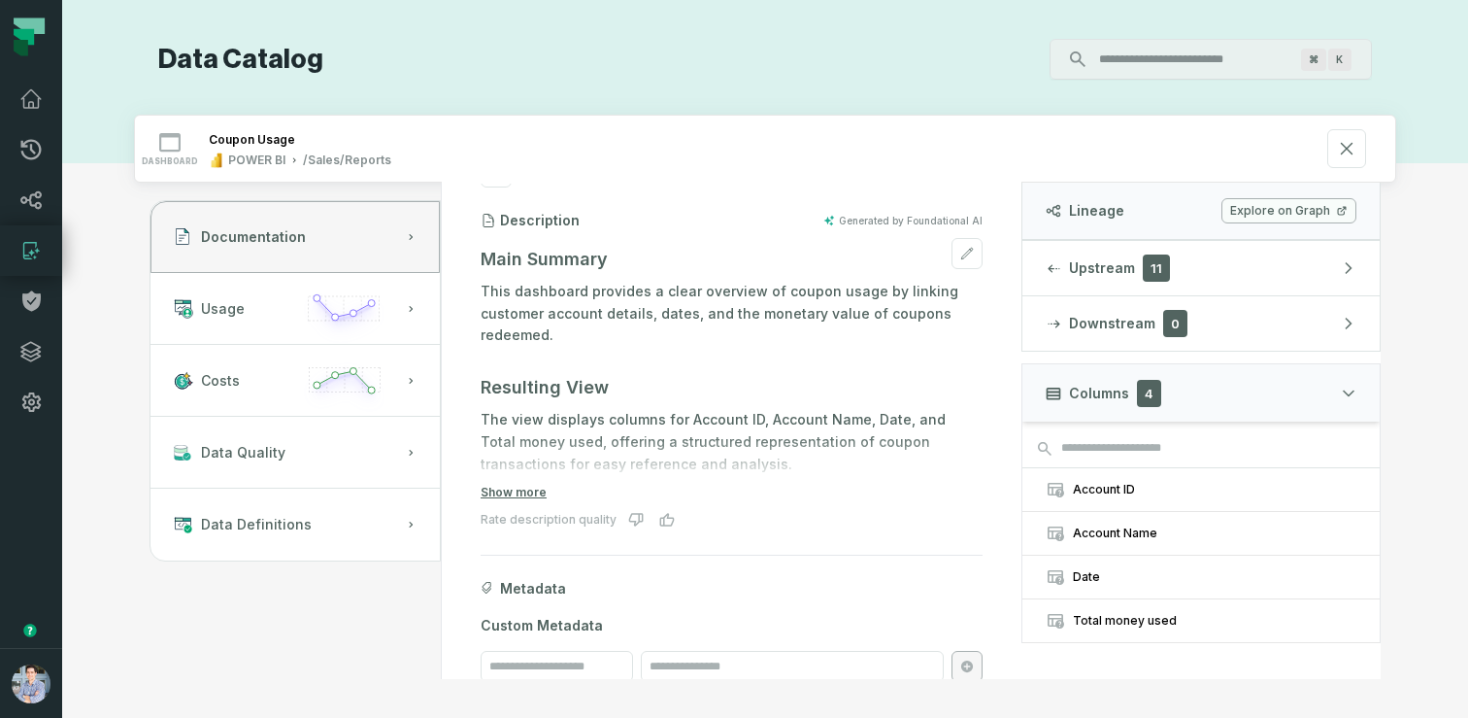
scroll to position [145, 0]
click at [523, 487] on button "Show more" at bounding box center [514, 491] width 66 height 16
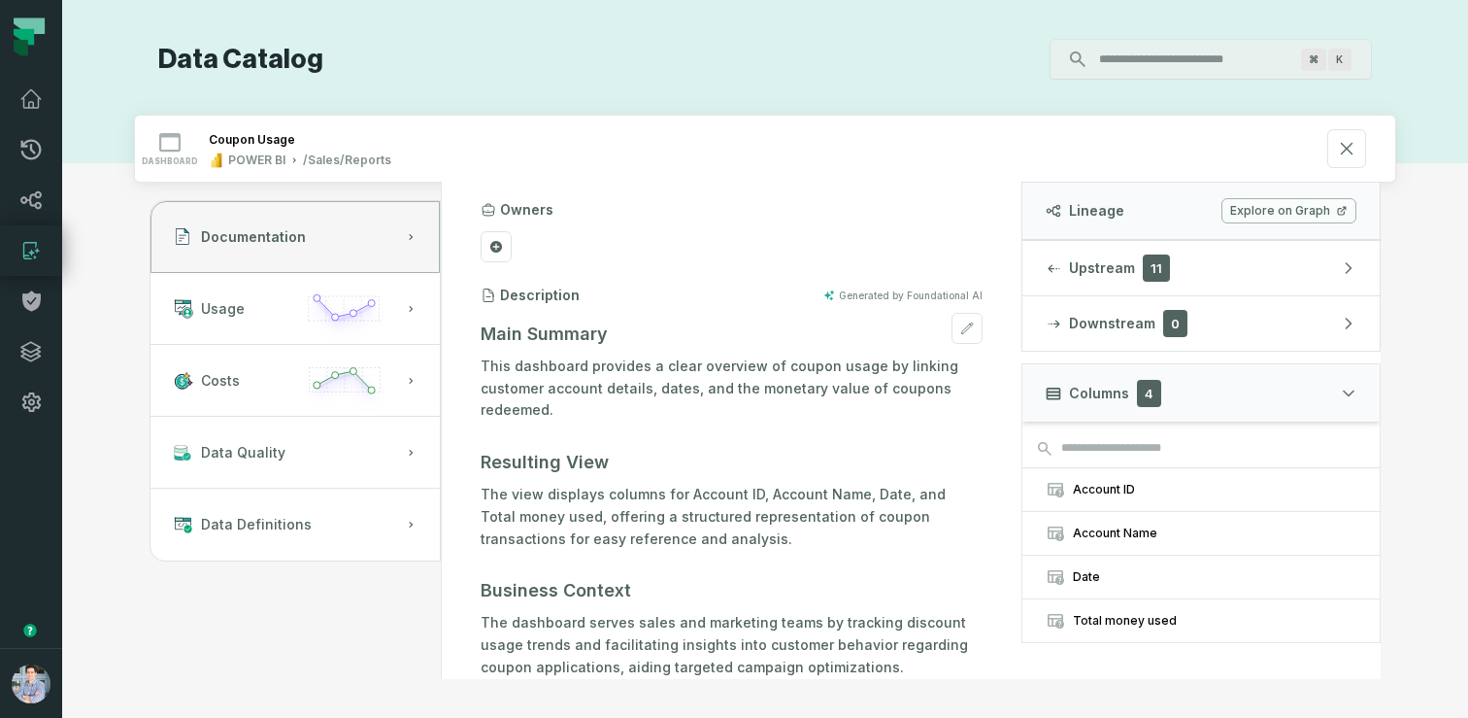
scroll to position [100, 0]
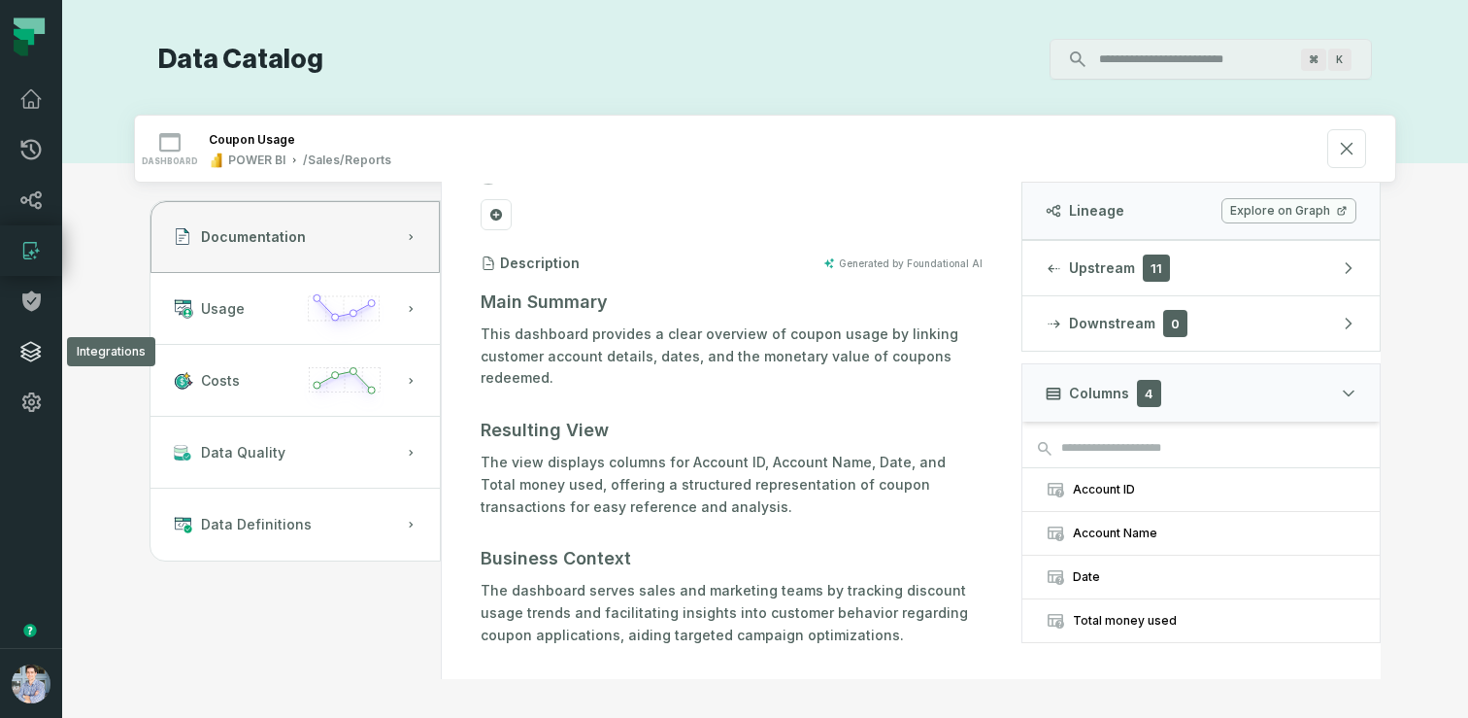
click at [26, 349] on icon at bounding box center [30, 351] width 23 height 23
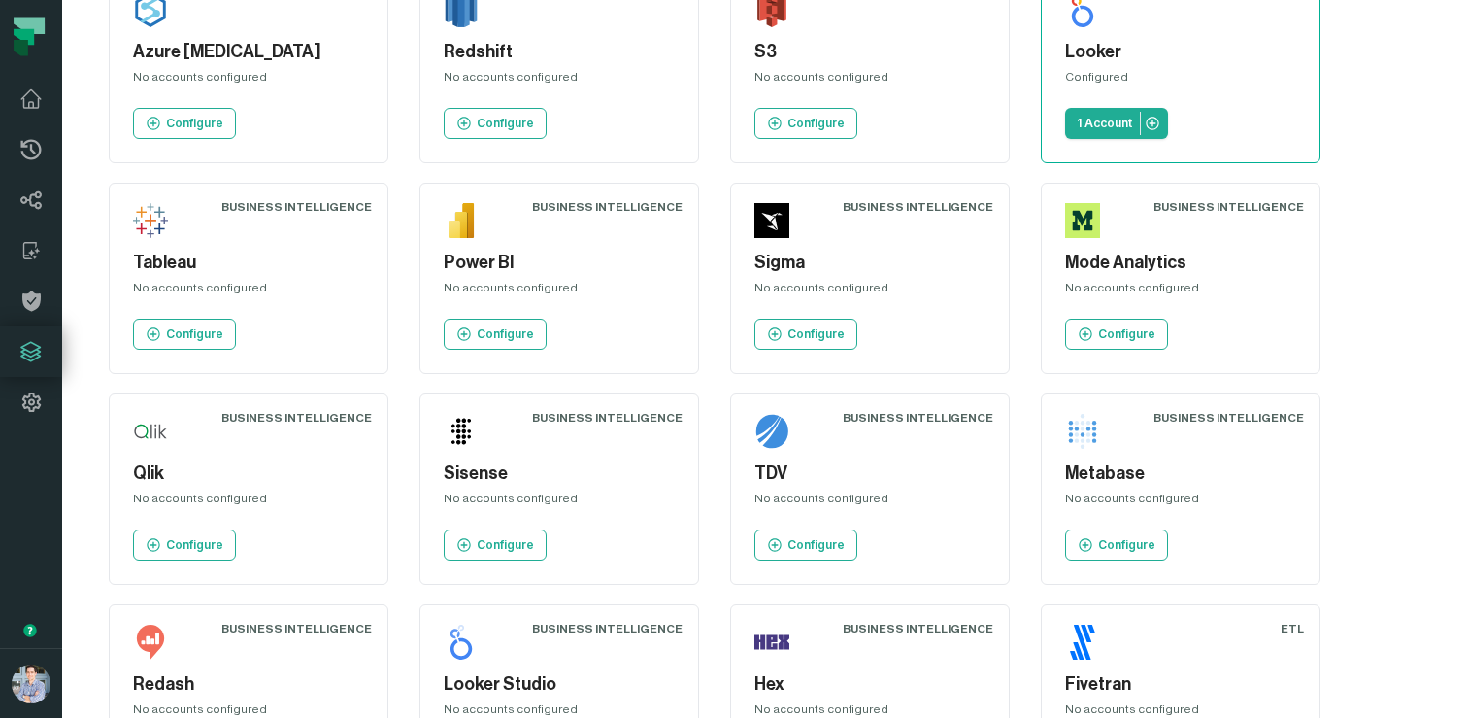
scroll to position [748, 0]
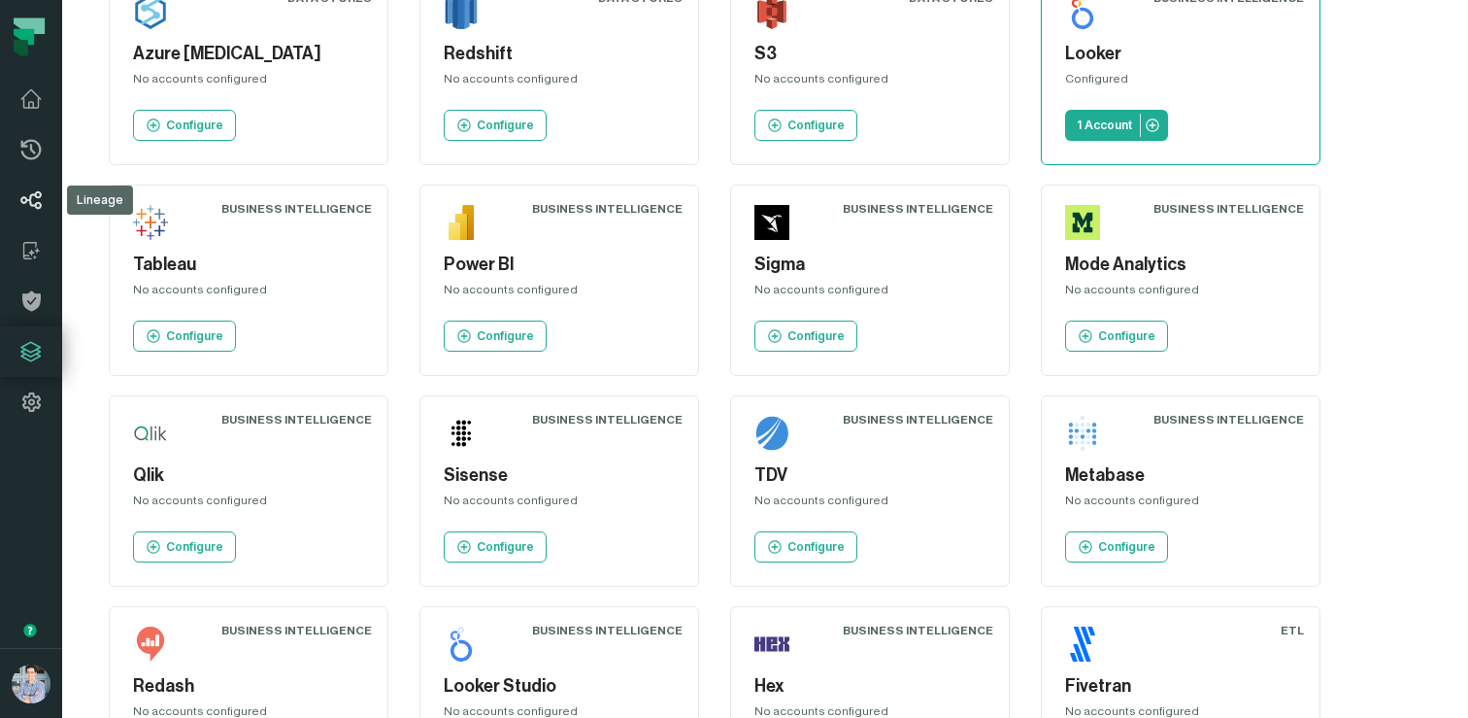
click at [24, 208] on icon at bounding box center [30, 199] width 23 height 23
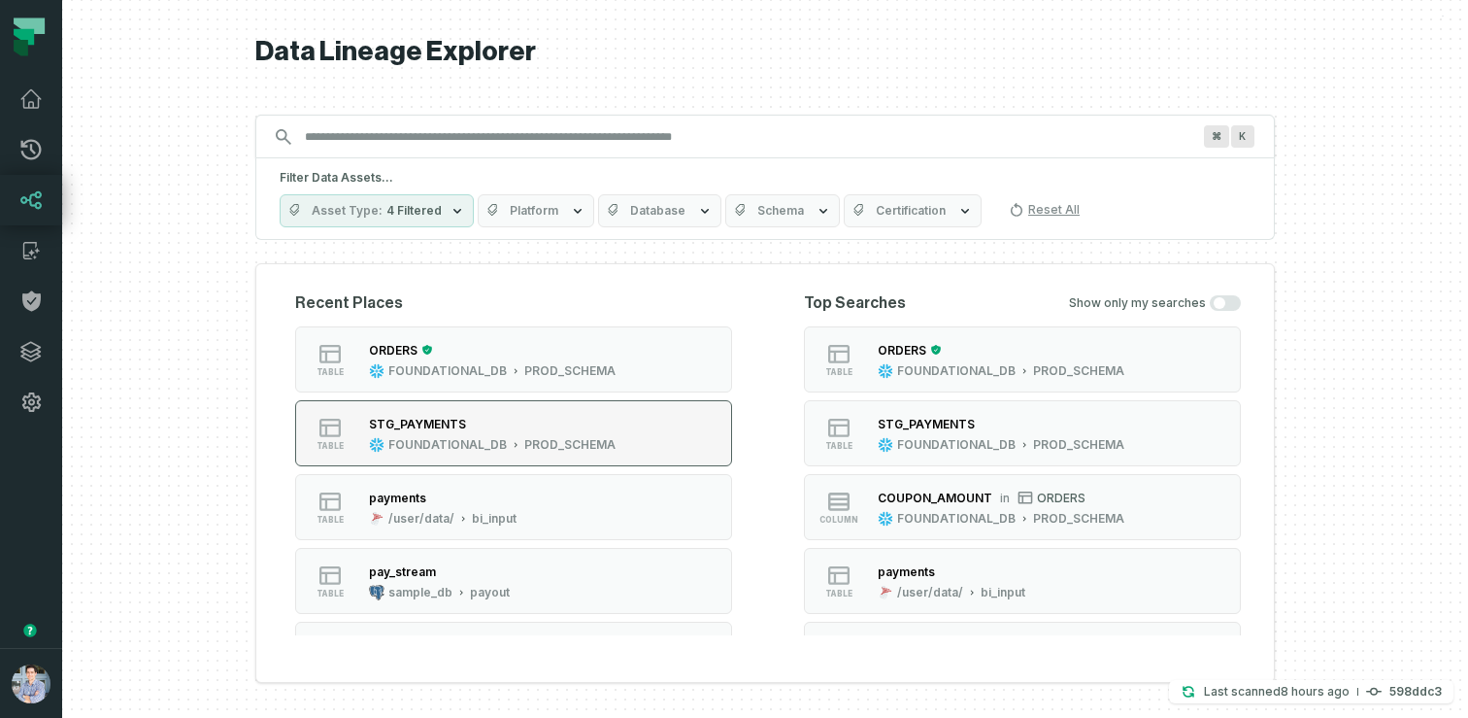
click at [487, 425] on div "STG_PAYMENTS" at bounding box center [492, 423] width 247 height 19
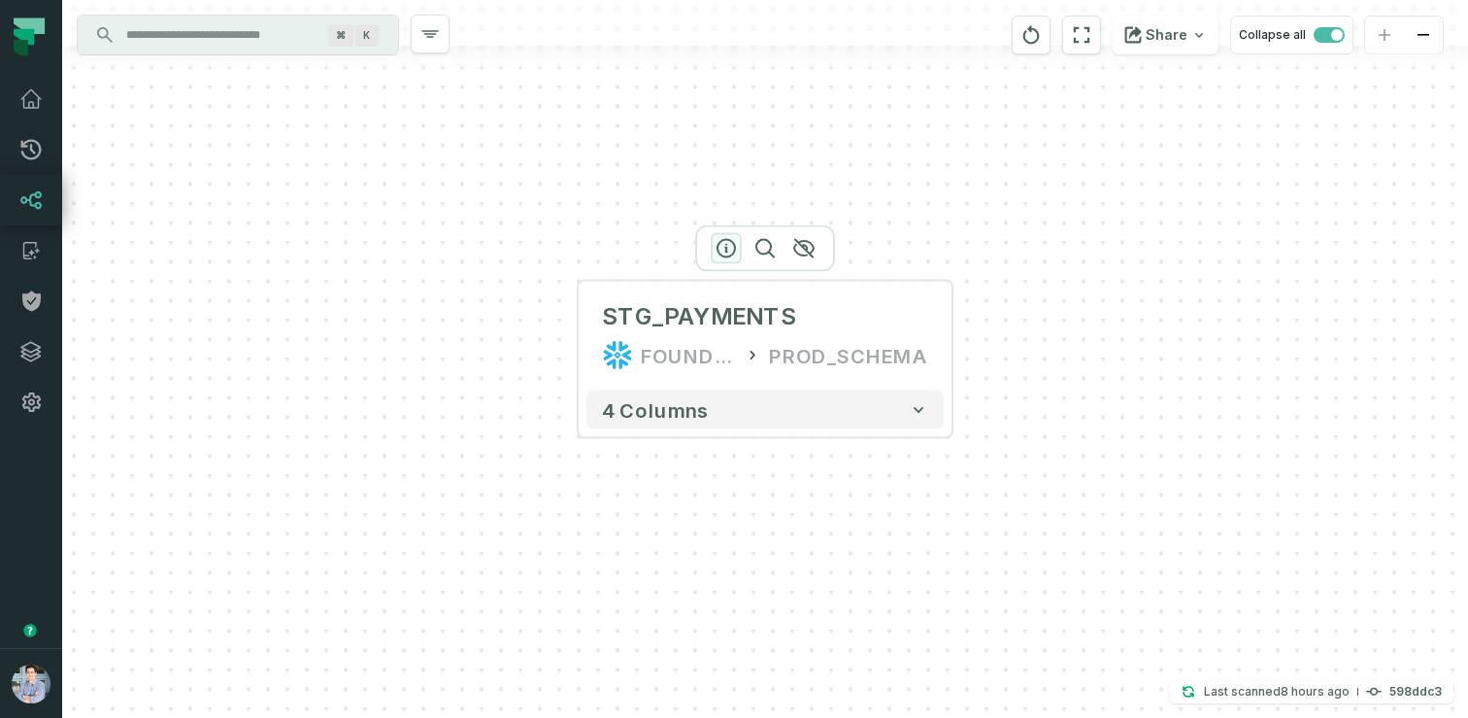
click at [726, 247] on icon "button" at bounding box center [726, 248] width 17 height 17
click at [725, 253] on icon "button" at bounding box center [727, 248] width 23 height 23
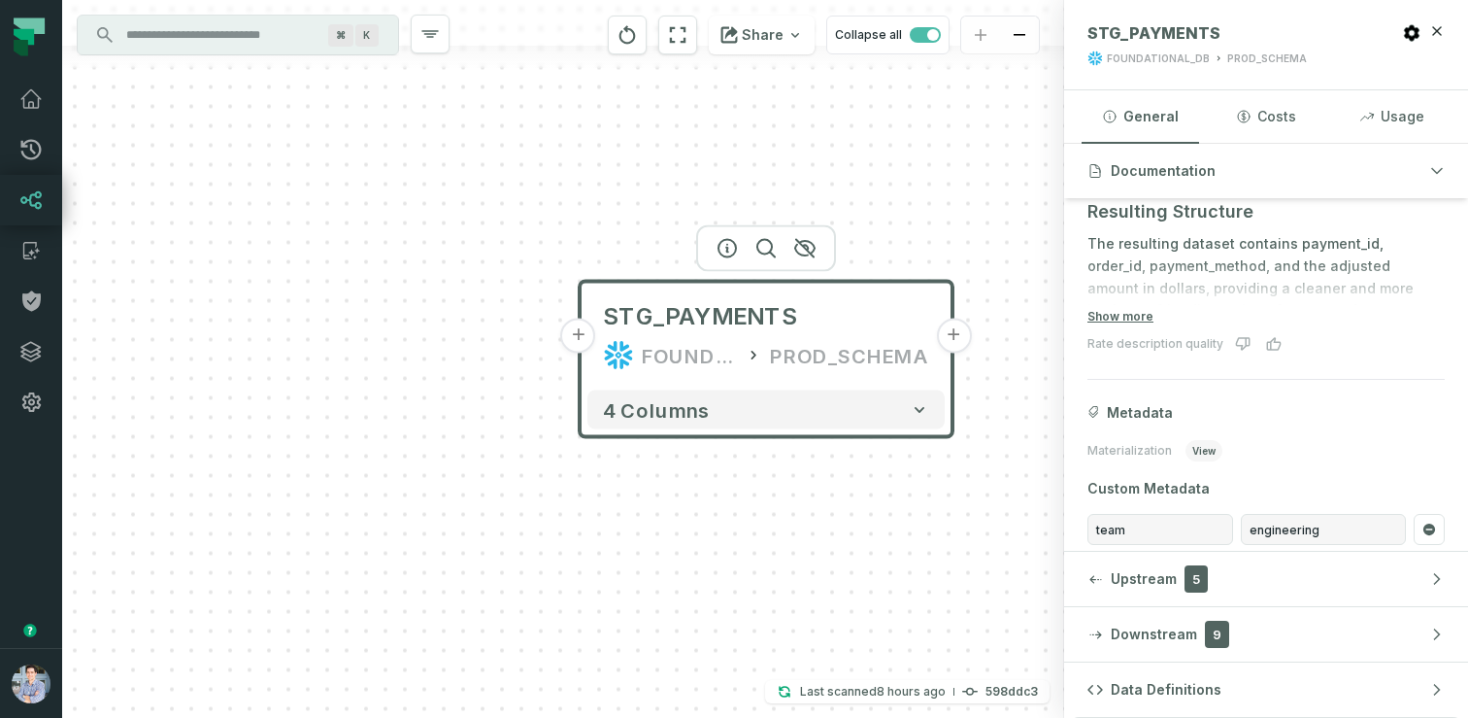
scroll to position [351, 0]
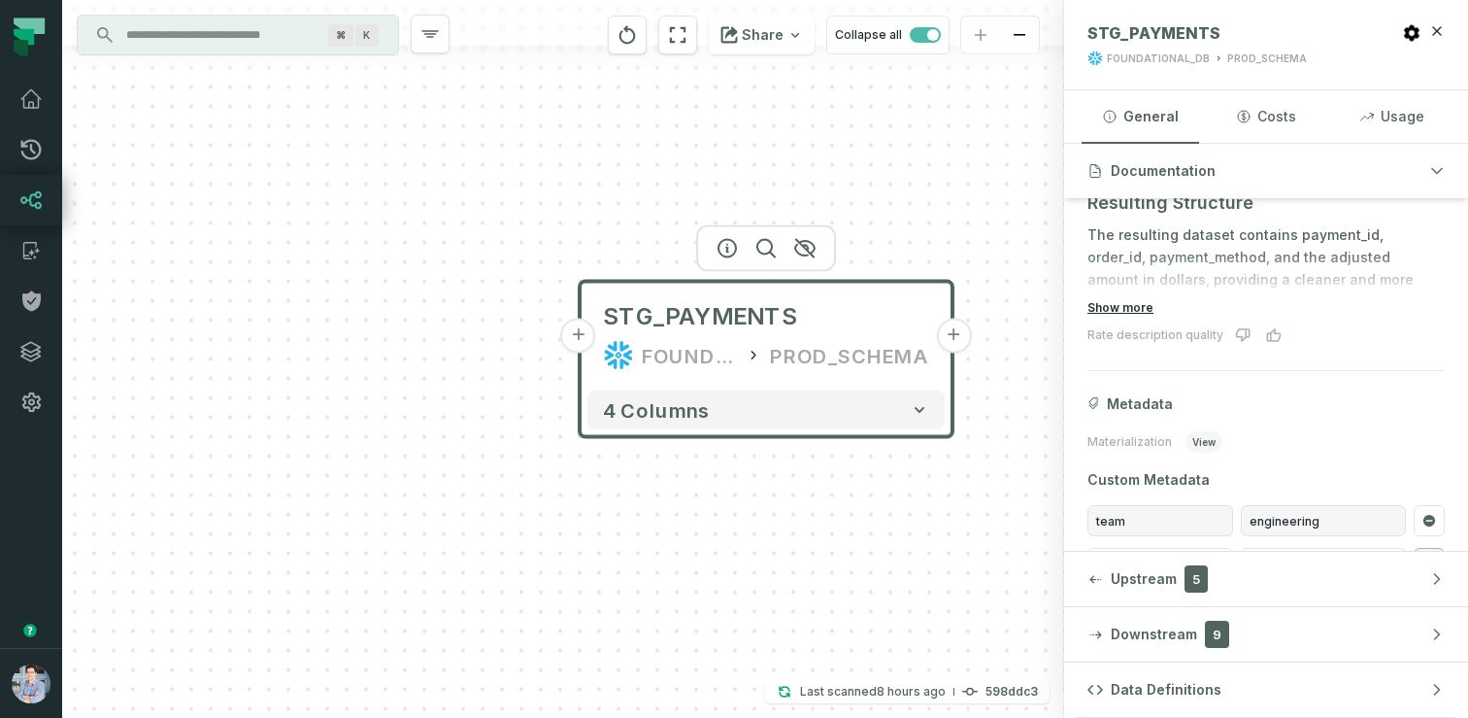
click at [1131, 303] on button "Show more" at bounding box center [1121, 308] width 66 height 16
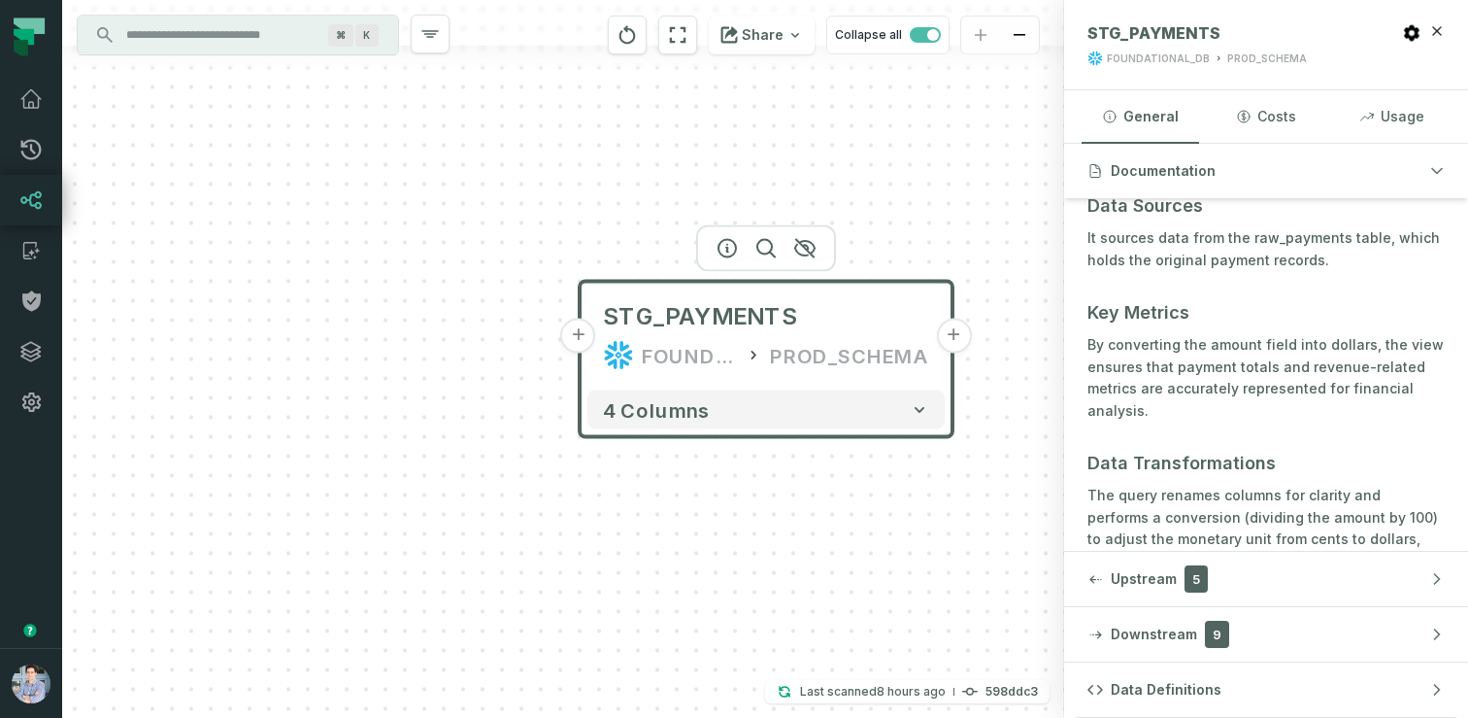
scroll to position [627, 0]
click at [582, 339] on button "+" at bounding box center [578, 336] width 35 height 35
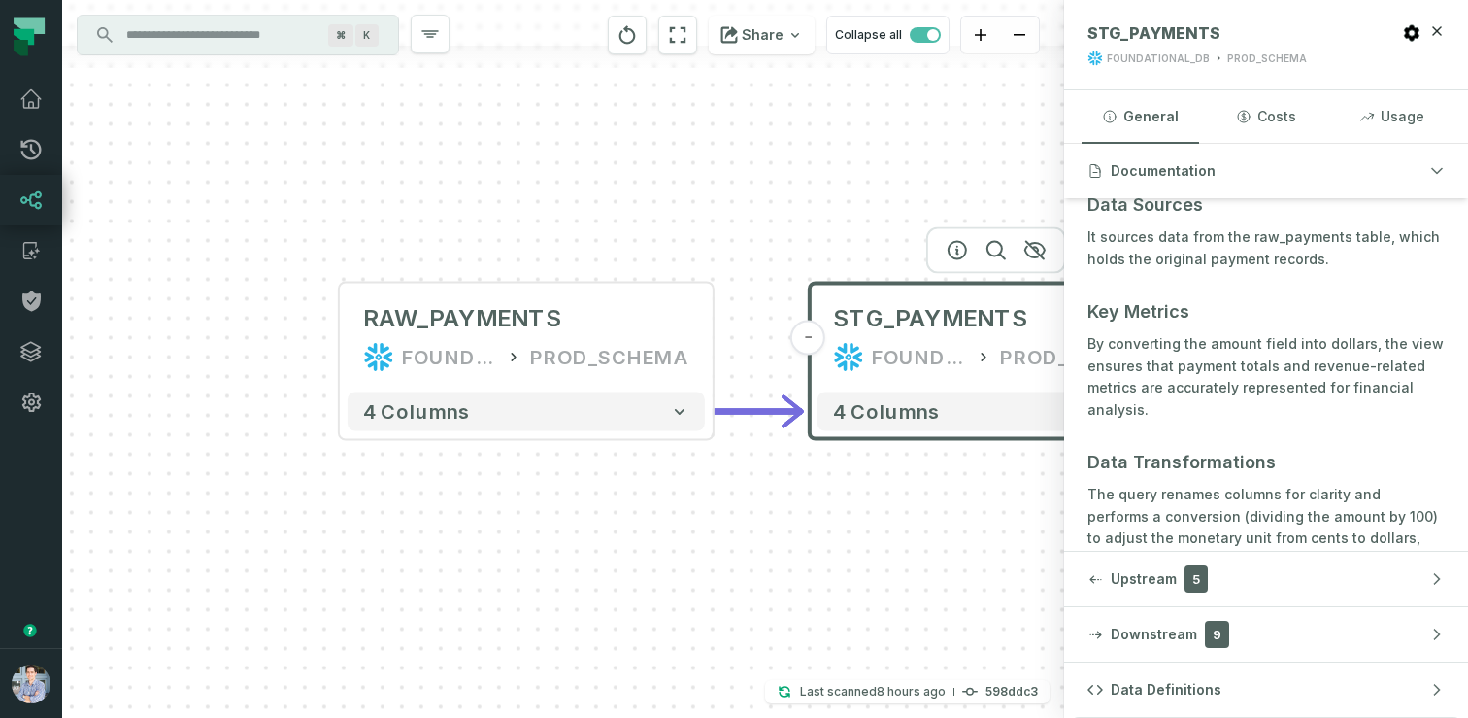
drag, startPoint x: 792, startPoint y: 543, endPoint x: 720, endPoint y: 493, distance: 87.3
click at [720, 493] on div "+ RAW_PAYMENTS FOUNDATIONAL_DB PROD_SCHEMA - 4 columns - STG_PAYMENTS FOUNDATIO…" at bounding box center [563, 359] width 1002 height 718
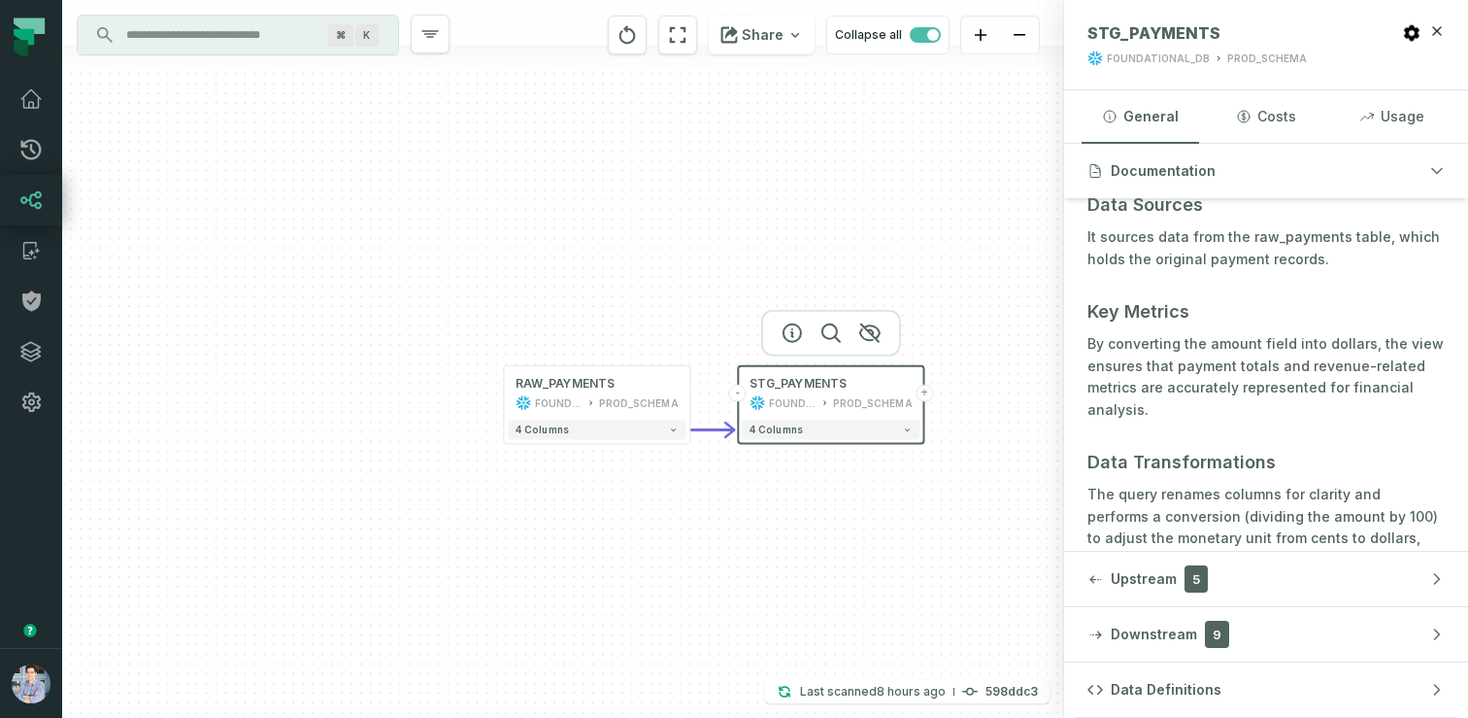
drag, startPoint x: 777, startPoint y: 535, endPoint x: 578, endPoint y: 428, distance: 225.9
click at [578, 428] on div "+ RAW_PAYMENTS FOUNDATIONAL_DB PROD_SCHEMA - 4 columns - STG_PAYMENTS FOUNDATIO…" at bounding box center [563, 359] width 1002 height 718
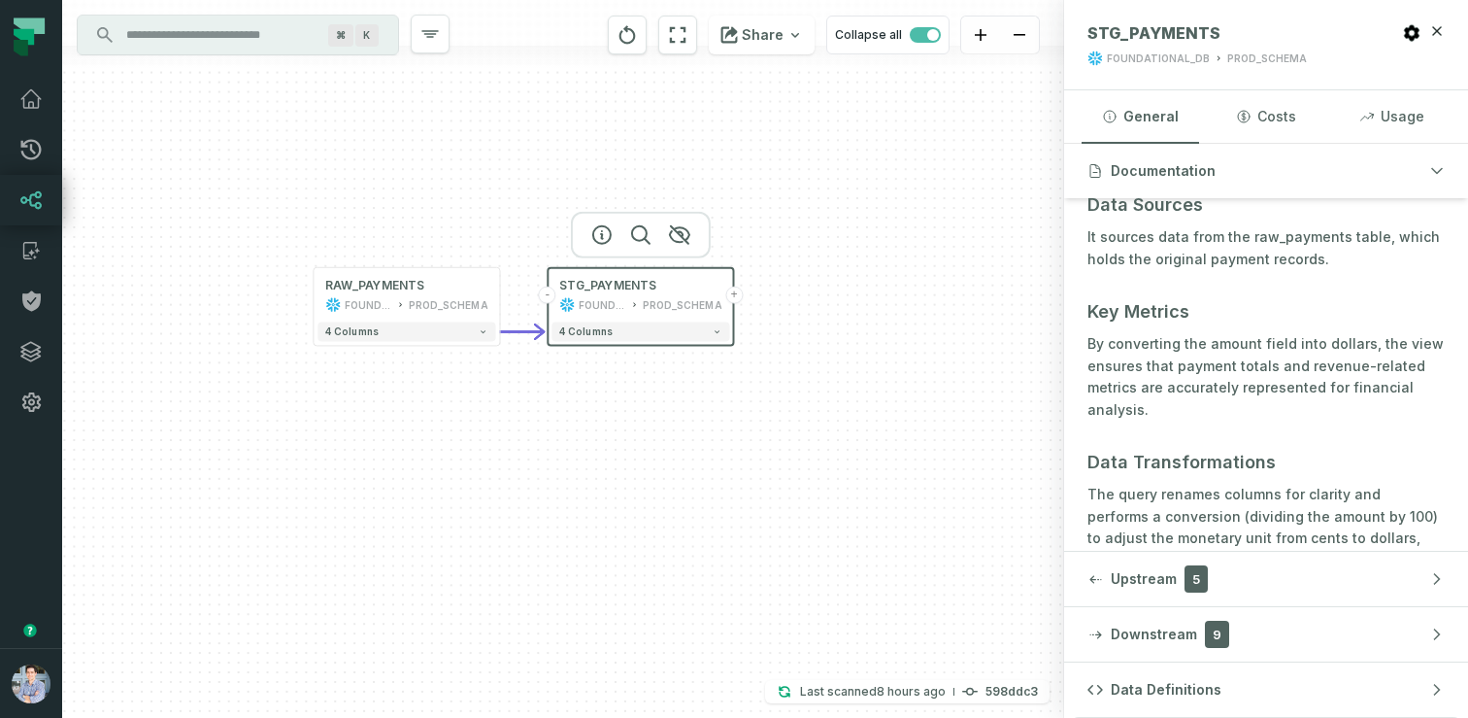
click at [736, 289] on button "+" at bounding box center [733, 295] width 17 height 17
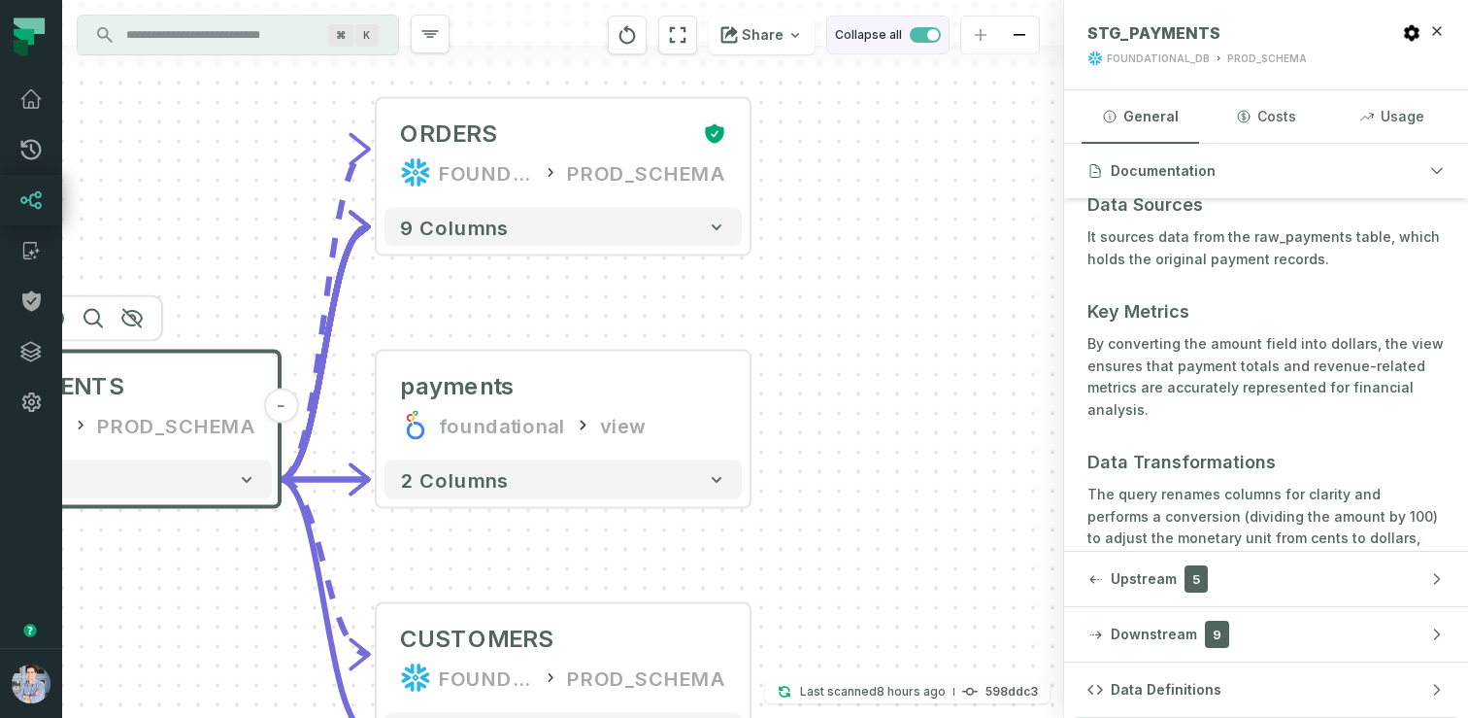
click at [924, 36] on span "button" at bounding box center [925, 35] width 31 height 16
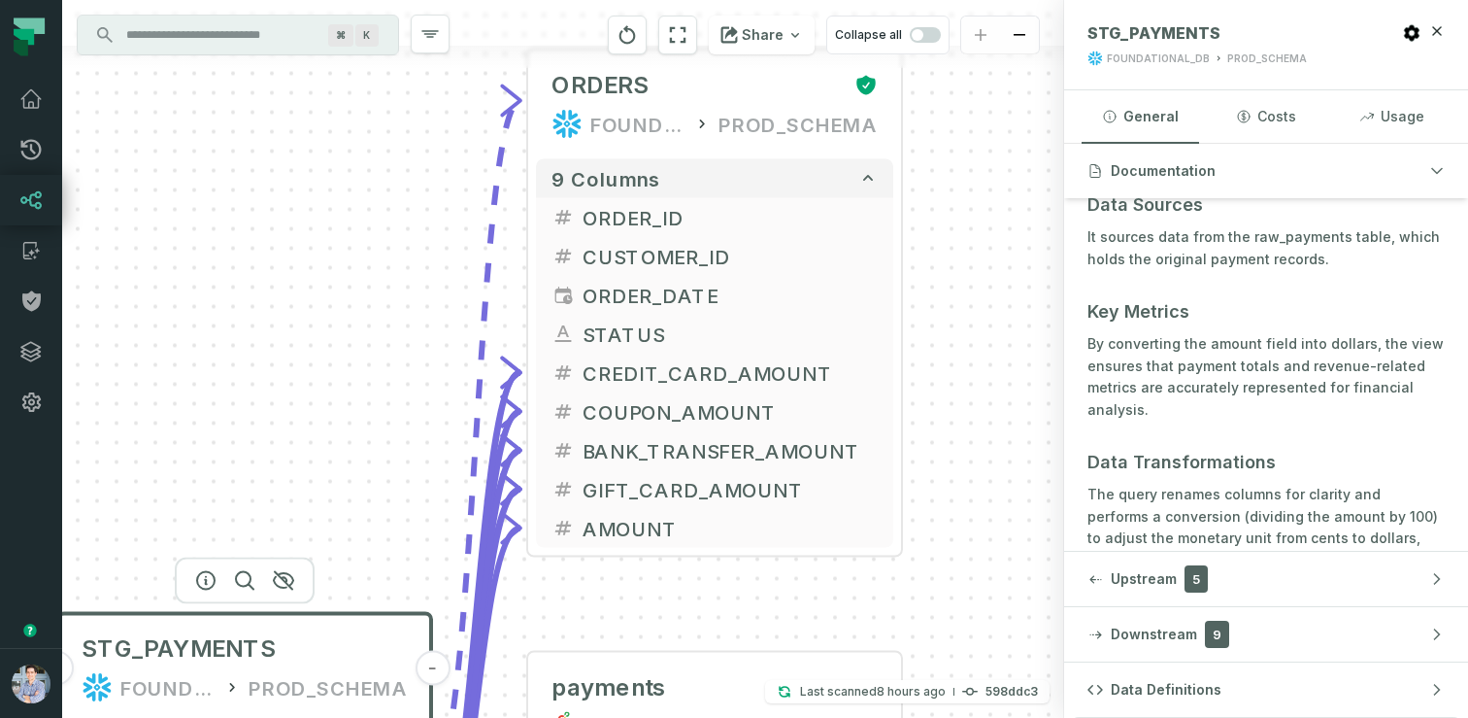
drag, startPoint x: 148, startPoint y: 406, endPoint x: 403, endPoint y: 326, distance: 267.6
click at [403, 326] on div "+ ORDERS FOUNDATIONAL_DB PROD_SCHEMA + 9 columns + ORDER_ID + + CUSTOMER_ID + +…" at bounding box center [563, 359] width 1002 height 718
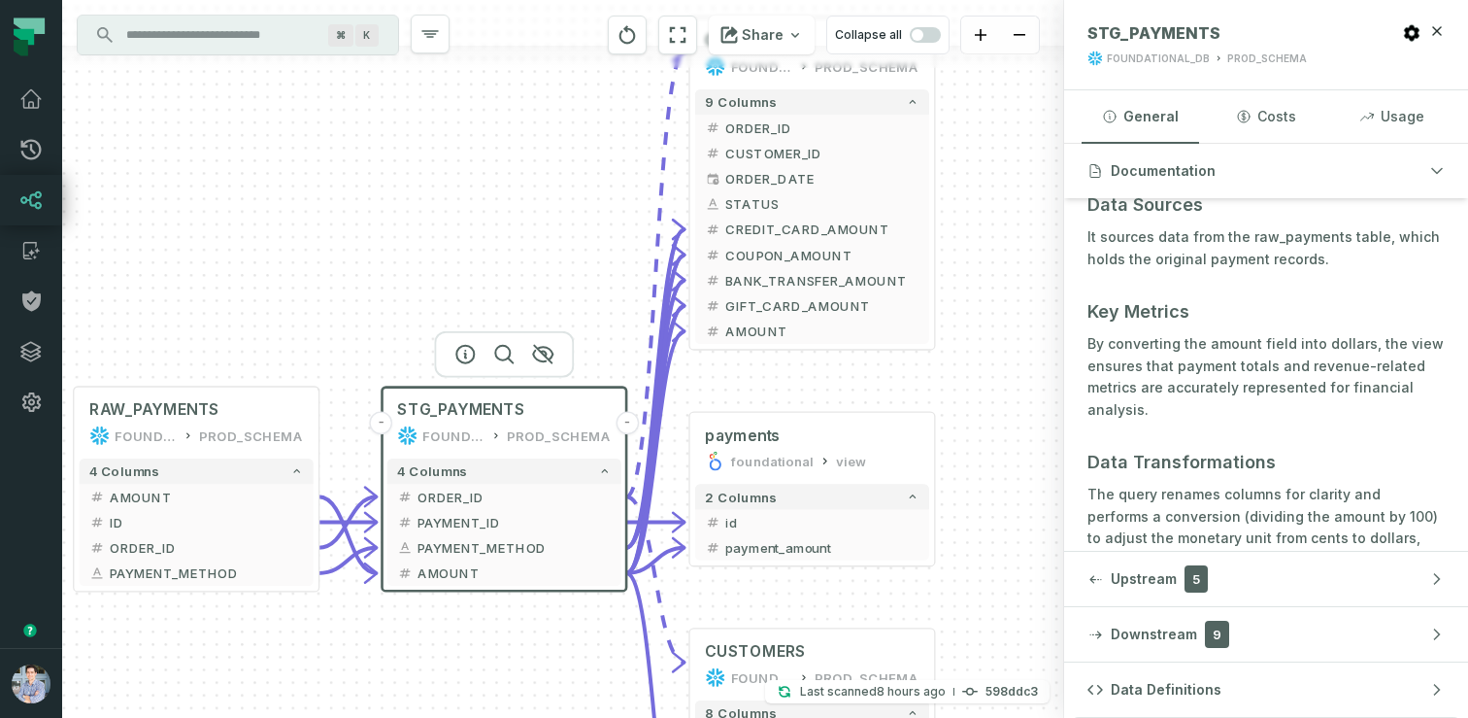
drag, startPoint x: 260, startPoint y: 367, endPoint x: 434, endPoint y: 240, distance: 215.4
click at [434, 240] on div "+ ORDERS FOUNDATIONAL_DB PROD_SCHEMA + 9 columns + ORDER_ID + + CUSTOMER_ID + +…" at bounding box center [563, 359] width 1002 height 718
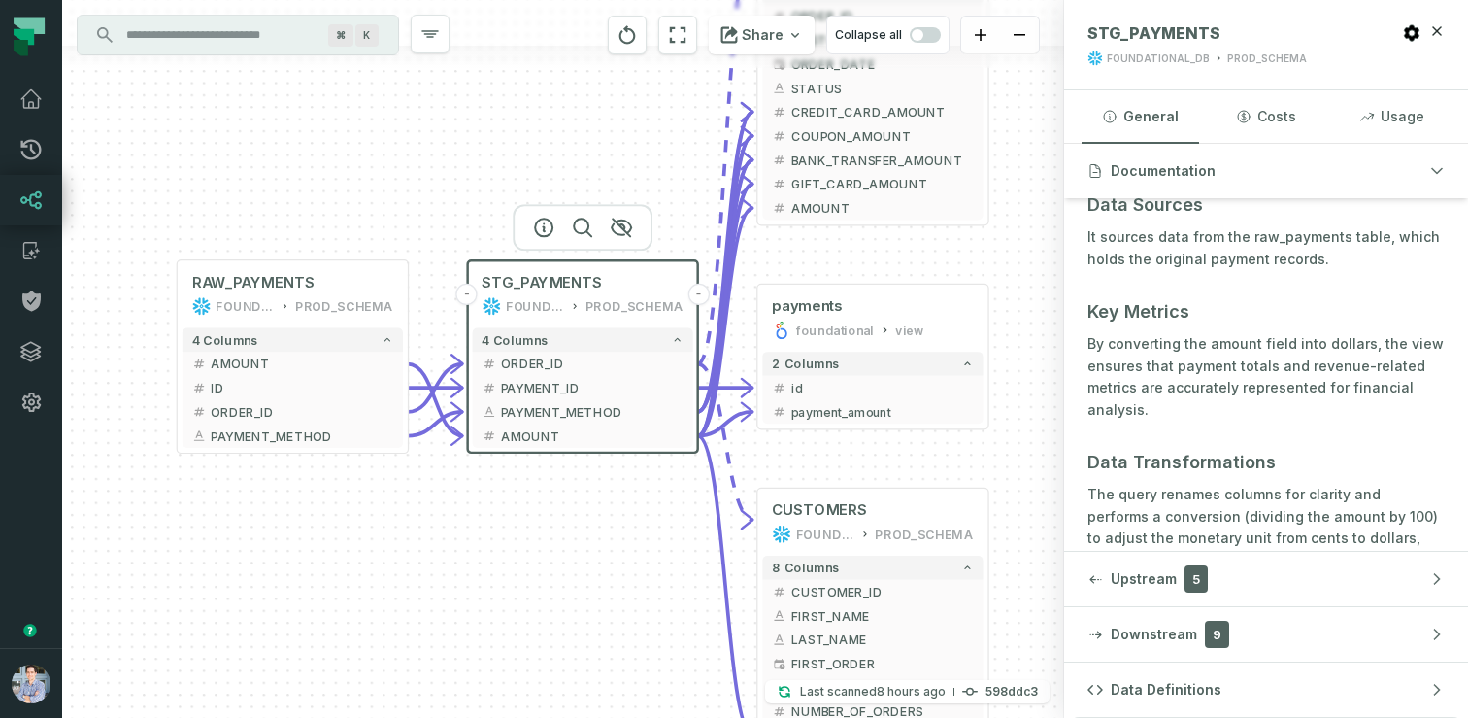
drag, startPoint x: 360, startPoint y: 647, endPoint x: 421, endPoint y: 523, distance: 137.3
click at [421, 523] on div "+ ORDERS FOUNDATIONAL_DB PROD_SCHEMA + 9 columns + ORDER_ID + + CUSTOMER_ID + +…" at bounding box center [563, 359] width 1002 height 718
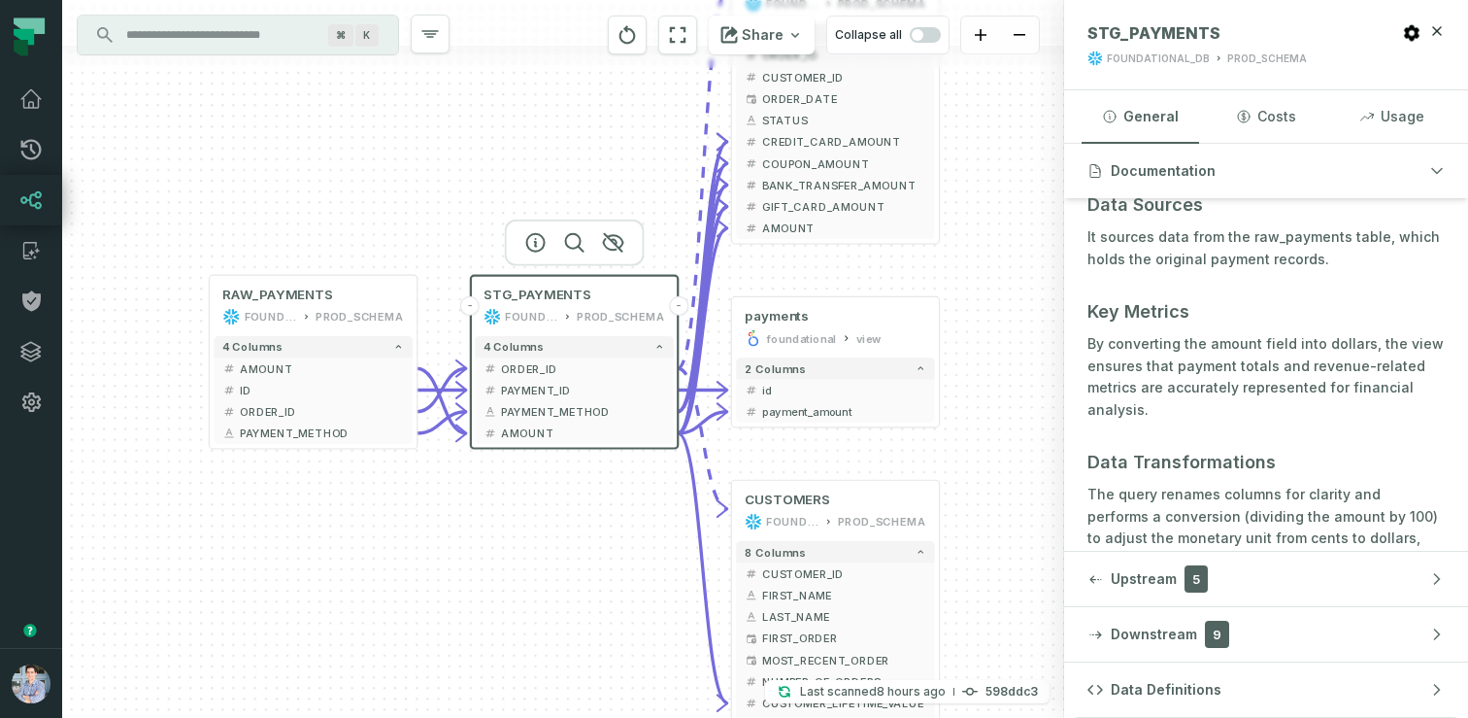
drag, startPoint x: 311, startPoint y: 484, endPoint x: 340, endPoint y: 461, distance: 36.7
click at [340, 461] on div "+ ORDERS FOUNDATIONAL_DB PROD_SCHEMA + 9 columns + ORDER_ID + + CUSTOMER_ID + +…" at bounding box center [563, 359] width 1002 height 718
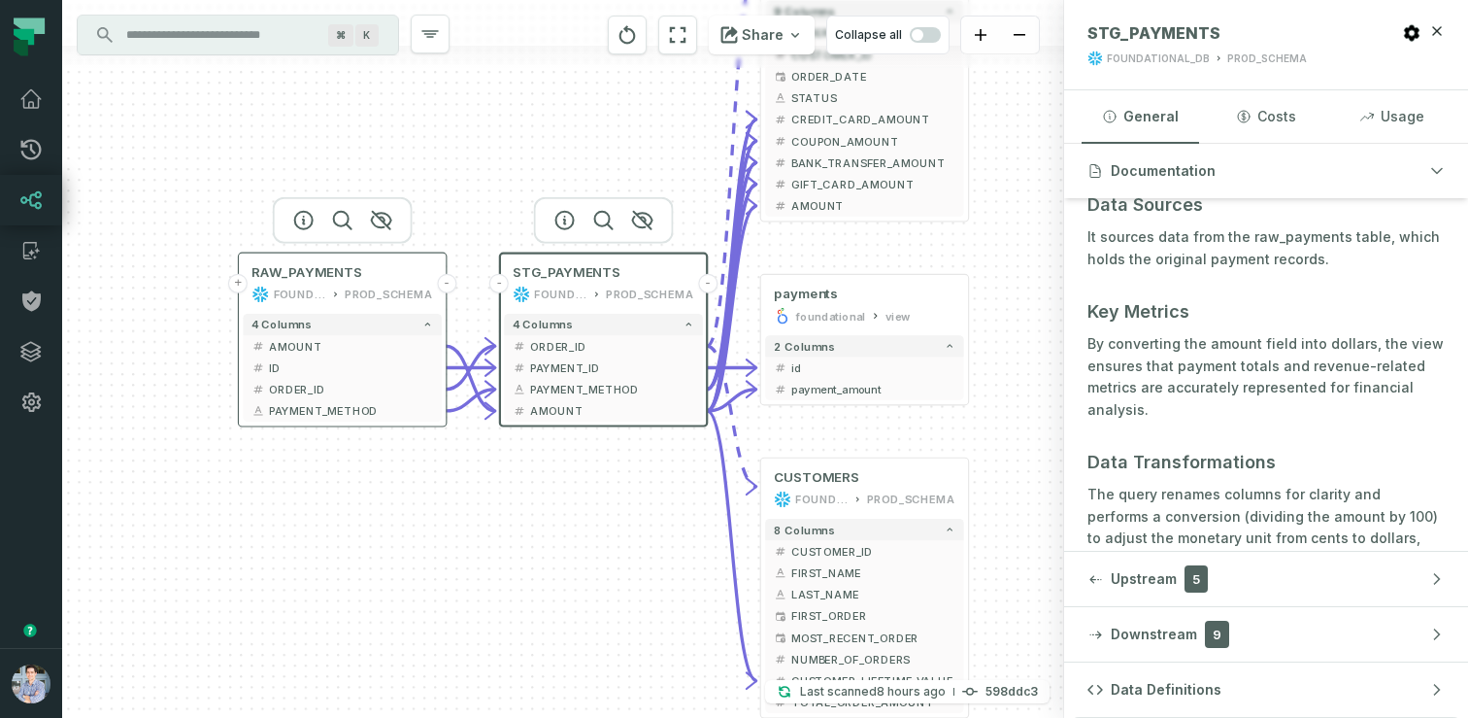
click at [239, 281] on button "+" at bounding box center [237, 283] width 19 height 19
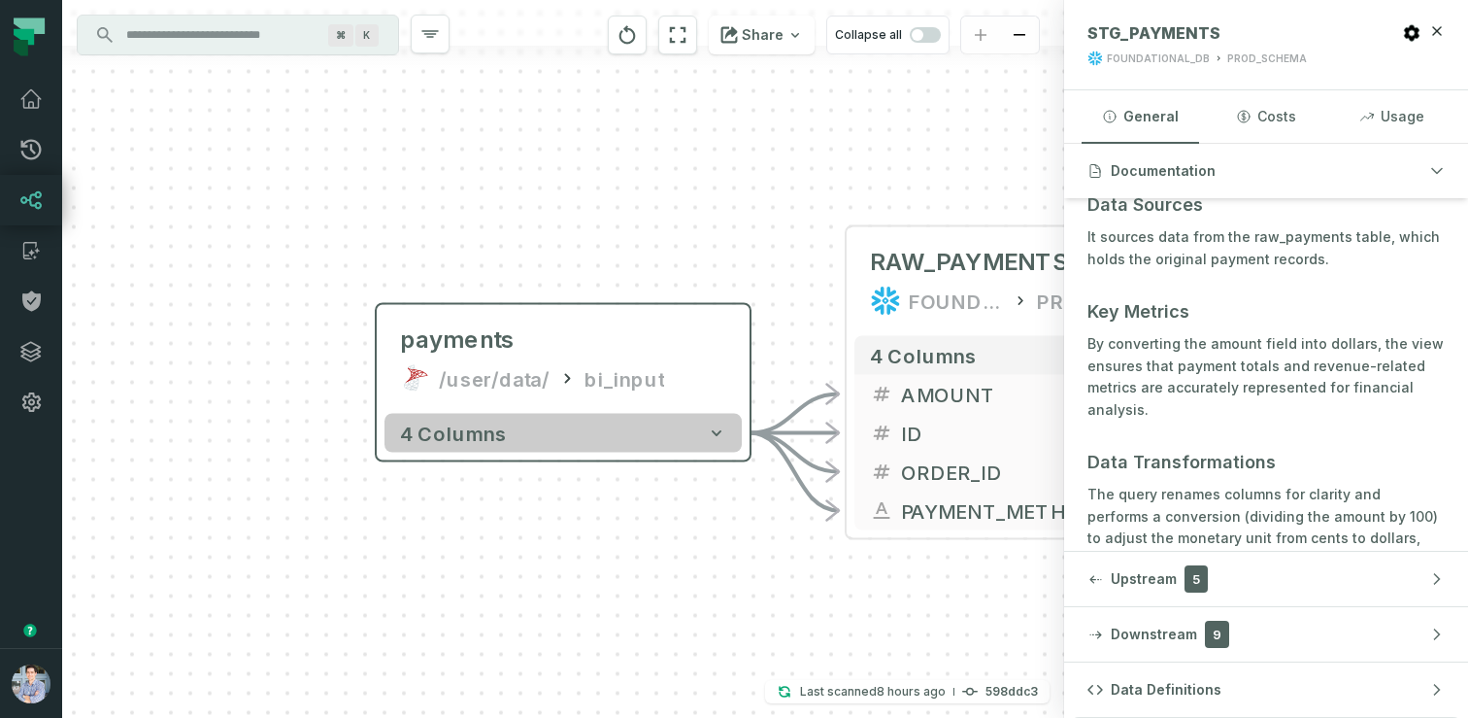
click at [447, 439] on span "4 columns" at bounding box center [453, 433] width 107 height 23
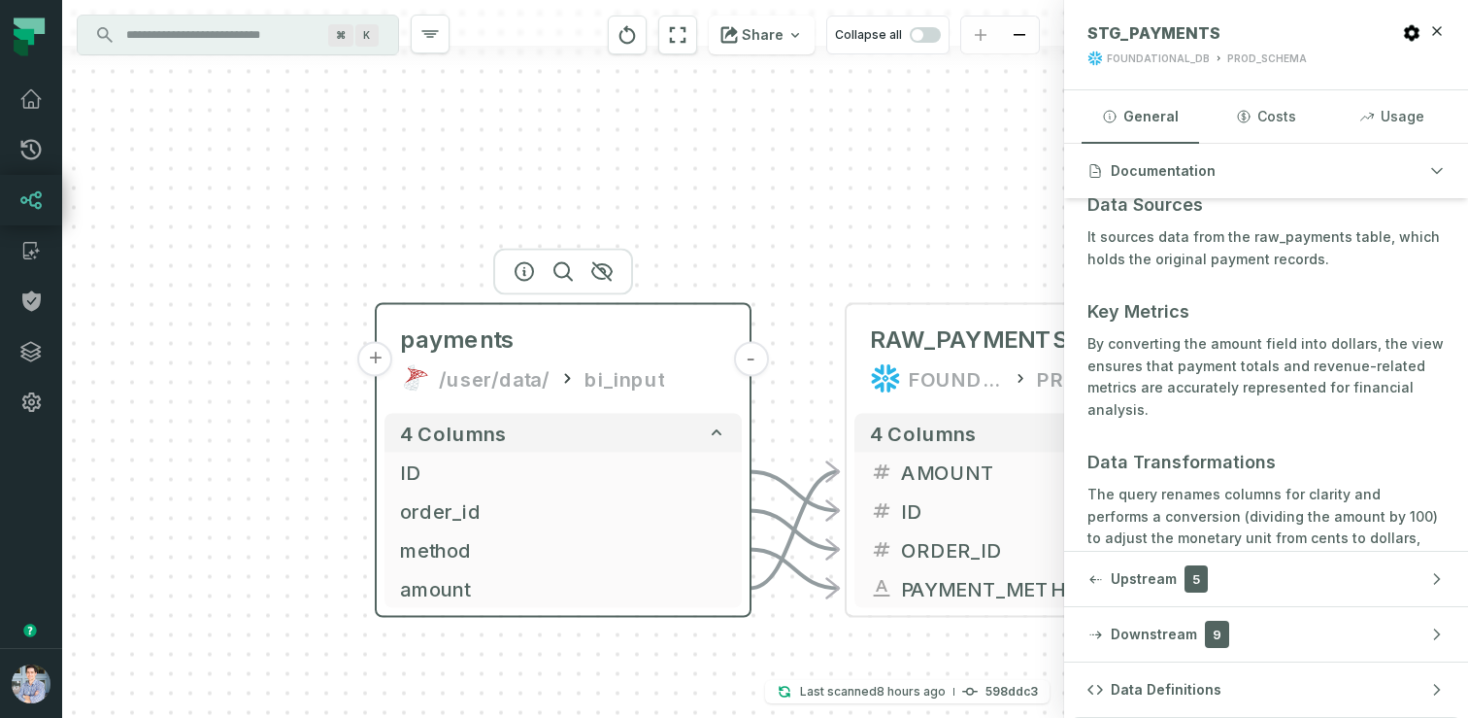
click at [585, 368] on div "bi_input" at bounding box center [625, 378] width 80 height 31
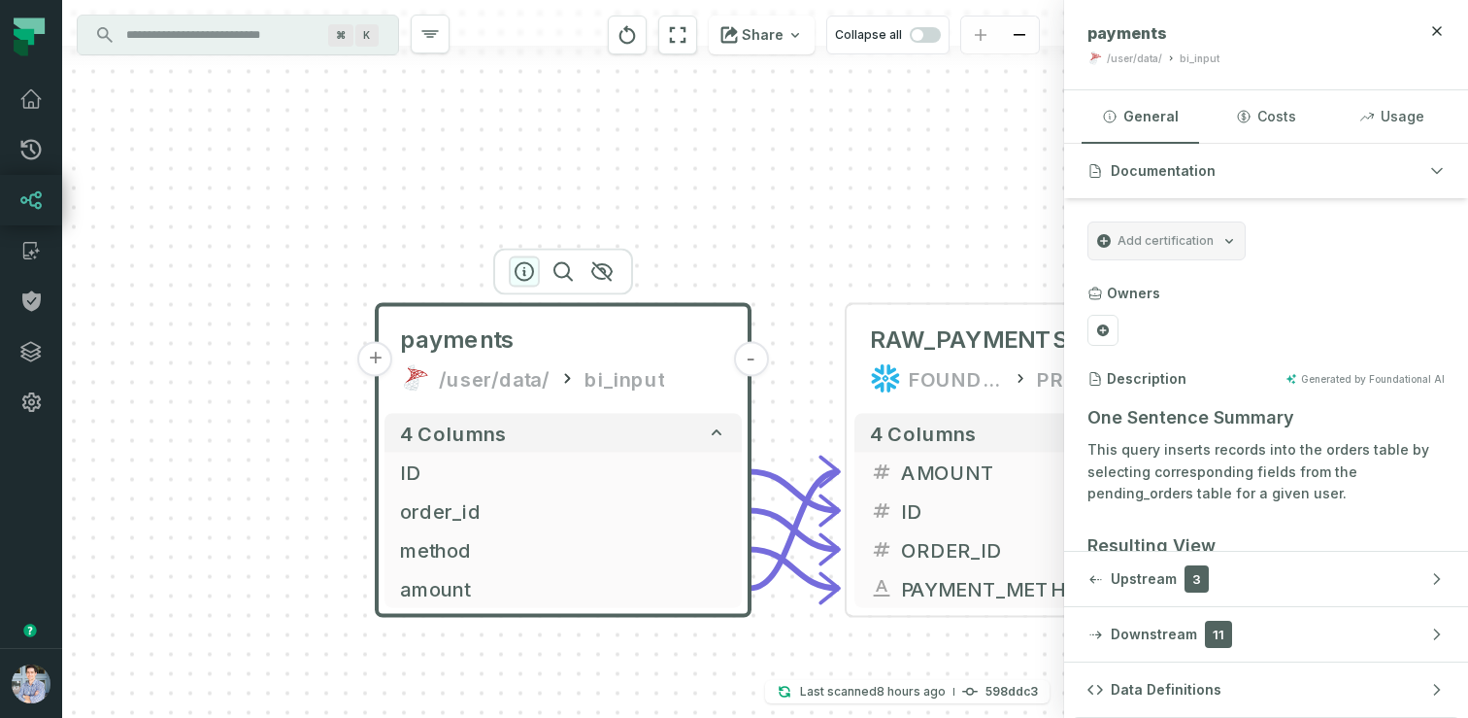
click at [525, 269] on icon "button" at bounding box center [524, 271] width 23 height 23
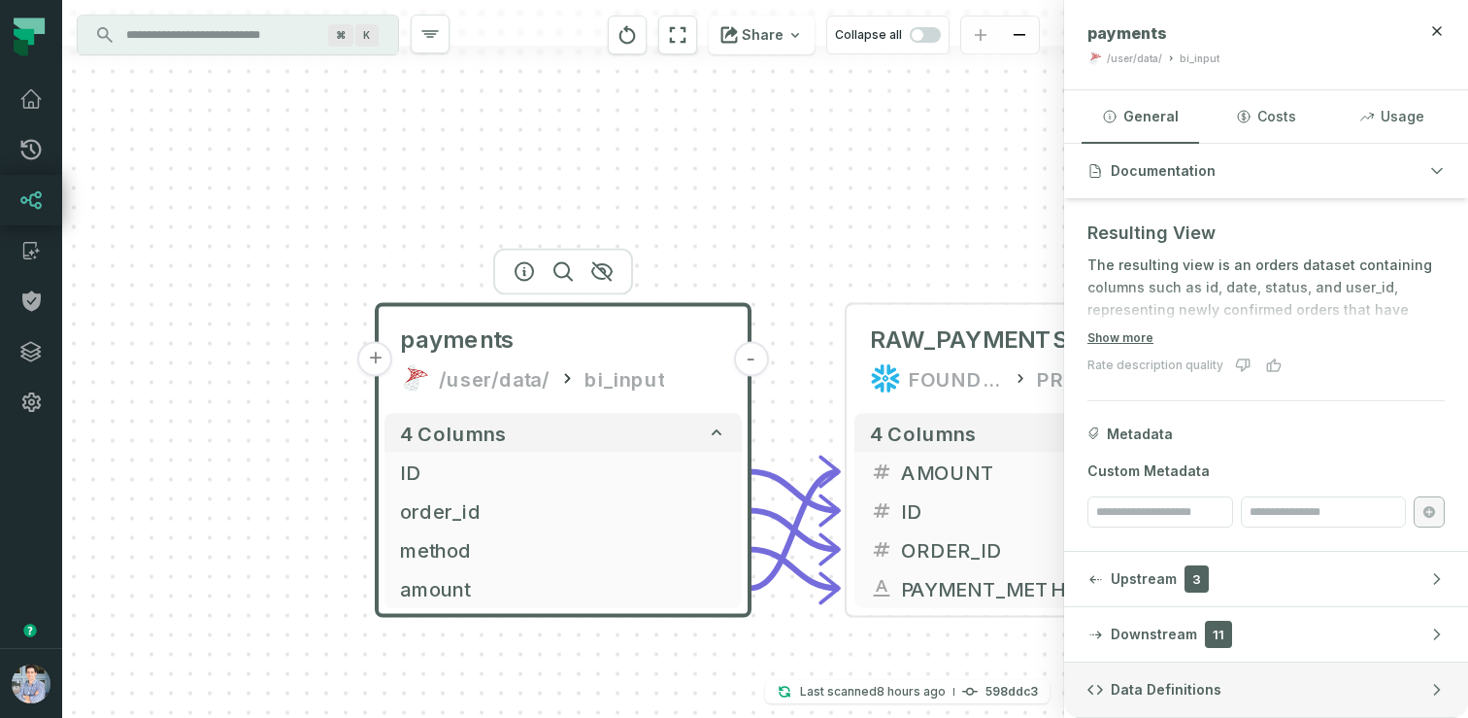
click at [1274, 679] on button "Data Definitions" at bounding box center [1266, 689] width 404 height 54
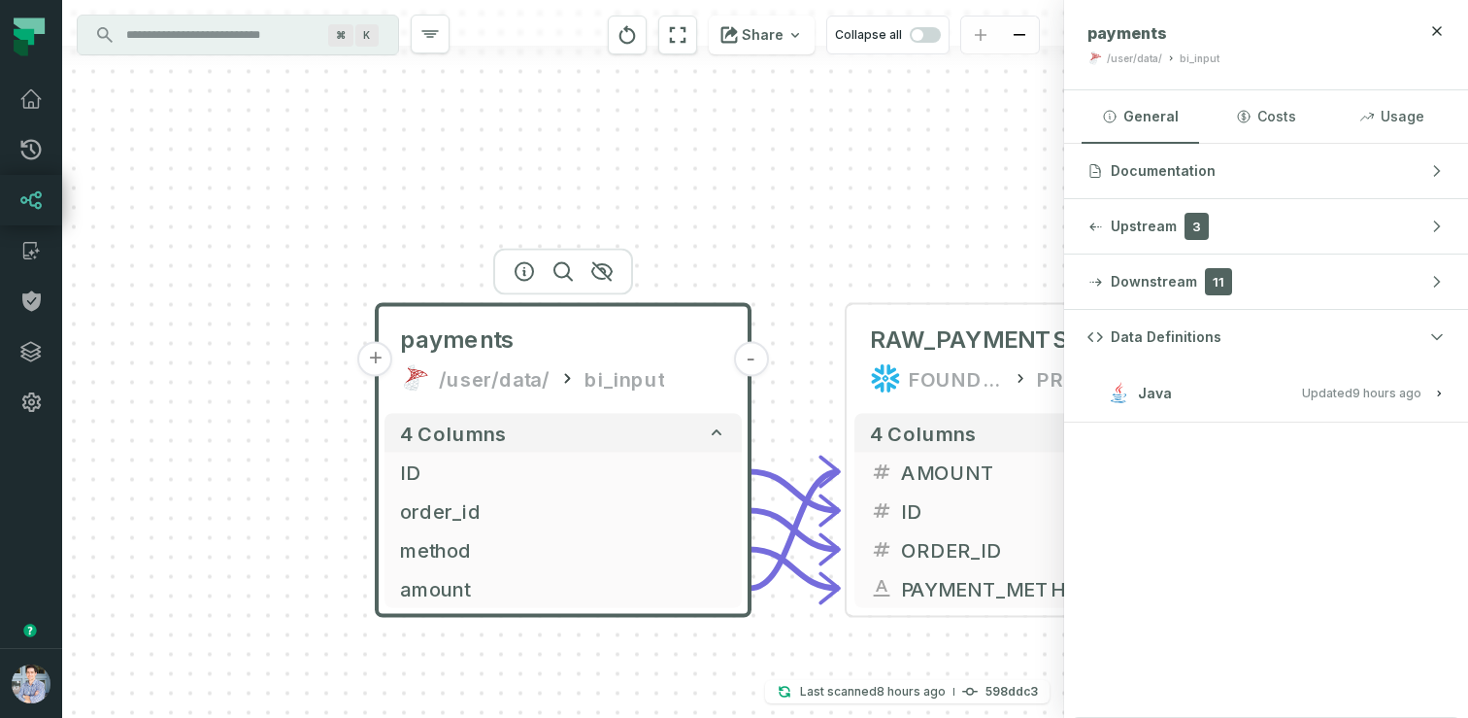
click at [1246, 389] on button "Java Updated [DATE] 1:01:39 AM" at bounding box center [1266, 393] width 357 height 26
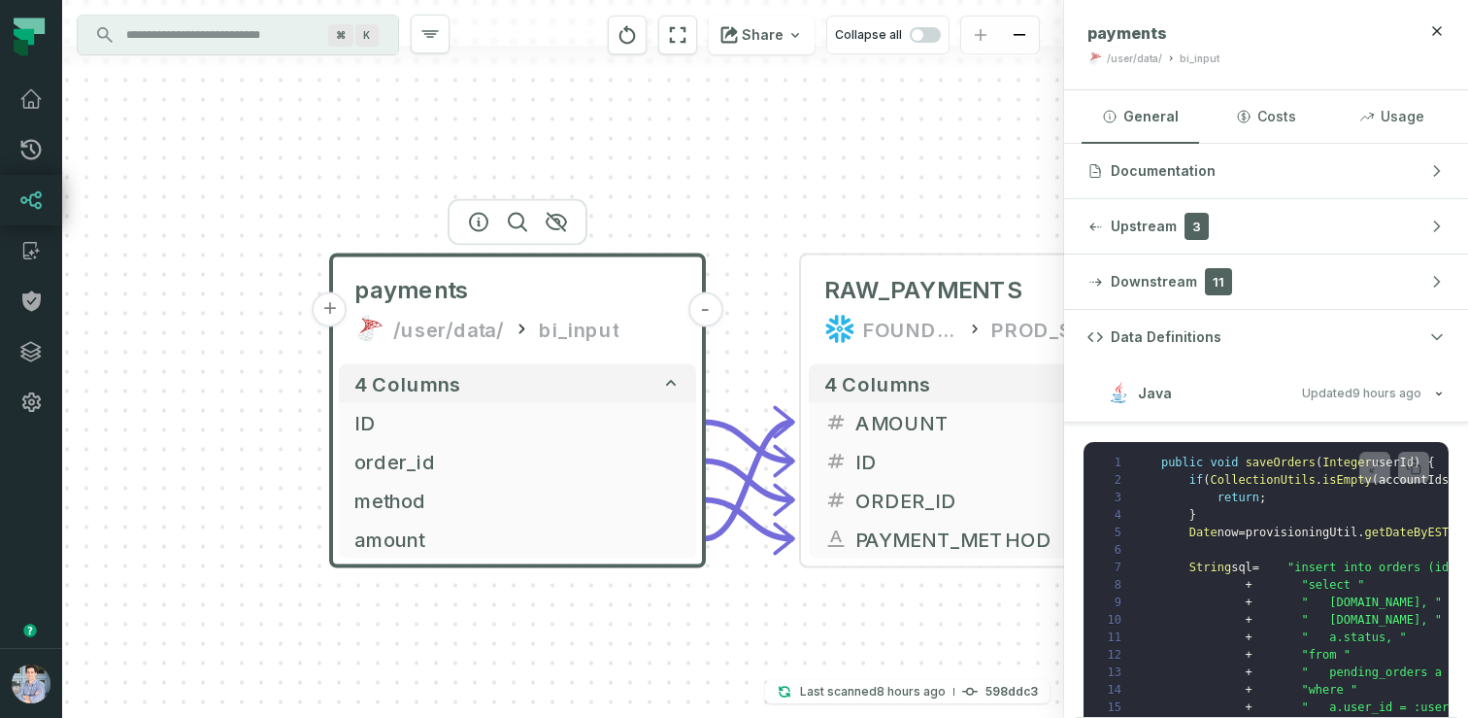
drag, startPoint x: 275, startPoint y: 421, endPoint x: 214, endPoint y: 356, distance: 88.6
click at [214, 357] on div "+ payments /user/data/ bi_input - 4 columns + ID - + order_id - + method - + am…" at bounding box center [563, 359] width 1002 height 718
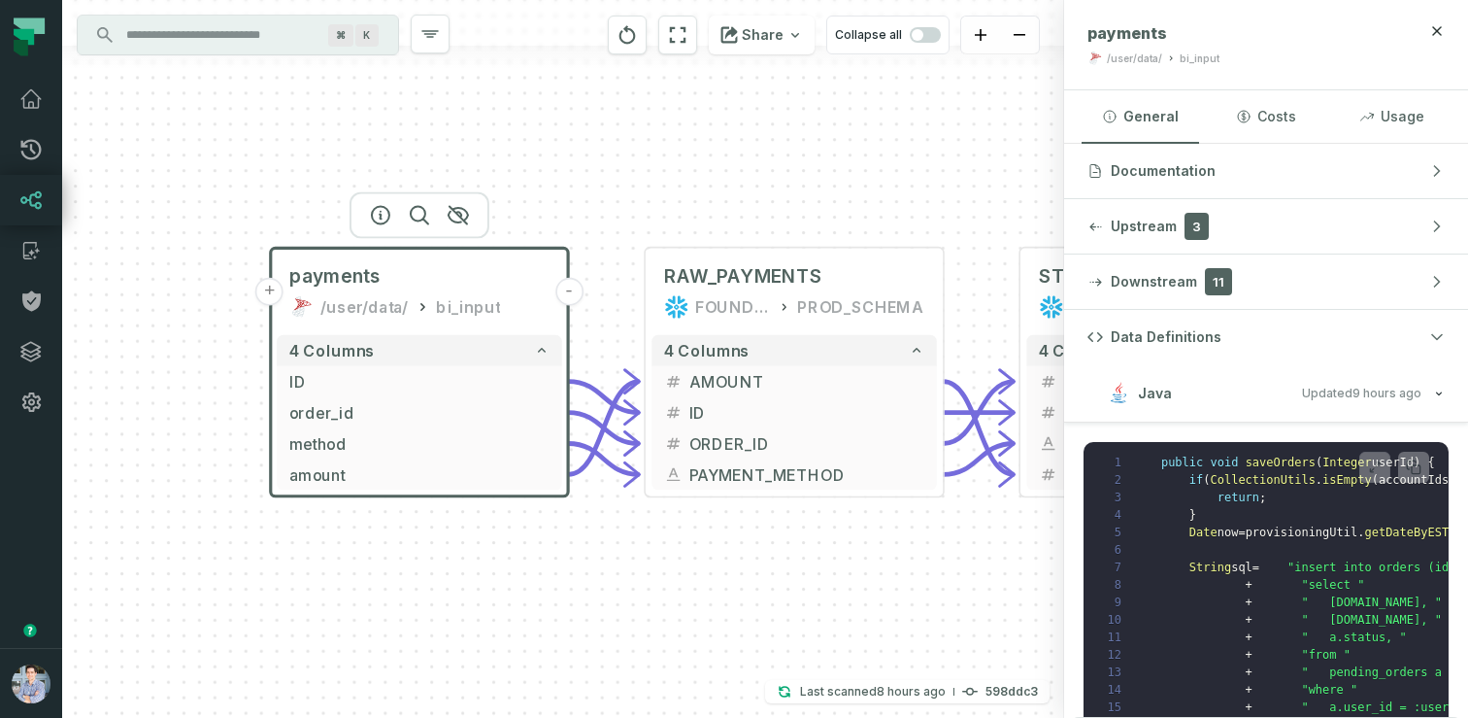
drag, startPoint x: 252, startPoint y: 441, endPoint x: 219, endPoint y: 419, distance: 39.1
click at [219, 419] on div "+ payments /user/data/ bi_input - 4 columns + ID - + order_id - + method - + am…" at bounding box center [563, 359] width 1002 height 718
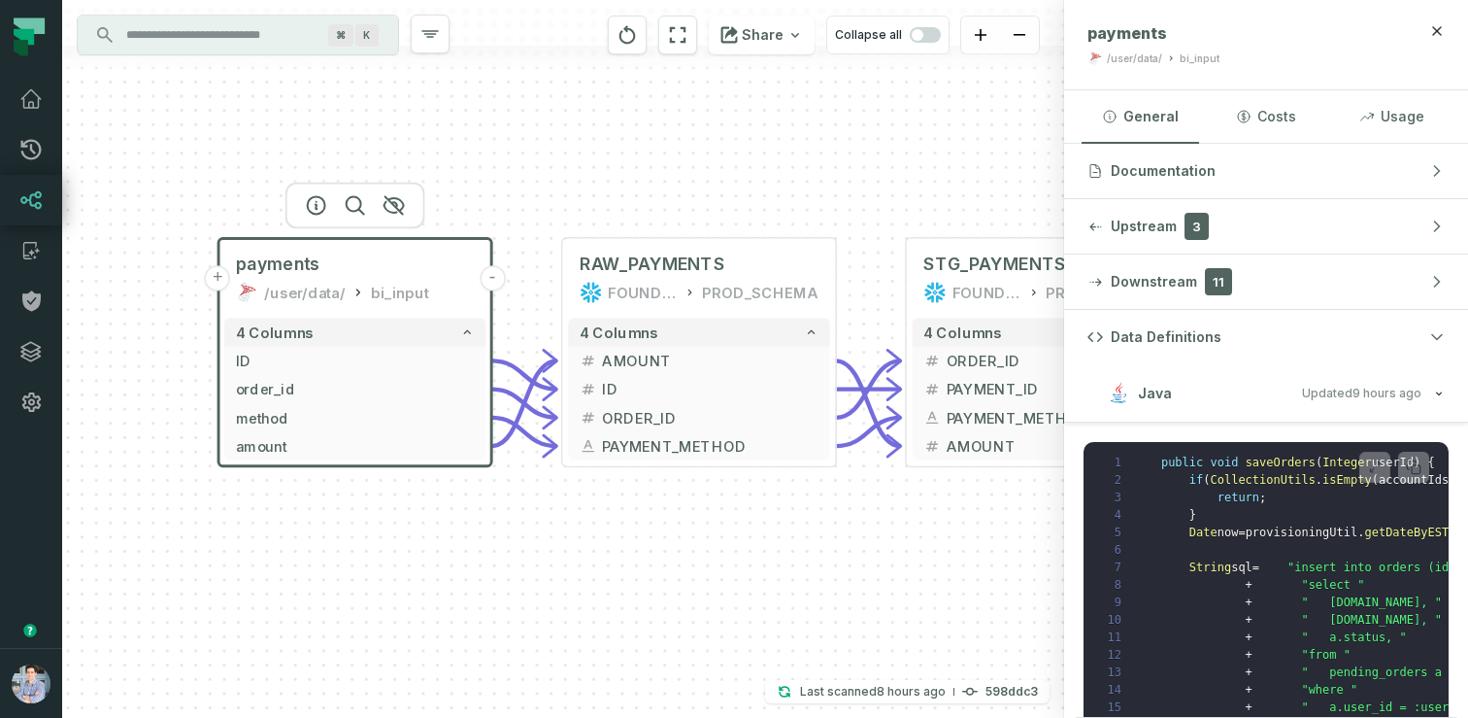
drag, startPoint x: 354, startPoint y: 526, endPoint x: 314, endPoint y: 508, distance: 44.8
click at [314, 508] on div "+ payments /user/data/ bi_input - 4 columns + ID - + order_id - + method - + am…" at bounding box center [563, 359] width 1002 height 718
click at [364, 562] on div "+ payments /user/data/ bi_input - 4 columns + ID - + order_id - + method - + am…" at bounding box center [563, 359] width 1002 height 718
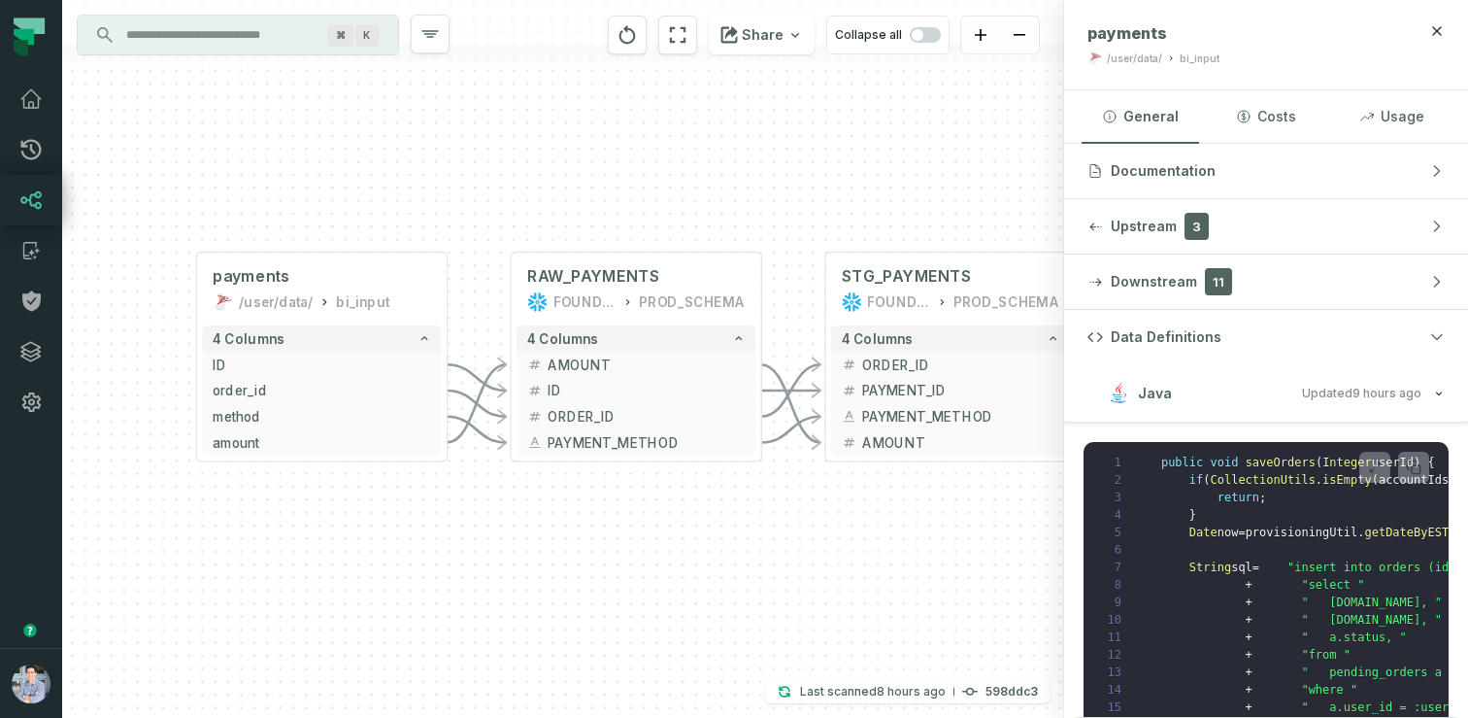
drag, startPoint x: 611, startPoint y: 637, endPoint x: 577, endPoint y: 624, distance: 36.6
click at [577, 624] on div "+ payments /user/data/ bi_input - 4 columns + ID - + order_id - + method - + am…" at bounding box center [563, 359] width 1002 height 718
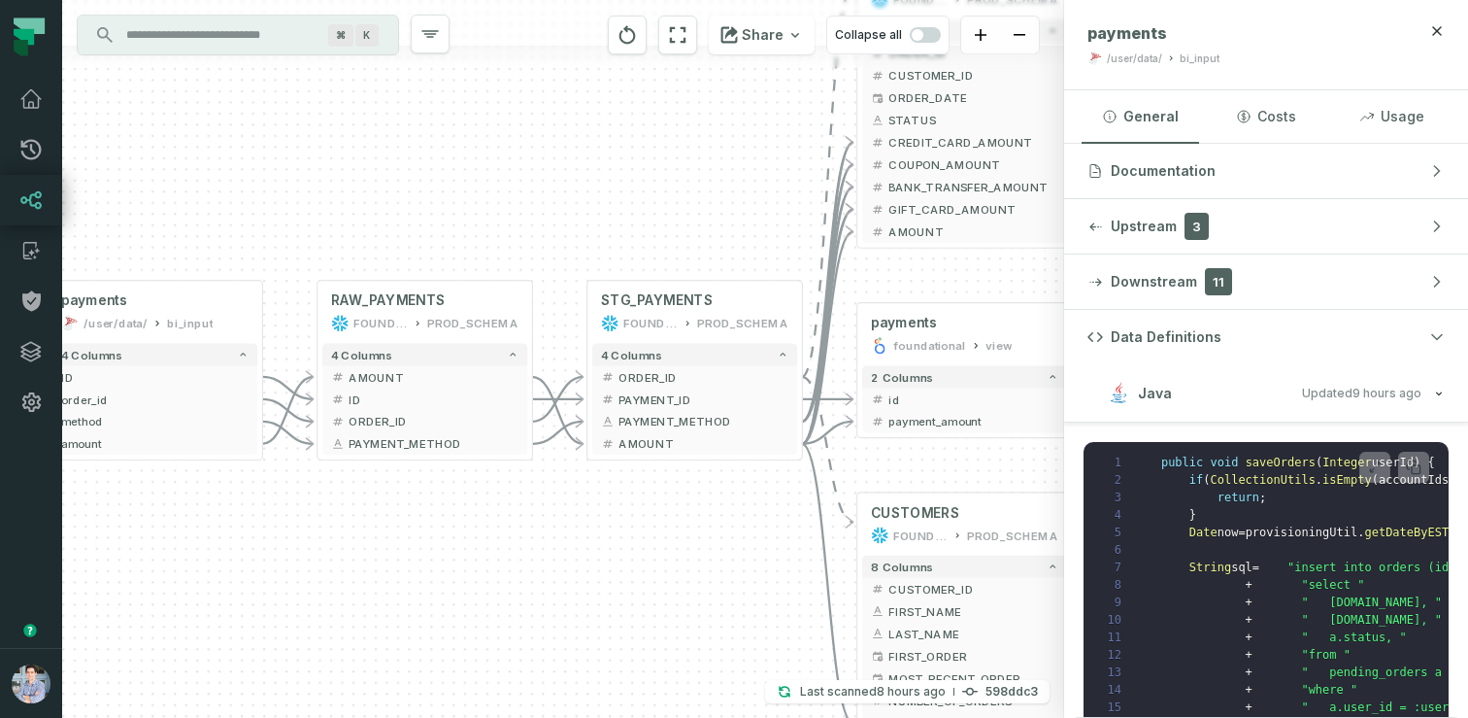
drag, startPoint x: 697, startPoint y: 597, endPoint x: 495, endPoint y: 573, distance: 203.5
click at [495, 573] on div "+ payments /user/data/ bi_input - 4 columns + ID - + order_id - + method - + am…" at bounding box center [563, 359] width 1002 height 718
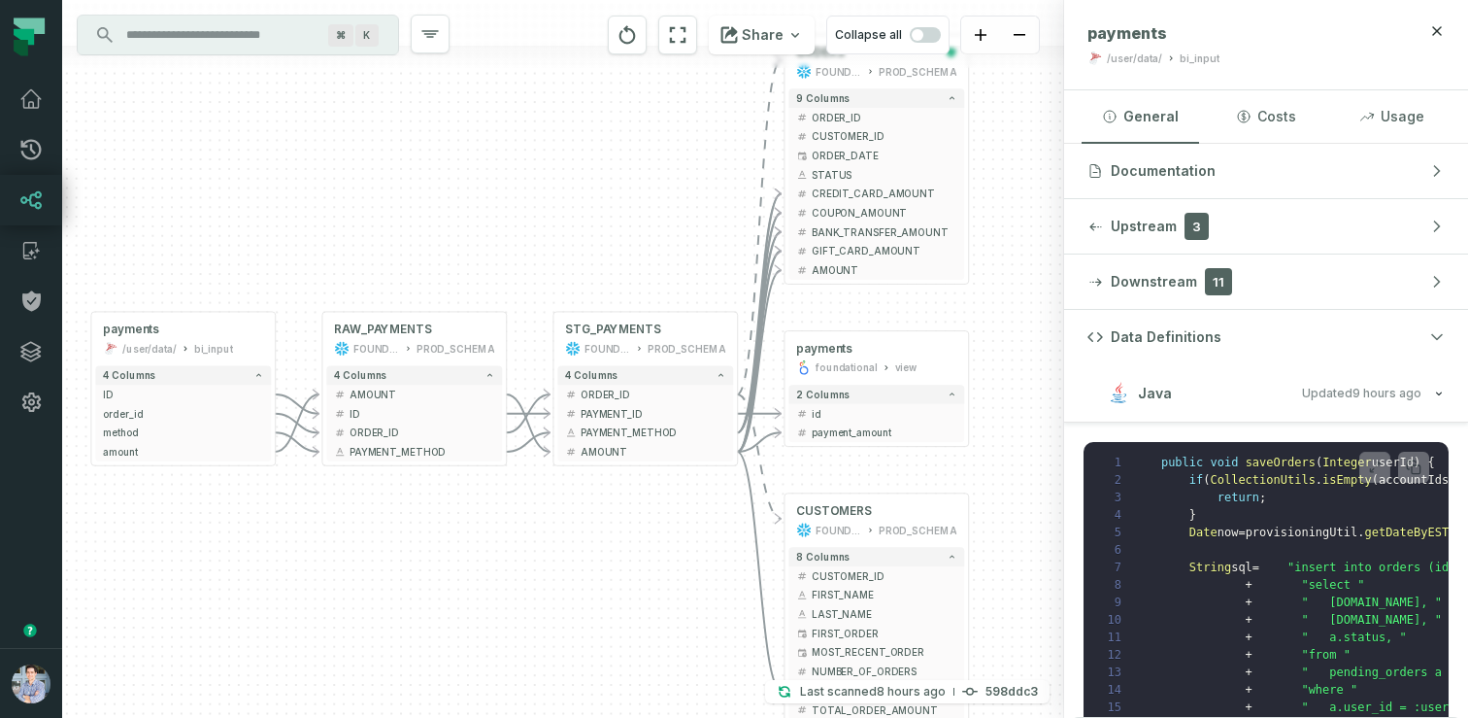
drag, startPoint x: 495, startPoint y: 573, endPoint x: 460, endPoint y: 554, distance: 40.0
click at [460, 554] on div "+ payments /user/data/ bi_input - 4 columns + ID - + order_id - + method - + am…" at bounding box center [563, 359] width 1002 height 718
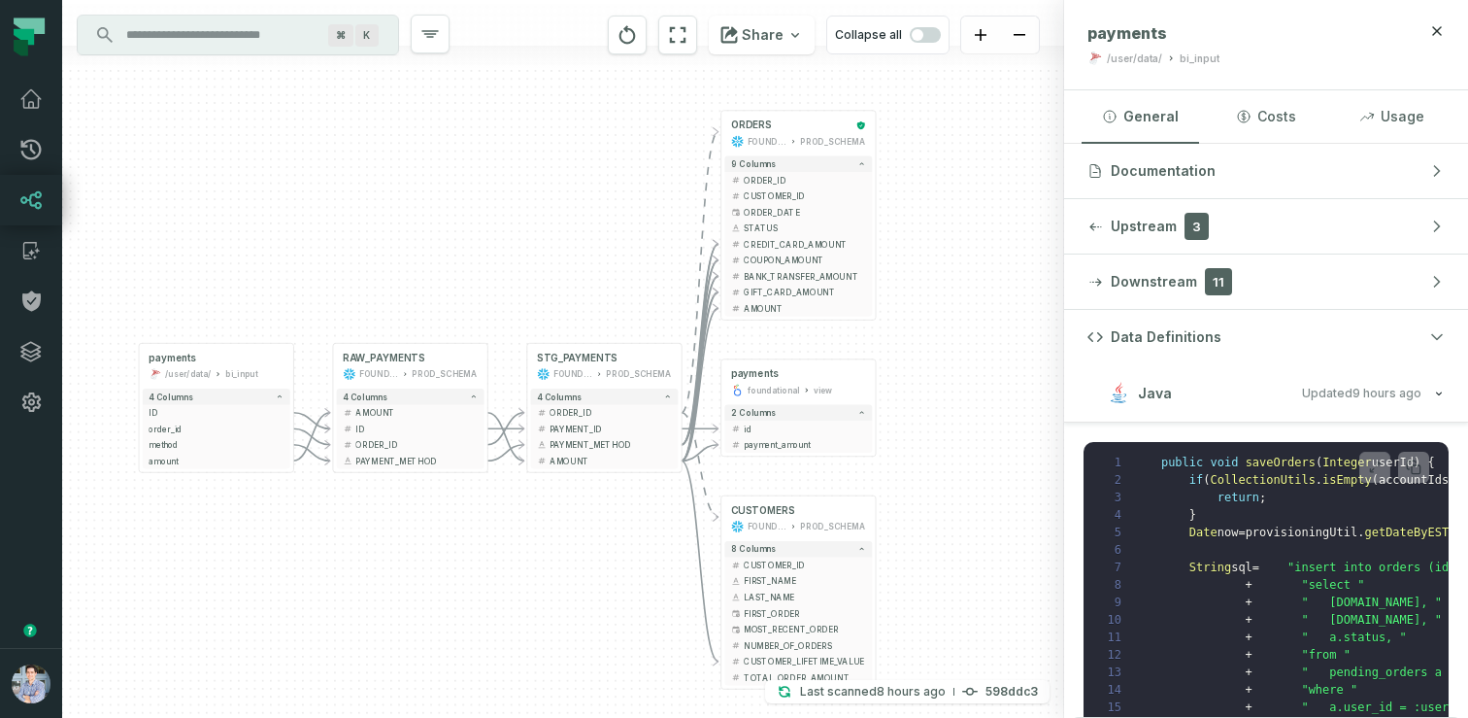
click at [460, 554] on div "+ payments /user/data/ bi_input - 4 columns + ID - + order_id - + method - + am…" at bounding box center [563, 359] width 1002 height 718
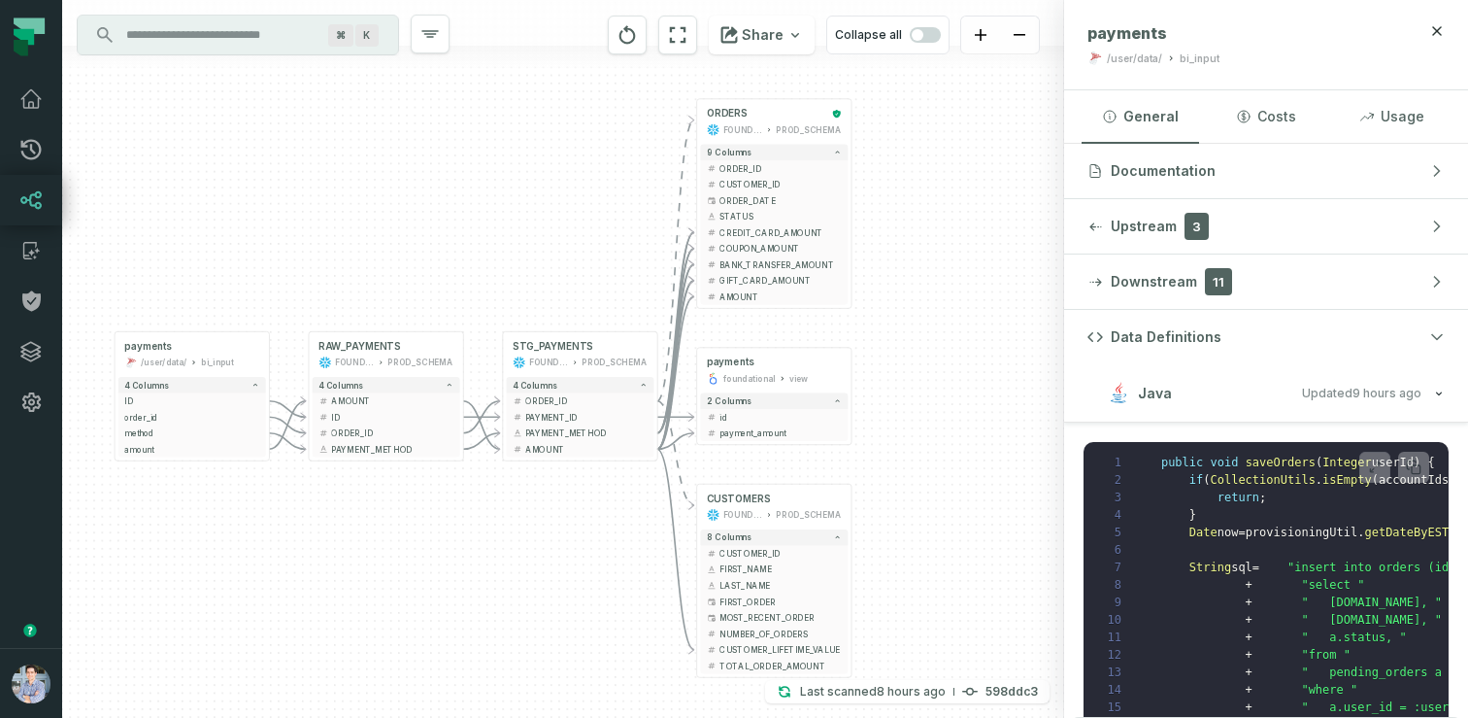
drag, startPoint x: 460, startPoint y: 554, endPoint x: 431, endPoint y: 541, distance: 31.8
click at [431, 541] on div "+ payments /user/data/ bi_input - 4 columns + ID - + order_id - + method - + am…" at bounding box center [563, 359] width 1002 height 718
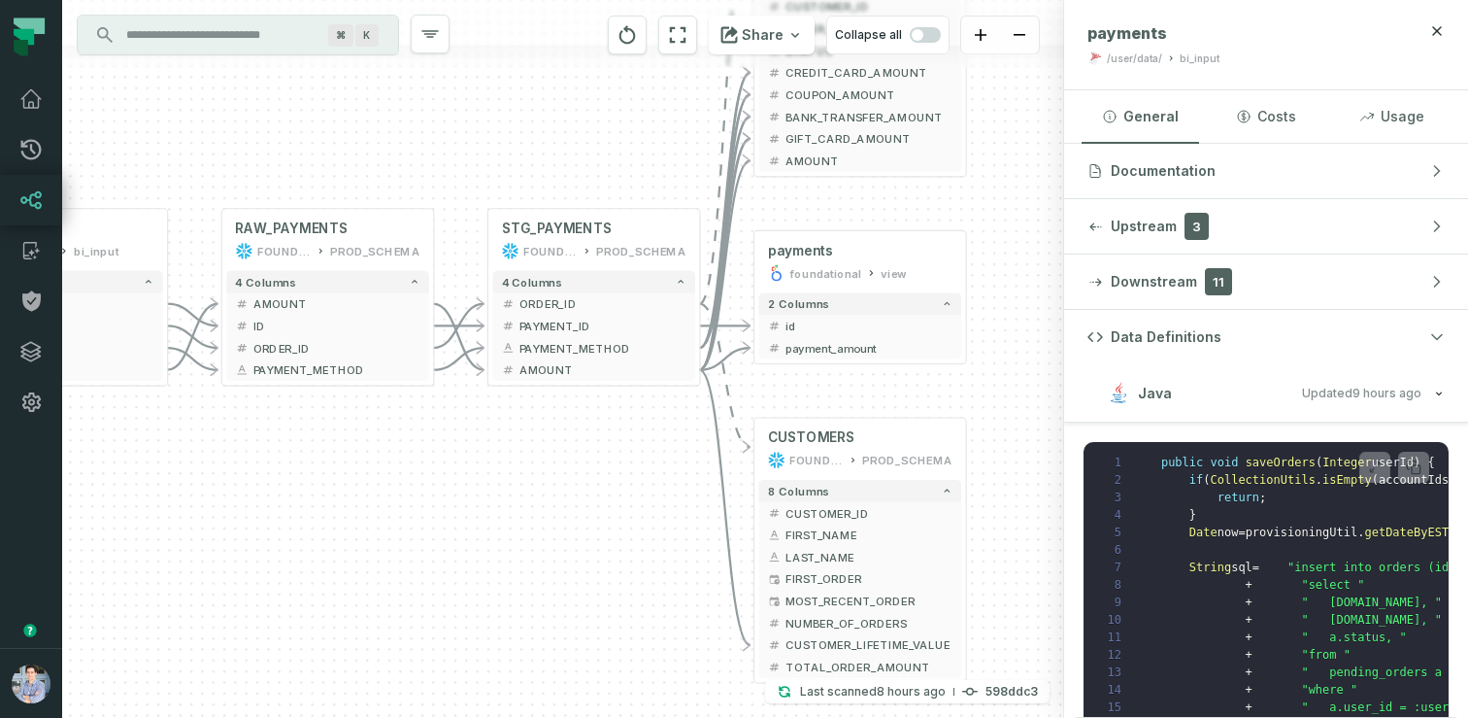
drag, startPoint x: 473, startPoint y: 566, endPoint x: 438, endPoint y: 523, distance: 56.0
click at [438, 523] on div "+ payments /user/data/ bi_input - 4 columns + ID - + order_id - + method - + am…" at bounding box center [563, 359] width 1002 height 718
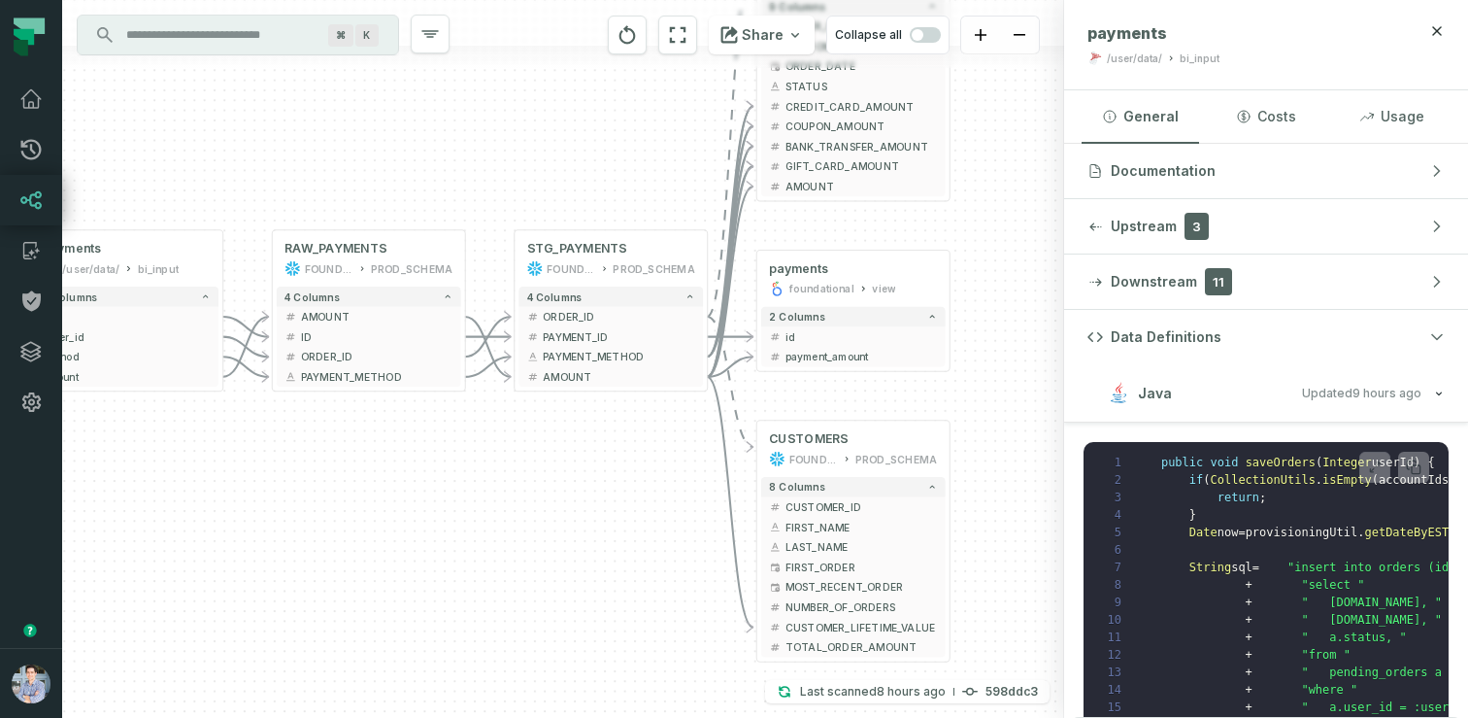
drag, startPoint x: 467, startPoint y: 519, endPoint x: 498, endPoint y: 512, distance: 31.8
click at [498, 512] on div "+ payments /user/data/ bi_input - 4 columns + ID - + order_id - + method - + am…" at bounding box center [563, 359] width 1002 height 718
click at [1152, 179] on span "Documentation" at bounding box center [1163, 170] width 105 height 19
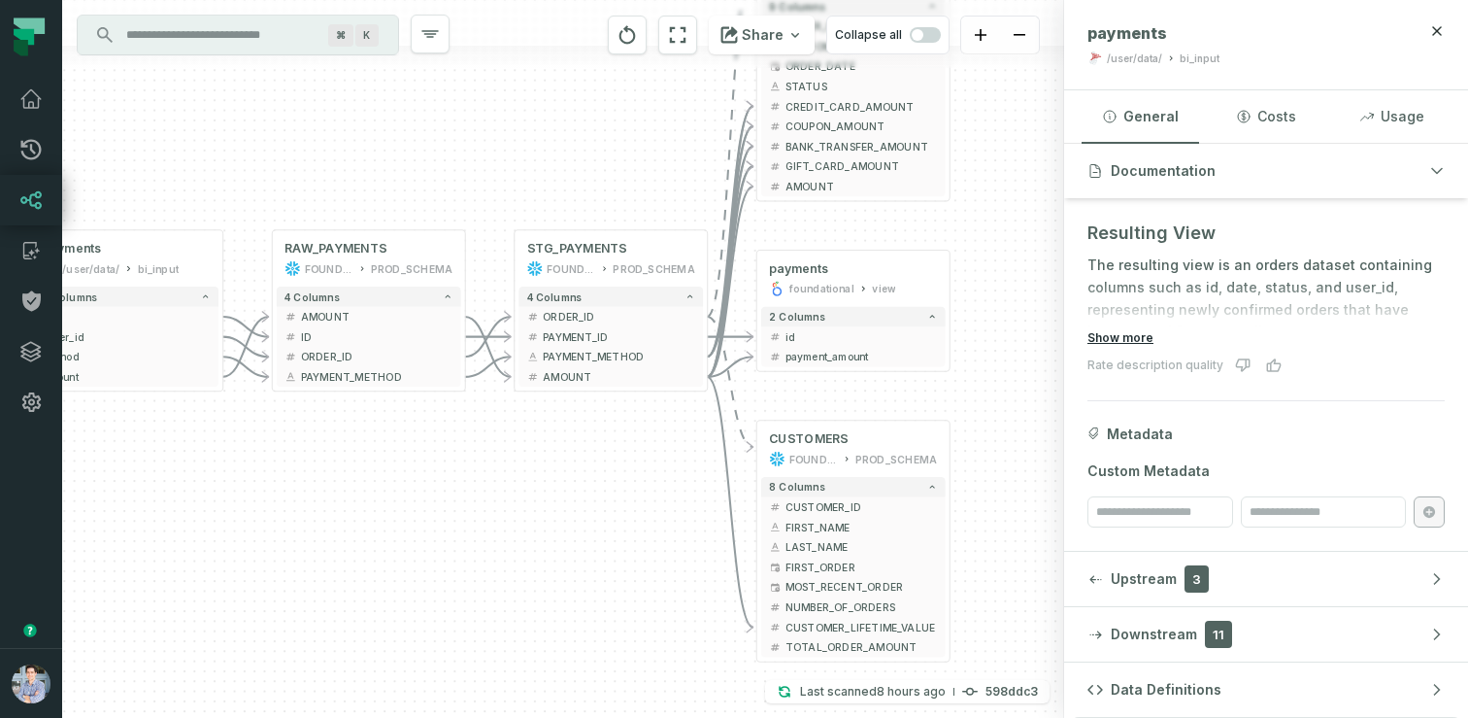
click at [1127, 339] on button "Show more" at bounding box center [1121, 338] width 66 height 16
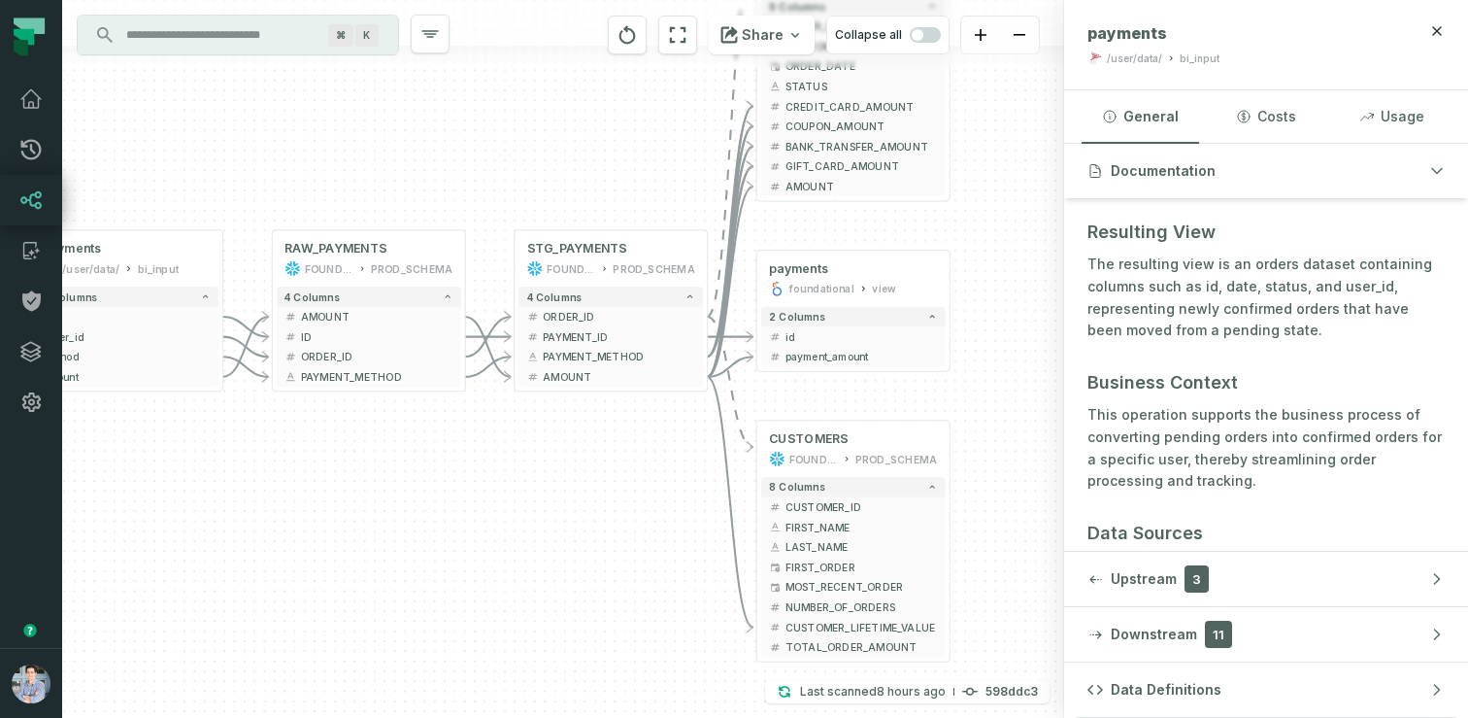
scroll to position [0, 0]
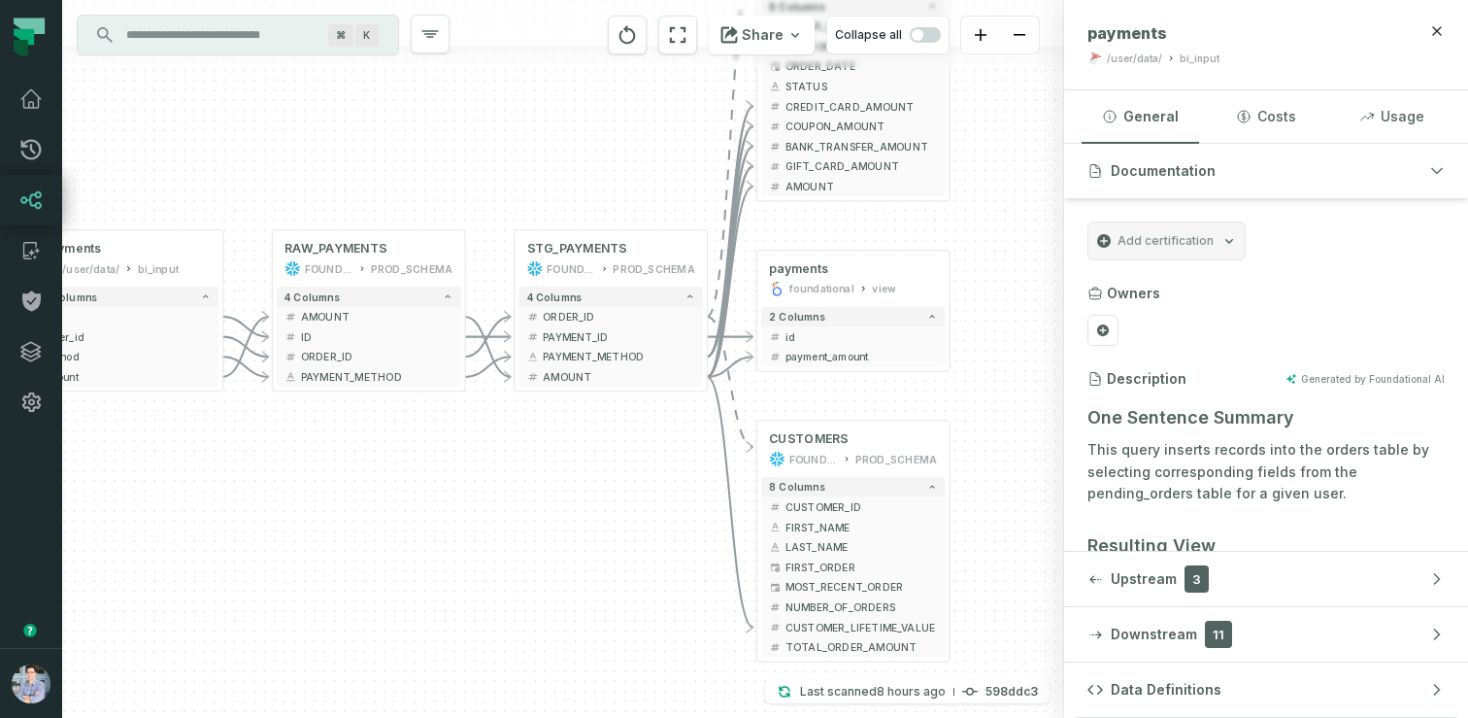
drag, startPoint x: 88, startPoint y: 435, endPoint x: 74, endPoint y: 419, distance: 22.0
click at [87, 429] on div "+ payments /user/data/ bi_input - 4 columns + ID - + order_id - + method - + am…" at bounding box center [563, 359] width 1002 height 718
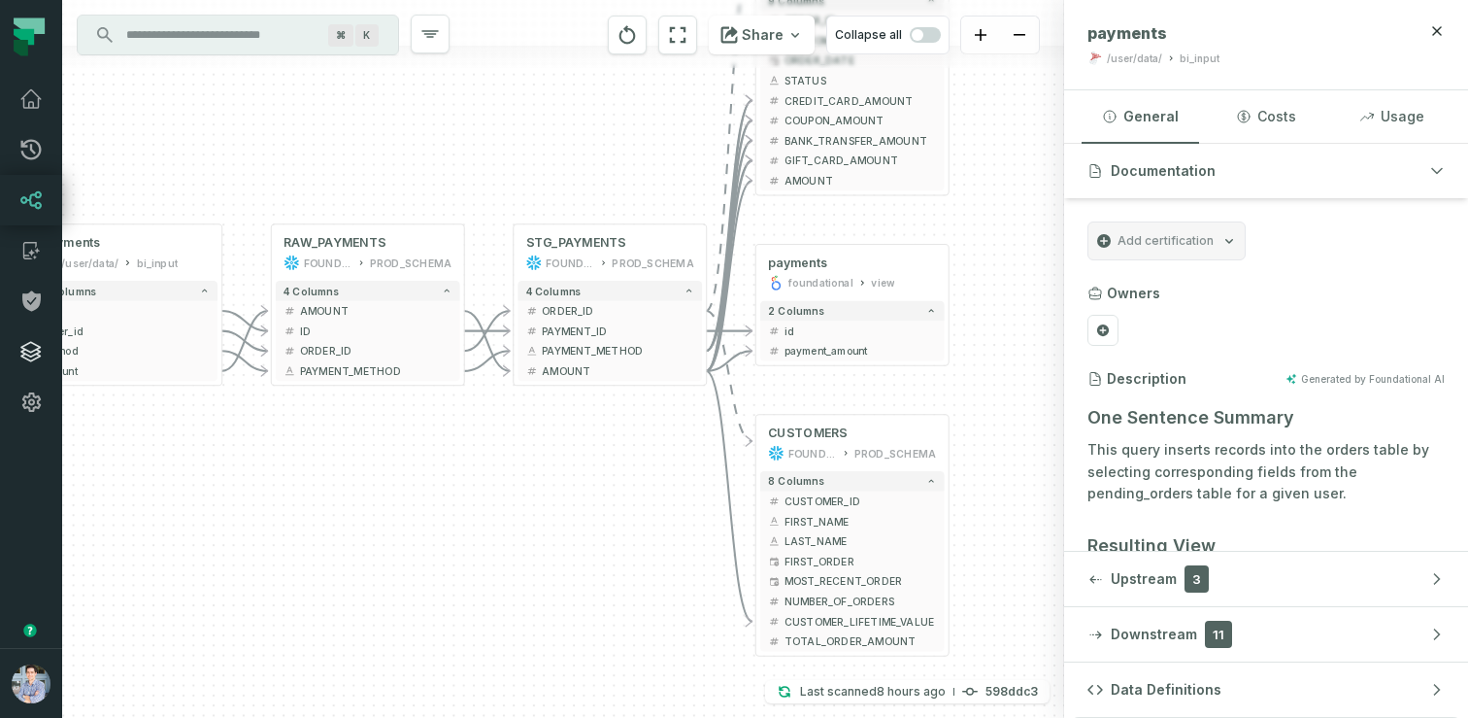
click at [46, 345] on link "Integrations" at bounding box center [31, 351] width 62 height 51
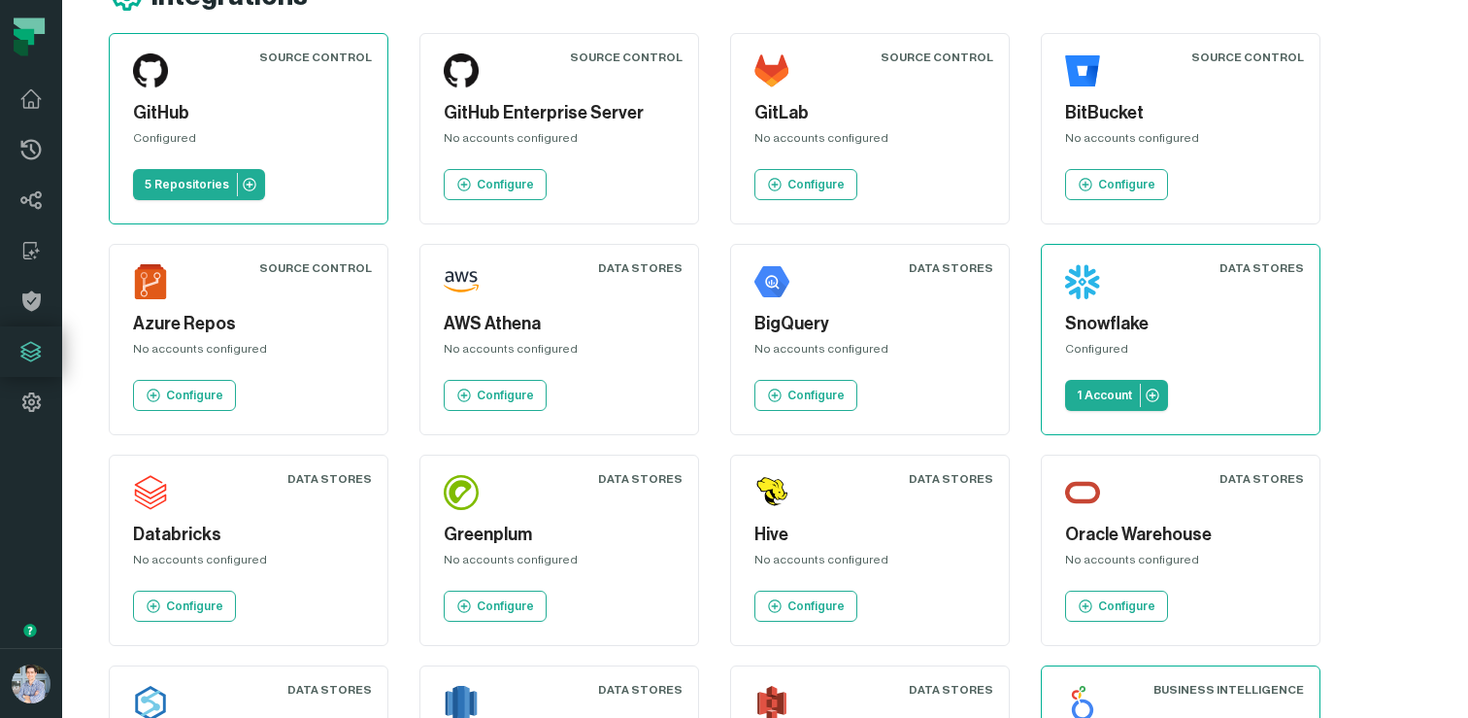
scroll to position [35, 0]
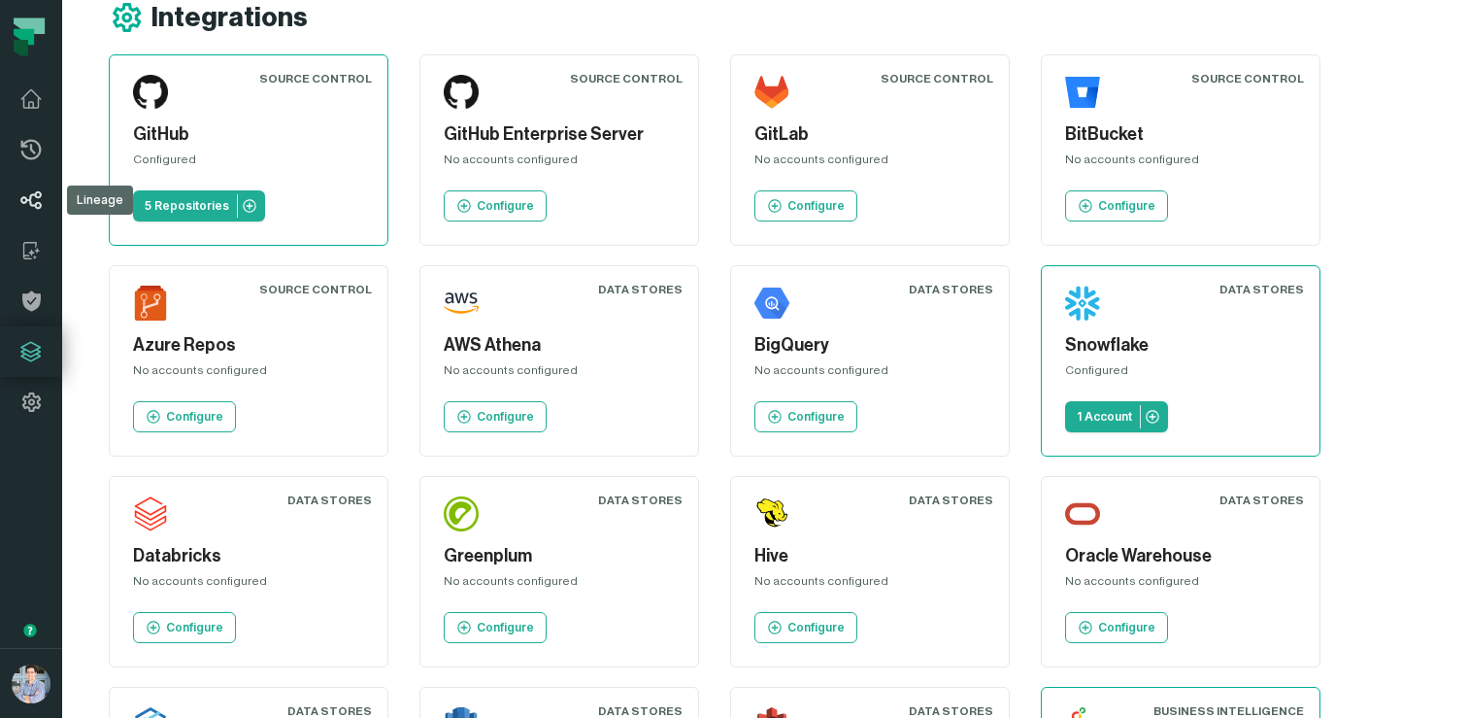
click at [31, 211] on icon at bounding box center [30, 199] width 23 height 23
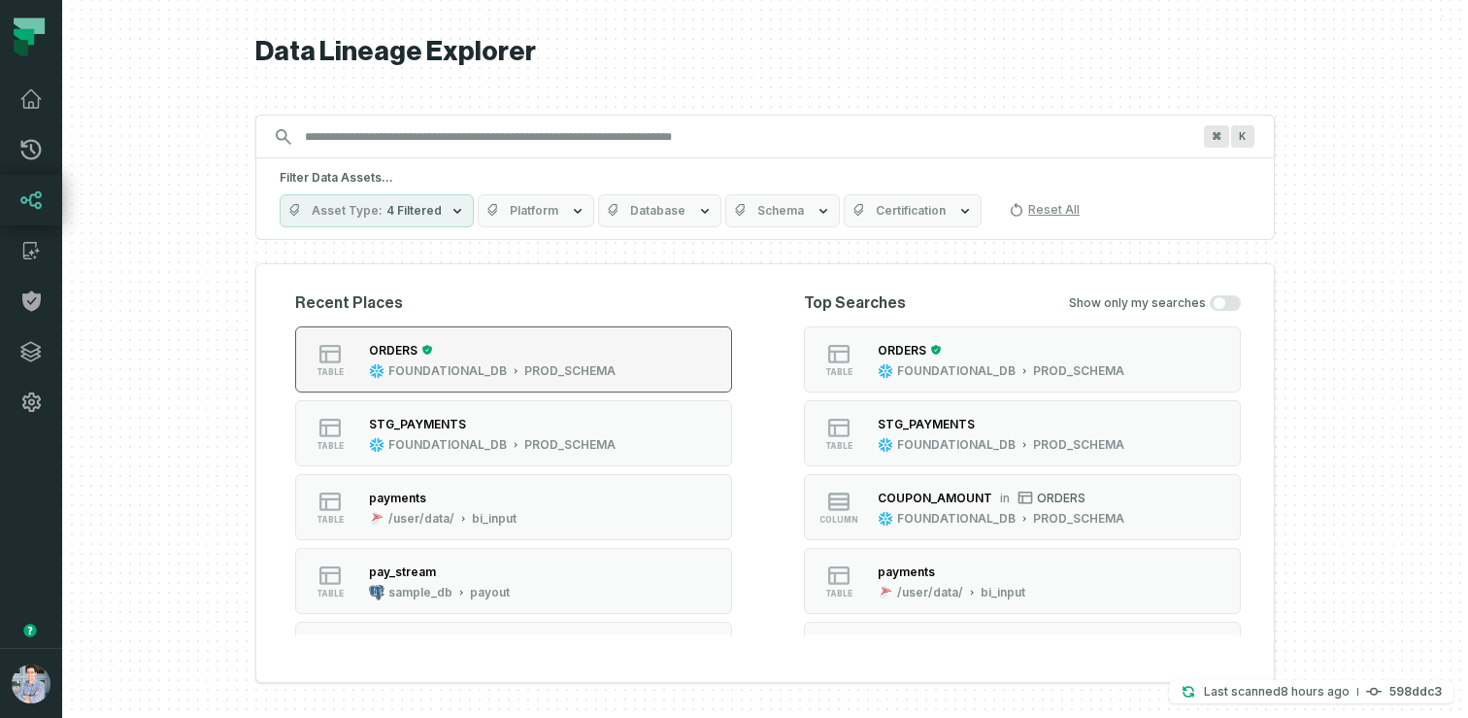
click at [354, 377] on div "table ORDERS FOUNDATIONAL_DB PROD_SCHEMA" at bounding box center [461, 359] width 324 height 39
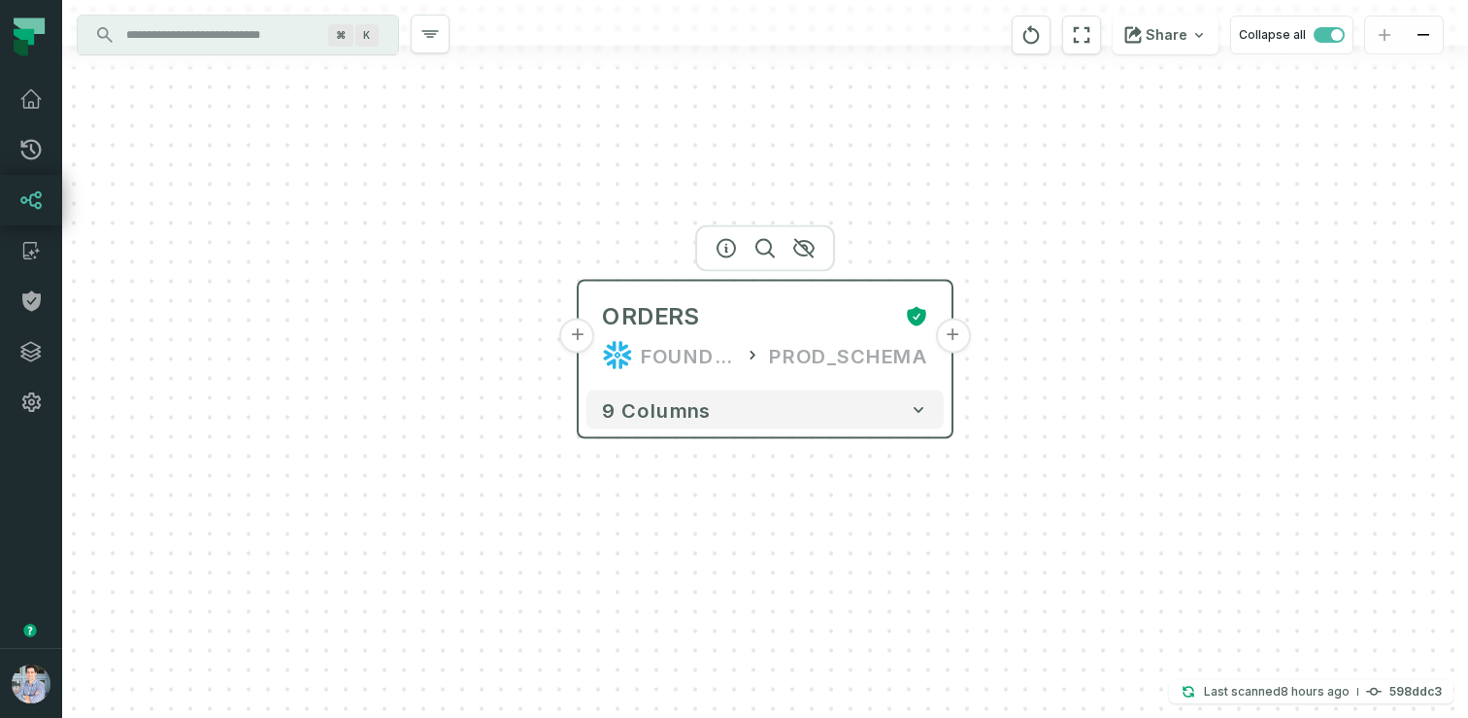
click at [576, 325] on button "+" at bounding box center [577, 336] width 35 height 35
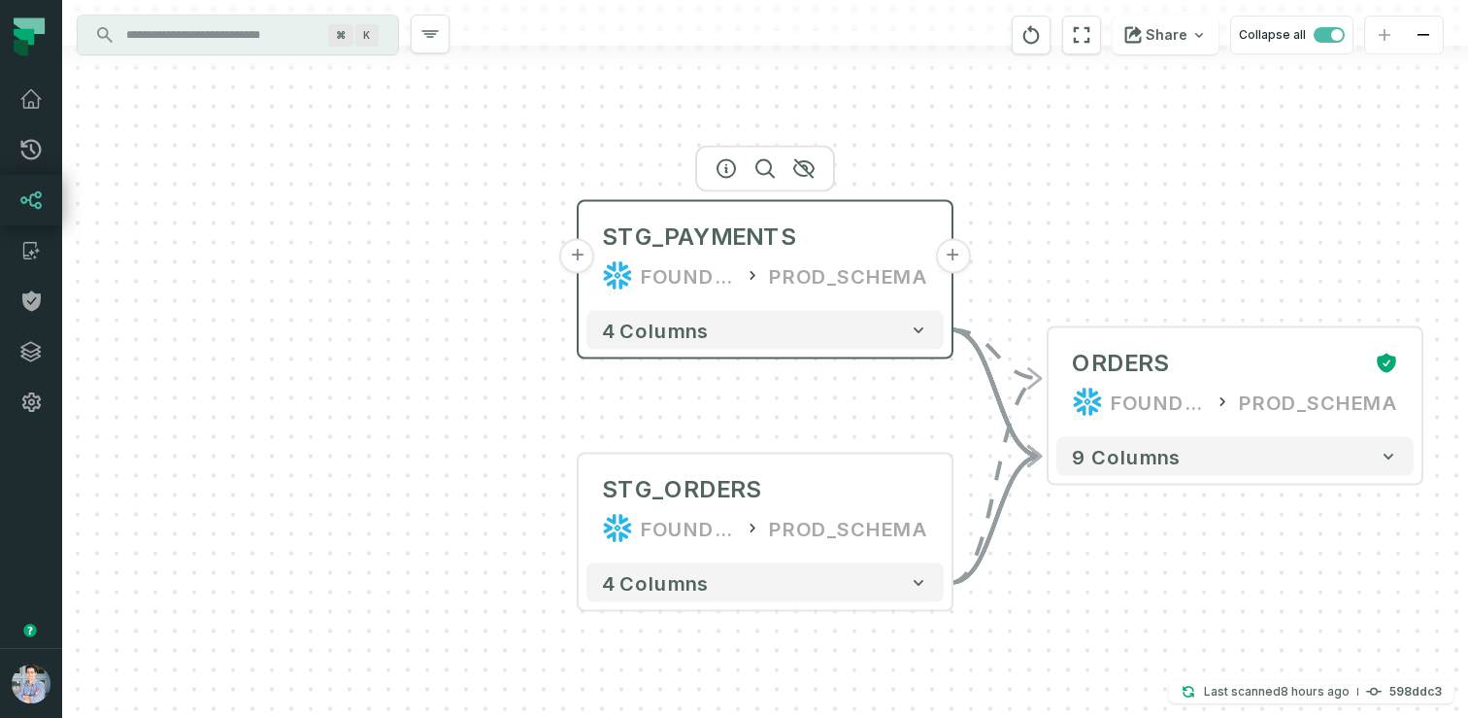
click at [762, 253] on div "STG_PAYMENTS FOUNDATIONAL_DB PROD_SCHEMA" at bounding box center [765, 256] width 357 height 93
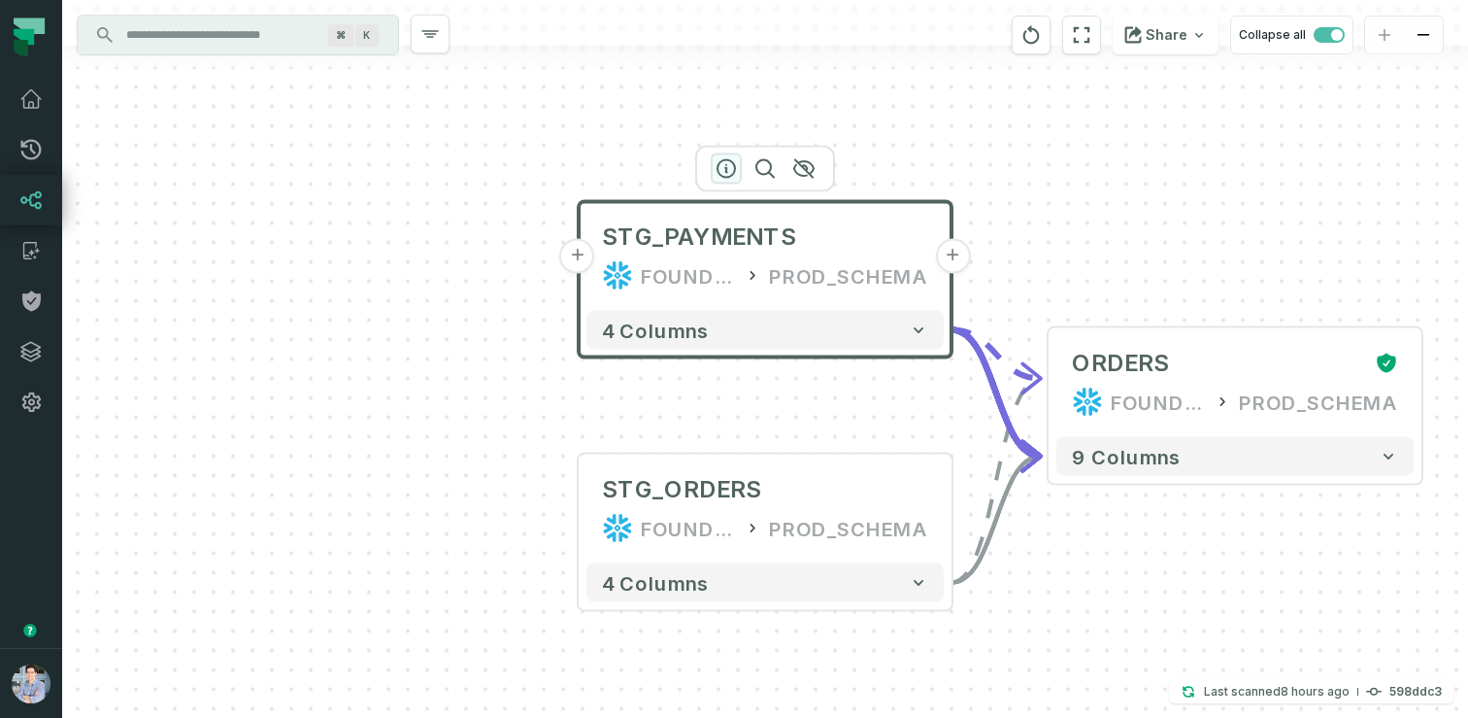
click at [727, 172] on icon "button" at bounding box center [726, 168] width 23 height 23
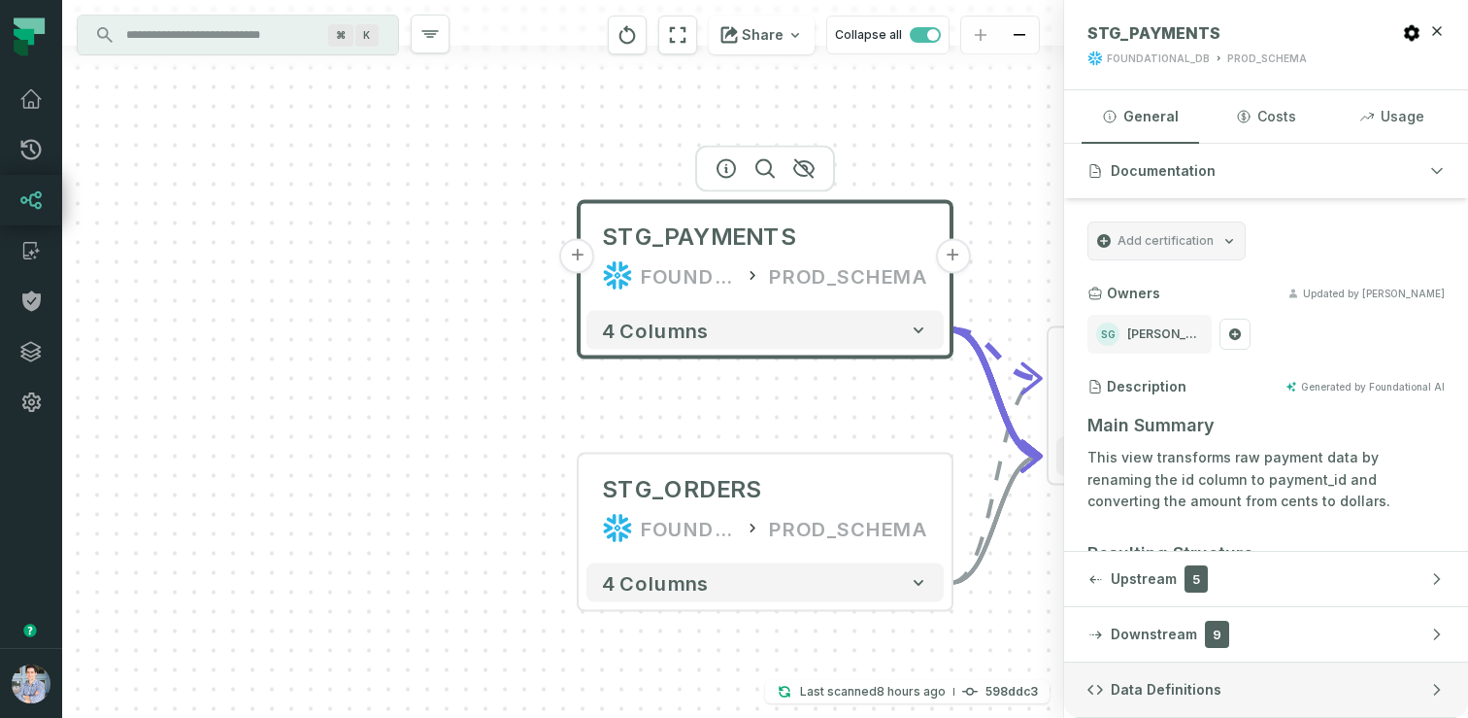
click at [1206, 685] on span "Data Definitions" at bounding box center [1166, 689] width 111 height 19
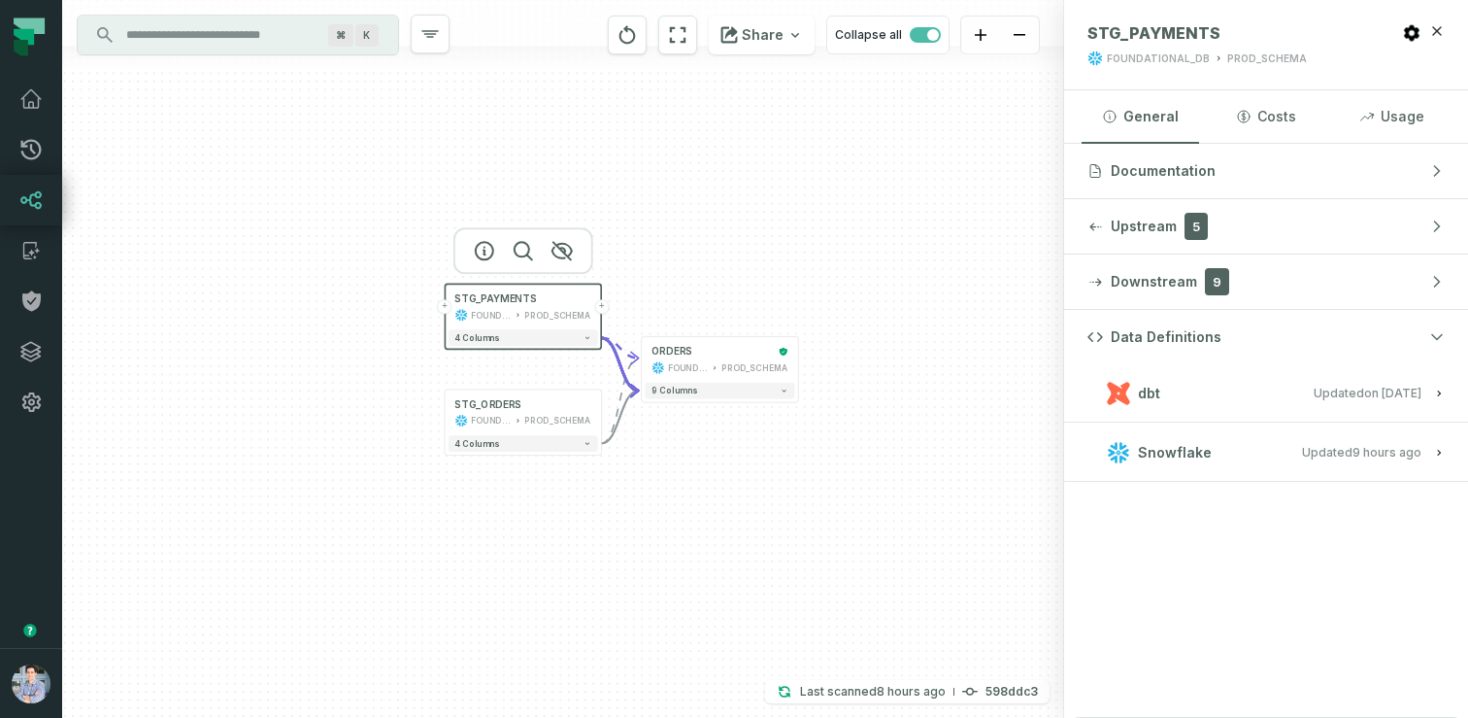
drag, startPoint x: 1002, startPoint y: 583, endPoint x: 679, endPoint y: 523, distance: 329.0
click at [679, 523] on div "+ STG_PAYMENTS FOUNDATIONAL_DB PROD_SCHEMA + 4 columns + STG_ORDERS FOUNDATIONA…" at bounding box center [563, 359] width 1002 height 718
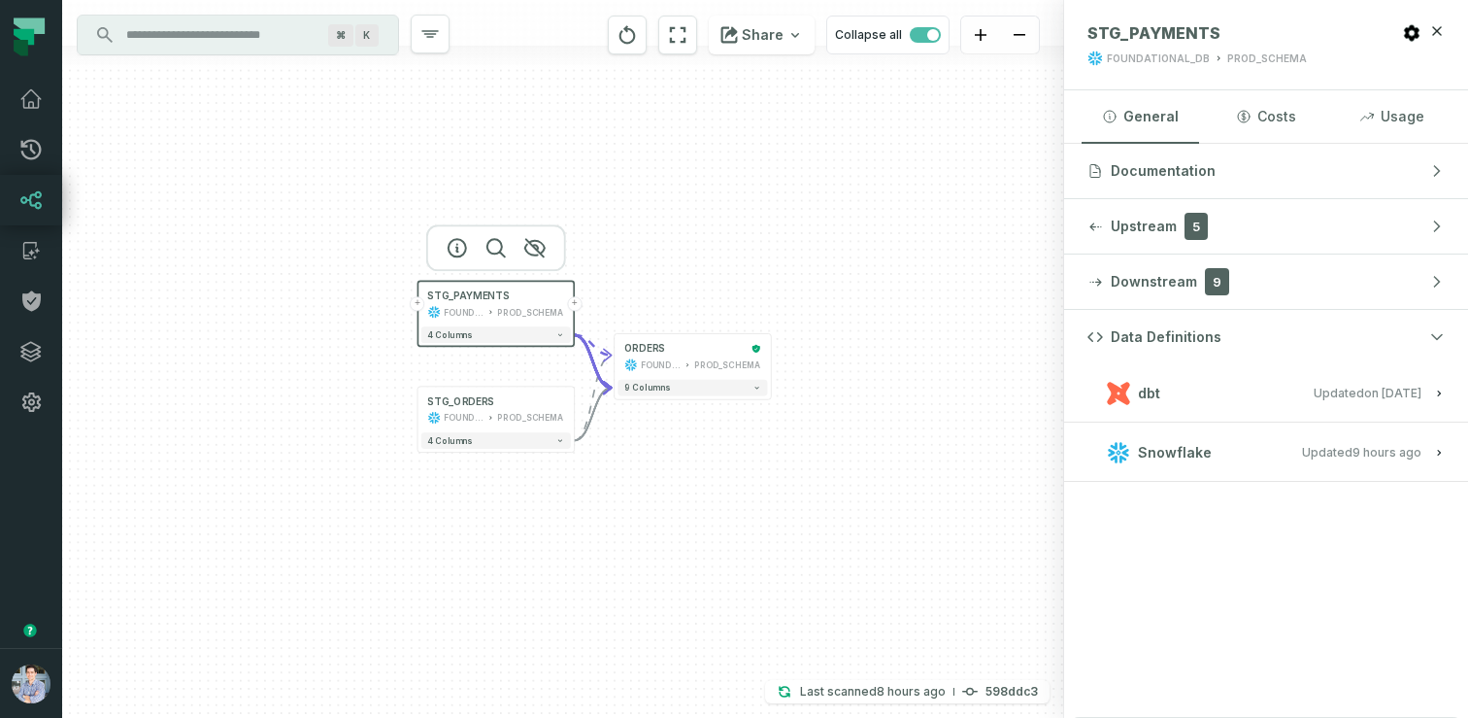
click at [771, 363] on div "+ STG_PAYMENTS FOUNDATIONAL_DB PROD_SCHEMA + 4 columns + STG_ORDERS FOUNDATIONA…" at bounding box center [563, 359] width 1002 height 718
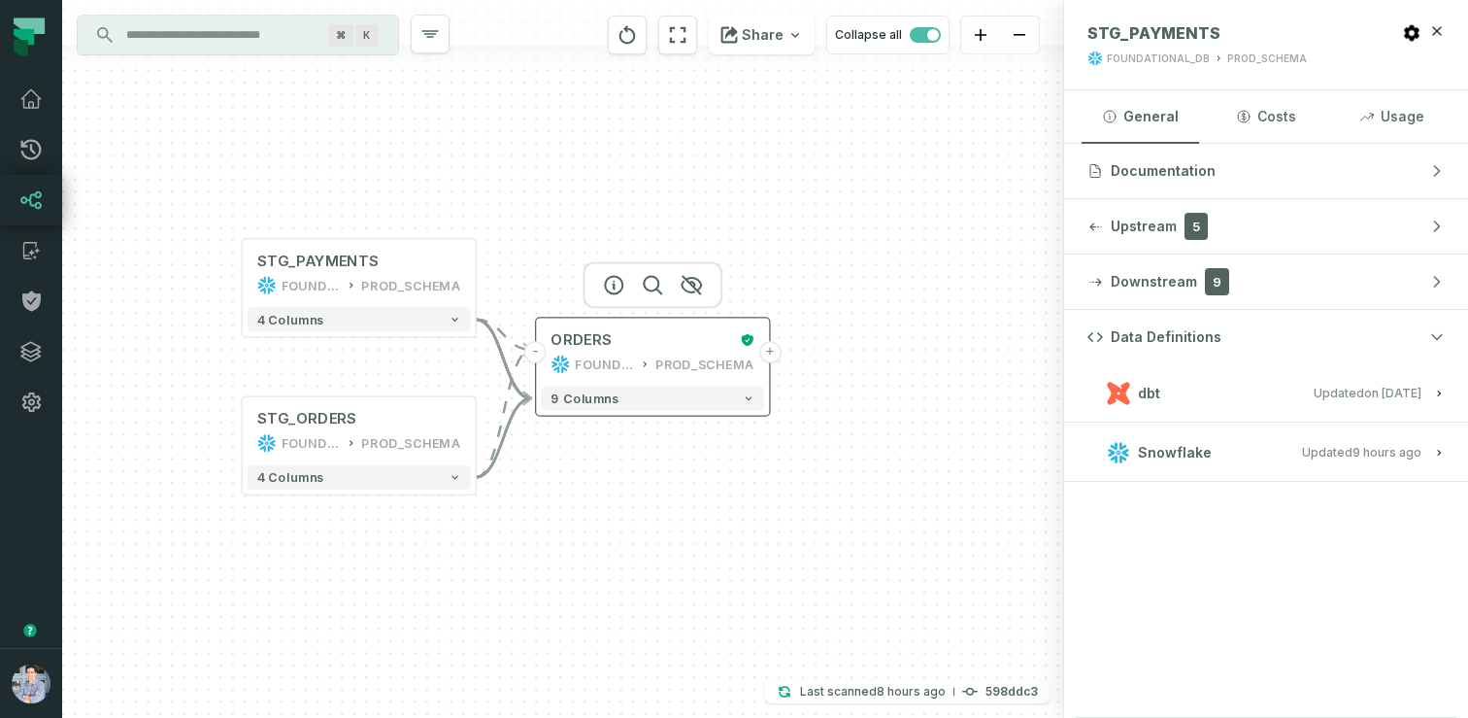
click at [773, 352] on button "+" at bounding box center [770, 352] width 22 height 22
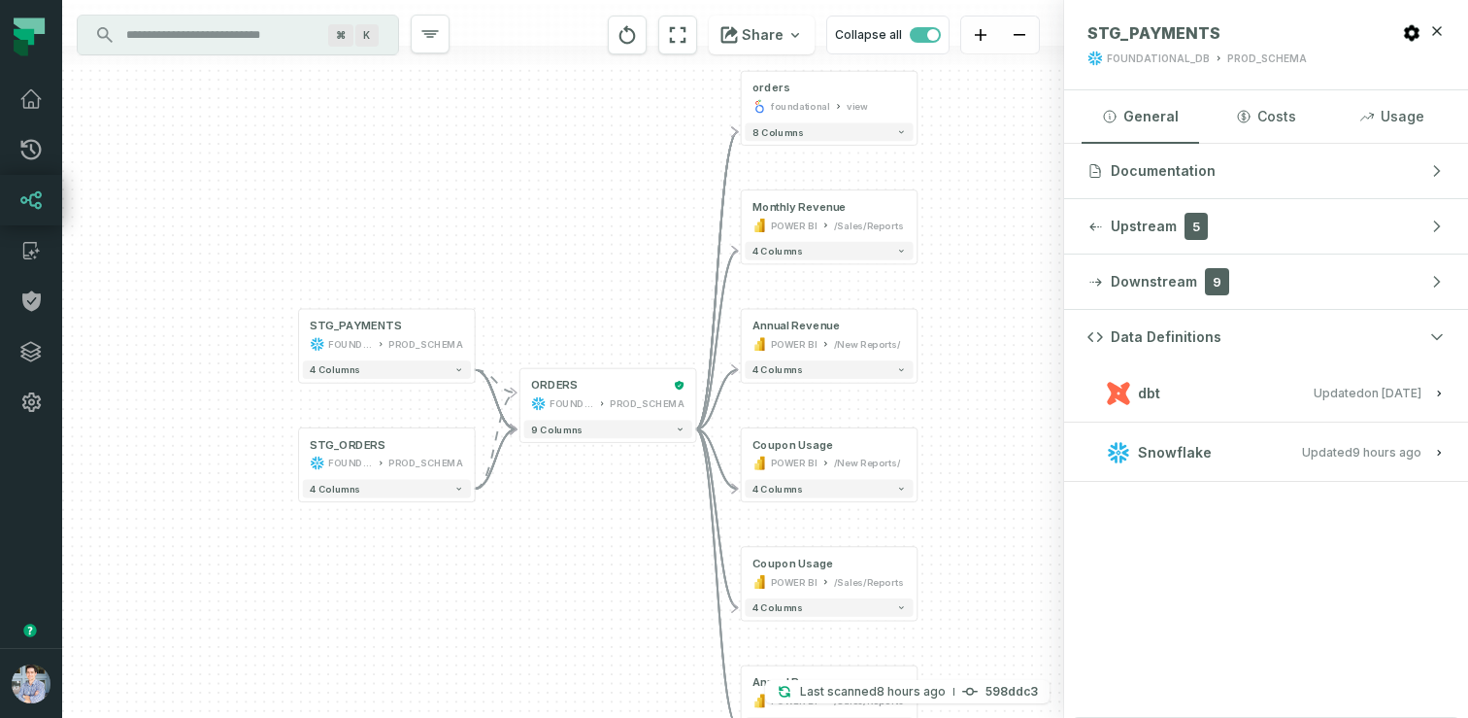
drag, startPoint x: 266, startPoint y: 462, endPoint x: 542, endPoint y: 444, distance: 276.4
click at [542, 444] on div "+ orders foundational view + 8 columns + Monthly Revenue POWER BI /Sales/Report…" at bounding box center [563, 359] width 1002 height 718
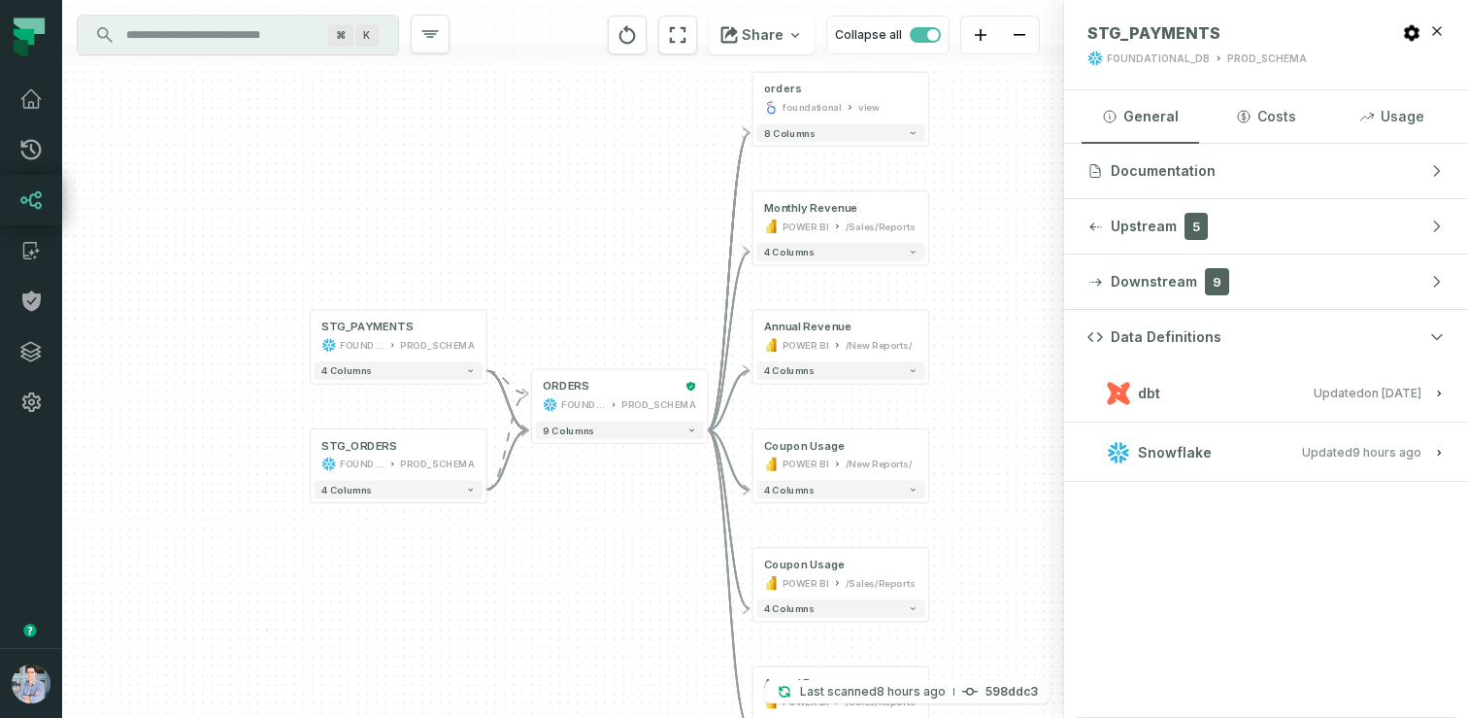
click at [306, 324] on div "+ orders foundational view + 8 columns + Monthly Revenue POWER BI /Sales/Report…" at bounding box center [563, 359] width 1002 height 718
click at [314, 339] on button "+" at bounding box center [310, 335] width 17 height 17
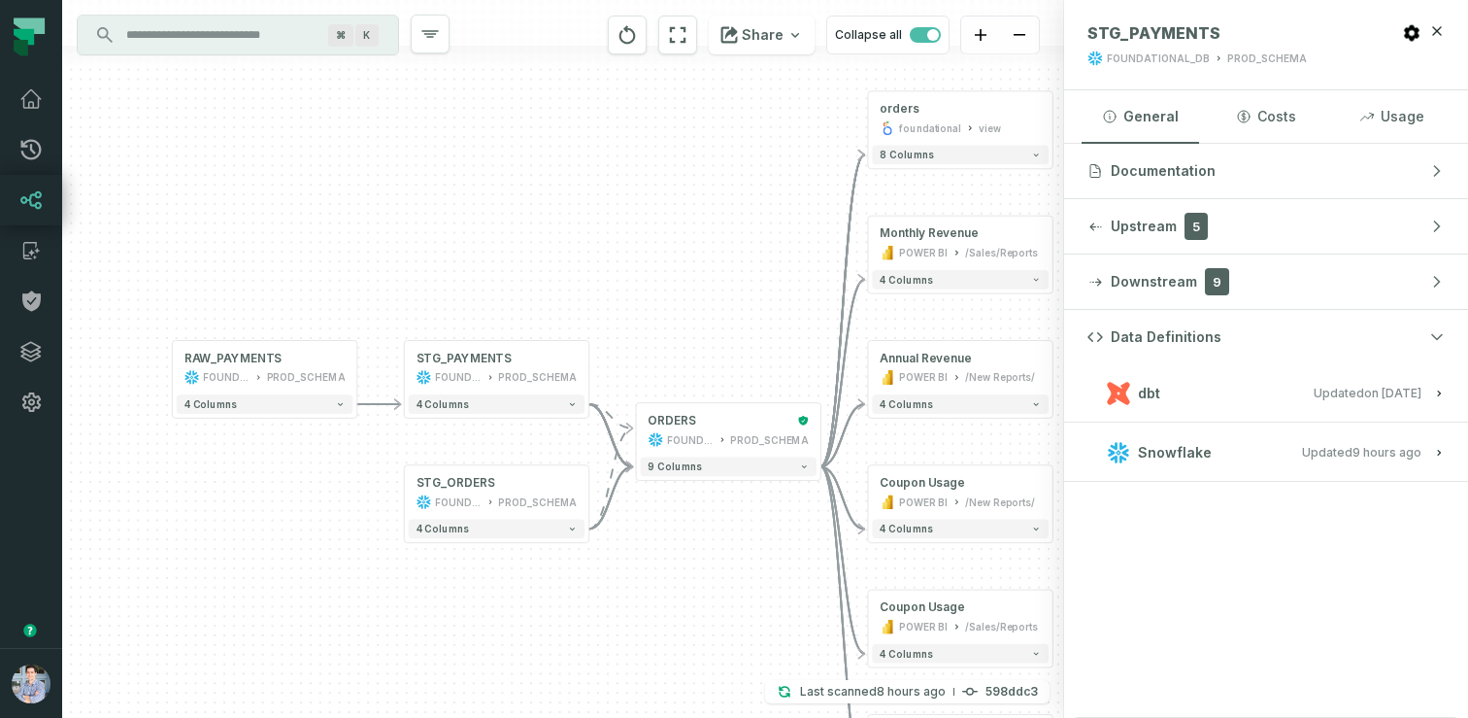
drag, startPoint x: 551, startPoint y: 508, endPoint x: 285, endPoint y: 454, distance: 271.6
click at [287, 454] on div "+ RAW_PAYMENTS FOUNDATIONAL_DB PROD_SCHEMA - 4 columns + orders foundational vi…" at bounding box center [563, 359] width 1002 height 718
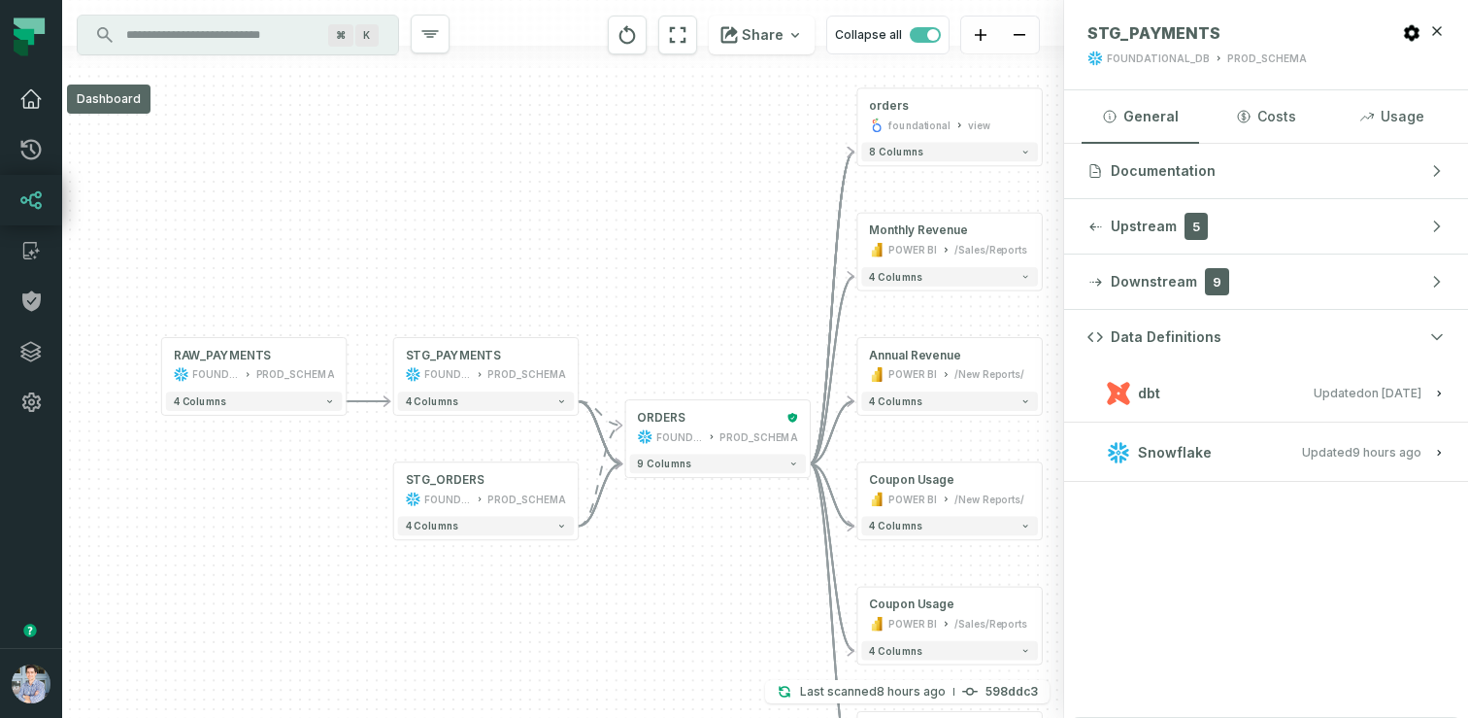
click at [28, 107] on icon at bounding box center [30, 98] width 19 height 17
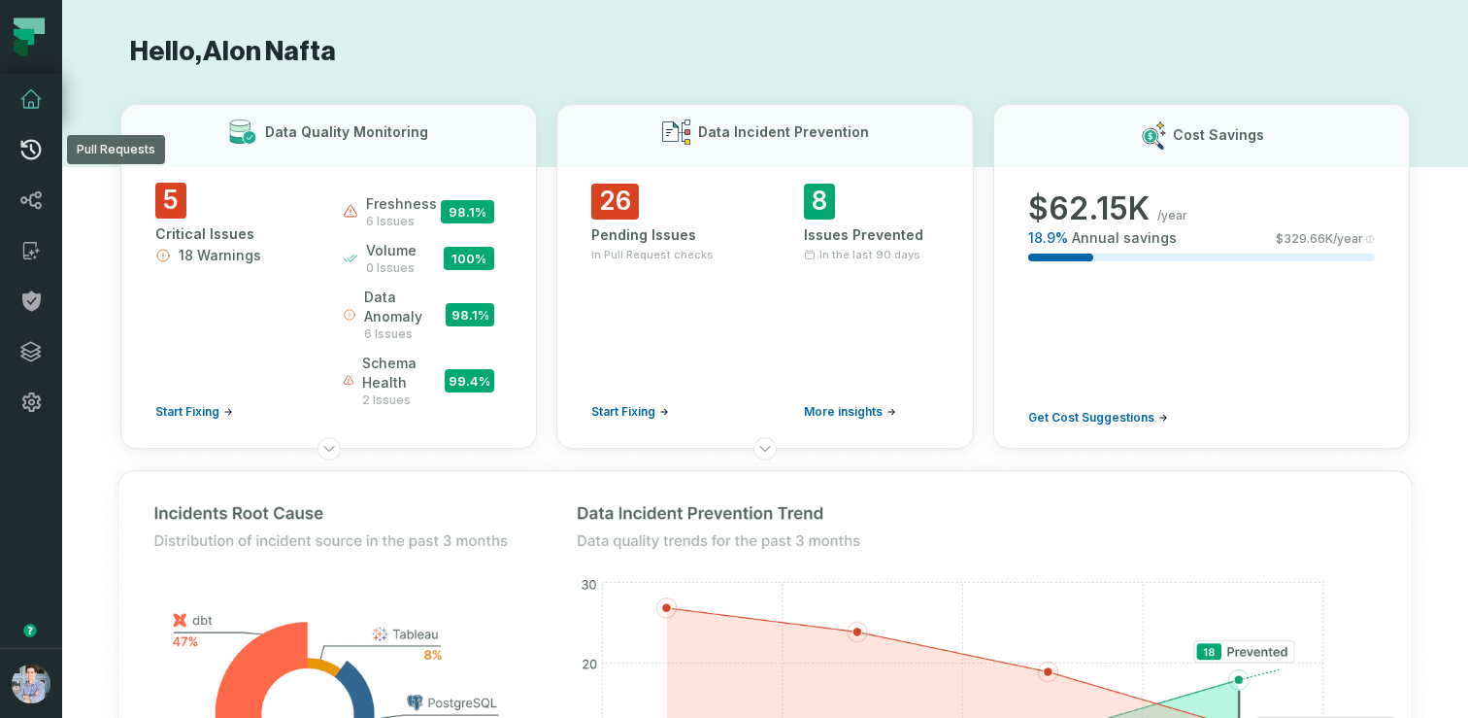
click at [40, 150] on icon at bounding box center [31, 150] width 20 height 20
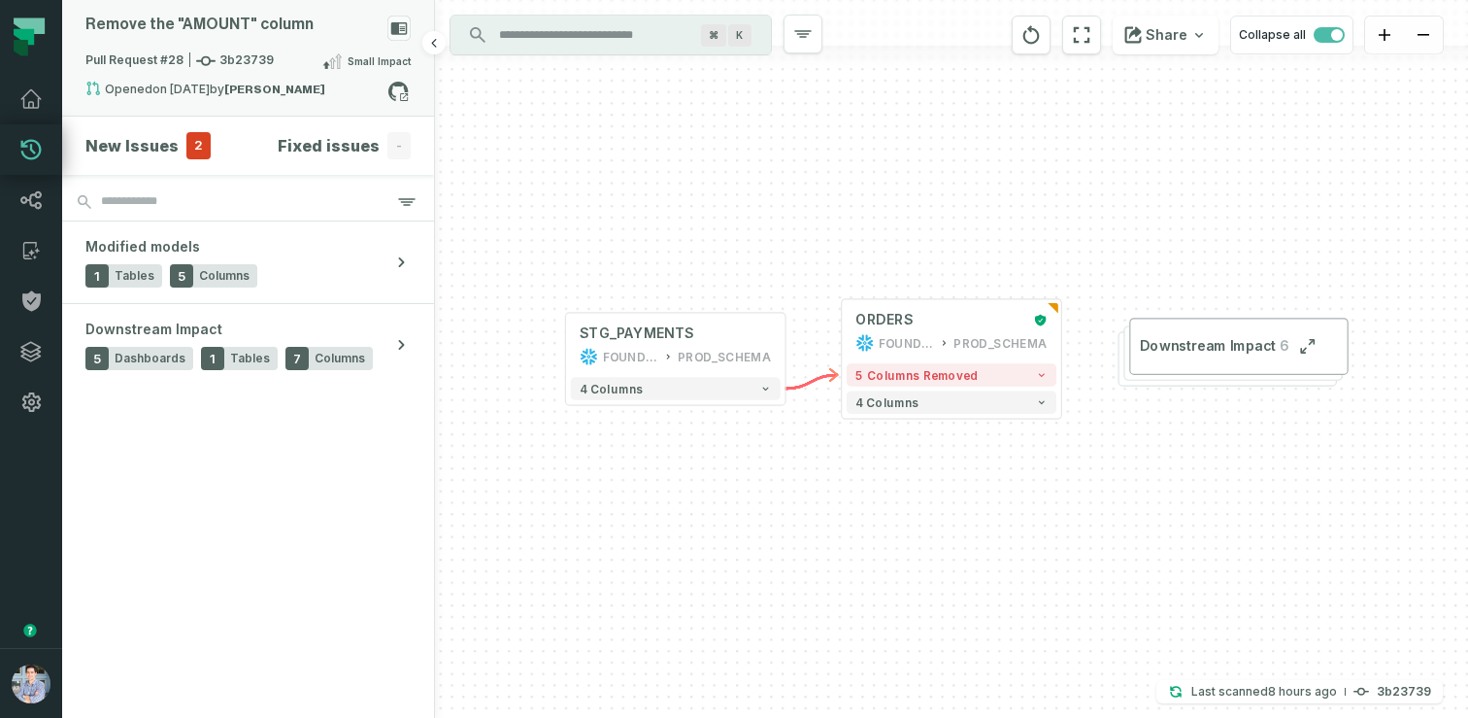
click at [401, 28] on icon at bounding box center [399, 28] width 17 height 13
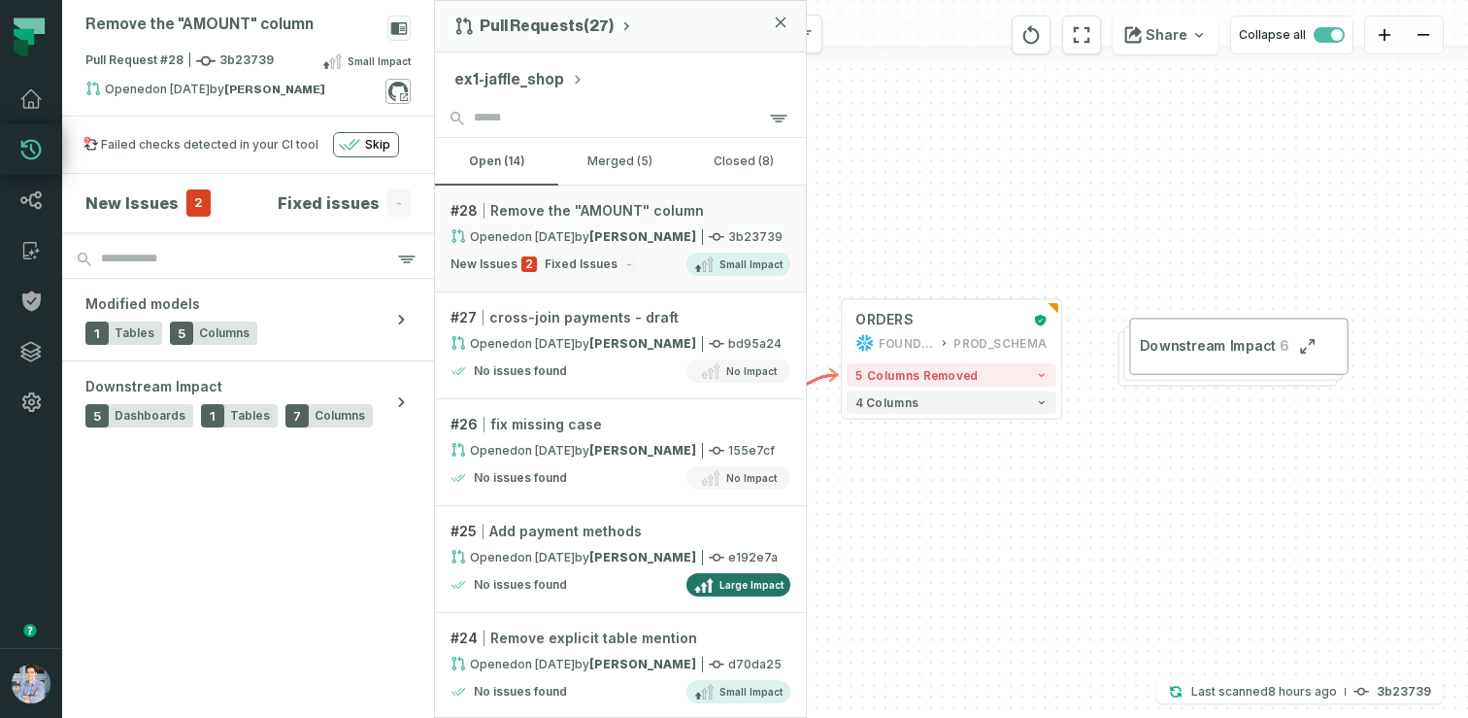
click at [395, 91] on icon at bounding box center [398, 91] width 25 height 25
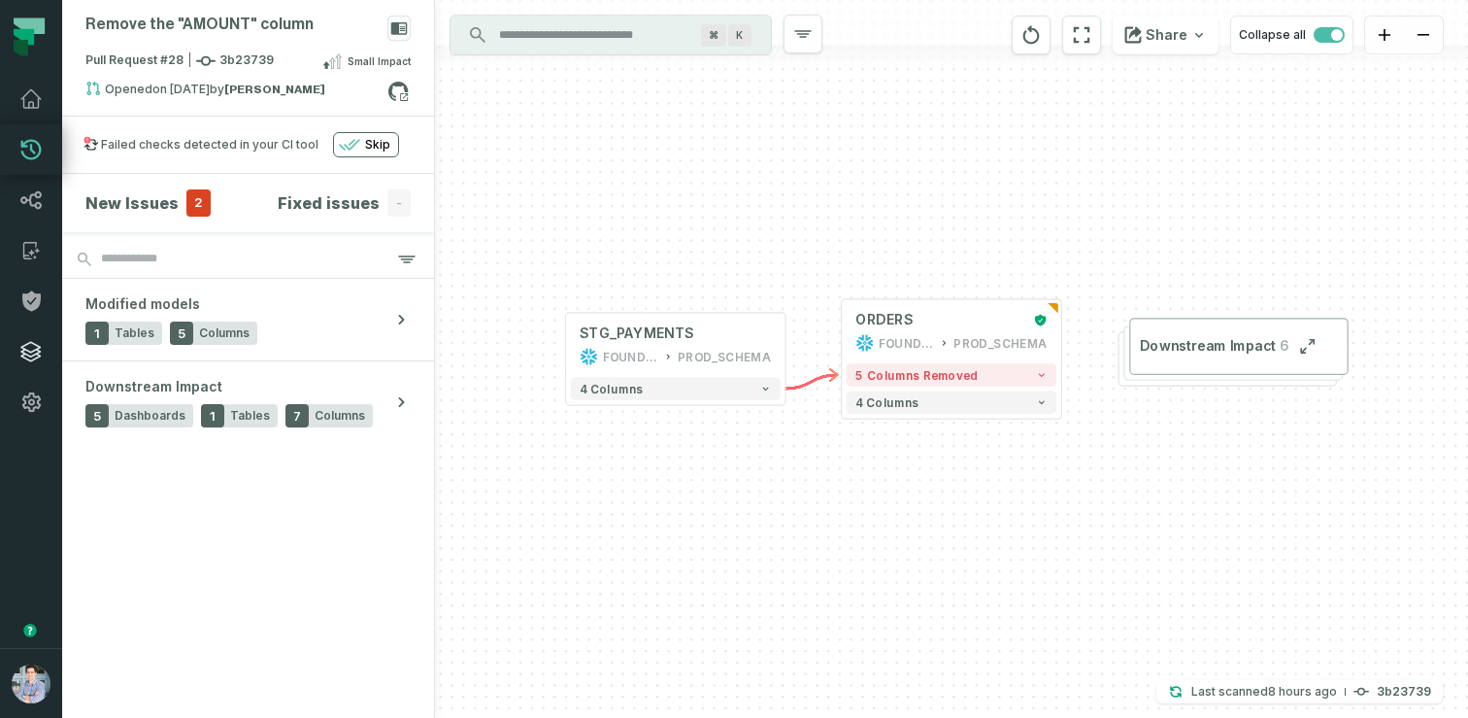
click at [41, 344] on icon at bounding box center [30, 351] width 23 height 23
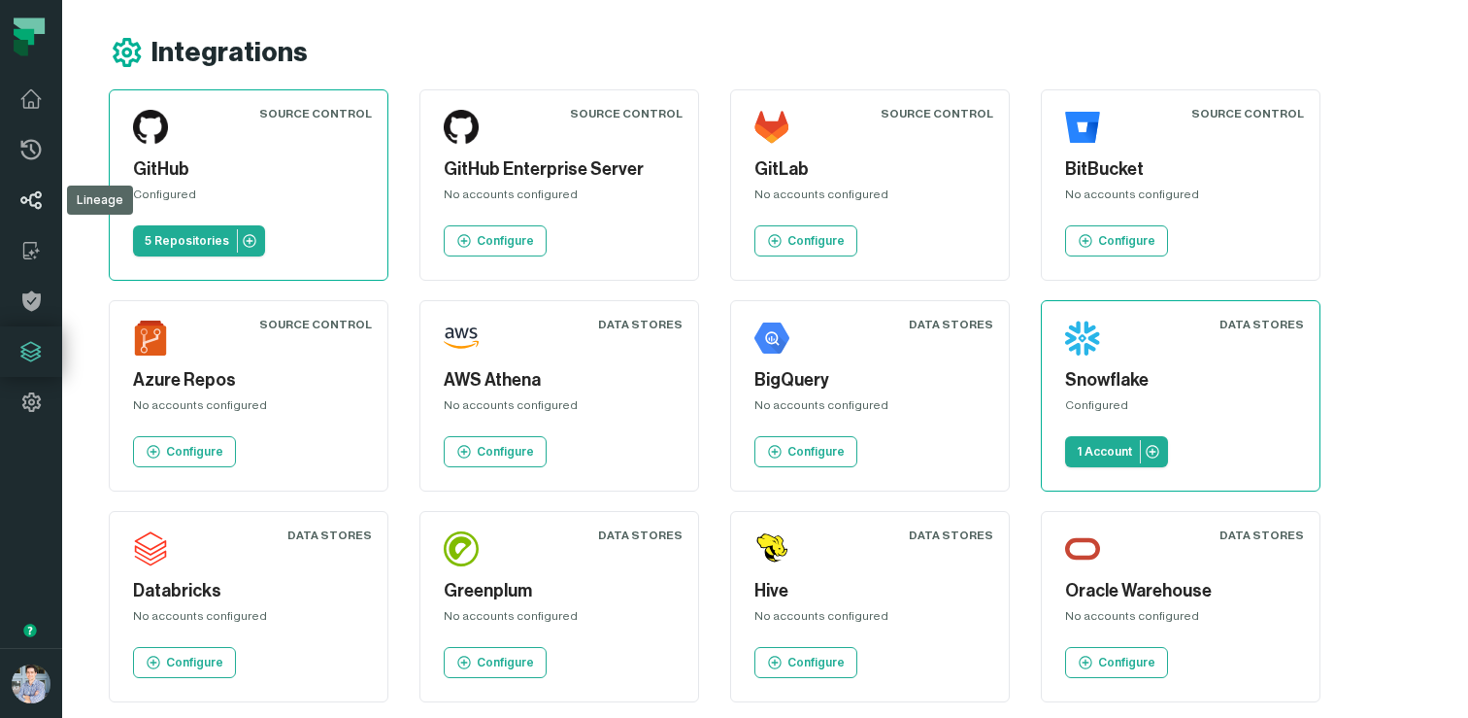
click at [48, 195] on link "Lineage" at bounding box center [31, 200] width 62 height 51
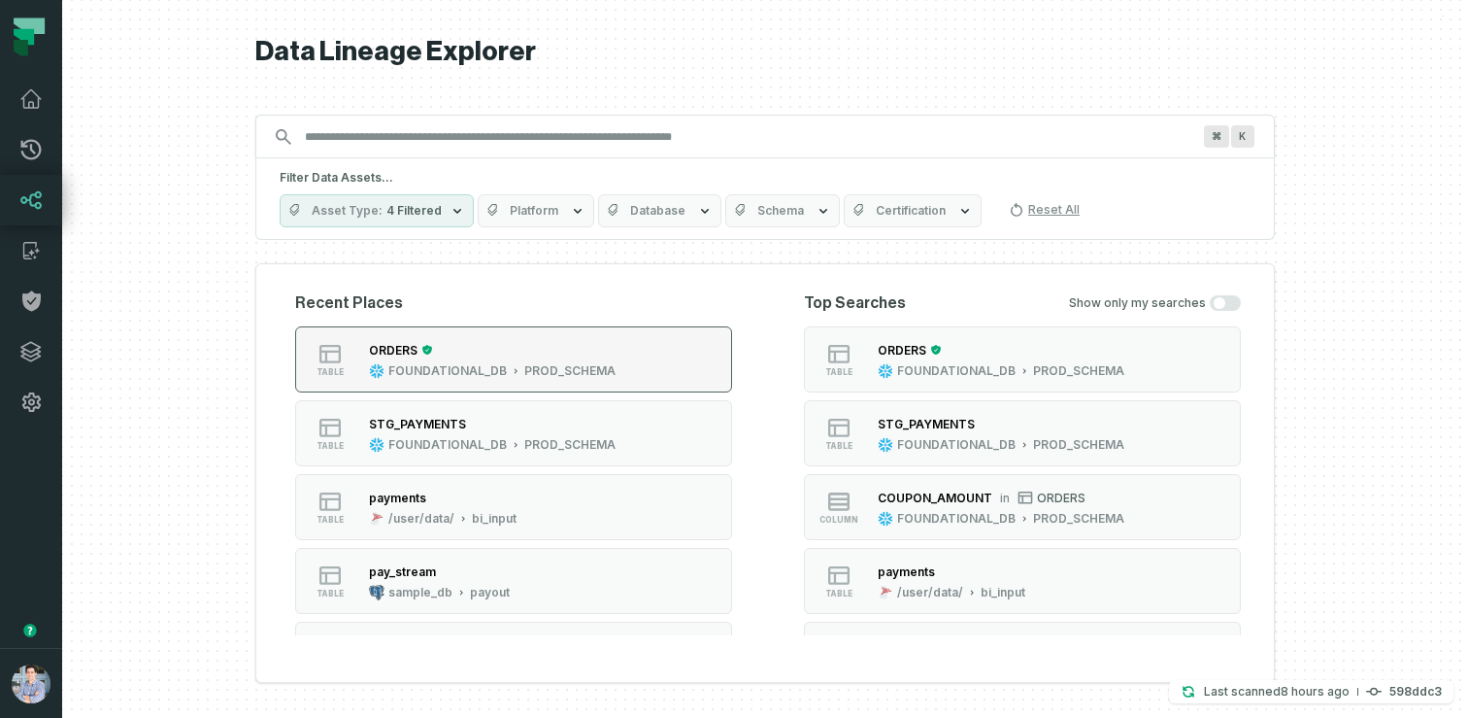
click at [526, 351] on div "ORDERS" at bounding box center [492, 349] width 247 height 19
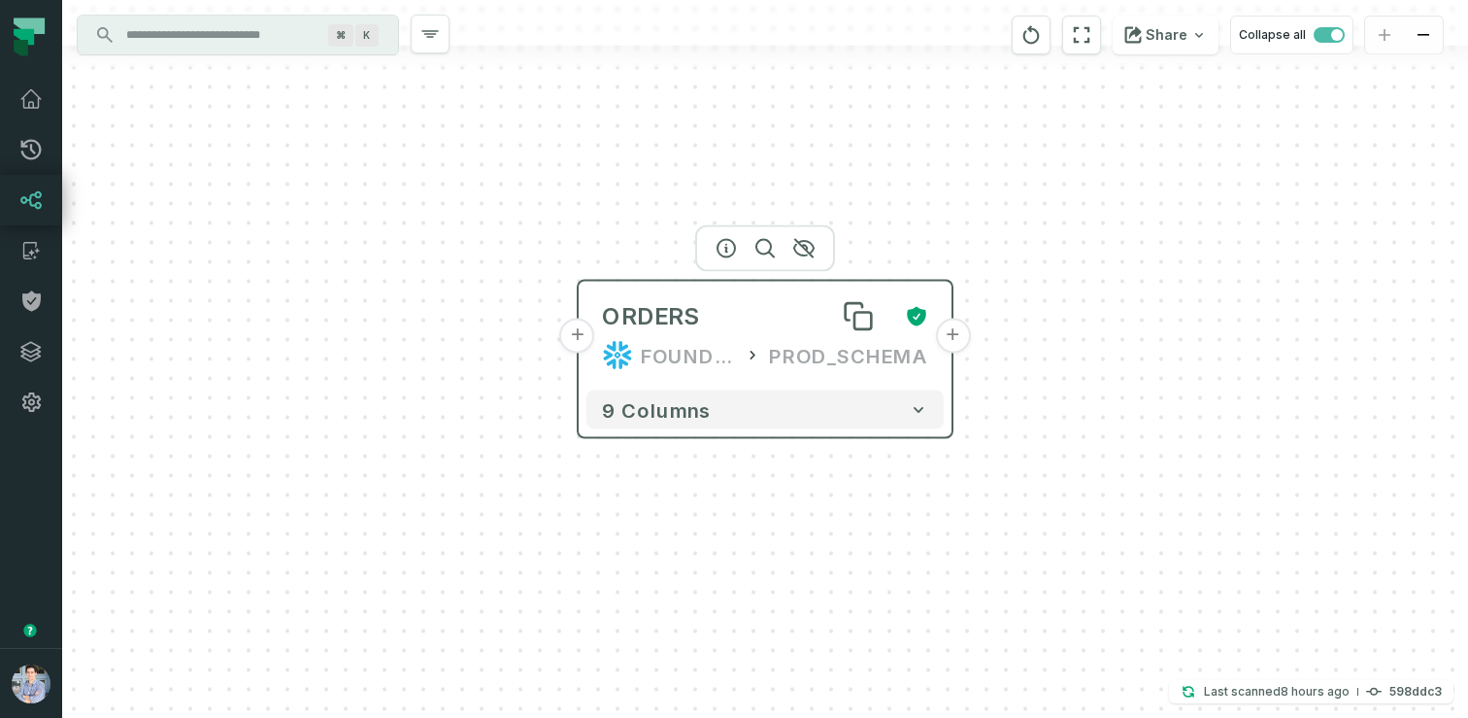
click at [655, 315] on div "ORDERS" at bounding box center [650, 316] width 97 height 31
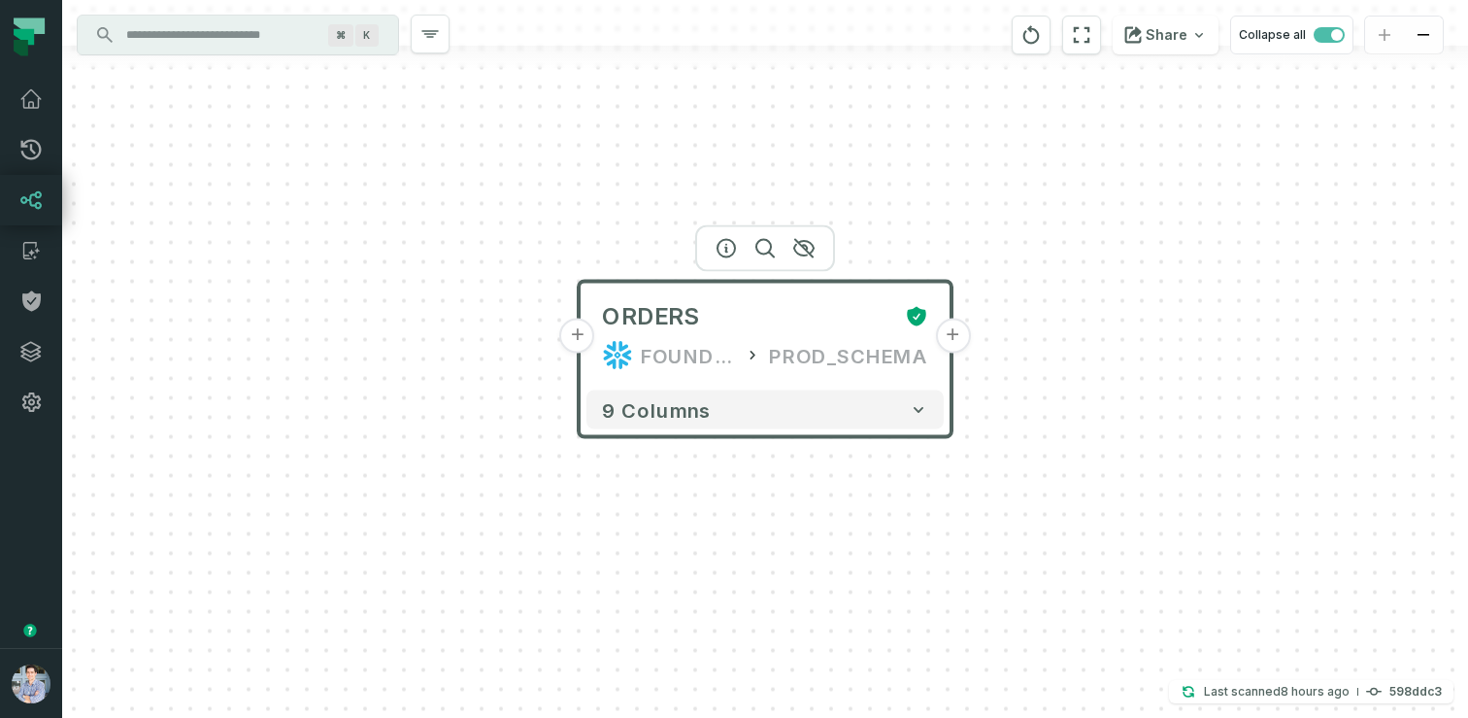
click at [590, 334] on button "+" at bounding box center [577, 336] width 35 height 35
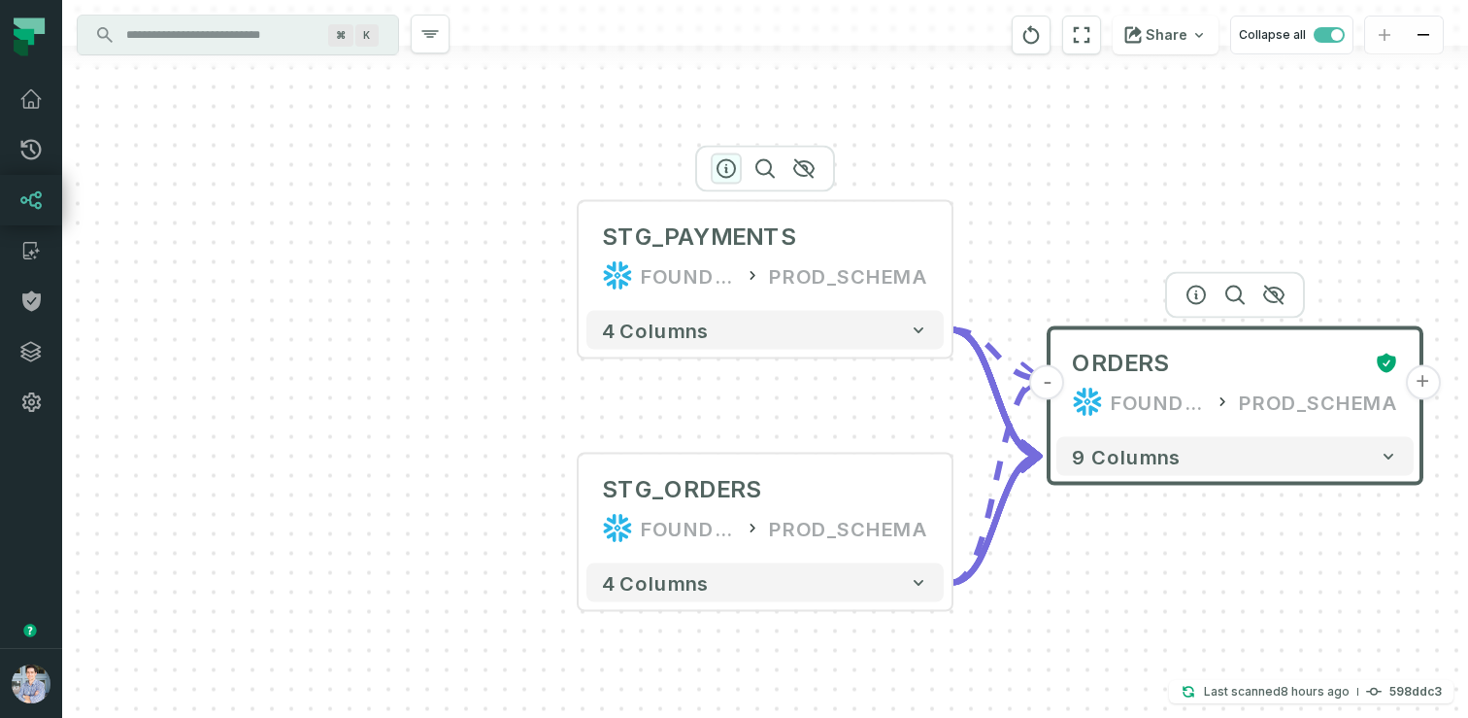
click at [726, 173] on icon "button" at bounding box center [726, 168] width 23 height 23
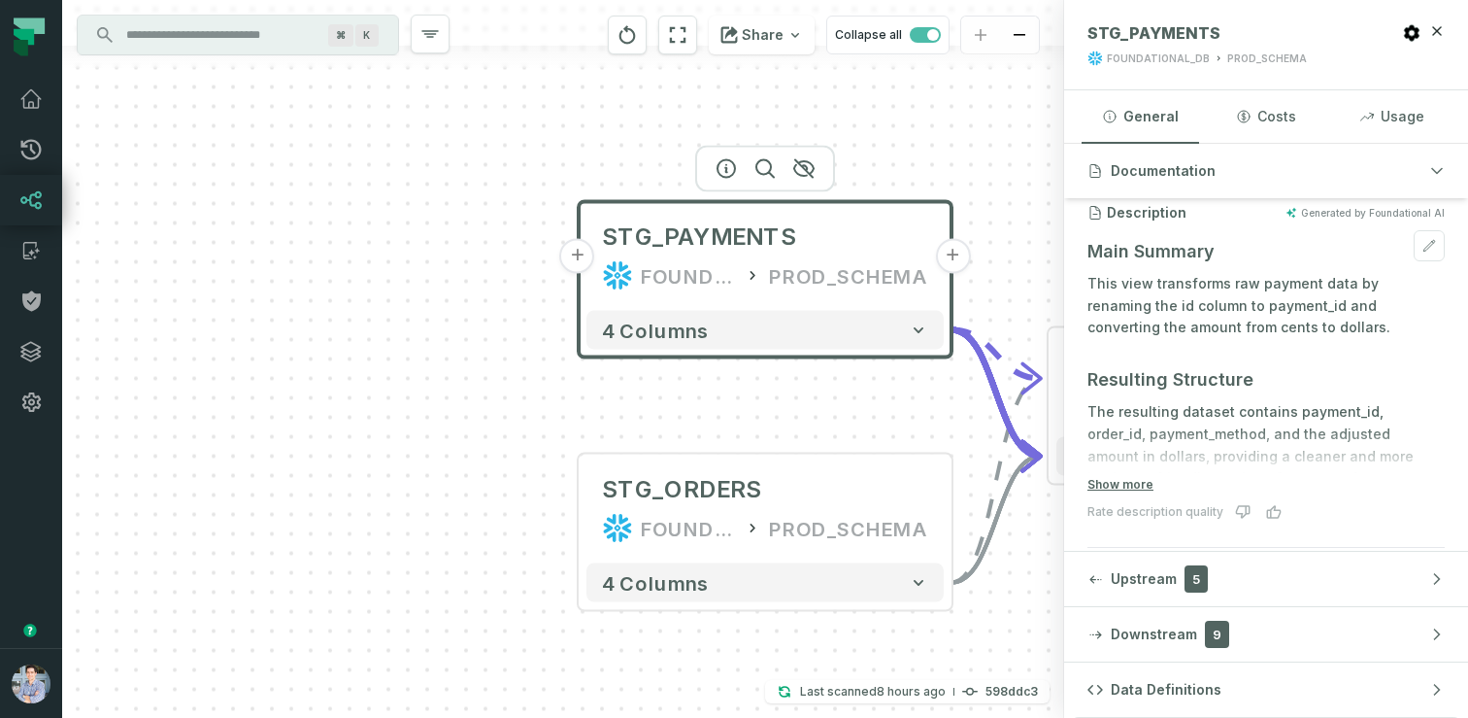
scroll to position [175, 0]
click at [31, 253] on icon at bounding box center [32, 253] width 6 height 6
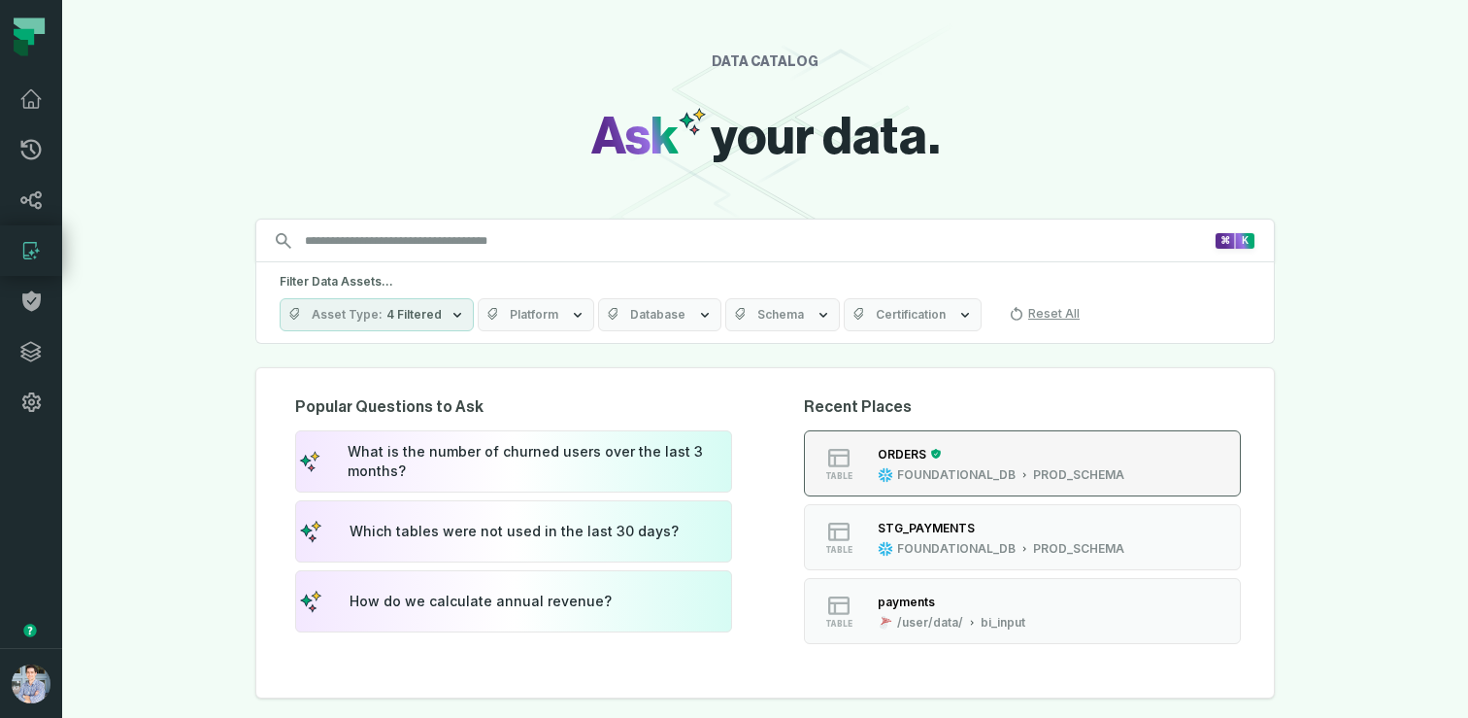
click at [1052, 486] on button "table ORDERS FOUNDATIONAL_DB PROD_SCHEMA" at bounding box center [1022, 463] width 437 height 66
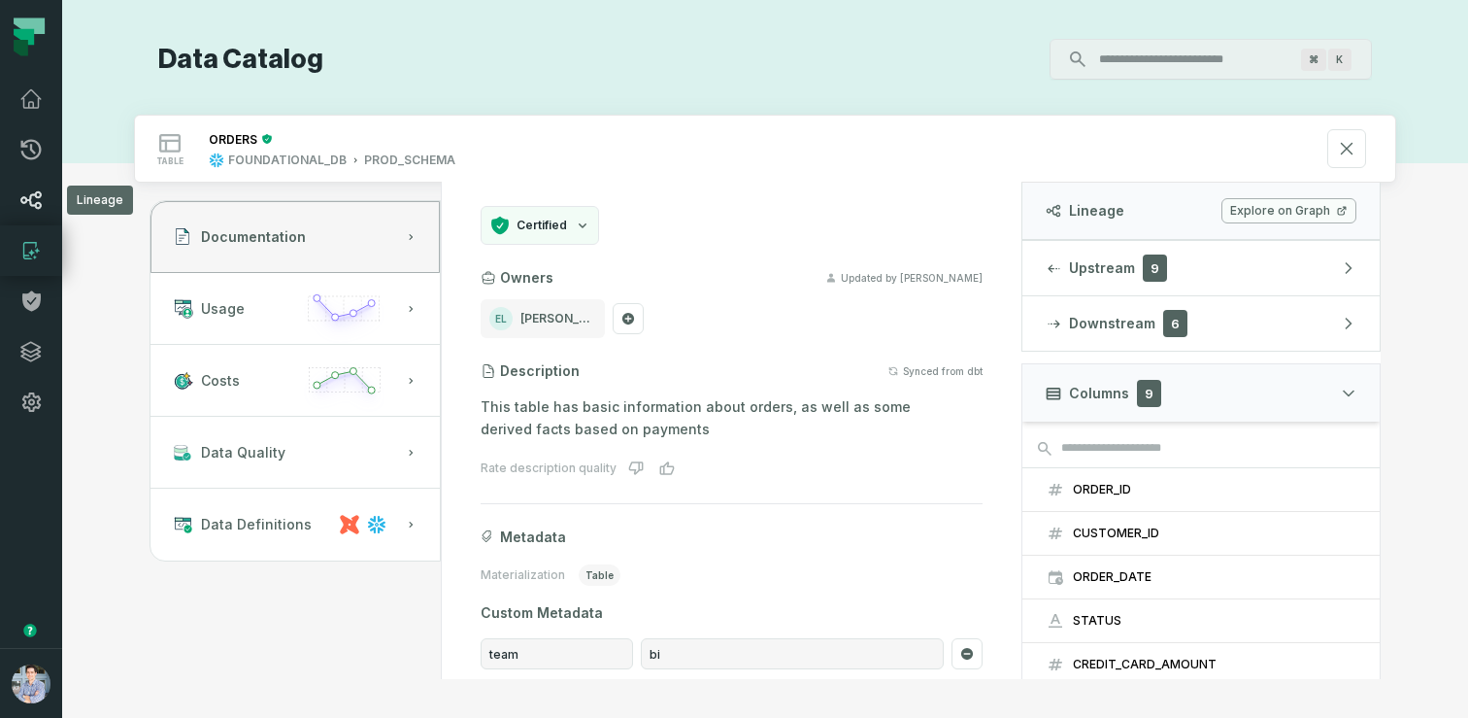
click at [38, 195] on icon at bounding box center [30, 199] width 23 height 23
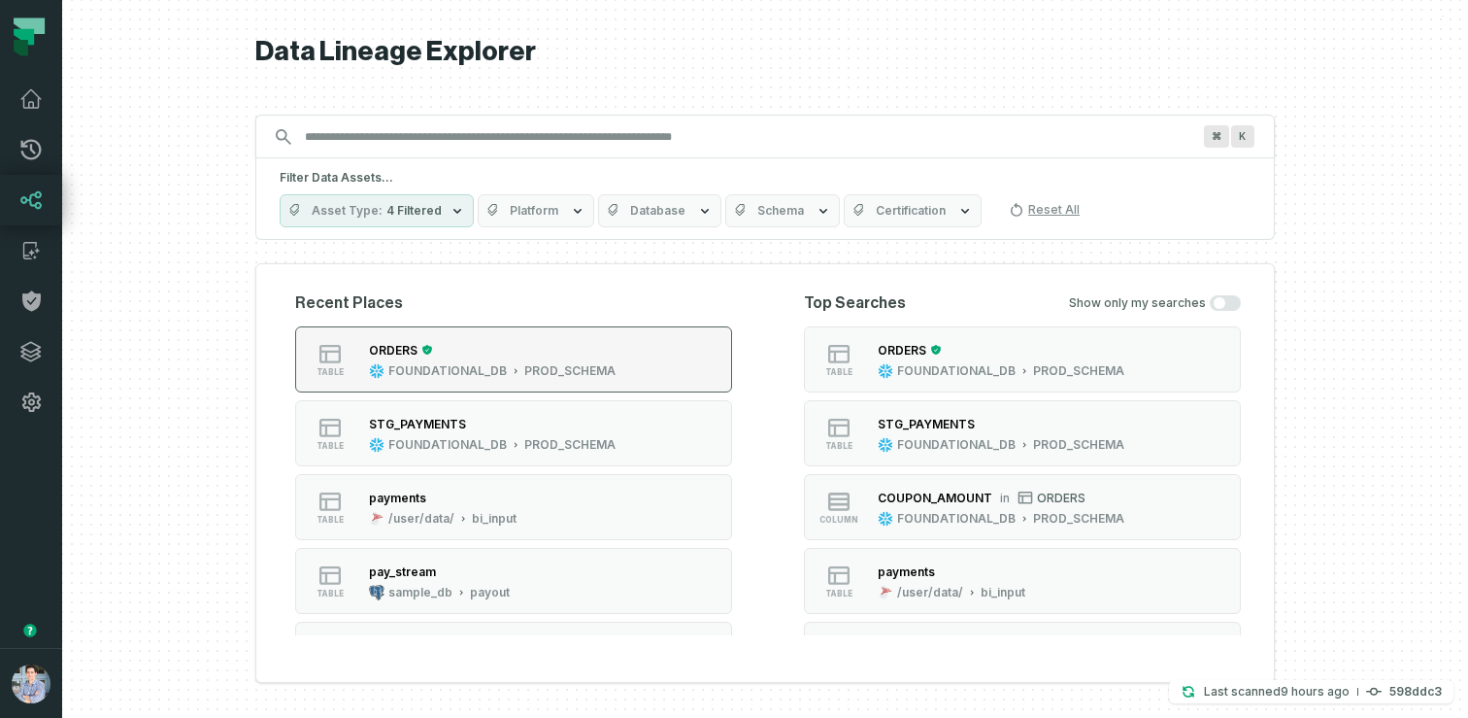
click at [499, 347] on div "ORDERS" at bounding box center [492, 349] width 247 height 19
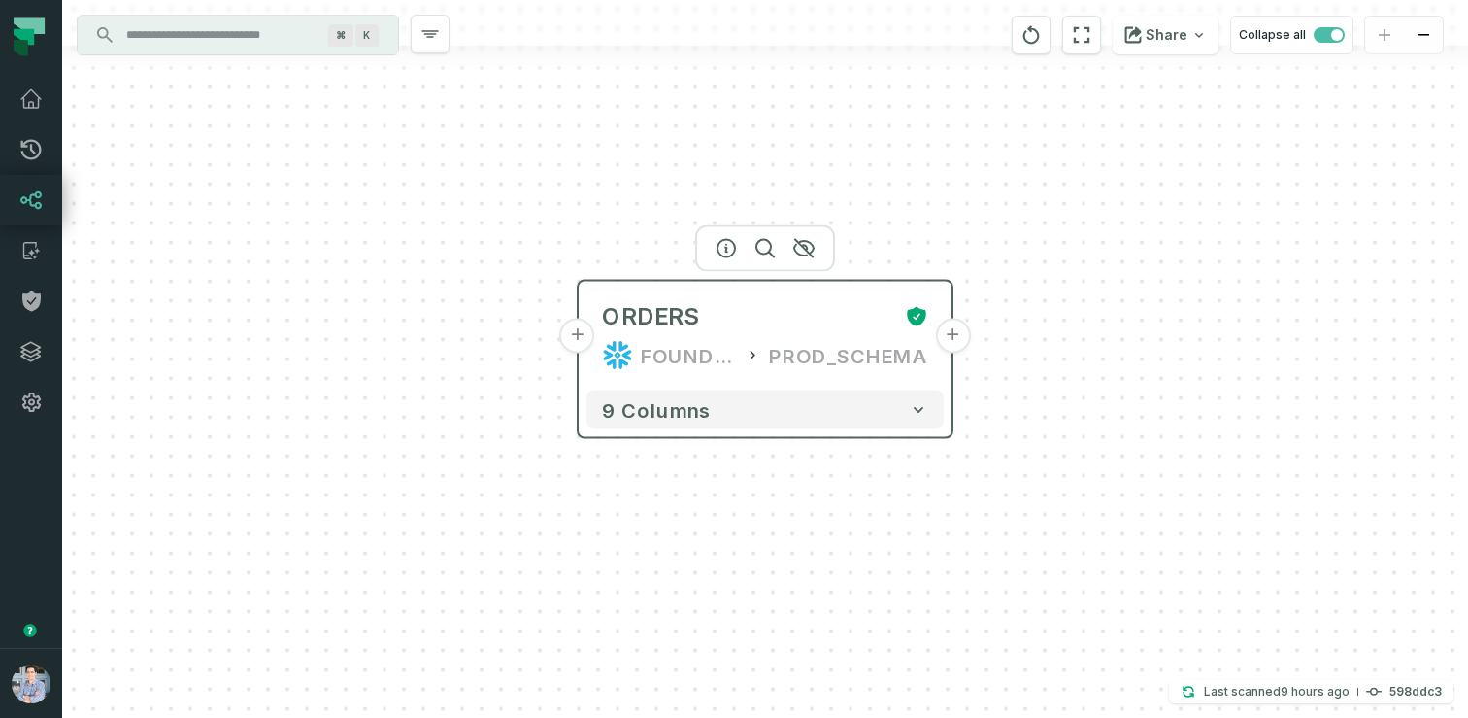
click at [577, 336] on button "+" at bounding box center [577, 336] width 35 height 35
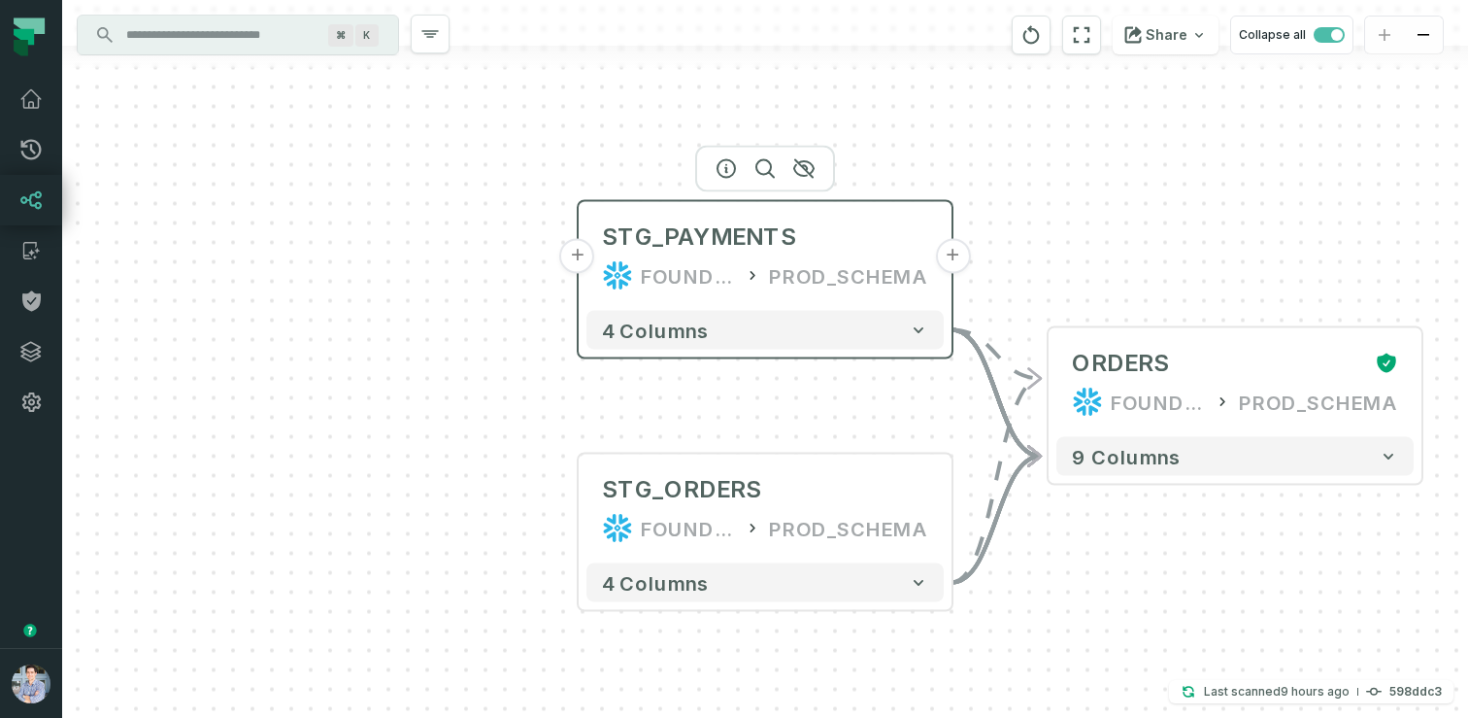
click at [579, 255] on button "+" at bounding box center [577, 256] width 35 height 35
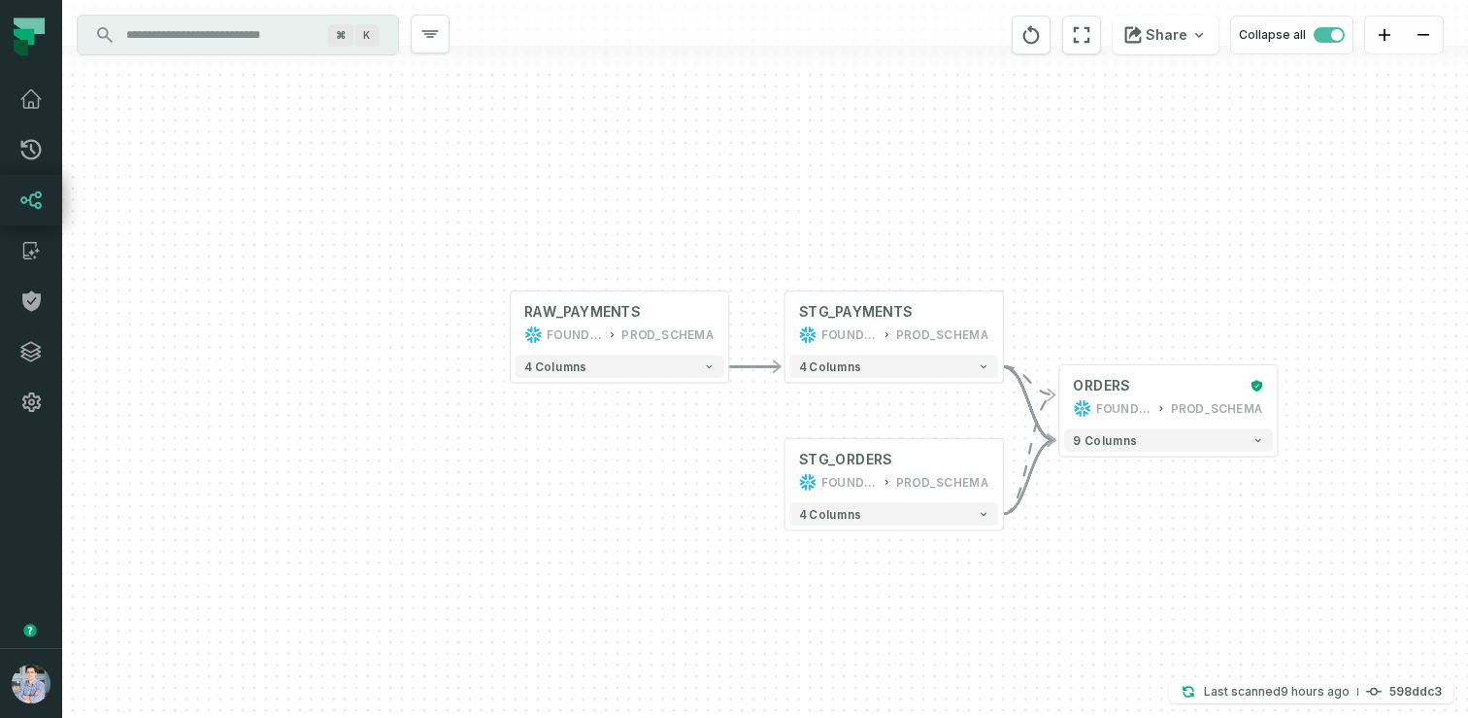
drag, startPoint x: 1027, startPoint y: 564, endPoint x: 747, endPoint y: 474, distance: 293.9
click at [747, 474] on div "+ RAW_PAYMENTS FOUNDATIONAL_DB PROD_SCHEMA - 4 columns - STG_PAYMENTS FOUNDATIO…" at bounding box center [765, 359] width 1406 height 718
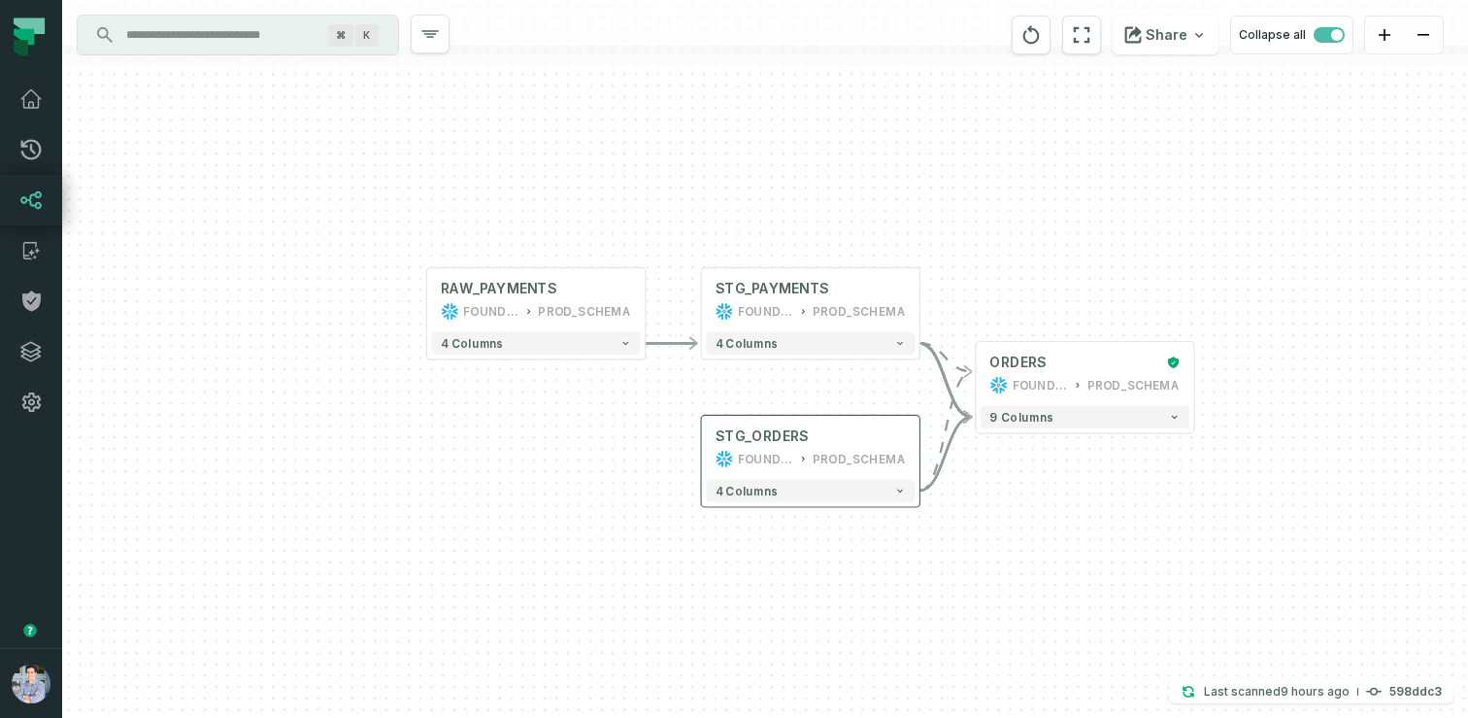
drag, startPoint x: 998, startPoint y: 529, endPoint x: 860, endPoint y: 481, distance: 146.2
click at [860, 481] on div "+ RAW_PAYMENTS FOUNDATIONAL_DB PROD_SCHEMA - 4 columns - STG_PAYMENTS FOUNDATIO…" at bounding box center [765, 359] width 1406 height 718
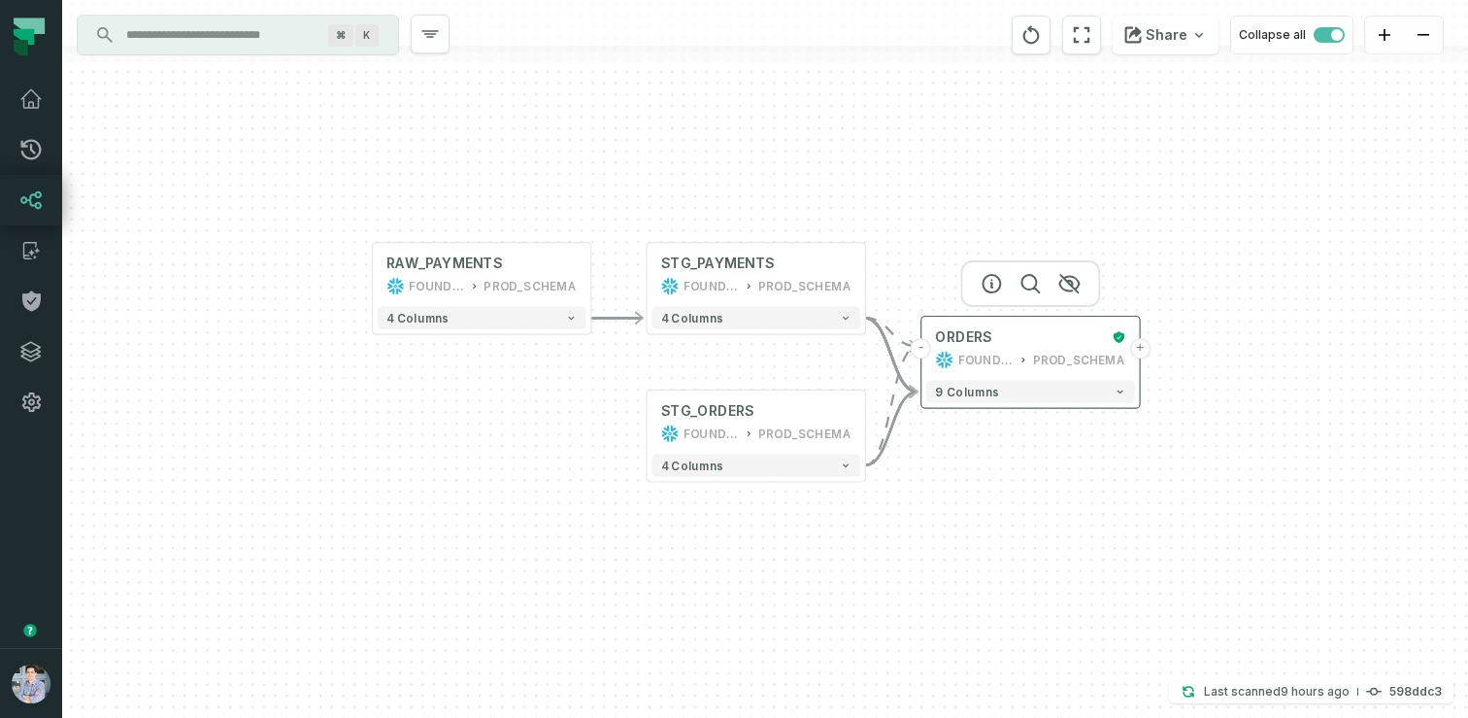
click at [1141, 346] on button "+" at bounding box center [1140, 348] width 20 height 20
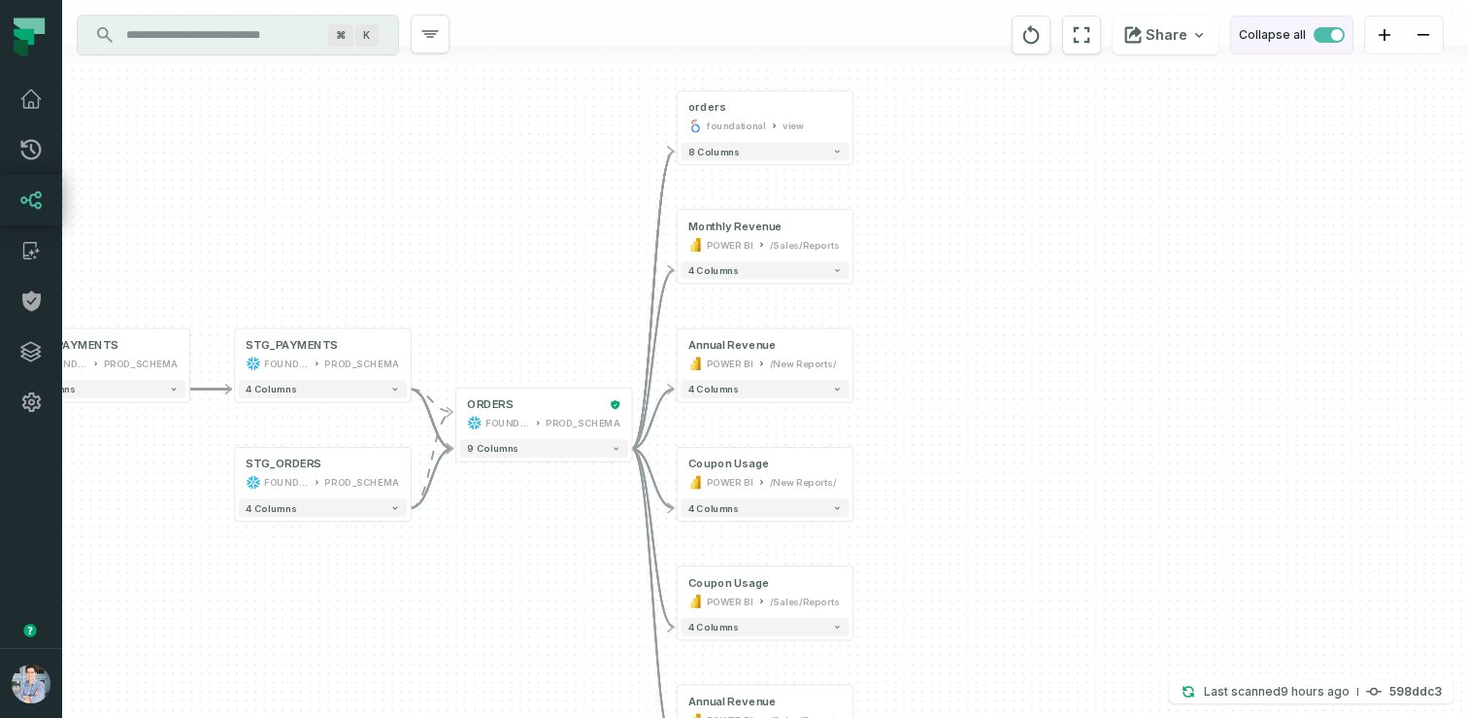
click at [1325, 36] on span "button" at bounding box center [1329, 35] width 31 height 16
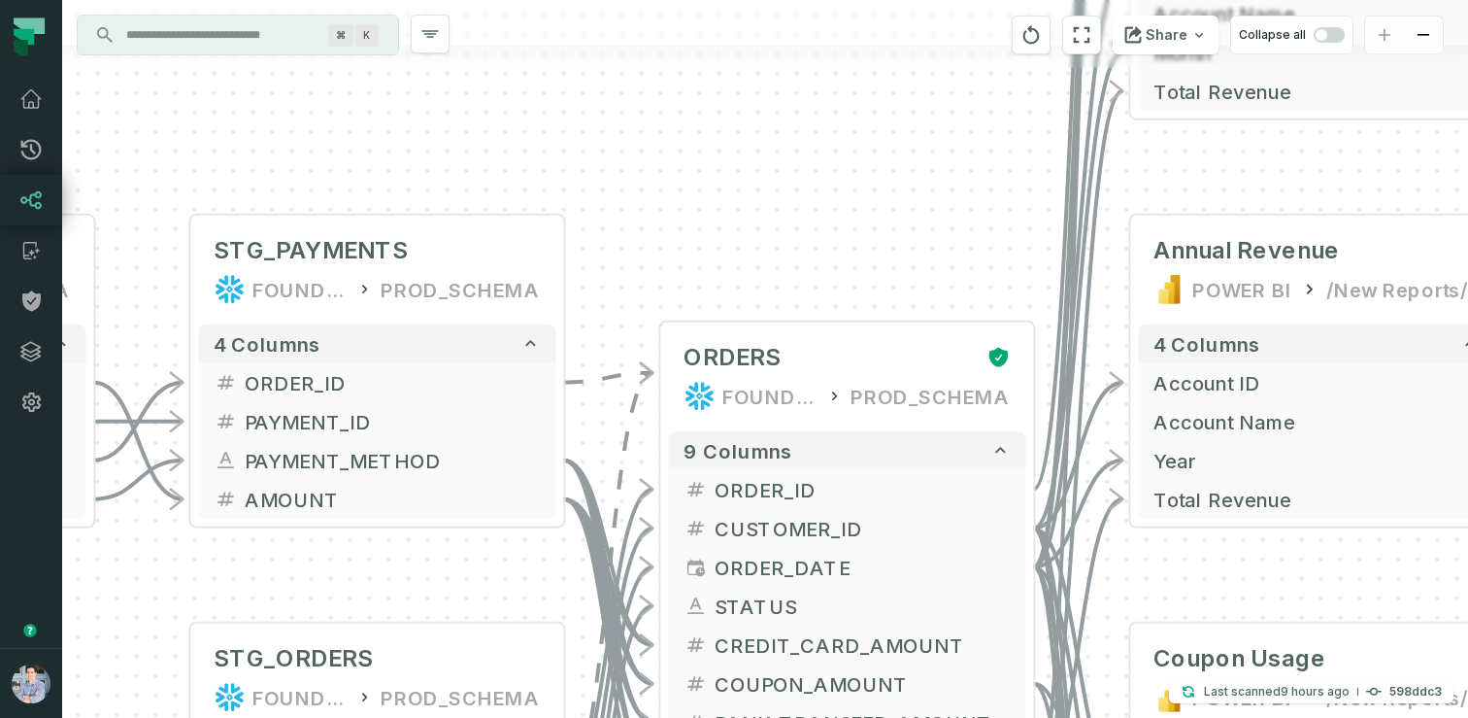
drag, startPoint x: 497, startPoint y: 586, endPoint x: 627, endPoint y: 233, distance: 375.8
click at [627, 233] on div "+ orders foundational view + 8 columns - id - order_amount + time_of_order - ti…" at bounding box center [765, 359] width 1406 height 718
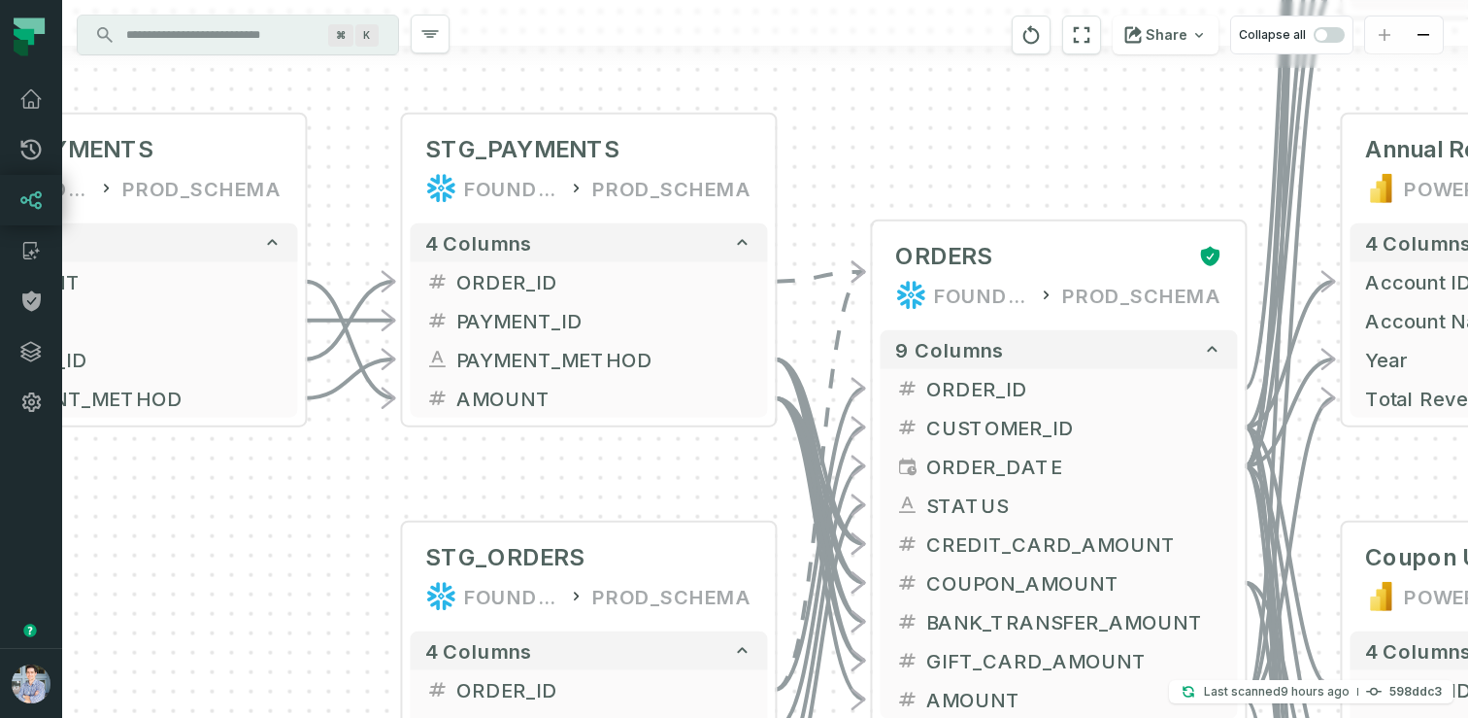
drag, startPoint x: 371, startPoint y: 559, endPoint x: 665, endPoint y: 455, distance: 312.1
click at [665, 455] on div "+ orders foundational view + 8 columns - id - order_amount + time_of_order - ti…" at bounding box center [765, 359] width 1406 height 718
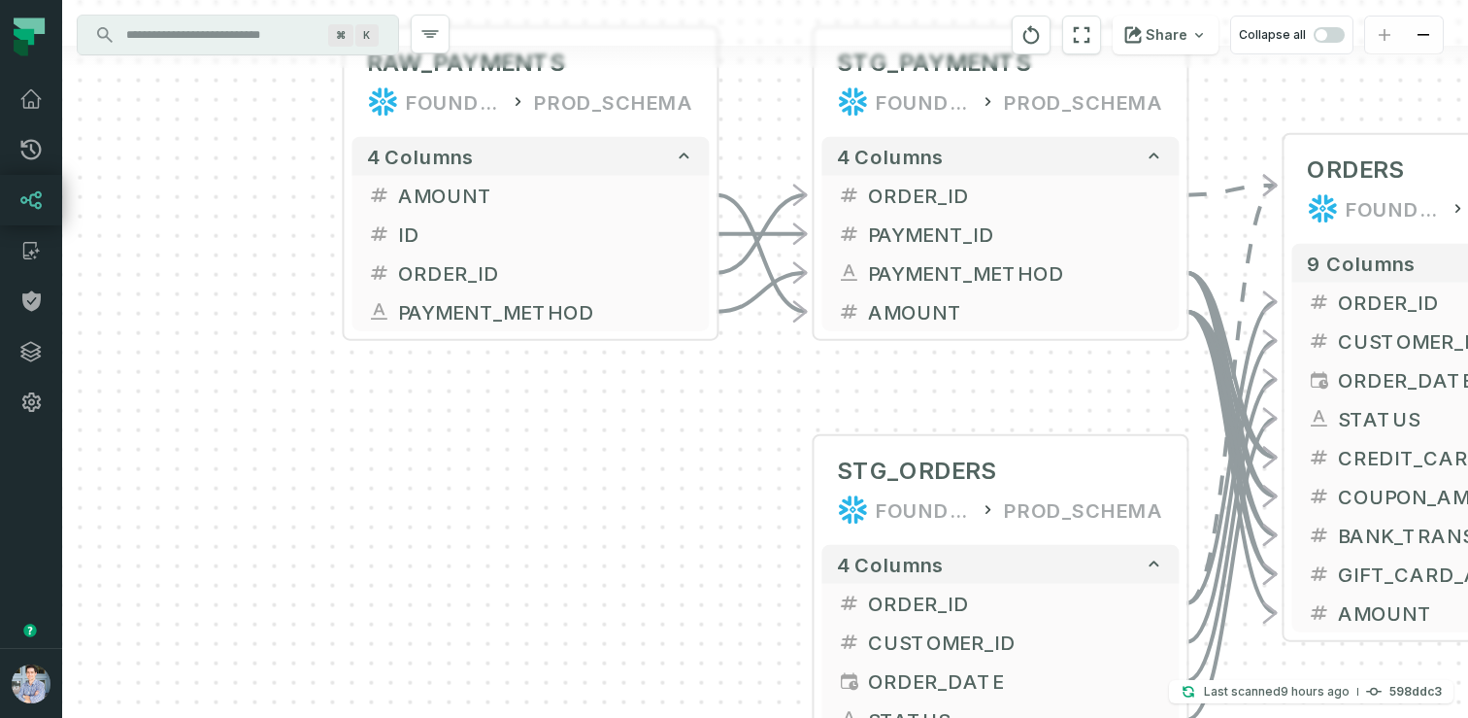
drag, startPoint x: 382, startPoint y: 478, endPoint x: 806, endPoint y: 406, distance: 430.5
click at [806, 406] on div "+ orders foundational view + 8 columns - id - order_amount + time_of_order - ti…" at bounding box center [765, 359] width 1406 height 718
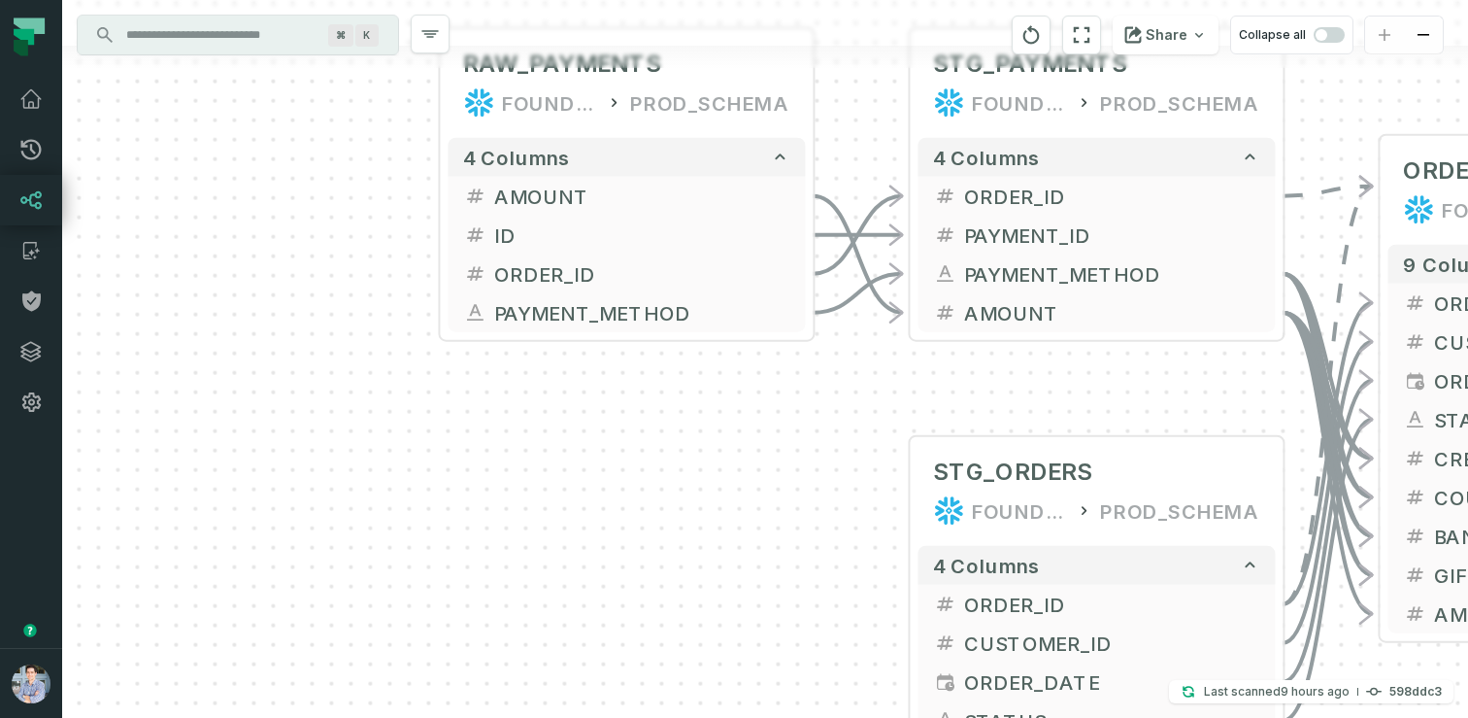
drag, startPoint x: 558, startPoint y: 518, endPoint x: 644, endPoint y: 641, distance: 150.1
click at [644, 641] on div "+ orders foundational view + 8 columns - id - order_amount + time_of_order - ti…" at bounding box center [765, 359] width 1406 height 718
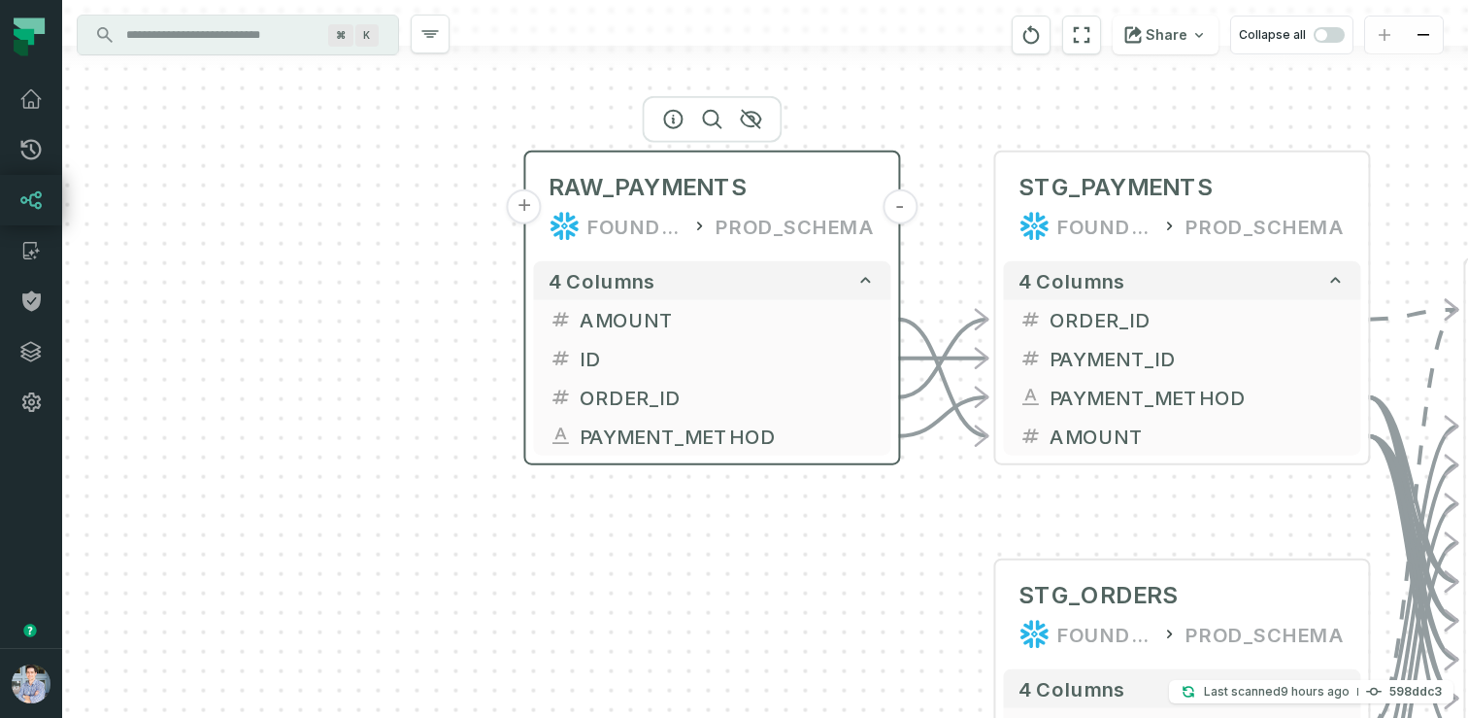
click at [530, 211] on button "+" at bounding box center [524, 206] width 35 height 35
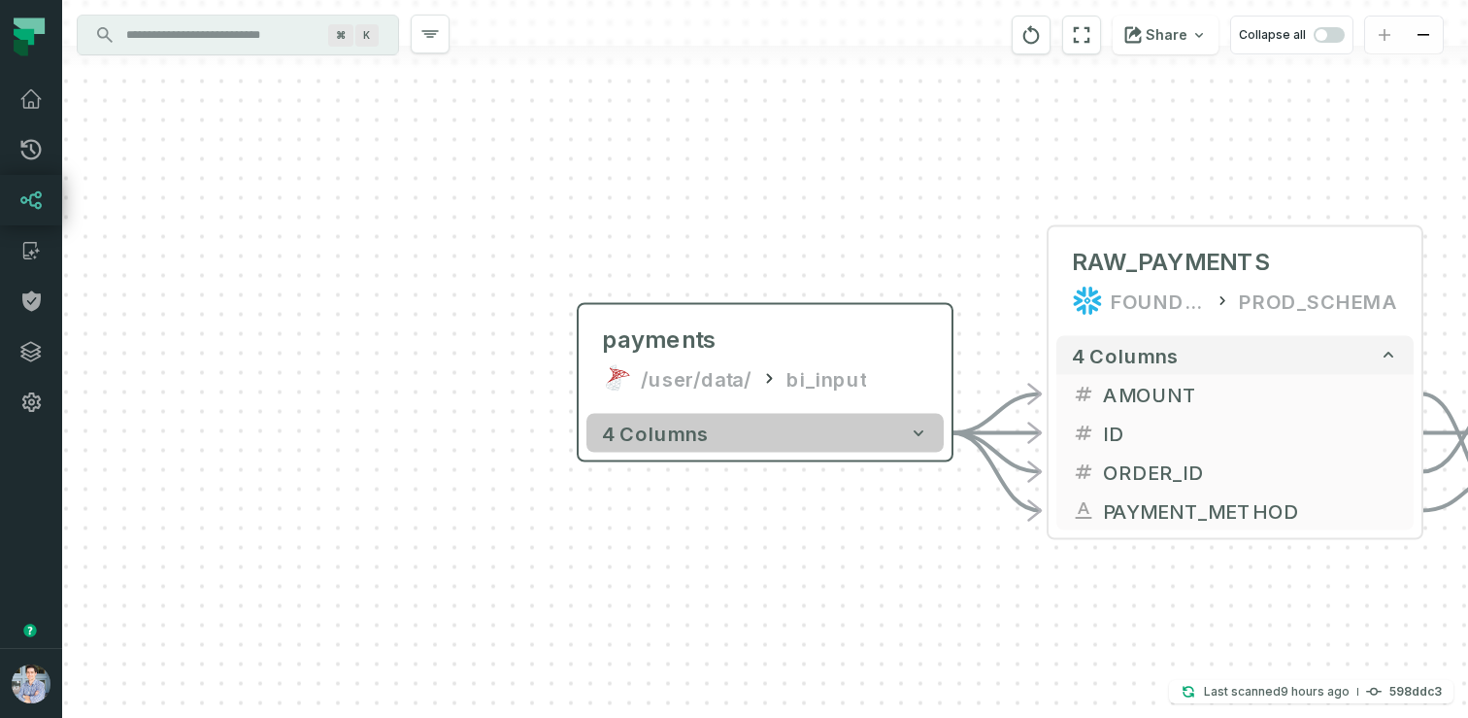
click at [666, 427] on span "4 columns" at bounding box center [655, 433] width 107 height 23
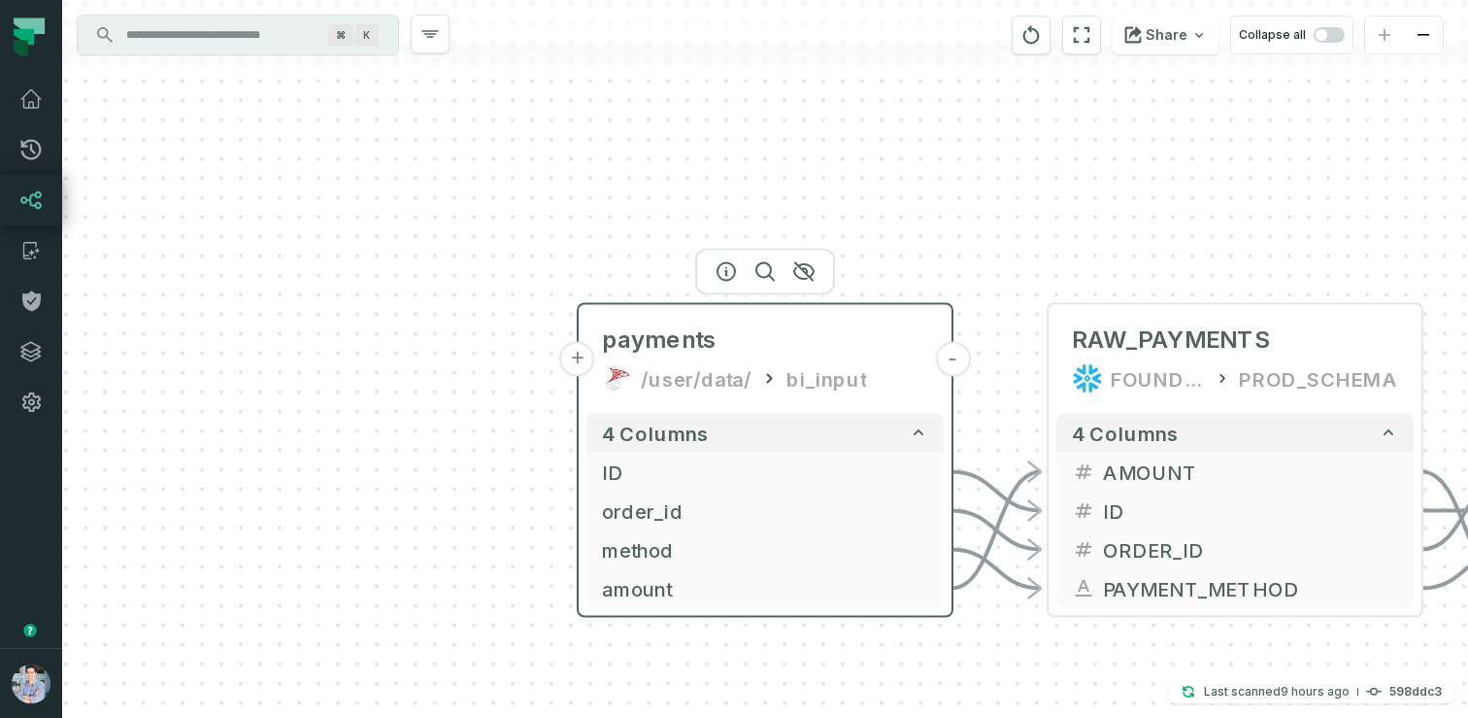
click at [700, 360] on div "payments /user/data/ bi_input" at bounding box center [765, 359] width 357 height 93
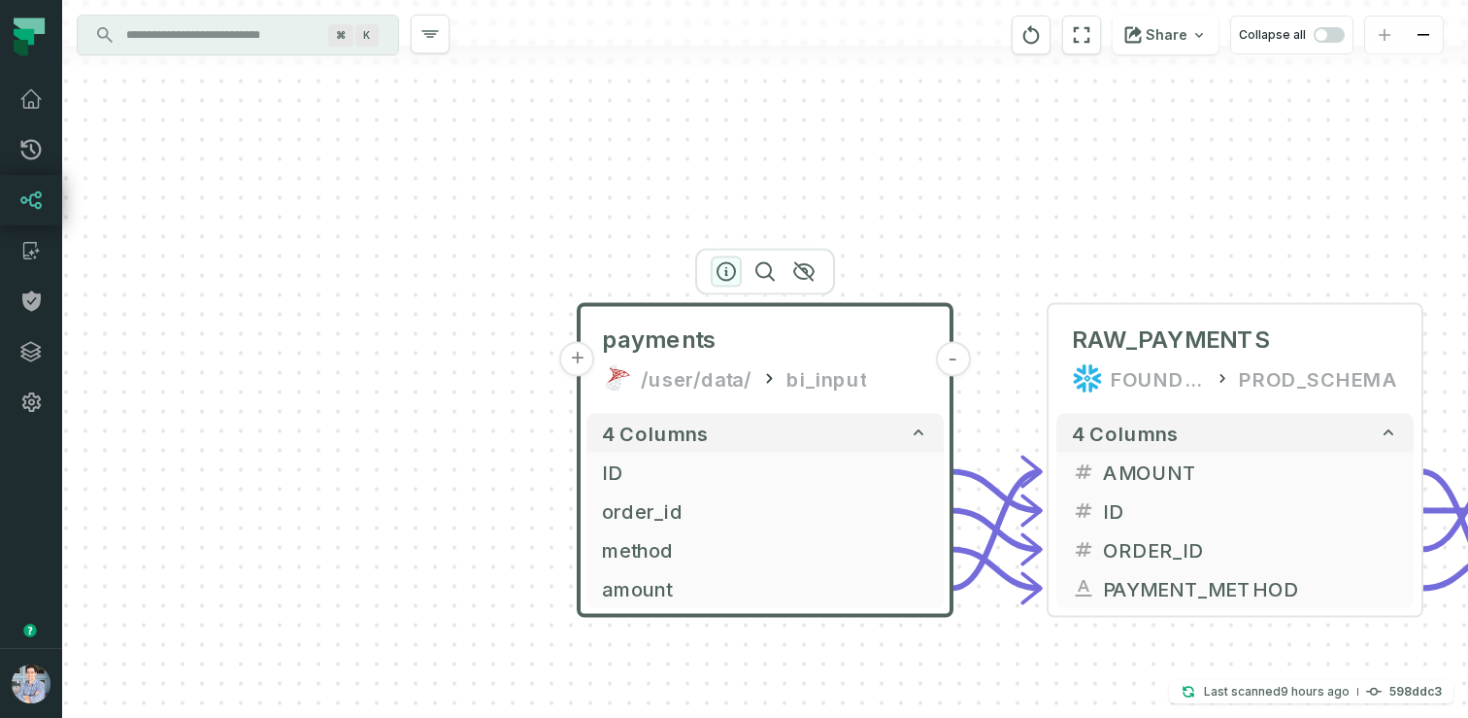
click at [716, 278] on icon "button" at bounding box center [726, 271] width 23 height 23
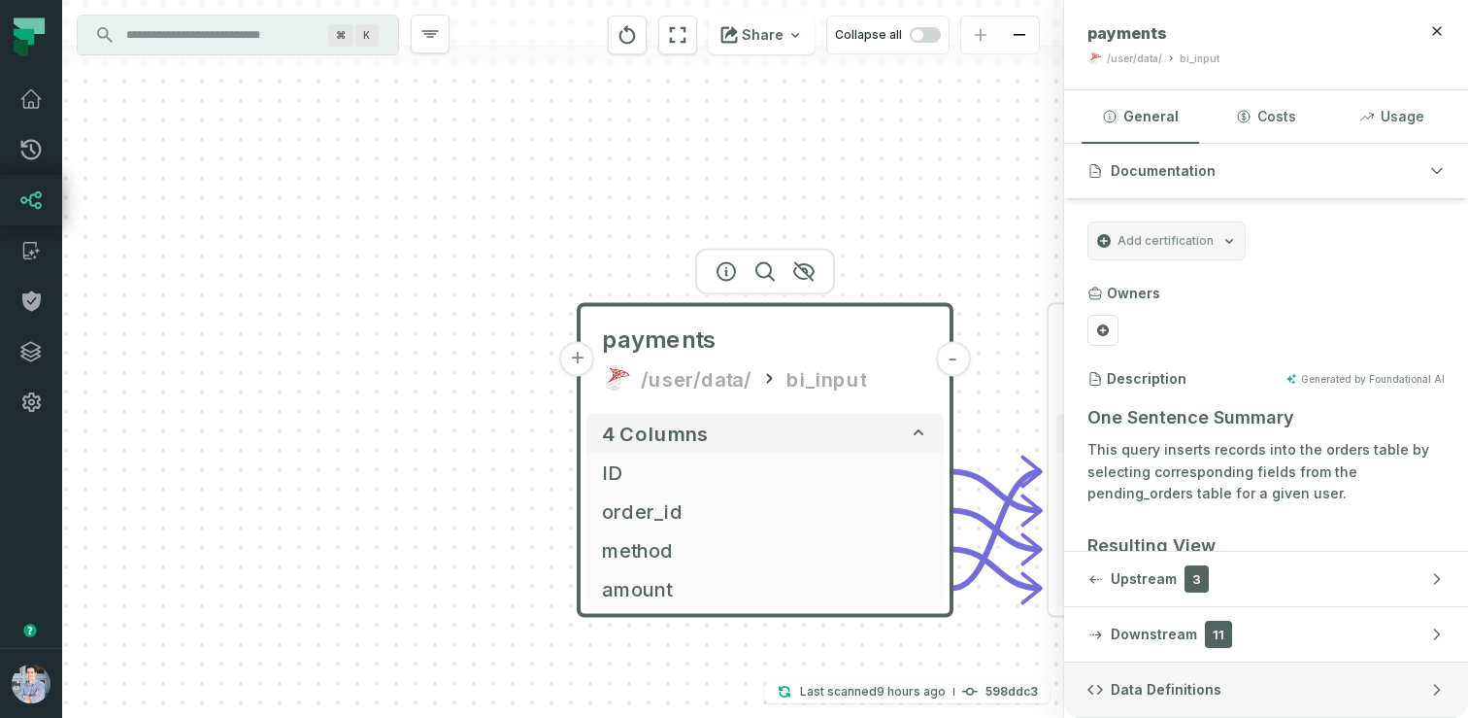
click at [1197, 674] on button "Data Definitions" at bounding box center [1266, 689] width 404 height 54
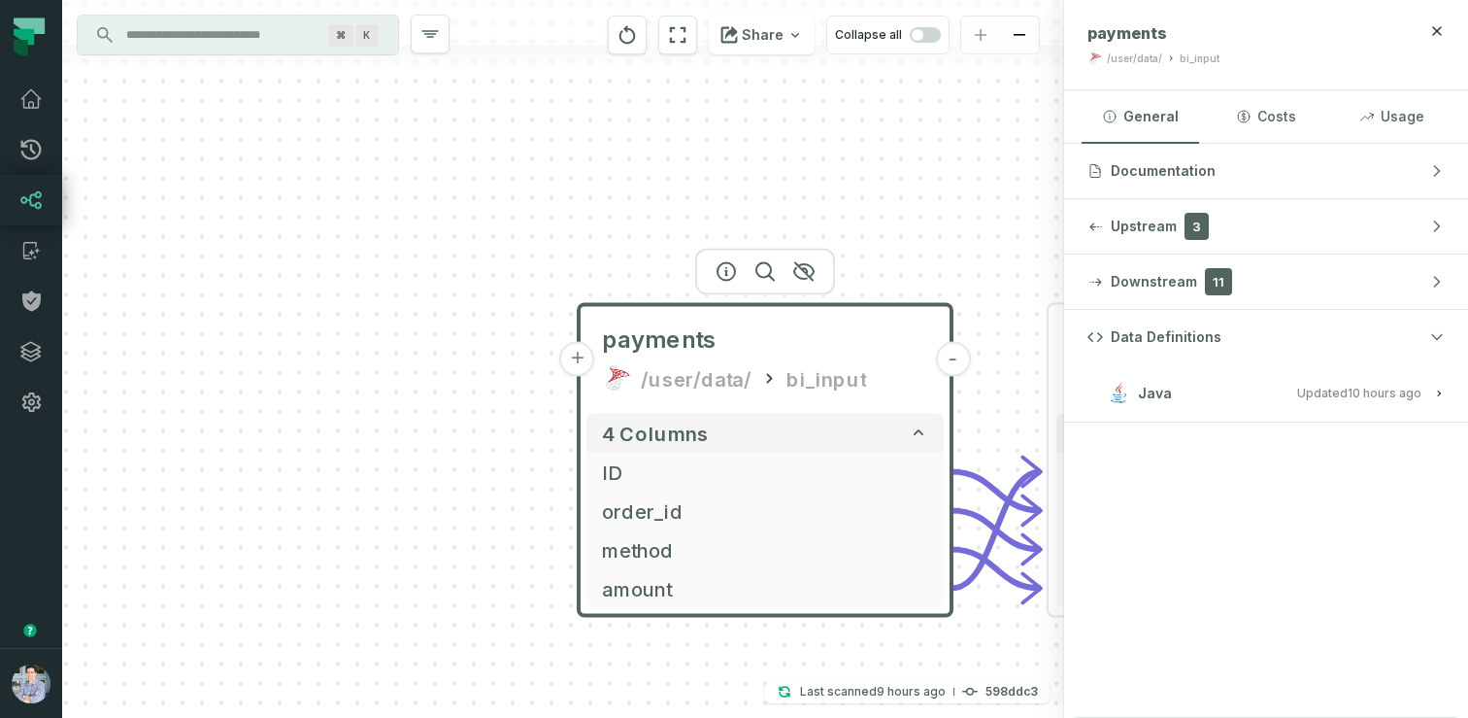
click at [1352, 391] on relative-time "[DATE] 1:01:39 AM" at bounding box center [1385, 393] width 74 height 15
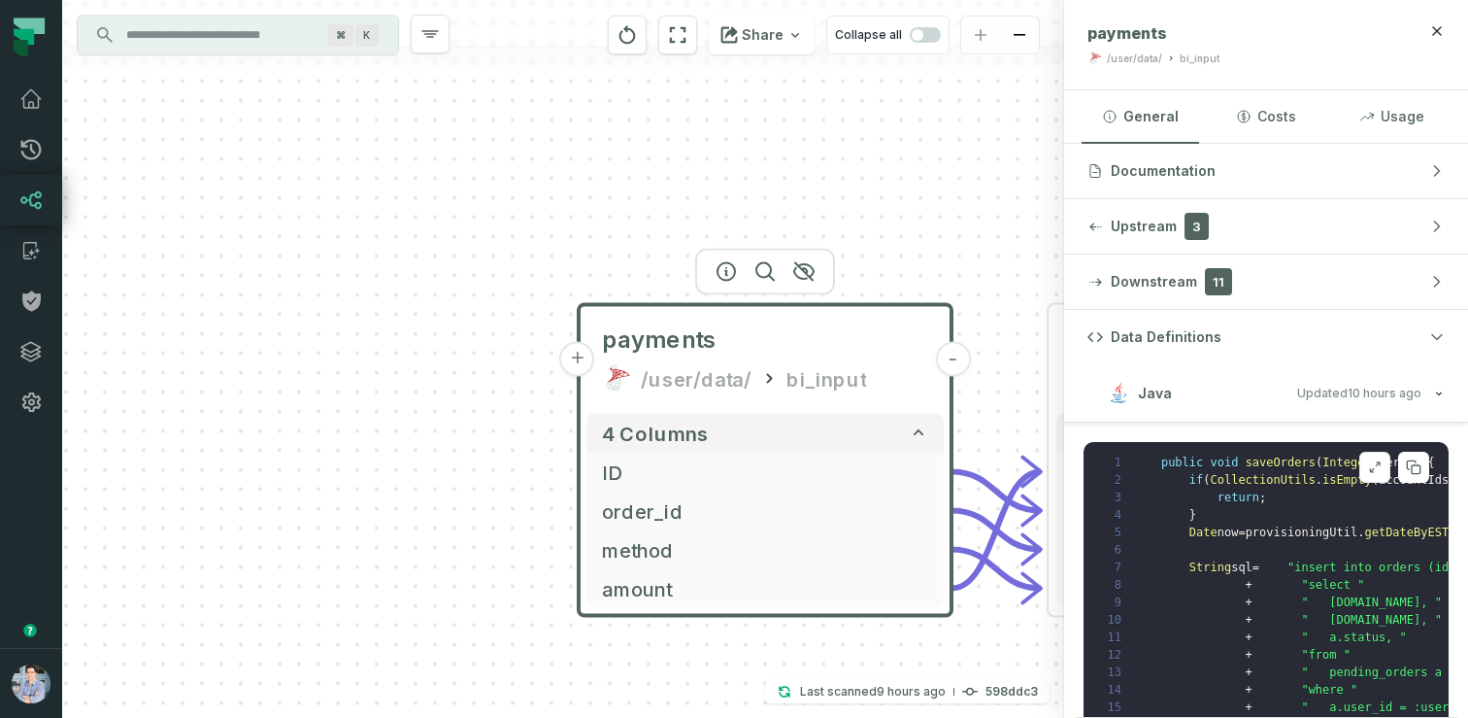
click at [1372, 471] on icon at bounding box center [1372, 470] width 4 height 4
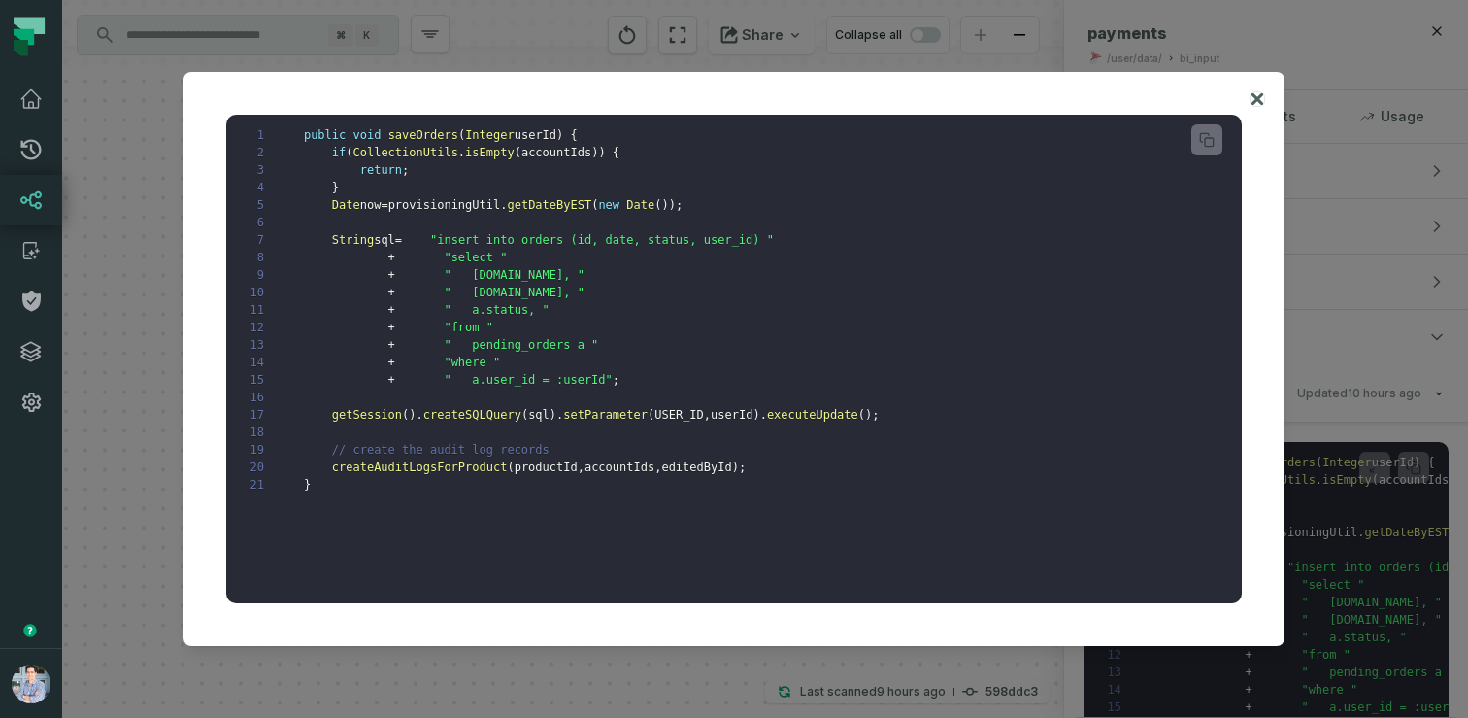
click at [1258, 91] on icon at bounding box center [1258, 98] width 14 height 23
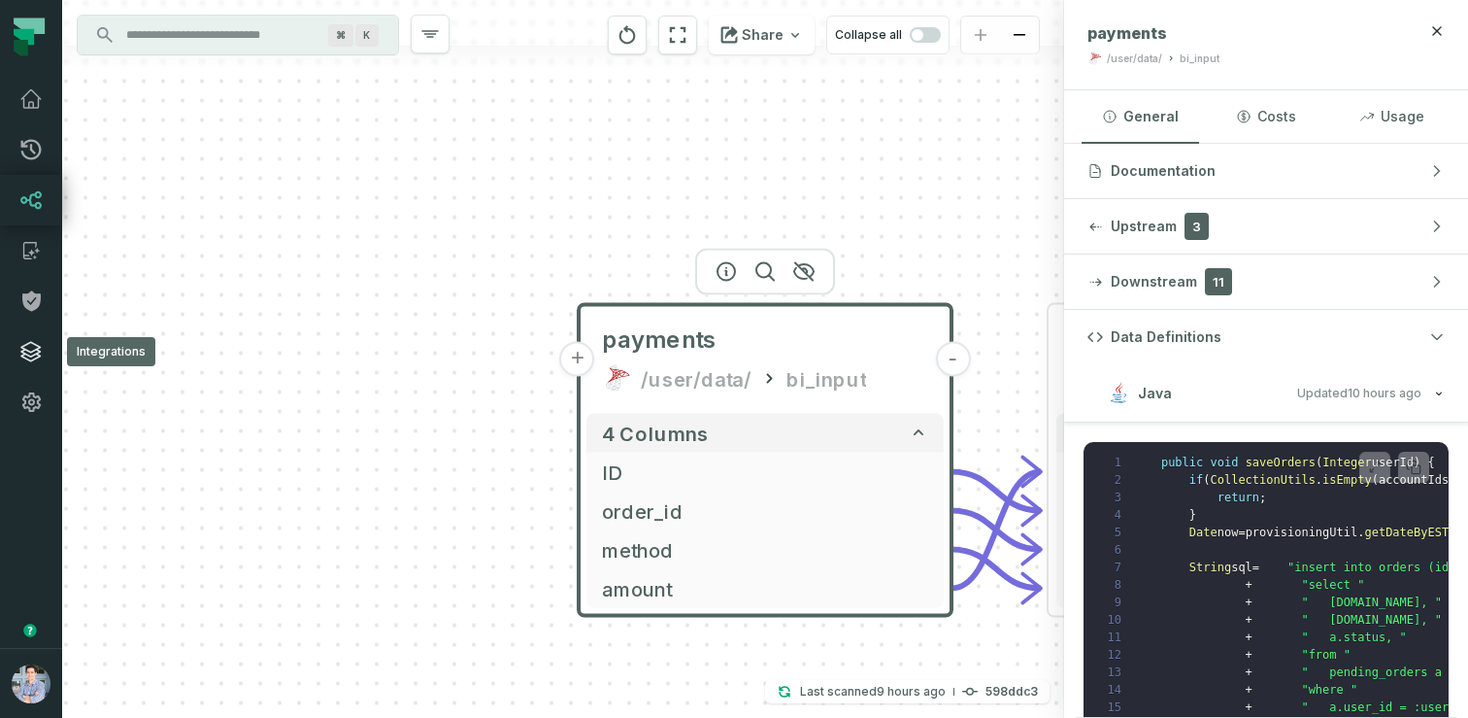
click at [30, 360] on icon at bounding box center [30, 351] width 19 height 19
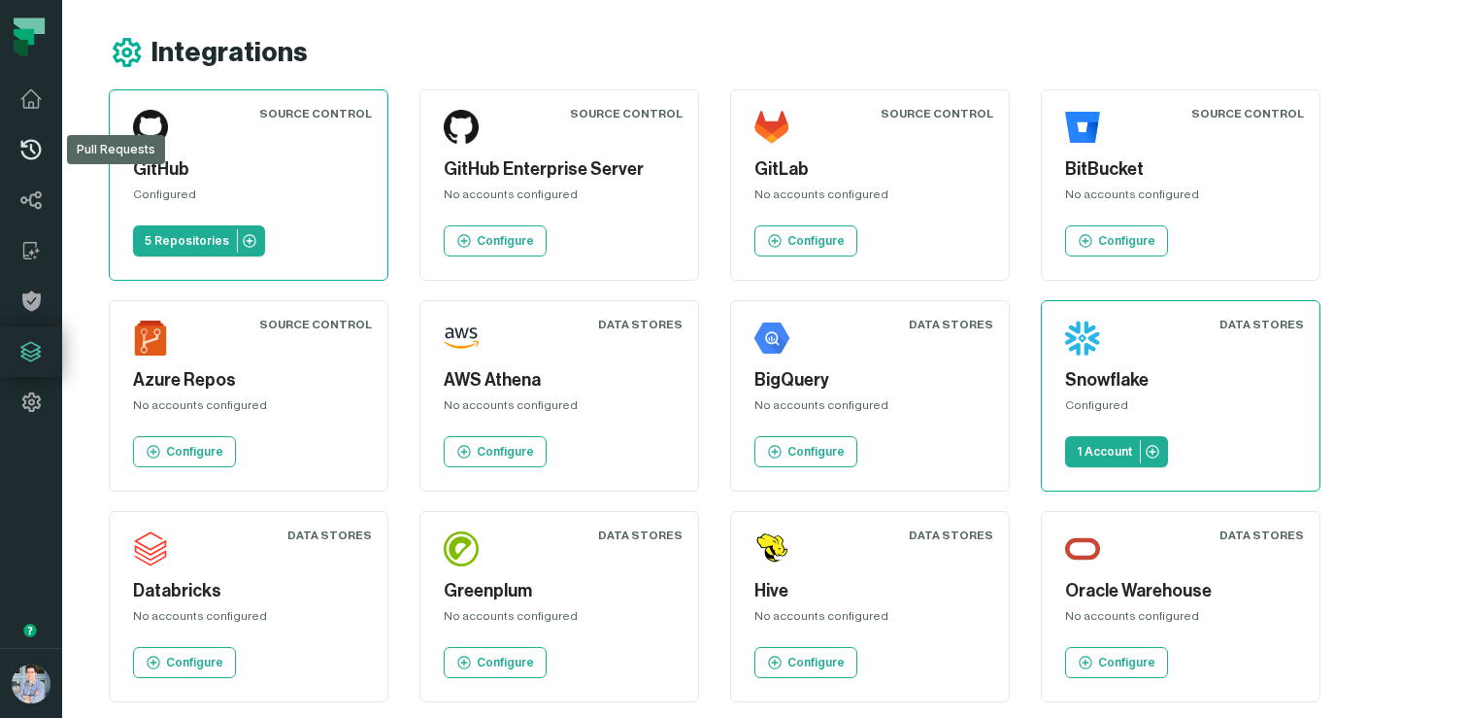
click at [30, 159] on icon at bounding box center [31, 150] width 20 height 20
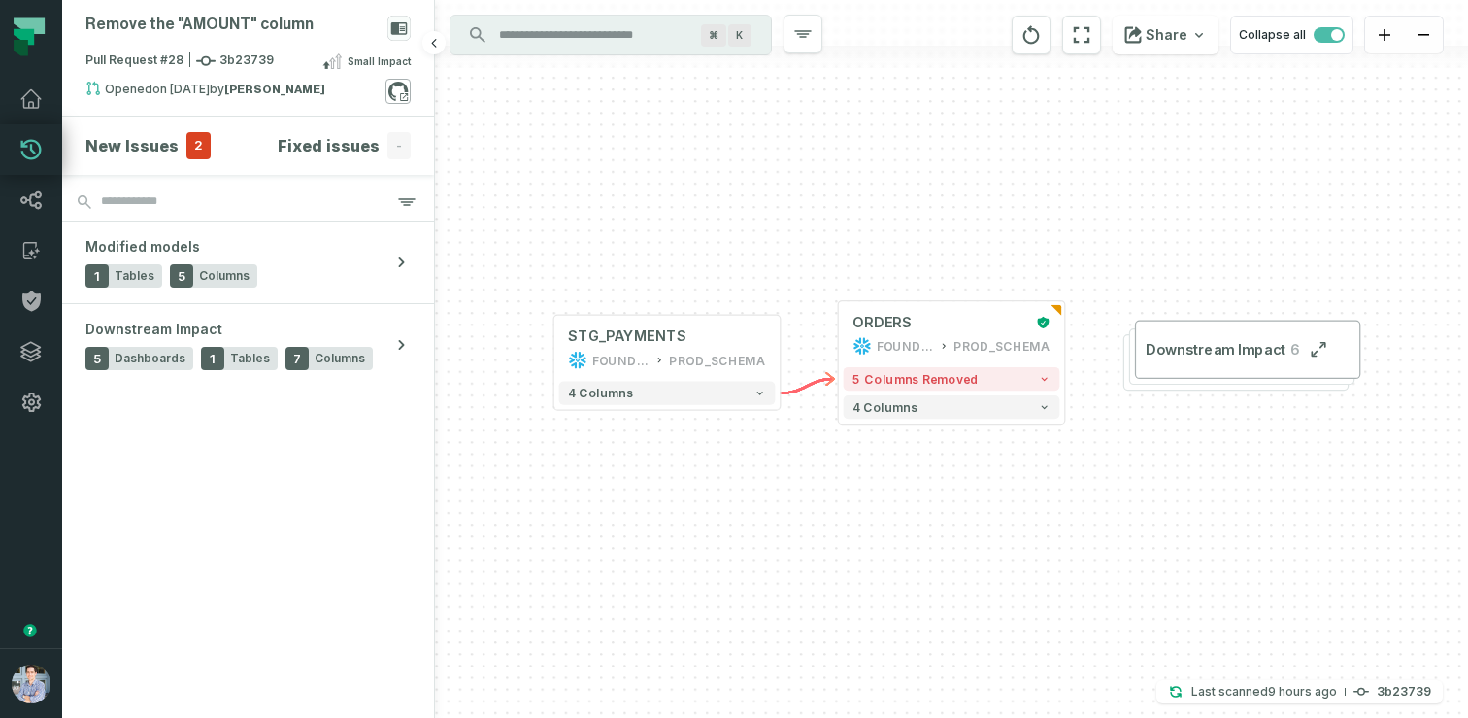
click at [402, 94] on icon at bounding box center [398, 91] width 25 height 25
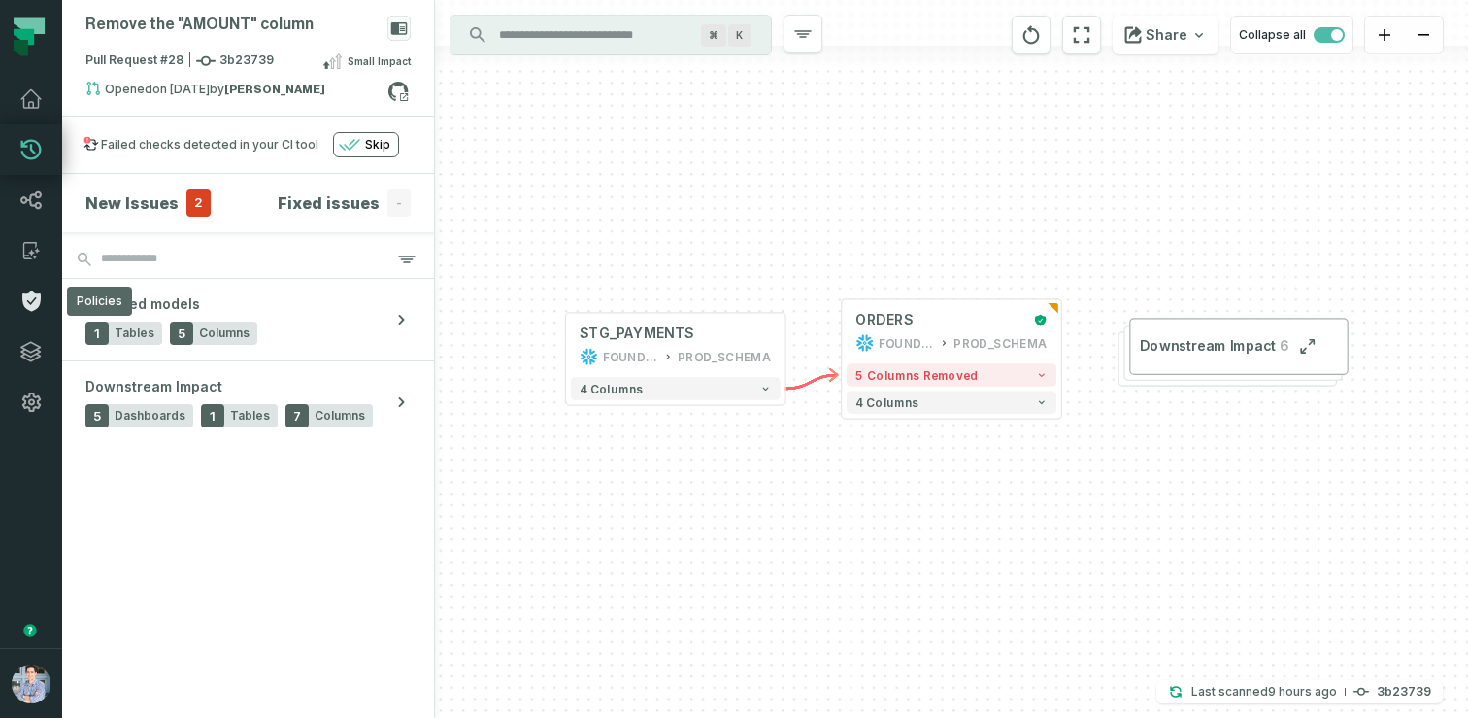
click at [25, 308] on icon at bounding box center [30, 300] width 23 height 23
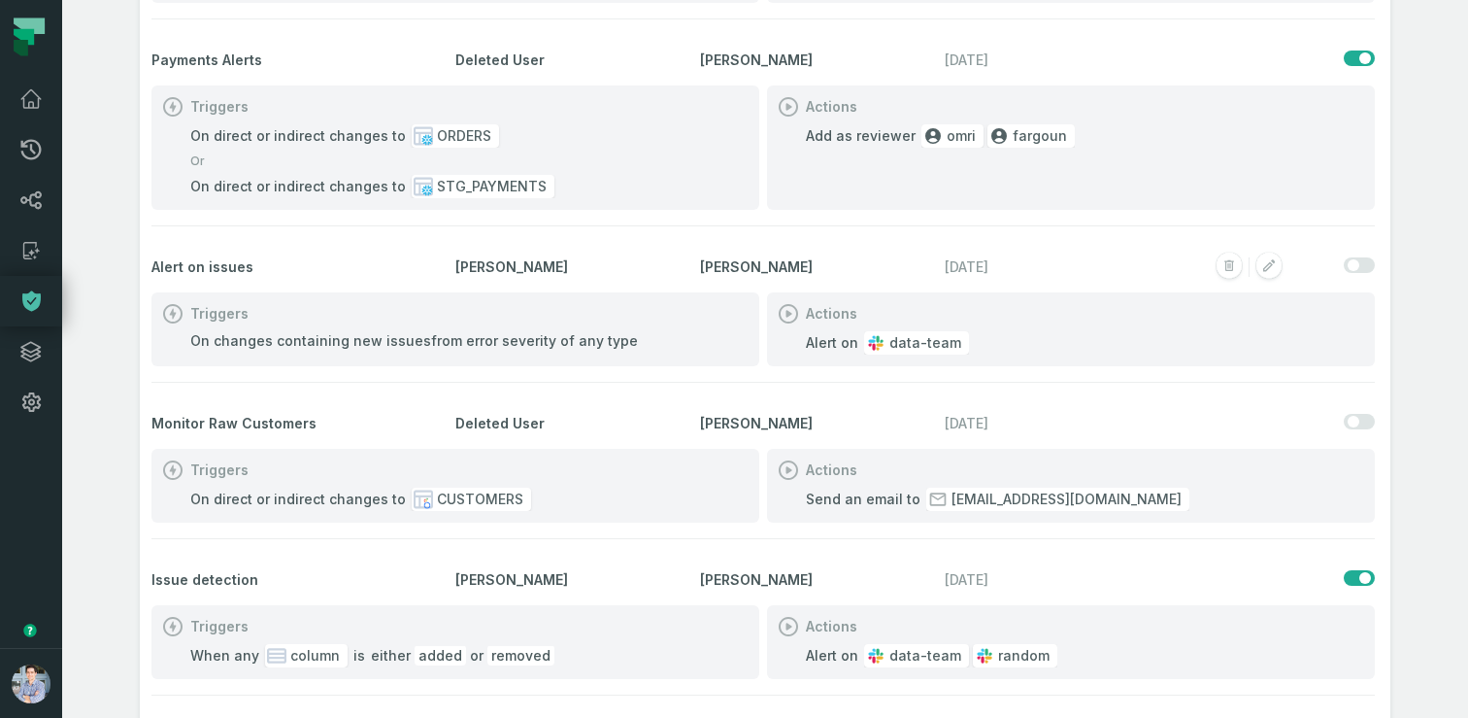
scroll to position [381, 0]
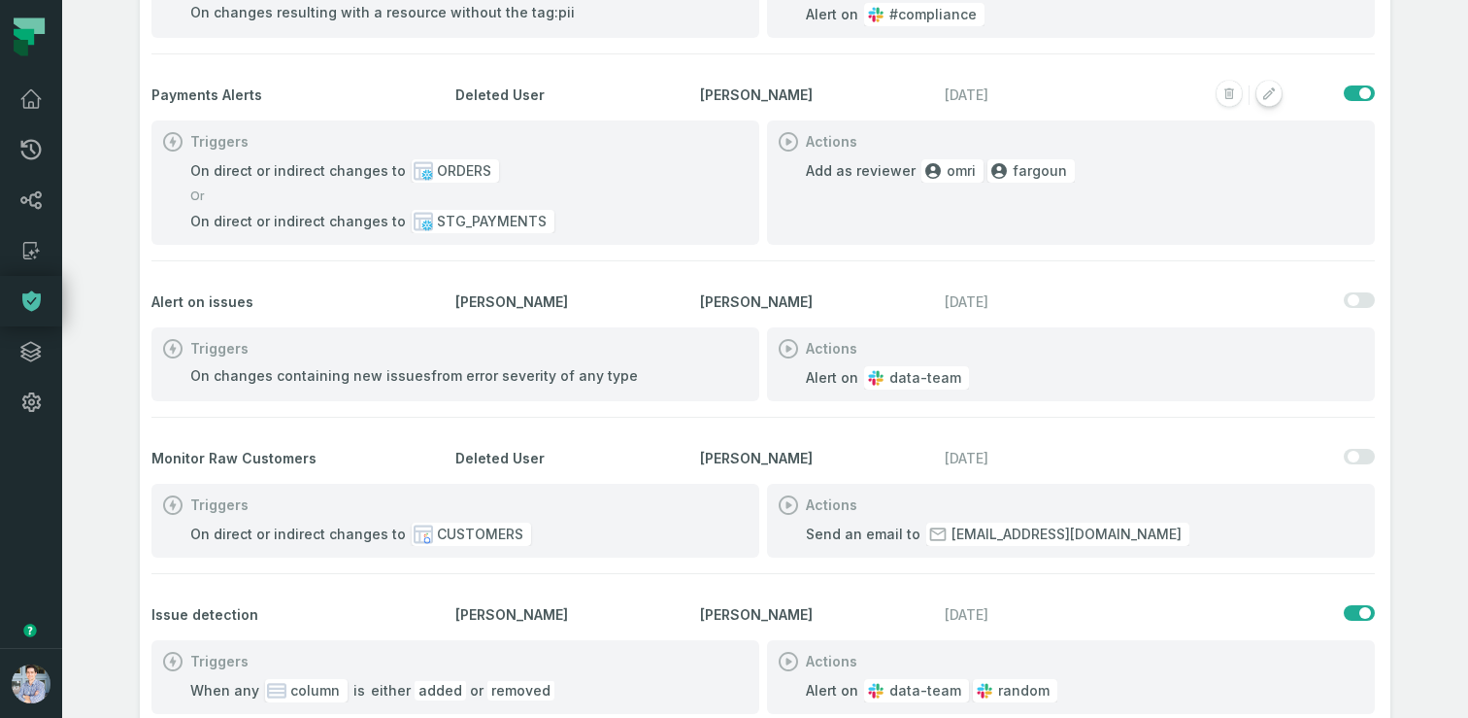
click at [1268, 94] on icon "button" at bounding box center [1270, 93] width 12 height 12
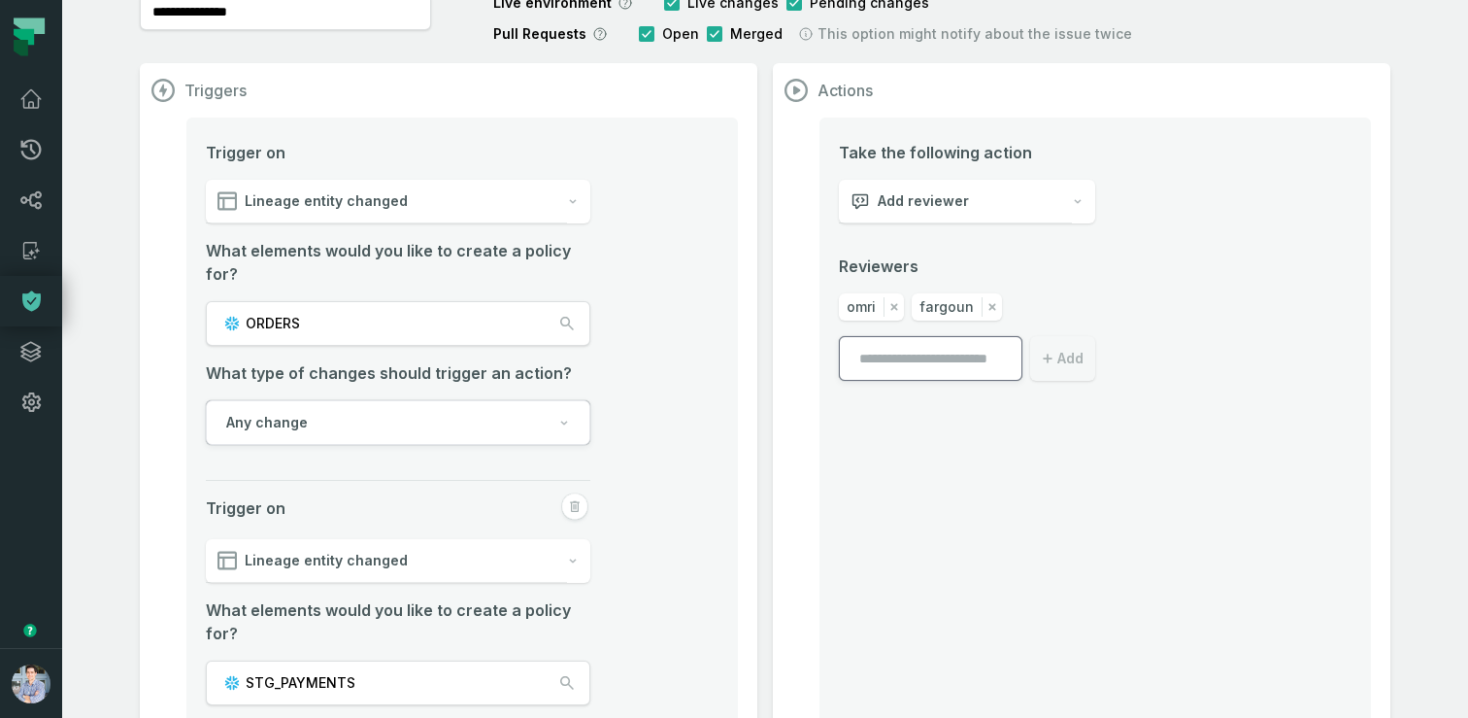
scroll to position [138, 0]
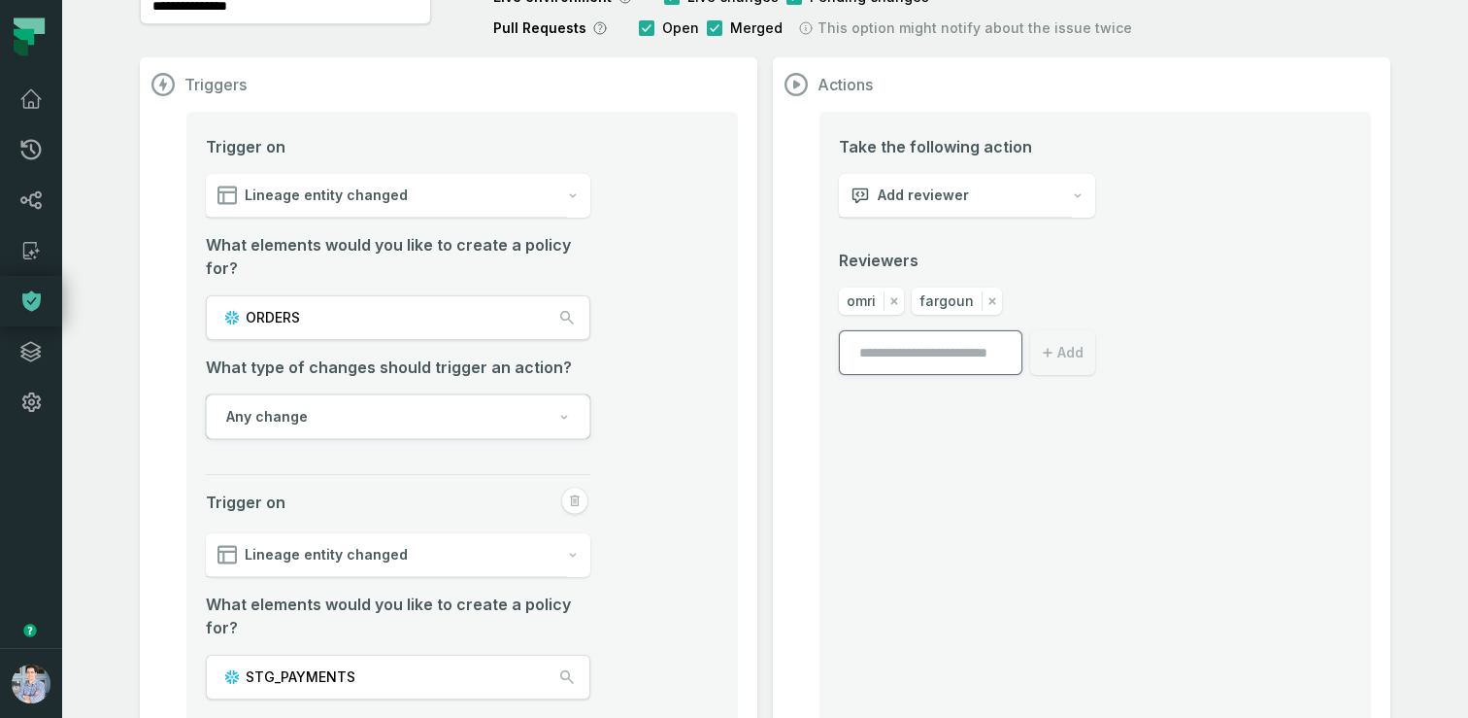
click at [503, 403] on button "Any change" at bounding box center [398, 416] width 385 height 45
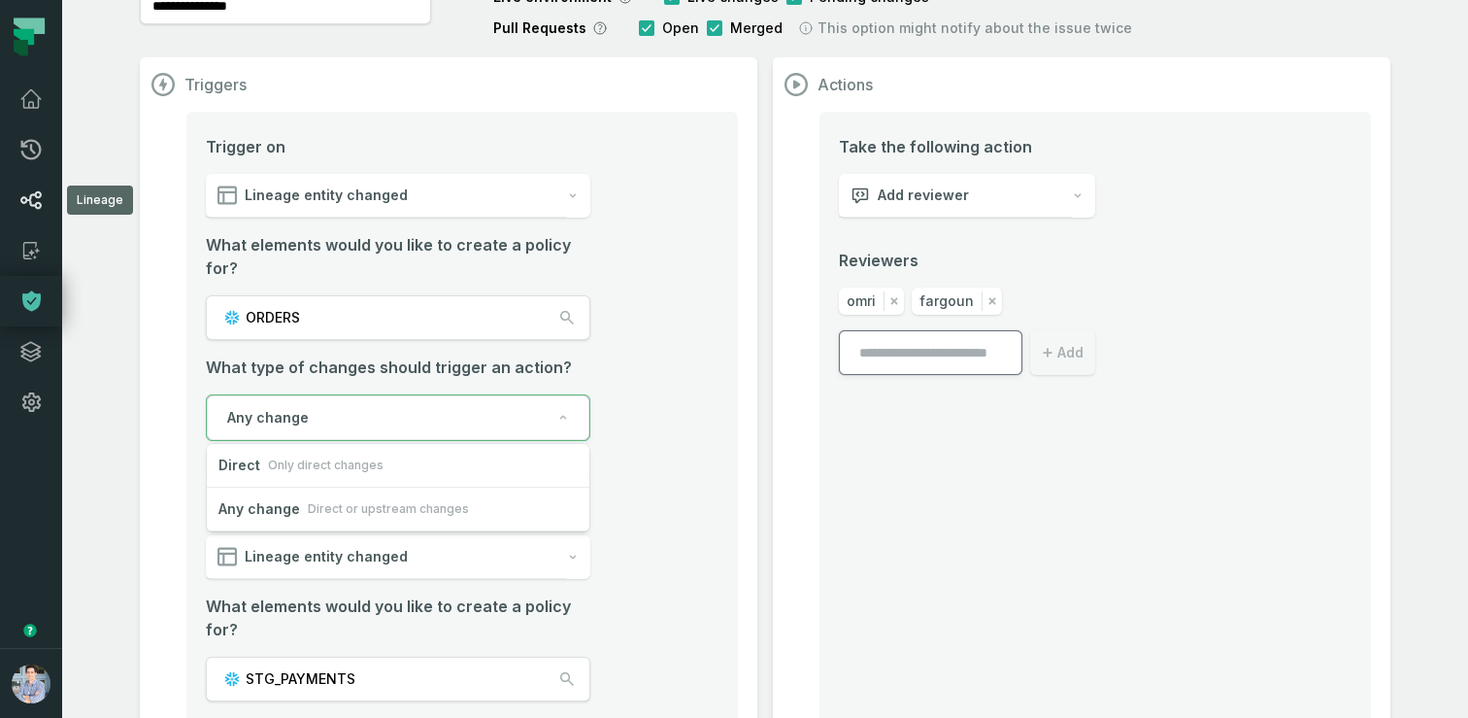
click at [35, 211] on icon at bounding box center [30, 199] width 23 height 23
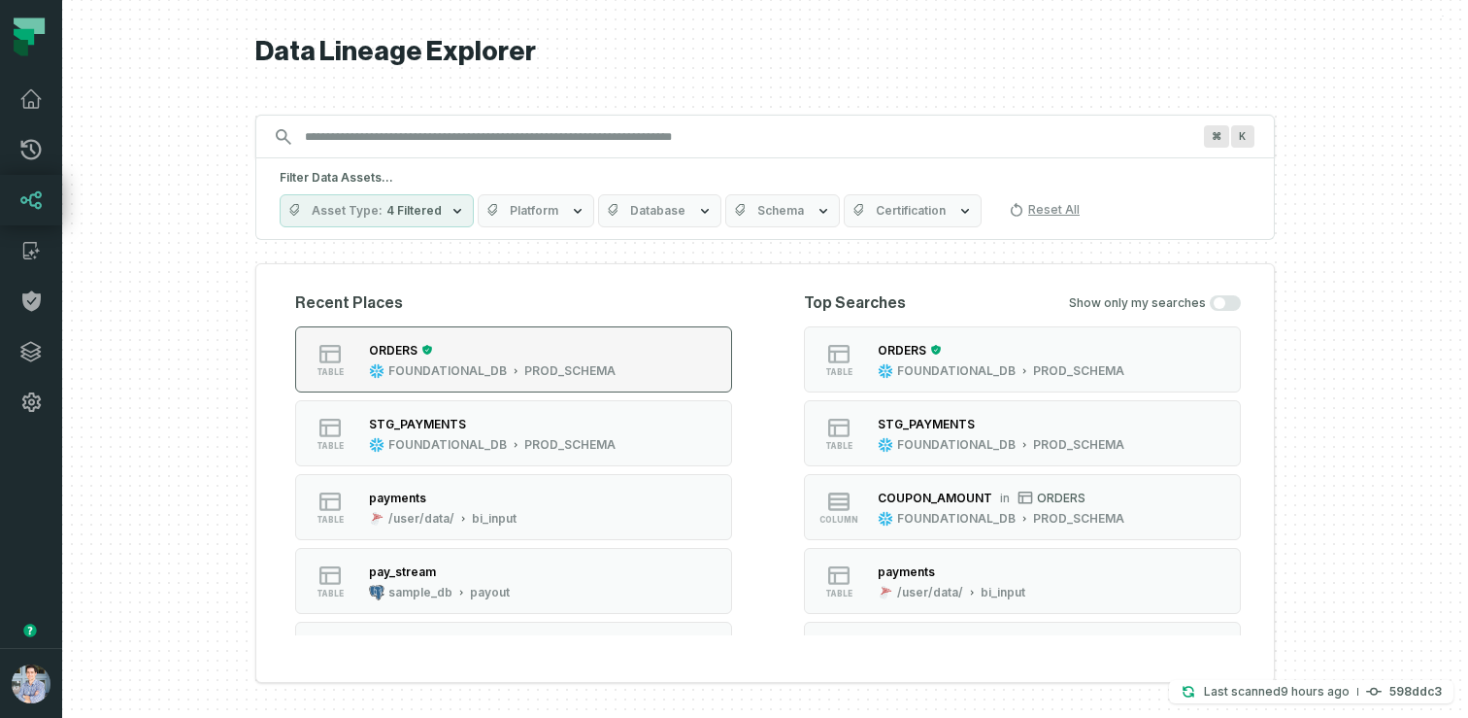
click at [496, 341] on div "ORDERS" at bounding box center [492, 349] width 247 height 19
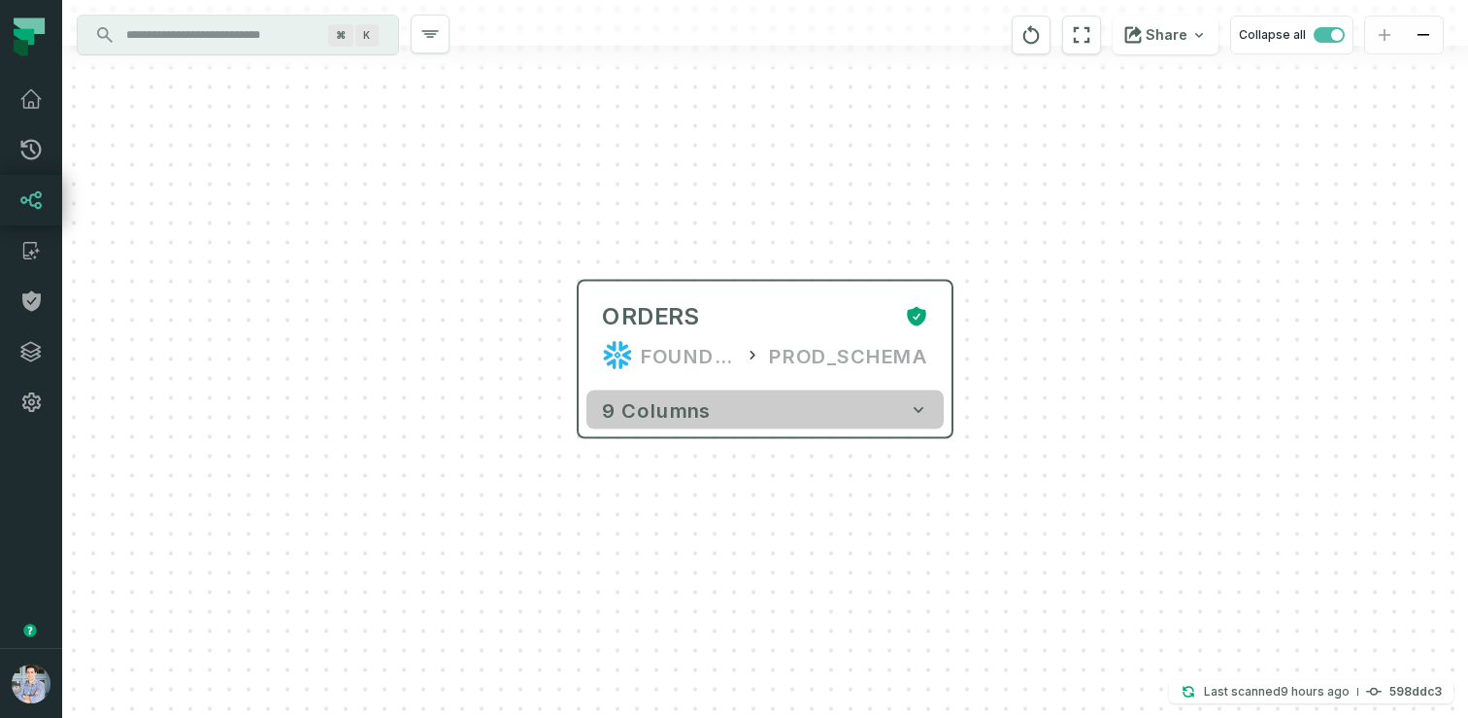
click at [898, 398] on button "9 columns" at bounding box center [765, 409] width 357 height 39
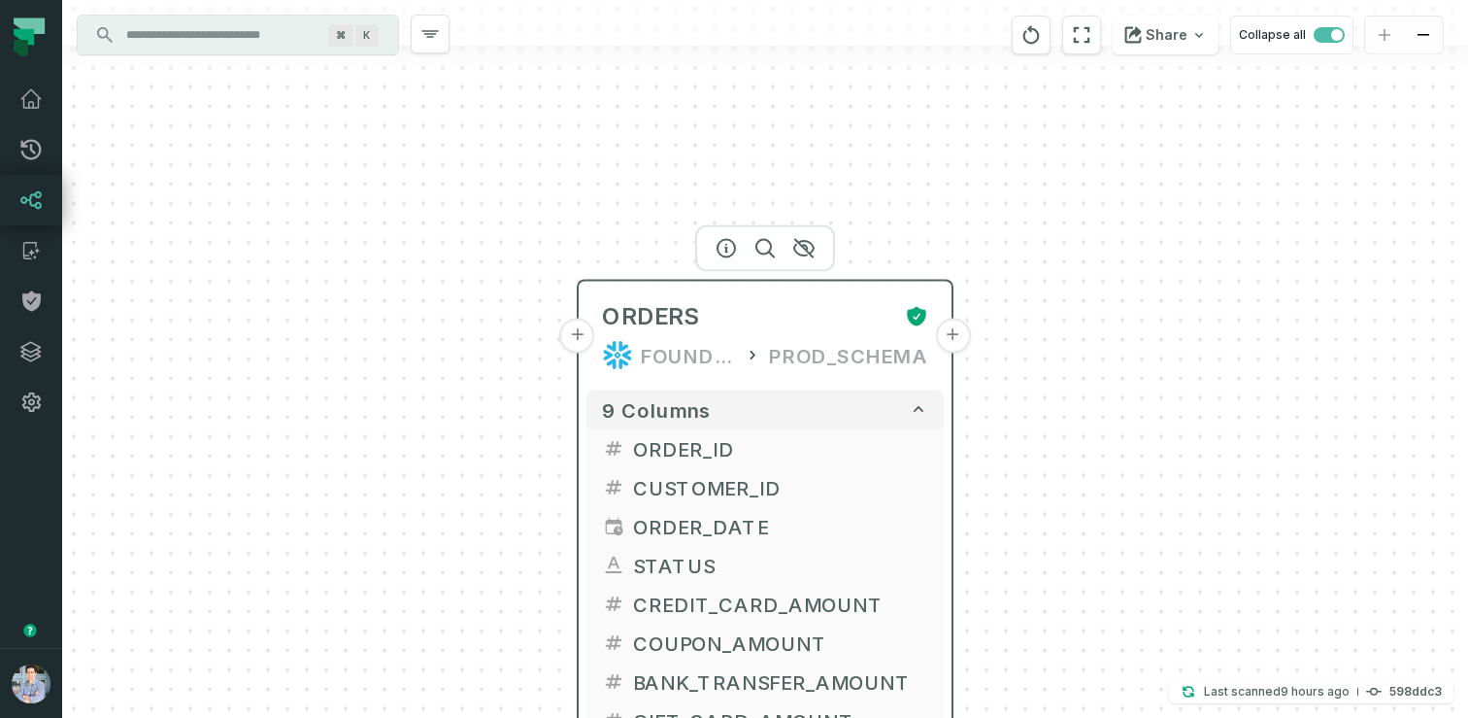
click at [950, 336] on button "+" at bounding box center [952, 336] width 35 height 35
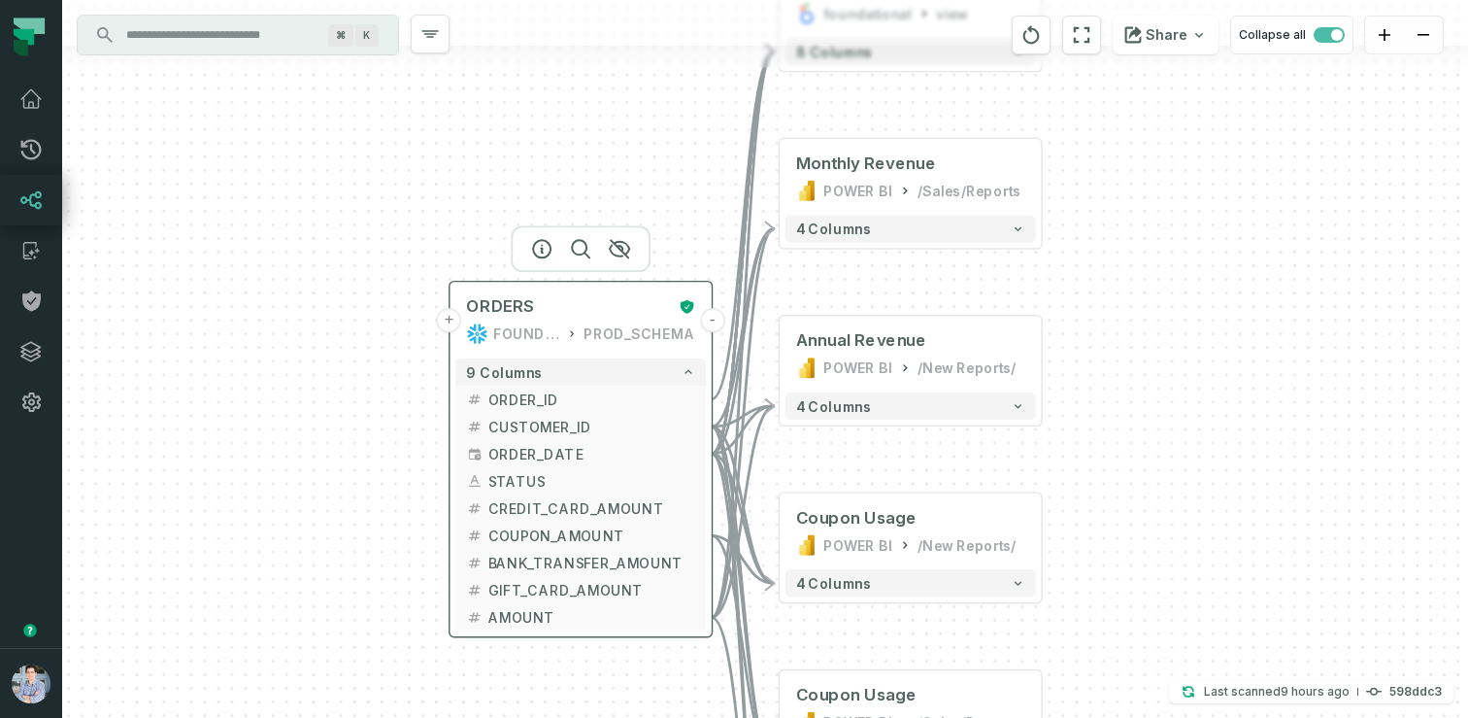
click at [449, 316] on button "+" at bounding box center [449, 320] width 24 height 24
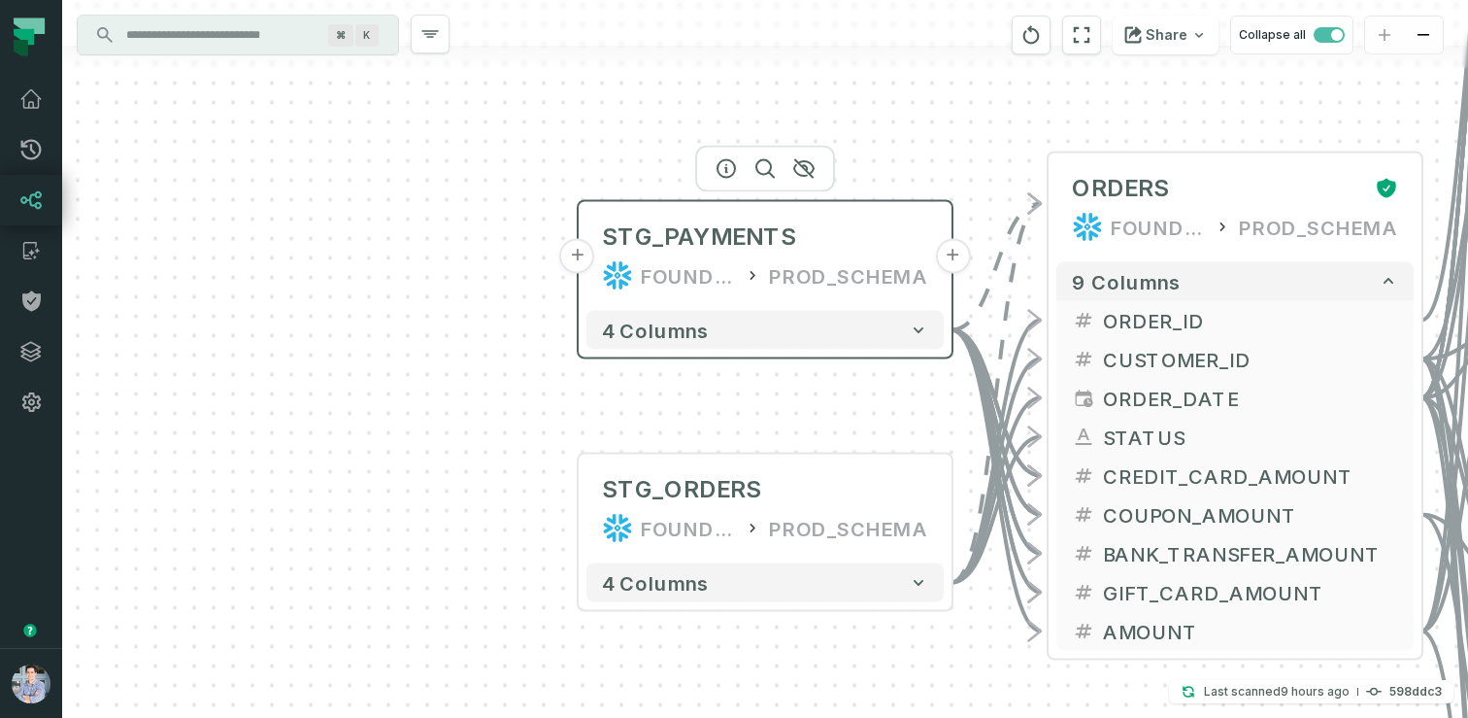
click at [586, 259] on button "+" at bounding box center [577, 256] width 35 height 35
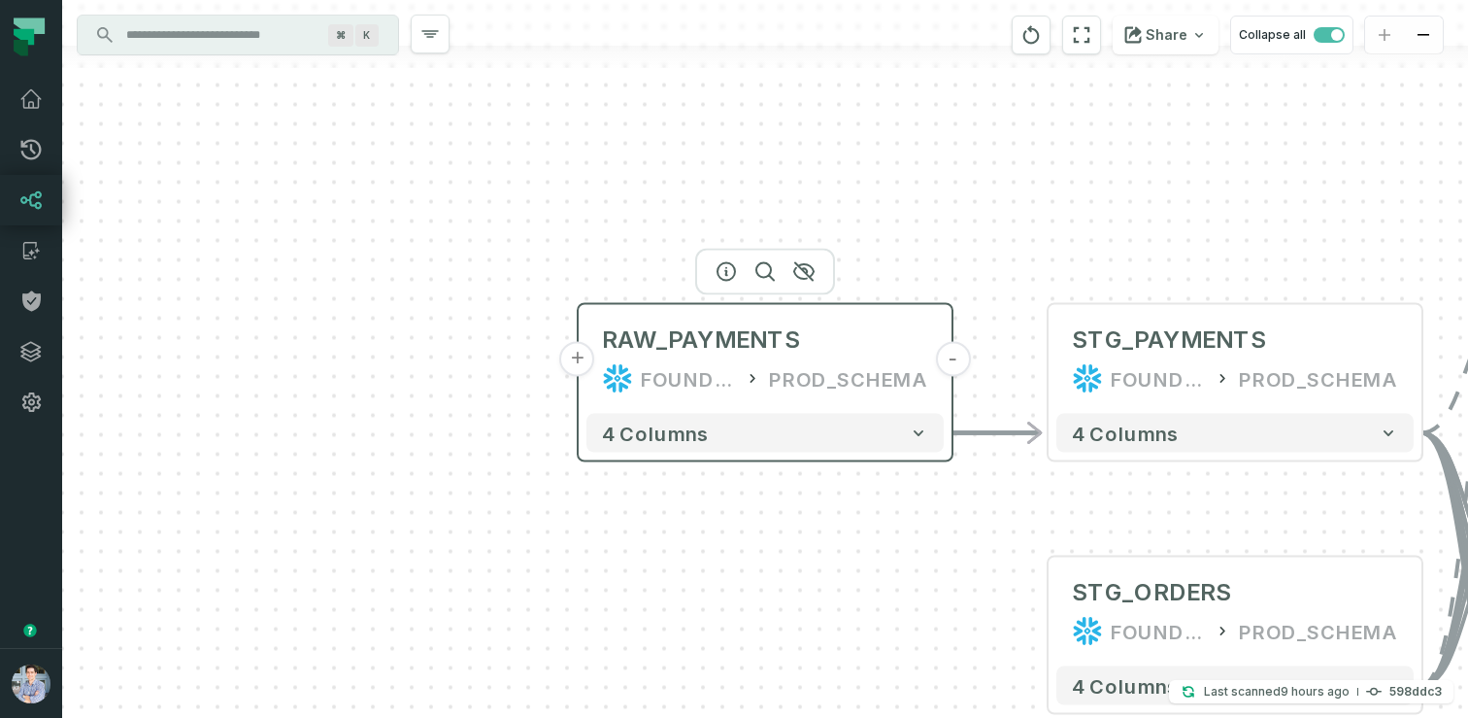
click at [576, 357] on button "+" at bounding box center [577, 359] width 35 height 35
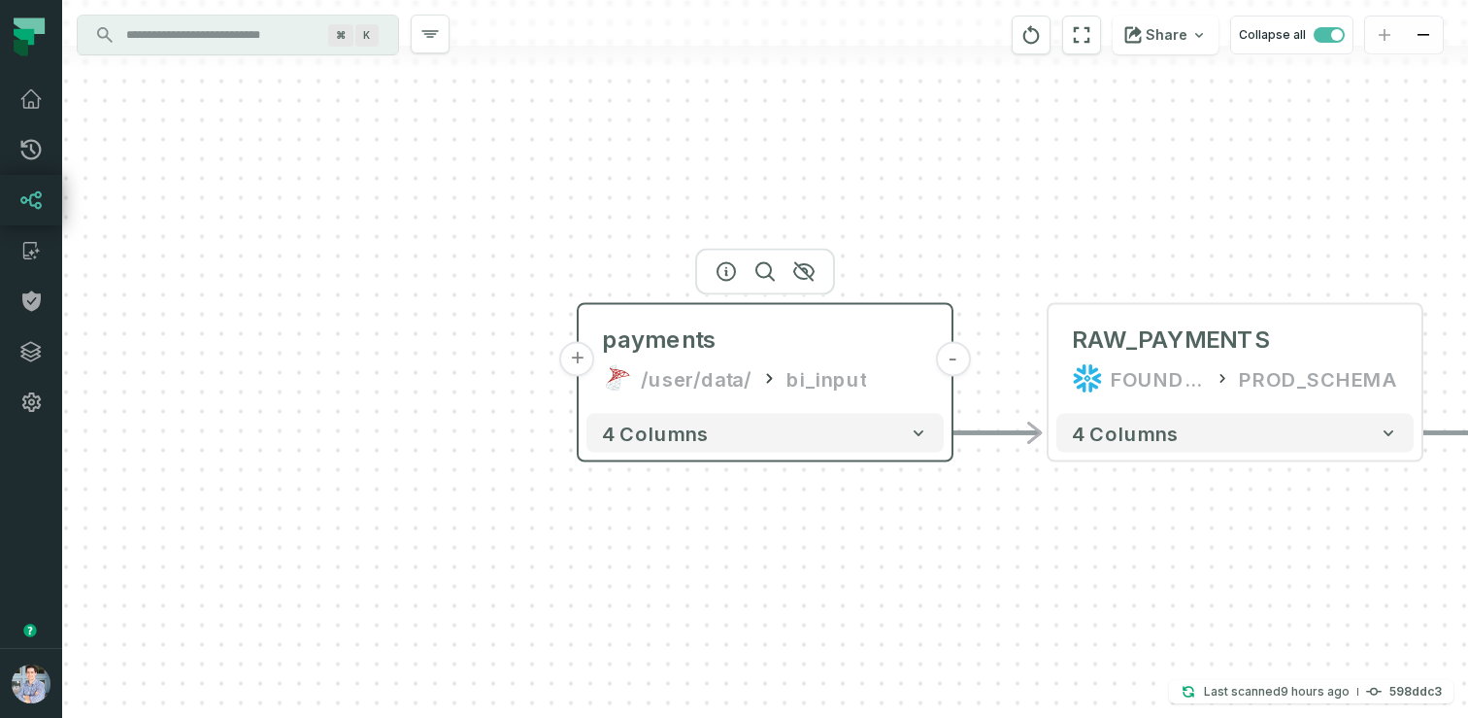
click at [585, 361] on button "+" at bounding box center [577, 359] width 35 height 35
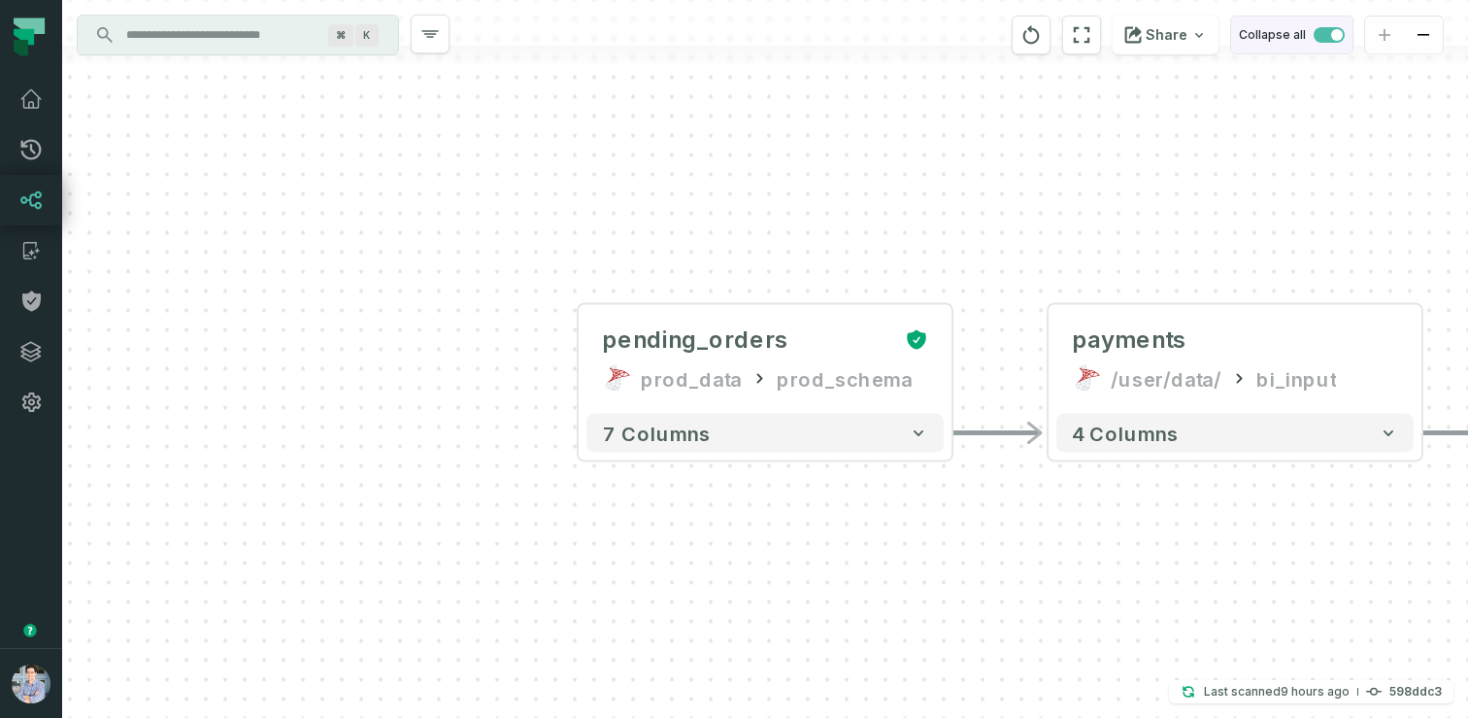
click at [1332, 35] on span "button" at bounding box center [1338, 35] width 12 height 12
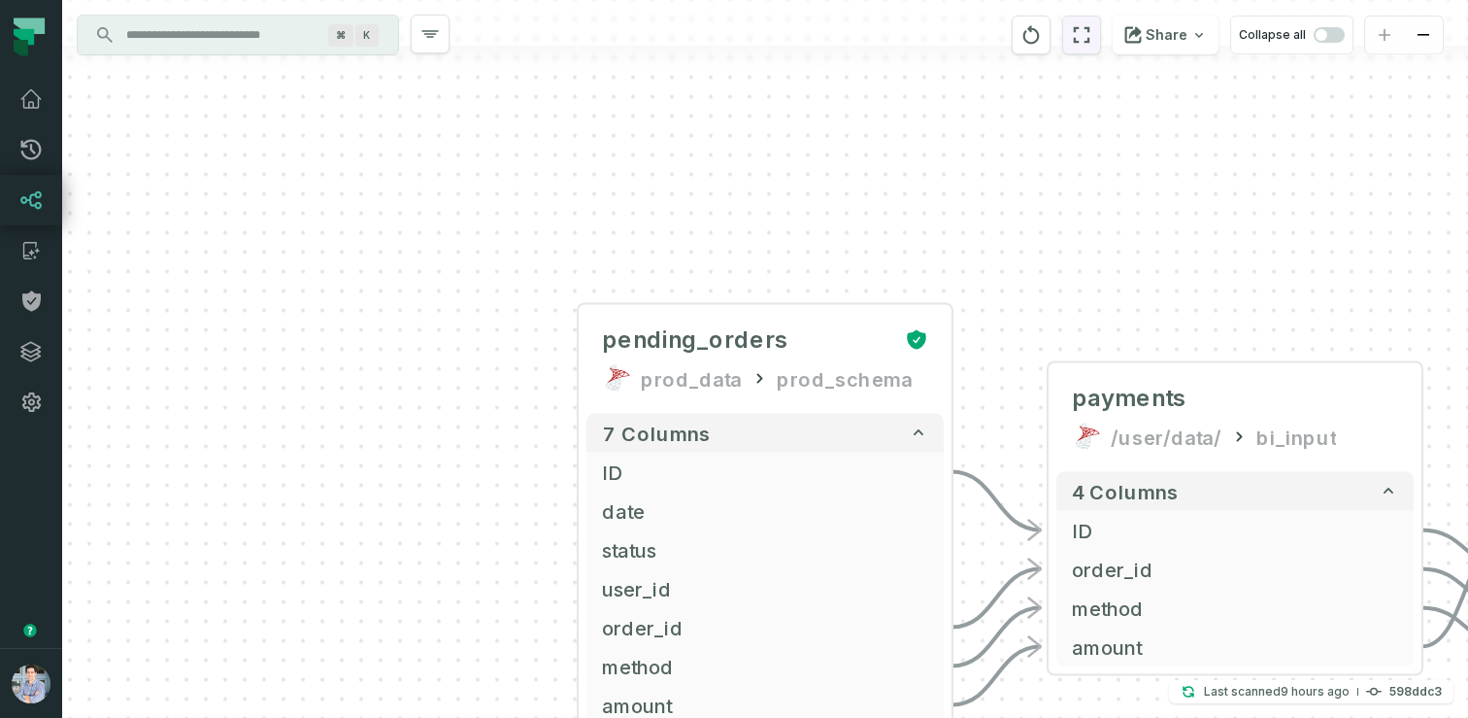
click at [1089, 33] on icon "reset" at bounding box center [1081, 34] width 21 height 23
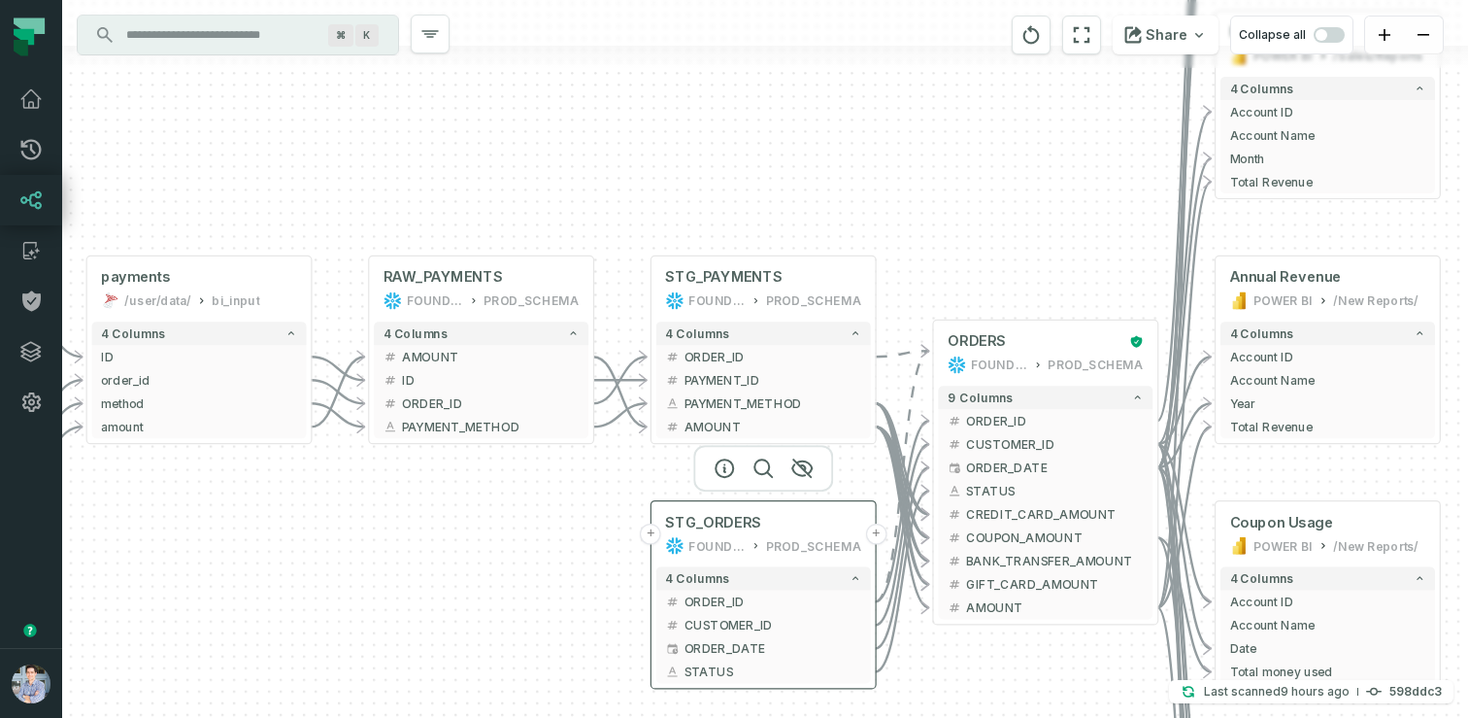
drag, startPoint x: 546, startPoint y: 570, endPoint x: 822, endPoint y: 530, distance: 278.7
click at [661, 530] on button "+" at bounding box center [650, 533] width 21 height 21
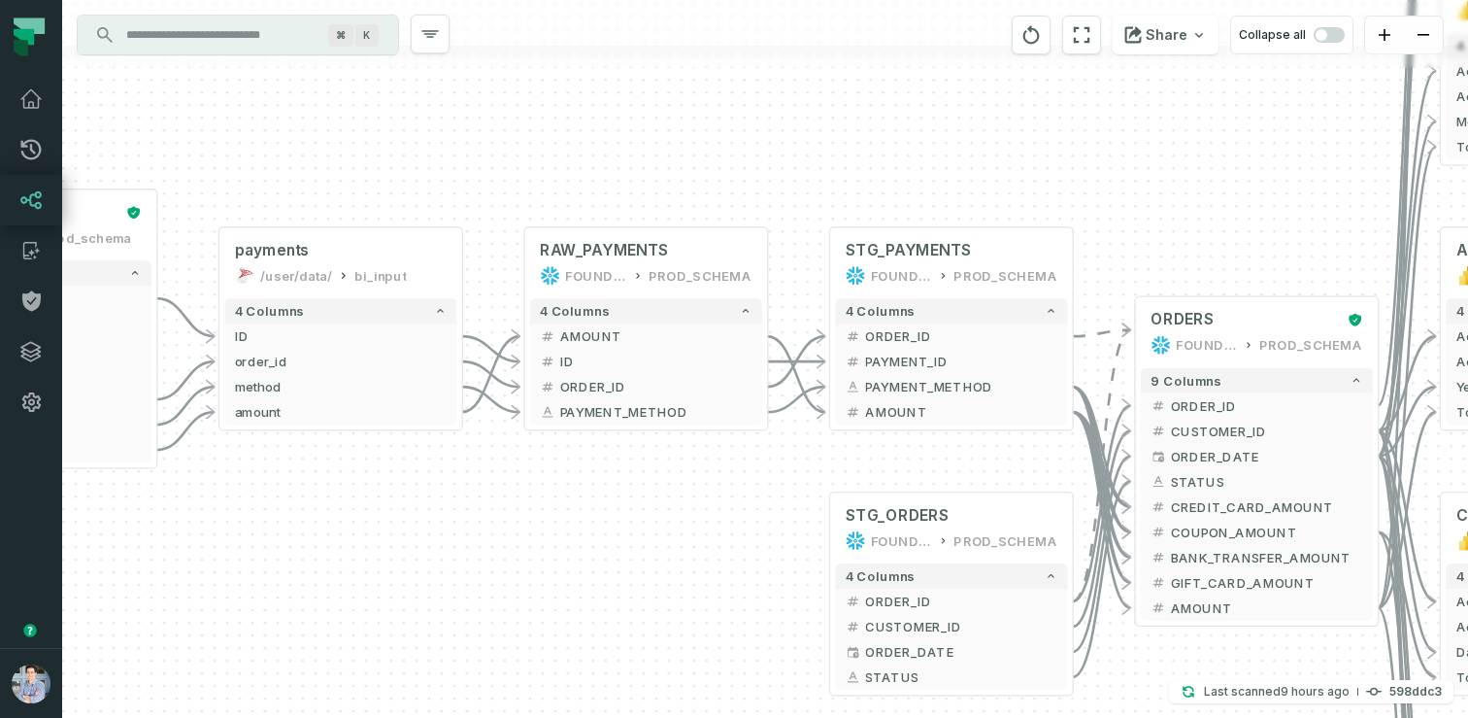
drag, startPoint x: 726, startPoint y: 465, endPoint x: 538, endPoint y: 456, distance: 188.6
click at [539, 456] on div "+ pending_orders prod_data prod_schema + 7 columns + ID + + date + + status + +…" at bounding box center [765, 359] width 1406 height 718
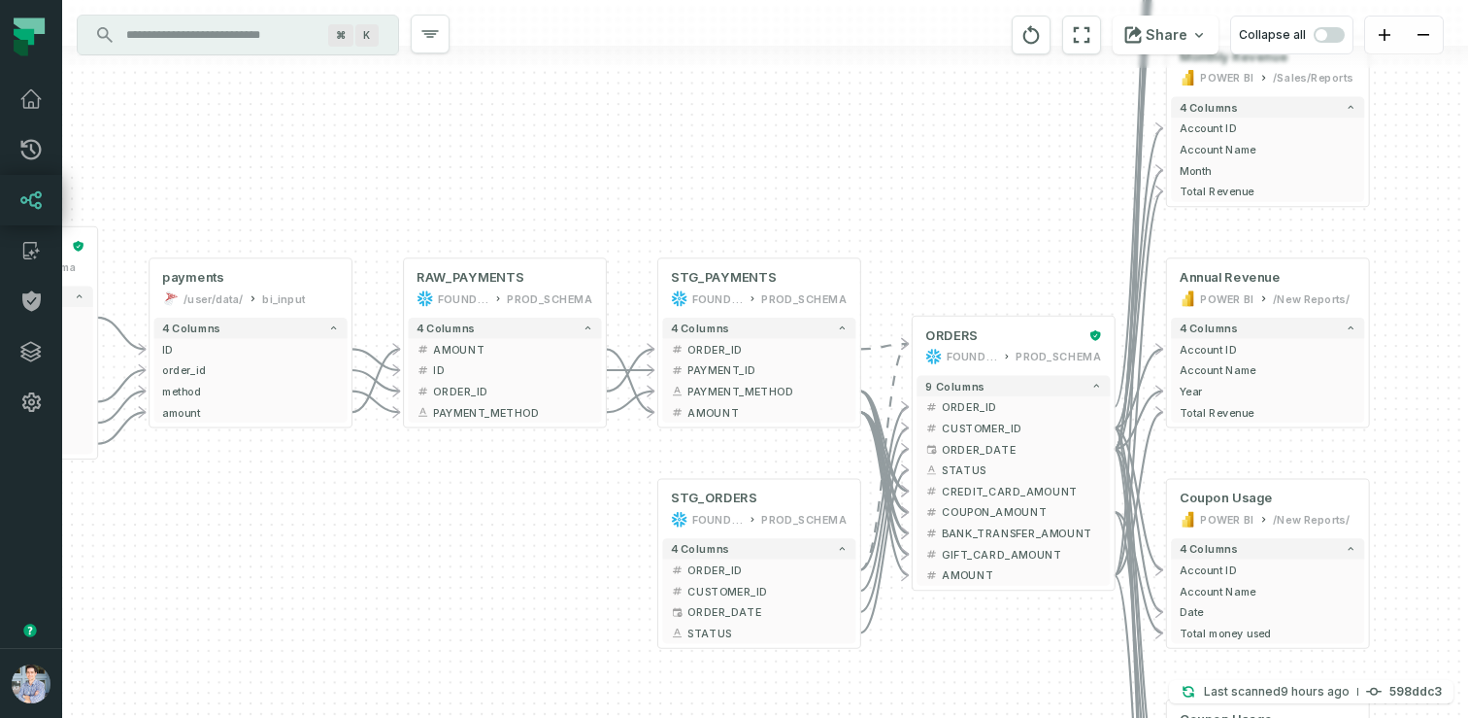
drag, startPoint x: 329, startPoint y: 478, endPoint x: 616, endPoint y: 510, distance: 288.3
click at [616, 510] on div "+ pending_orders prod_data prod_schema + 7 columns + ID + + date + + status + +…" at bounding box center [765, 359] width 1406 height 718
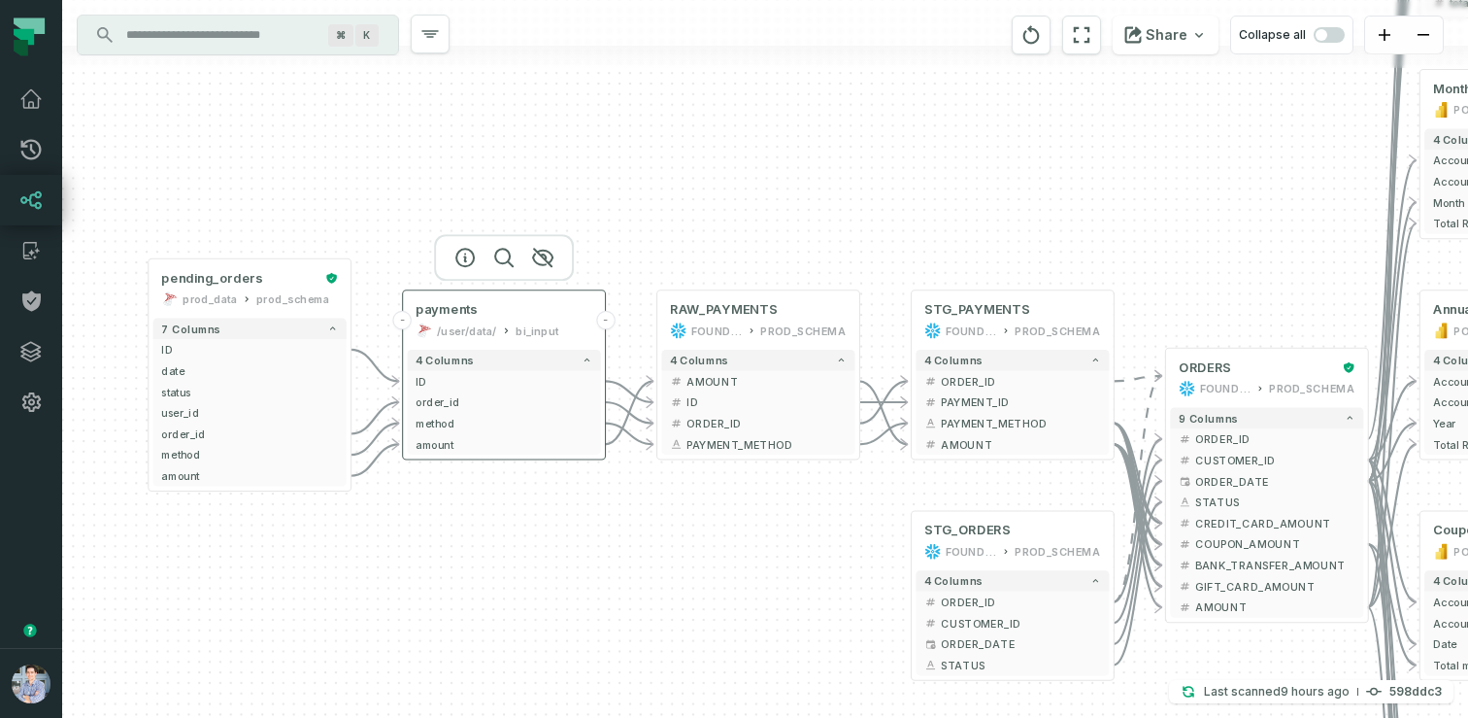
click at [533, 323] on div "bi_input" at bounding box center [537, 330] width 43 height 17
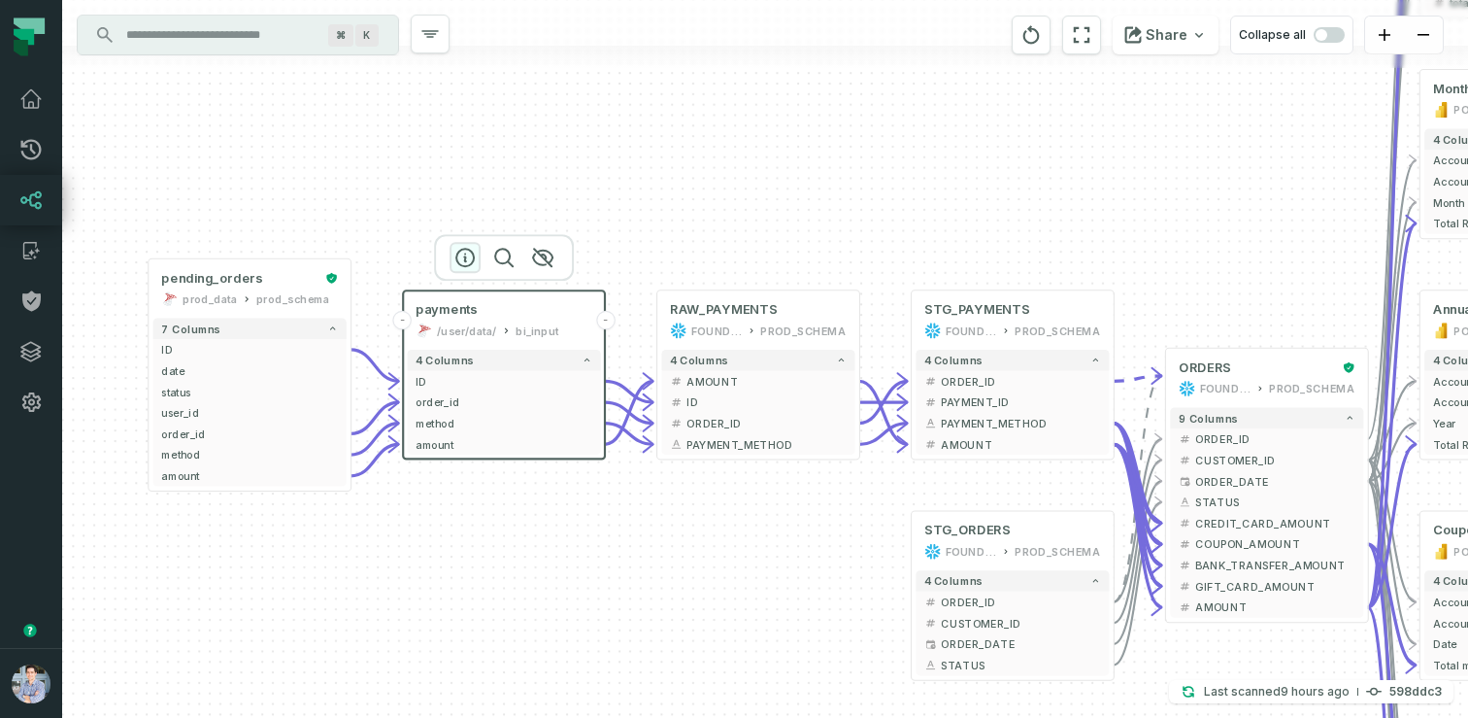
click at [472, 256] on icon "button" at bounding box center [465, 257] width 23 height 23
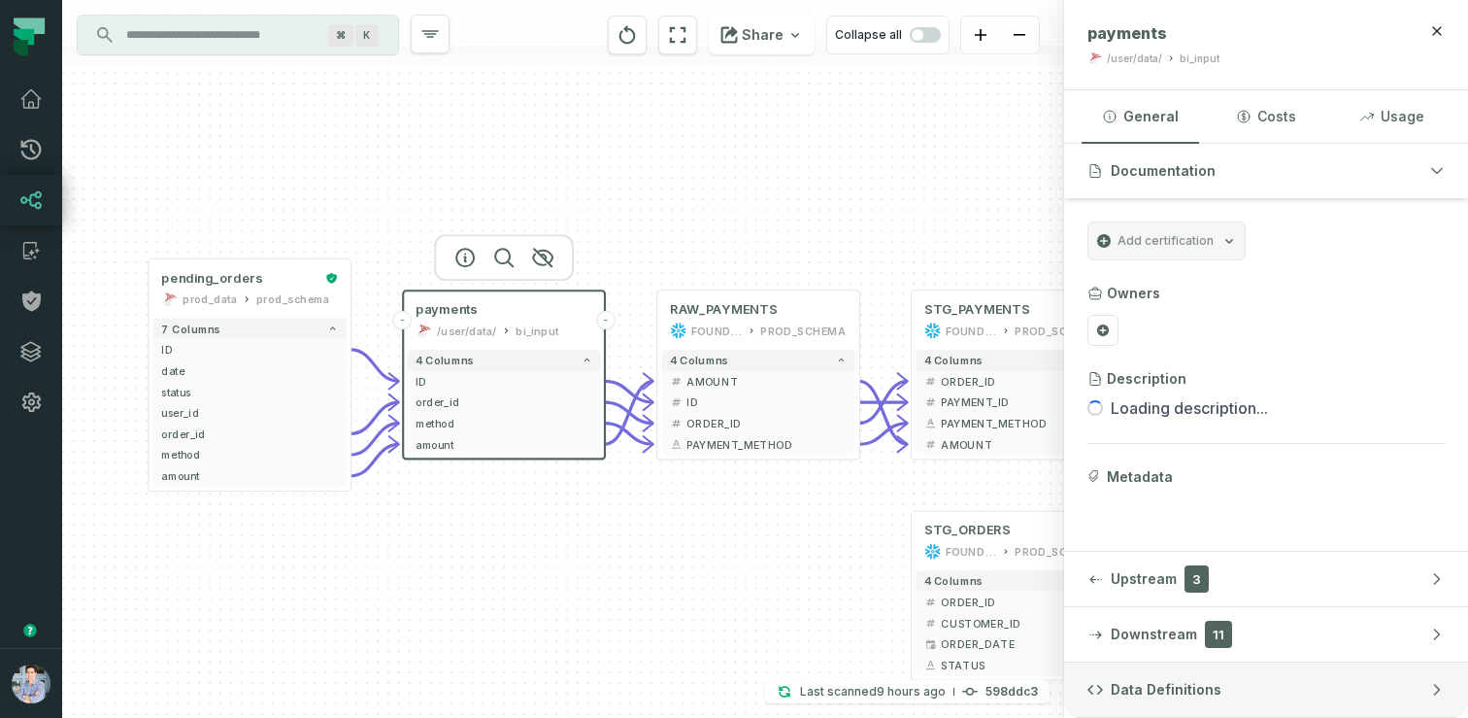
click at [1146, 684] on span "Data Definitions" at bounding box center [1166, 689] width 111 height 19
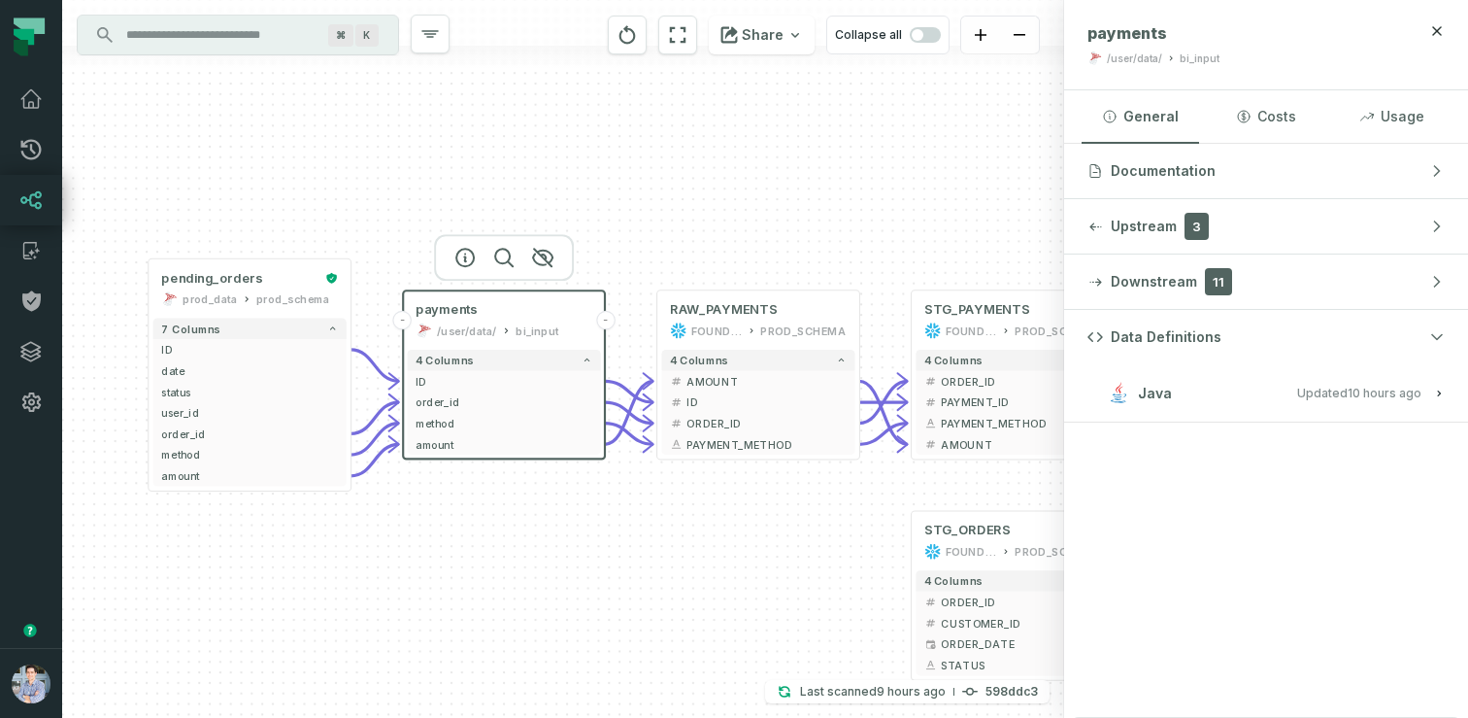
click at [1286, 391] on button "Java Updated [DATE] 1:01:39 AM" at bounding box center [1266, 393] width 357 height 26
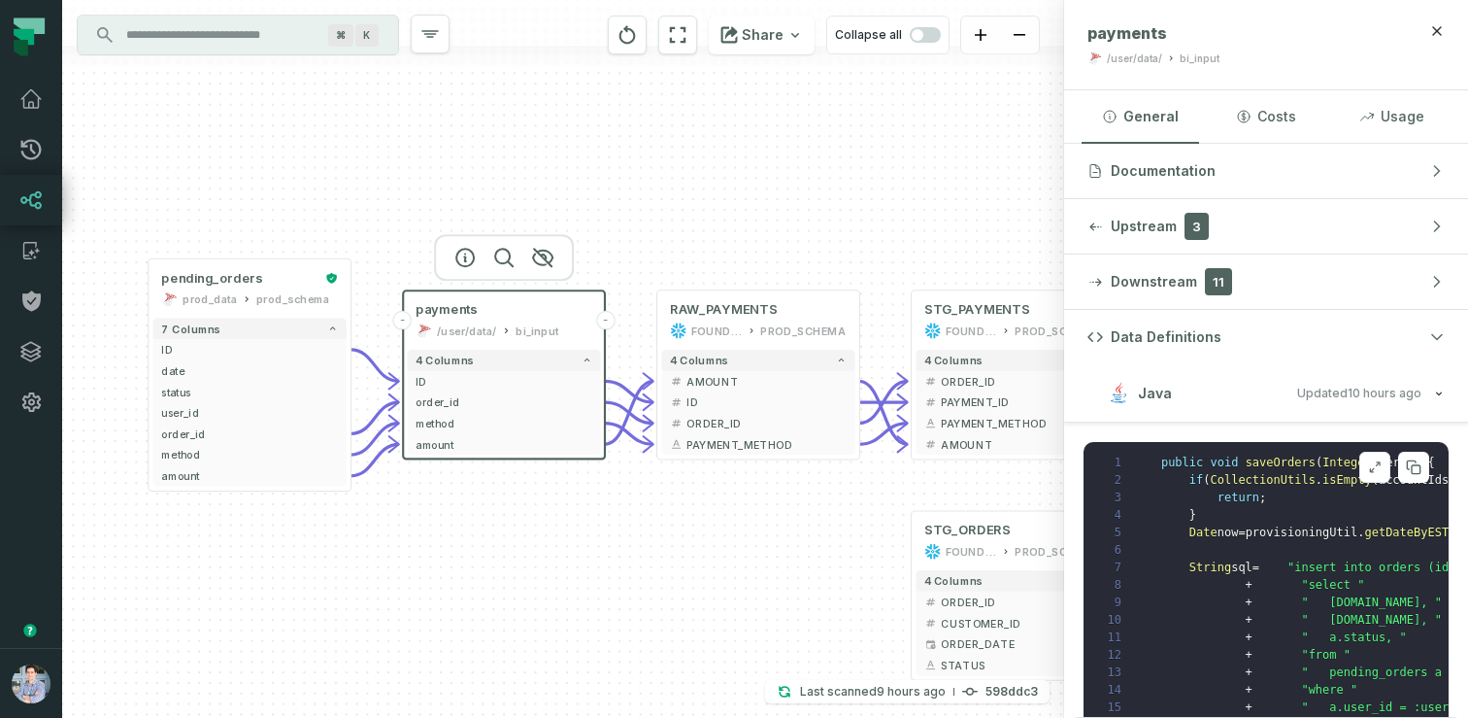
click at [1373, 455] on button at bounding box center [1375, 467] width 31 height 31
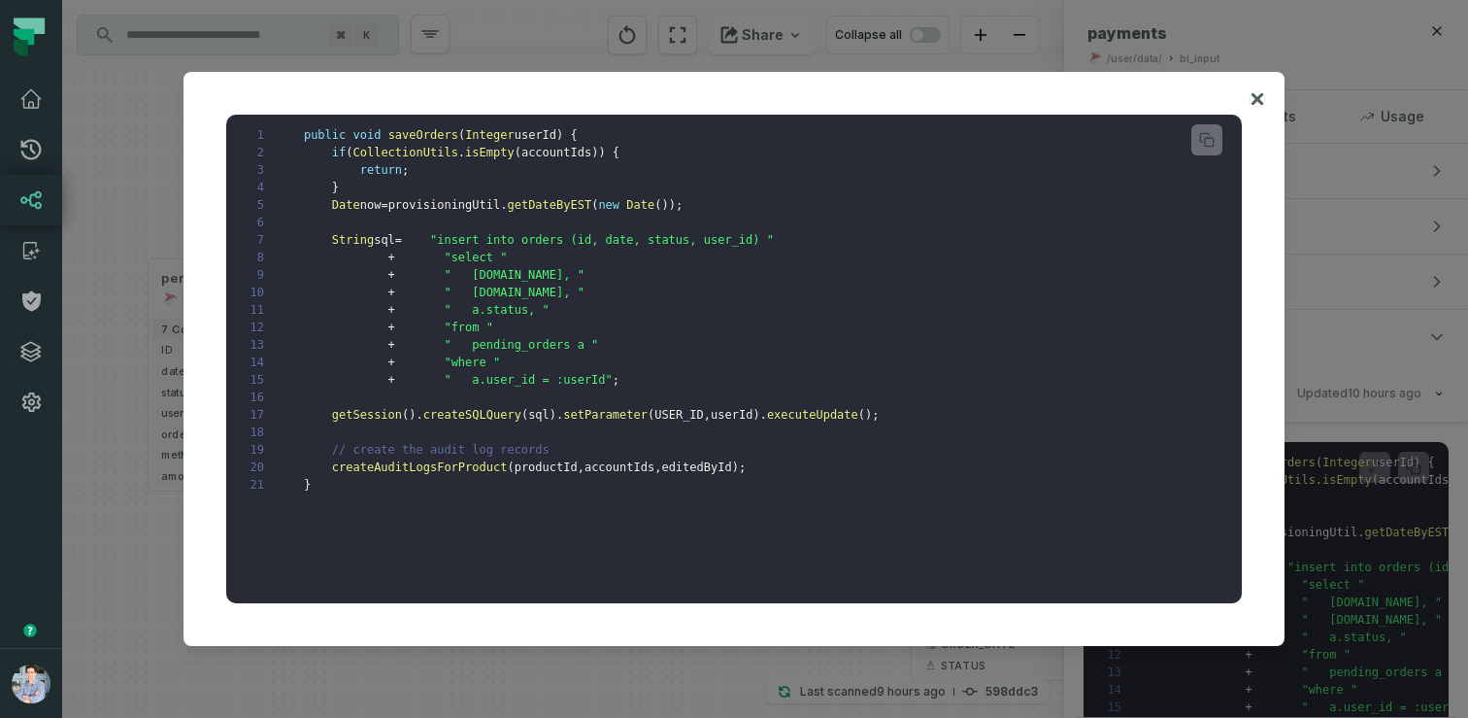
click at [1261, 90] on icon at bounding box center [1258, 98] width 14 height 23
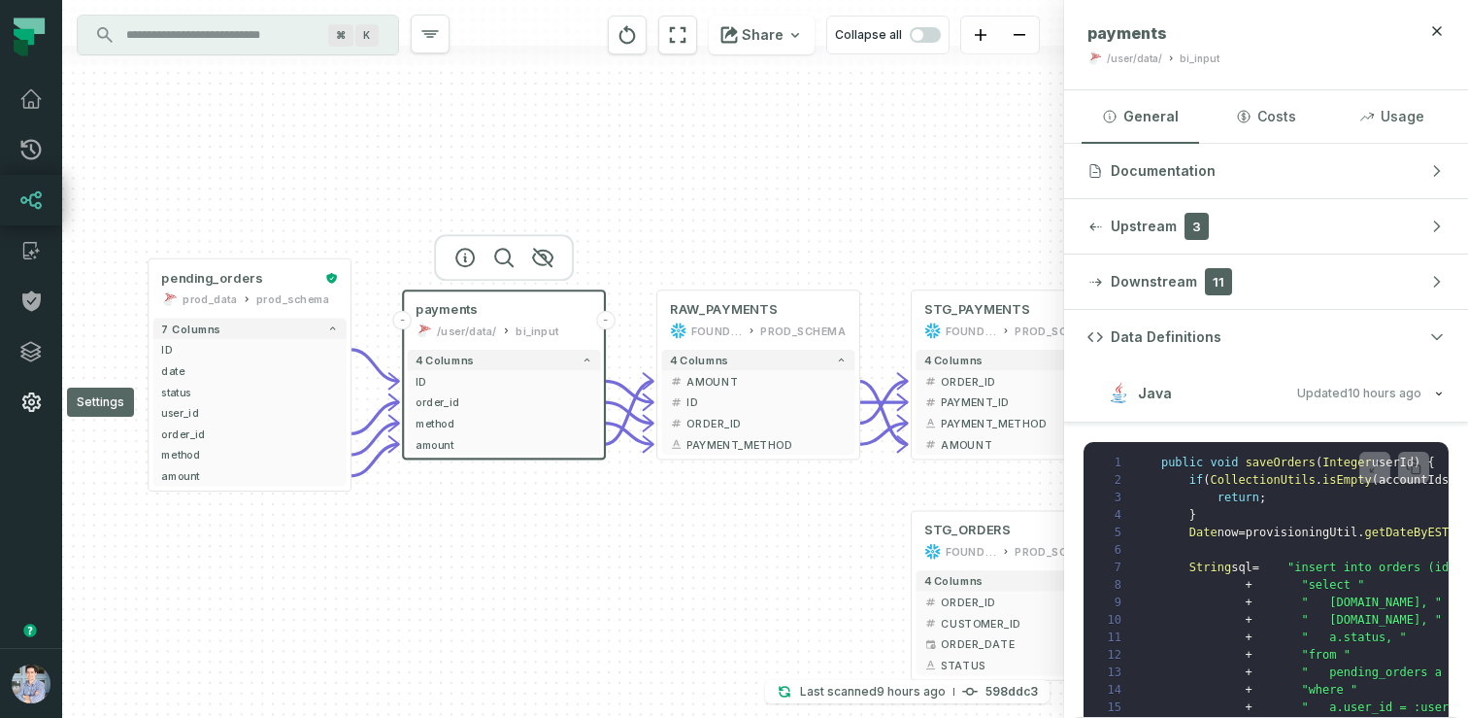
click at [40, 418] on link "Settings" at bounding box center [31, 402] width 62 height 51
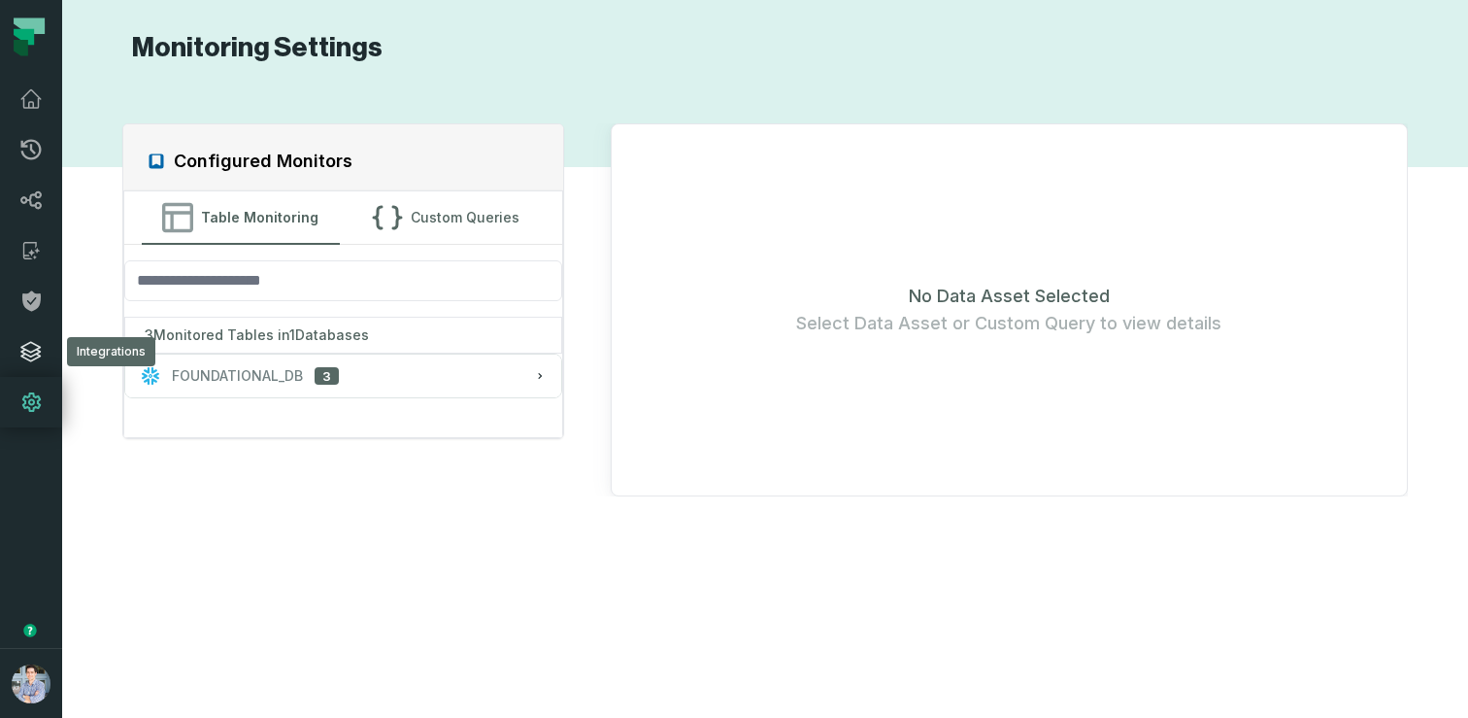
click at [36, 349] on icon at bounding box center [30, 351] width 19 height 19
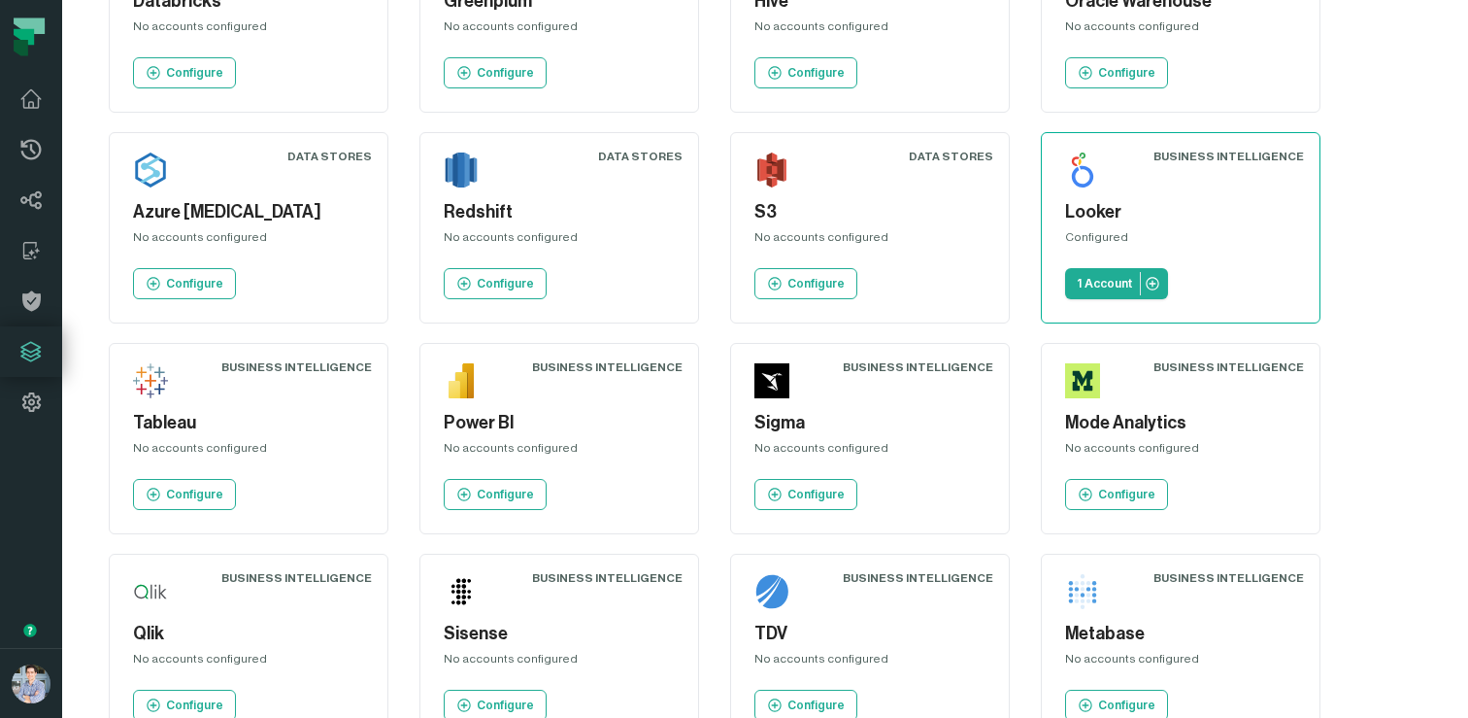
scroll to position [593, 0]
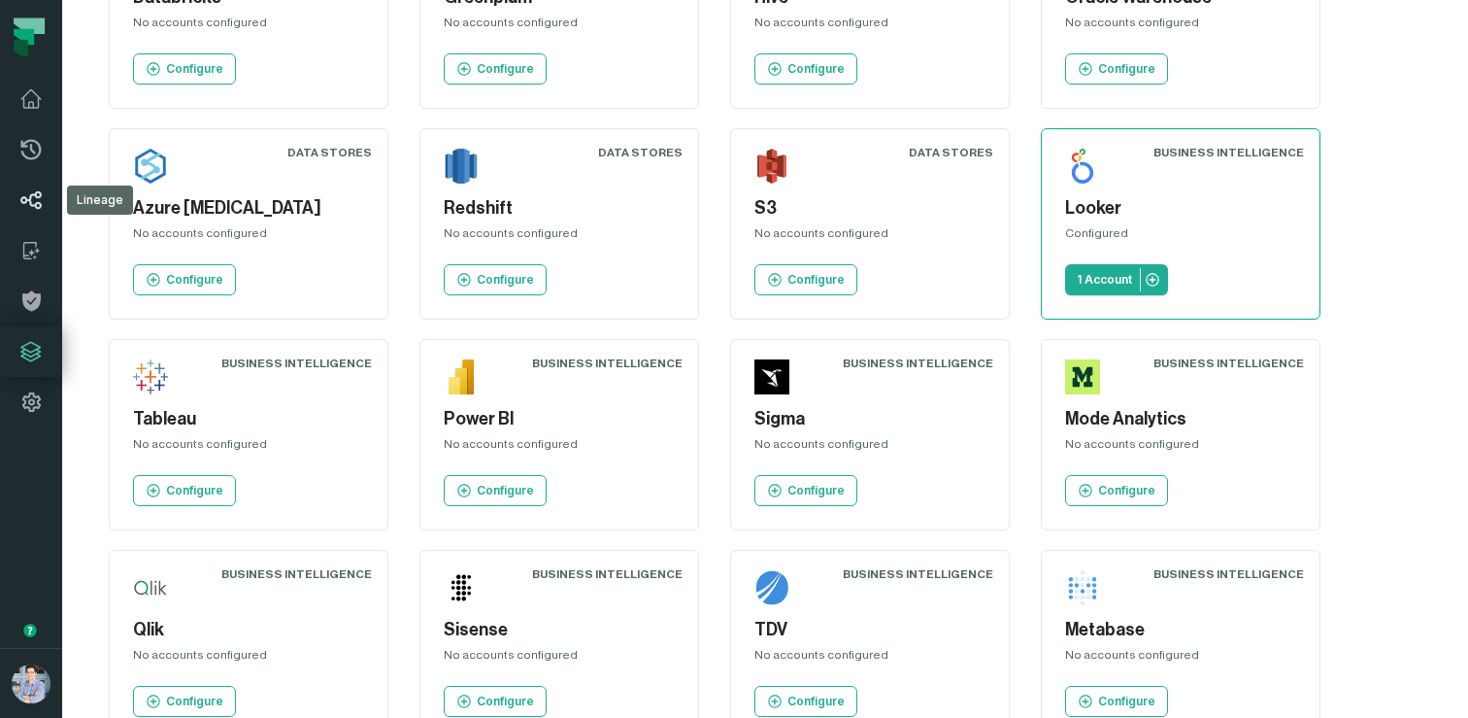
click at [29, 199] on icon at bounding box center [30, 200] width 21 height 18
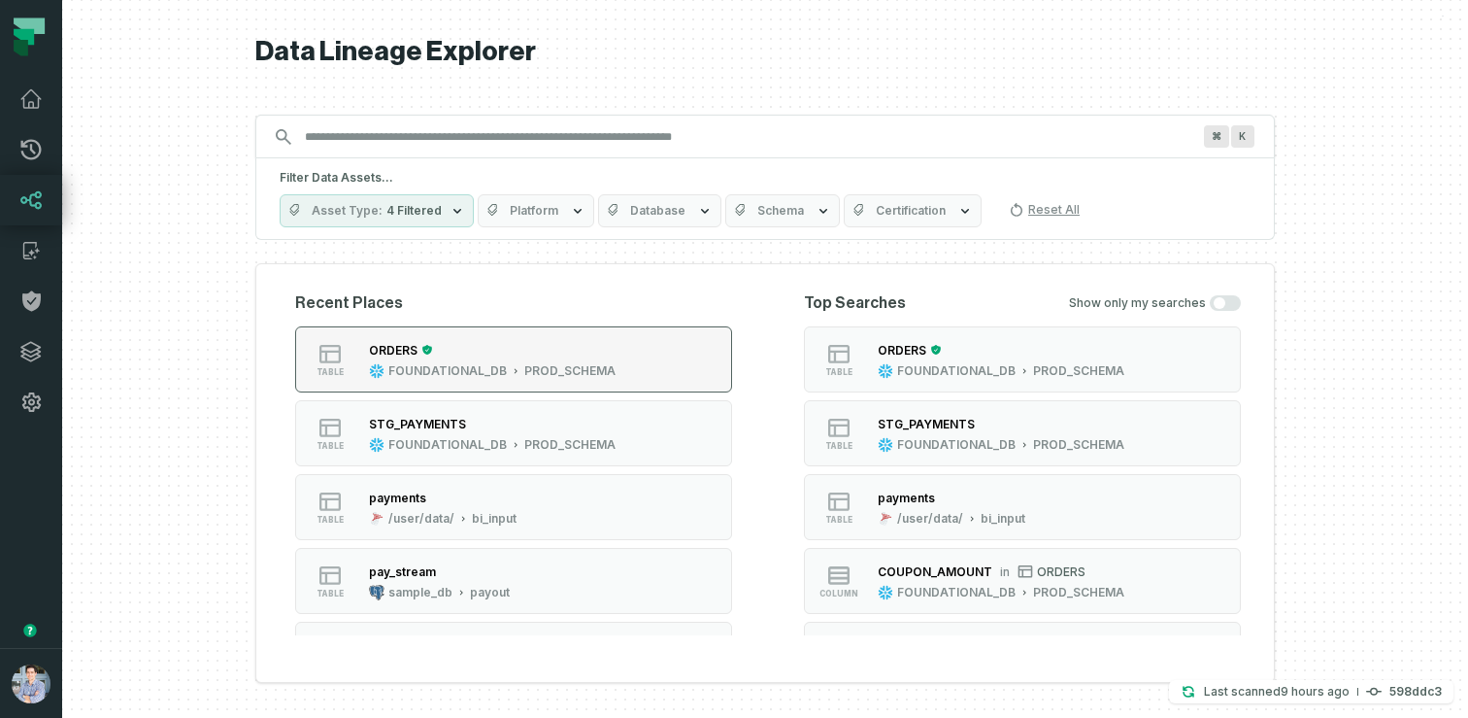
click at [382, 366] on icon "button" at bounding box center [377, 371] width 14 height 14
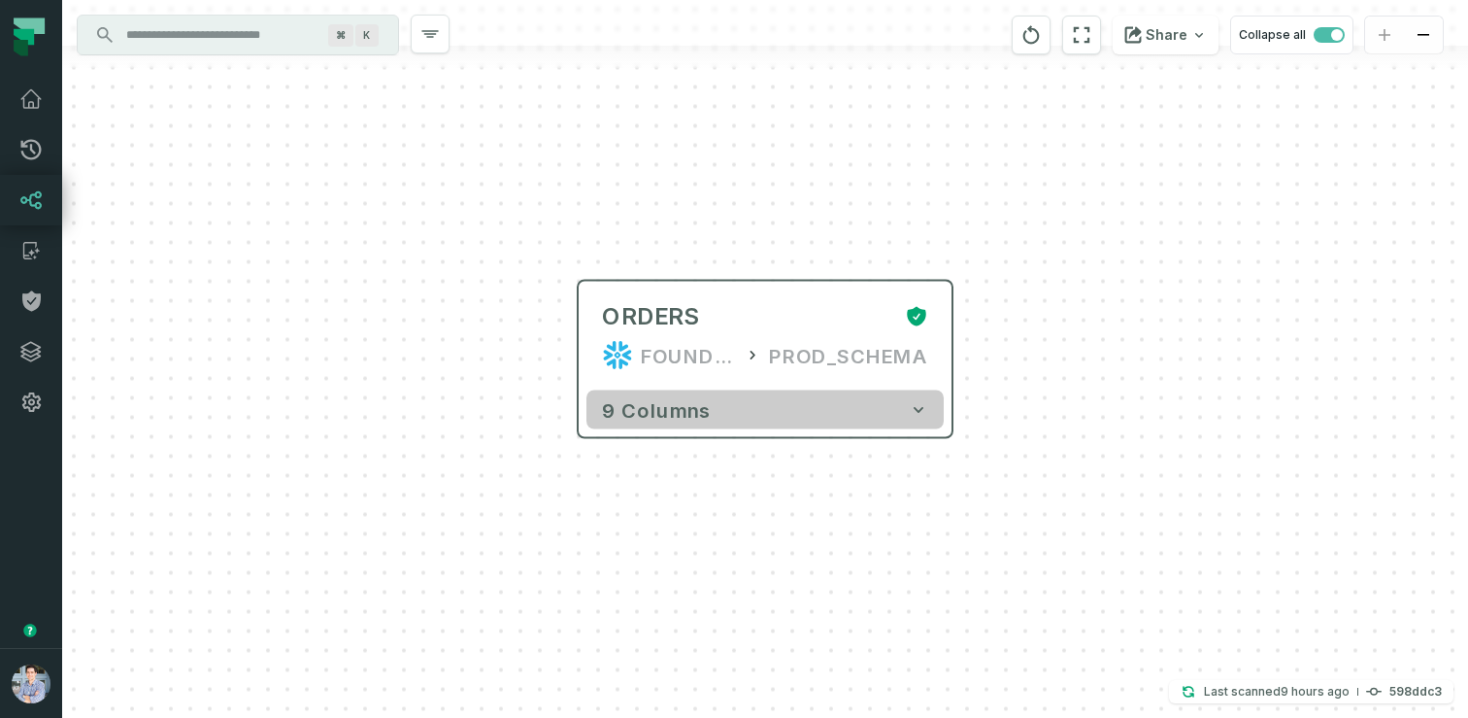
click at [665, 391] on button "9 columns" at bounding box center [765, 409] width 357 height 39
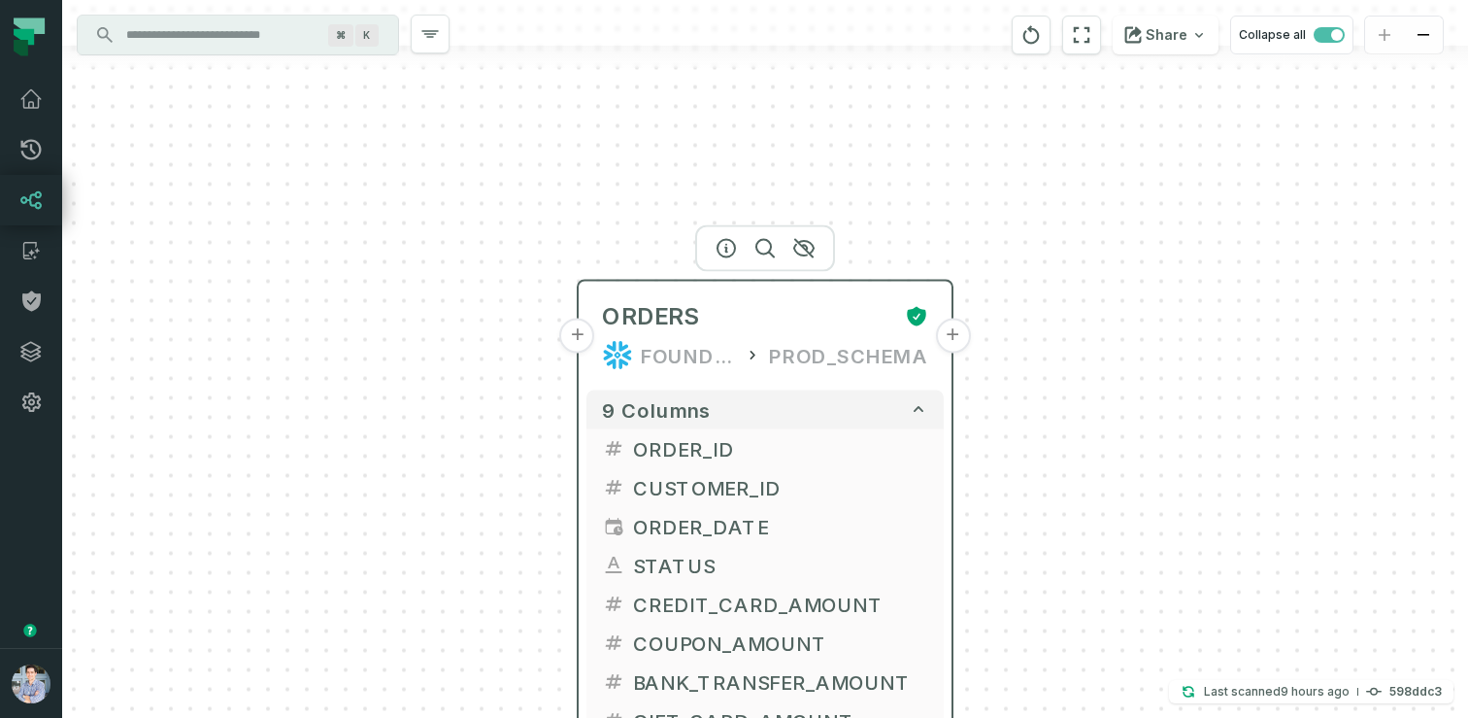
click at [956, 331] on button "+" at bounding box center [952, 336] width 35 height 35
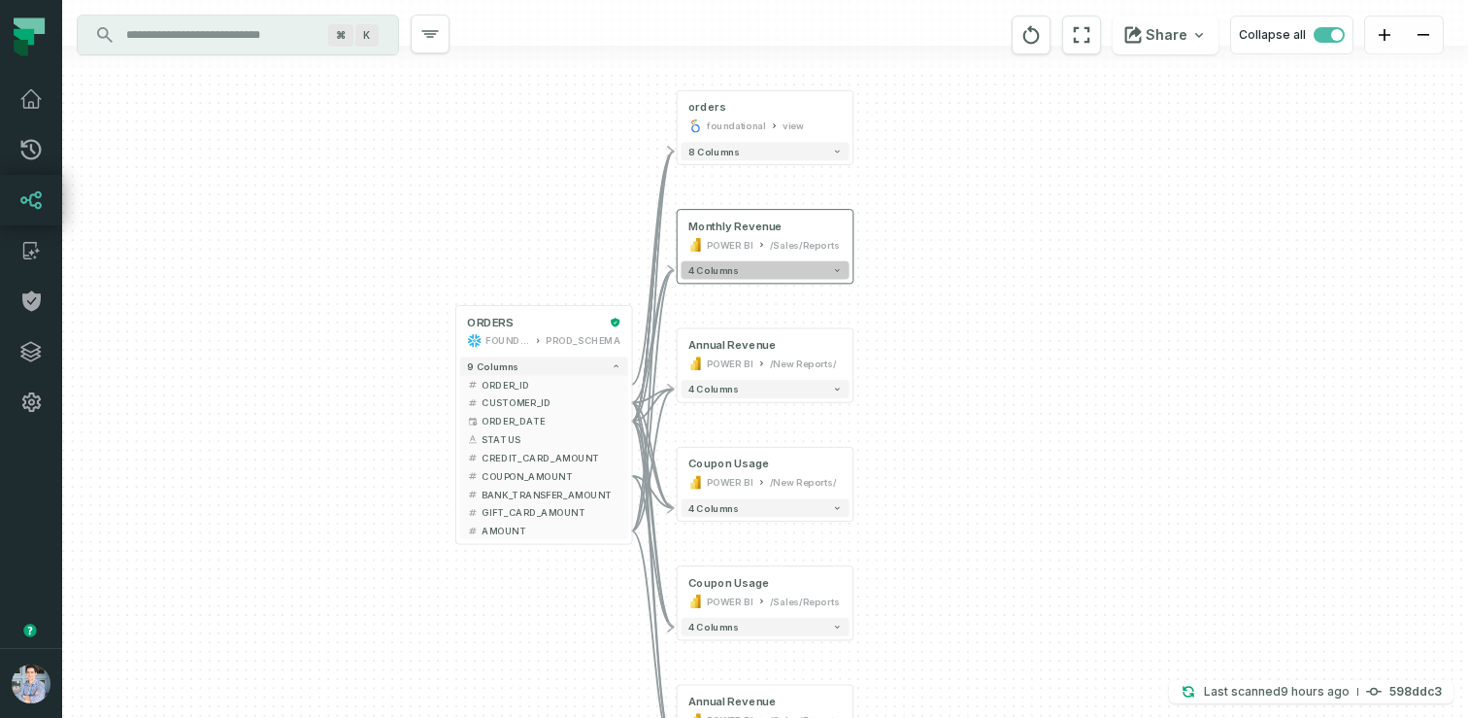
click at [749, 274] on button "4 columns" at bounding box center [765, 270] width 168 height 18
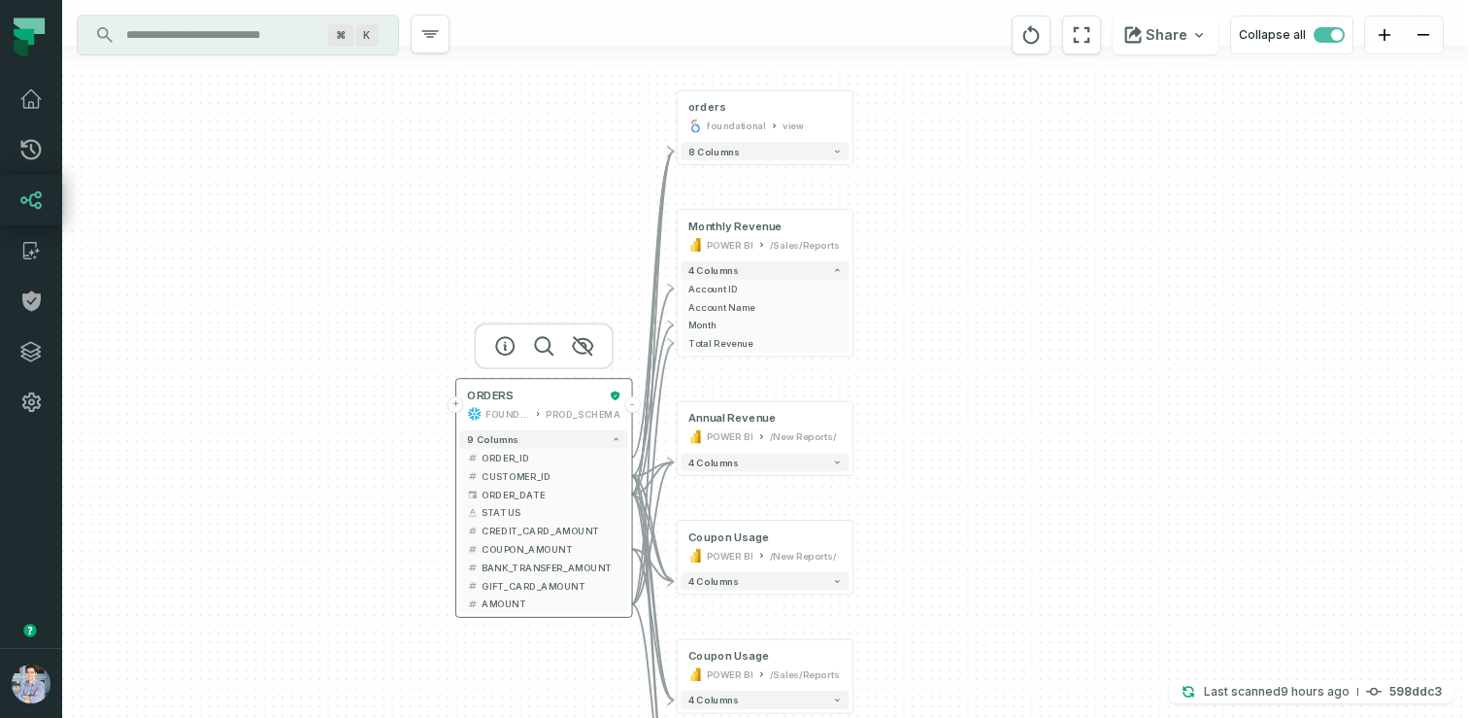
click at [462, 405] on button "+" at bounding box center [456, 404] width 17 height 17
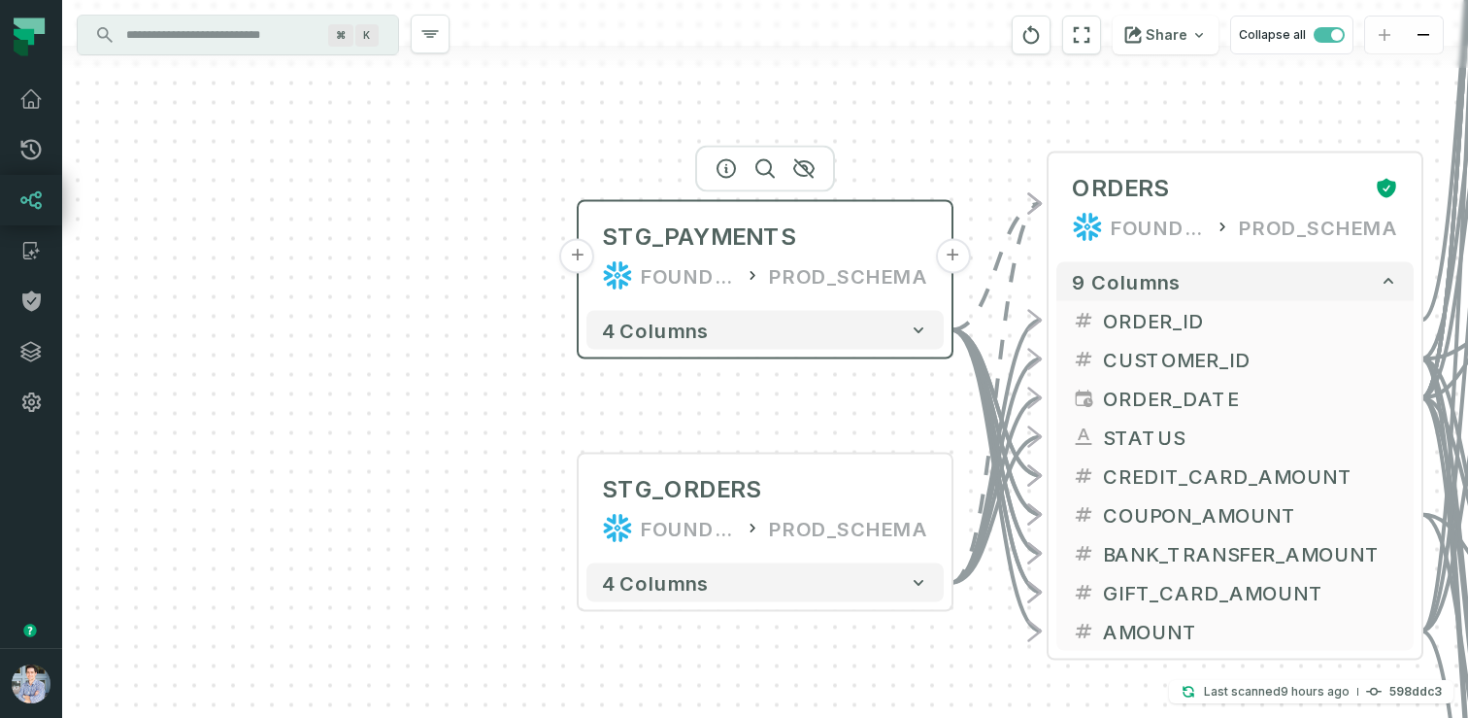
click at [584, 252] on button "+" at bounding box center [577, 256] width 35 height 35
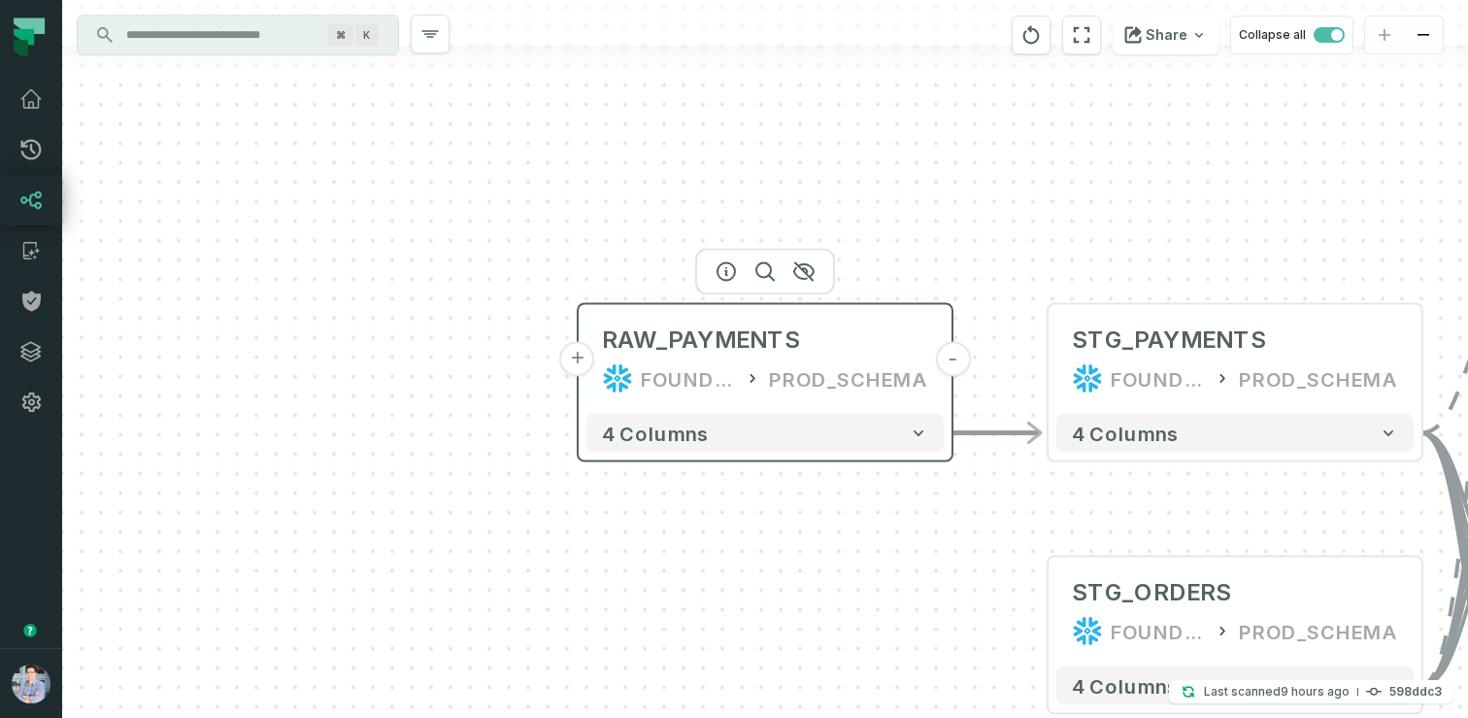
click at [586, 355] on button "+" at bounding box center [577, 359] width 35 height 35
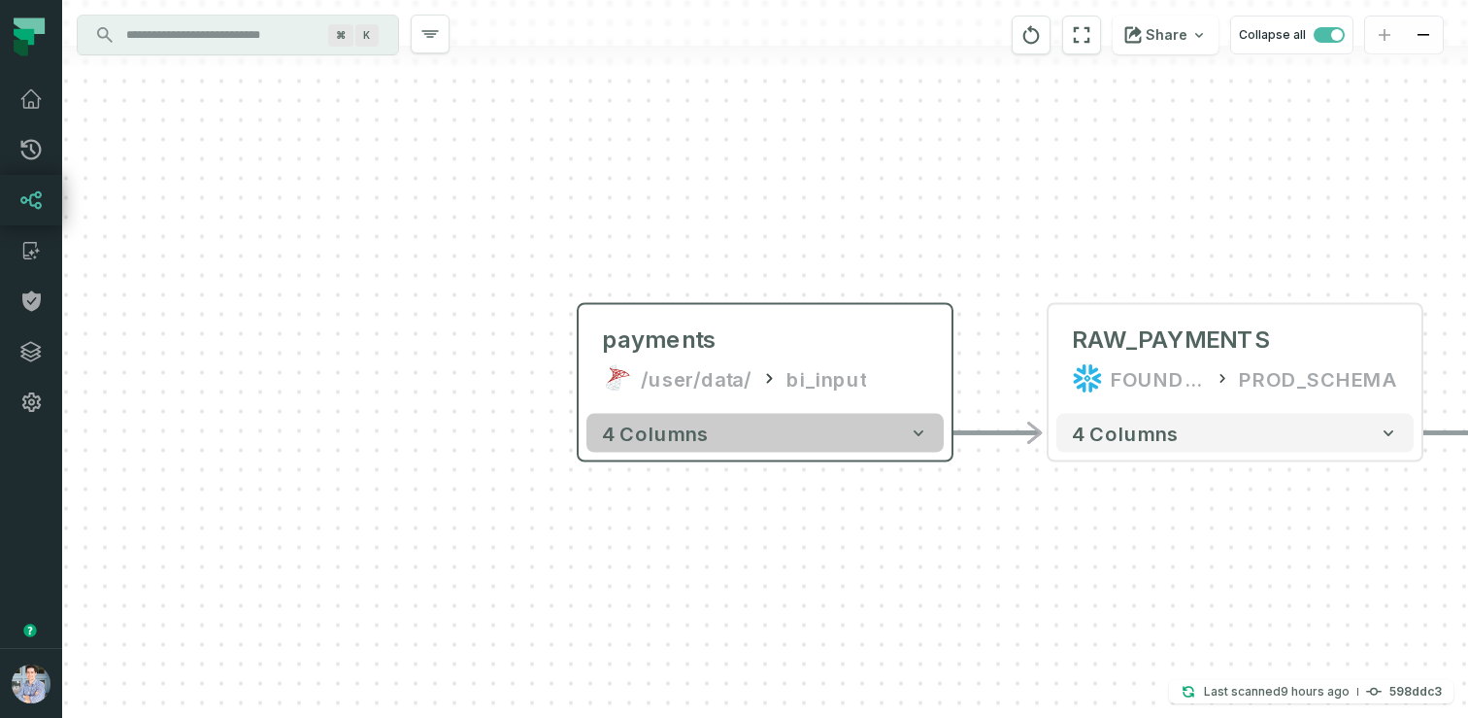
click at [741, 428] on button "4 columns" at bounding box center [765, 433] width 357 height 39
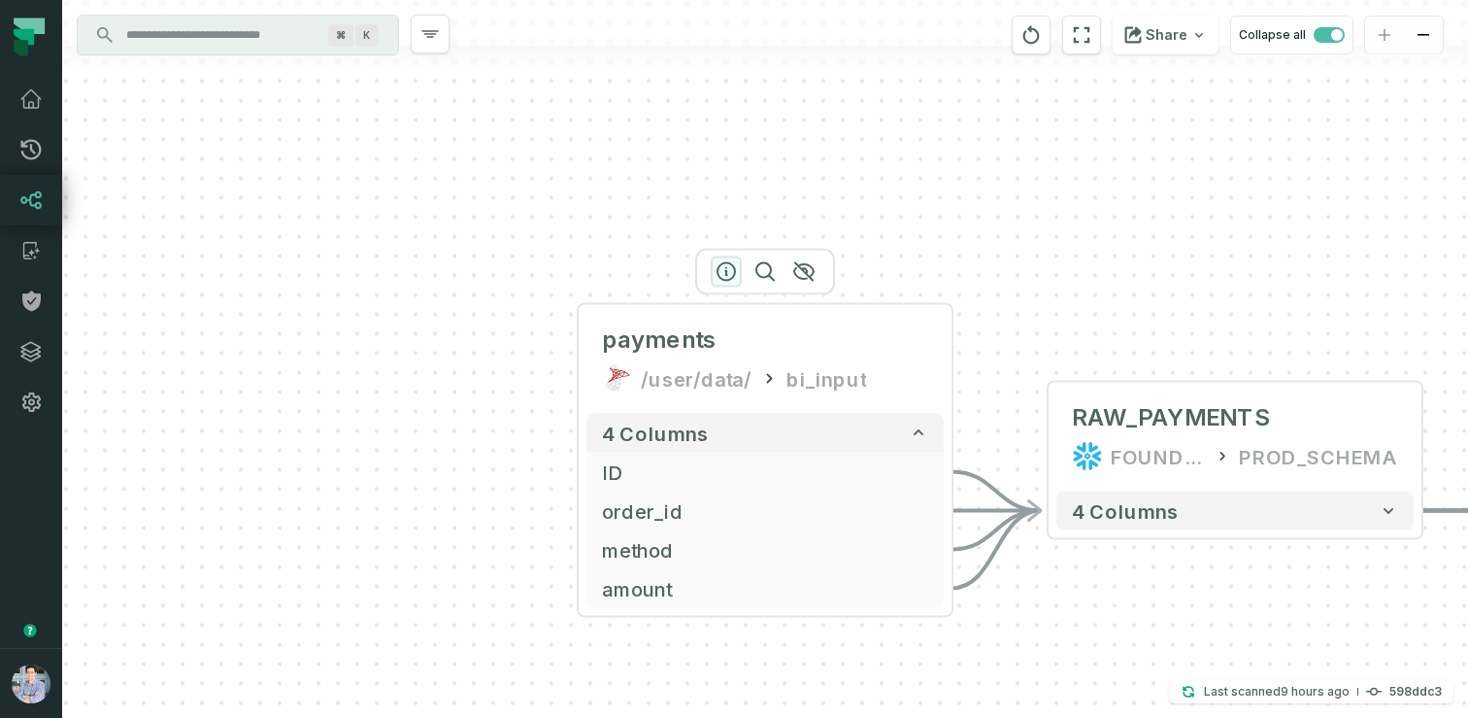
click at [723, 278] on icon "button" at bounding box center [726, 271] width 17 height 17
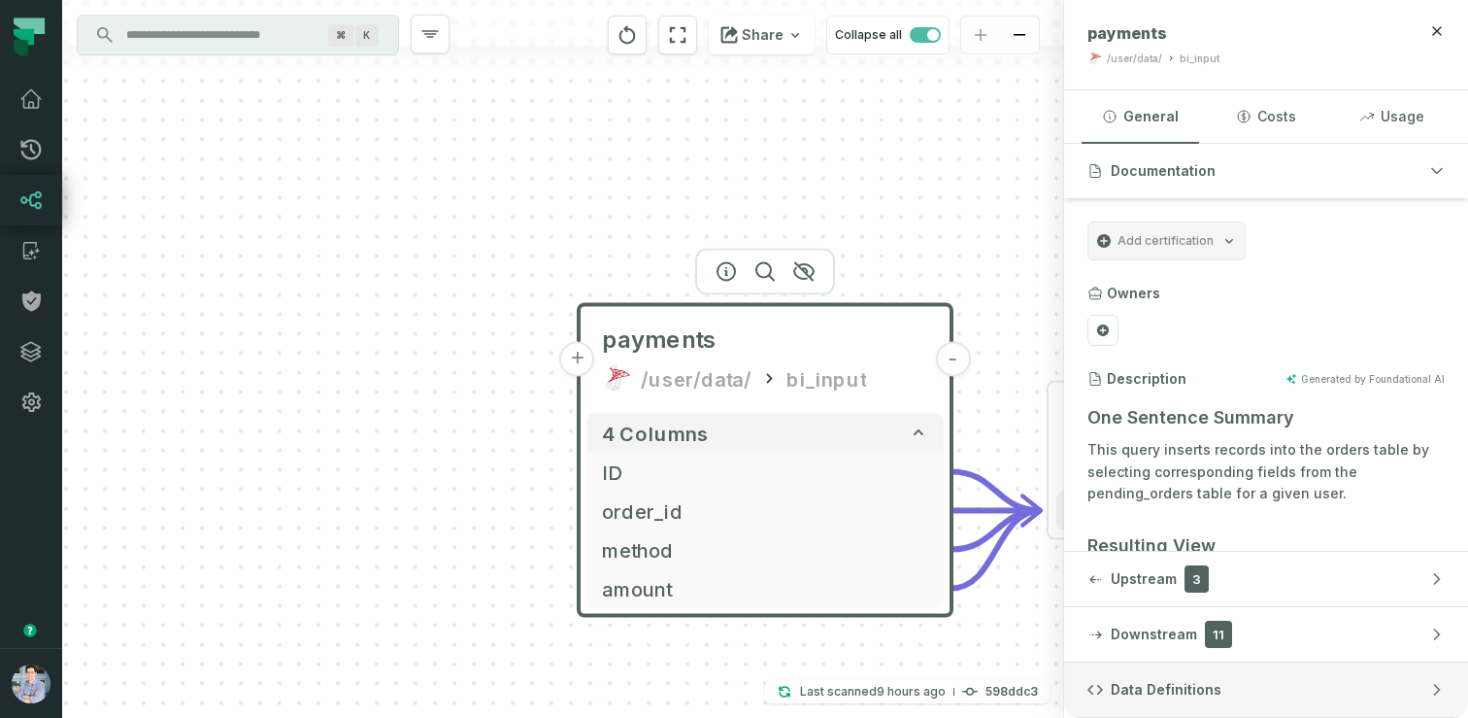
click at [1199, 692] on span "Data Definitions" at bounding box center [1166, 689] width 111 height 19
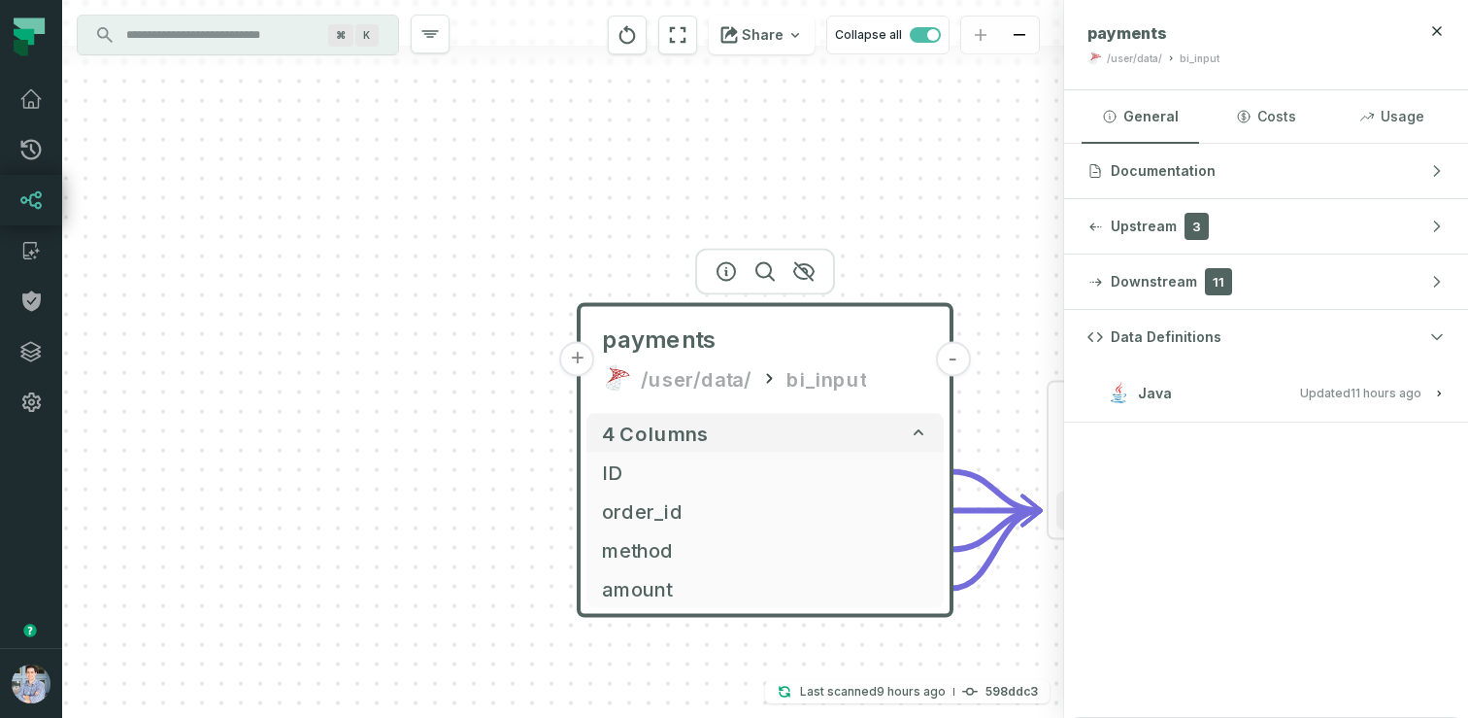
click at [1285, 394] on button "Java Updated [DATE] 1:01:39 AM" at bounding box center [1266, 393] width 357 height 26
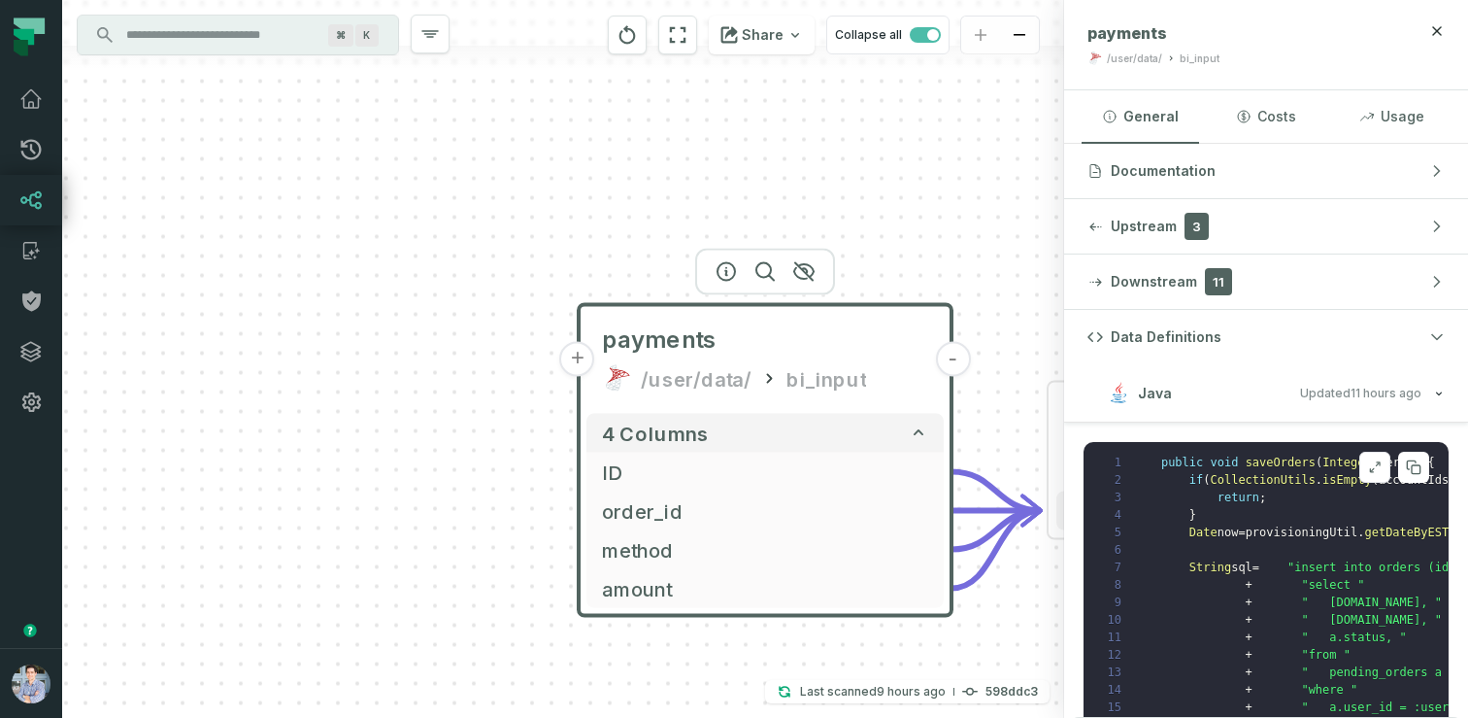
click at [1364, 456] on button at bounding box center [1375, 467] width 31 height 31
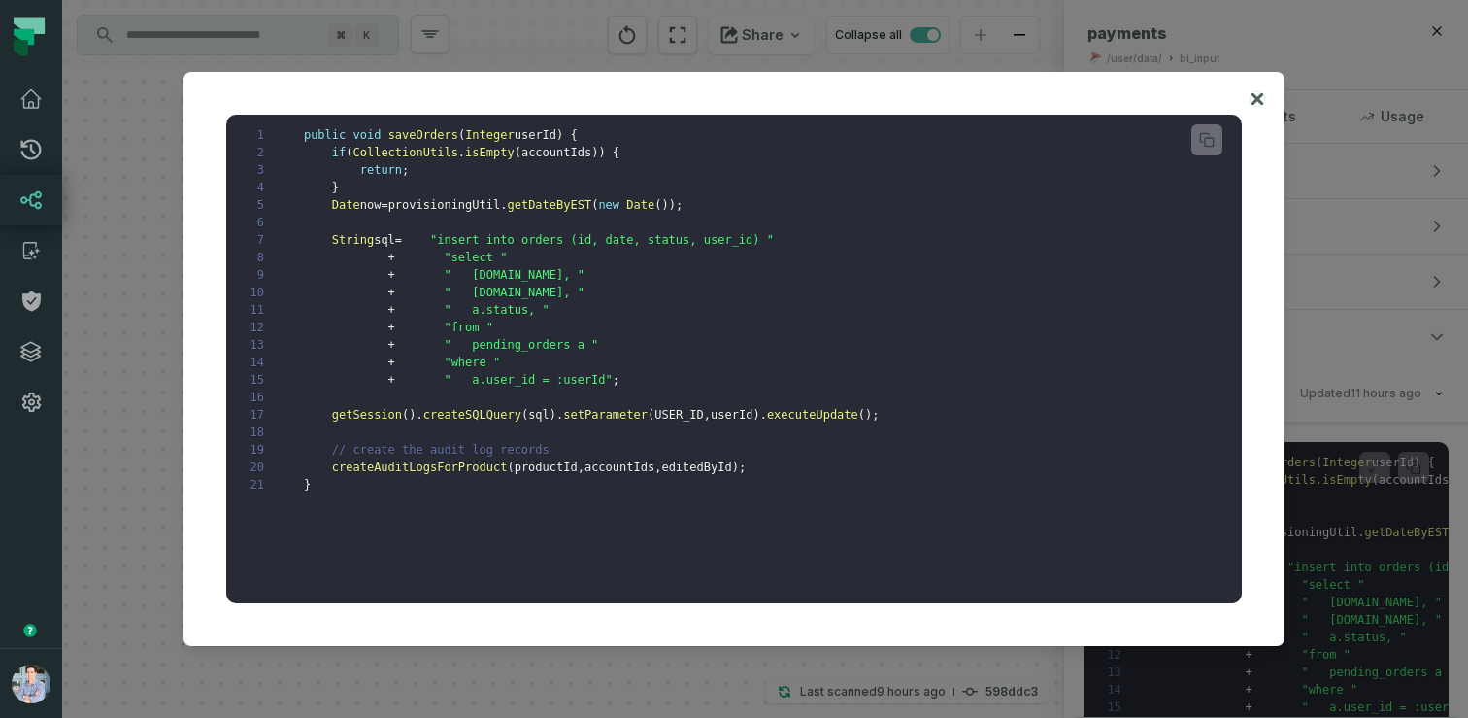
click at [1254, 89] on icon at bounding box center [1258, 98] width 14 height 23
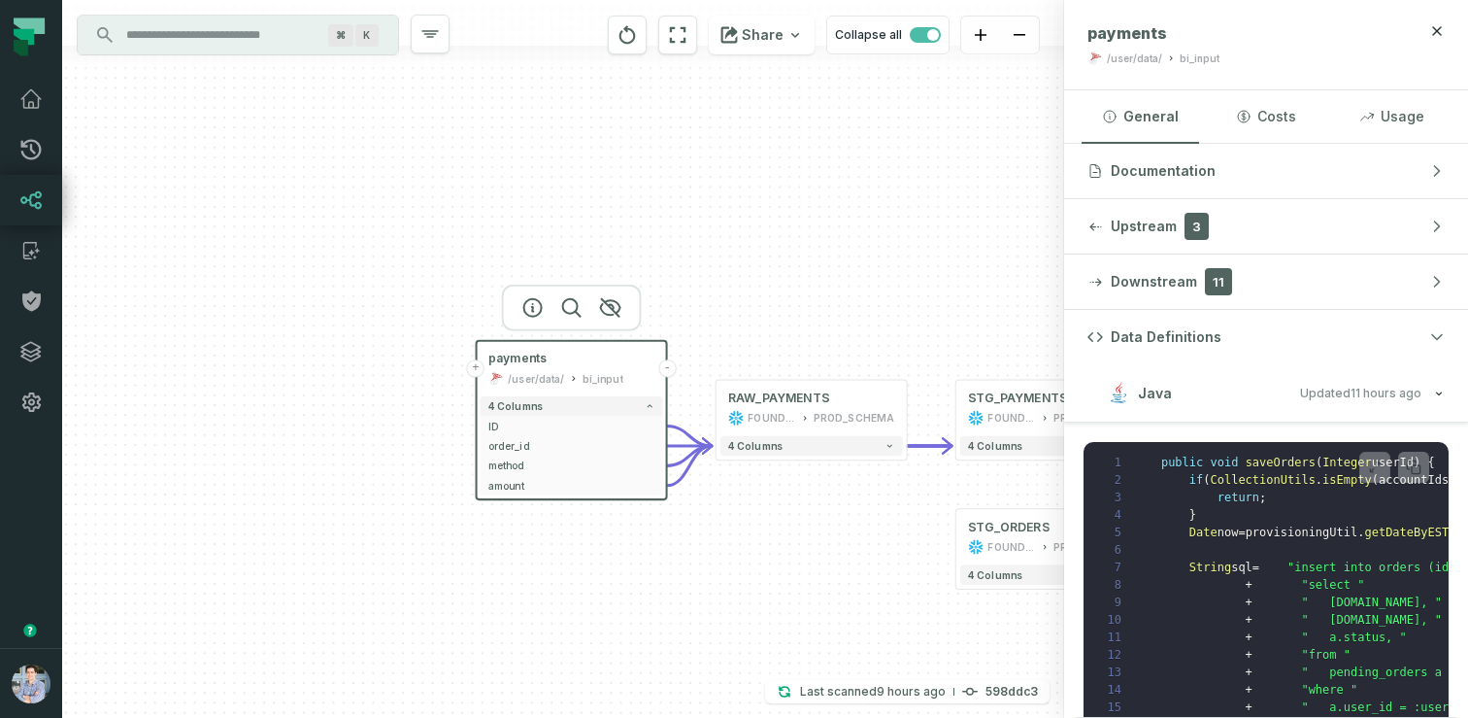
drag, startPoint x: 857, startPoint y: 550, endPoint x: 609, endPoint y: 535, distance: 248.1
click at [609, 535] on div "+ payments /user/data/ bi_input - 4 columns + ID - + order_id - + method - + am…" at bounding box center [563, 359] width 1002 height 718
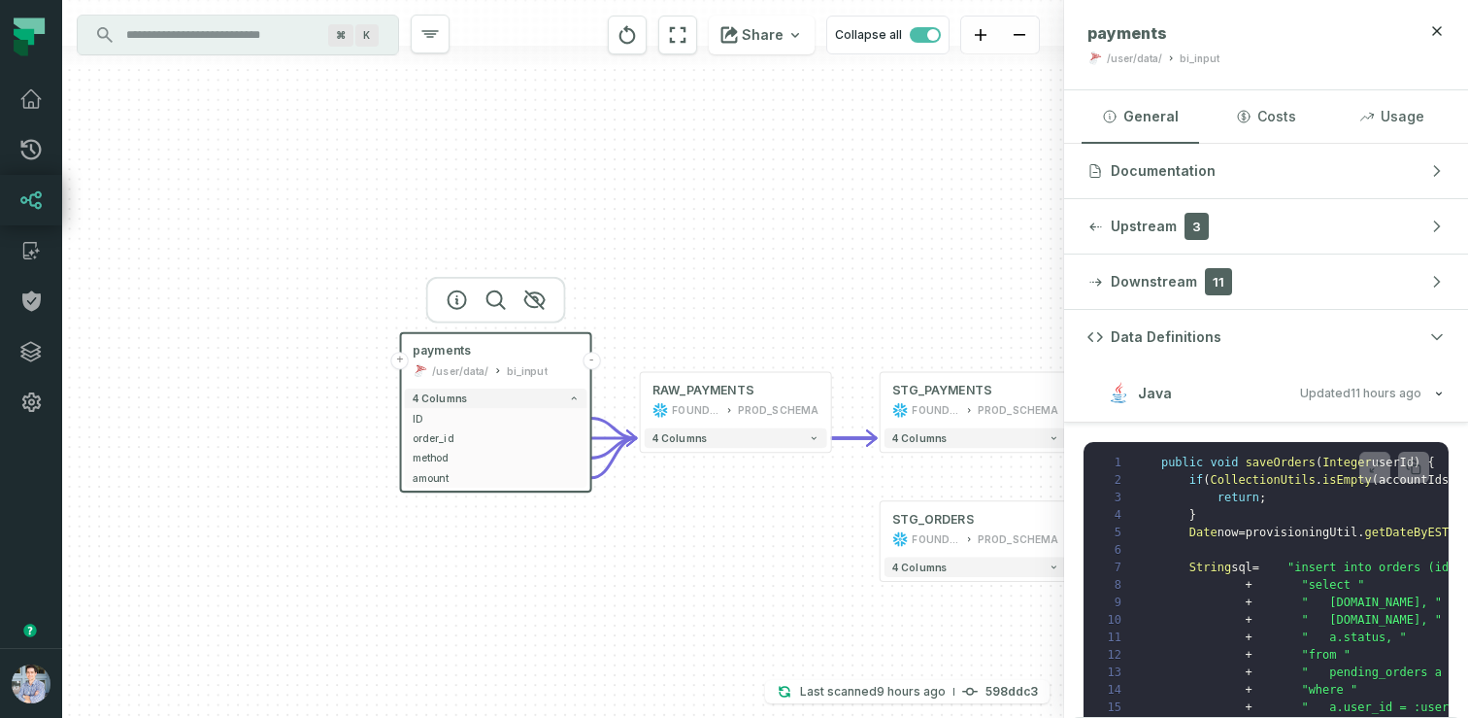
drag, startPoint x: 794, startPoint y: 247, endPoint x: 679, endPoint y: 220, distance: 118.5
click at [681, 221] on div "+ payments /user/data/ bi_input - 4 columns + ID - + order_id - + method - + am…" at bounding box center [563, 359] width 1002 height 718
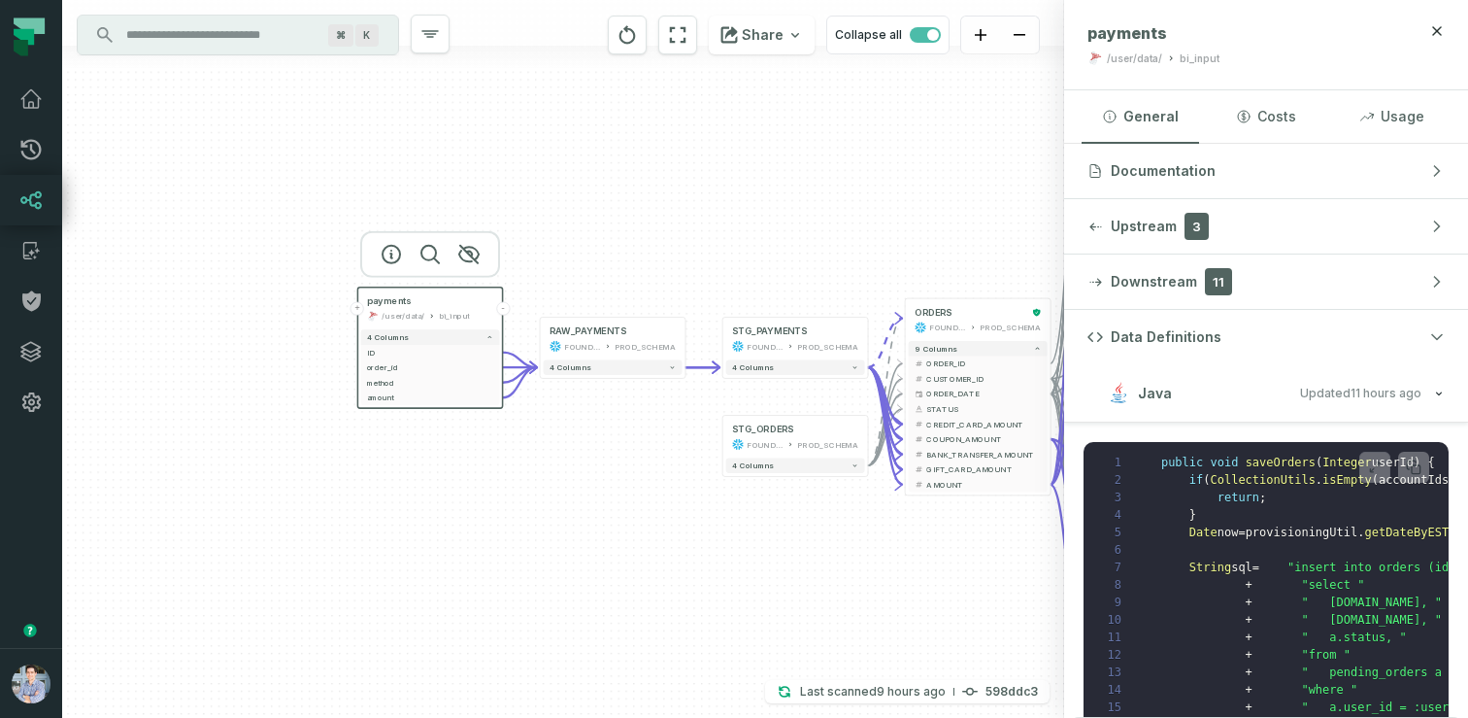
drag, startPoint x: 642, startPoint y: 544, endPoint x: 426, endPoint y: 526, distance: 216.3
click at [426, 526] on div "+ payments /user/data/ bi_input - 4 columns + ID - + order_id - + method - + am…" at bounding box center [563, 359] width 1002 height 718
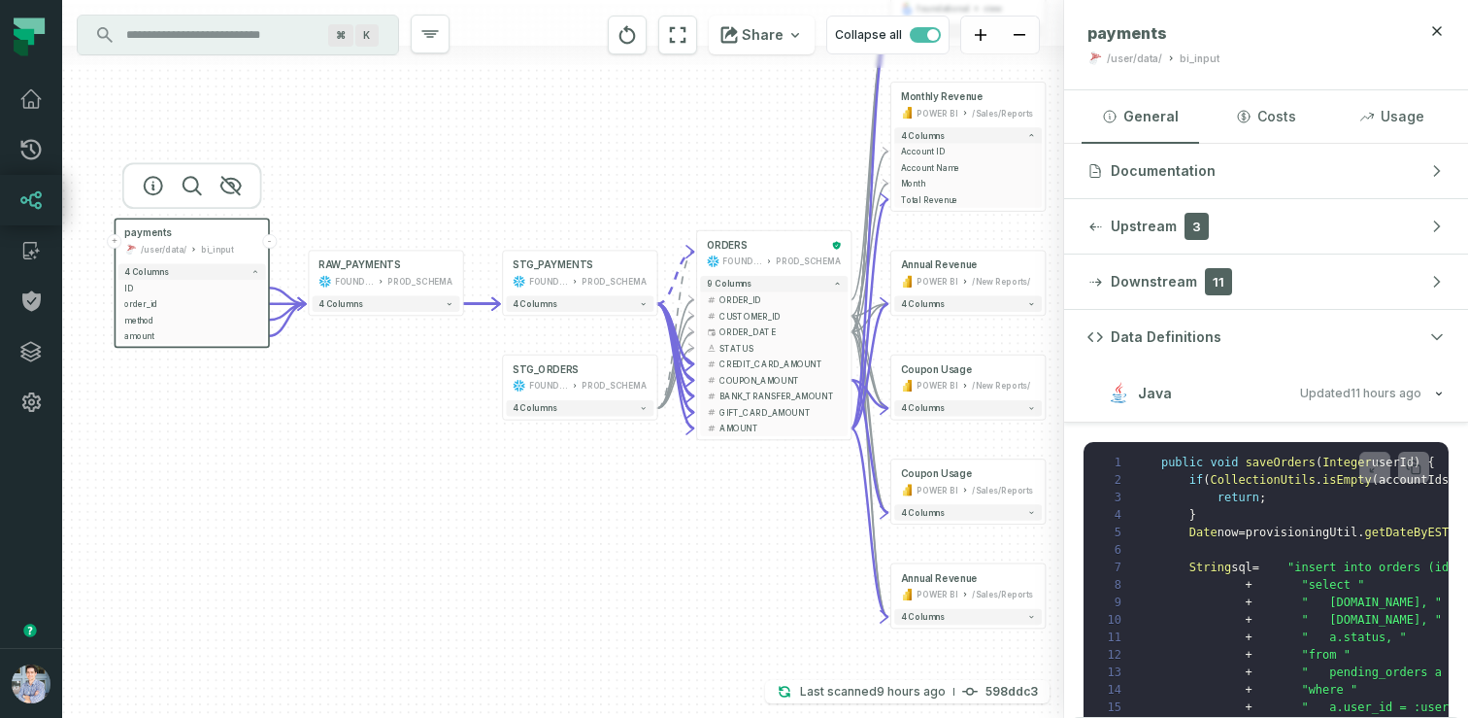
drag, startPoint x: 450, startPoint y: 497, endPoint x: 400, endPoint y: 461, distance: 61.2
click at [400, 461] on div "+ payments /user/data/ bi_input - 4 columns + ID - + order_id - + method - + am…" at bounding box center [563, 359] width 1002 height 718
